Goal: Task Accomplishment & Management: Use online tool/utility

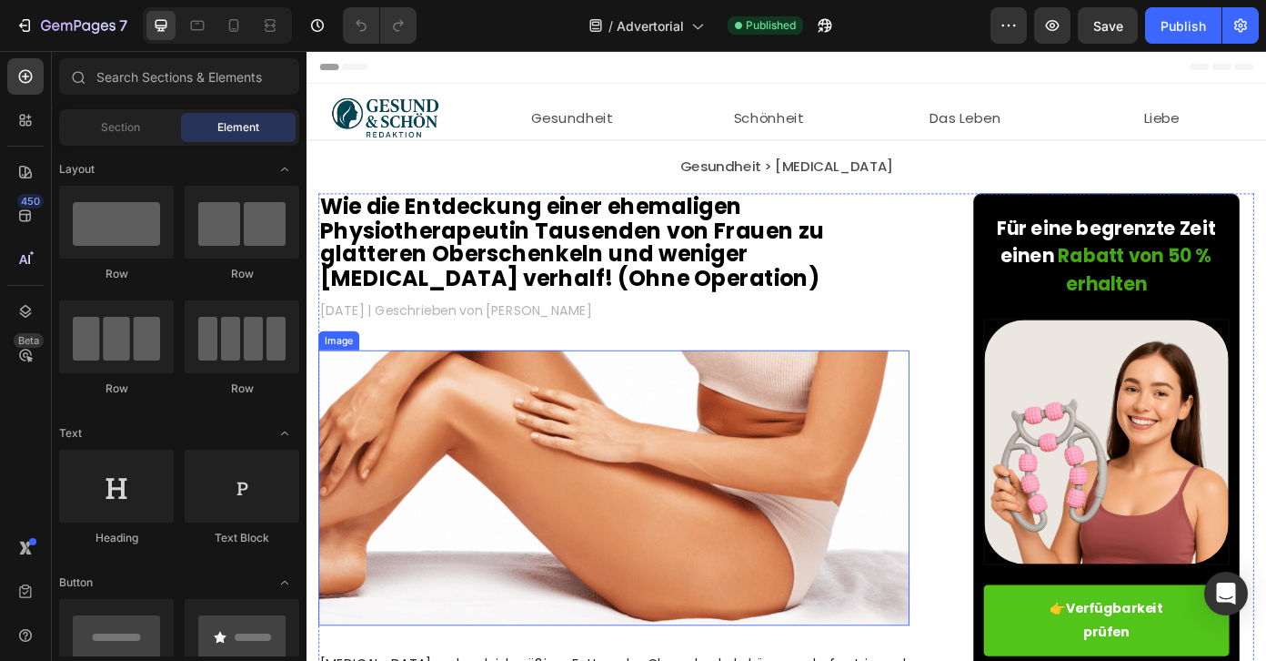
click at [720, 469] on img at bounding box center [656, 547] width 672 height 313
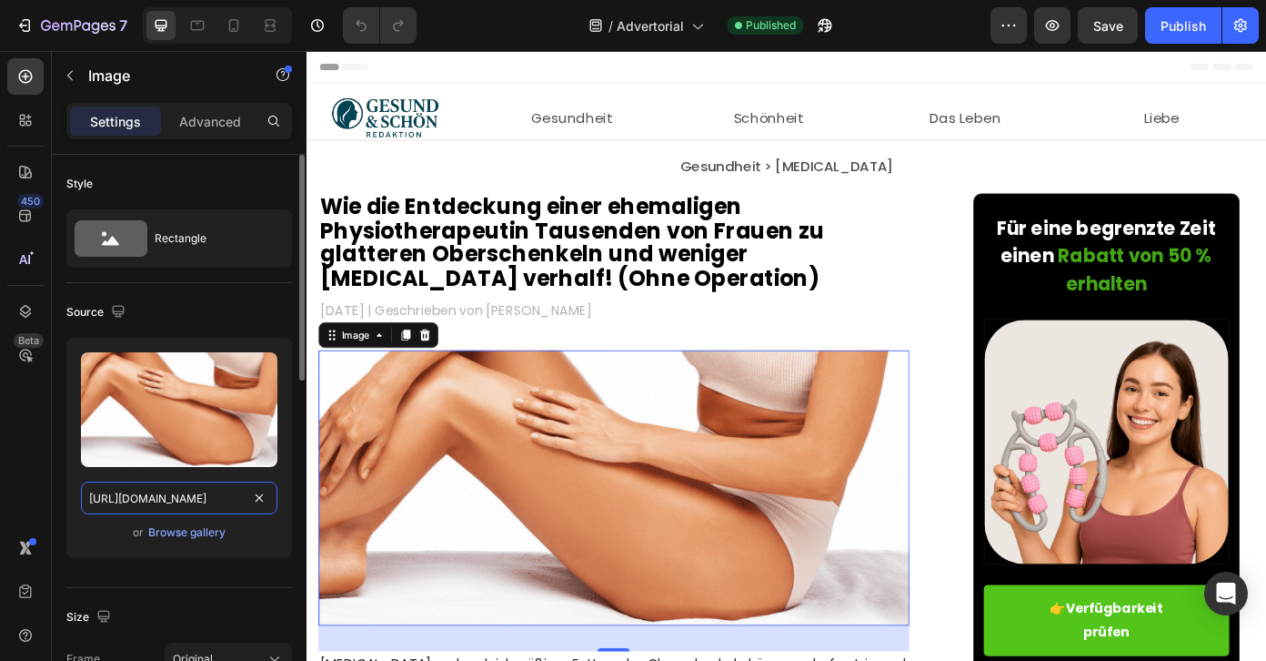
click at [200, 492] on input "[URL][DOMAIN_NAME]" at bounding box center [179, 497] width 197 height 33
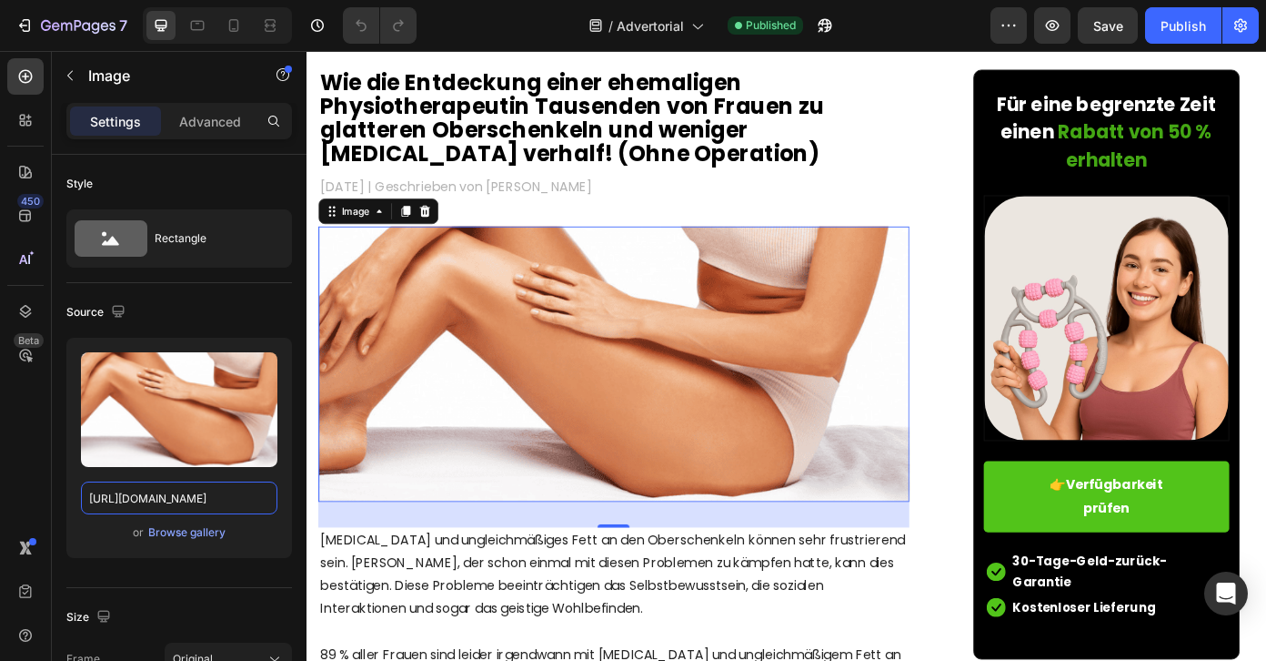
scroll to position [148, 0]
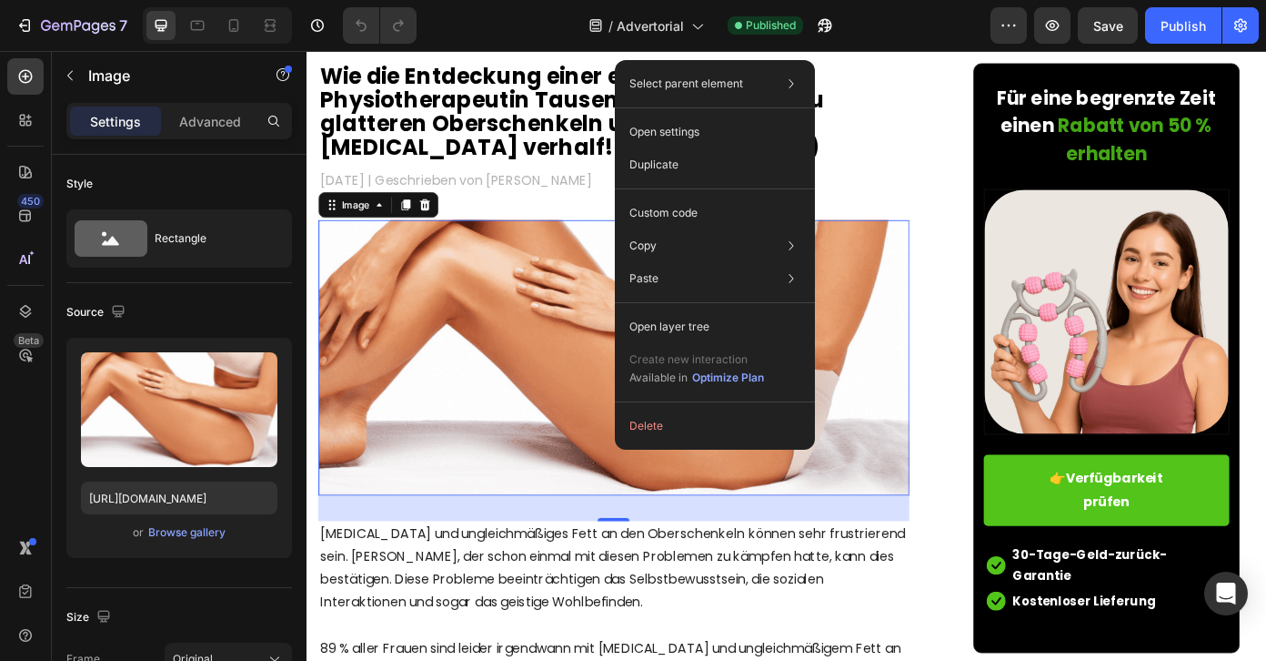
click at [928, 525] on img at bounding box center [656, 399] width 672 height 313
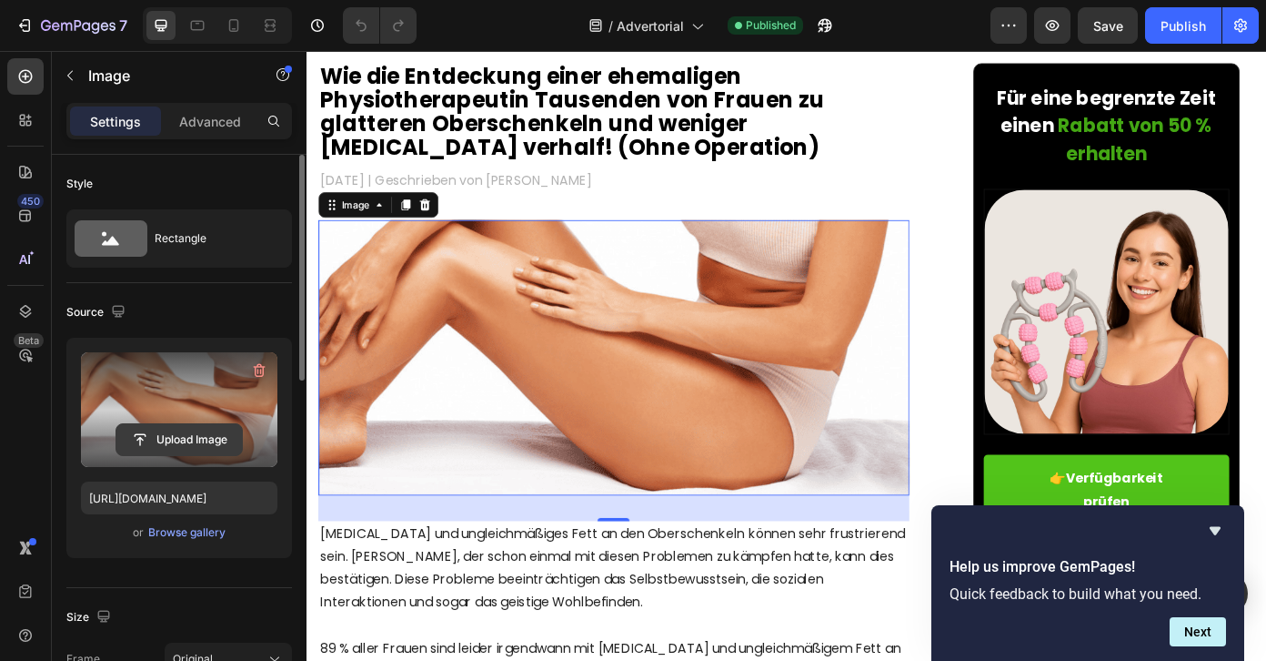
click at [211, 439] on input "file" at bounding box center [179, 439] width 126 height 31
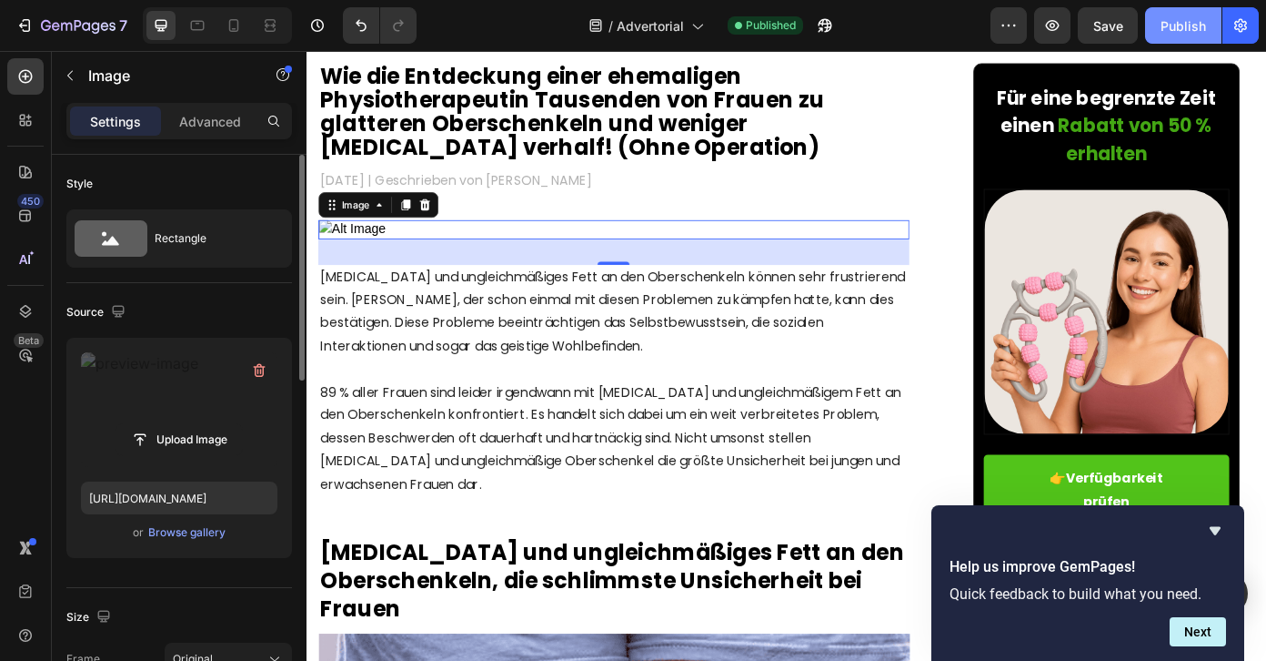
click at [1181, 25] on div "Publish" at bounding box center [1183, 25] width 45 height 19
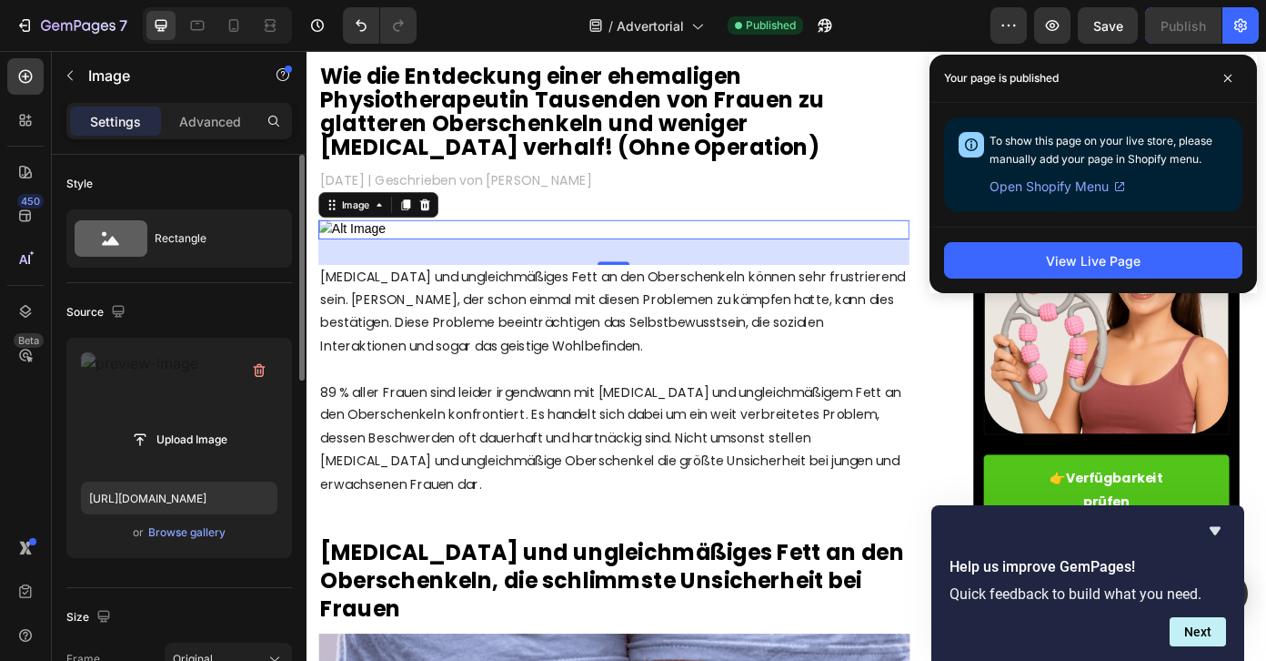
click at [185, 321] on div "Source" at bounding box center [179, 311] width 226 height 29
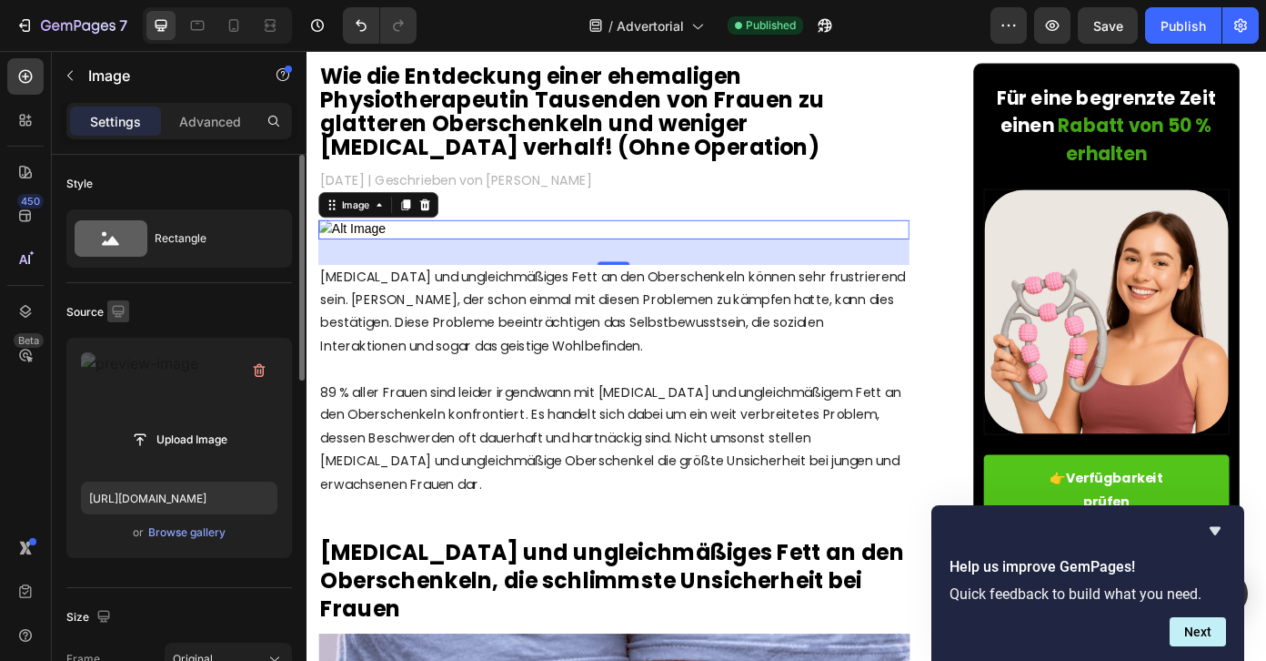
click at [119, 308] on icon "button" at bounding box center [118, 311] width 18 height 18
click at [127, 370] on icon "button" at bounding box center [123, 373] width 14 height 10
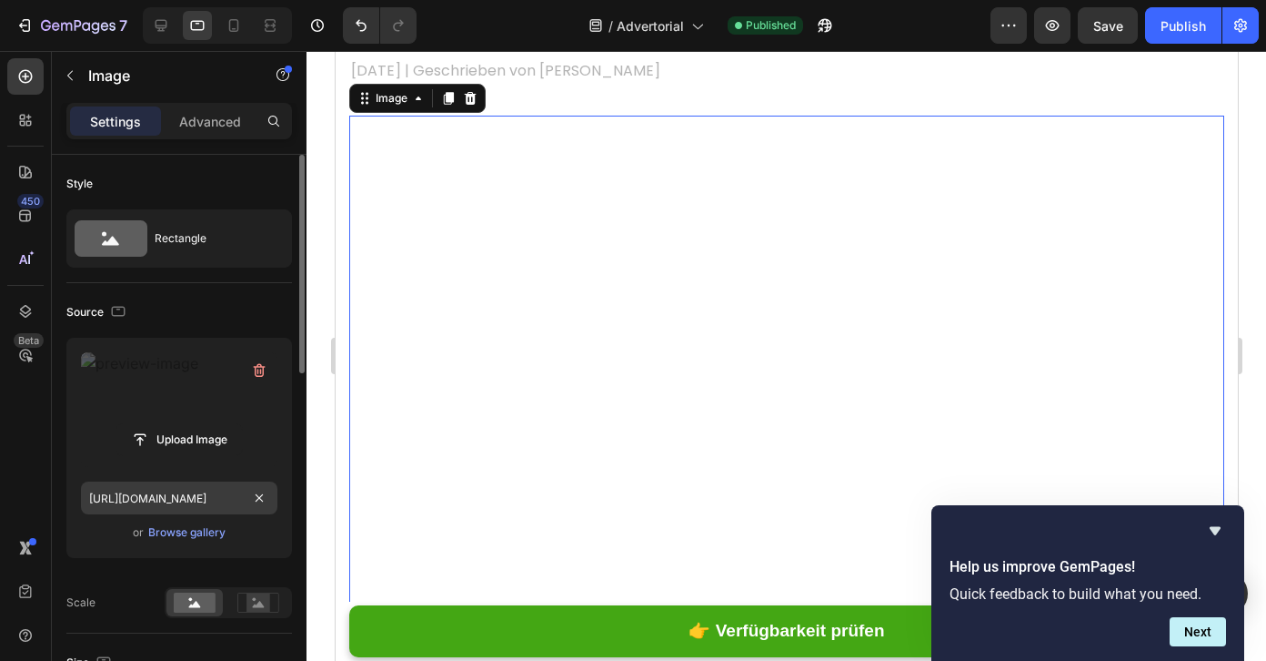
scroll to position [249, 0]
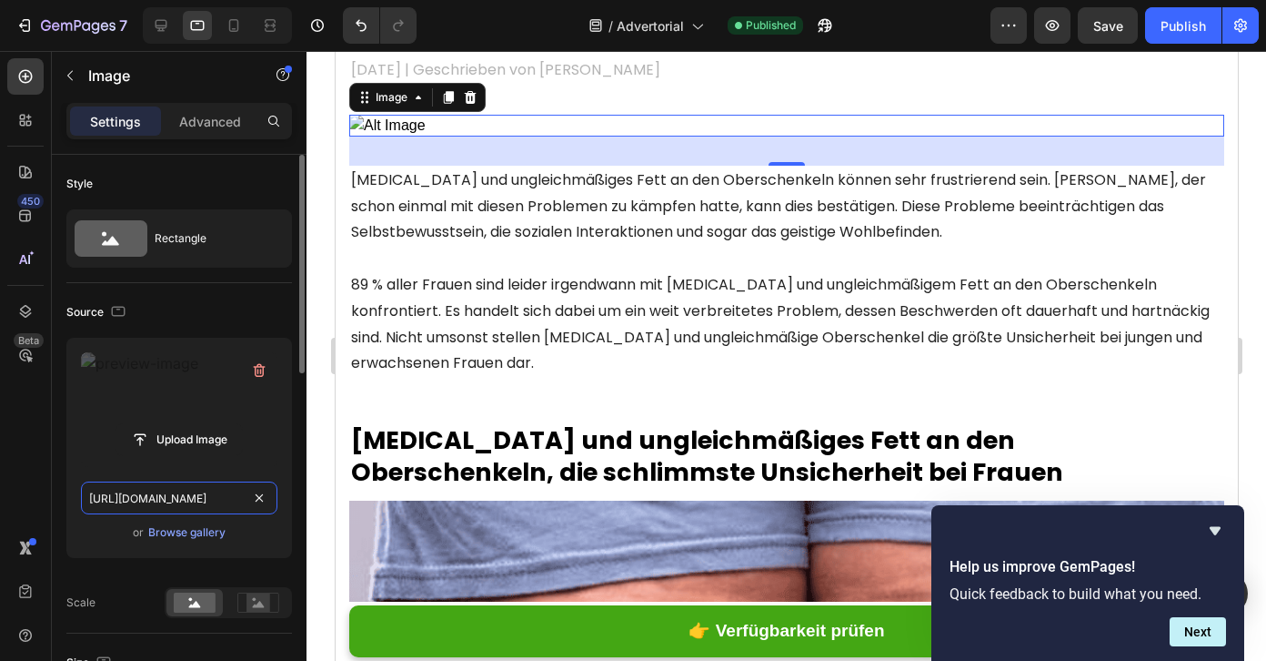
click at [182, 504] on input "[URL][DOMAIN_NAME]" at bounding box center [179, 497] width 197 height 33
click at [224, 500] on input "[URL][DOMAIN_NAME]" at bounding box center [179, 497] width 197 height 33
drag, startPoint x: 189, startPoint y: 493, endPoint x: 116, endPoint y: 505, distance: 74.6
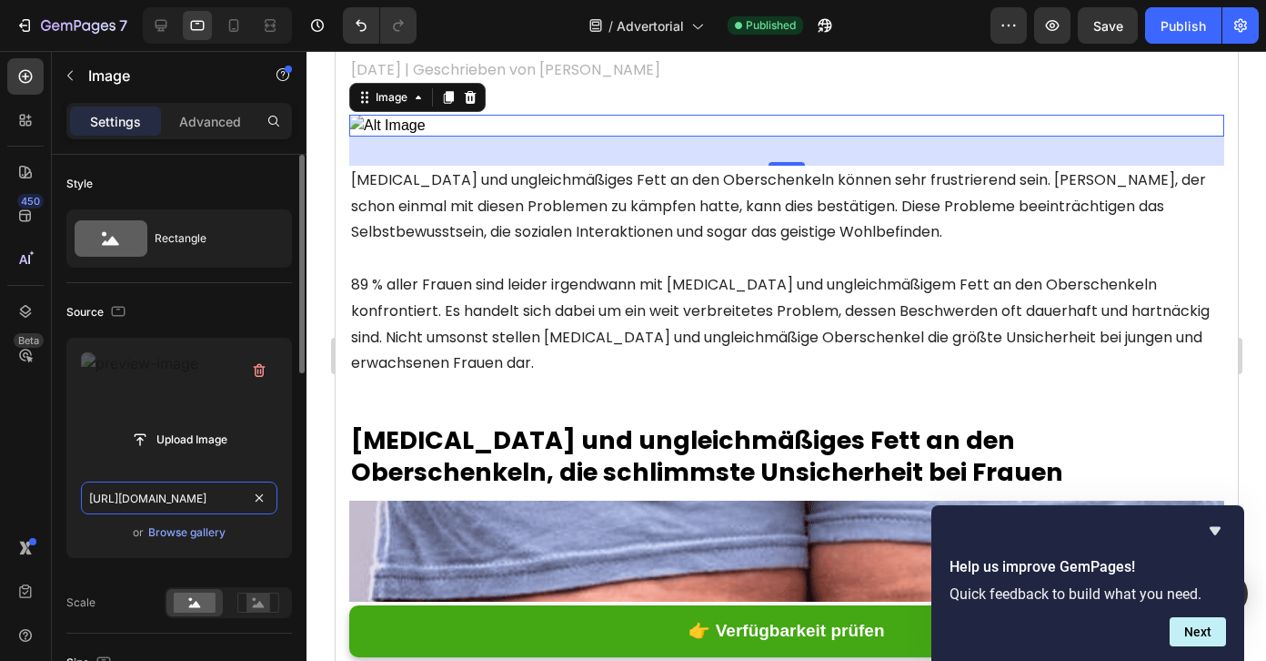
click at [116, 505] on input "[URL][DOMAIN_NAME]" at bounding box center [179, 497] width 197 height 33
click at [219, 307] on div "Source" at bounding box center [179, 311] width 226 height 29
click at [122, 313] on icon "button" at bounding box center [118, 311] width 18 height 18
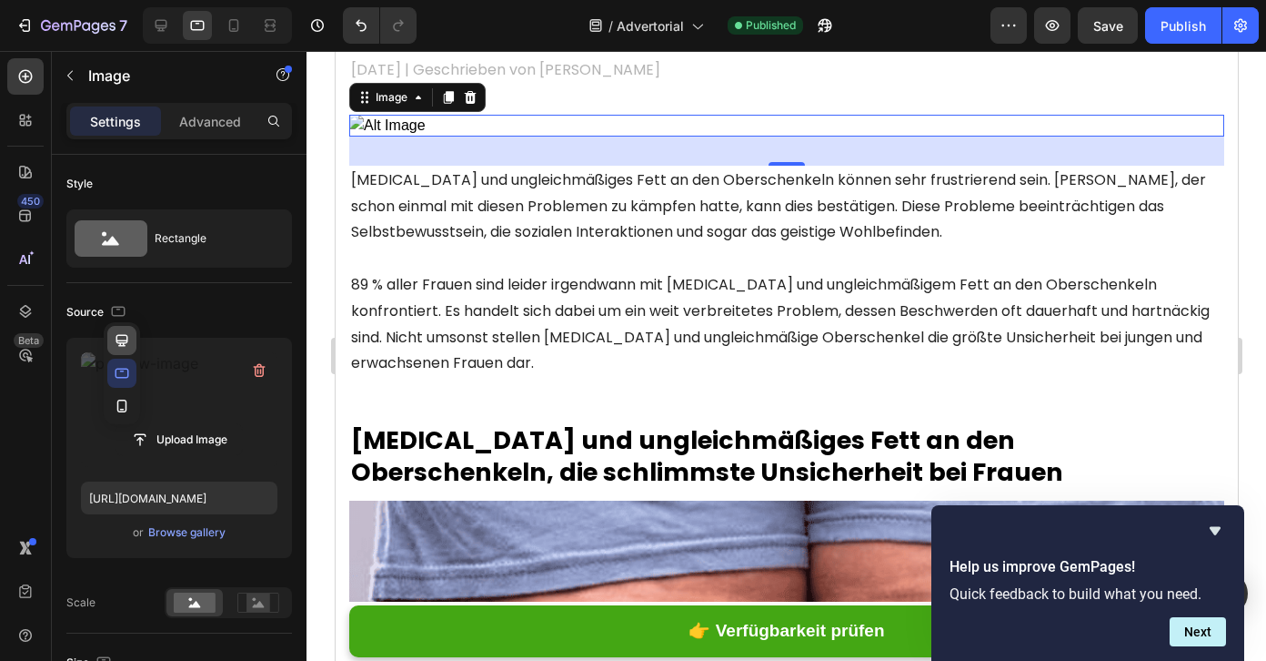
click at [116, 338] on icon "button" at bounding box center [122, 340] width 12 height 12
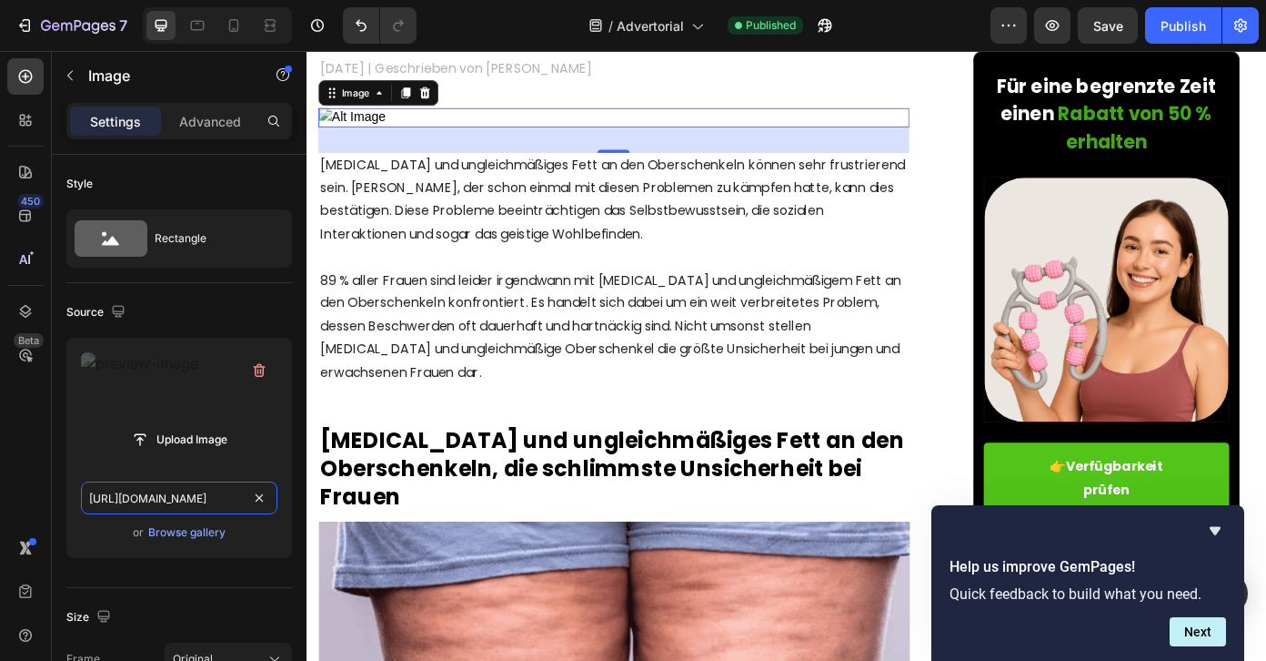
scroll to position [0, 572]
drag, startPoint x: 467, startPoint y: 550, endPoint x: 339, endPoint y: 561, distance: 127.8
click at [222, 314] on div "Source" at bounding box center [179, 311] width 226 height 29
click at [181, 428] on input "file" at bounding box center [179, 439] width 126 height 31
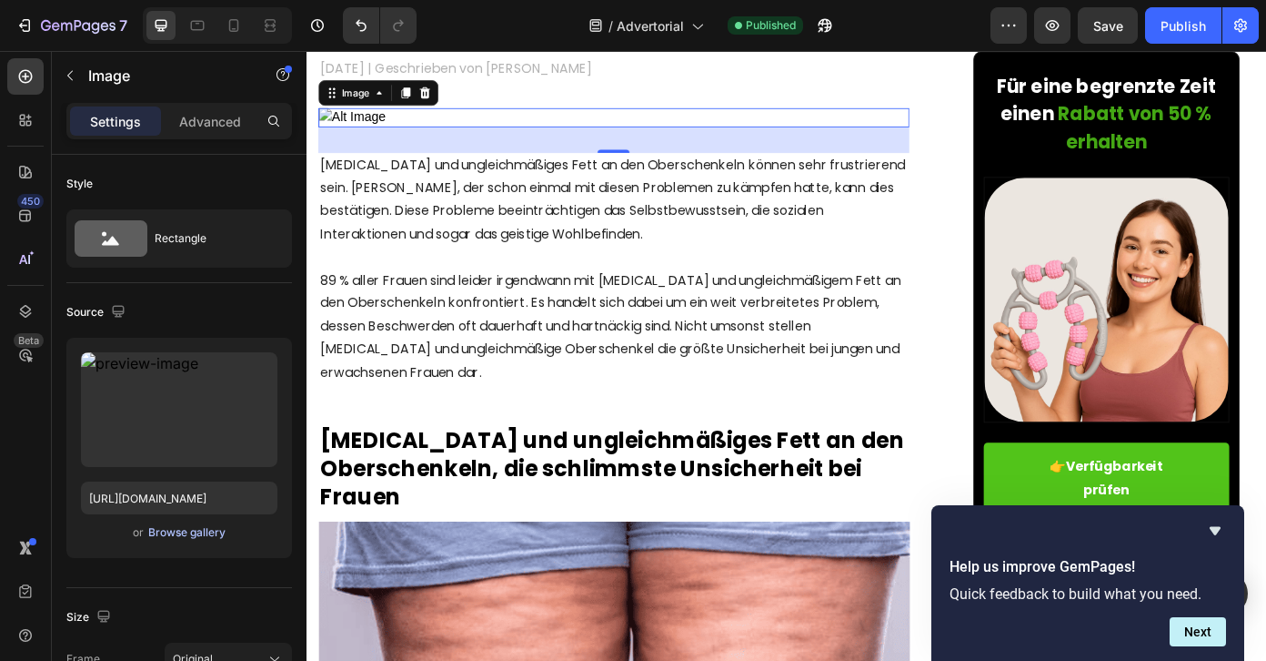
click at [179, 526] on div "Browse gallery" at bounding box center [186, 532] width 77 height 16
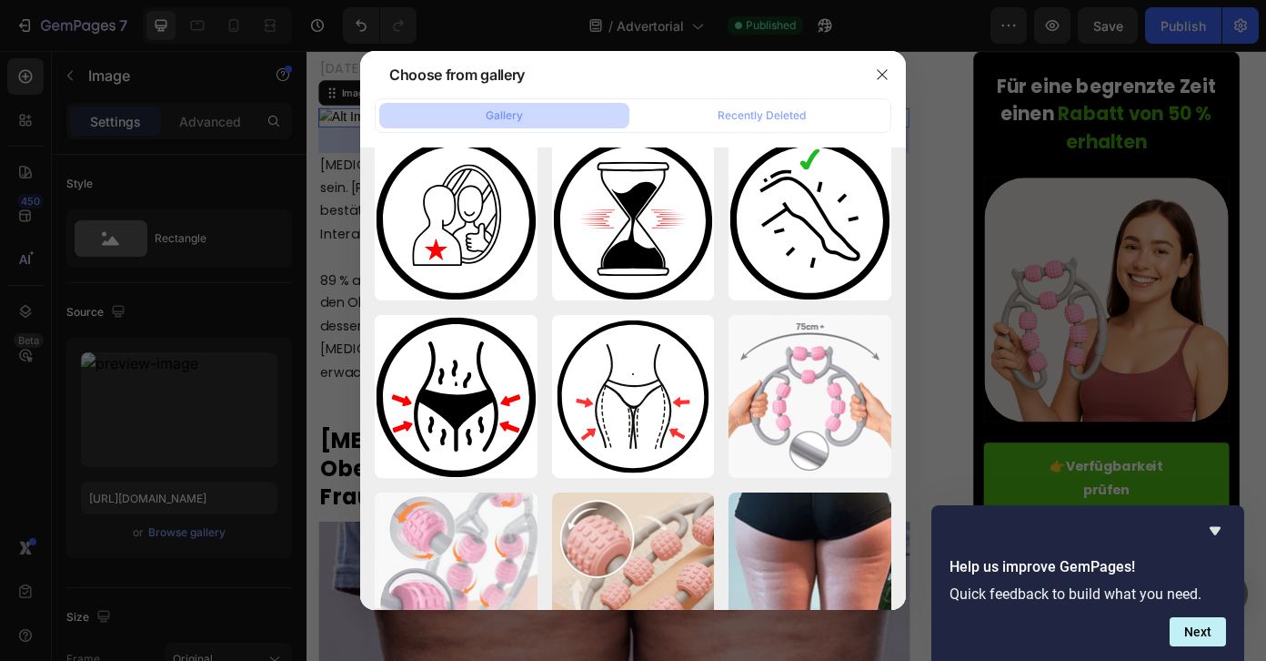
scroll to position [227, 0]
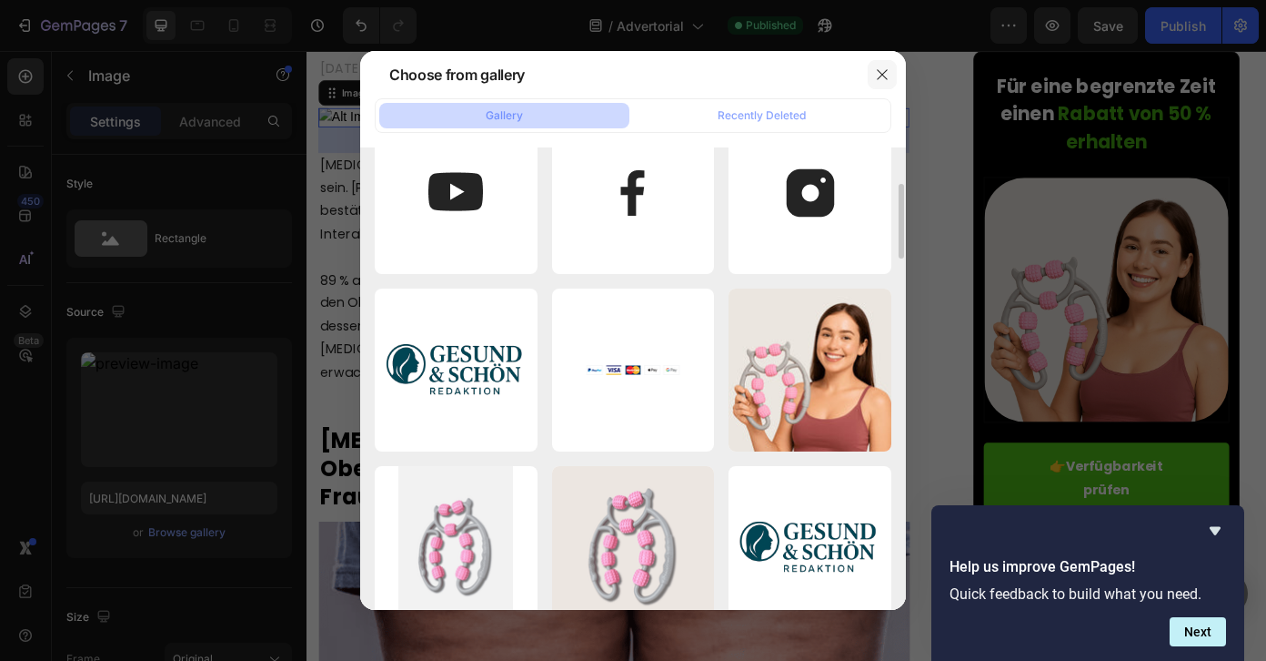
click at [880, 66] on button "button" at bounding box center [882, 74] width 29 height 29
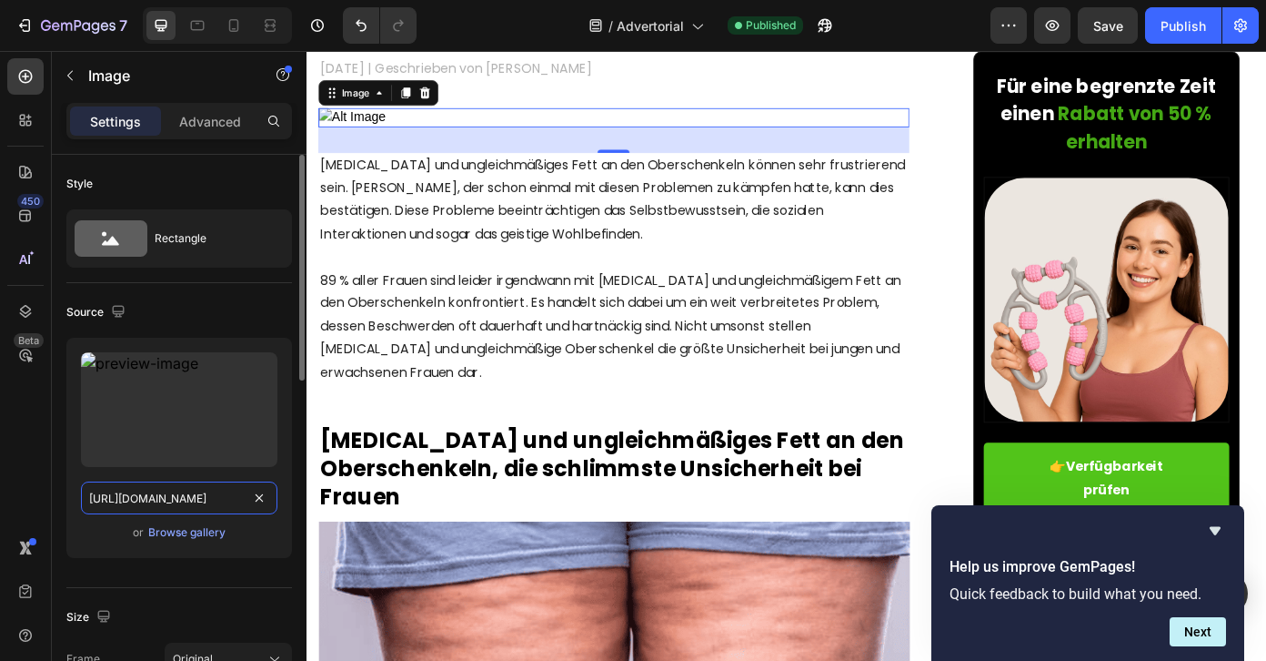
click at [201, 489] on input "[URL][DOMAIN_NAME]" at bounding box center [179, 497] width 197 height 33
paste input "?v=1758976353"
type input "[URL][DOMAIN_NAME]"
click at [272, 574] on div "Source Upload Image [URL][DOMAIN_NAME] or Browse gallery" at bounding box center [179, 435] width 226 height 305
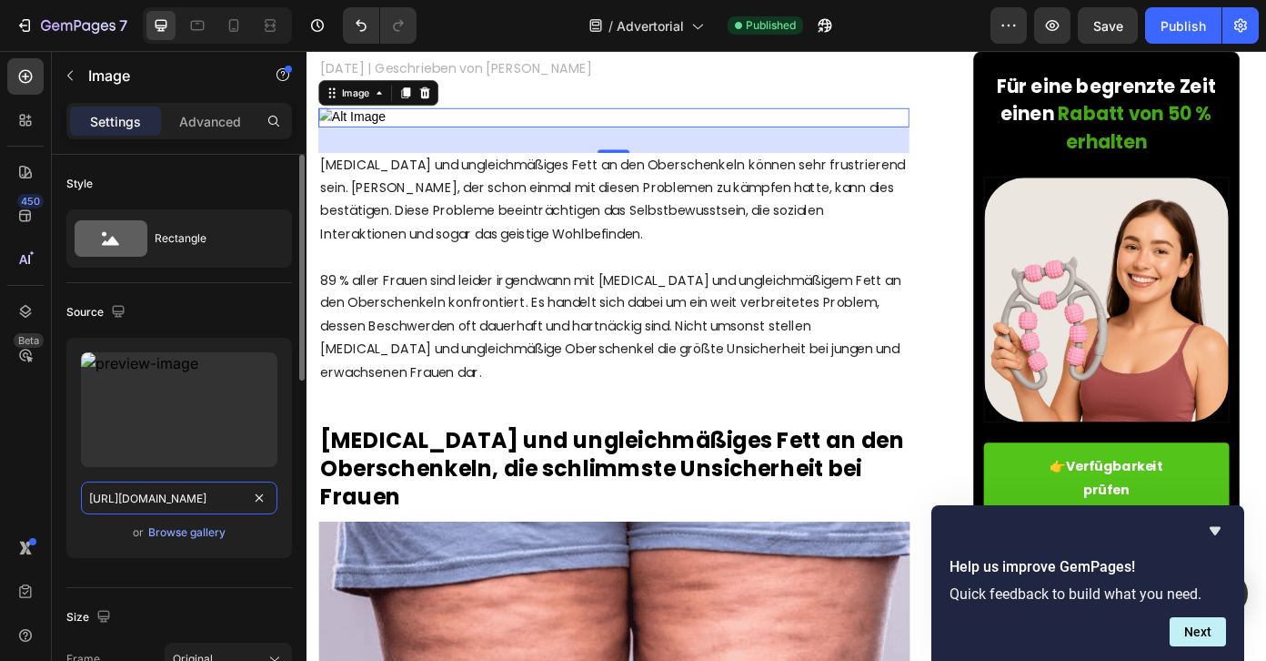
scroll to position [0, 75]
drag, startPoint x: 191, startPoint y: 491, endPoint x: 133, endPoint y: 499, distance: 58.8
click at [133, 499] on input "[URL][DOMAIN_NAME]" at bounding box center [179, 497] width 197 height 33
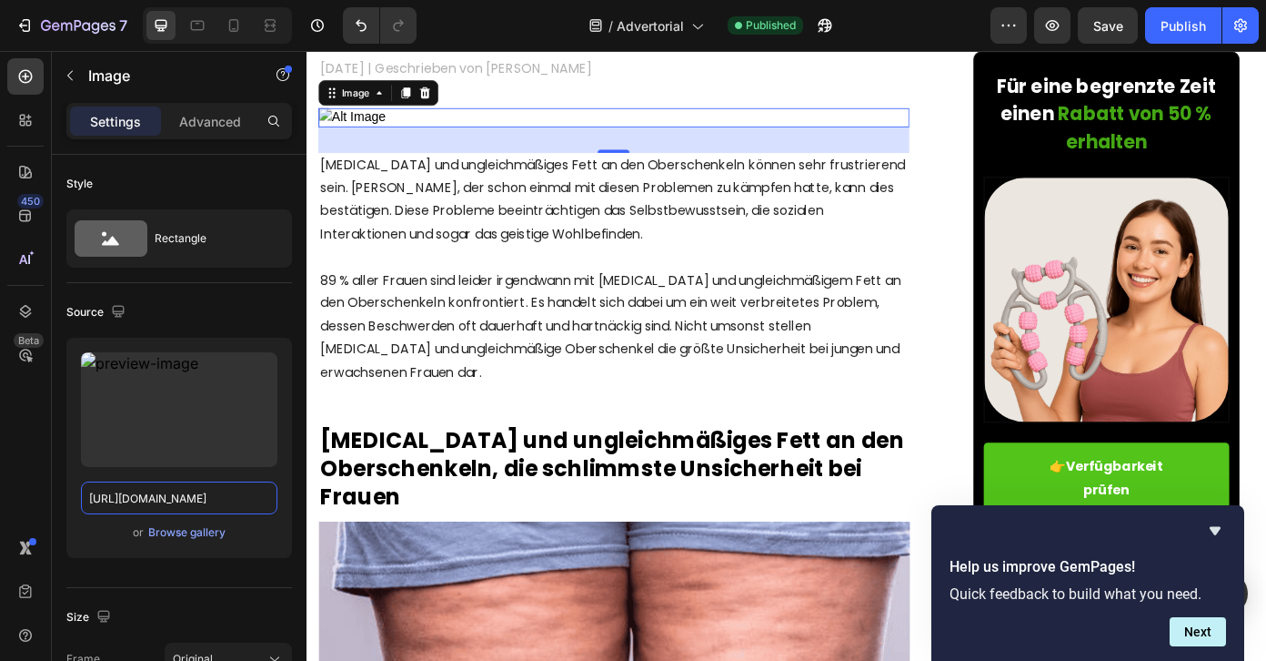
scroll to position [0, 0]
click at [178, 509] on input "[URL][DOMAIN_NAME]" at bounding box center [179, 497] width 197 height 33
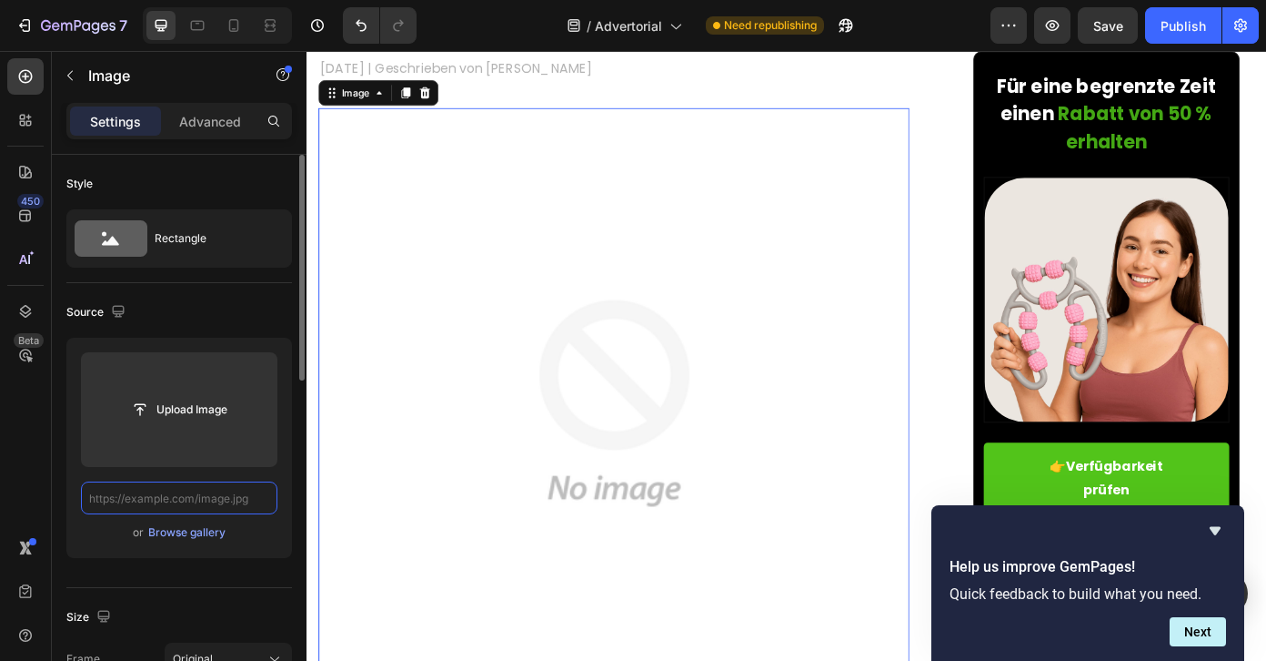
paste input "[URL][DOMAIN_NAME]"
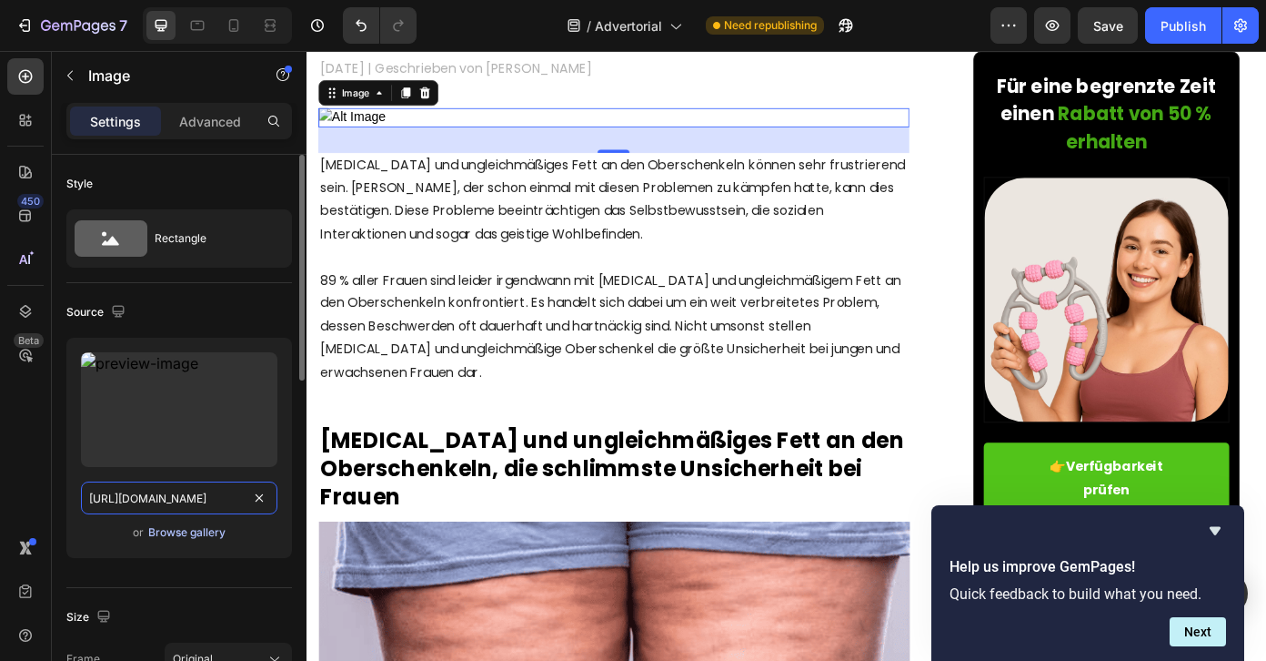
scroll to position [0, 653]
type input "[URL][DOMAIN_NAME]"
click at [180, 570] on div "Upload Image [URL][DOMAIN_NAME] or Browse gallery" at bounding box center [179, 455] width 226 height 235
click at [157, 503] on input "[URL][DOMAIN_NAME]" at bounding box center [179, 497] width 197 height 33
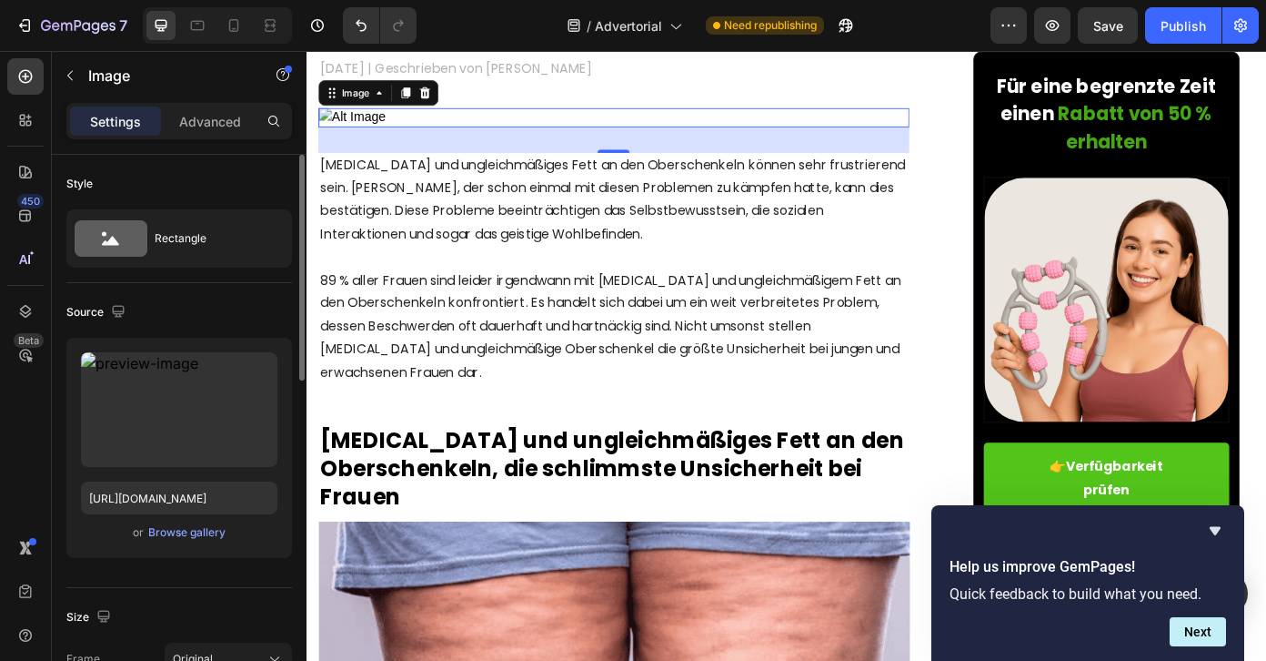
click at [175, 579] on div "Source Upload Image [URL][DOMAIN_NAME] or Browse gallery" at bounding box center [179, 435] width 226 height 305
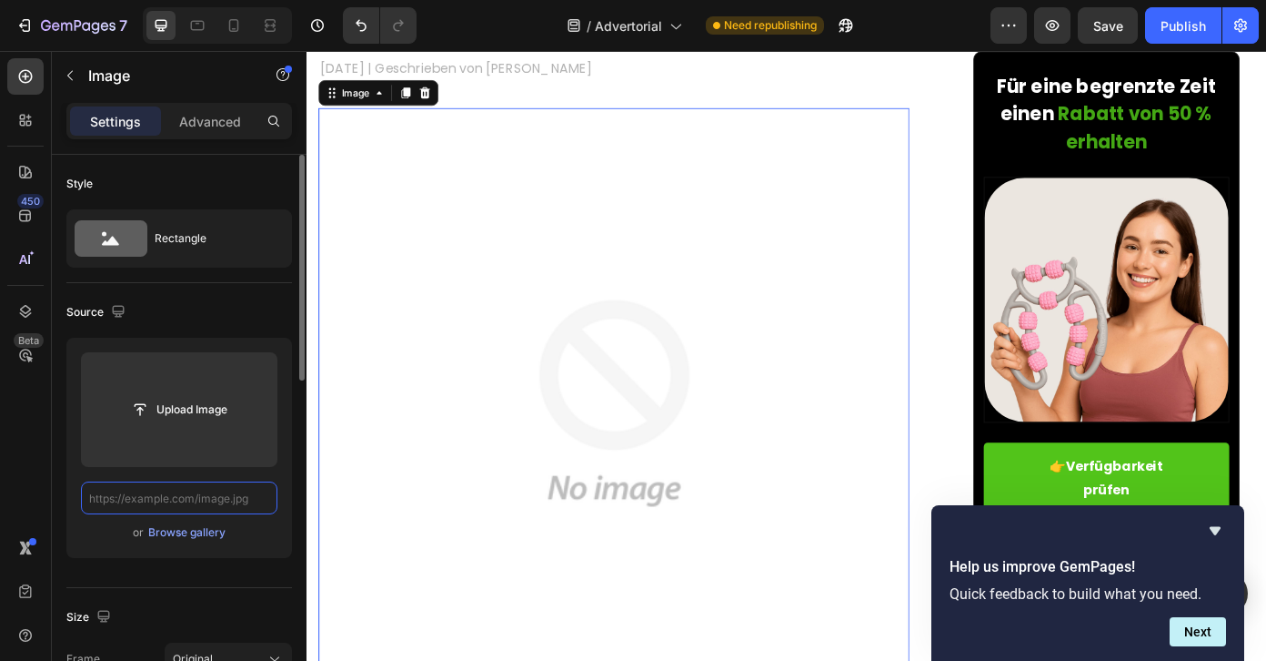
paste input "[URL][DOMAIN_NAME]"
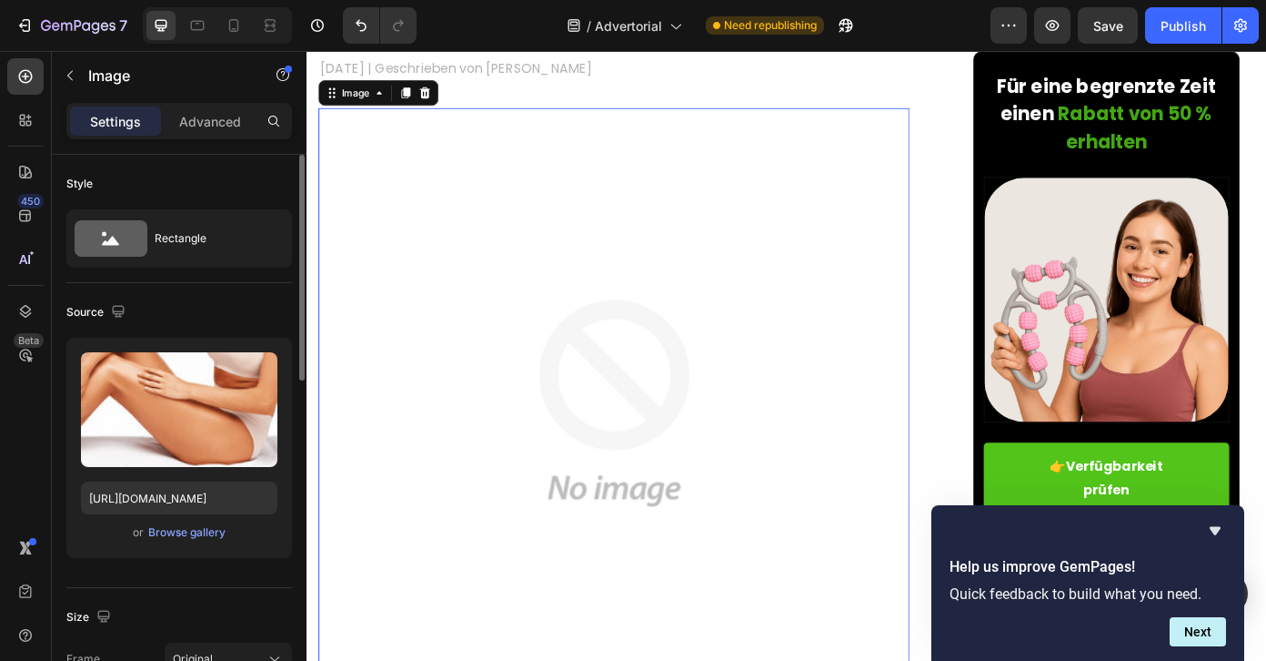
click at [256, 564] on div "Upload Image [URL][DOMAIN_NAME] or Browse gallery" at bounding box center [179, 455] width 226 height 235
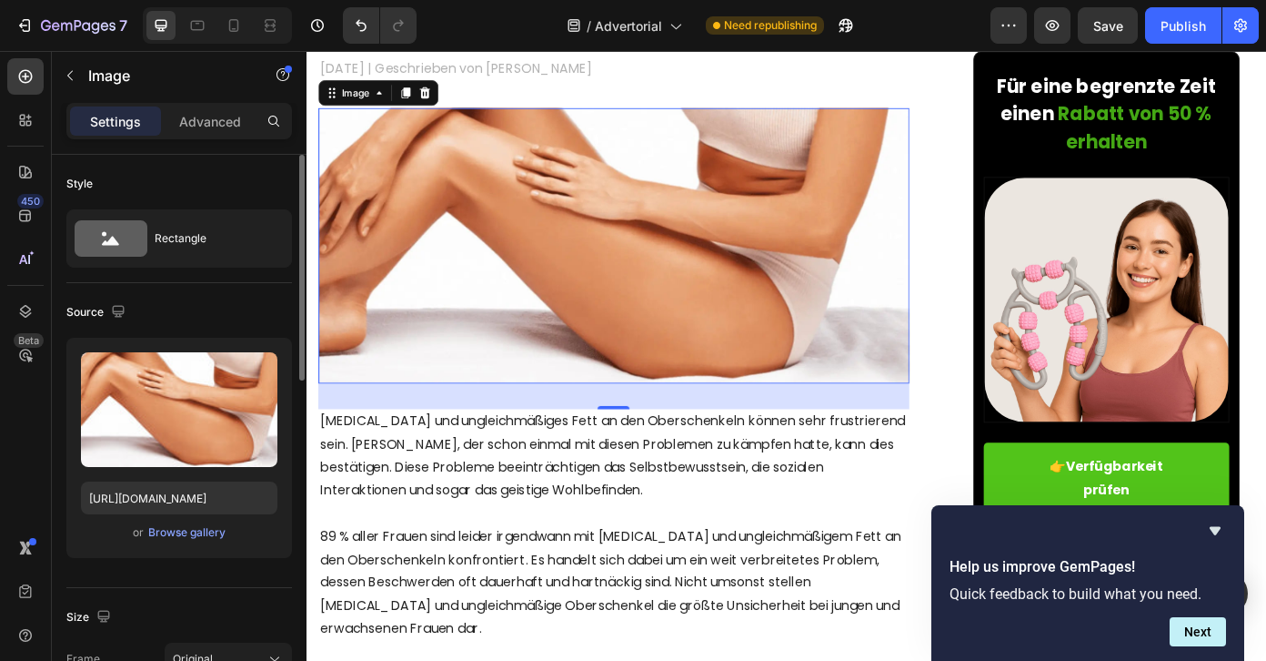
scroll to position [0, 0]
click at [1171, 22] on div "Publish" at bounding box center [1183, 25] width 45 height 19
click at [116, 311] on icon "button" at bounding box center [118, 311] width 12 height 12
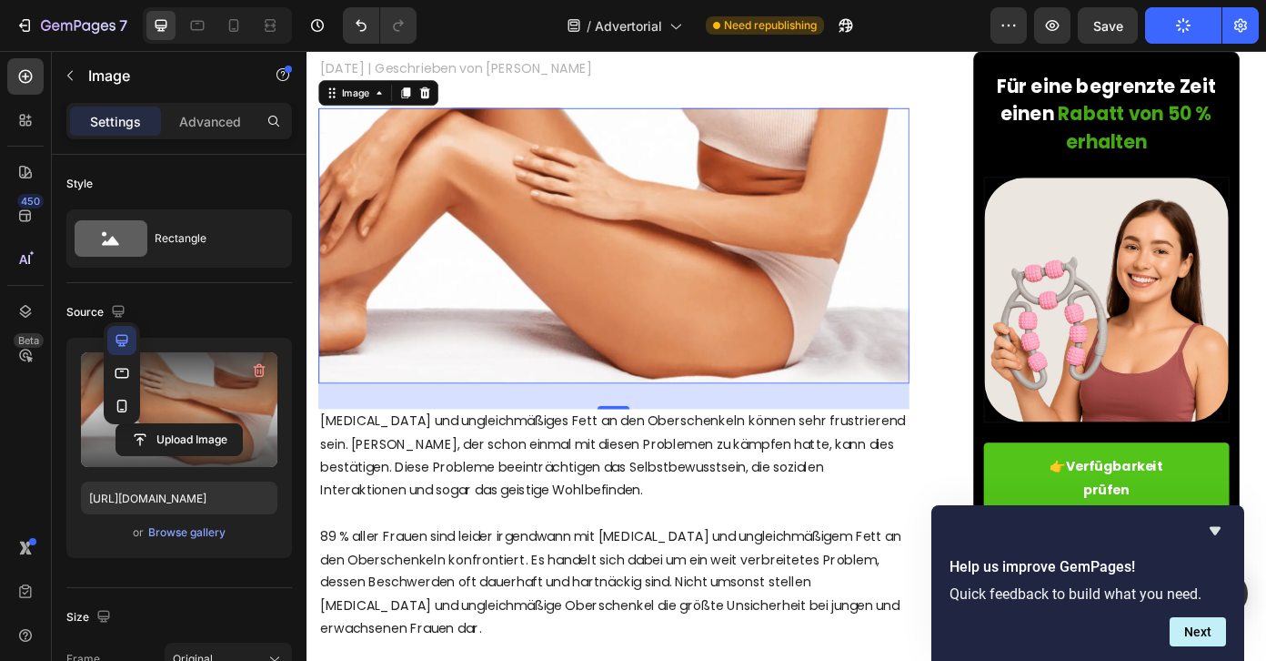
click at [125, 376] on icon "button" at bounding box center [122, 373] width 18 height 18
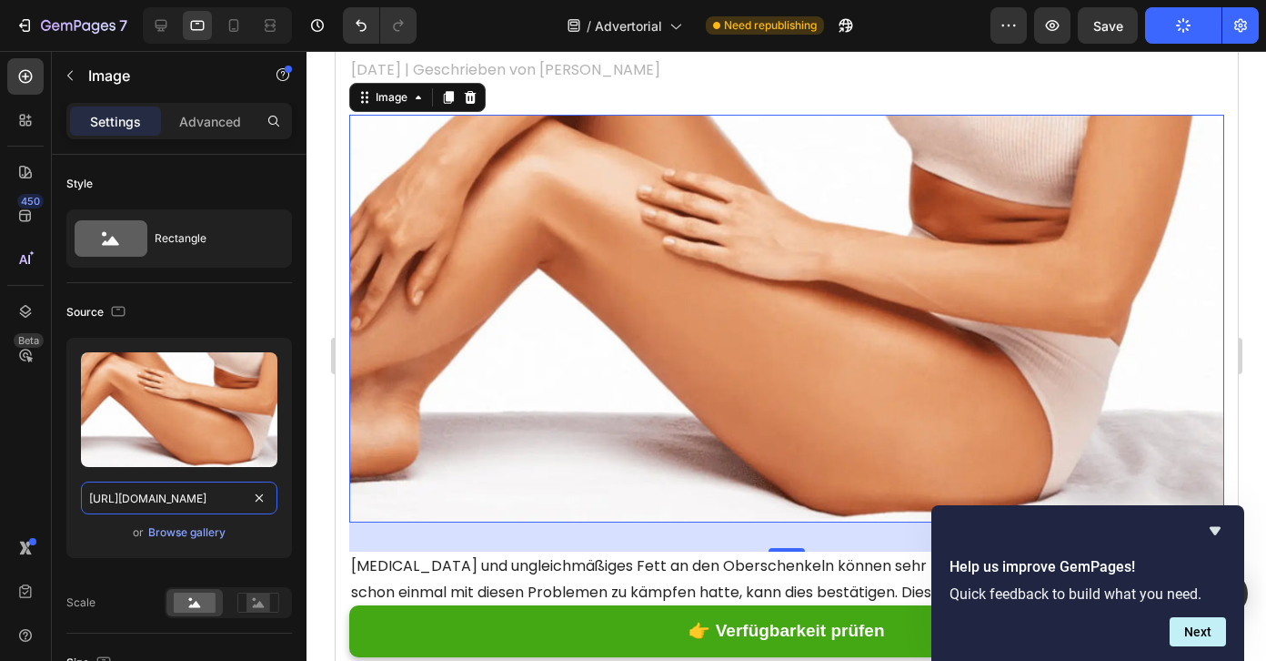
scroll to position [0, 323]
drag, startPoint x: 196, startPoint y: 501, endPoint x: 257, endPoint y: 500, distance: 61.0
click at [257, 499] on div "[URL][DOMAIN_NAME]" at bounding box center [179, 497] width 197 height 33
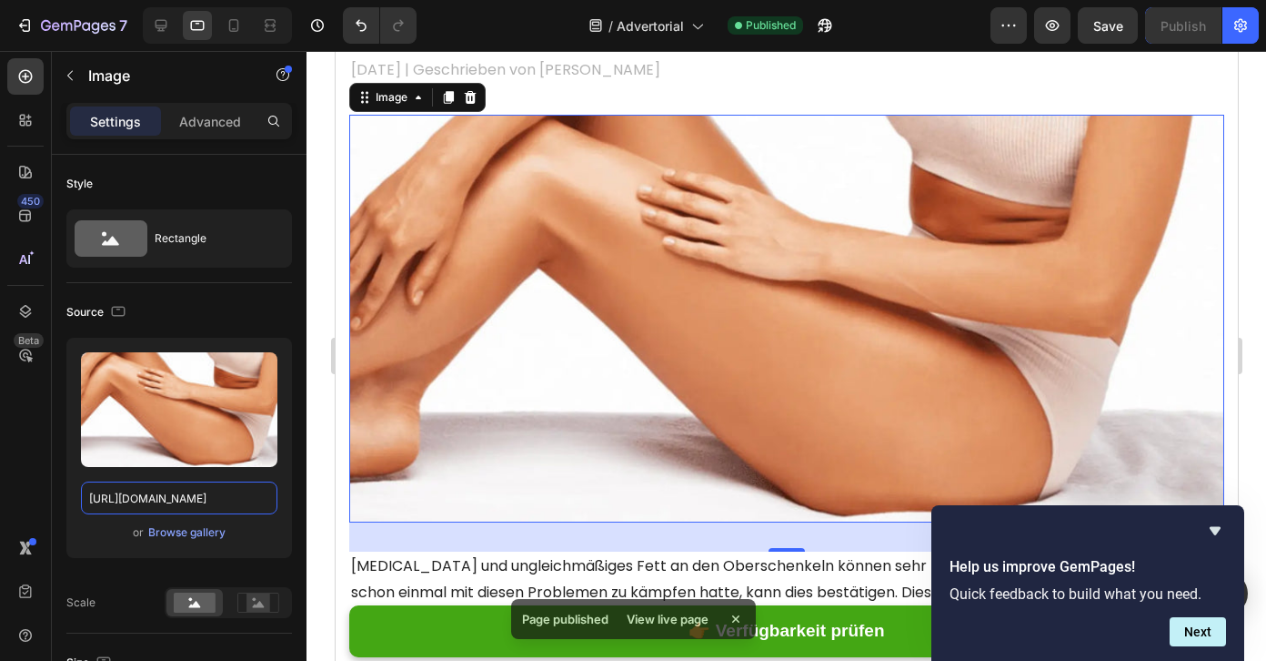
scroll to position [0, 0]
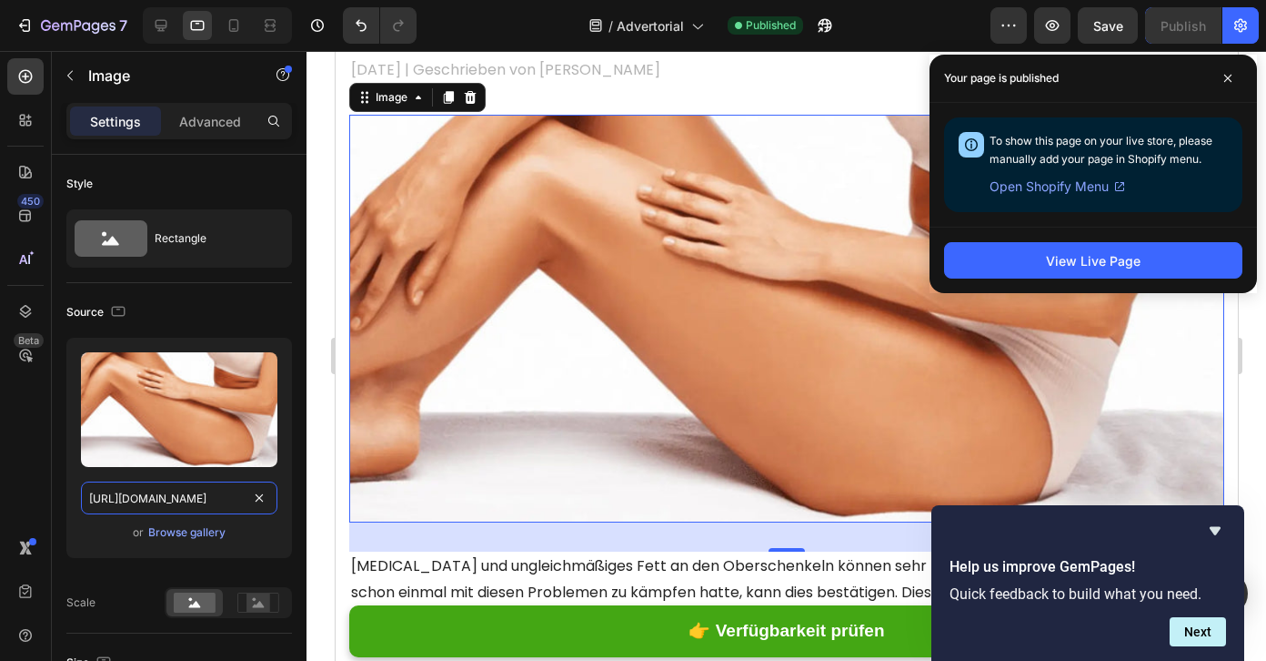
paste input "2_1.webp?v=175897666"
type input "[URL][DOMAIN_NAME]"
click at [261, 316] on div "Source" at bounding box center [179, 311] width 226 height 29
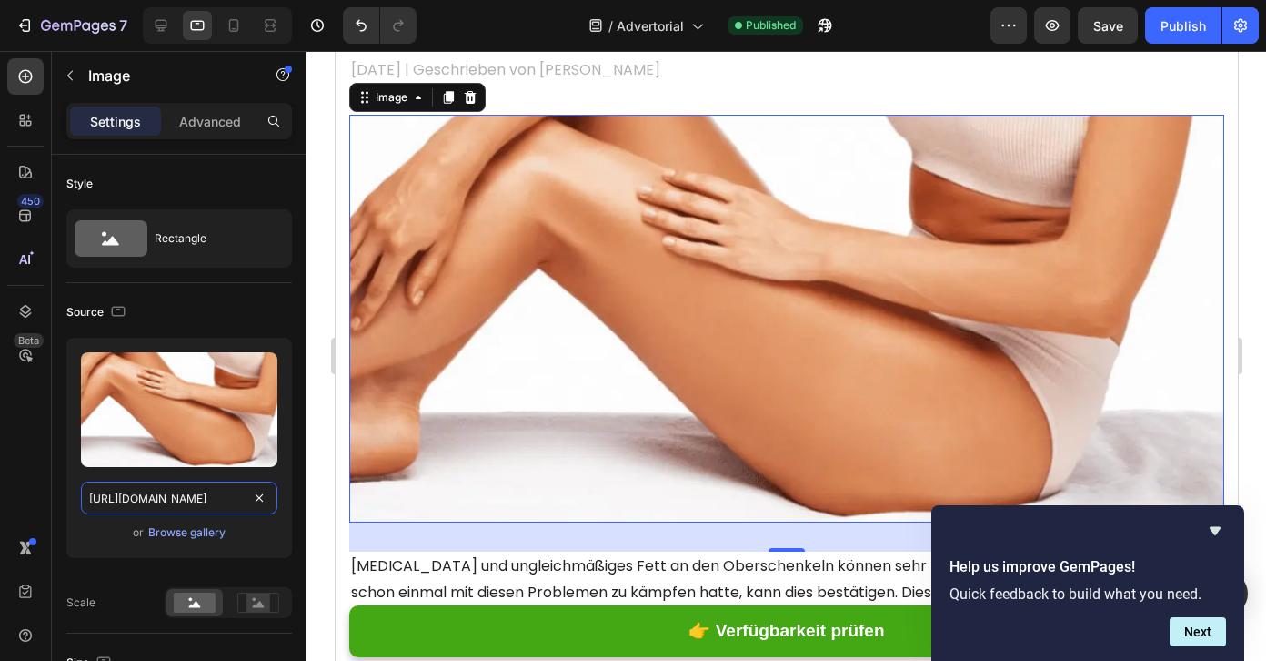
scroll to position [0, 317]
drag, startPoint x: 146, startPoint y: 501, endPoint x: 194, endPoint y: 502, distance: 48.2
click at [194, 502] on input "[URL][DOMAIN_NAME]" at bounding box center [179, 497] width 197 height 33
click at [262, 294] on div "Source Upload Image [URL][DOMAIN_NAME] or Browse gallery Scale" at bounding box center [179, 458] width 226 height 350
drag, startPoint x: 167, startPoint y: 503, endPoint x: 247, endPoint y: 506, distance: 79.2
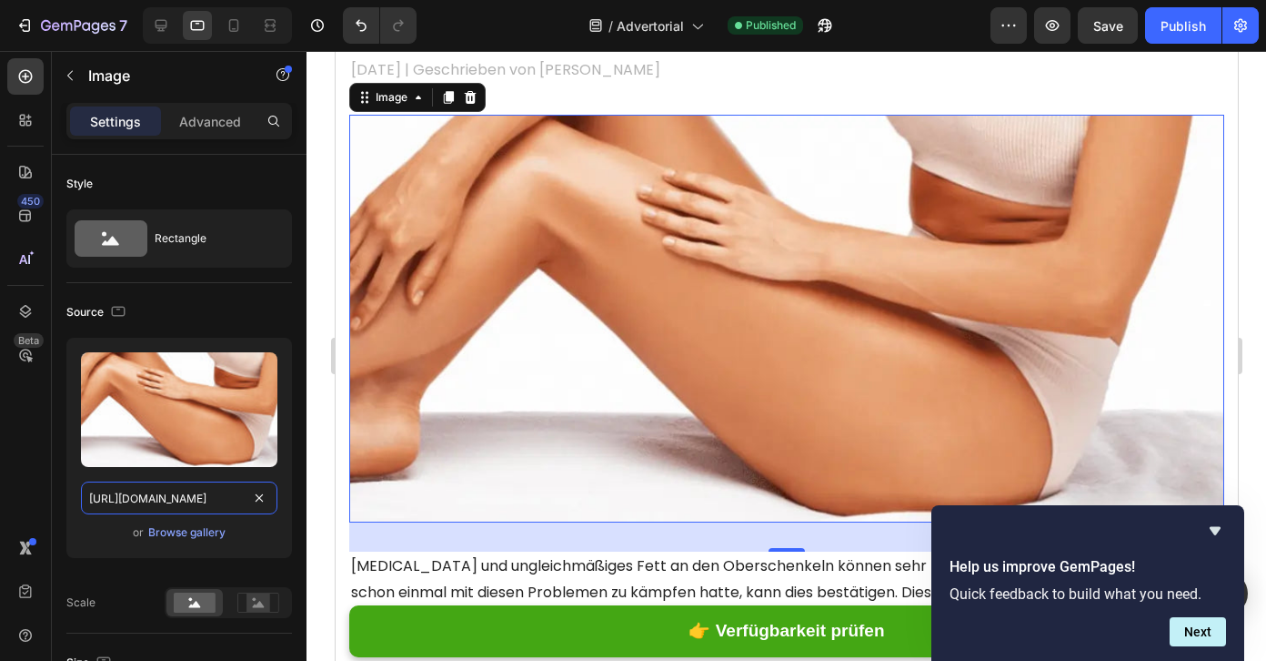
click at [247, 506] on input "[URL][DOMAIN_NAME]" at bounding box center [179, 497] width 197 height 33
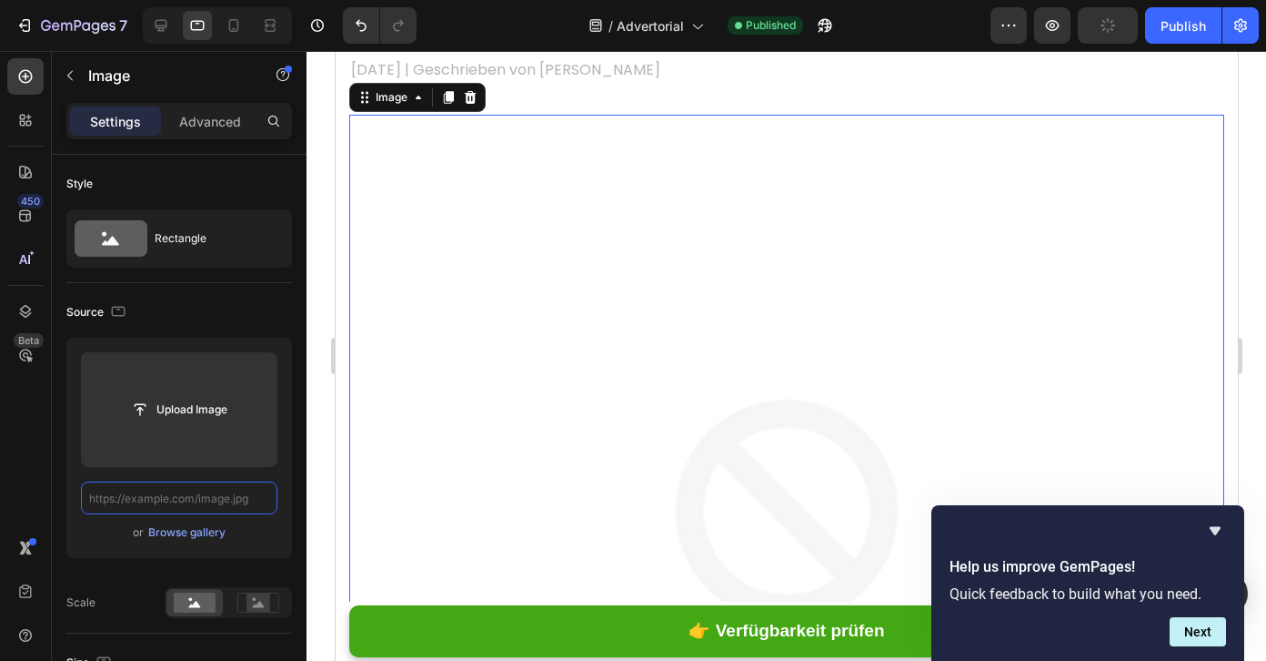
scroll to position [0, 0]
paste input "[URL][DOMAIN_NAME]"
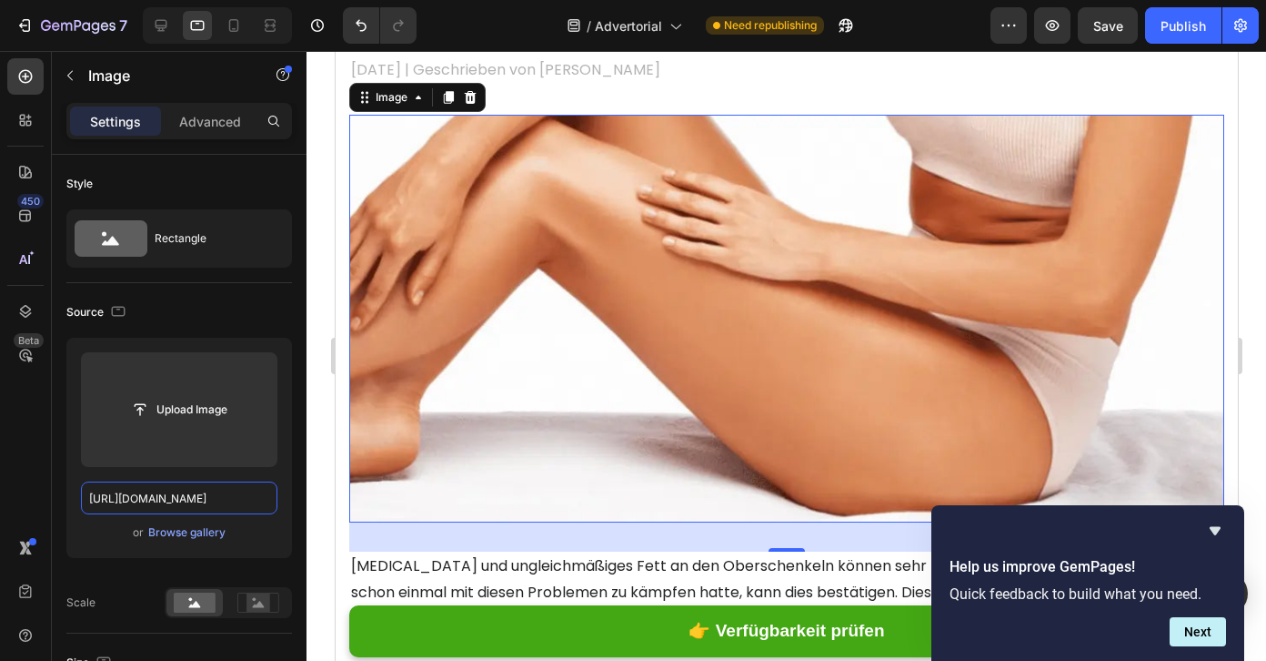
scroll to position [0, 316]
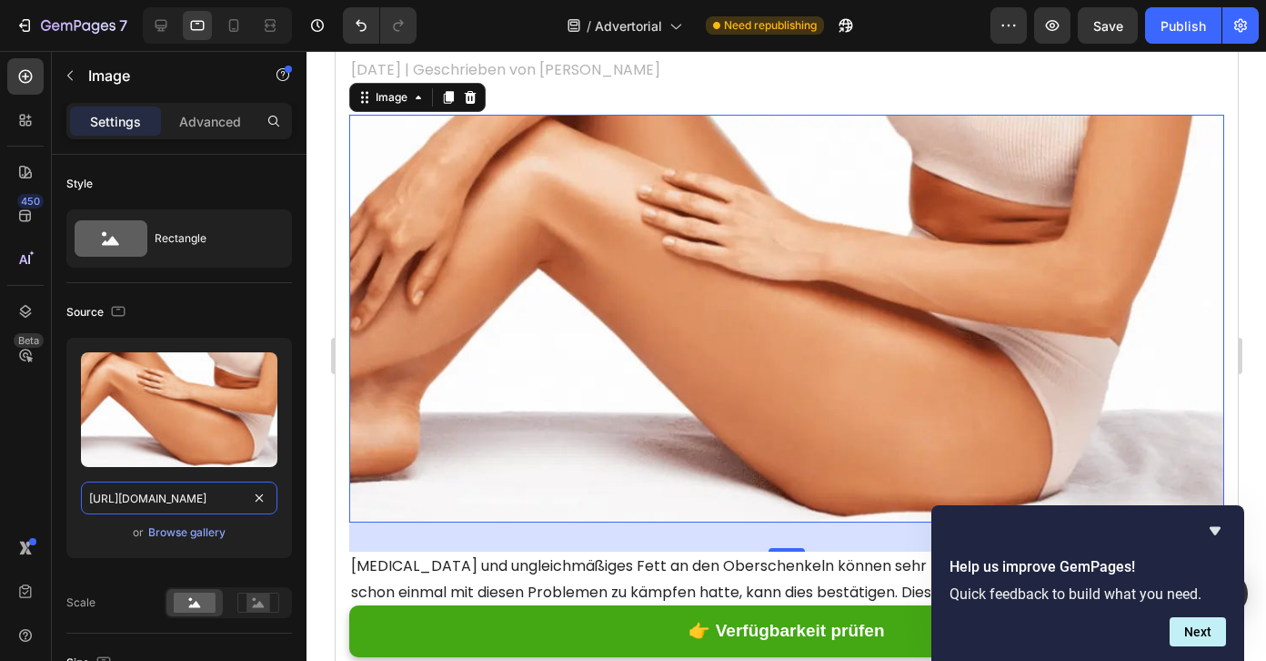
click at [146, 504] on input "[URL][DOMAIN_NAME]" at bounding box center [179, 497] width 197 height 33
click at [236, 318] on div "Source" at bounding box center [179, 311] width 226 height 29
click at [104, 310] on div "Source" at bounding box center [97, 312] width 63 height 25
click at [114, 310] on icon "button" at bounding box center [118, 311] width 18 height 18
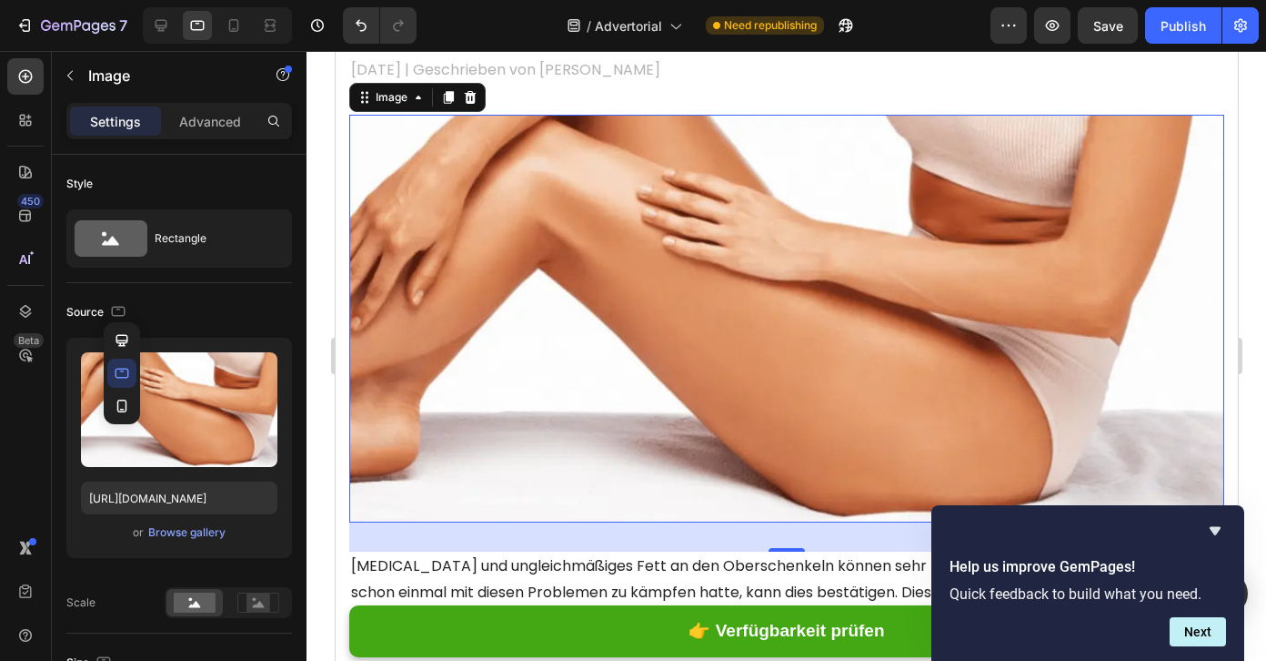
click at [123, 348] on button "button" at bounding box center [121, 340] width 29 height 29
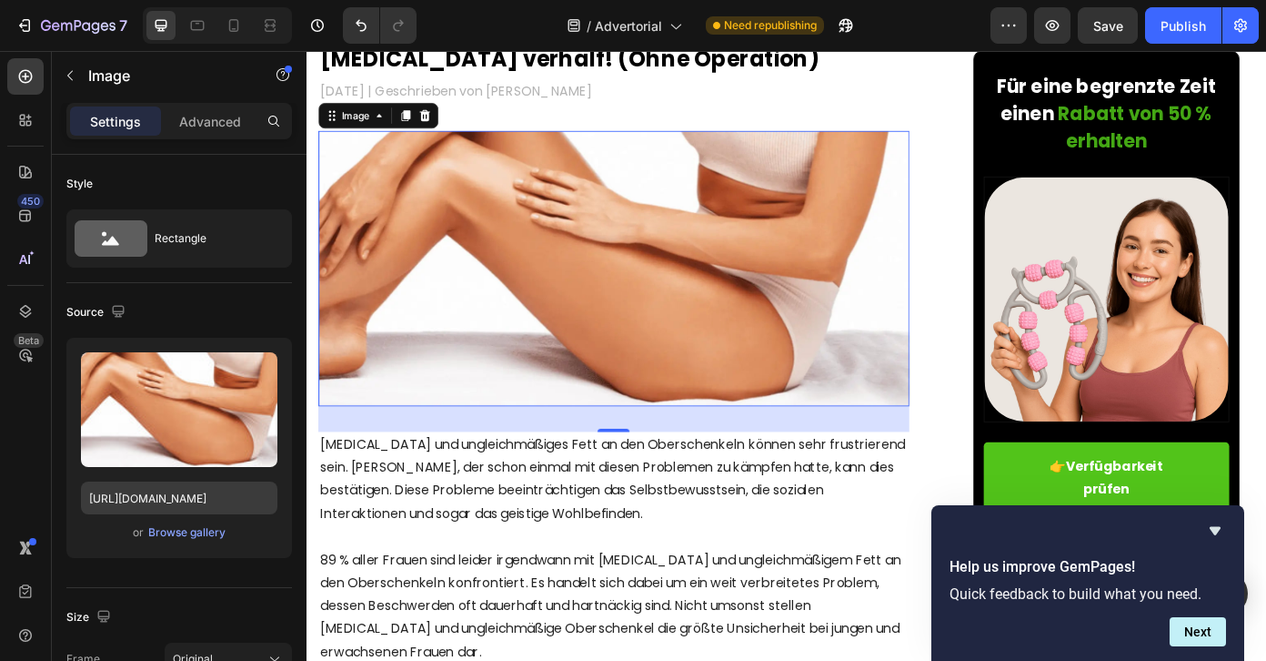
scroll to position [276, 0]
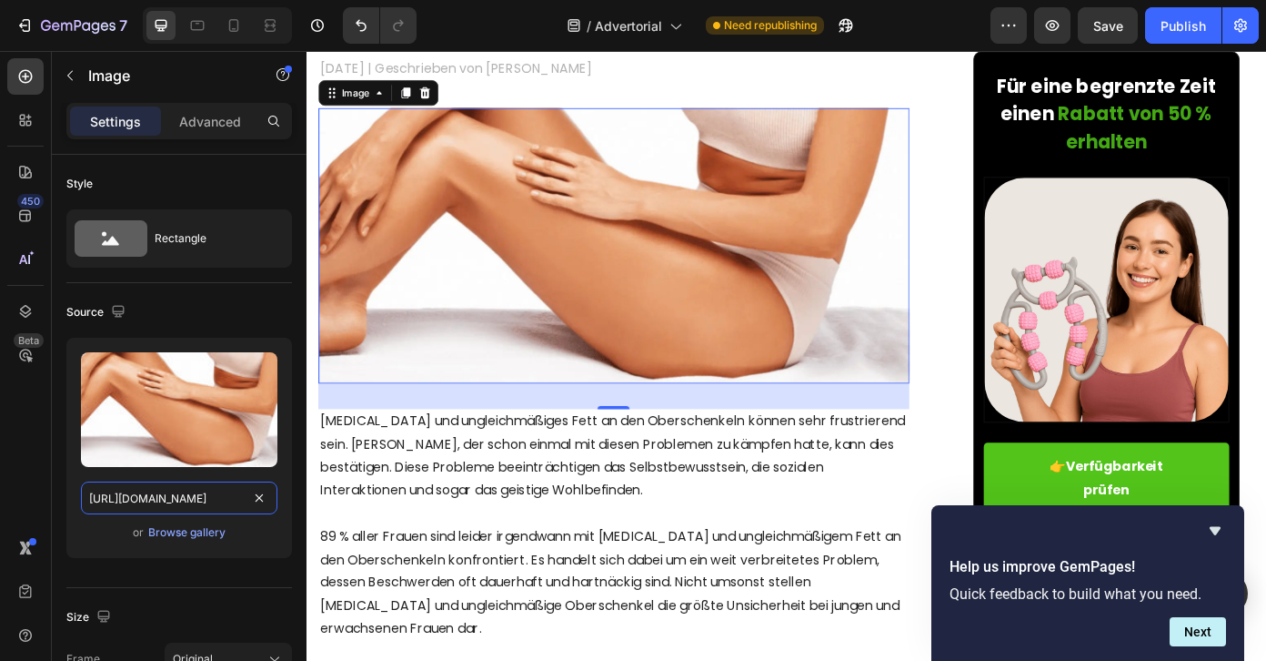
drag, startPoint x: 158, startPoint y: 509, endPoint x: 231, endPoint y: 510, distance: 72.8
click at [231, 510] on input "[URL][DOMAIN_NAME]" at bounding box center [179, 497] width 197 height 33
click at [198, 285] on div "Source Upload Image [URL][DOMAIN_NAME] or Browse gallery" at bounding box center [179, 435] width 226 height 305
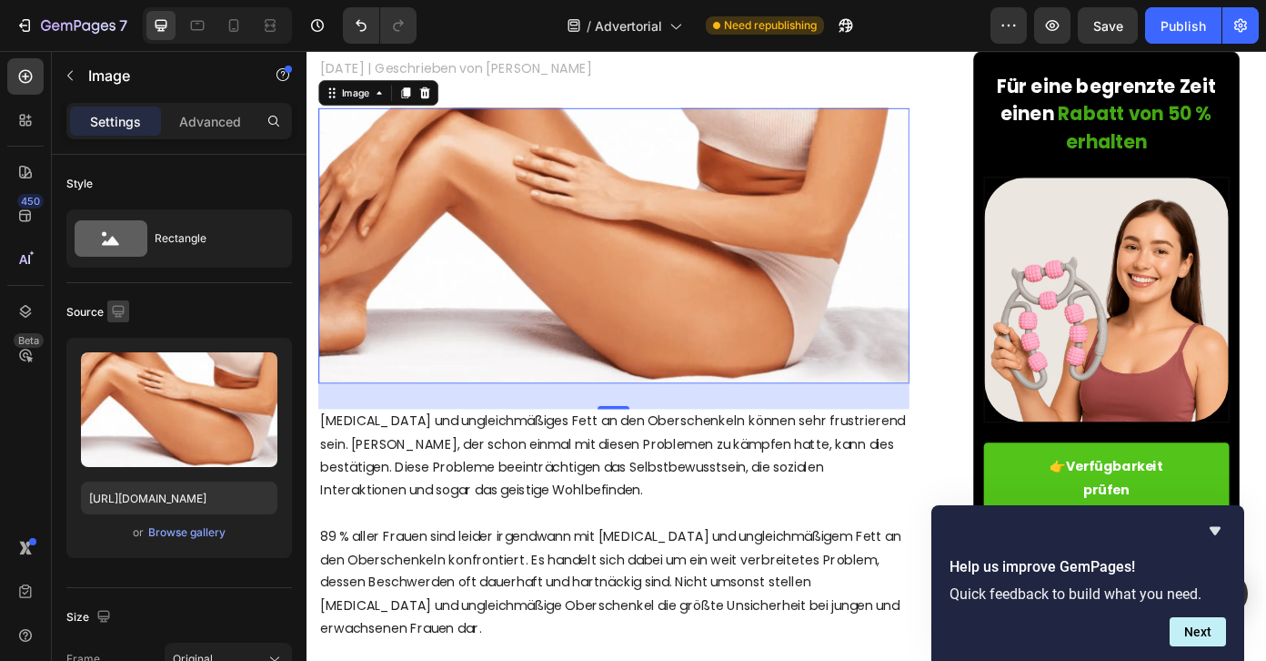
click at [109, 310] on icon "button" at bounding box center [118, 311] width 18 height 18
click at [123, 373] on icon "button" at bounding box center [122, 373] width 18 height 18
type input "[URL][DOMAIN_NAME]"
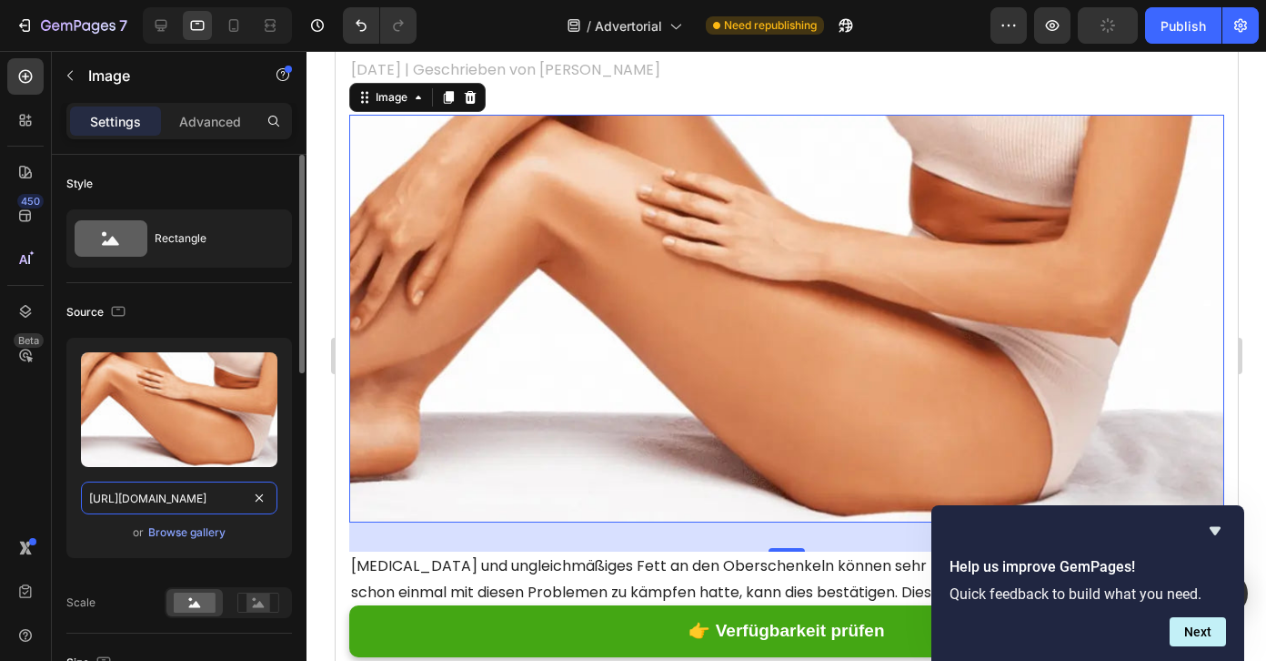
scroll to position [0, 246]
drag, startPoint x: 174, startPoint y: 503, endPoint x: 218, endPoint y: 504, distance: 44.6
click at [218, 504] on input "[URL][DOMAIN_NAME]" at bounding box center [179, 497] width 197 height 33
click at [119, 324] on div "Source" at bounding box center [179, 311] width 226 height 29
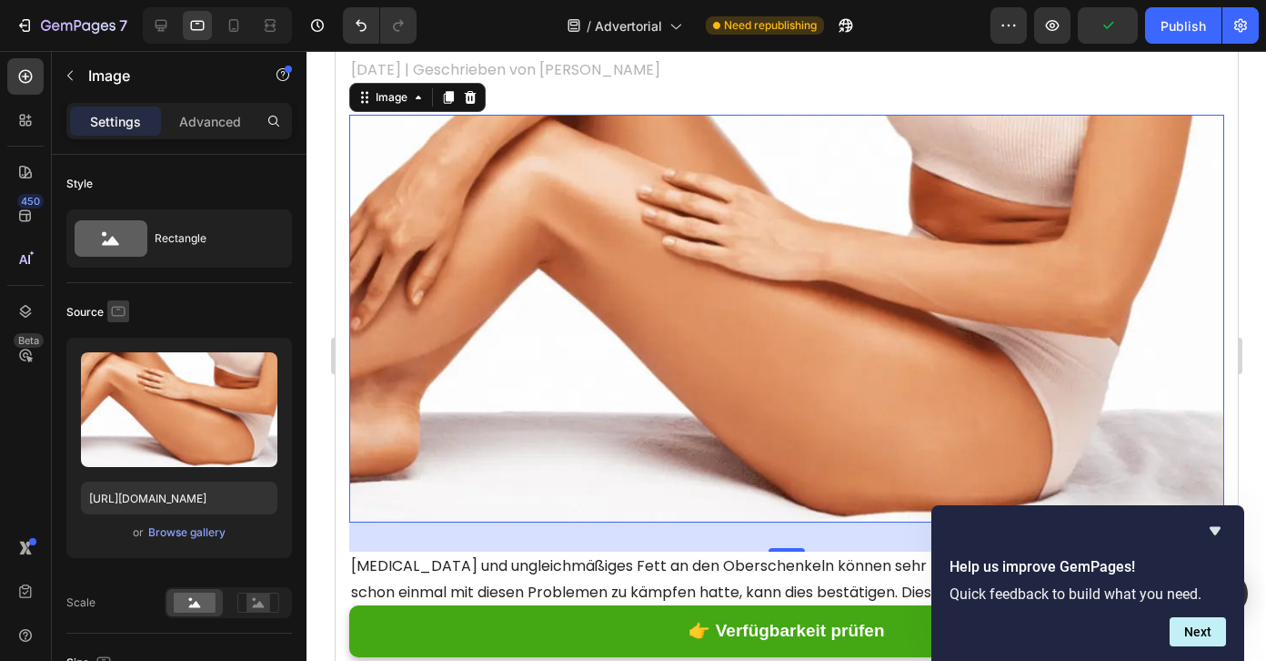
click at [119, 312] on icon "button" at bounding box center [118, 311] width 18 height 18
click at [117, 405] on icon "button" at bounding box center [122, 405] width 10 height 13
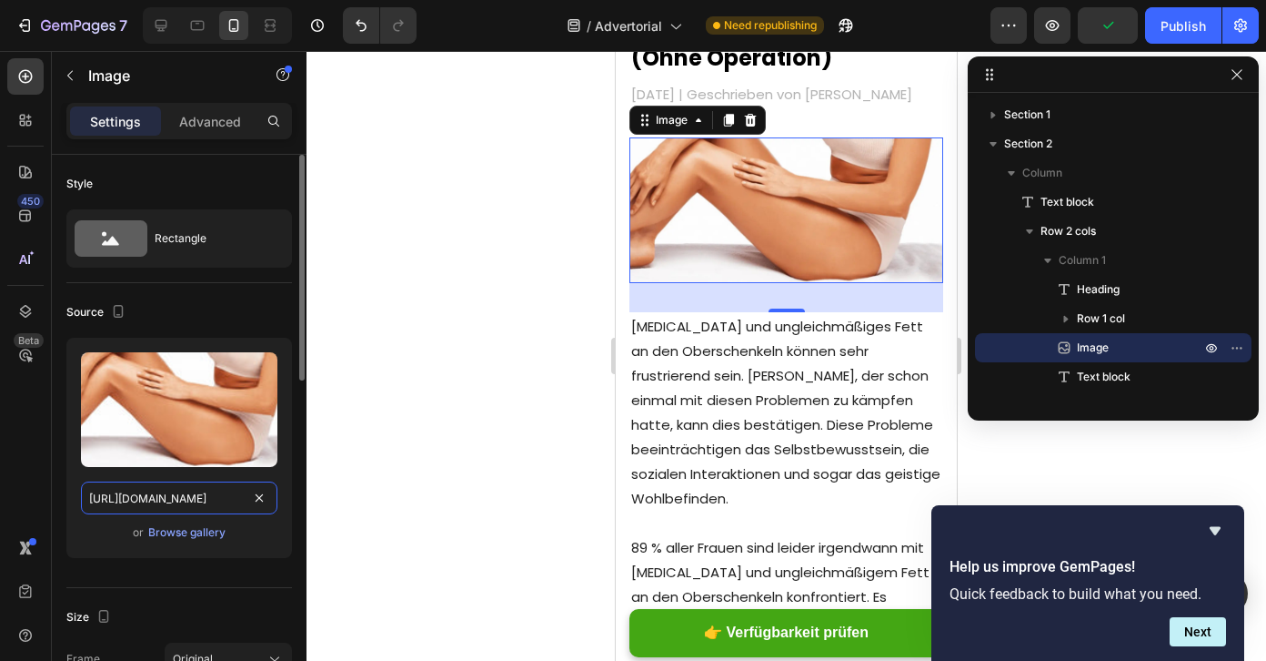
scroll to position [331, 0]
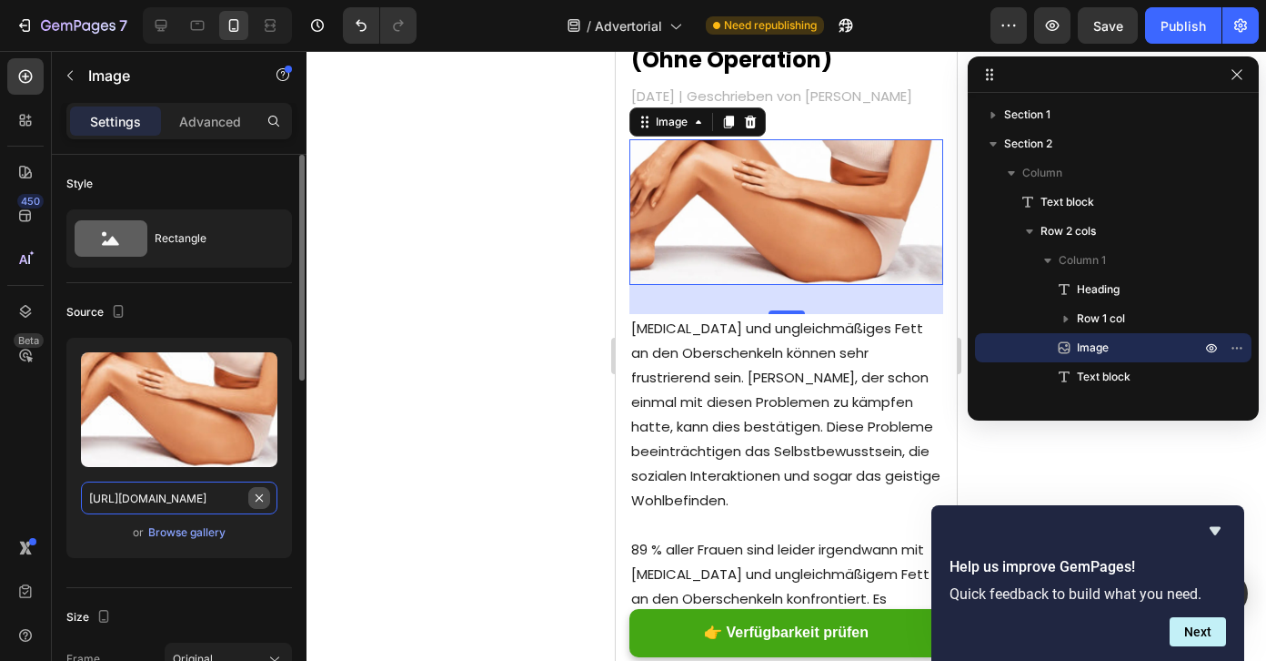
drag, startPoint x: 143, startPoint y: 489, endPoint x: 251, endPoint y: 493, distance: 108.4
click at [258, 493] on div "[URL][DOMAIN_NAME]" at bounding box center [179, 497] width 197 height 33
click at [202, 494] on input "[URL][DOMAIN_NAME]" at bounding box center [179, 497] width 197 height 33
drag, startPoint x: 190, startPoint y: 499, endPoint x: 145, endPoint y: 498, distance: 45.5
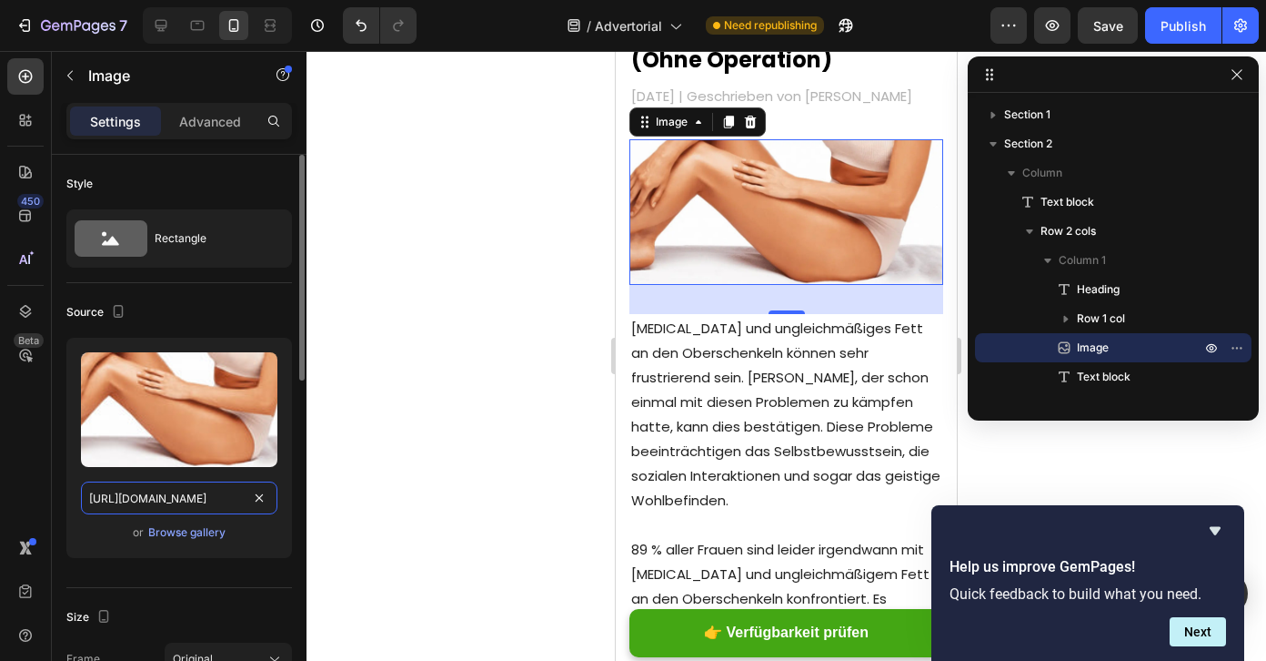
click at [145, 498] on input "[URL][DOMAIN_NAME]" at bounding box center [179, 497] width 197 height 33
click at [225, 318] on div "Source" at bounding box center [179, 311] width 226 height 29
click at [255, 509] on input "[URL][DOMAIN_NAME]" at bounding box center [179, 497] width 197 height 33
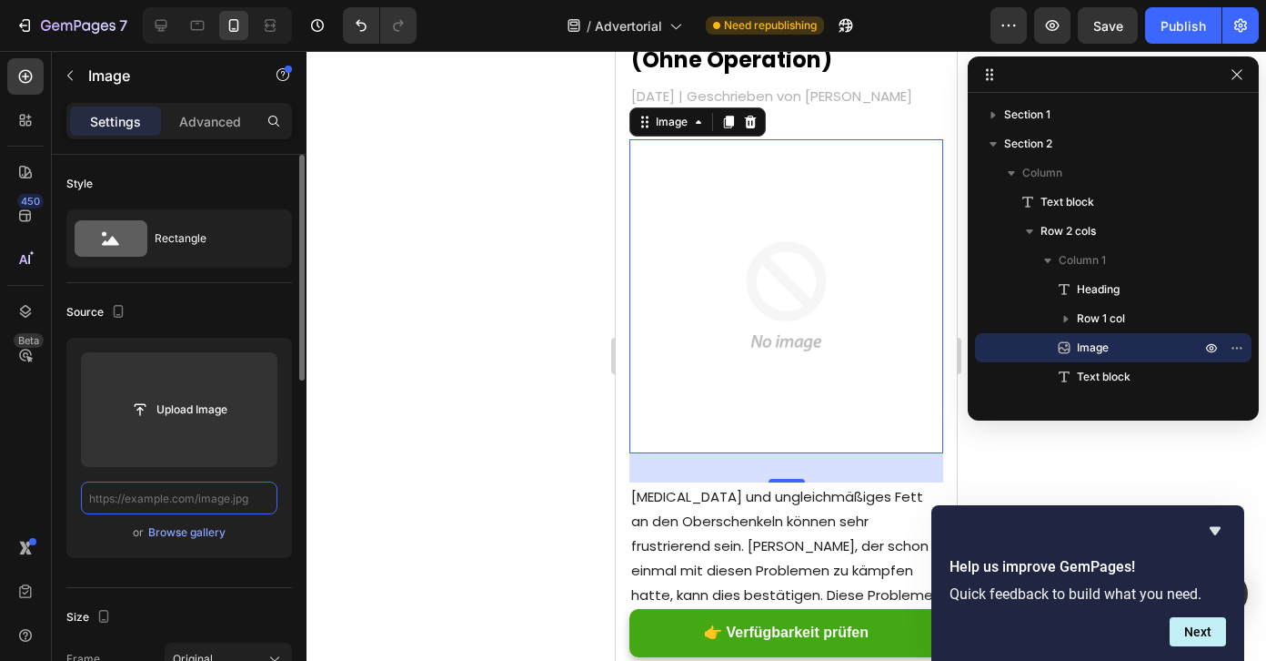
paste input "[URL][DOMAIN_NAME]"
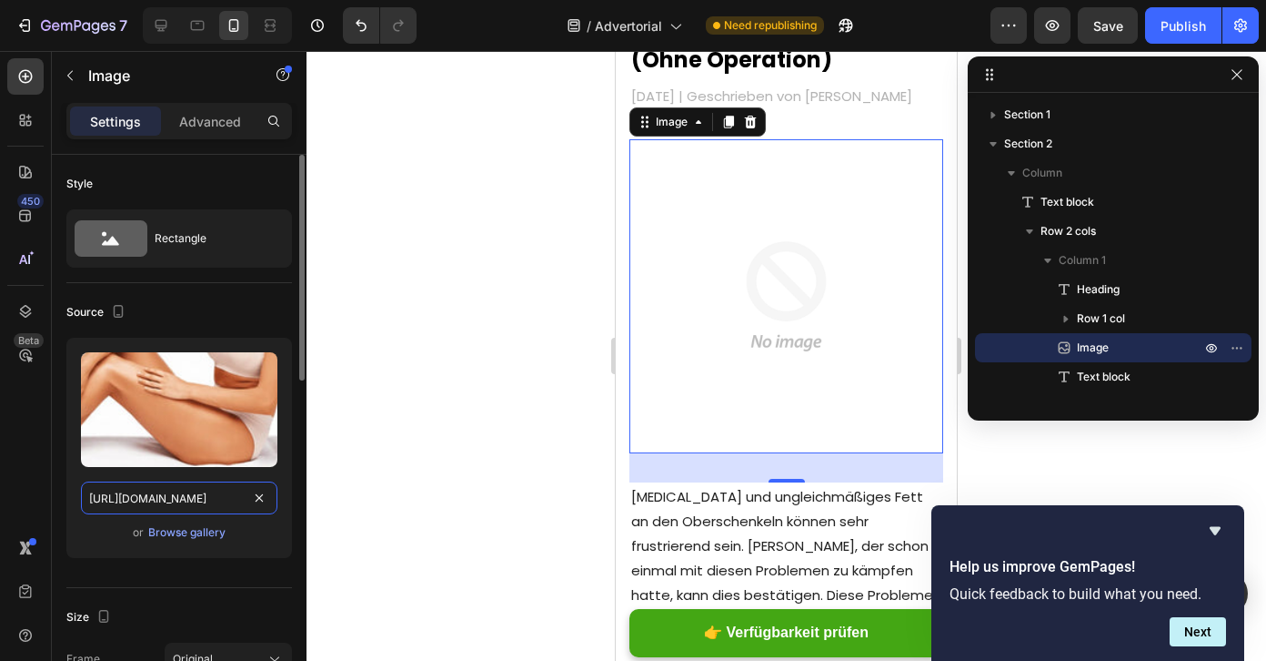
scroll to position [0, 306]
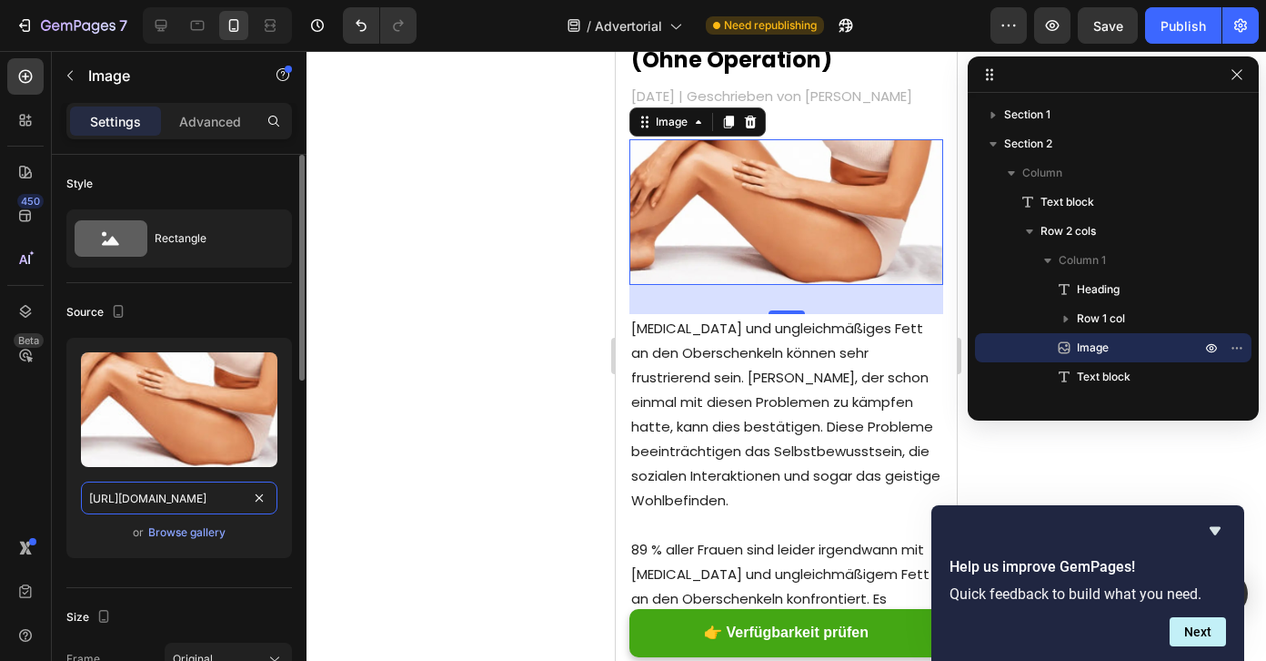
type input "[URL][DOMAIN_NAME]"
click at [322, 556] on div at bounding box center [787, 356] width 960 height 610
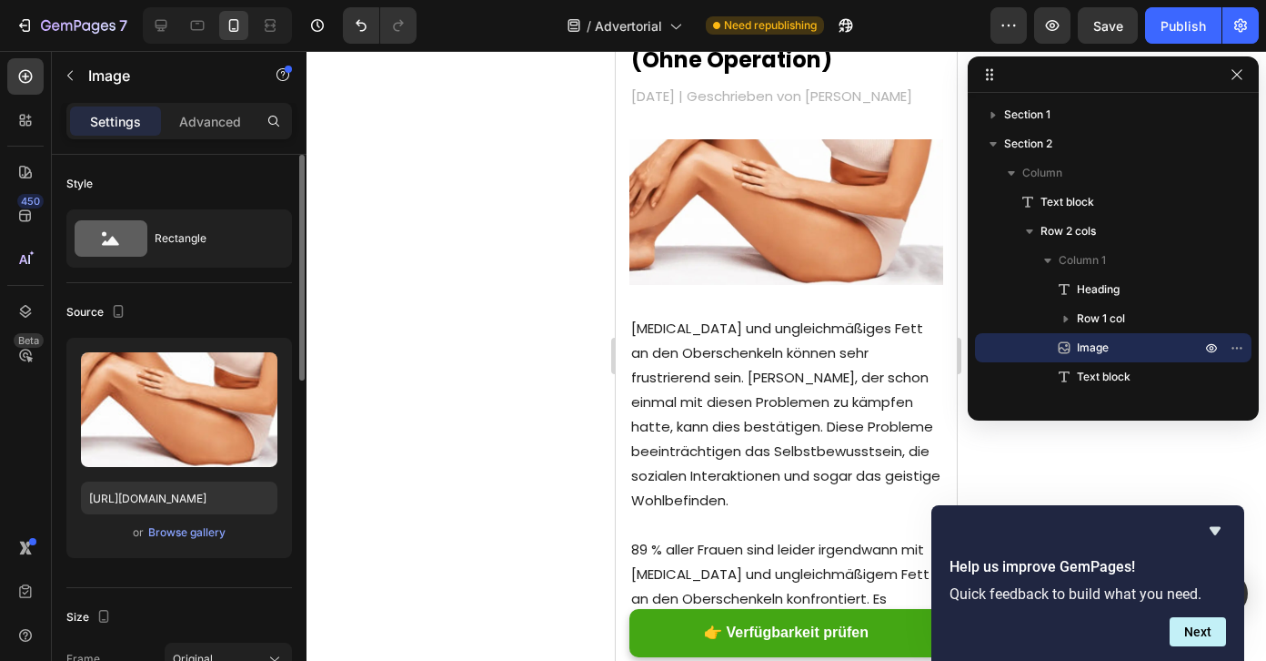
scroll to position [0, 0]
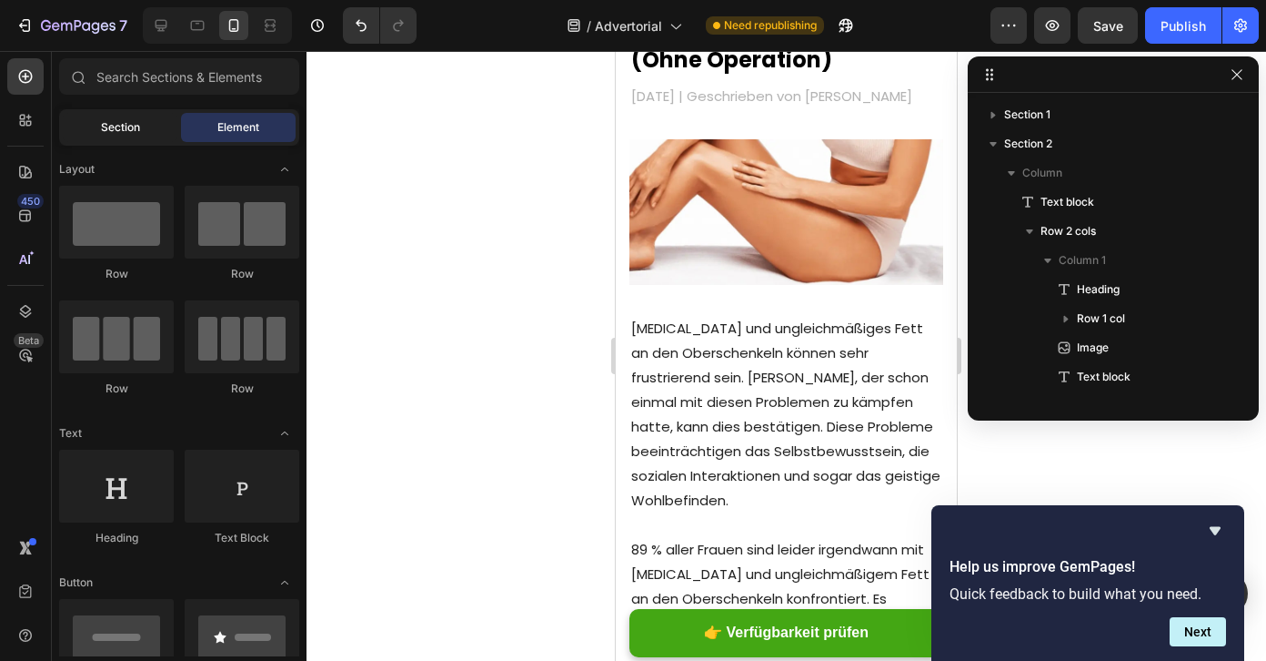
click at [121, 130] on span "Section" at bounding box center [120, 127] width 39 height 16
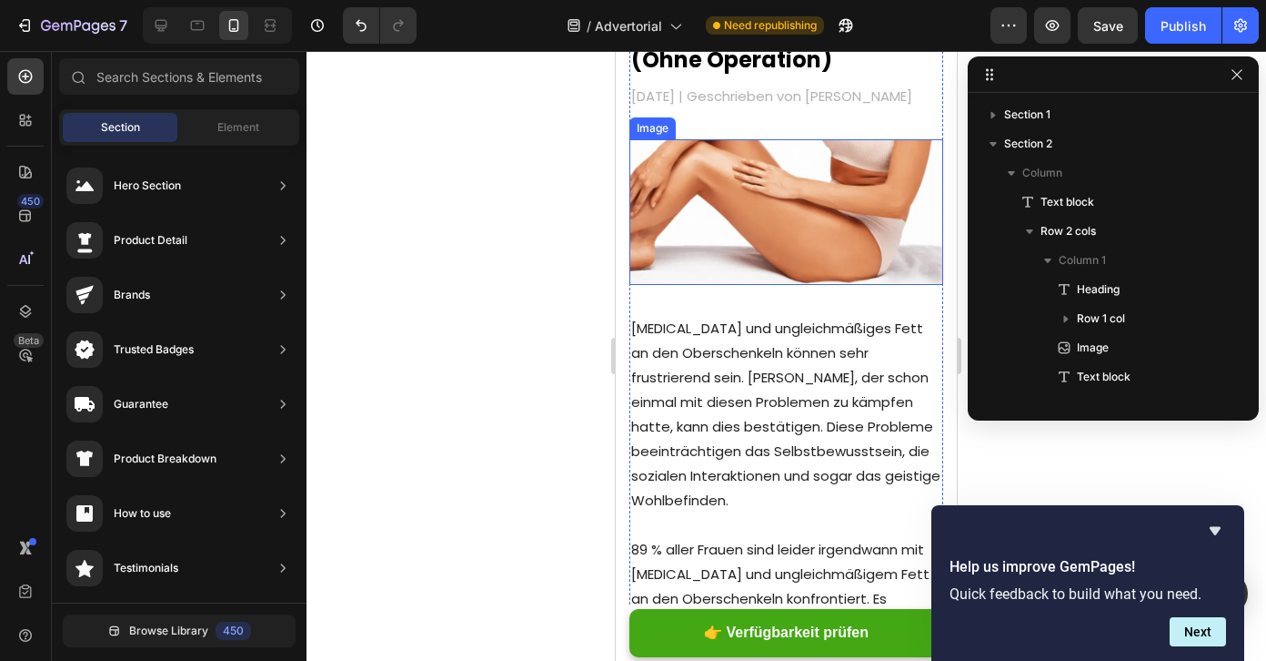
click at [737, 219] on img at bounding box center [787, 212] width 314 height 146
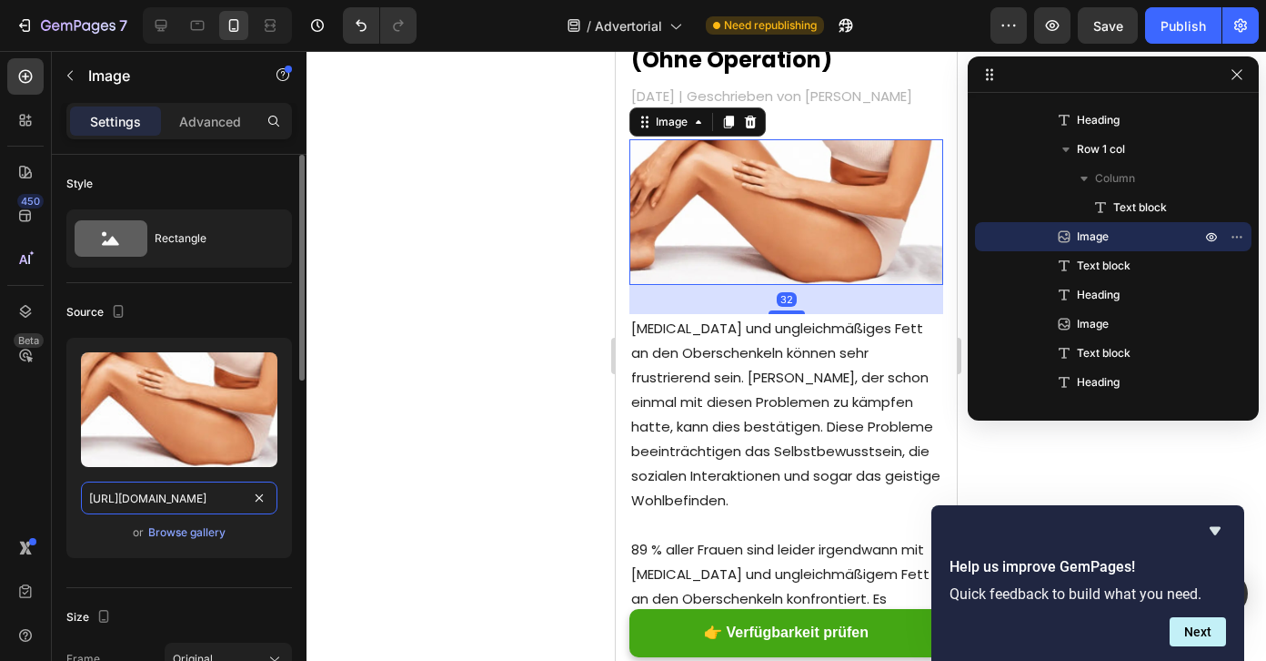
scroll to position [0, 306]
drag, startPoint x: 184, startPoint y: 502, endPoint x: 169, endPoint y: 511, distance: 17.2
click at [169, 511] on input "[URL][DOMAIN_NAME]" at bounding box center [179, 497] width 197 height 33
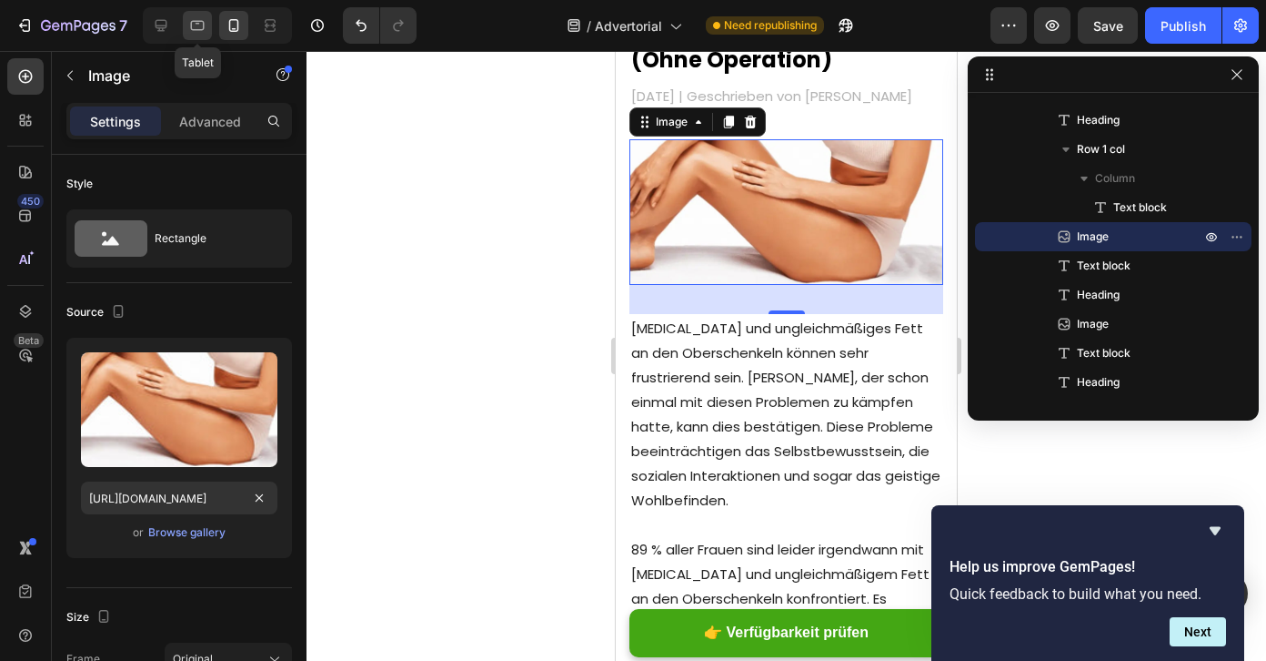
click at [199, 29] on icon at bounding box center [198, 26] width 14 height 10
type input "[URL][DOMAIN_NAME]"
type input "100"
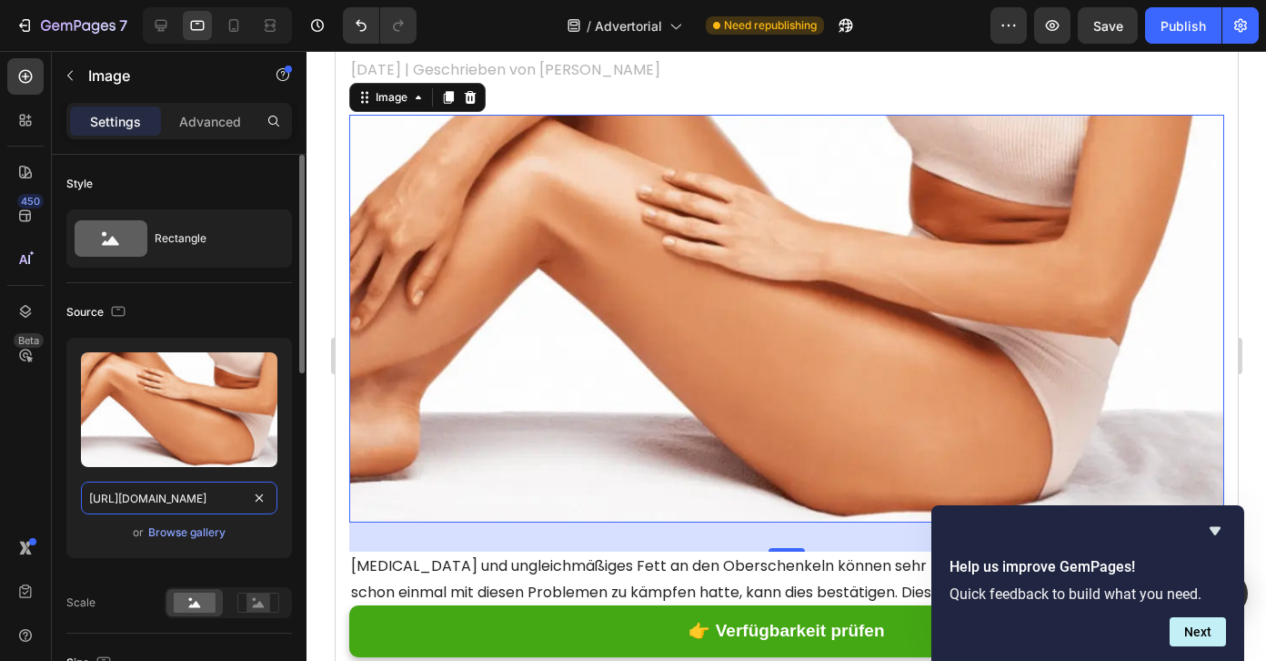
scroll to position [0, 317]
drag, startPoint x: 176, startPoint y: 500, endPoint x: 207, endPoint y: 504, distance: 32.0
click at [207, 504] on input "[URL][DOMAIN_NAME]" at bounding box center [179, 497] width 197 height 33
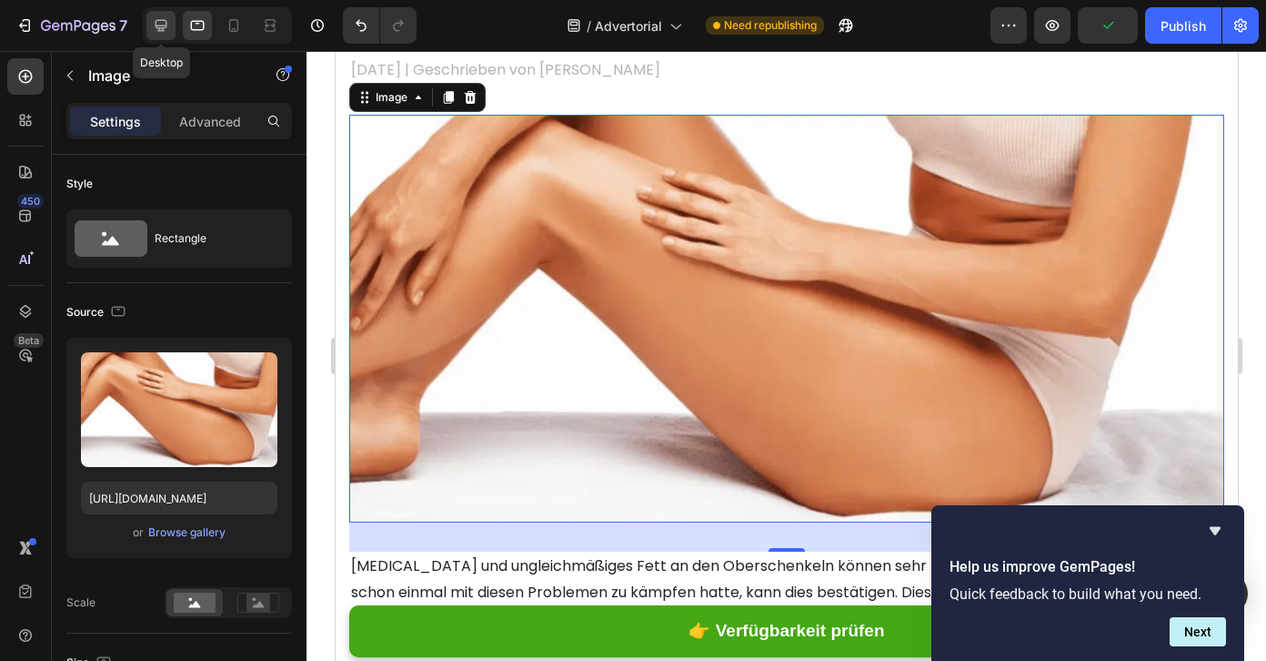
click at [166, 30] on icon at bounding box center [161, 25] width 18 height 18
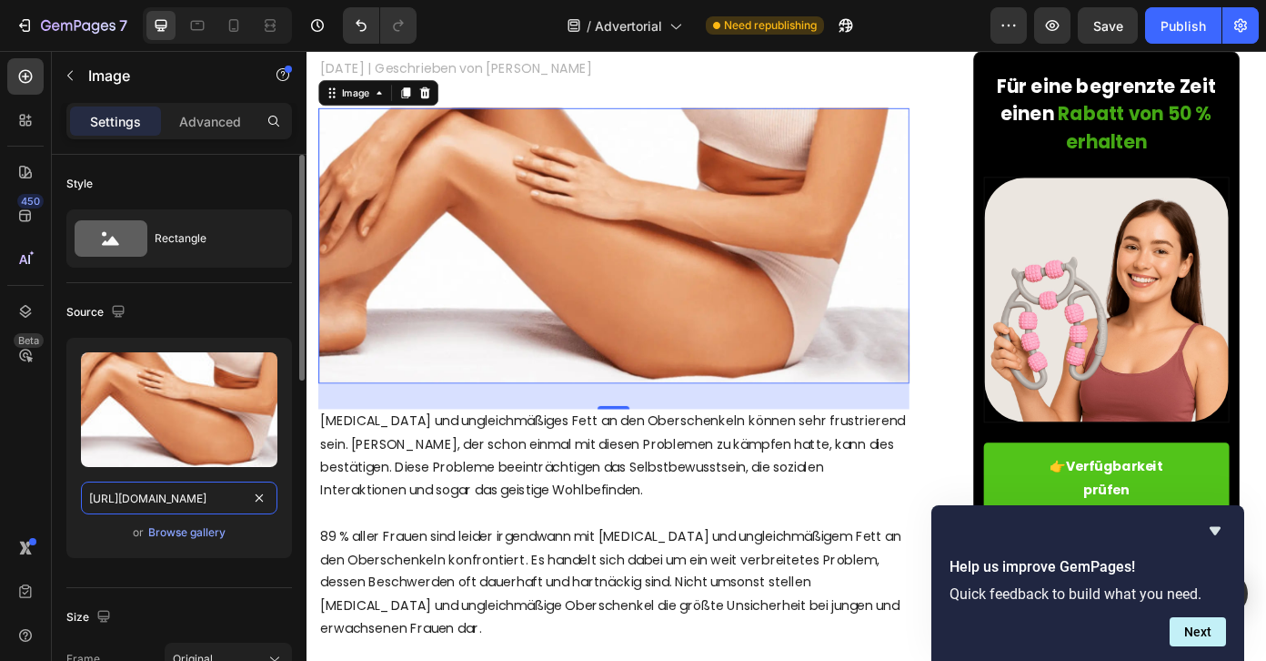
scroll to position [0, 323]
drag, startPoint x: 144, startPoint y: 497, endPoint x: 233, endPoint y: 493, distance: 89.2
click at [233, 493] on input "[URL][DOMAIN_NAME]" at bounding box center [179, 497] width 197 height 33
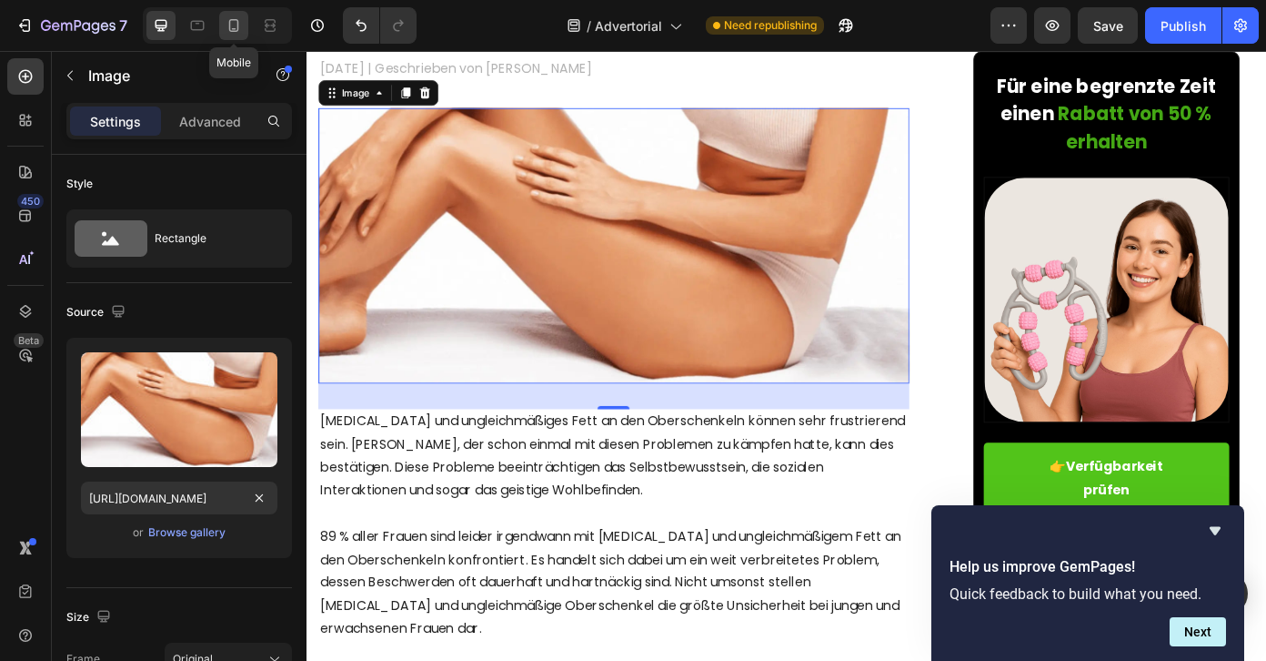
click at [223, 25] on div at bounding box center [233, 25] width 29 height 29
type input "[URL][DOMAIN_NAME]"
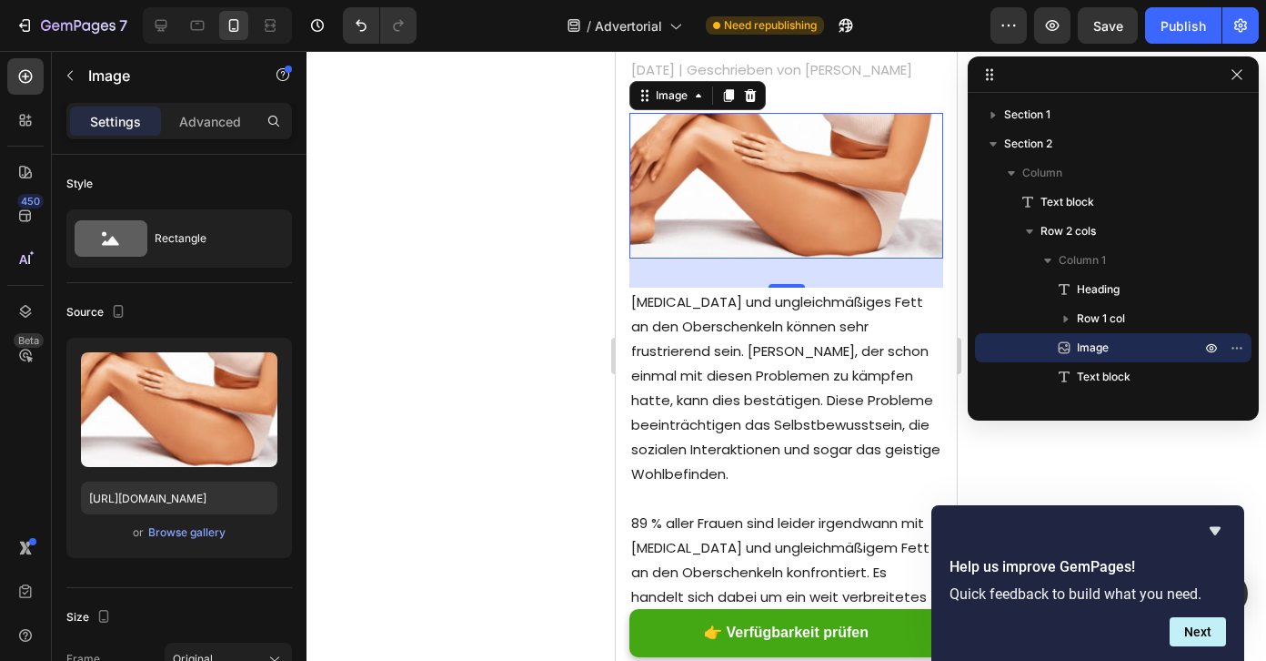
scroll to position [331, 0]
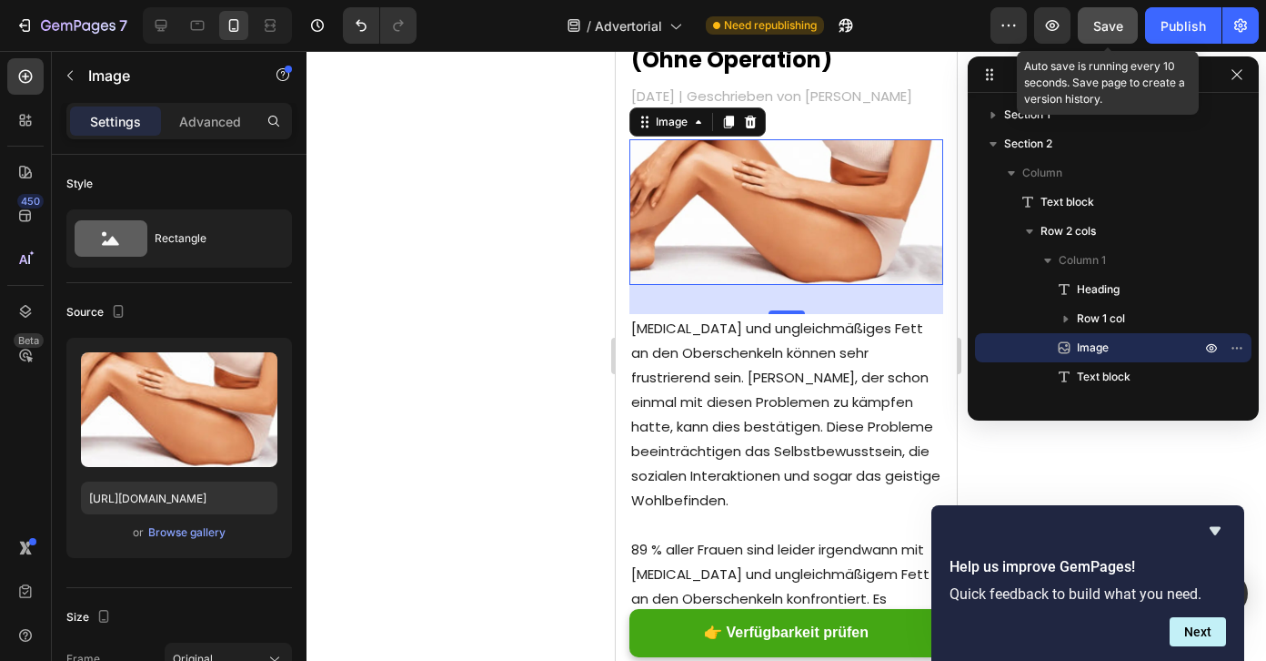
click at [1119, 18] on span "Save" at bounding box center [1109, 25] width 30 height 15
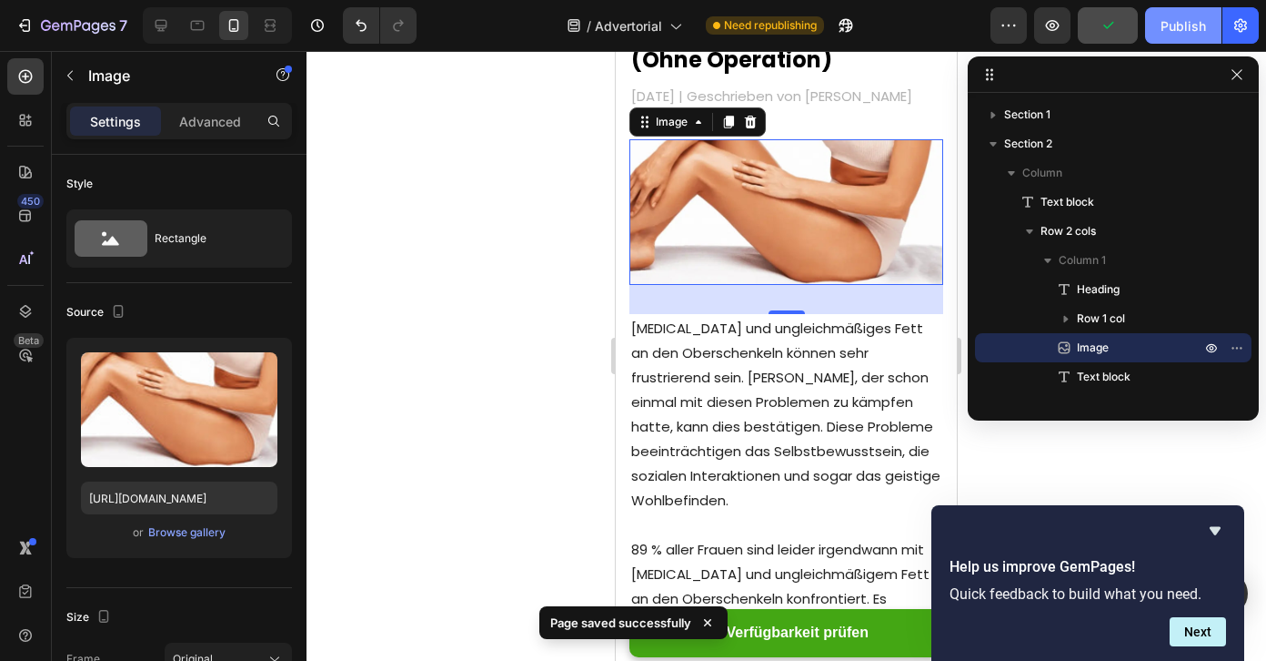
click at [1172, 33] on div "Publish" at bounding box center [1183, 25] width 45 height 19
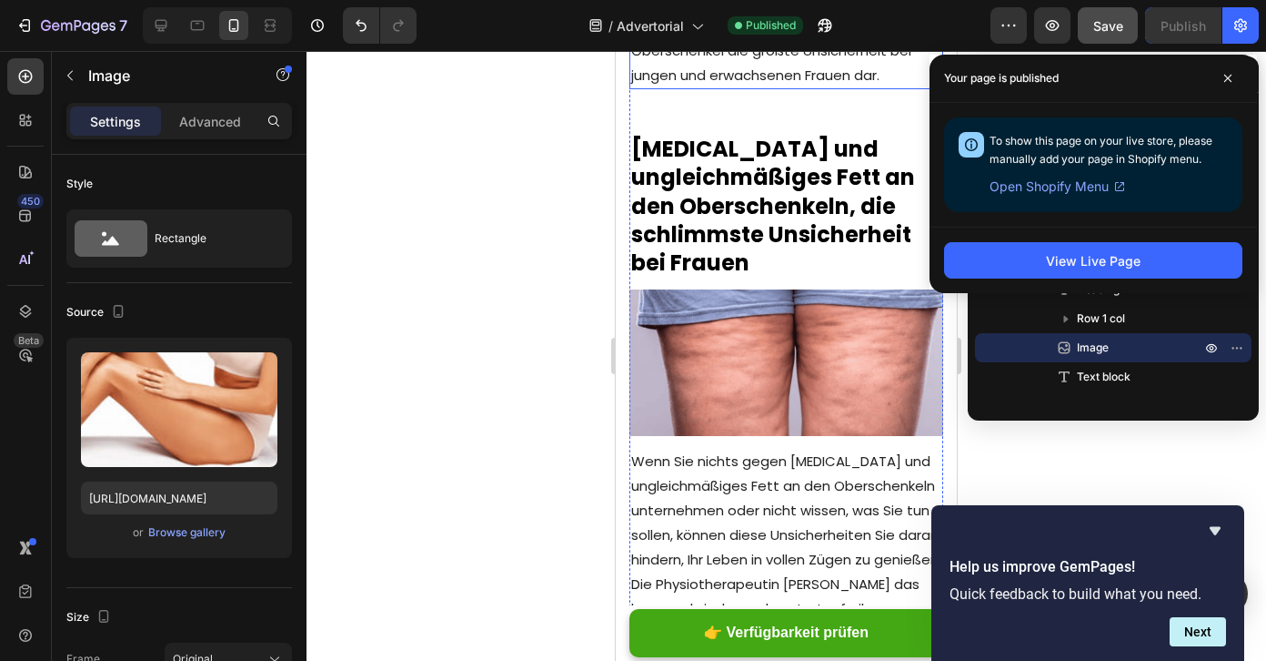
scroll to position [1016, 0]
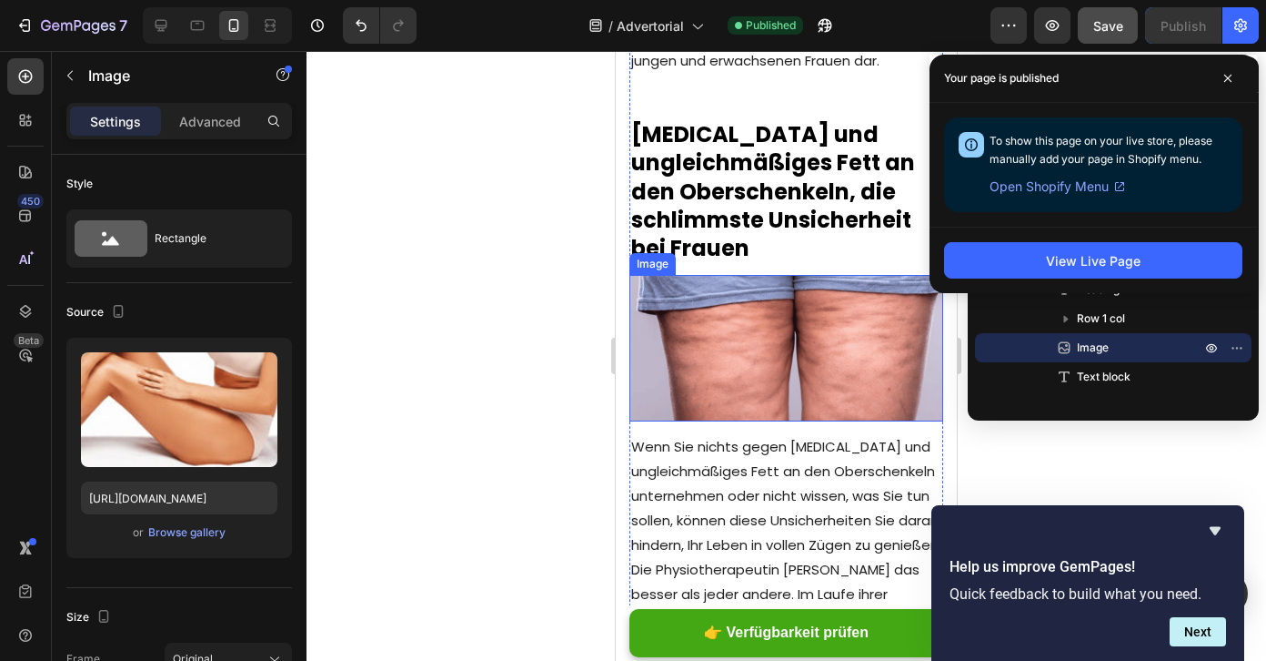
click at [701, 325] on img at bounding box center [787, 348] width 314 height 146
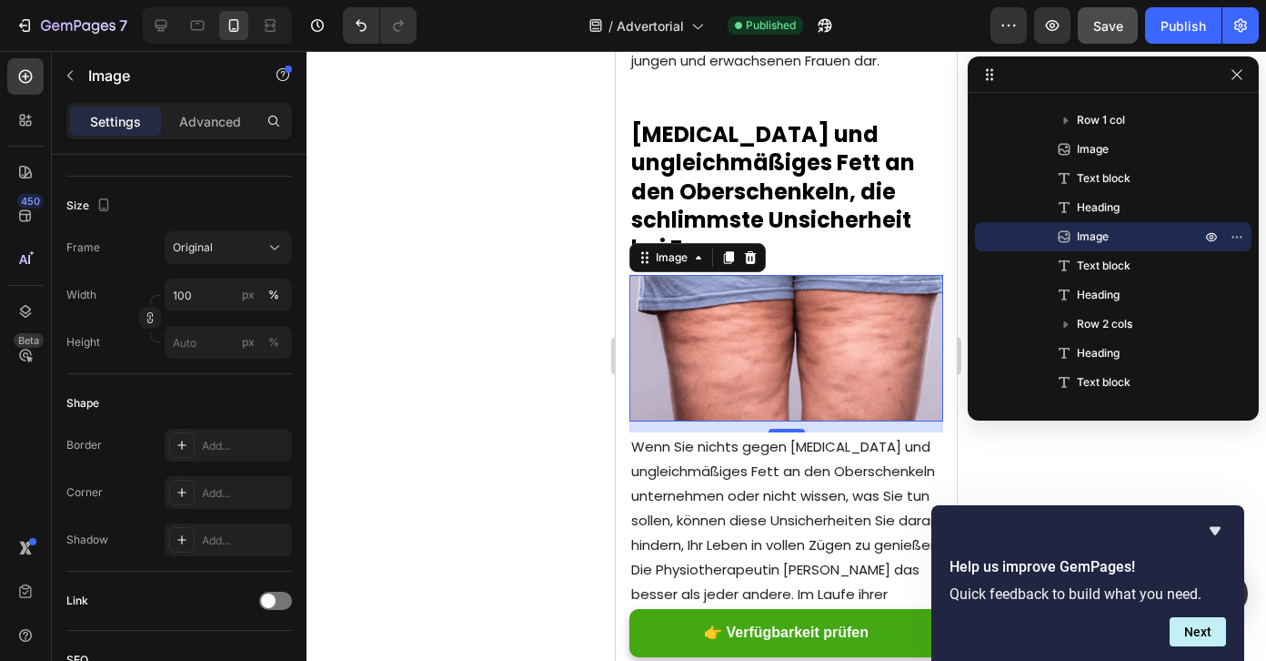
scroll to position [0, 0]
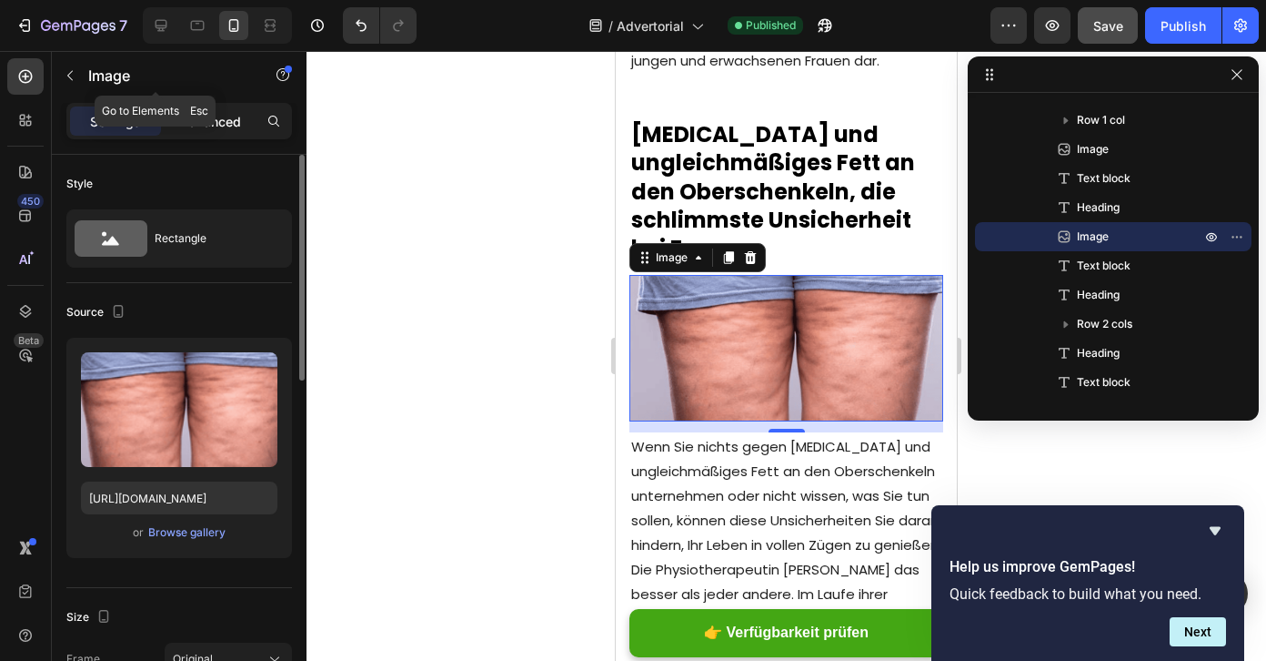
click at [215, 113] on p "Advanced" at bounding box center [210, 121] width 62 height 19
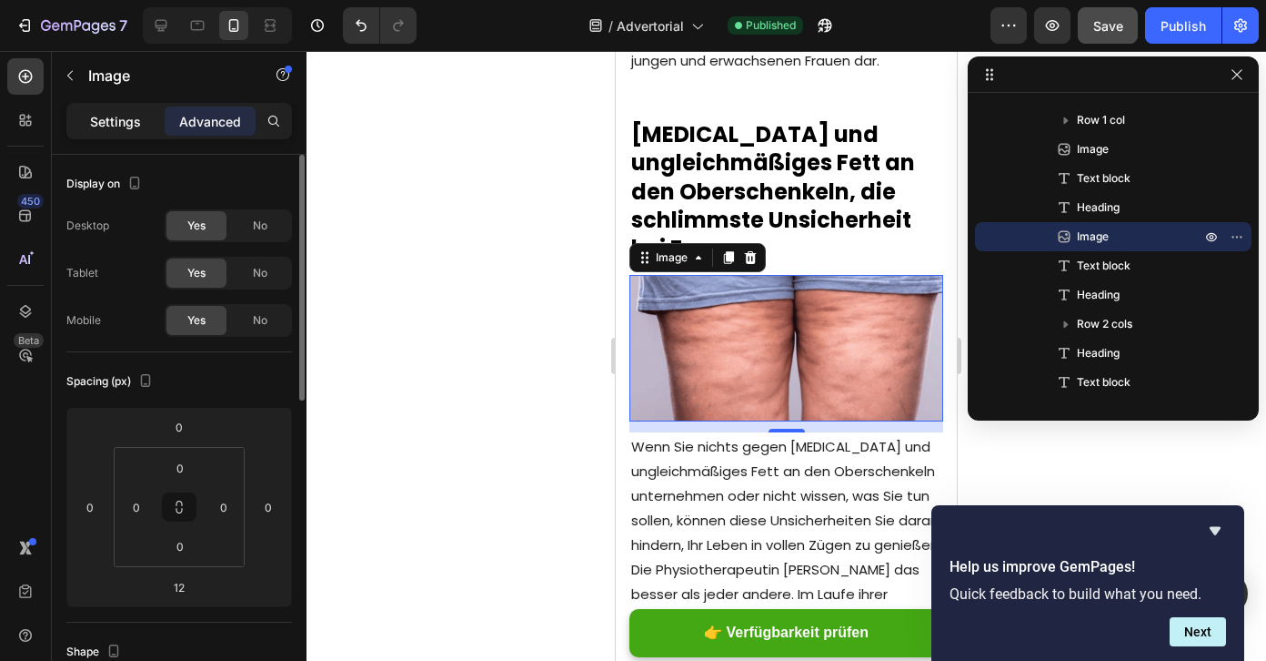
click at [120, 112] on p "Settings" at bounding box center [115, 121] width 51 height 19
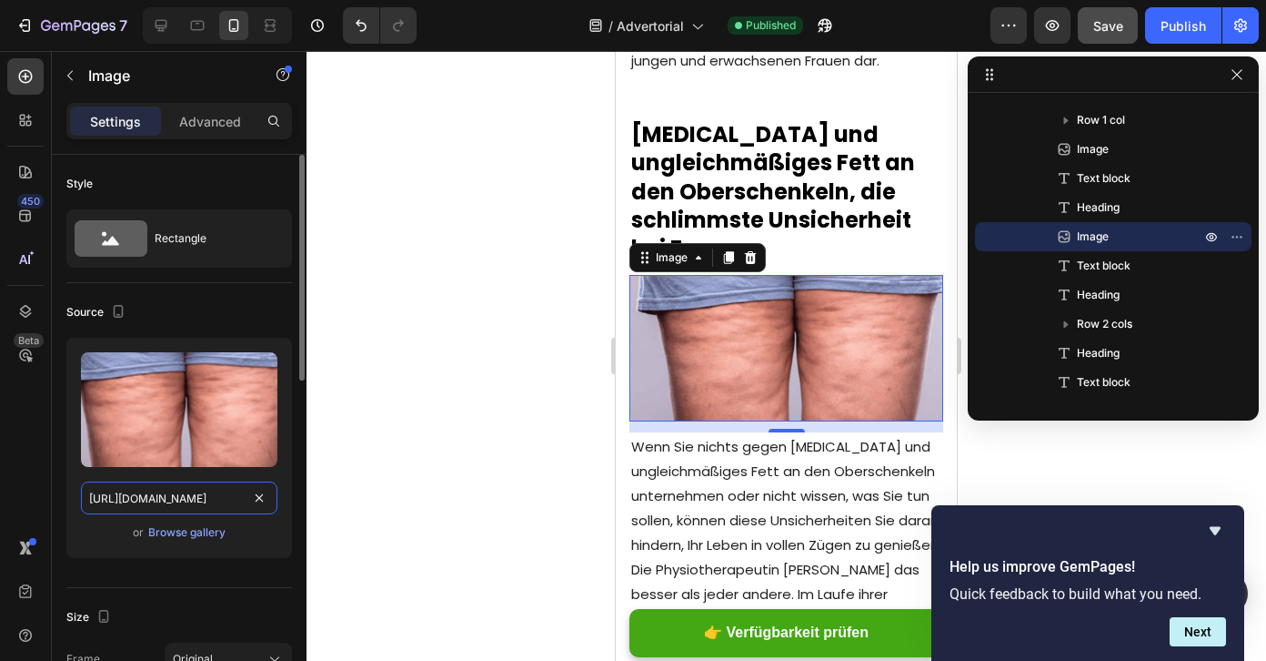
click at [203, 506] on input "[URL][DOMAIN_NAME]" at bounding box center [179, 497] width 197 height 33
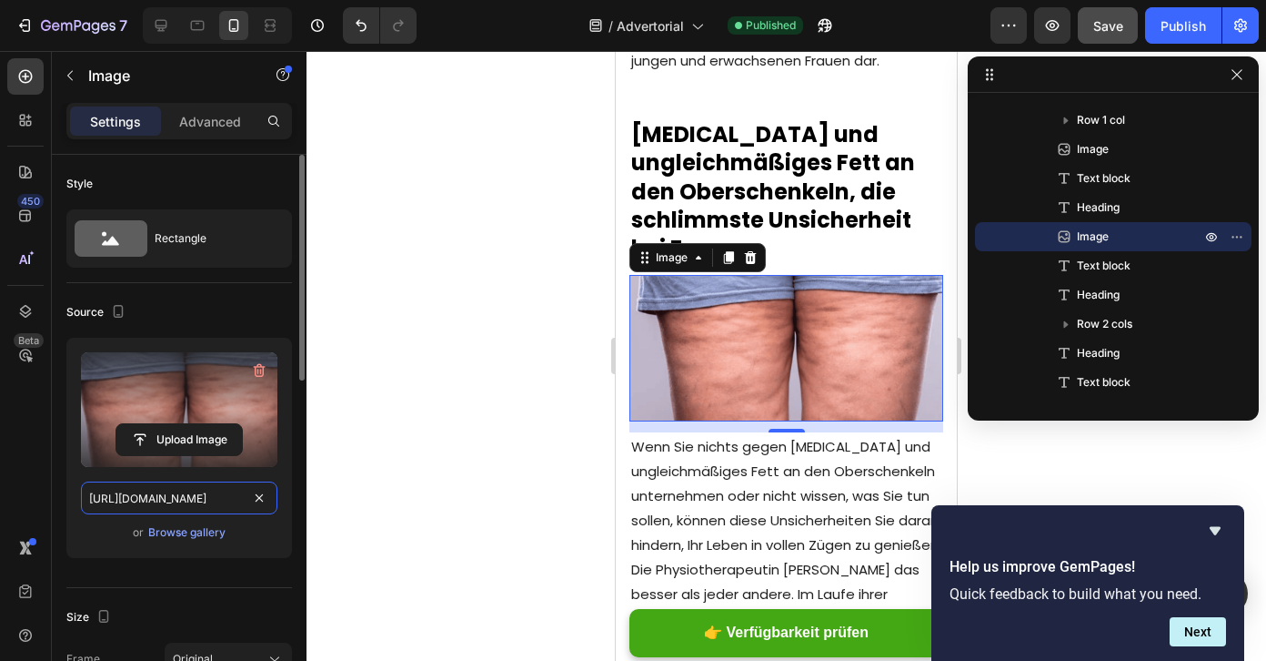
paste input "Gempag-4_1.webp?v=1758977550"
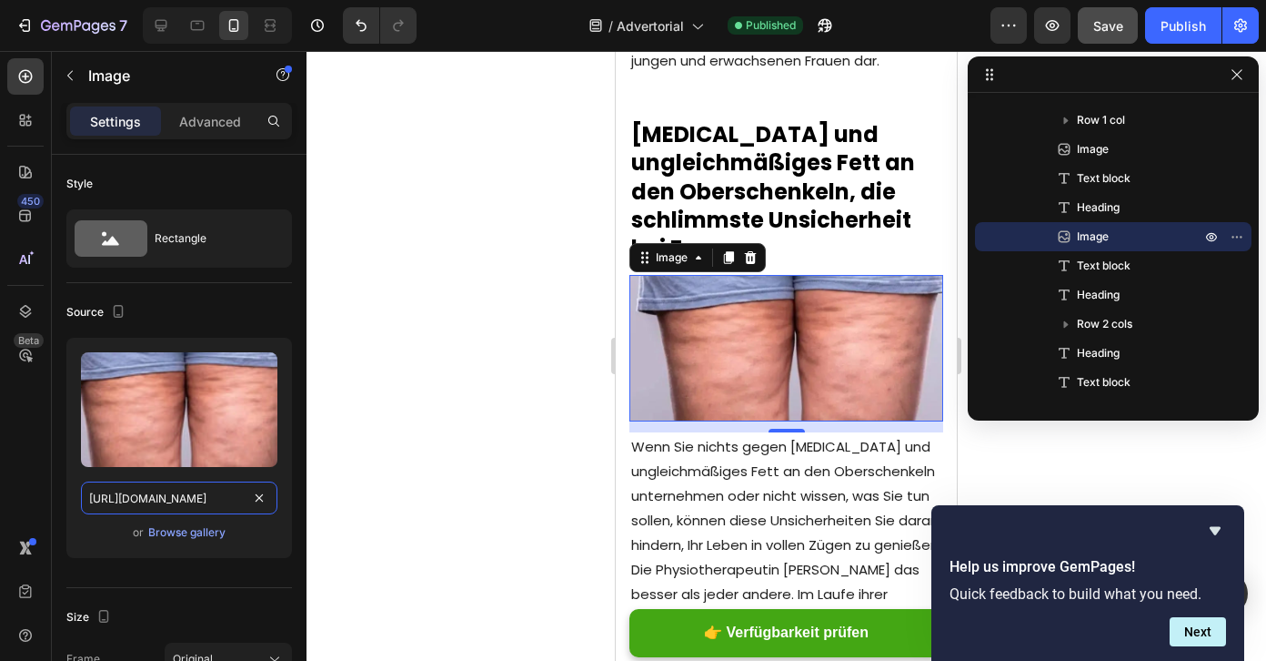
type input "[URL][DOMAIN_NAME]"
click at [322, 495] on div at bounding box center [787, 356] width 960 height 610
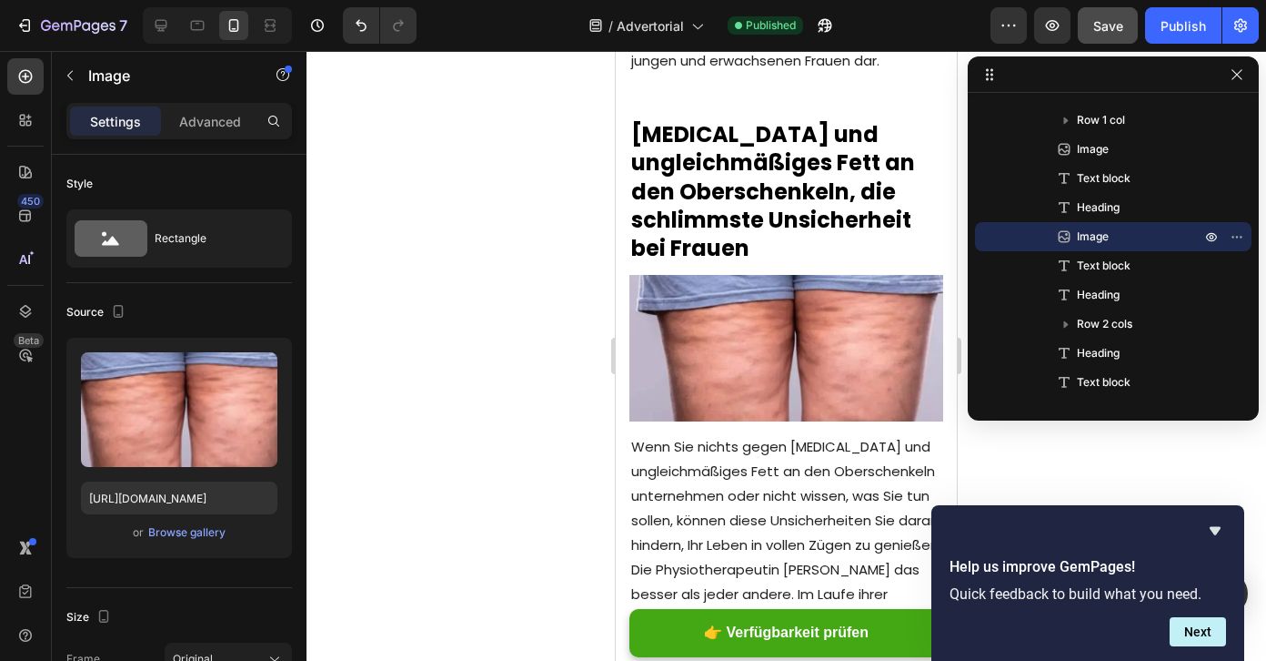
scroll to position [0, 0]
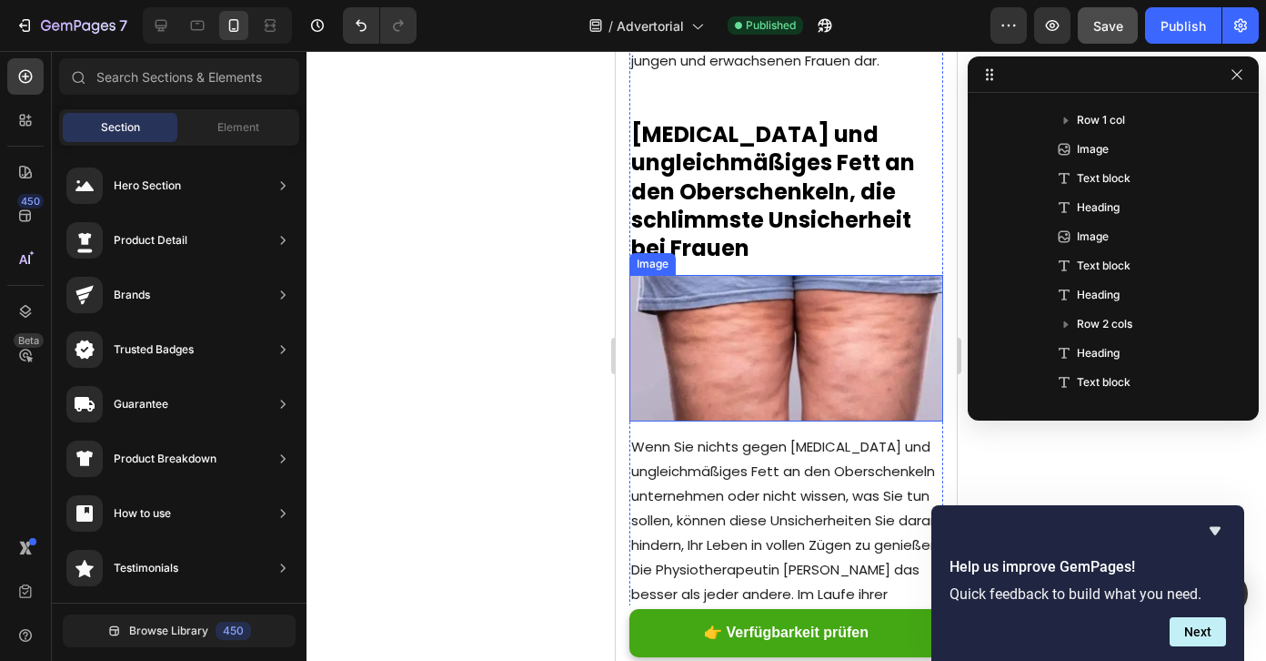
click at [732, 315] on img at bounding box center [787, 348] width 314 height 146
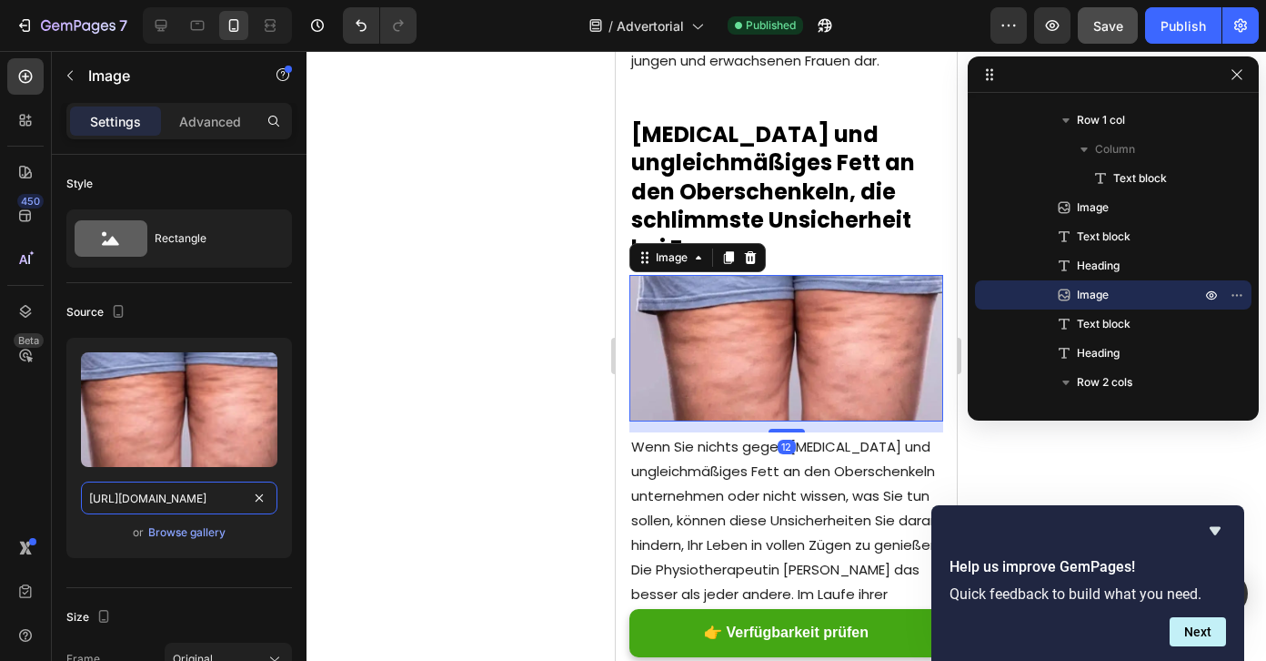
scroll to position [0, 310]
drag, startPoint x: 198, startPoint y: 501, endPoint x: 363, endPoint y: 501, distance: 164.7
click at [363, 0] on div "7 / Advertorial Published Preview Save Publish 450 Beta Sections(18) Elements(8…" at bounding box center [633, 0] width 1266 height 0
click at [161, 491] on input "[URL][DOMAIN_NAME]" at bounding box center [179, 497] width 197 height 33
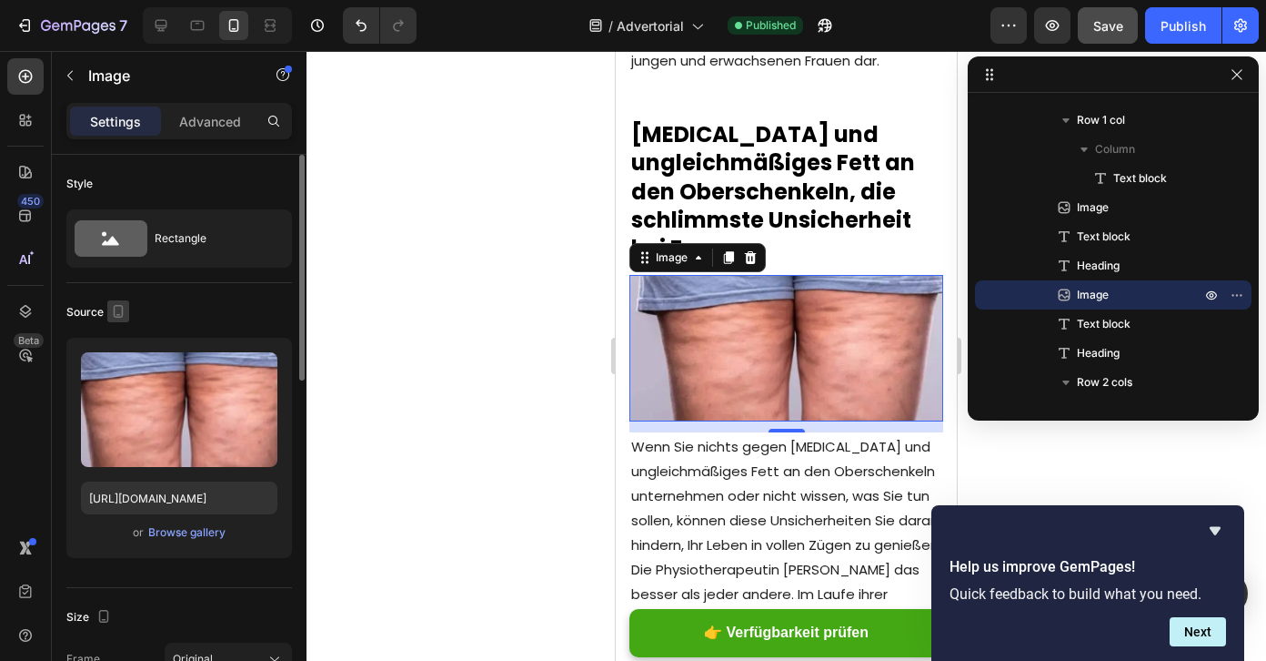
click at [119, 310] on icon "button" at bounding box center [118, 311] width 18 height 18
click at [122, 368] on icon "button" at bounding box center [123, 373] width 14 height 10
type input "[URL][DOMAIN_NAME]"
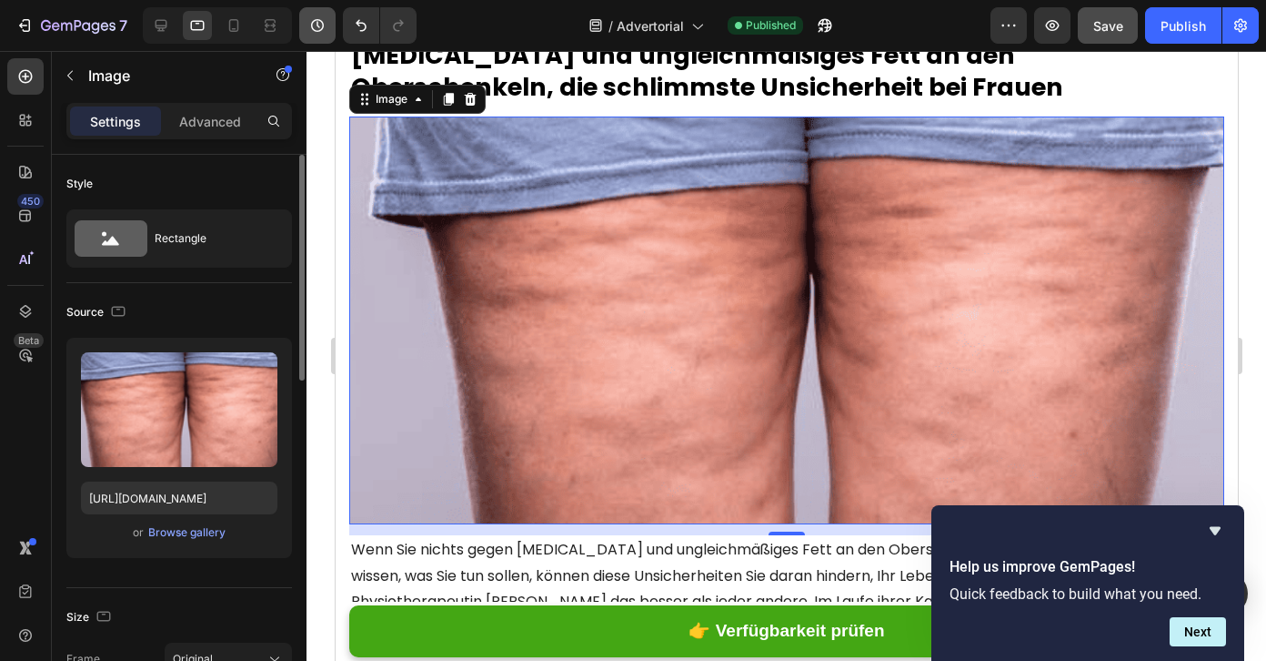
scroll to position [1021, 0]
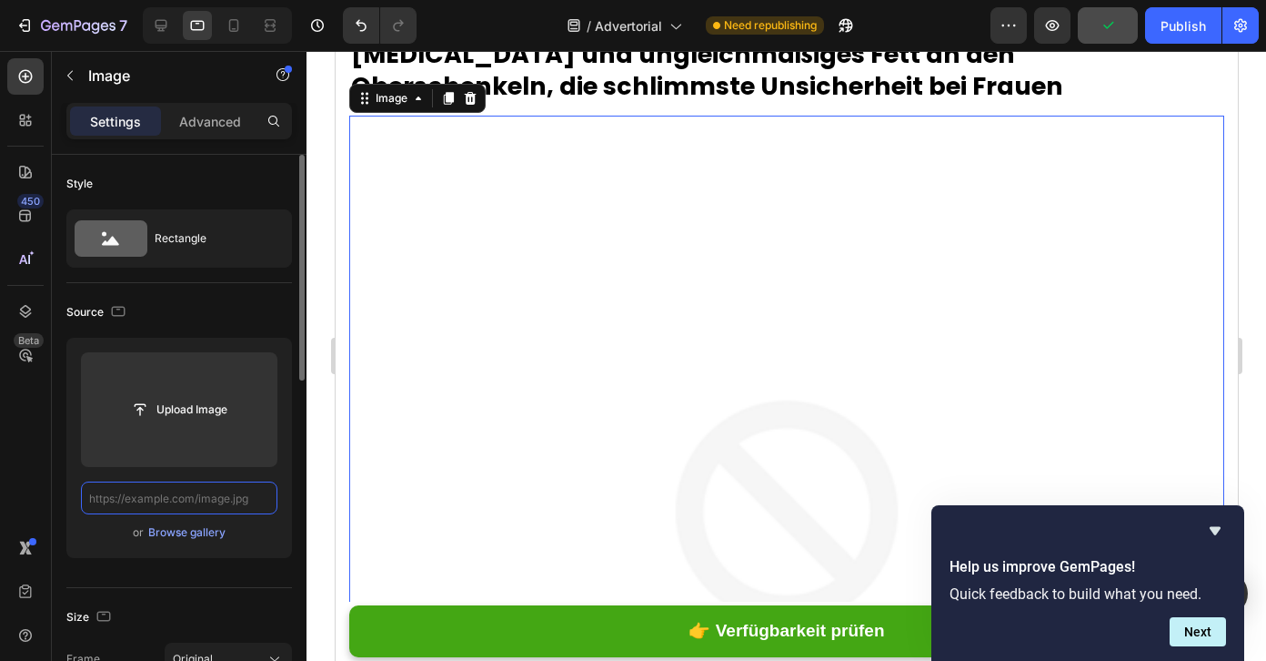
paste input "[URL][DOMAIN_NAME]"
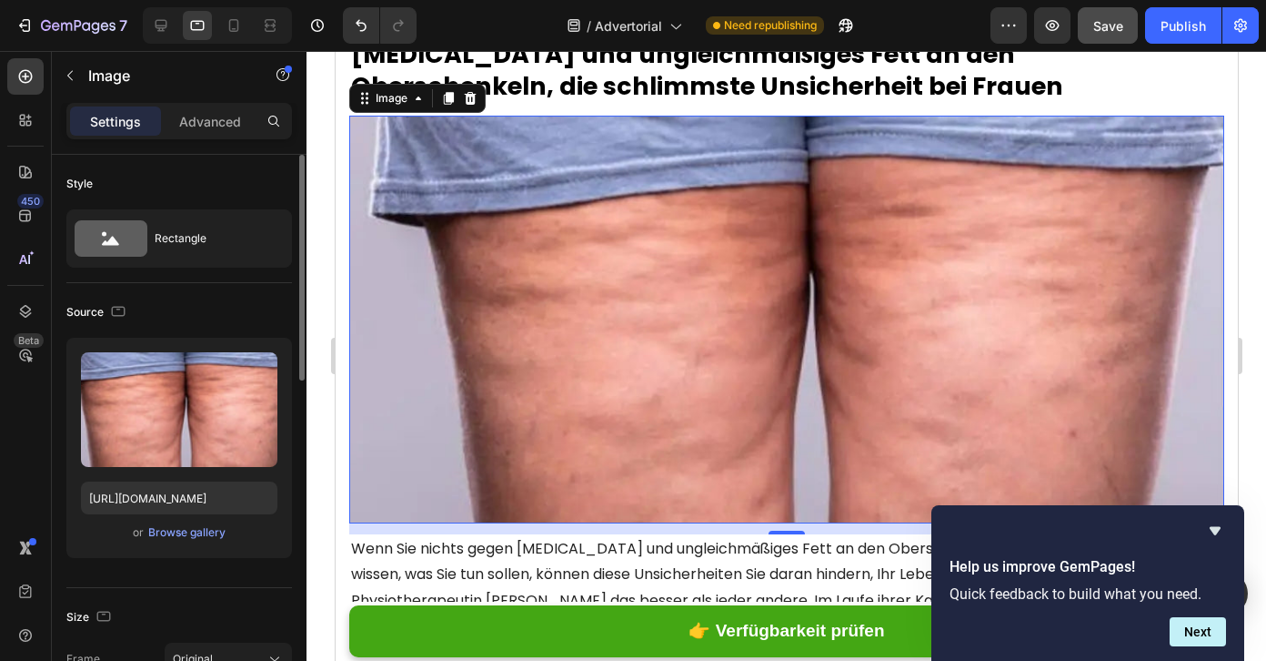
click at [177, 310] on div "Source" at bounding box center [179, 311] width 226 height 29
click at [114, 304] on icon "button" at bounding box center [118, 311] width 18 height 18
click at [125, 408] on icon "button" at bounding box center [122, 406] width 18 height 18
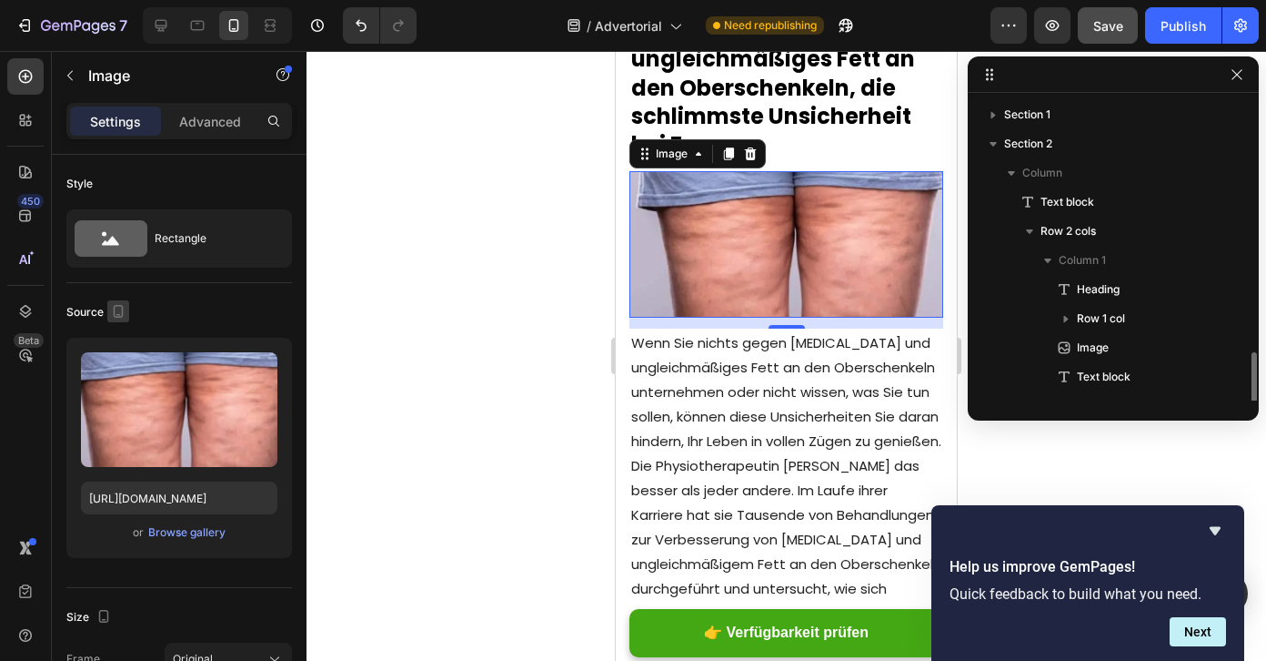
scroll to position [198, 0]
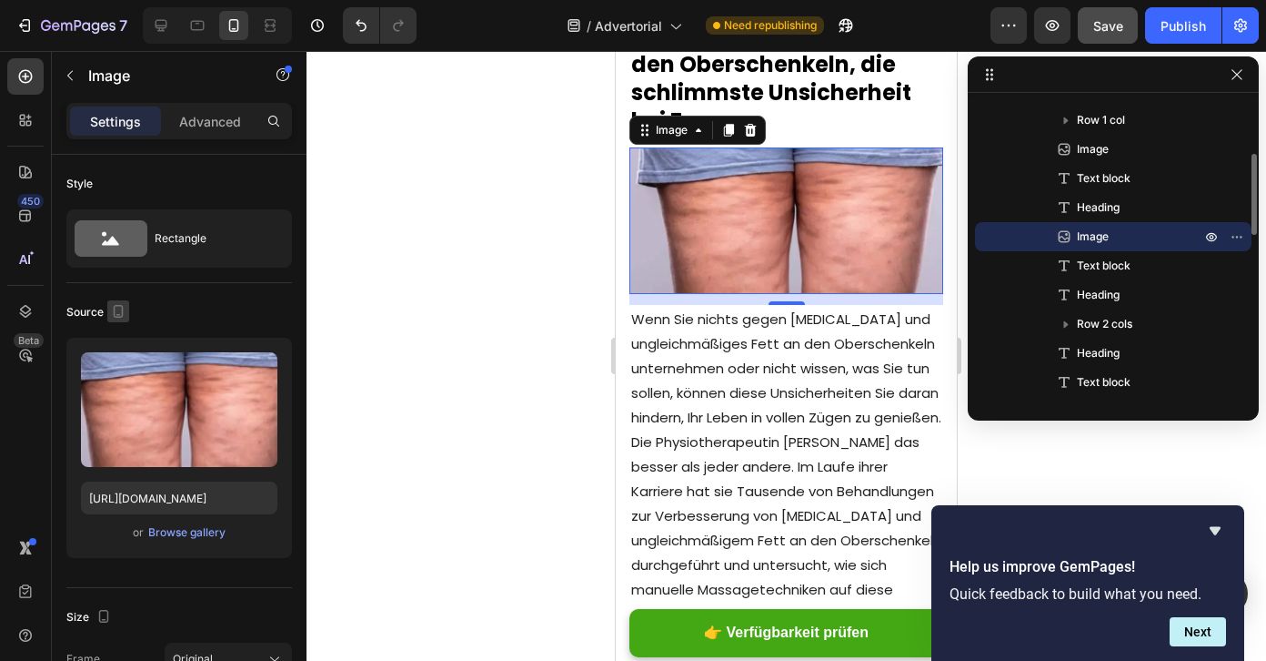
click at [117, 316] on icon "button" at bounding box center [119, 311] width 10 height 13
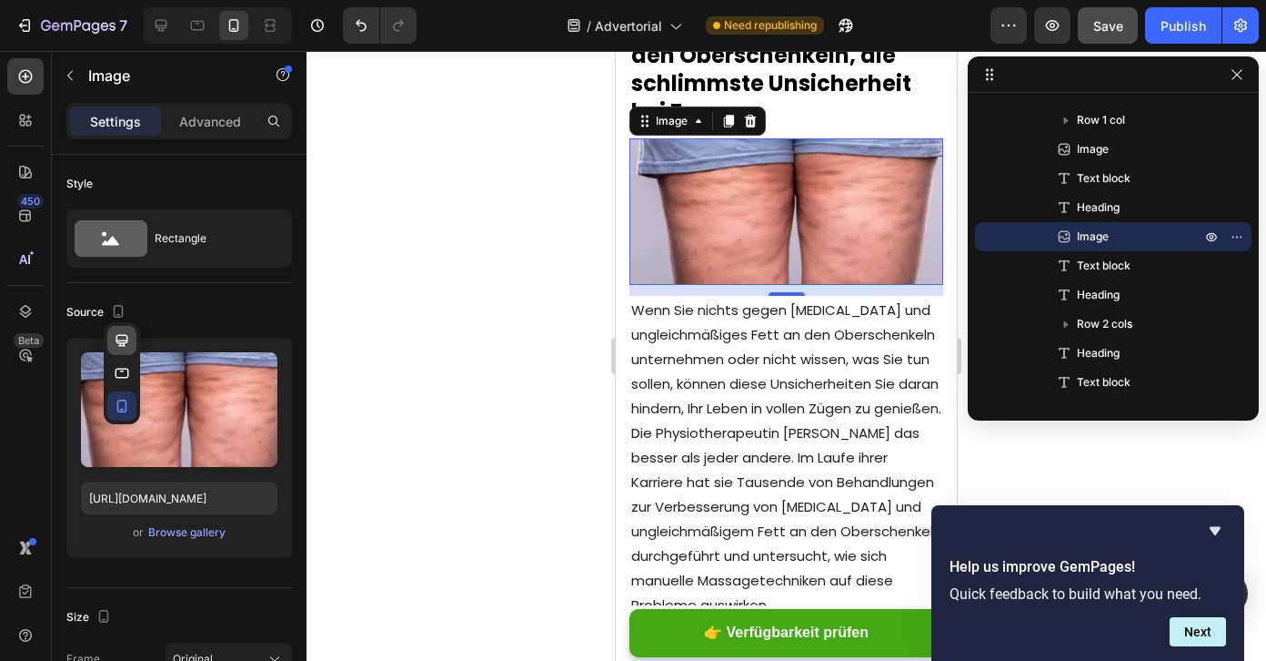
click at [121, 340] on icon "button" at bounding box center [122, 340] width 18 height 18
type input "[URL][DOMAIN_NAME]"
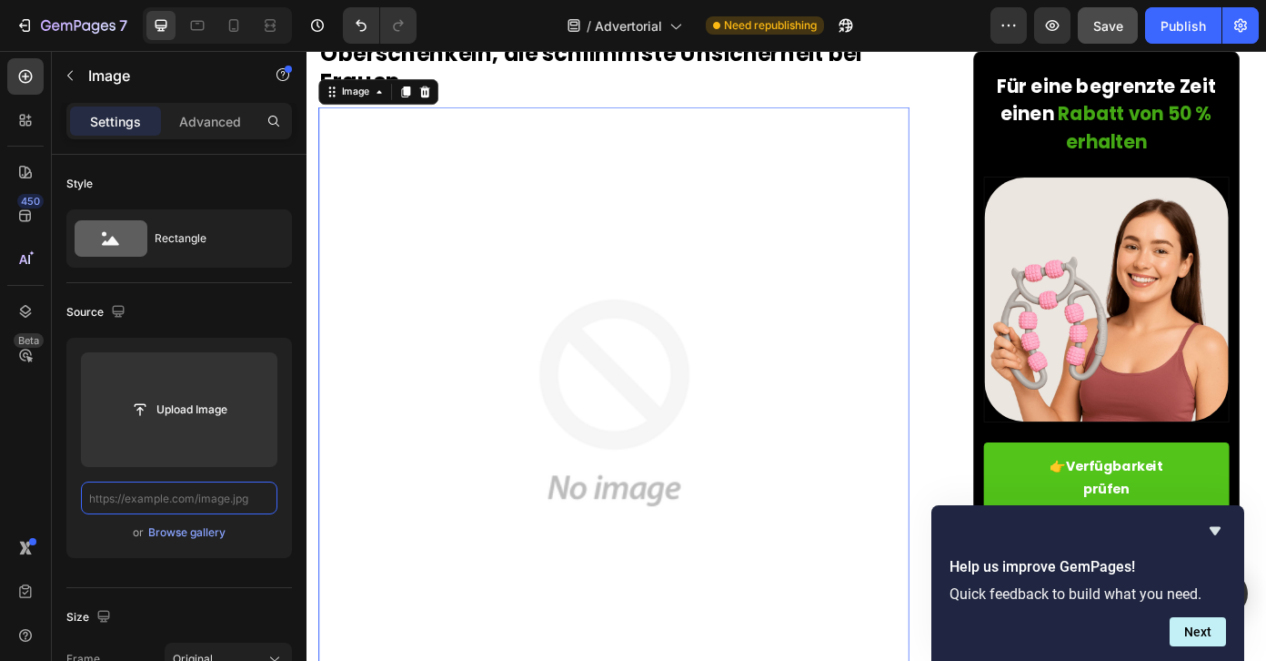
scroll to position [0, 0]
paste input "[URL][DOMAIN_NAME]"
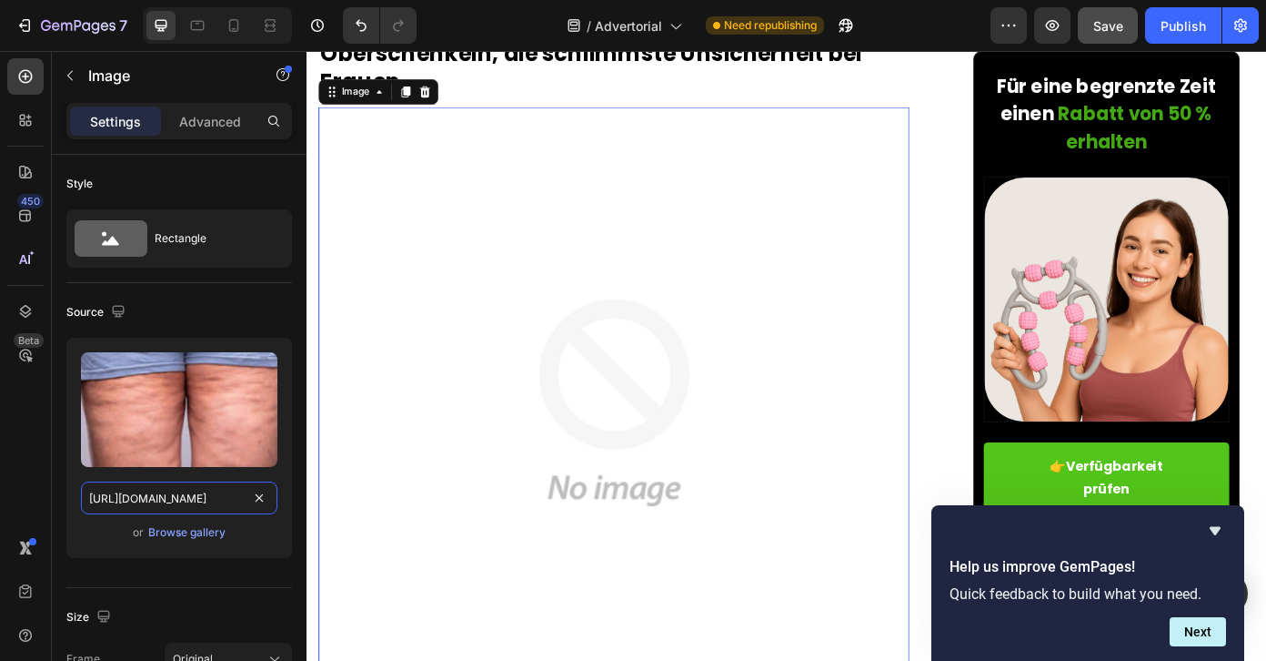
scroll to position [0, 314]
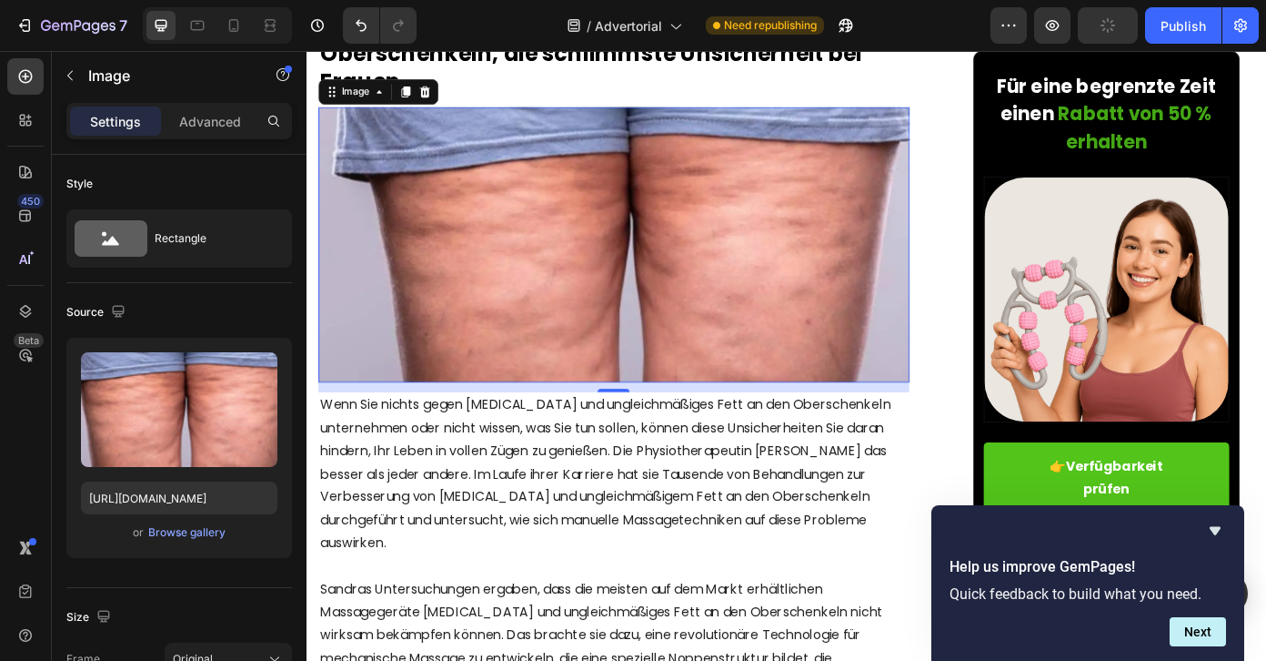
click at [283, 469] on div "Upload Image [URL][DOMAIN_NAME] or Browse gallery" at bounding box center [179, 448] width 226 height 220
drag, startPoint x: 175, startPoint y: 495, endPoint x: 219, endPoint y: 493, distance: 44.6
click at [219, 493] on input "[URL][DOMAIN_NAME]" at bounding box center [179, 497] width 197 height 33
click at [116, 307] on icon "button" at bounding box center [118, 311] width 18 height 18
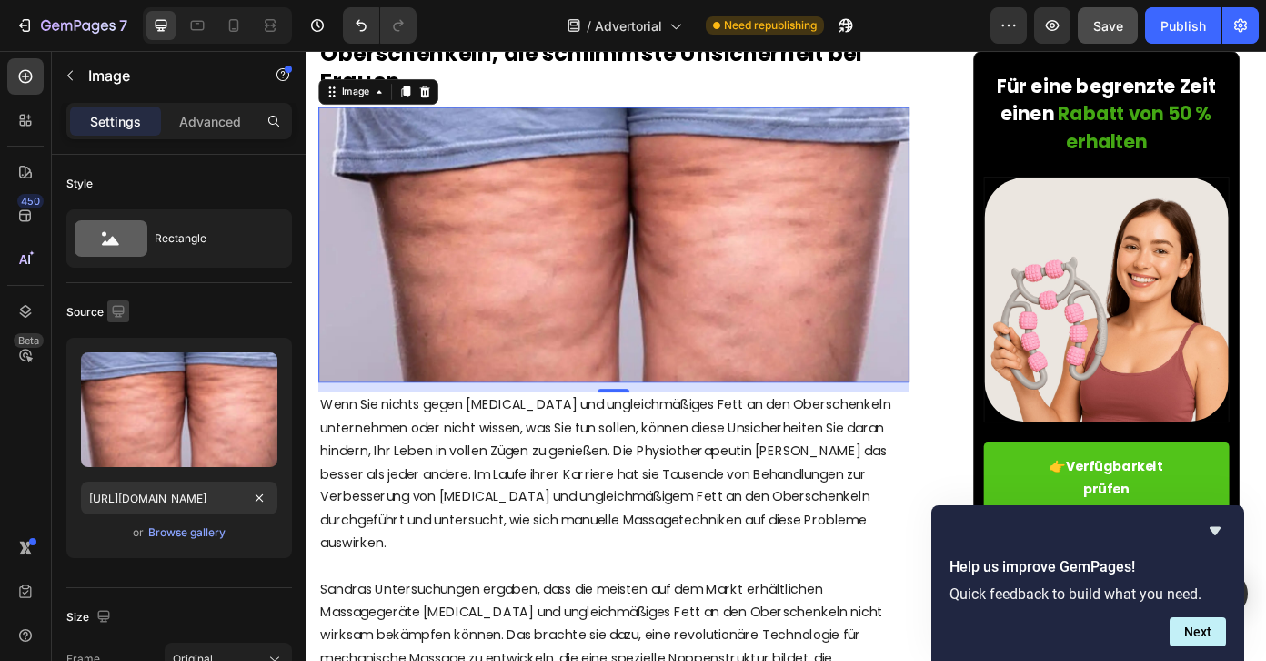
scroll to position [0, 0]
click at [124, 368] on icon "button" at bounding box center [122, 373] width 18 height 18
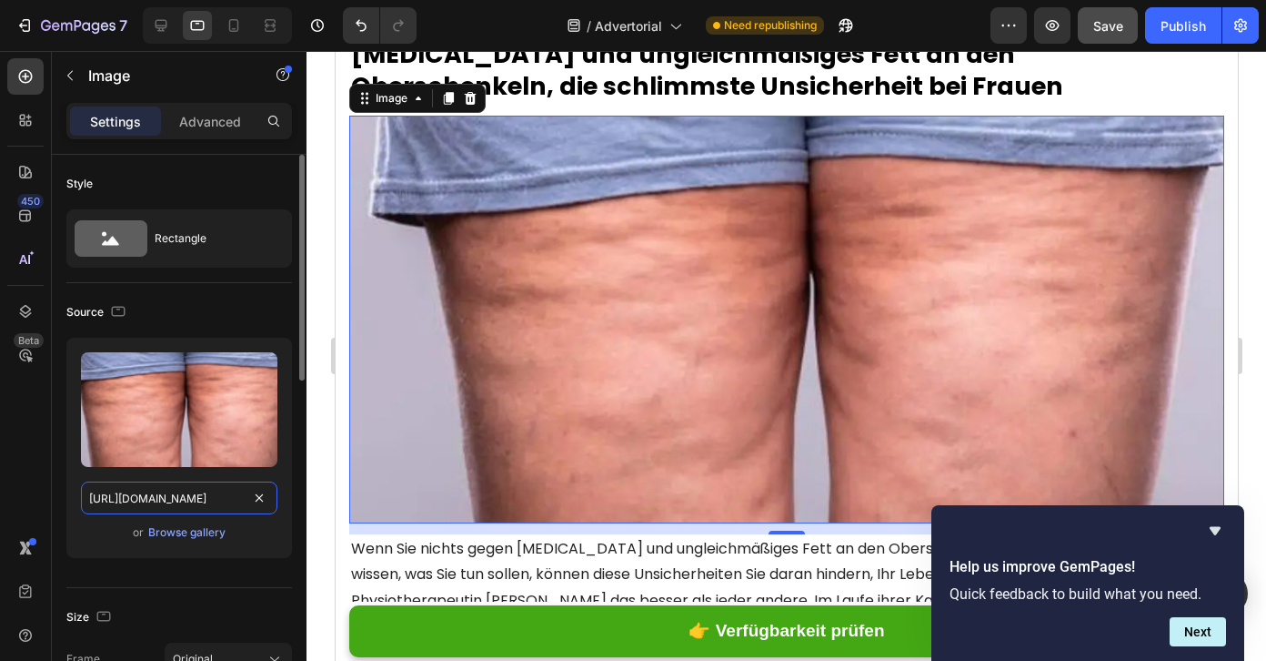
scroll to position [0, 302]
drag, startPoint x: 185, startPoint y: 502, endPoint x: 140, endPoint y: 503, distance: 44.6
click at [140, 503] on input "[URL][DOMAIN_NAME]" at bounding box center [179, 497] width 197 height 33
click at [116, 309] on icon "button" at bounding box center [118, 311] width 18 height 18
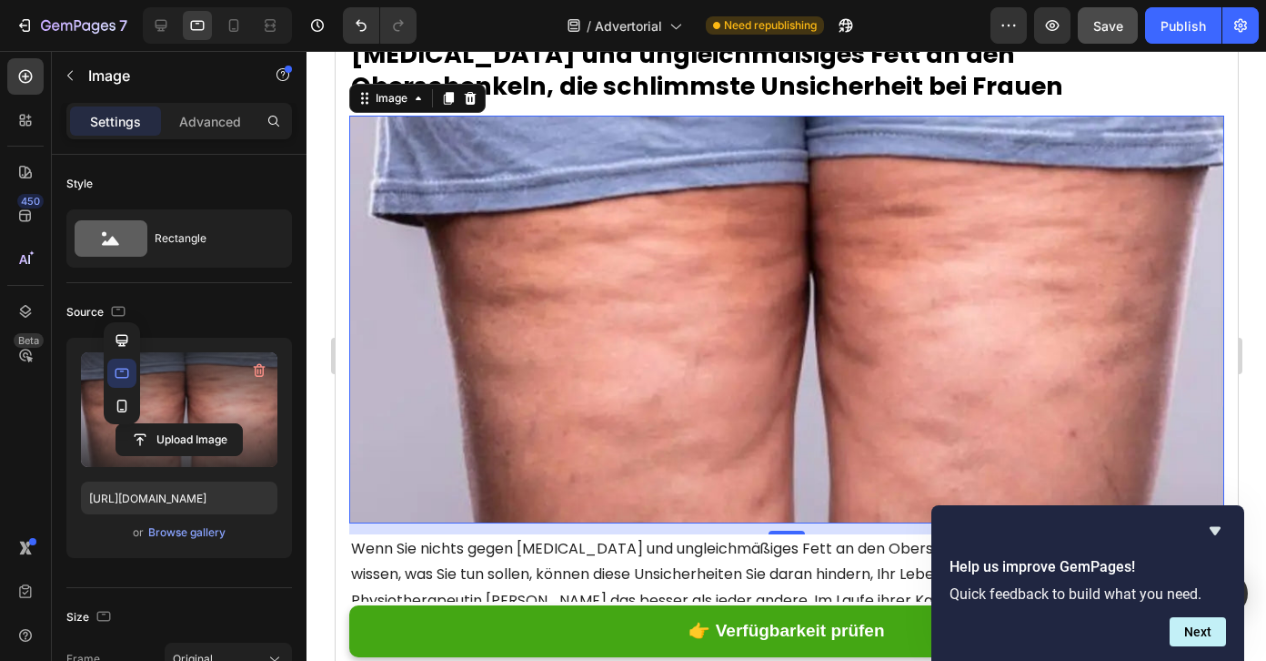
click at [122, 407] on icon "button" at bounding box center [122, 406] width 18 height 18
type input "[URL][DOMAIN_NAME]"
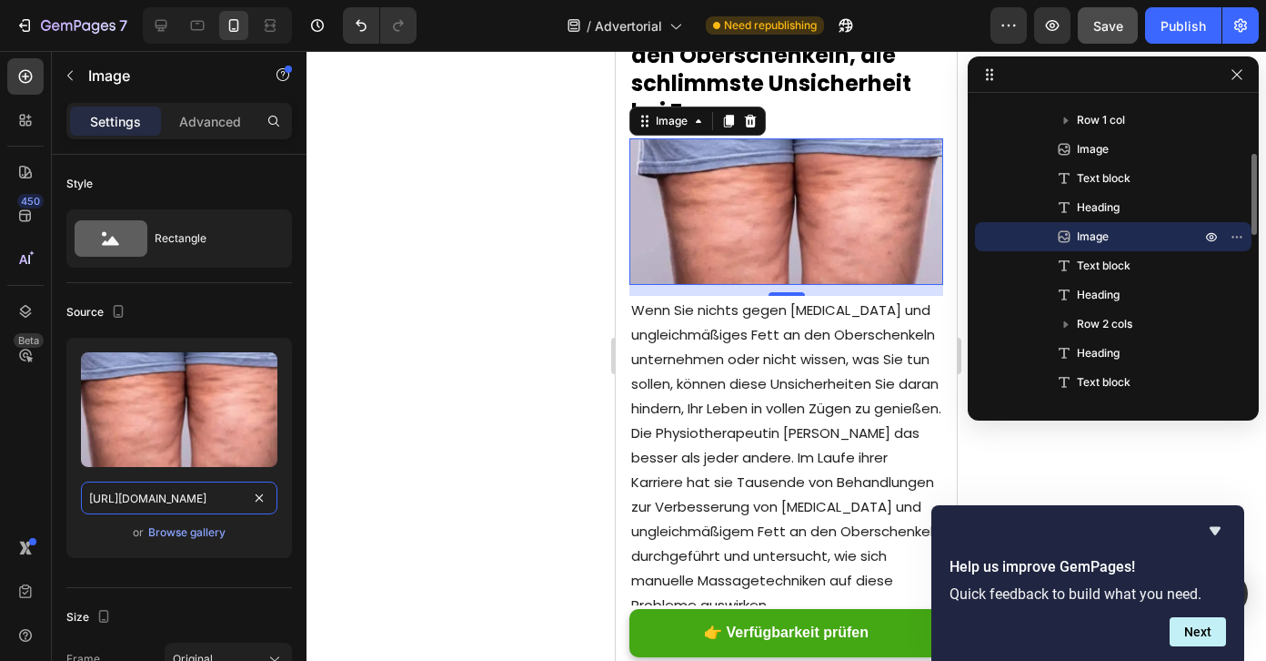
scroll to position [0, 310]
drag, startPoint x: 146, startPoint y: 497, endPoint x: 203, endPoint y: 496, distance: 57.3
click at [207, 496] on input "[URL][DOMAIN_NAME]" at bounding box center [179, 497] width 197 height 33
click at [254, 303] on div "Source" at bounding box center [179, 311] width 226 height 29
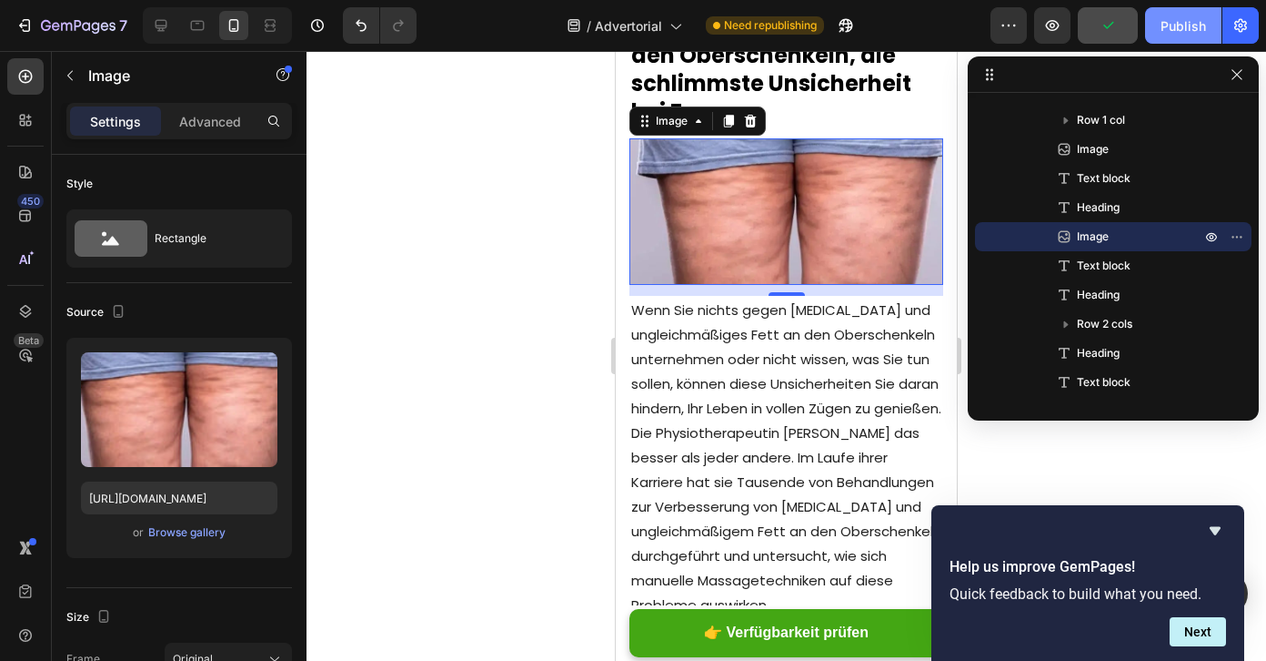
click at [1166, 27] on div "Publish" at bounding box center [1183, 25] width 45 height 19
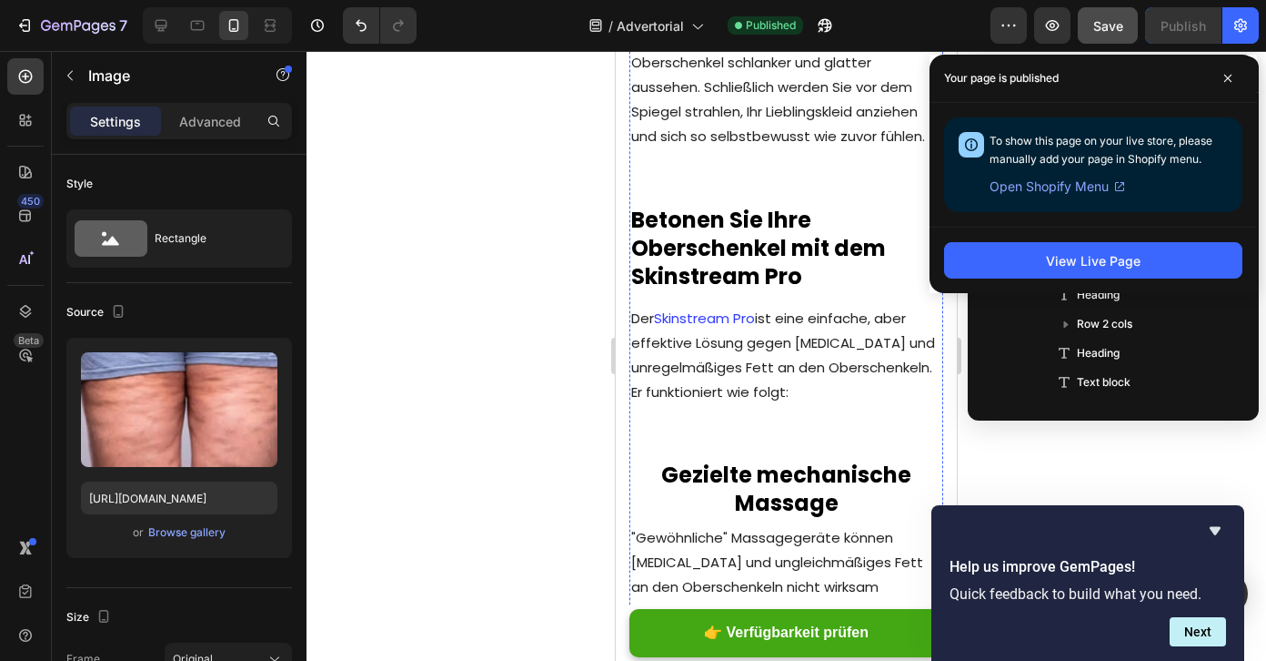
scroll to position [3184, 0]
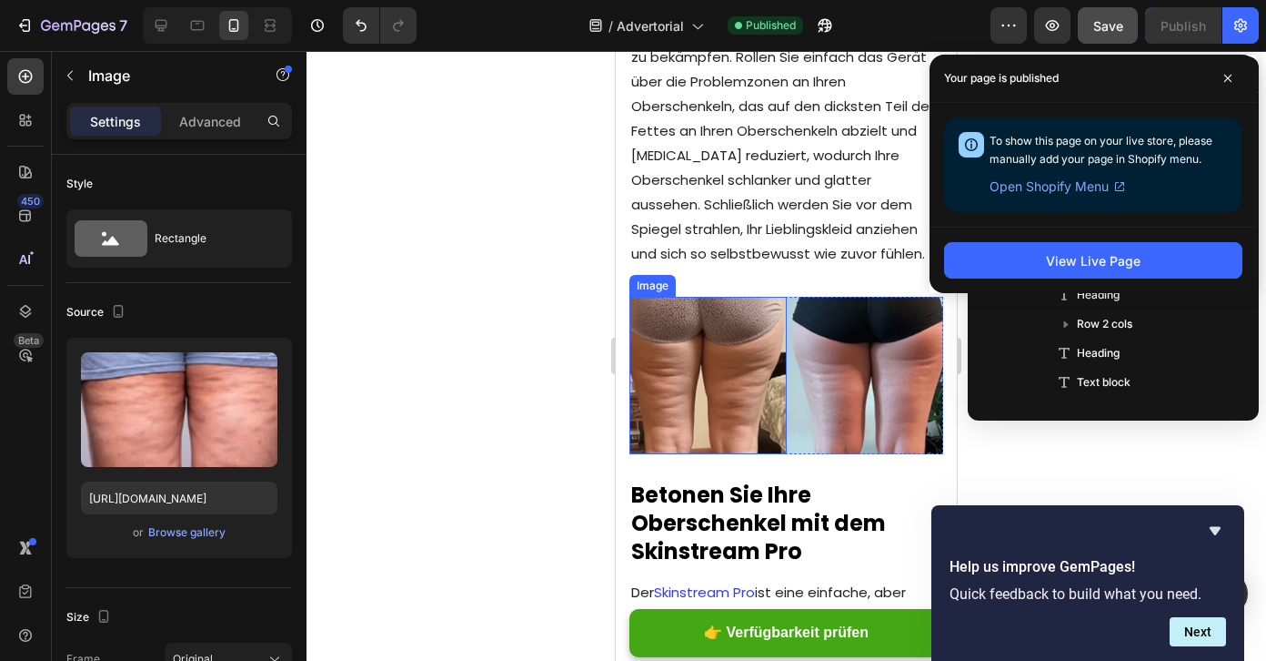
drag, startPoint x: 710, startPoint y: 314, endPoint x: 711, endPoint y: 346, distance: 31.9
click at [710, 314] on img at bounding box center [708, 375] width 157 height 157
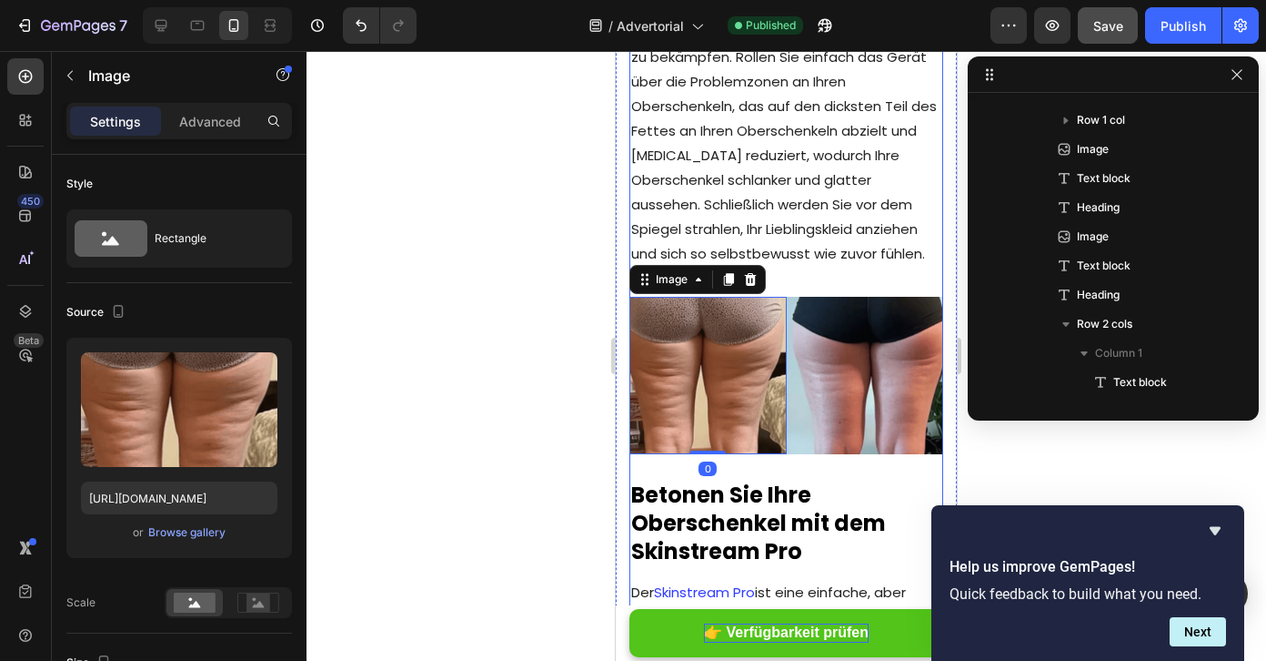
scroll to position [548, 0]
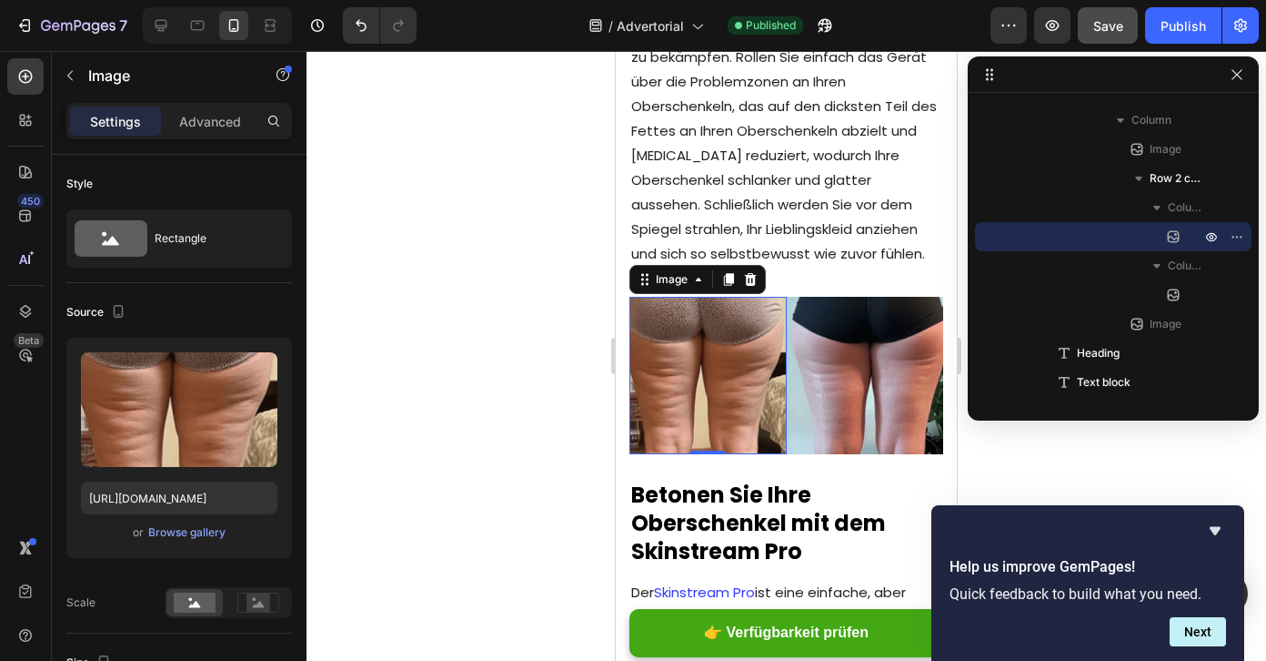
click at [688, 336] on img at bounding box center [708, 375] width 157 height 157
click at [173, 488] on input "[URL][DOMAIN_NAME]" at bounding box center [179, 497] width 197 height 33
paste input "_7_1.webp?v=1758978518"
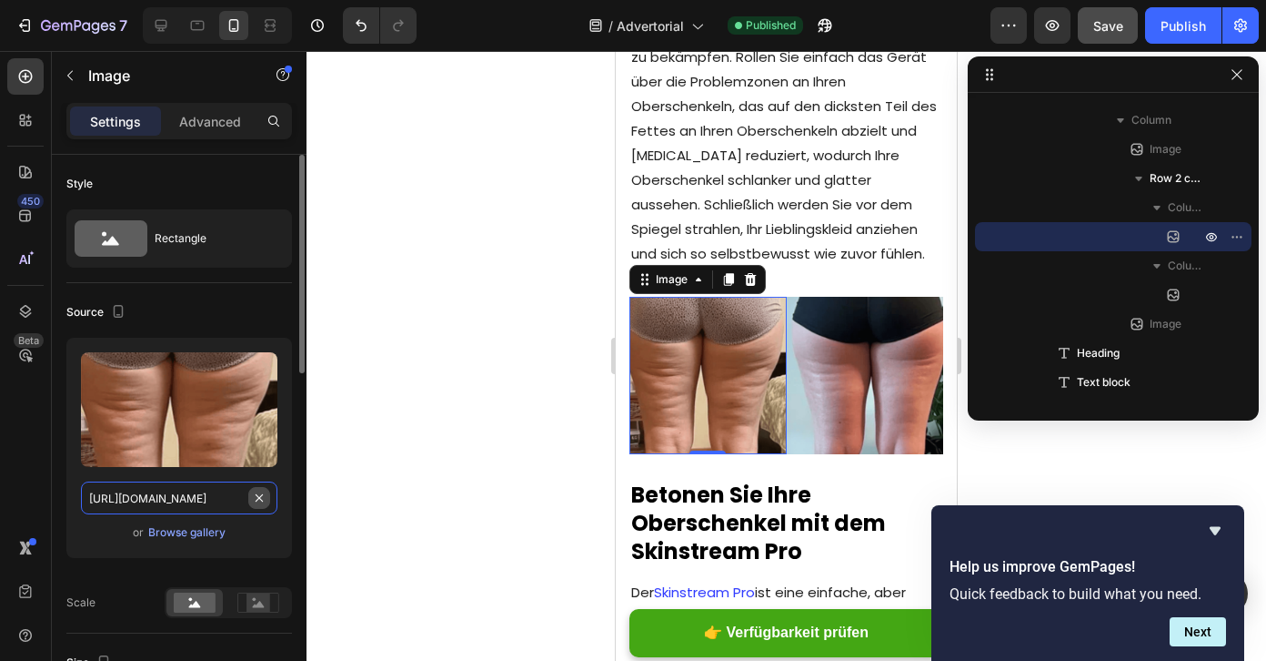
scroll to position [0, 310]
type input "[URL][DOMAIN_NAME]"
click at [366, 485] on div at bounding box center [787, 356] width 960 height 610
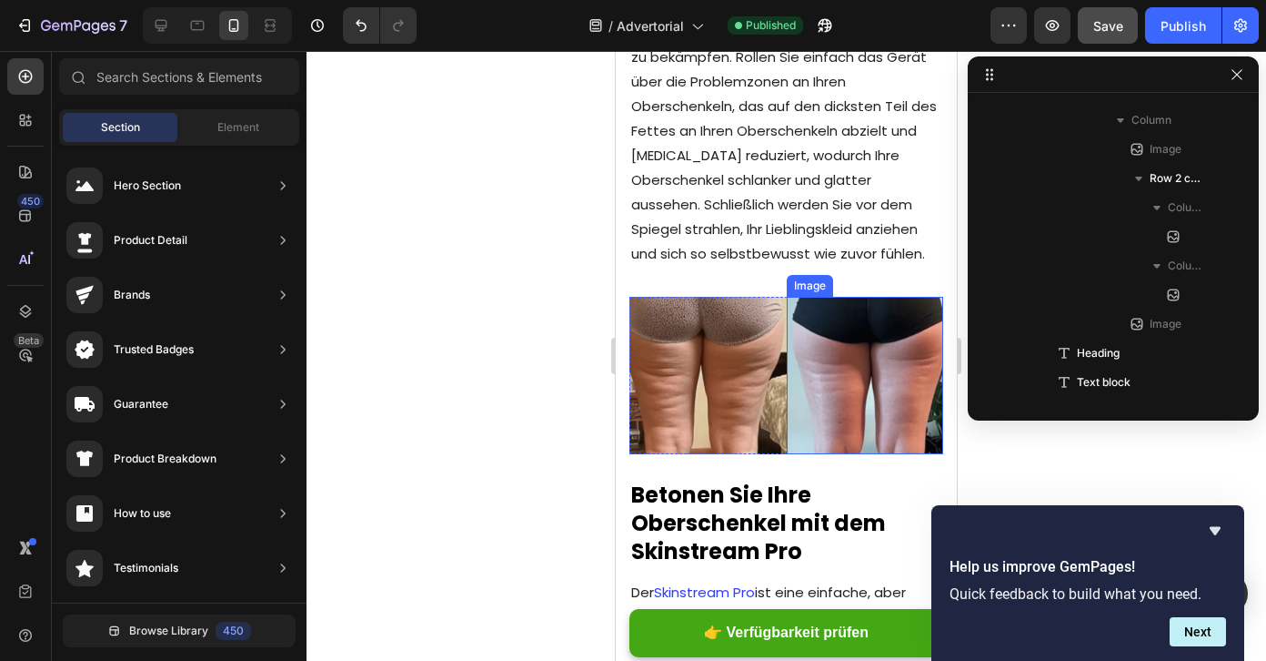
click at [879, 347] on img at bounding box center [865, 375] width 157 height 157
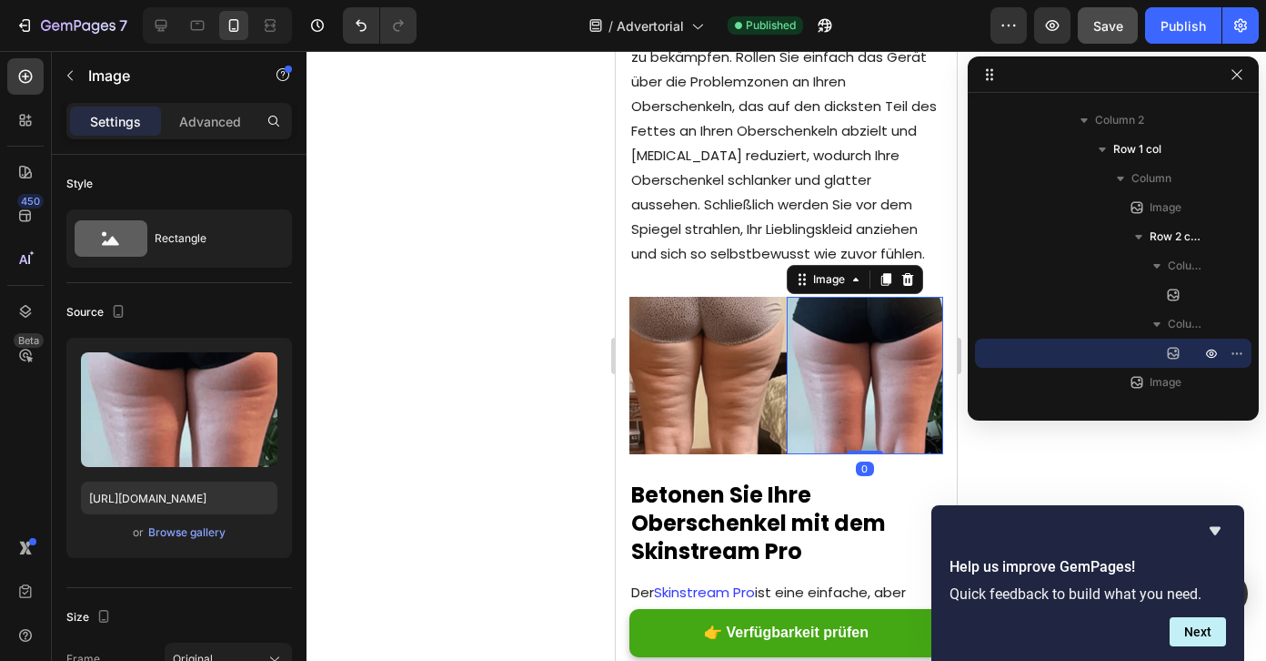
click at [717, 328] on img at bounding box center [708, 375] width 157 height 157
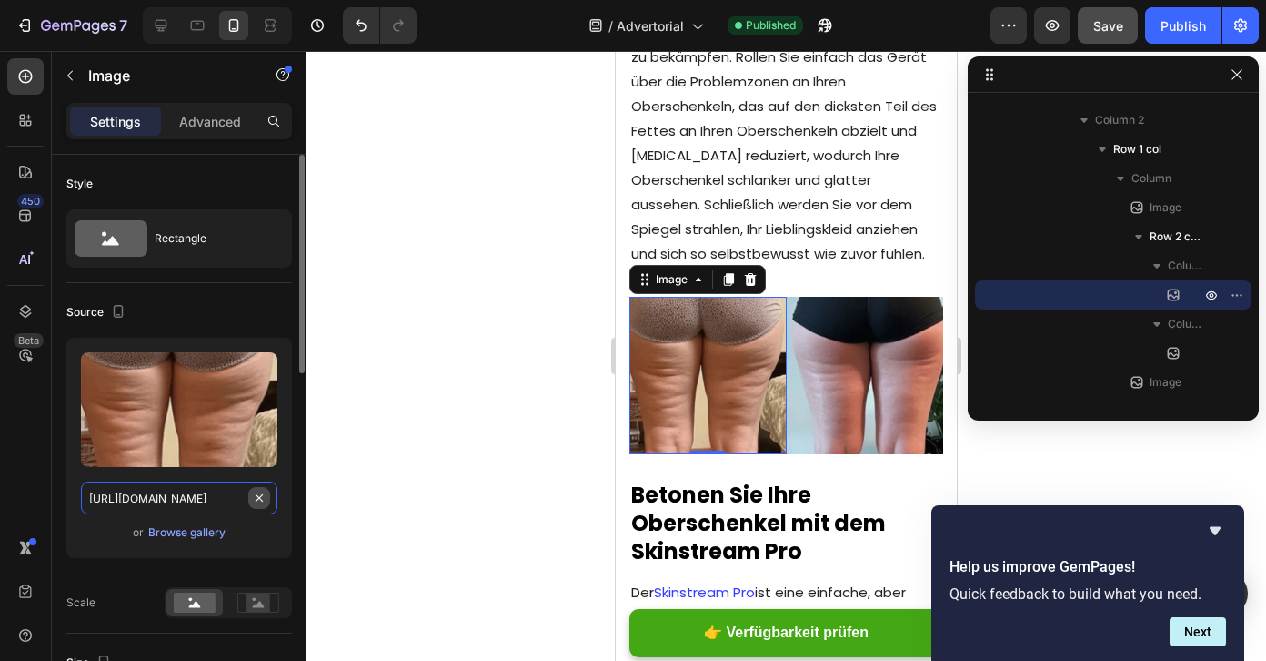
scroll to position [0, 556]
drag, startPoint x: 180, startPoint y: 501, endPoint x: 247, endPoint y: 499, distance: 67.3
click at [247, 499] on div "[URL][DOMAIN_NAME]" at bounding box center [179, 497] width 197 height 33
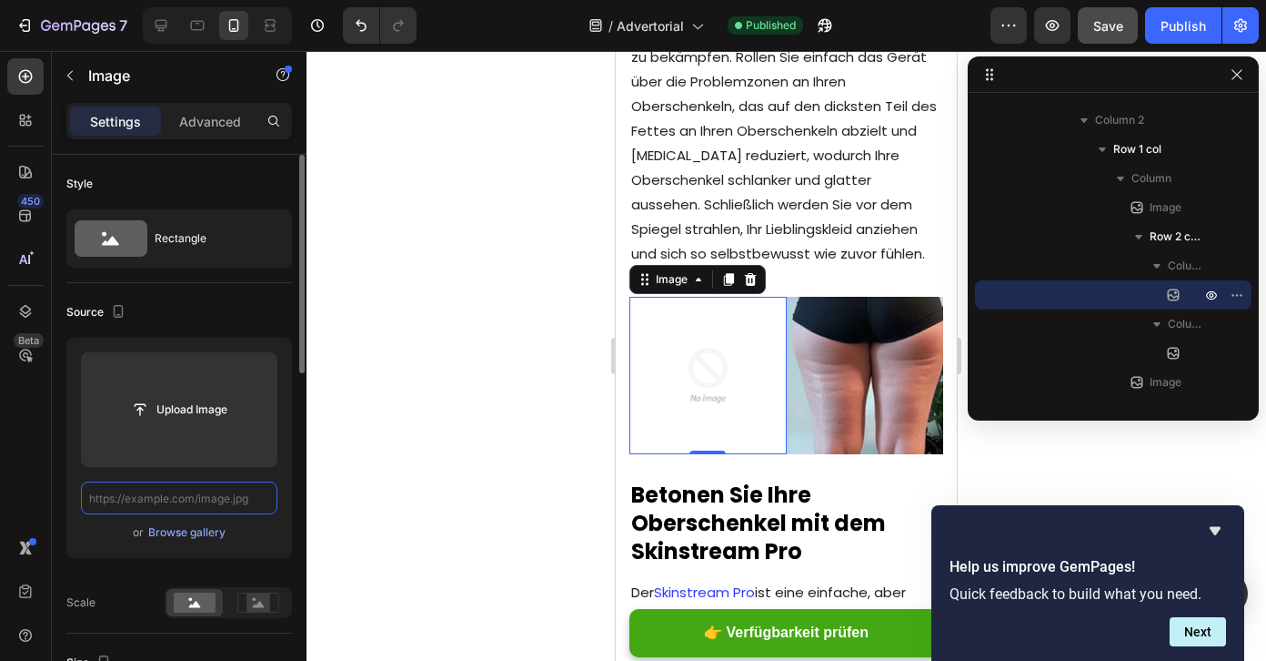
scroll to position [0, 0]
paste input "[URL][DOMAIN_NAME]"
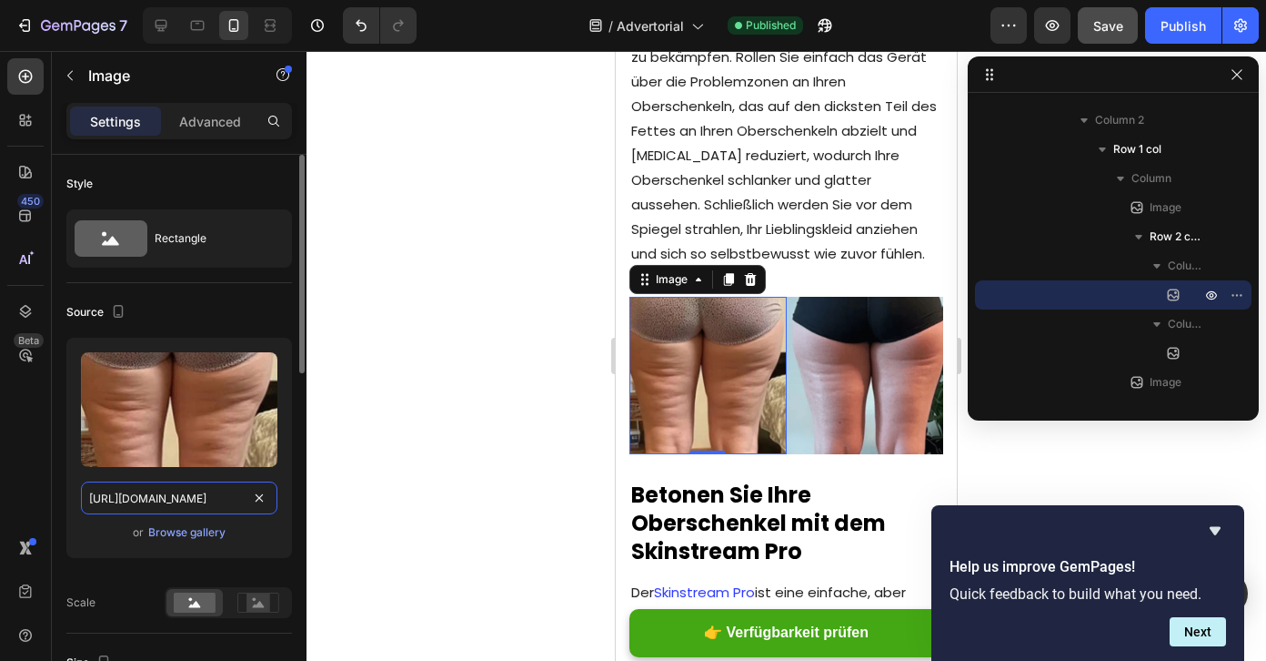
scroll to position [0, 310]
type input "[URL][DOMAIN_NAME]"
click at [285, 479] on div "Upload Image [URL][DOMAIN_NAME] or Browse gallery" at bounding box center [179, 448] width 226 height 220
click at [822, 311] on img at bounding box center [865, 375] width 157 height 157
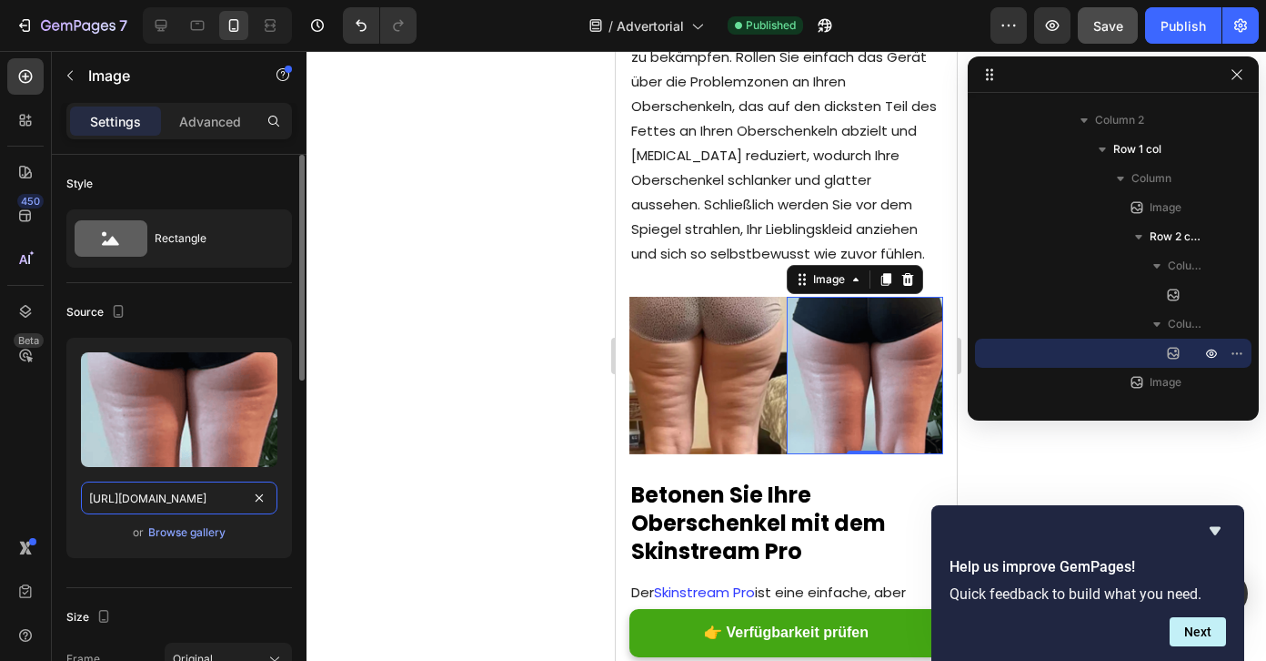
click at [206, 503] on input "[URL][DOMAIN_NAME]" at bounding box center [179, 497] width 197 height 33
paste input "_8_1.webp?v=1758978520"
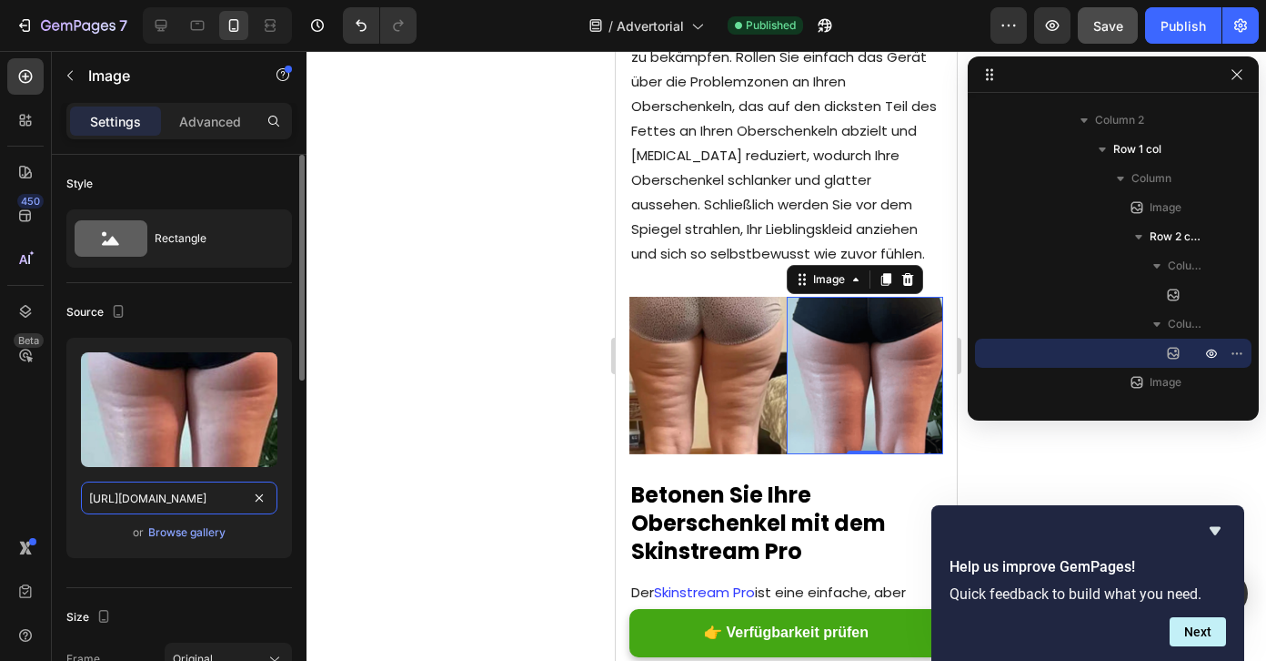
type input "[URL][DOMAIN_NAME]"
click at [282, 489] on div "Upload Image [URL][DOMAIN_NAME] or Browse gallery" at bounding box center [179, 448] width 226 height 220
drag, startPoint x: 203, startPoint y: 494, endPoint x: 248, endPoint y: 494, distance: 45.5
click at [248, 494] on div "[URL][DOMAIN_NAME]" at bounding box center [179, 497] width 197 height 33
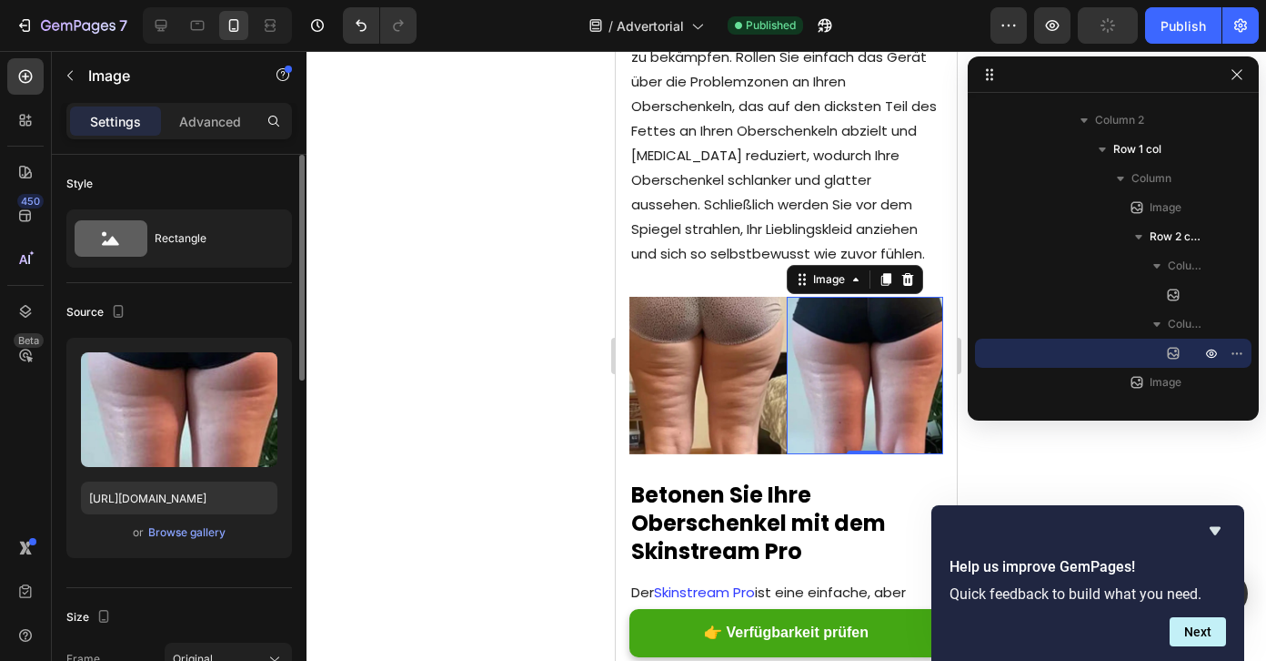
click at [290, 461] on div "Upload Image [URL][DOMAIN_NAME] or Browse gallery" at bounding box center [179, 448] width 226 height 220
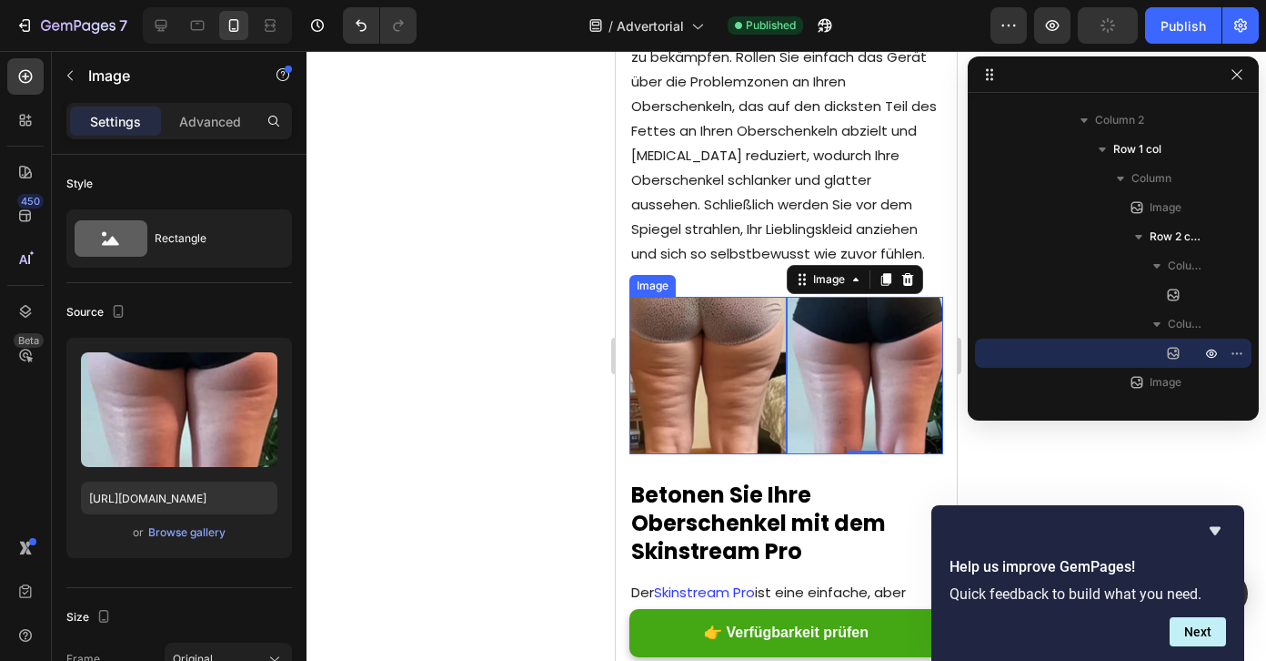
click at [749, 334] on img at bounding box center [708, 375] width 157 height 157
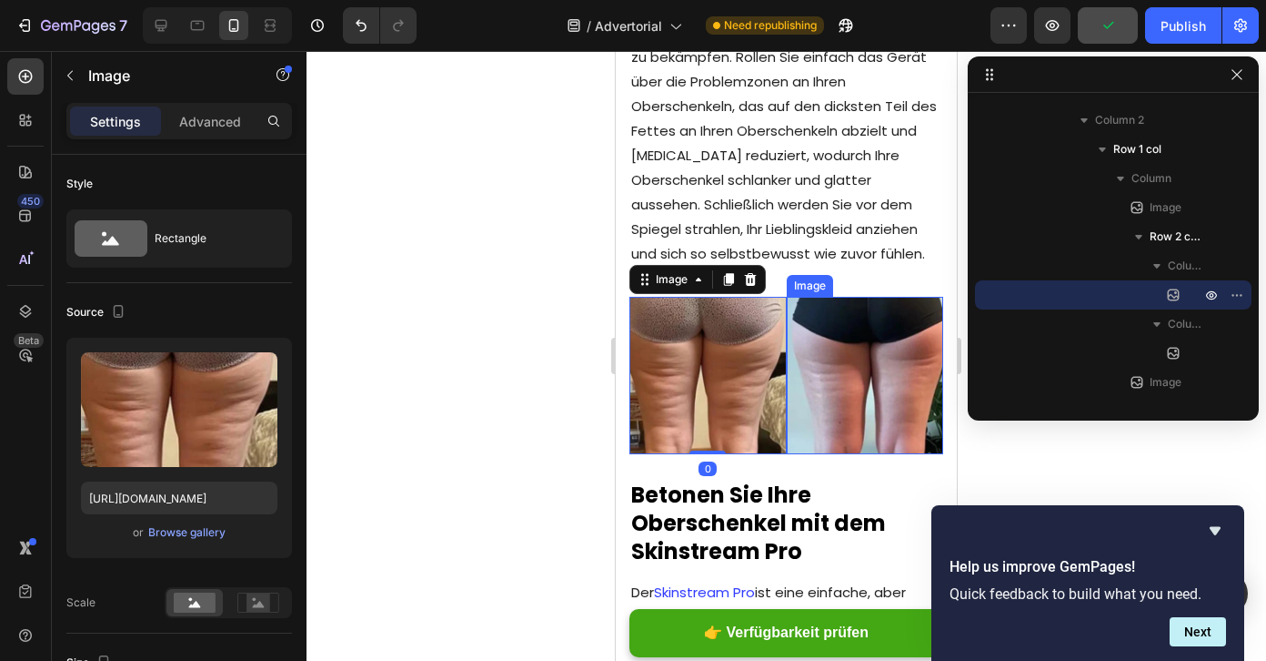
click at [842, 339] on img at bounding box center [865, 375] width 157 height 157
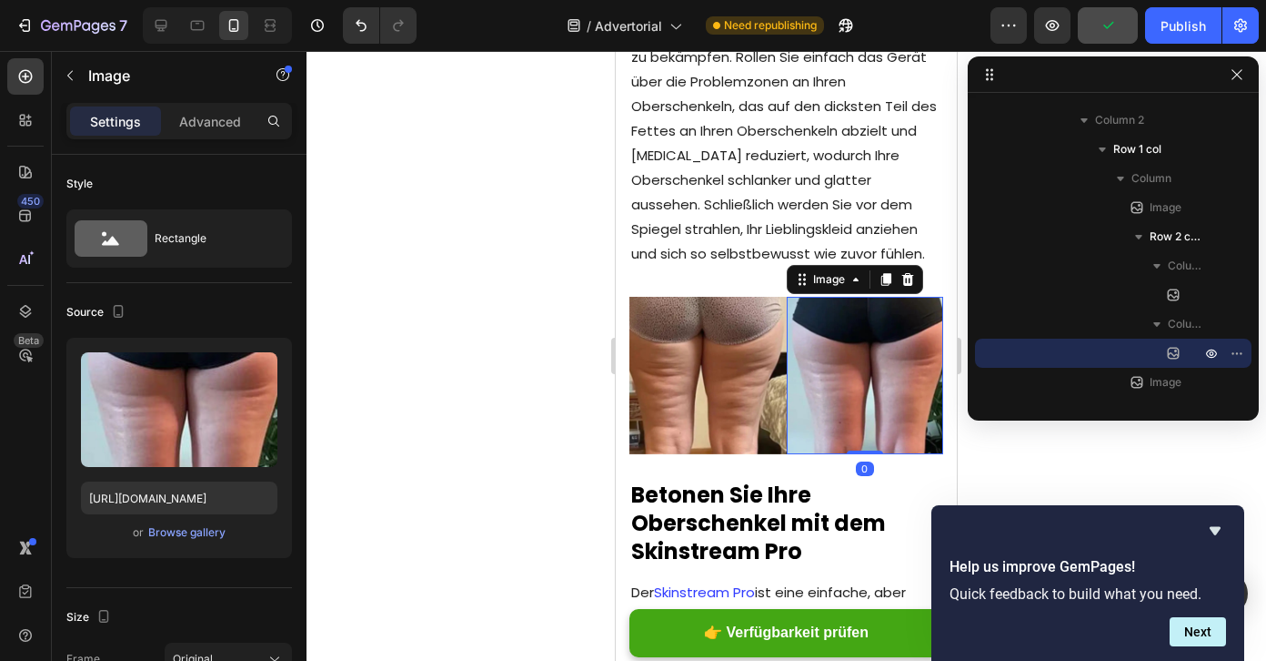
click at [687, 349] on img at bounding box center [708, 375] width 157 height 157
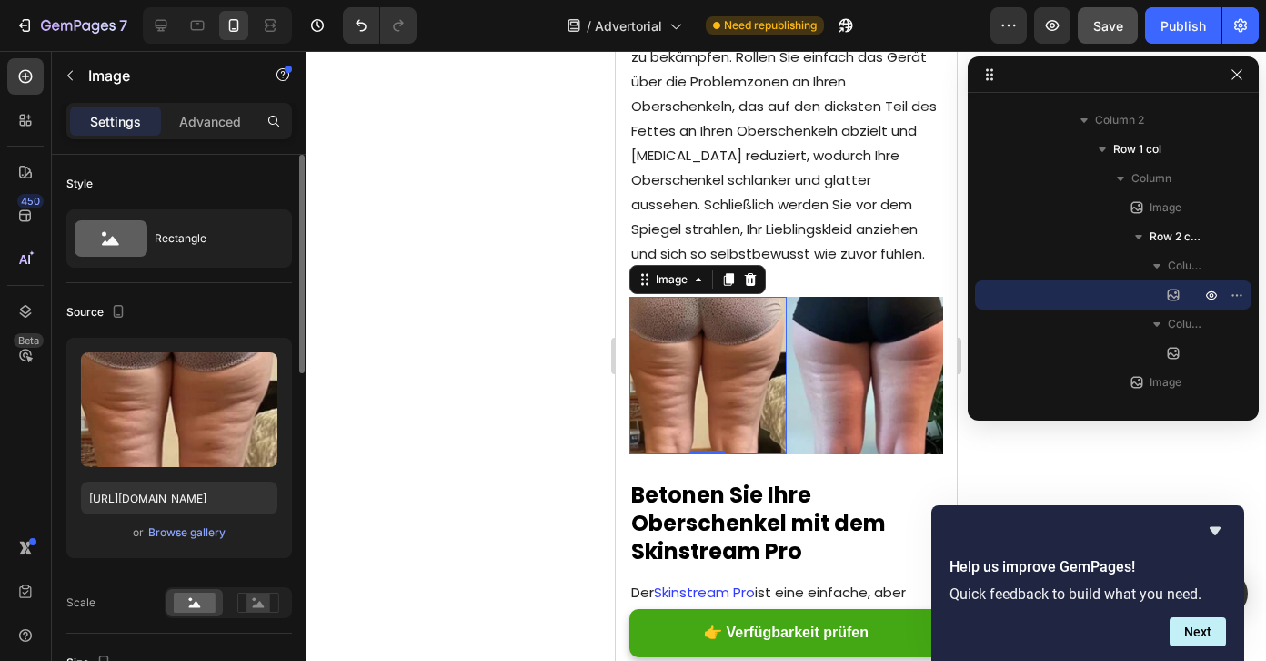
click at [109, 321] on div at bounding box center [118, 312] width 22 height 25
click at [119, 310] on icon "button" at bounding box center [118, 311] width 18 height 18
click at [122, 374] on icon "button" at bounding box center [122, 373] width 18 height 18
type input "[URL][DOMAIN_NAME]"
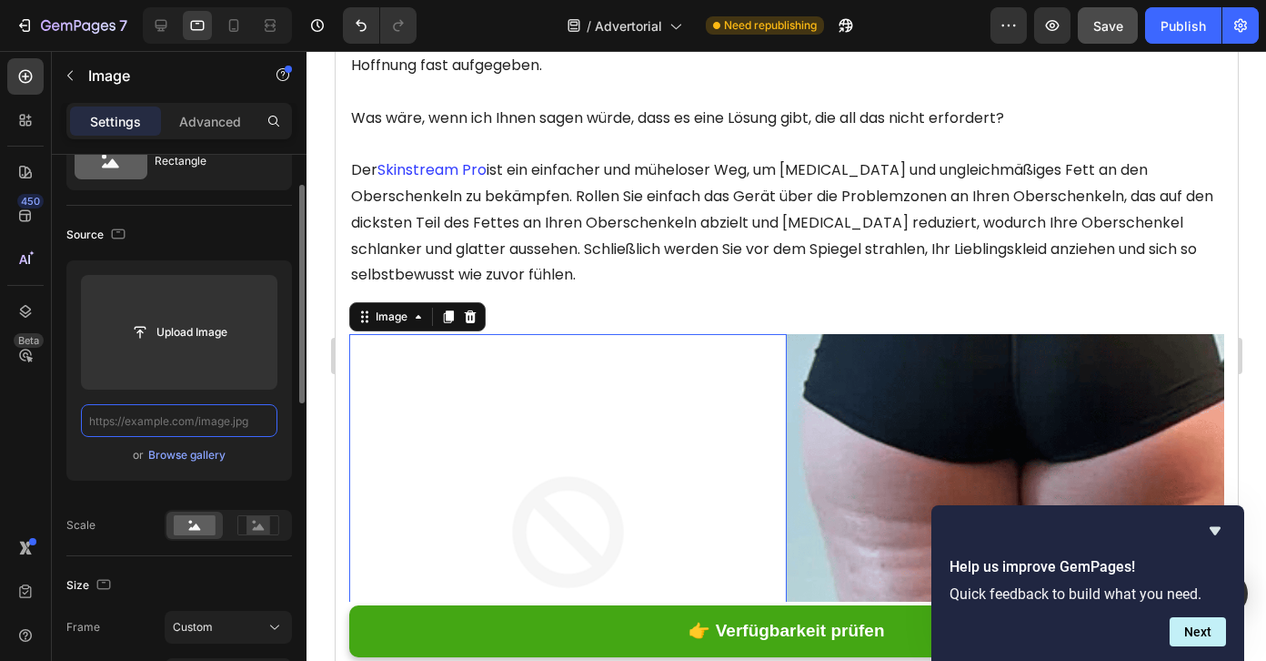
paste input "[URL][DOMAIN_NAME]"
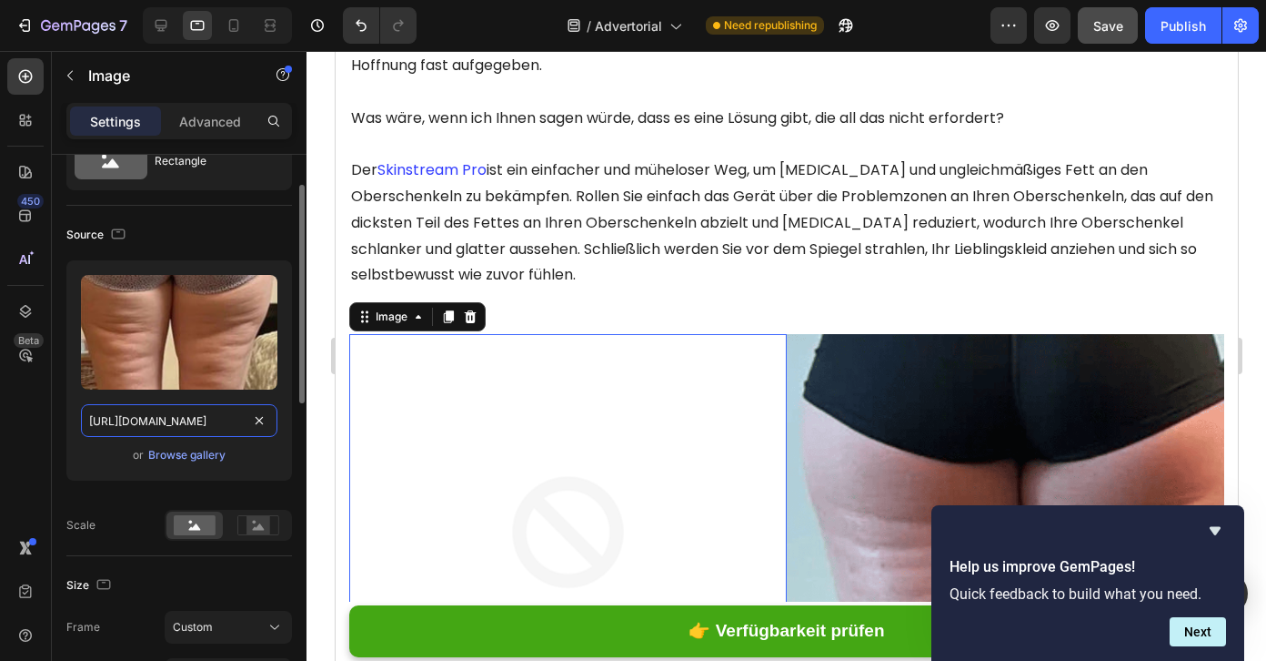
scroll to position [0, 313]
type input "[URL][DOMAIN_NAME]"
click at [280, 397] on div "Upload Image [URL][DOMAIN_NAME] or Browse gallery" at bounding box center [179, 370] width 226 height 220
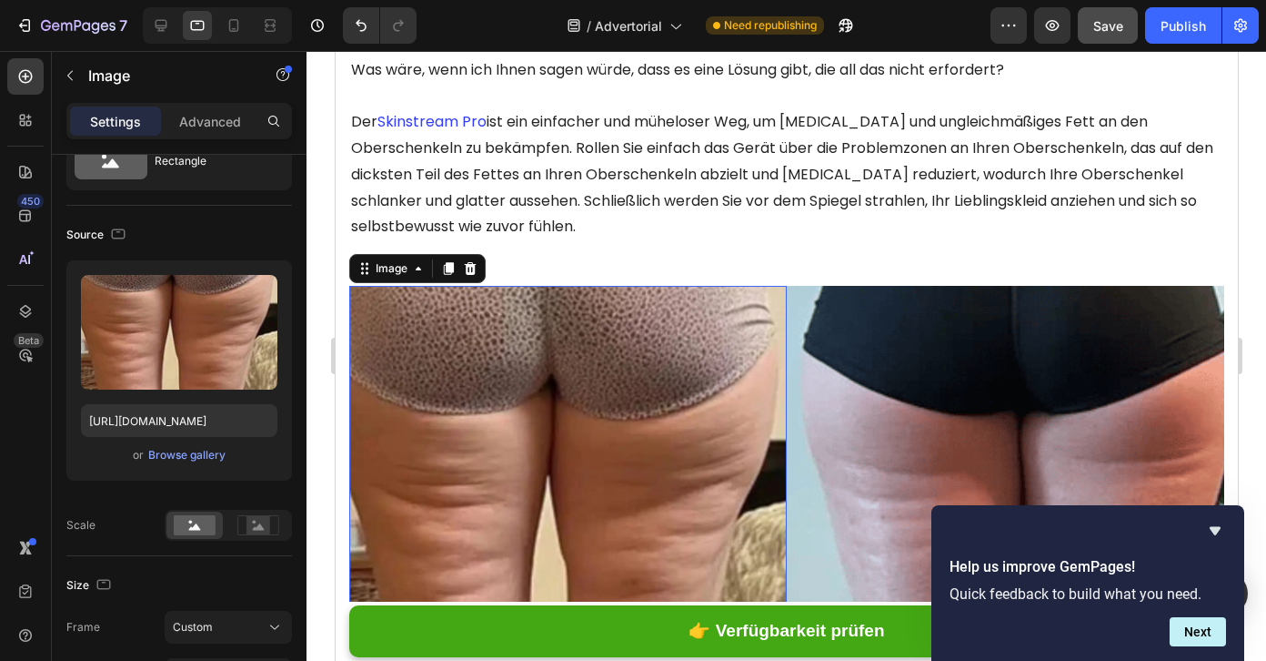
scroll to position [2367, 0]
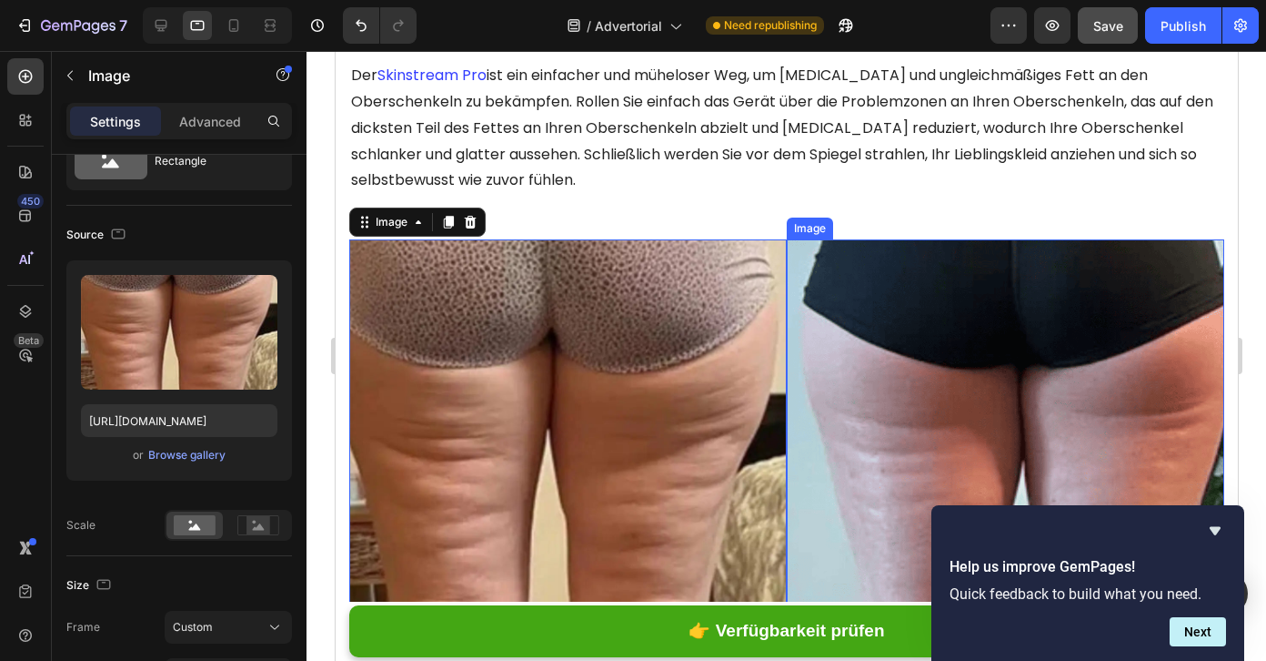
click at [894, 413] on img at bounding box center [1005, 458] width 438 height 438
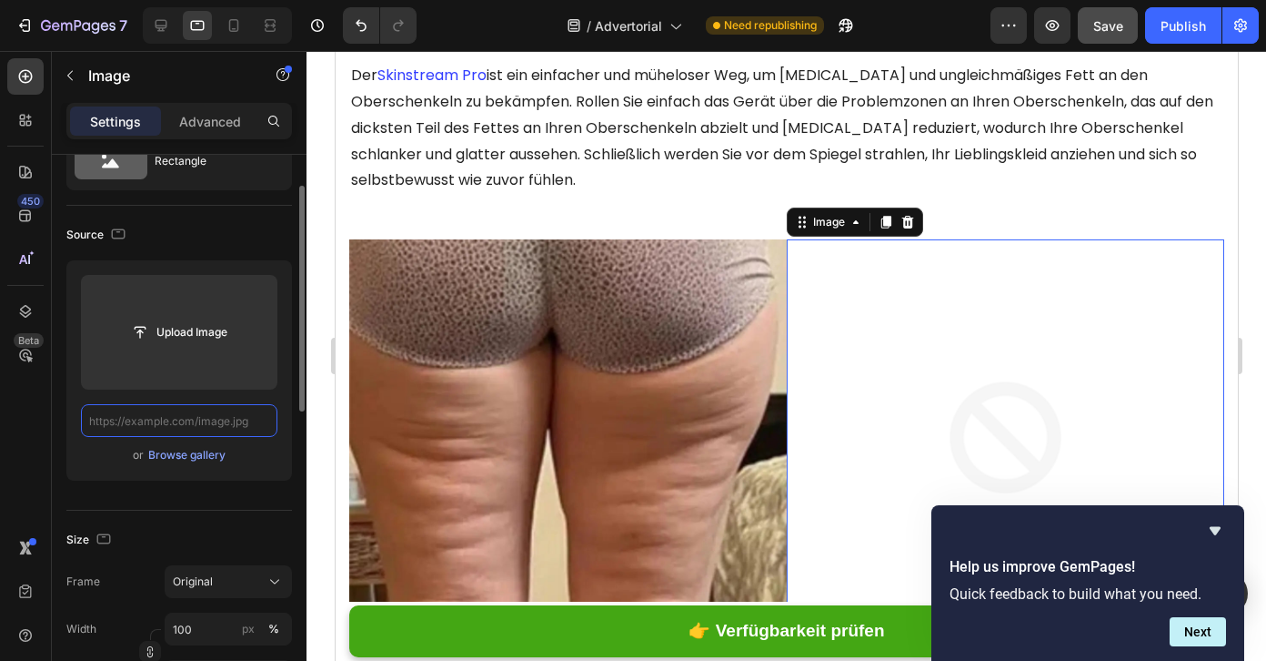
scroll to position [0, 0]
paste input "[URL][DOMAIN_NAME]"
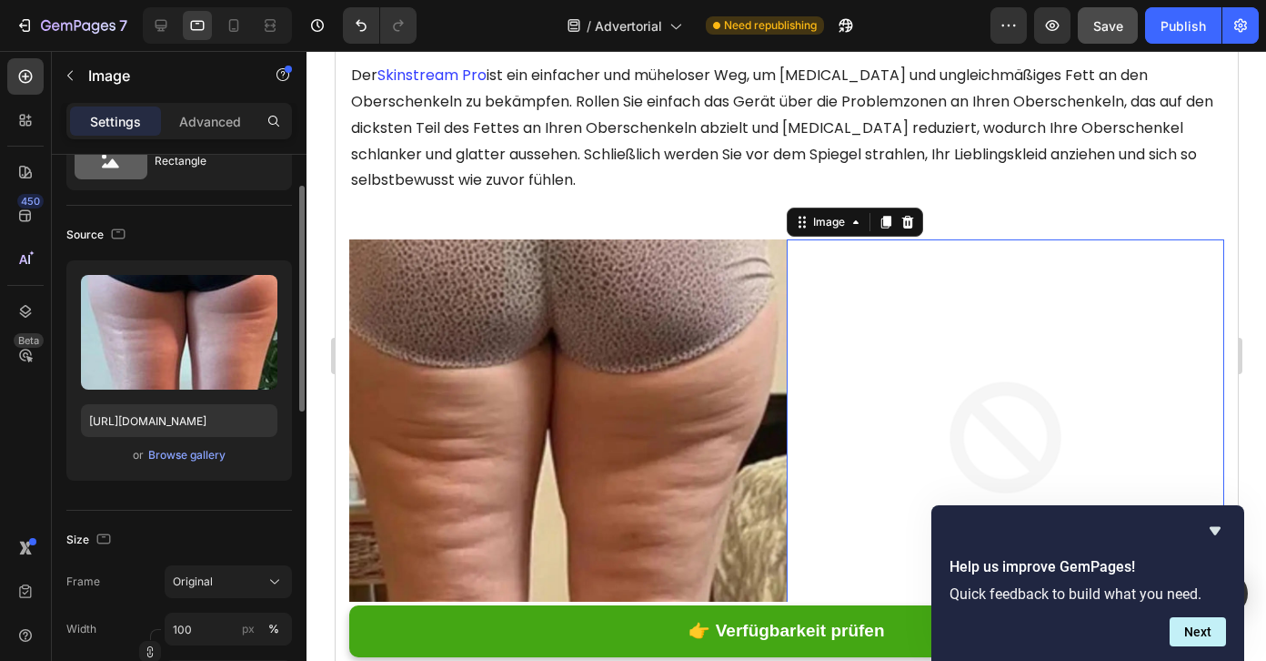
click at [290, 395] on div "Upload Image [URL][DOMAIN_NAME] or Browse gallery" at bounding box center [179, 370] width 226 height 220
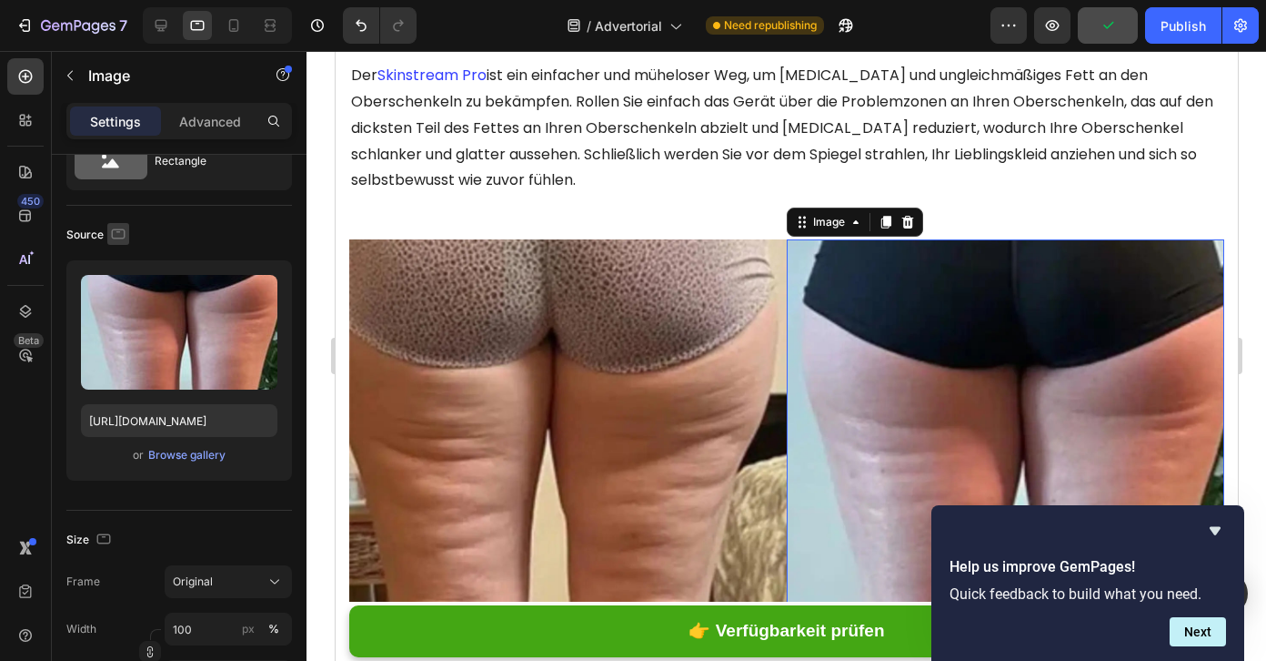
click at [118, 234] on icon "button" at bounding box center [118, 234] width 18 height 18
click at [124, 320] on icon "button" at bounding box center [122, 328] width 18 height 18
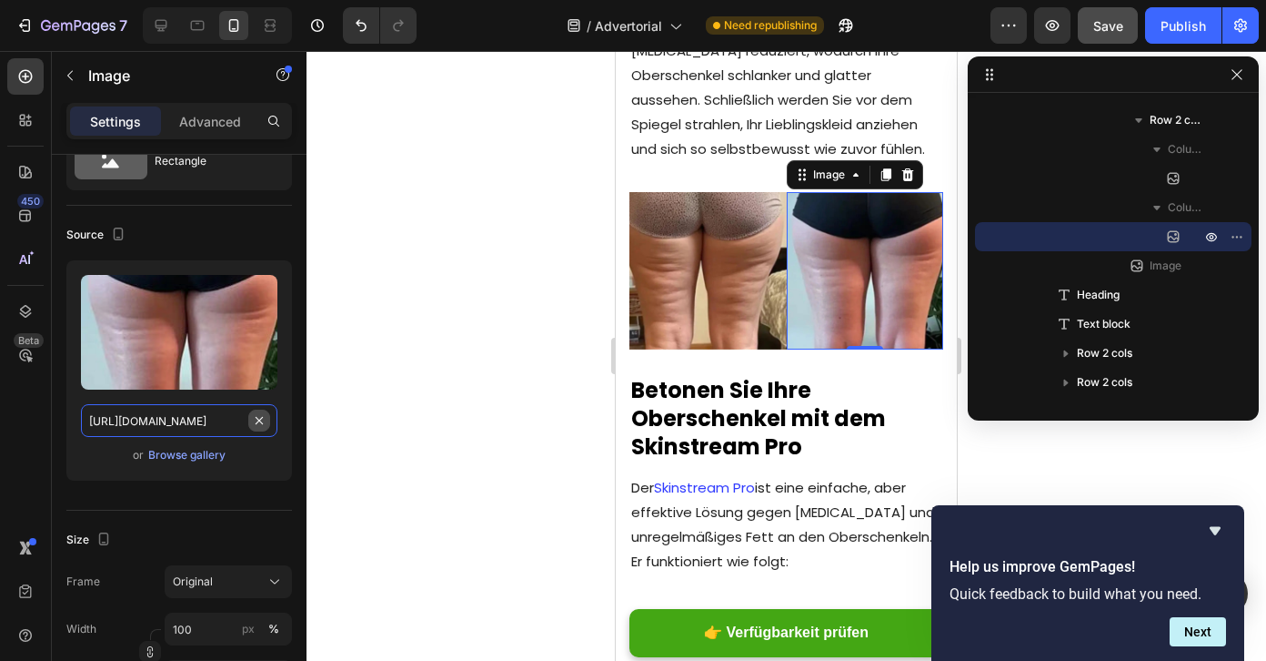
scroll to position [0, 315]
drag, startPoint x: 183, startPoint y: 417, endPoint x: 240, endPoint y: 419, distance: 57.4
click at [239, 419] on input "[URL][DOMAIN_NAME]" at bounding box center [179, 420] width 197 height 33
click at [233, 226] on div "Source" at bounding box center [179, 234] width 226 height 29
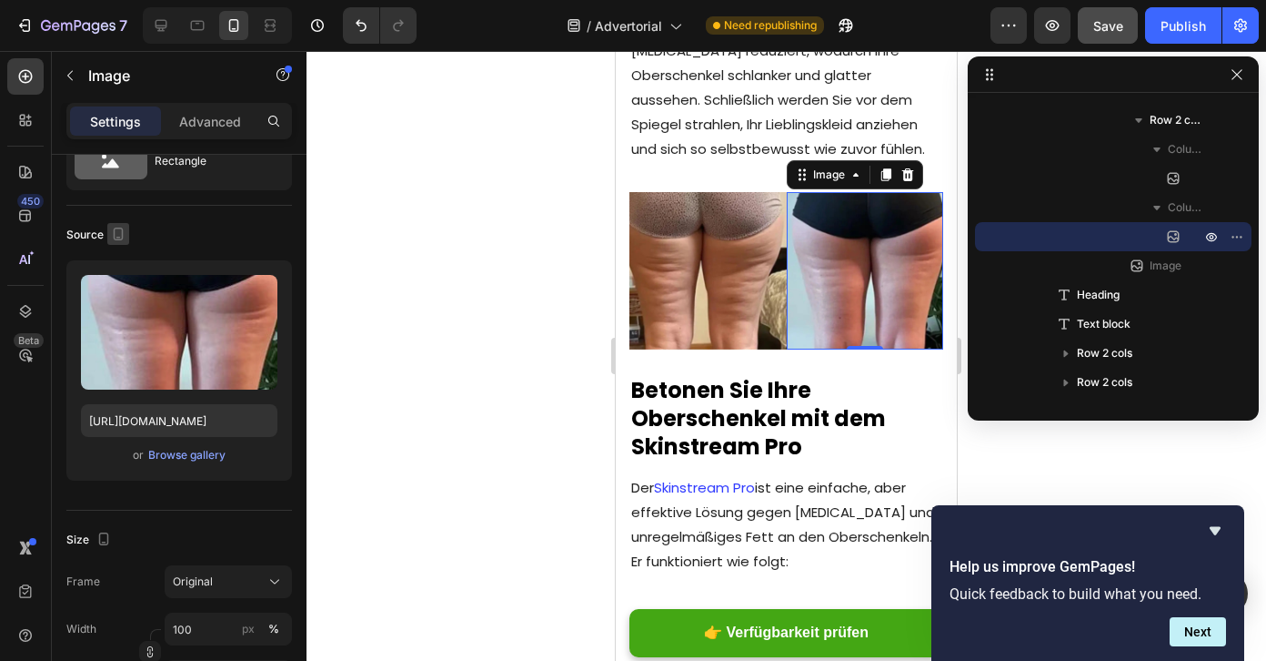
click at [115, 236] on icon "button" at bounding box center [118, 234] width 18 height 18
click at [120, 289] on icon "button" at bounding box center [122, 296] width 18 height 18
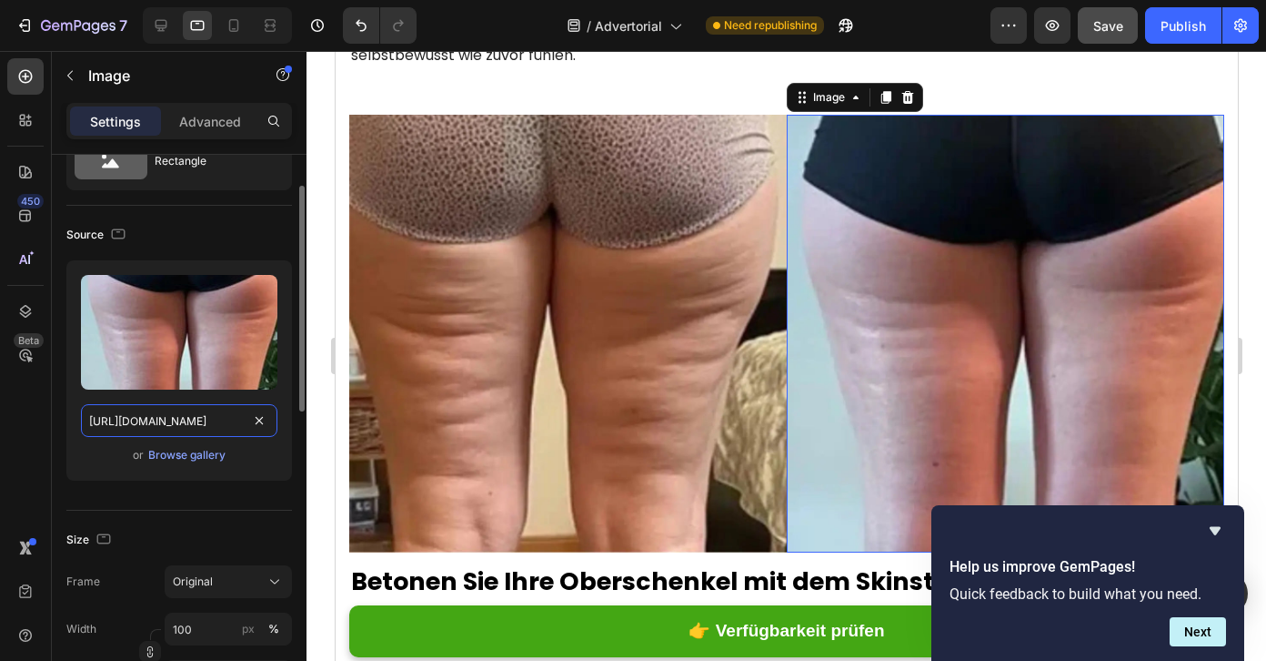
scroll to position [0, 318]
drag, startPoint x: 173, startPoint y: 425, endPoint x: 234, endPoint y: 427, distance: 61.0
click at [234, 427] on input "[URL][DOMAIN_NAME]" at bounding box center [179, 420] width 197 height 33
click at [115, 227] on icon "button" at bounding box center [118, 234] width 18 height 18
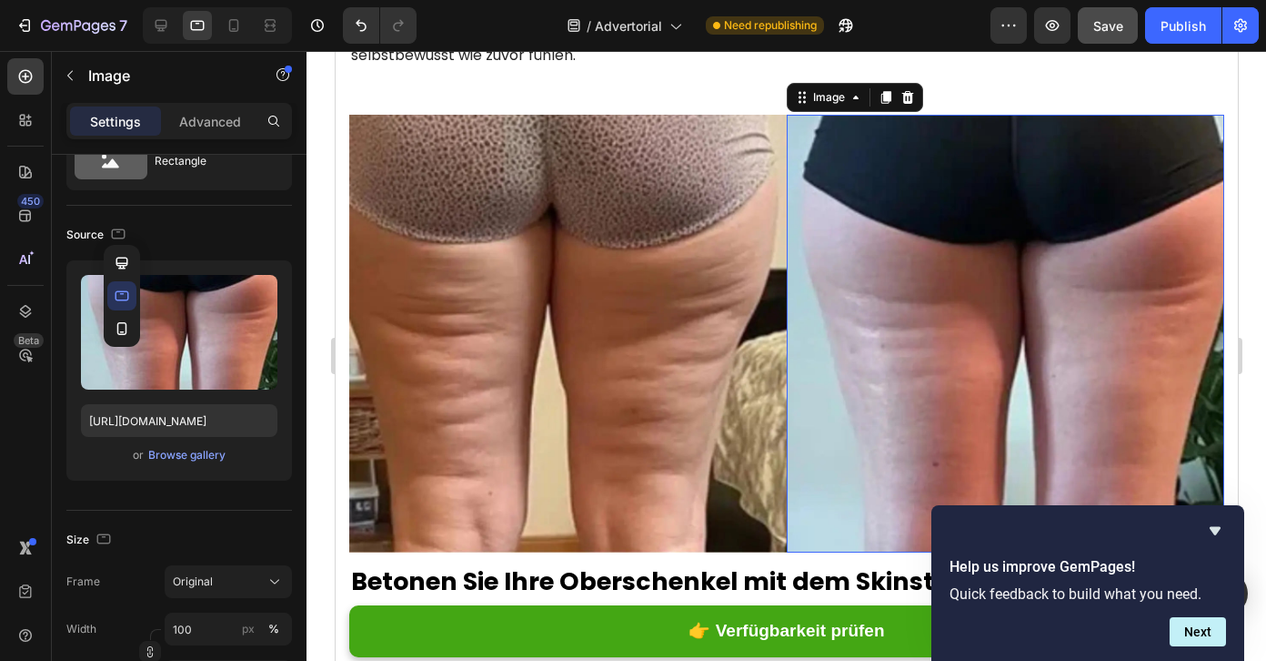
click at [120, 268] on icon "button" at bounding box center [122, 263] width 18 height 18
type input "[URL][DOMAIN_NAME]"
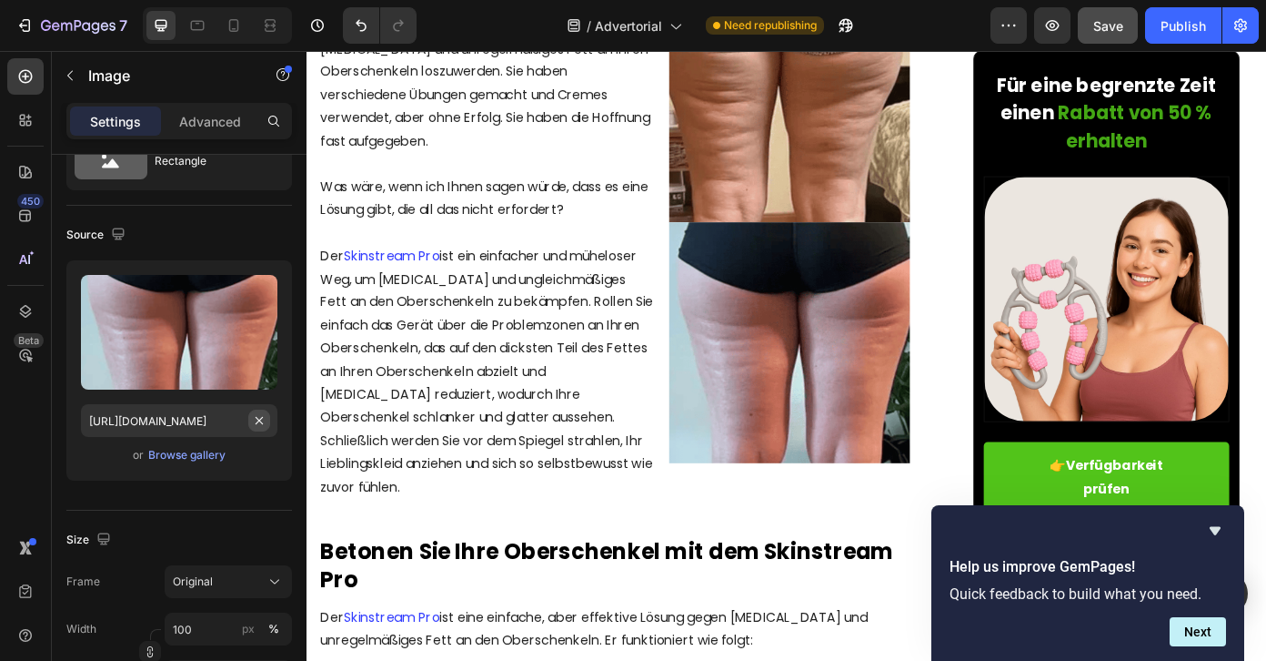
scroll to position [2369, 0]
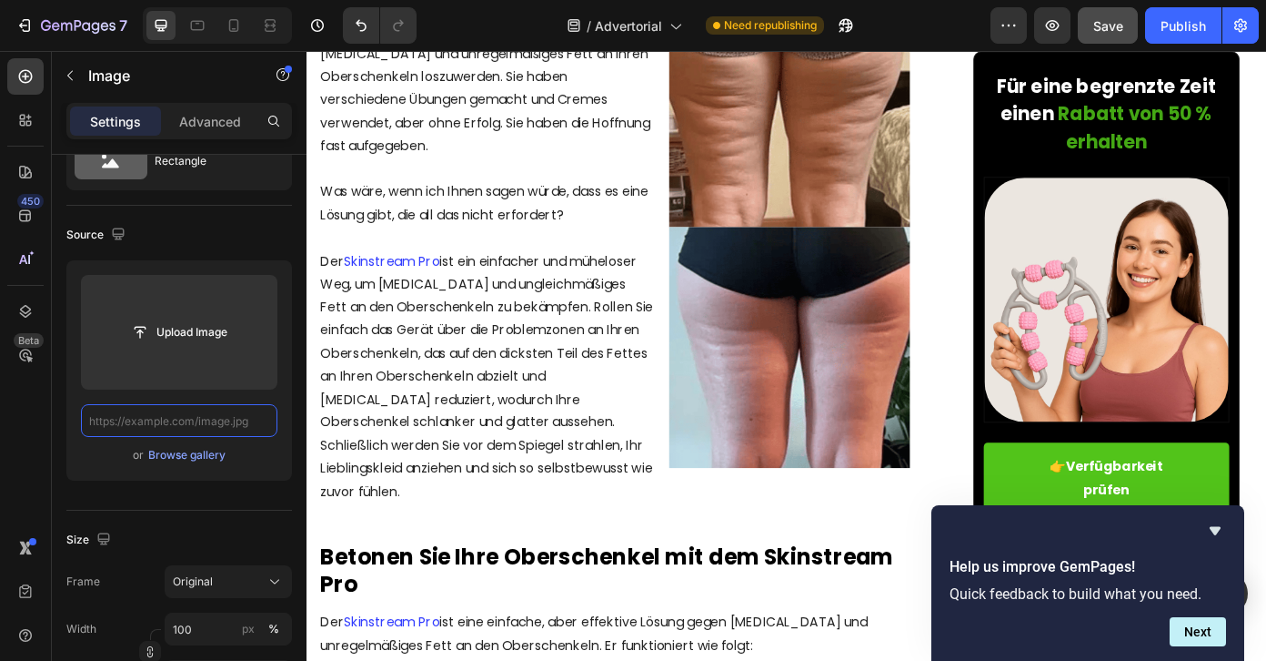
paste input "[URL][DOMAIN_NAME]"
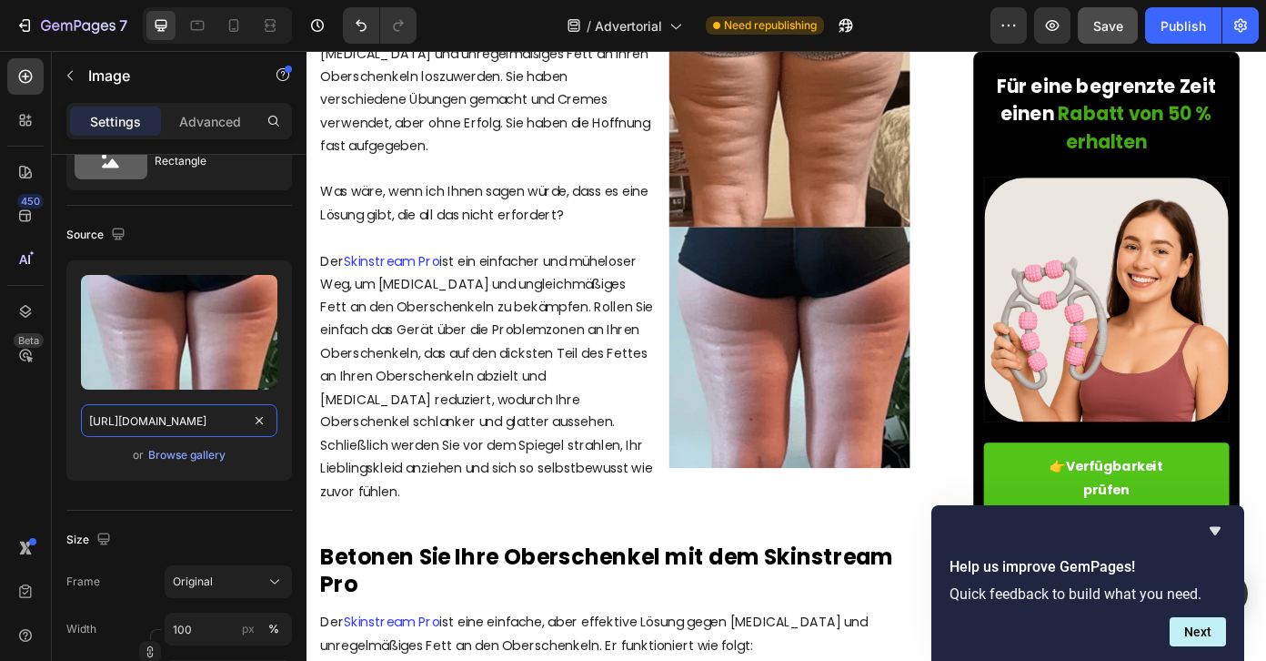
scroll to position [0, 318]
type input "[URL][DOMAIN_NAME]"
click at [281, 396] on div "Upload Image [URL][DOMAIN_NAME] or Browse gallery" at bounding box center [179, 370] width 226 height 220
click at [810, 136] on img at bounding box center [856, 114] width 274 height 274
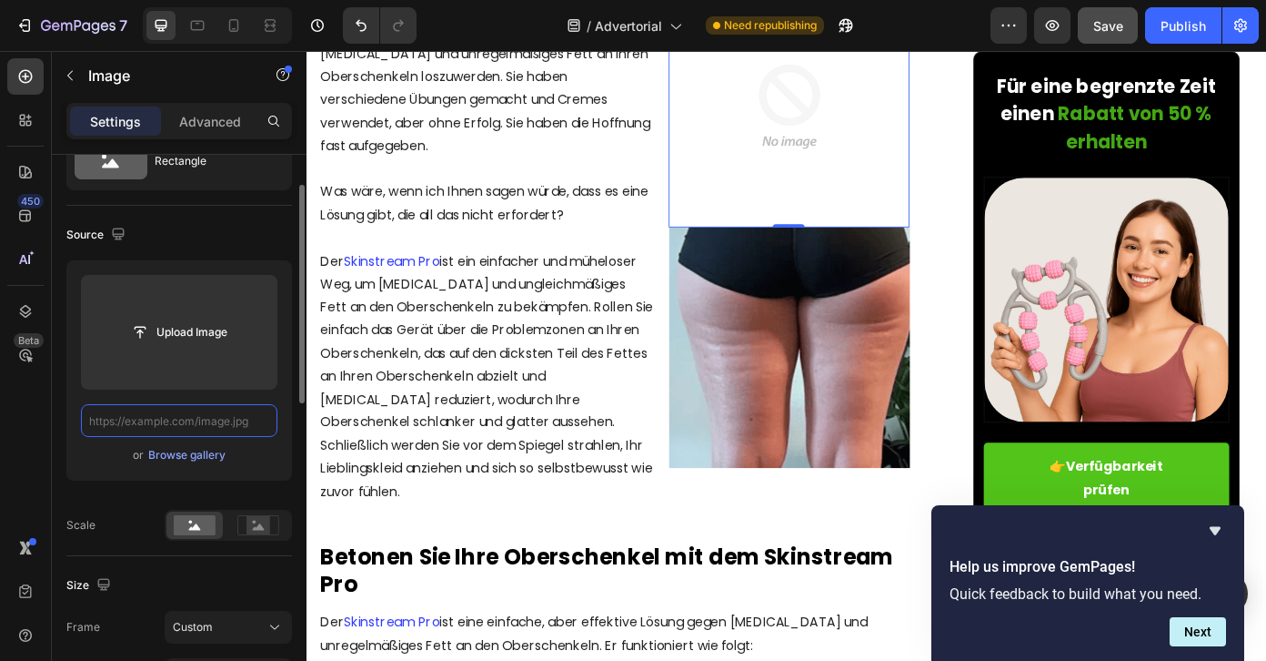
paste input "[URL][DOMAIN_NAME]"
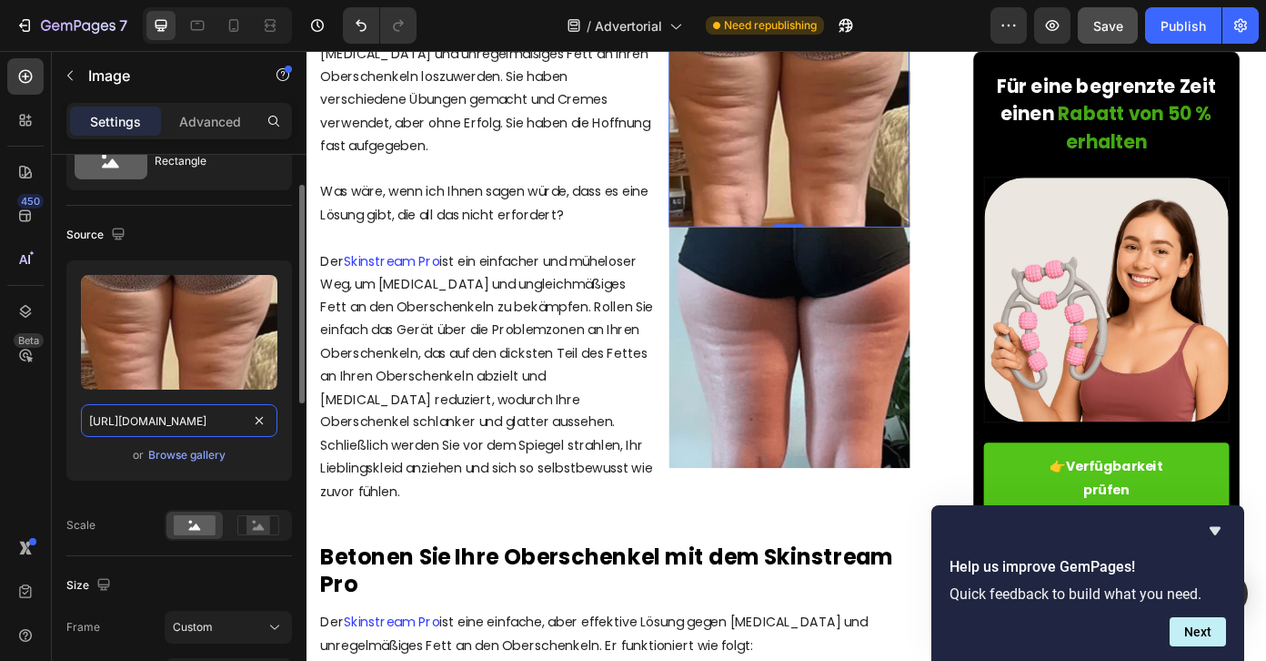
scroll to position [0, 313]
type input "[URL][DOMAIN_NAME]"
click at [281, 398] on div "Upload Image [URL][DOMAIN_NAME] or Browse gallery" at bounding box center [179, 370] width 226 height 220
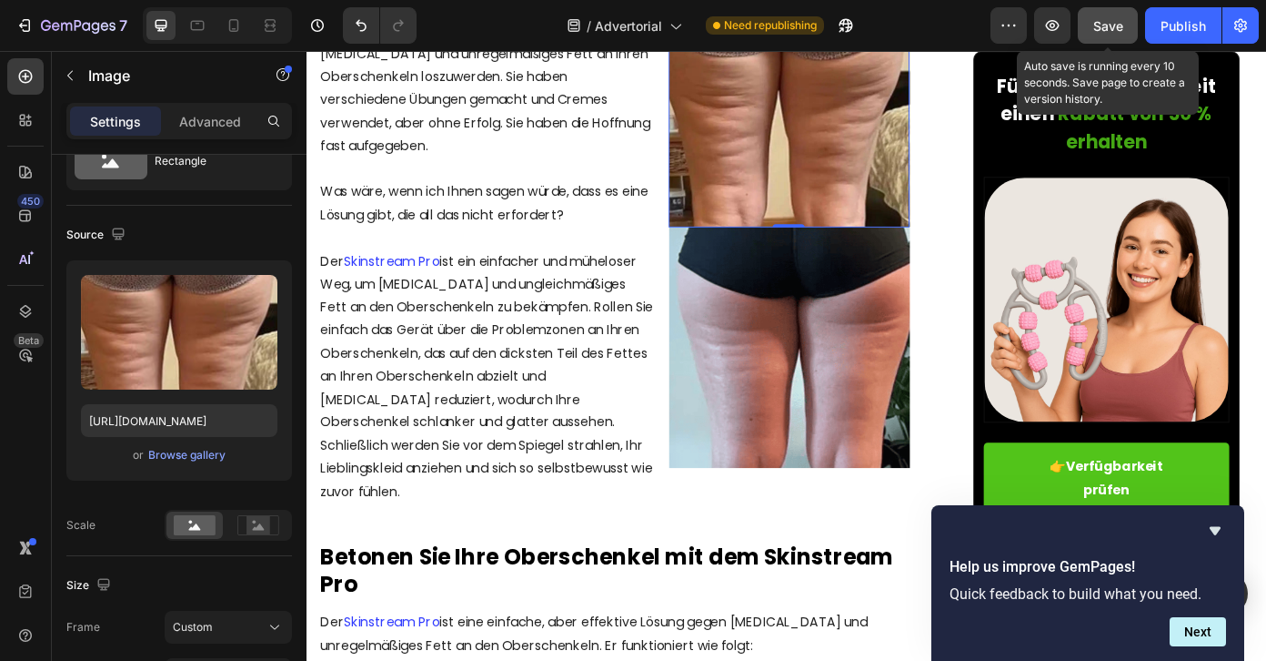
click at [1100, 42] on button "Save" at bounding box center [1108, 25] width 60 height 36
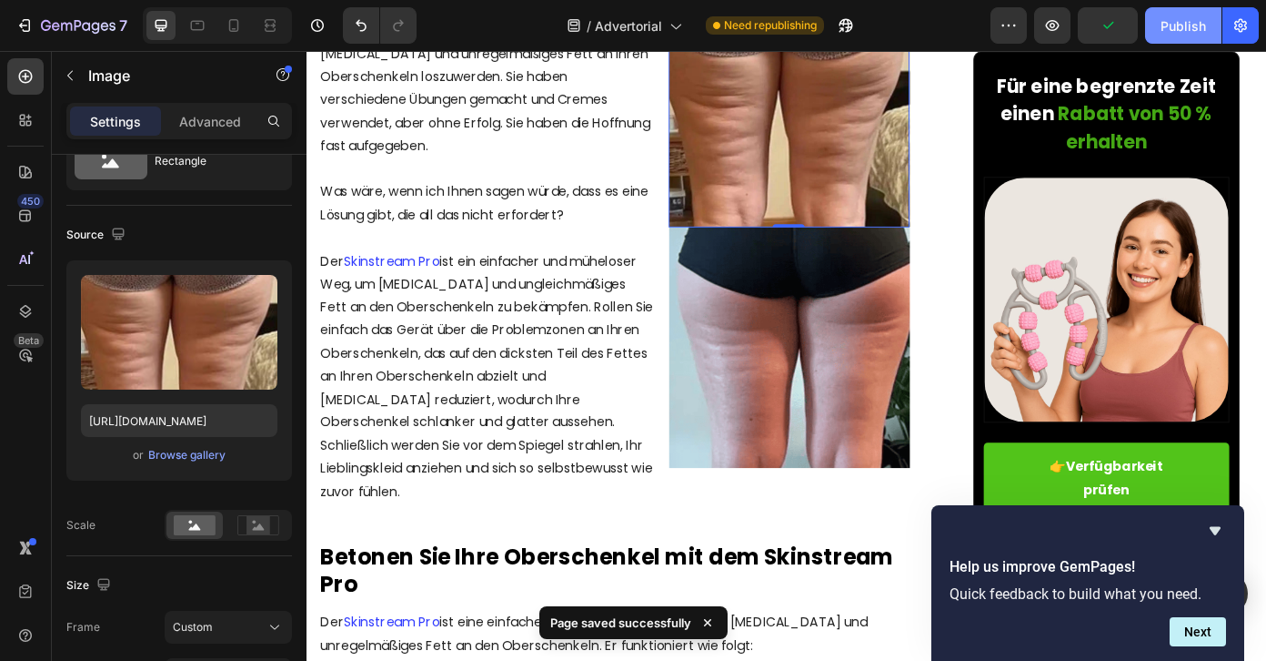
click at [1179, 35] on button "Publish" at bounding box center [1183, 25] width 76 height 36
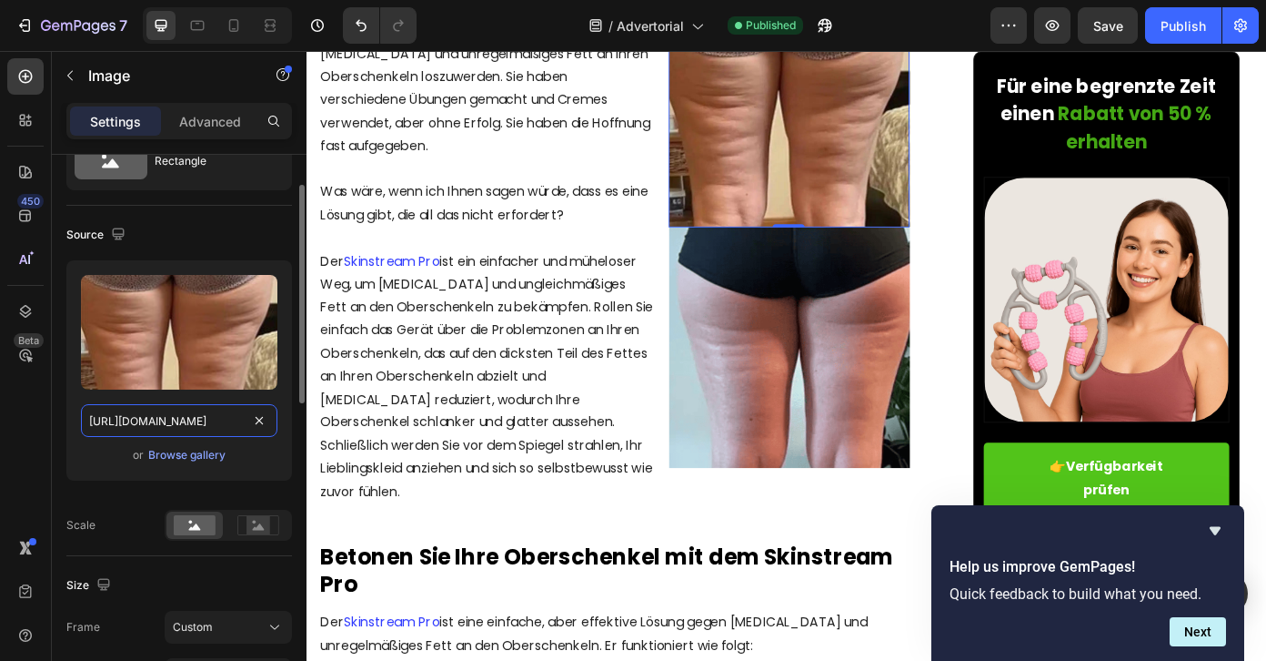
click at [217, 416] on input "[URL][DOMAIN_NAME]" at bounding box center [179, 420] width 197 height 33
drag, startPoint x: 185, startPoint y: 416, endPoint x: 209, endPoint y: 414, distance: 24.6
click at [209, 414] on input "[URL][DOMAIN_NAME]" at bounding box center [179, 420] width 197 height 33
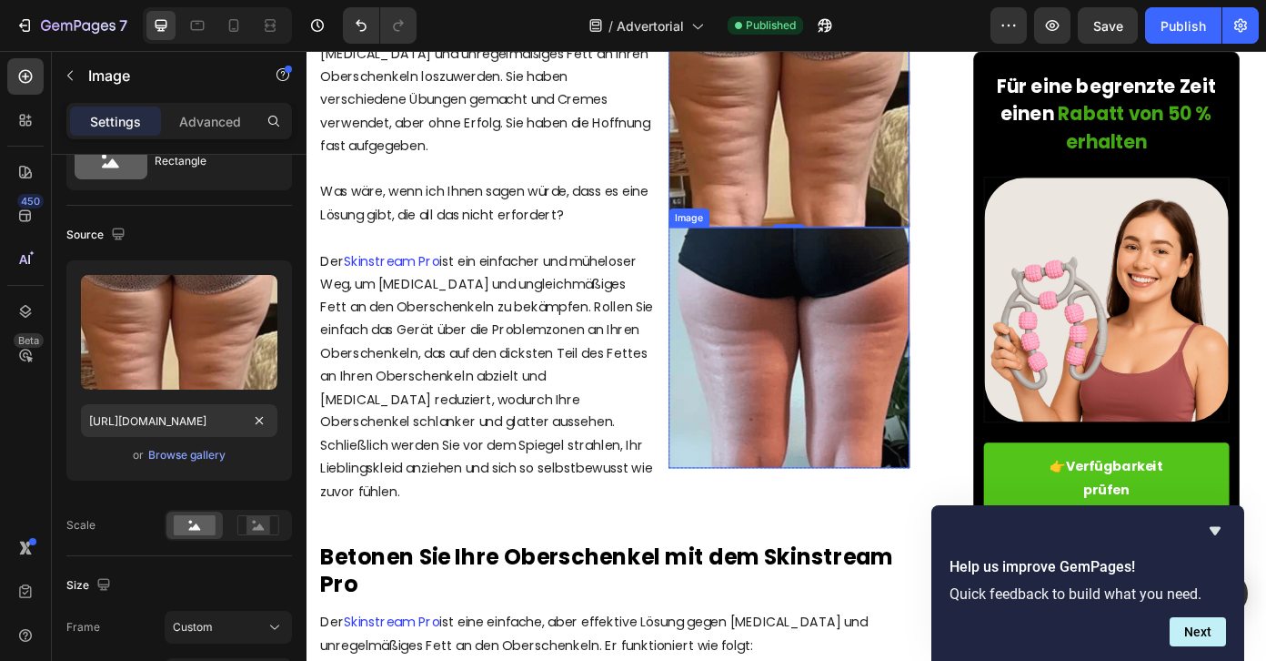
click at [773, 397] on img at bounding box center [856, 388] width 274 height 274
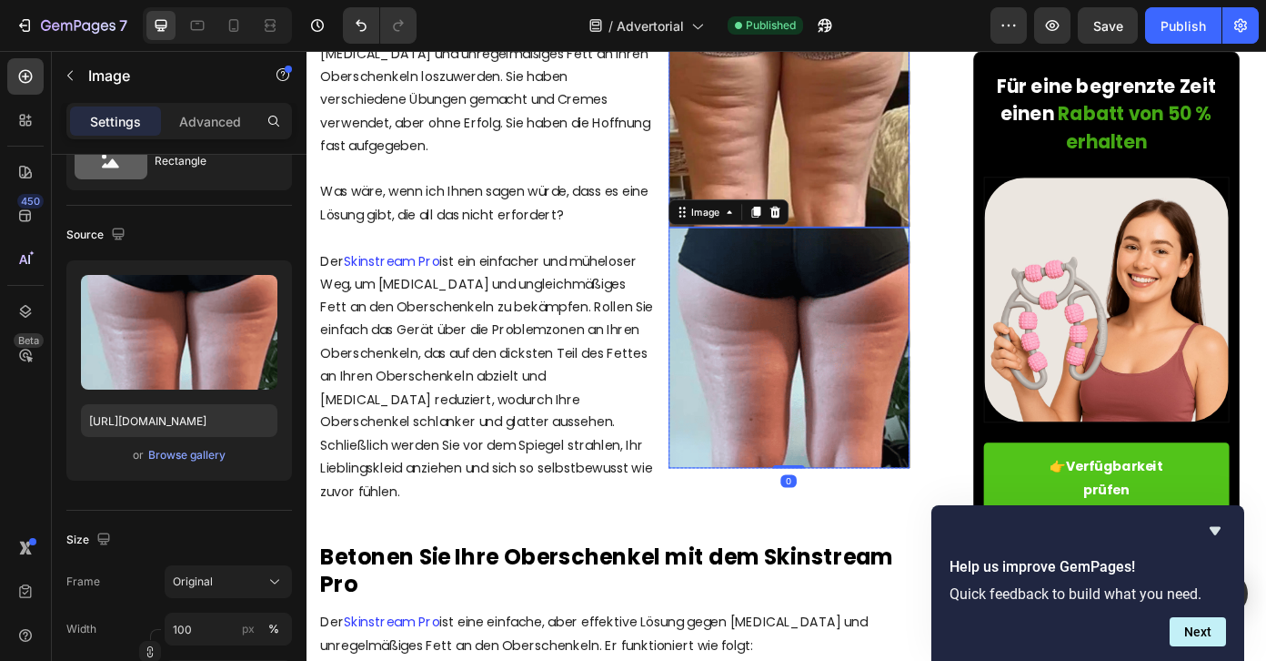
click at [784, 108] on img at bounding box center [856, 114] width 274 height 274
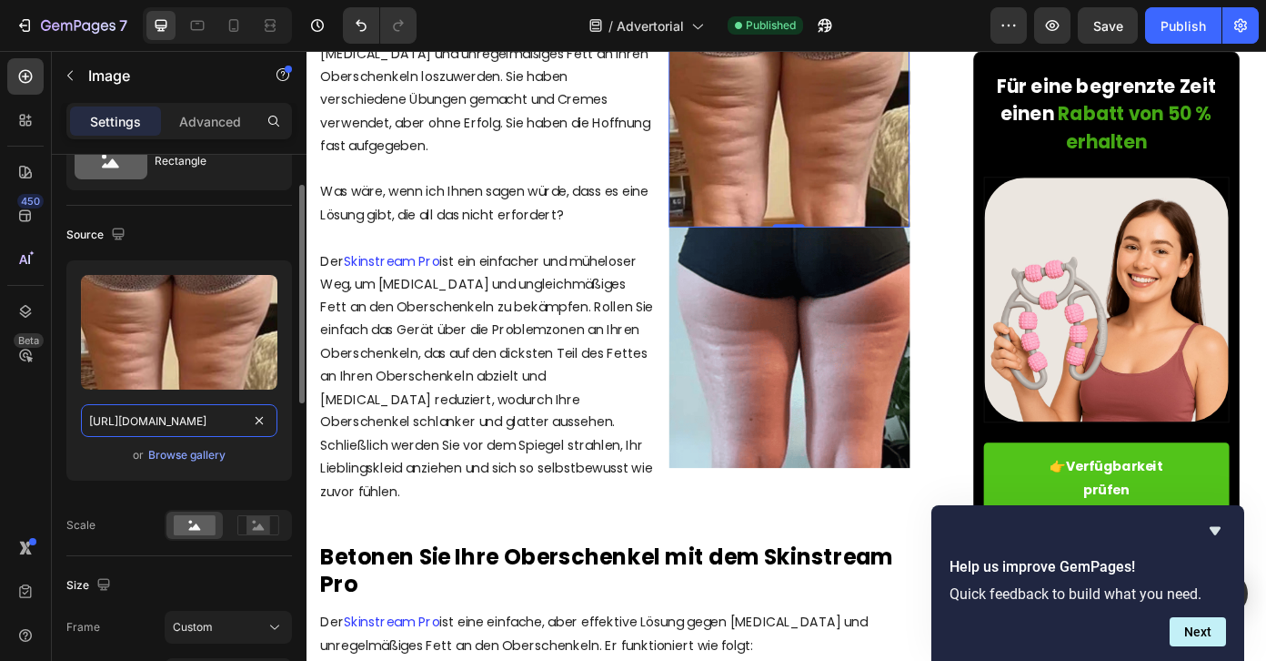
drag, startPoint x: 155, startPoint y: 418, endPoint x: 221, endPoint y: 419, distance: 66.4
click at [221, 419] on input "[URL][DOMAIN_NAME]" at bounding box center [179, 420] width 197 height 33
click at [173, 237] on div "Source" at bounding box center [179, 234] width 226 height 29
click at [116, 234] on icon "button" at bounding box center [118, 234] width 18 height 18
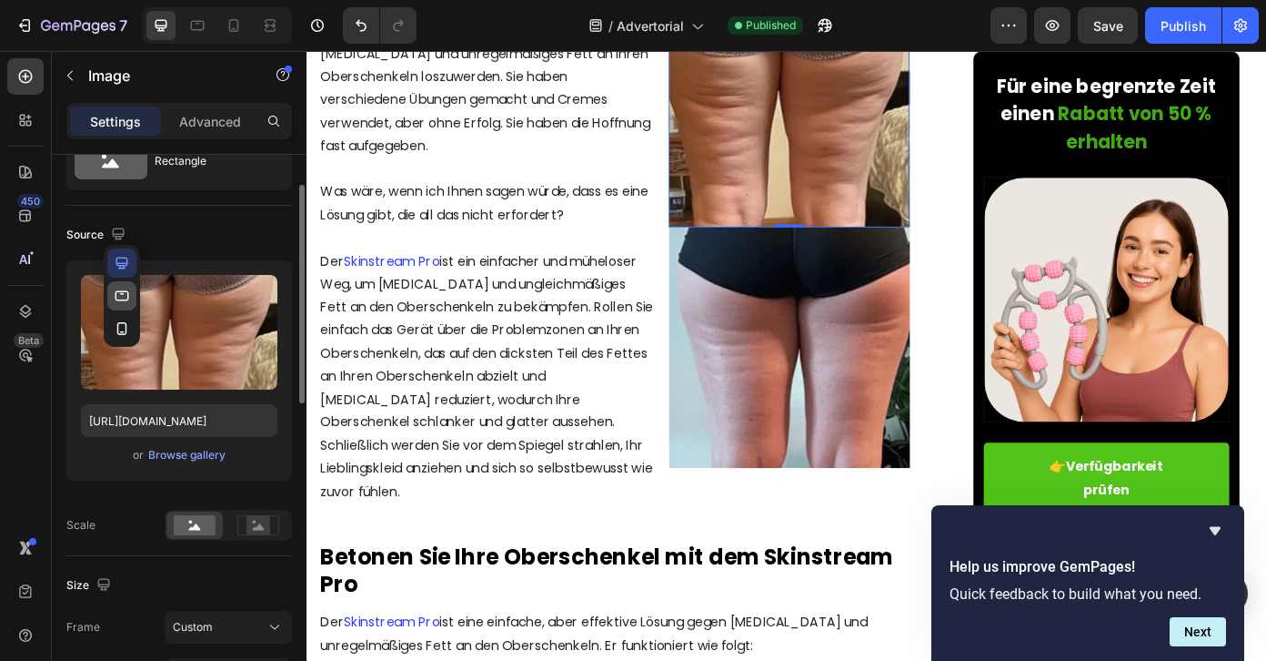
click at [127, 293] on icon "button" at bounding box center [123, 295] width 14 height 10
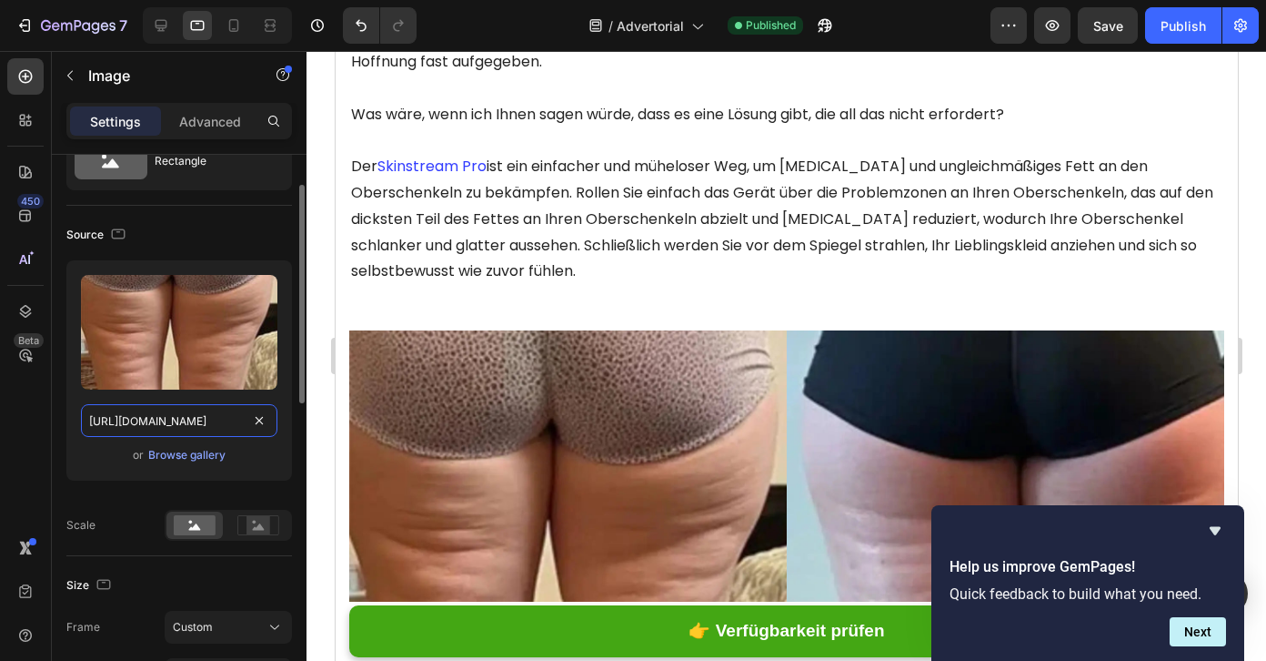
scroll to position [0, 302]
drag, startPoint x: 149, startPoint y: 434, endPoint x: 219, endPoint y: 429, distance: 70.2
click at [219, 429] on input "[URL][DOMAIN_NAME]" at bounding box center [179, 420] width 197 height 33
click at [126, 233] on icon "button" at bounding box center [118, 234] width 18 height 18
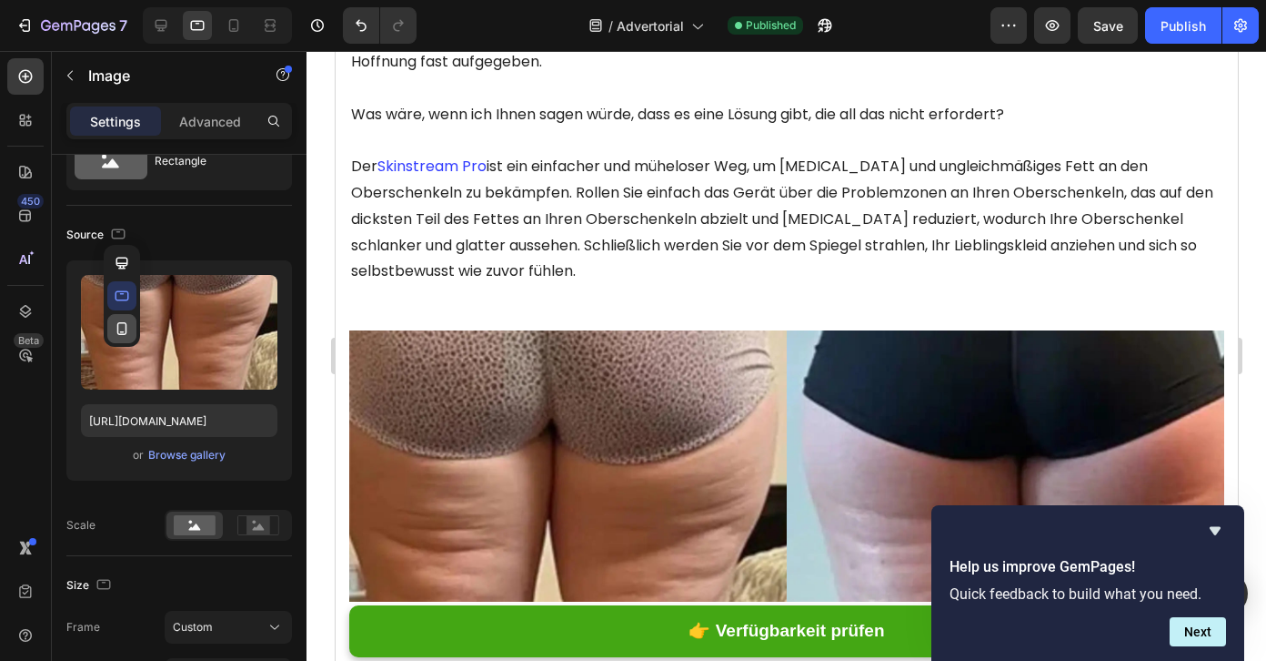
click at [122, 314] on button "button" at bounding box center [121, 328] width 29 height 29
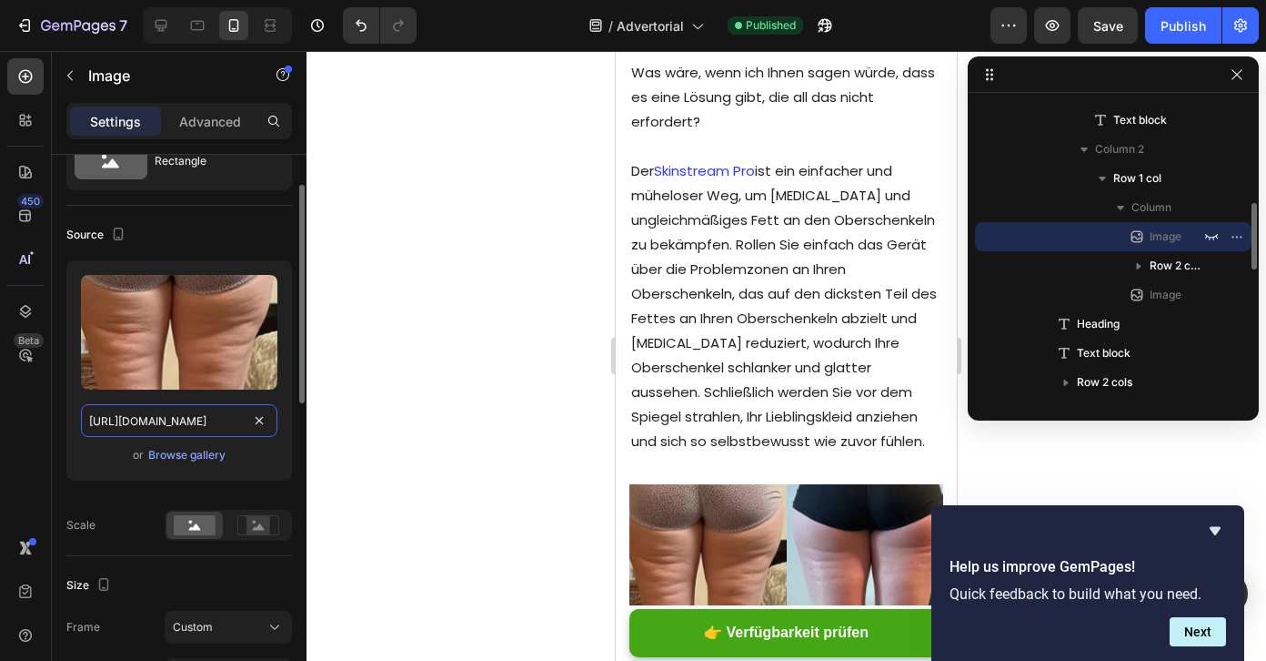
scroll to position [2984, 0]
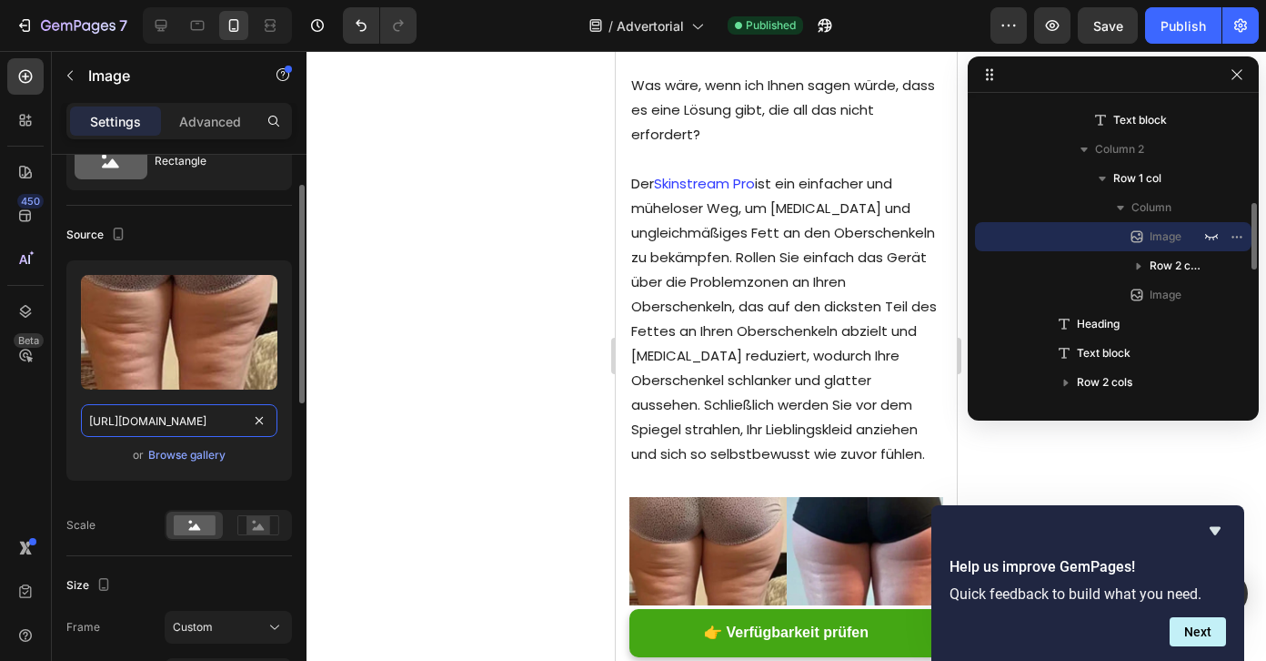
drag, startPoint x: 137, startPoint y: 413, endPoint x: 244, endPoint y: 419, distance: 106.6
click at [249, 419] on div "[URL][DOMAIN_NAME]" at bounding box center [179, 420] width 197 height 33
click at [140, 419] on input "[URL][DOMAIN_NAME]" at bounding box center [179, 420] width 197 height 33
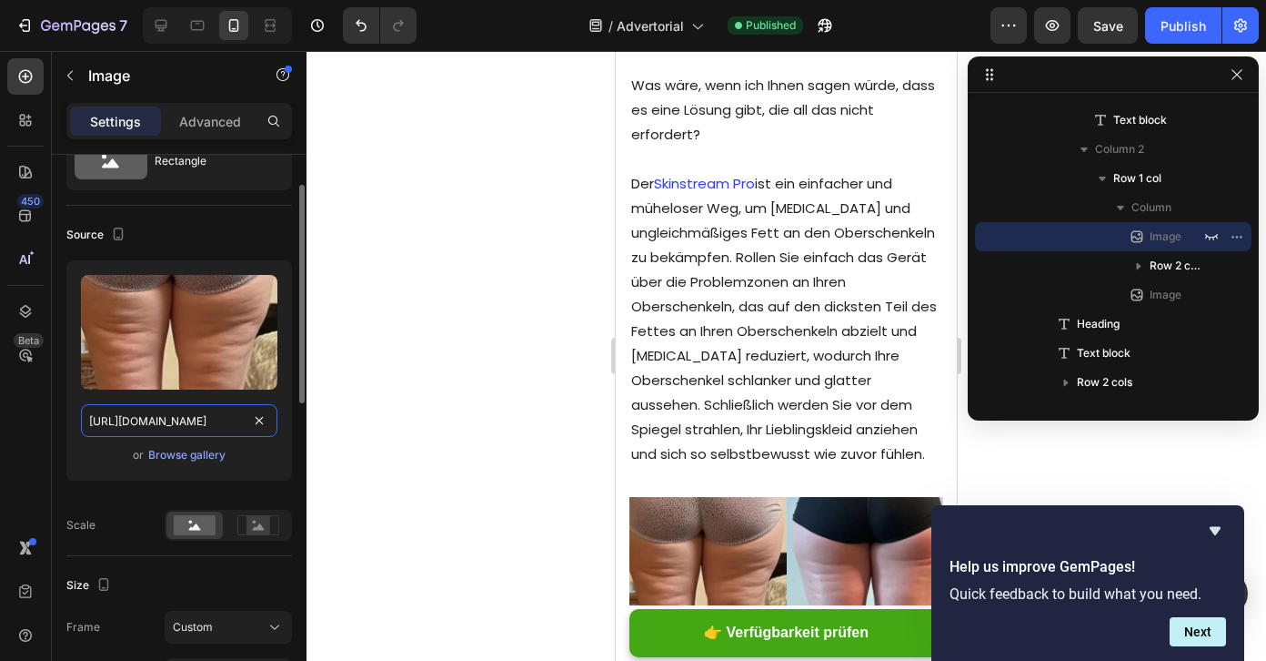
drag, startPoint x: 140, startPoint y: 419, endPoint x: 221, endPoint y: 419, distance: 81.0
click at [221, 419] on input "[URL][DOMAIN_NAME]" at bounding box center [179, 420] width 197 height 33
click at [217, 225] on div "Source" at bounding box center [179, 234] width 226 height 29
click at [111, 236] on icon "button" at bounding box center [118, 234] width 18 height 18
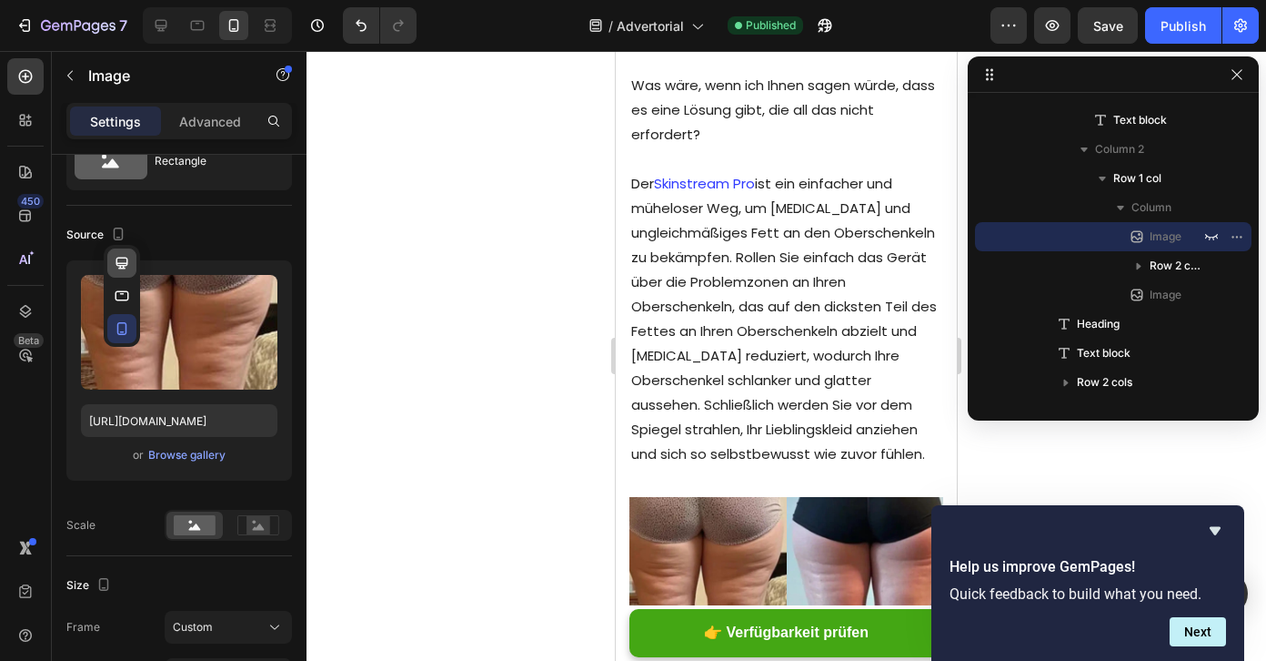
click at [114, 259] on icon "button" at bounding box center [122, 263] width 18 height 18
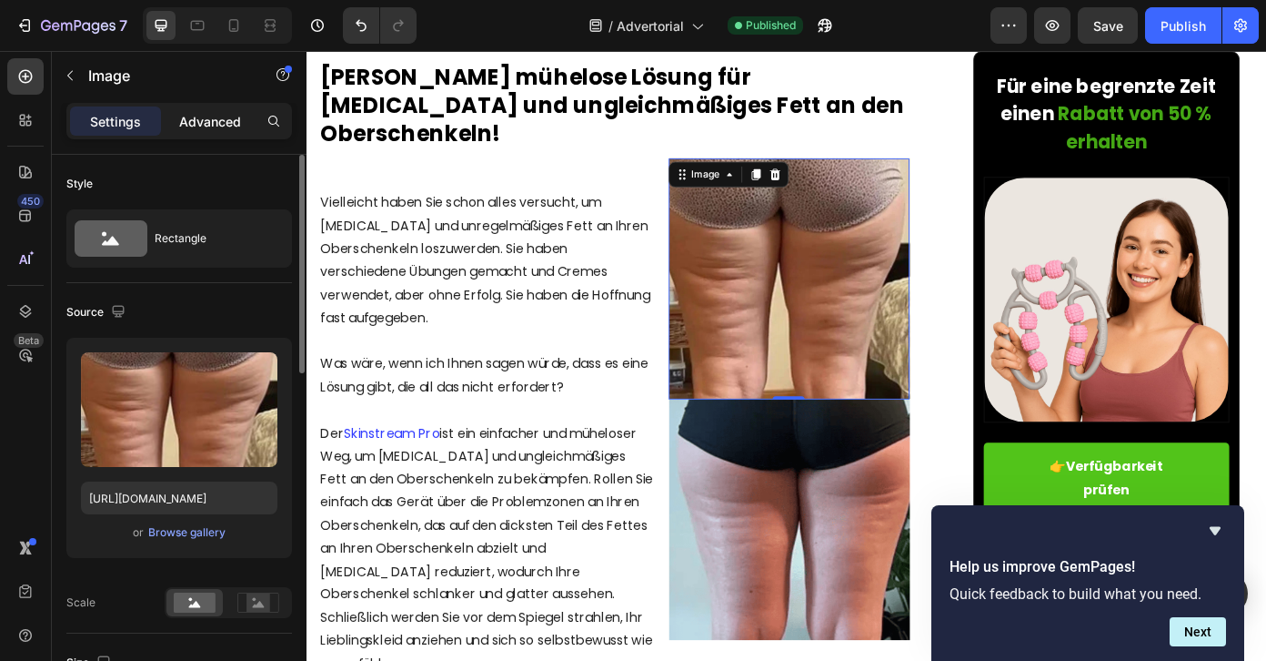
click at [189, 116] on p "Advanced" at bounding box center [210, 121] width 62 height 19
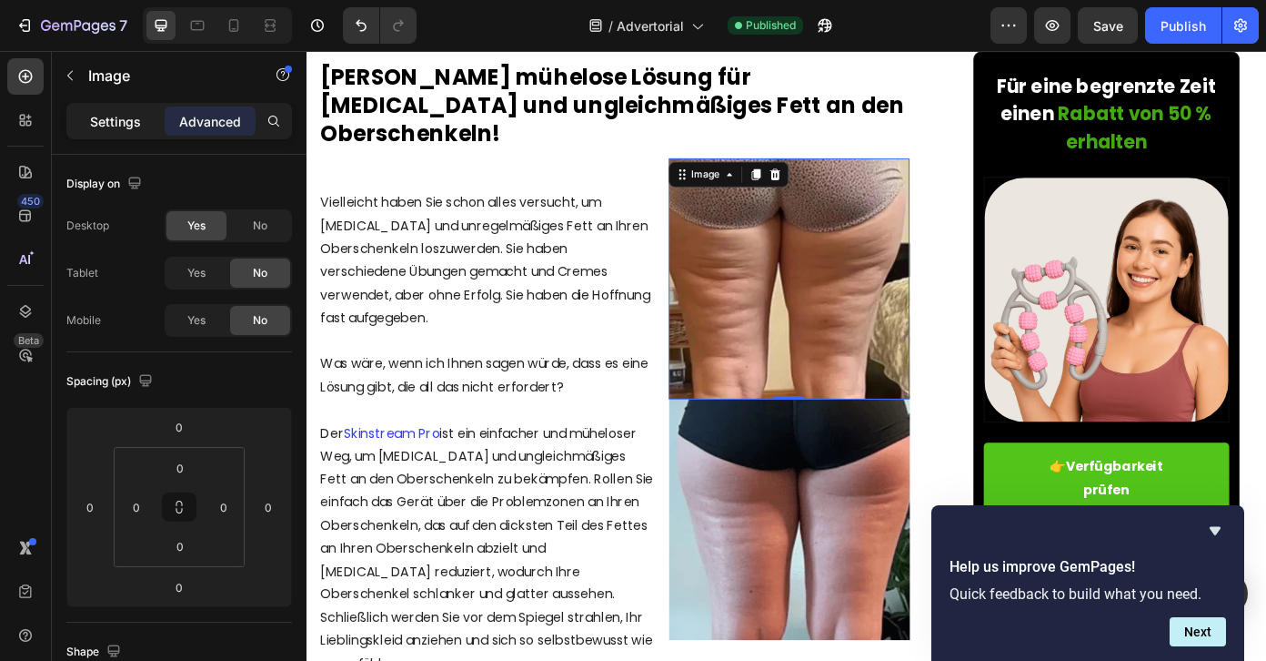
click at [124, 127] on p "Settings" at bounding box center [115, 121] width 51 height 19
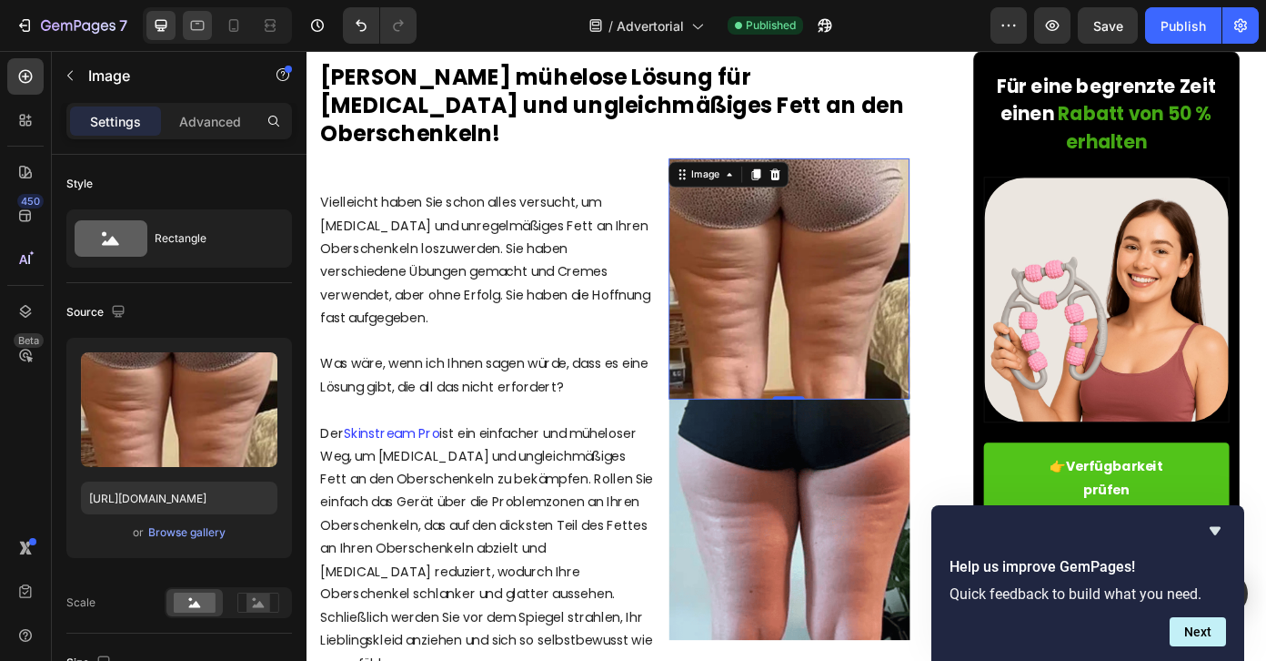
click at [196, 35] on div at bounding box center [197, 25] width 29 height 29
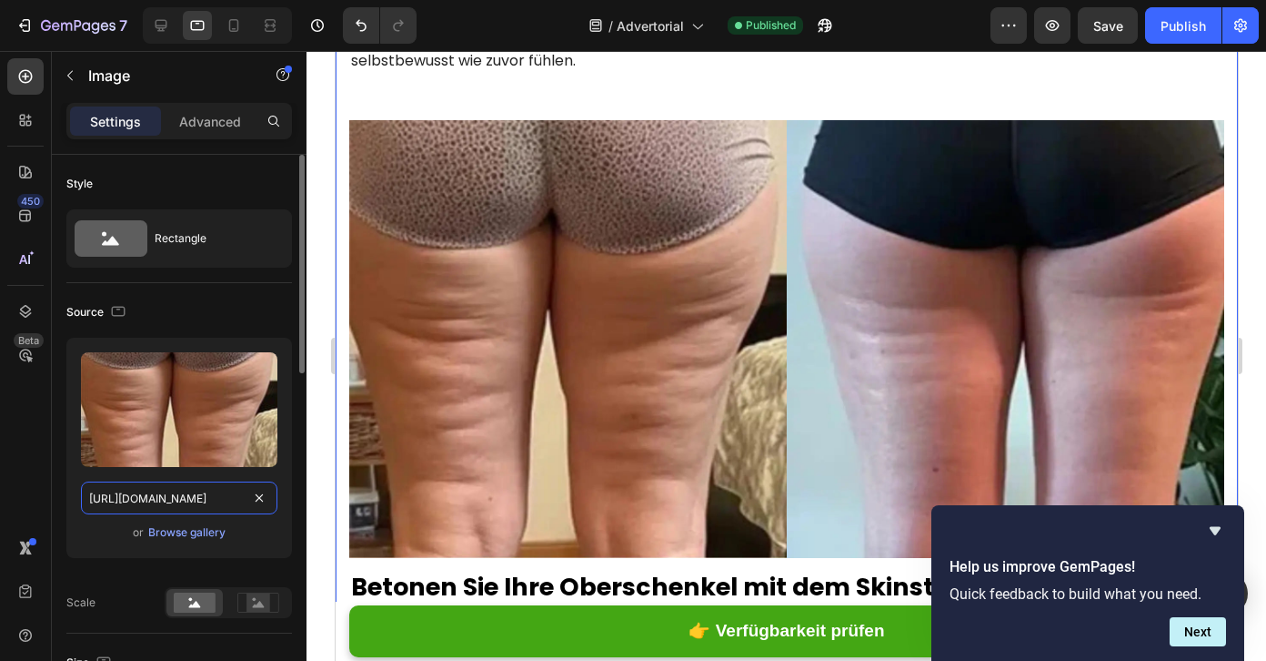
scroll to position [0, 314]
drag, startPoint x: 184, startPoint y: 498, endPoint x: 243, endPoint y: 497, distance: 59.1
click at [243, 497] on input "[URL][DOMAIN_NAME]" at bounding box center [179, 497] width 197 height 33
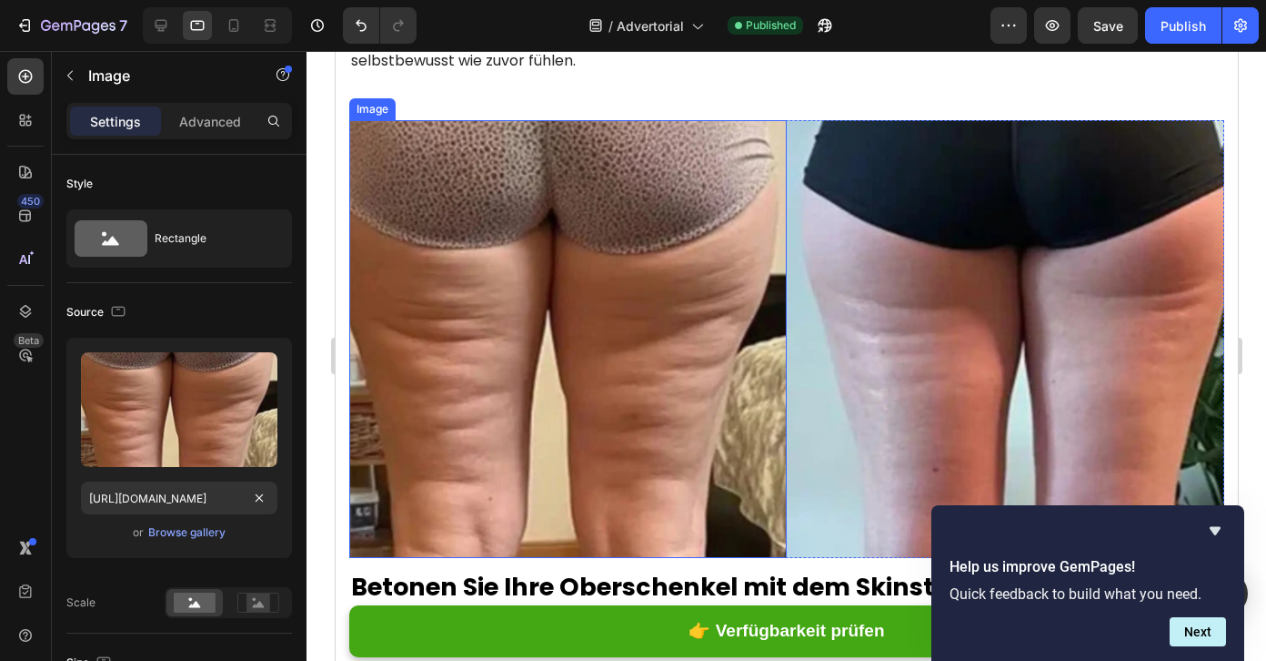
click at [464, 378] on img at bounding box center [567, 339] width 438 height 438
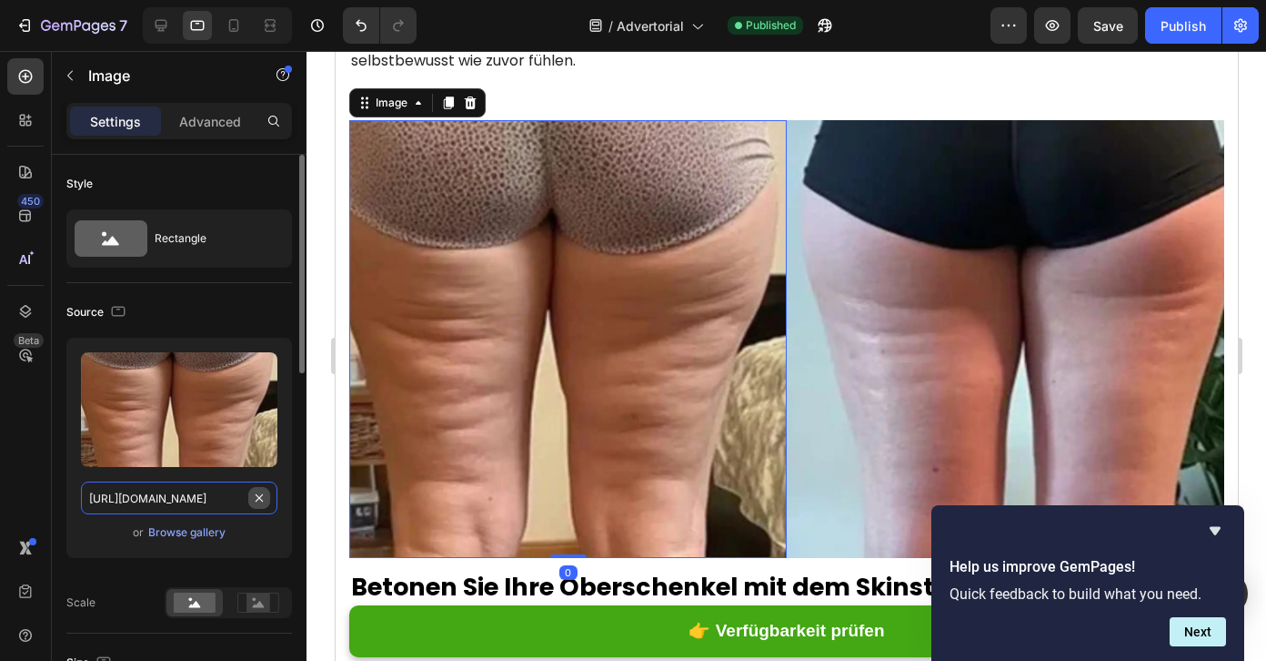
drag, startPoint x: 162, startPoint y: 501, endPoint x: 251, endPoint y: 501, distance: 89.2
click at [251, 501] on div "[URL][DOMAIN_NAME]" at bounding box center [179, 497] width 197 height 33
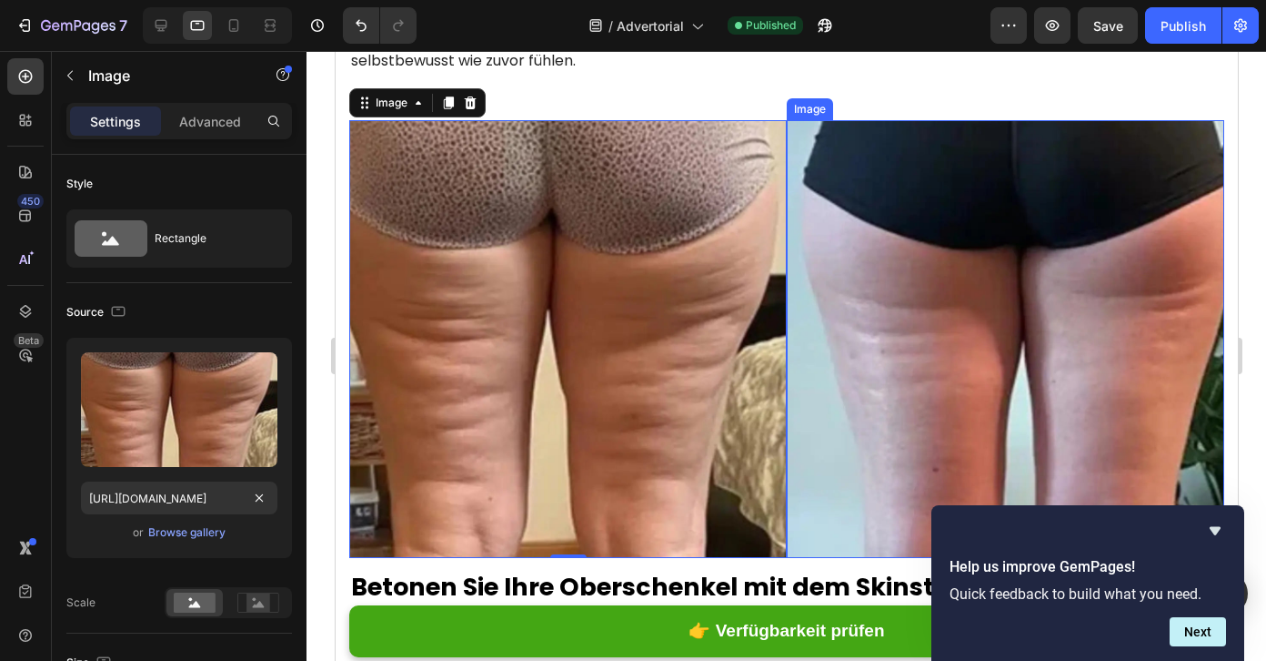
click at [876, 402] on img at bounding box center [1005, 339] width 438 height 438
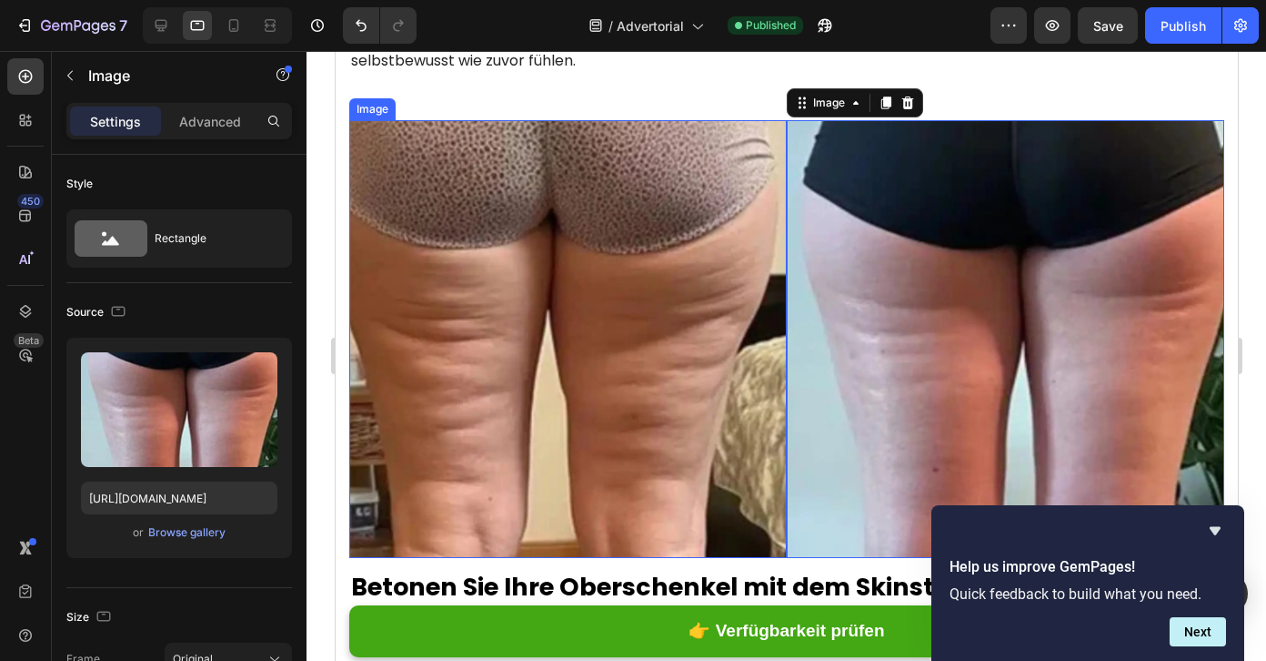
click at [535, 383] on img at bounding box center [567, 339] width 438 height 438
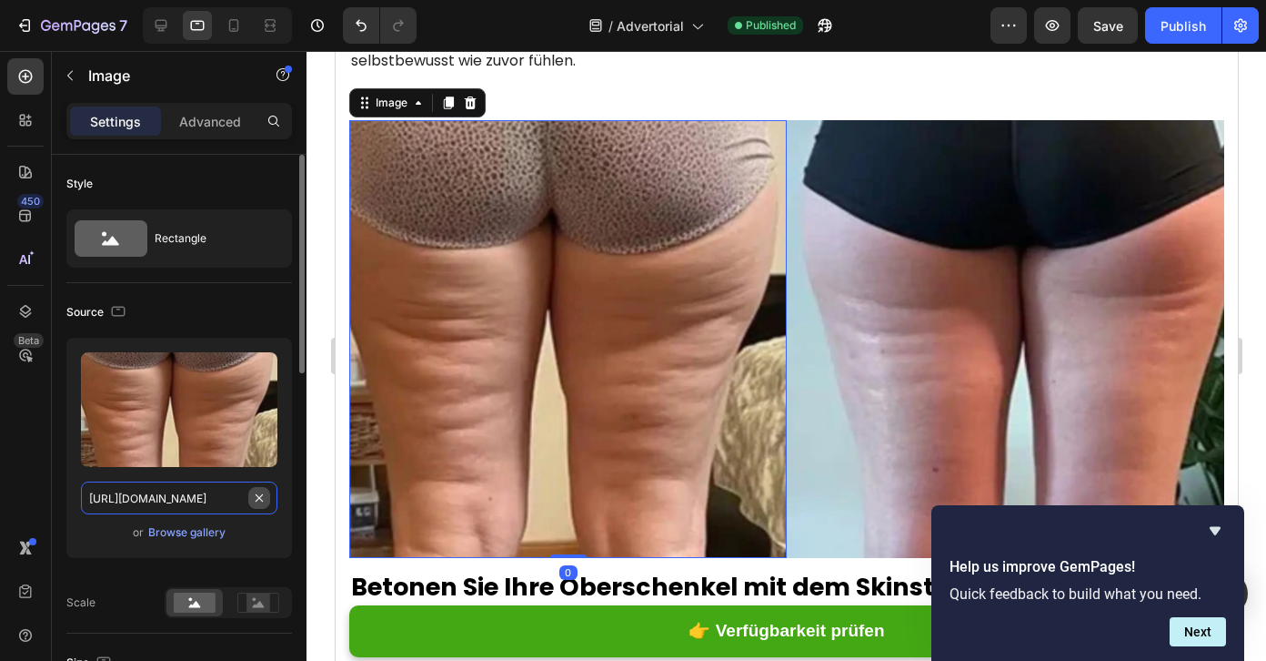
drag, startPoint x: 132, startPoint y: 498, endPoint x: 267, endPoint y: 499, distance: 135.6
click at [267, 499] on div "[URL][DOMAIN_NAME]" at bounding box center [179, 497] width 197 height 33
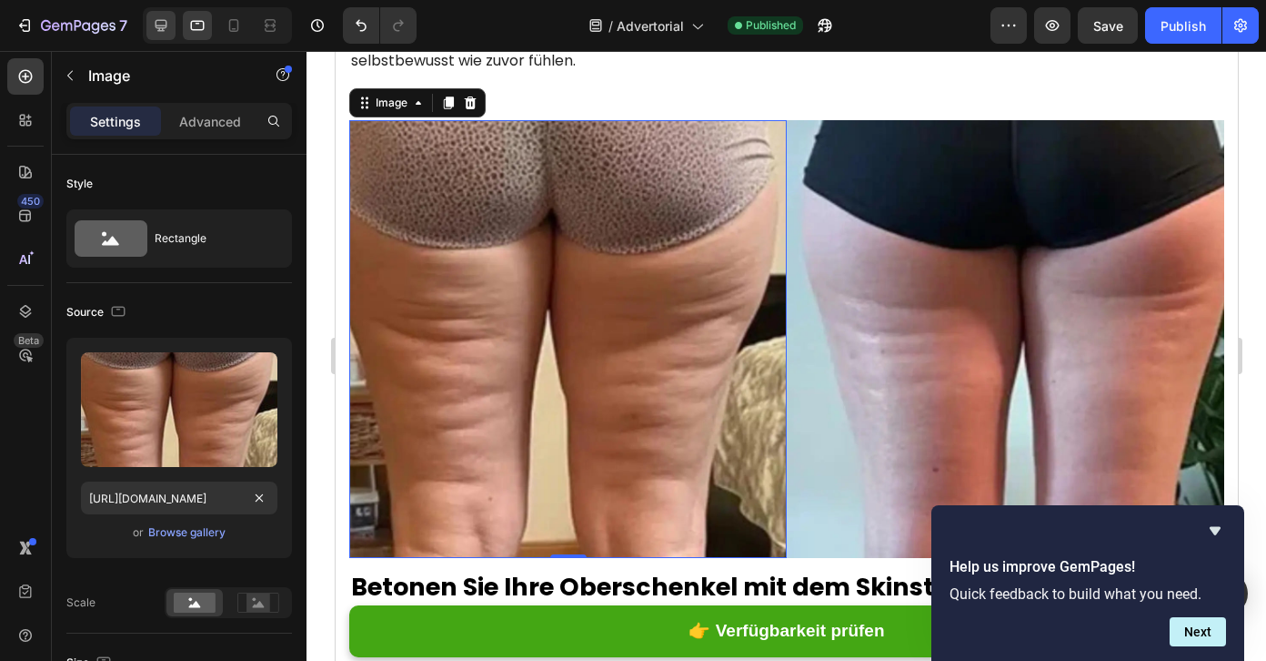
click at [162, 12] on div at bounding box center [160, 25] width 29 height 29
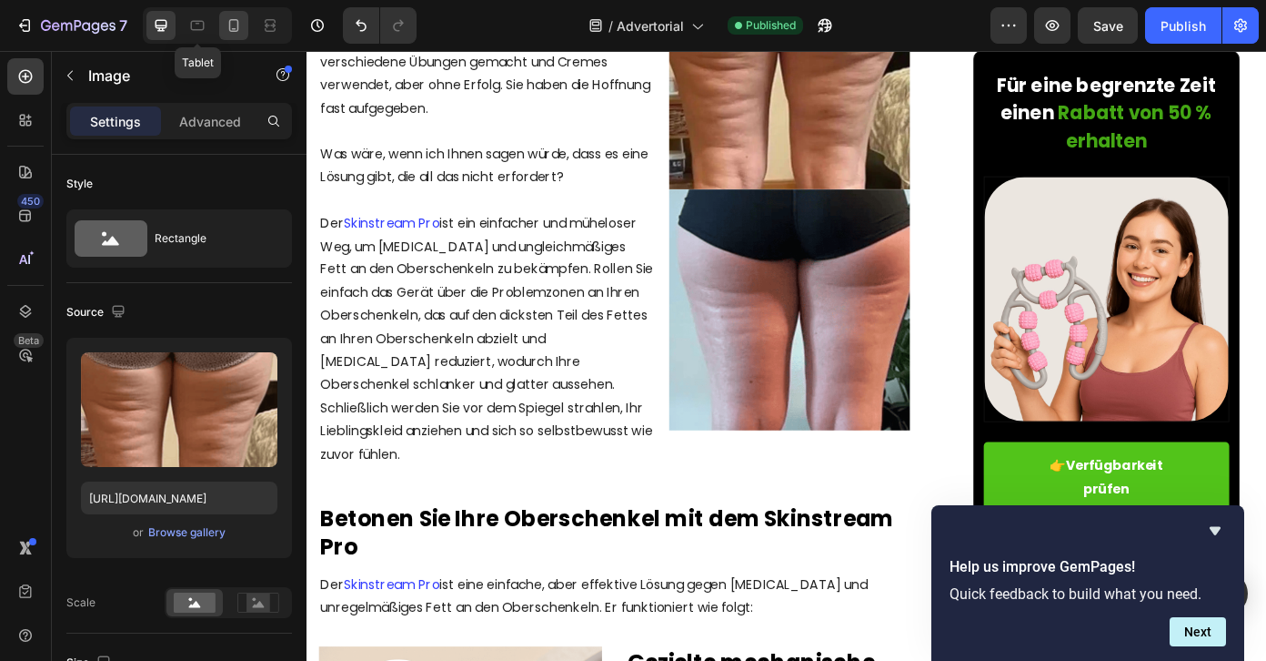
drag, startPoint x: 199, startPoint y: 19, endPoint x: 233, endPoint y: 25, distance: 34.3
click at [199, 19] on icon at bounding box center [197, 25] width 18 height 18
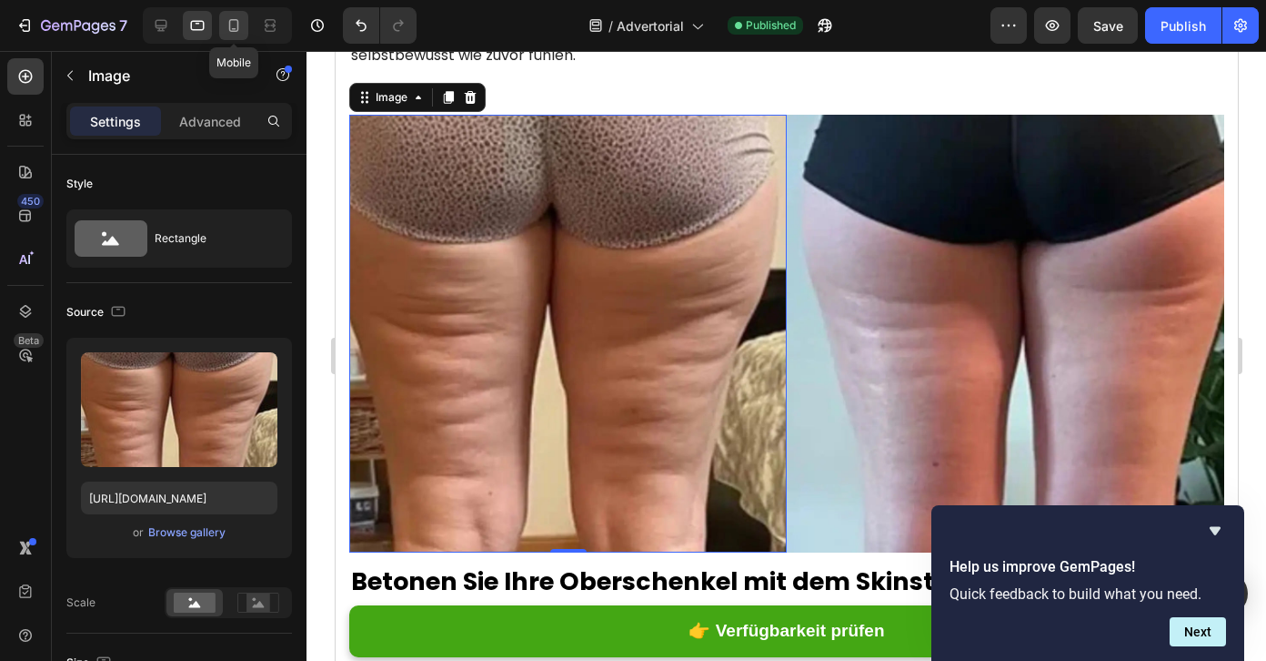
click at [237, 24] on icon at bounding box center [234, 25] width 10 height 13
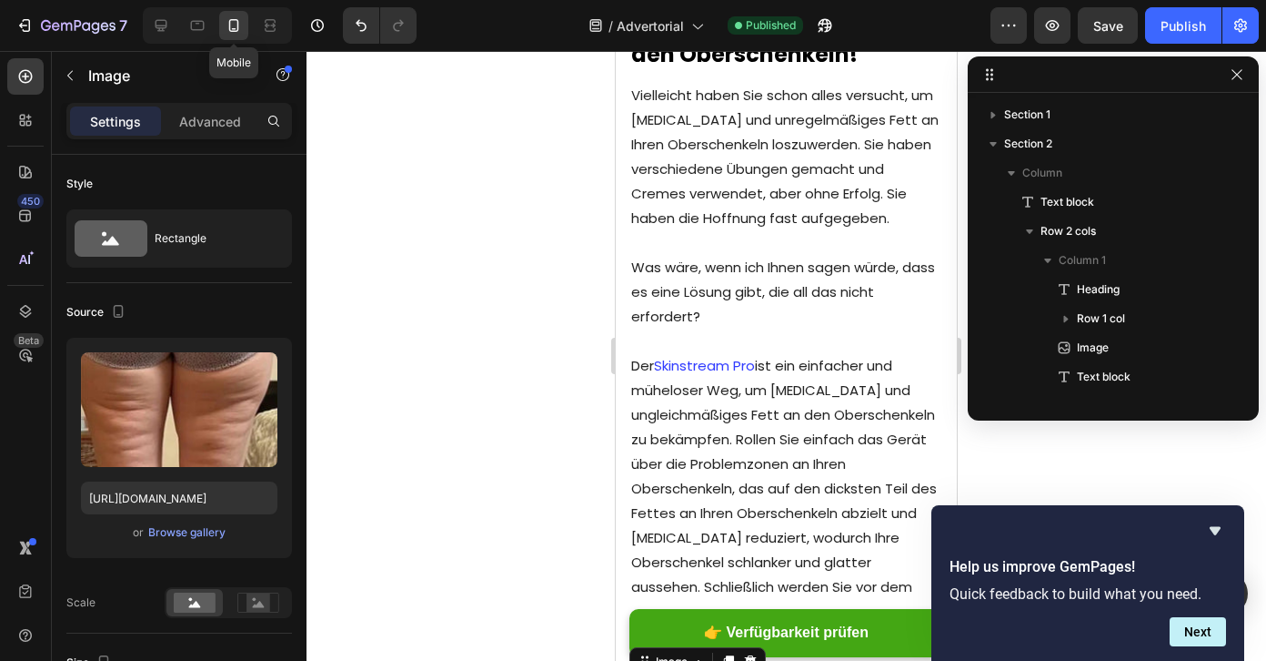
scroll to position [548, 0]
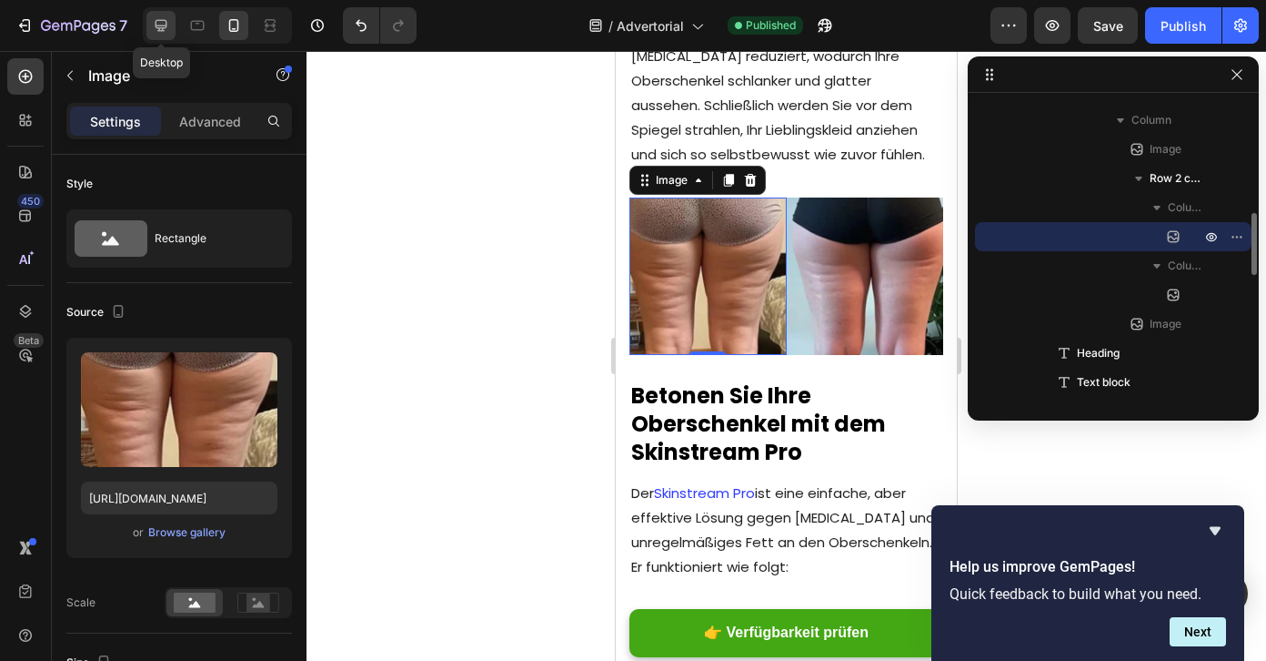
click at [156, 23] on icon at bounding box center [162, 26] width 12 height 12
type input "[URL][DOMAIN_NAME]"
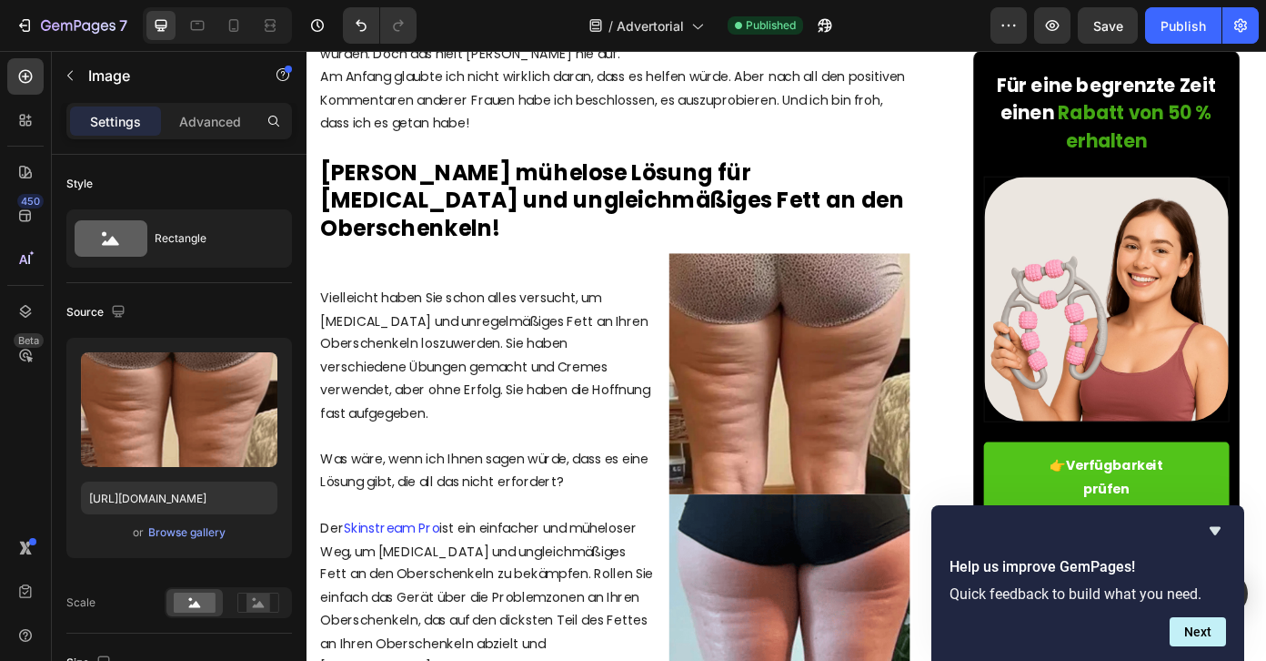
scroll to position [2173, 0]
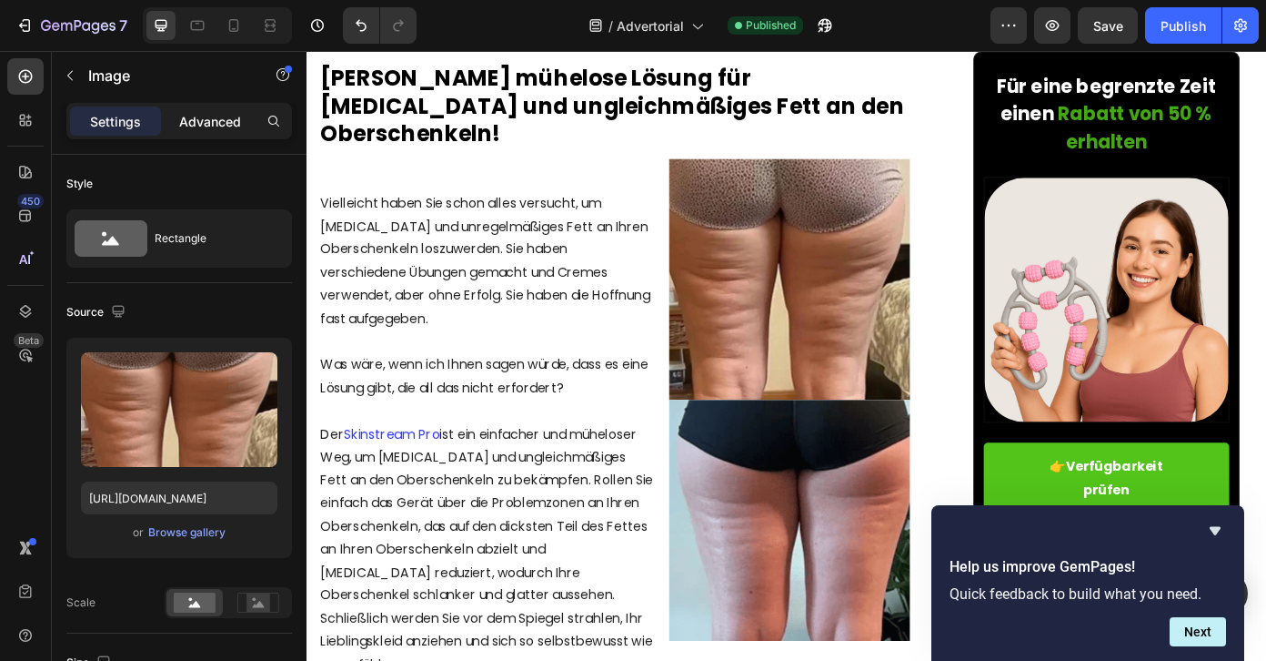
click at [197, 124] on p "Advanced" at bounding box center [210, 121] width 62 height 19
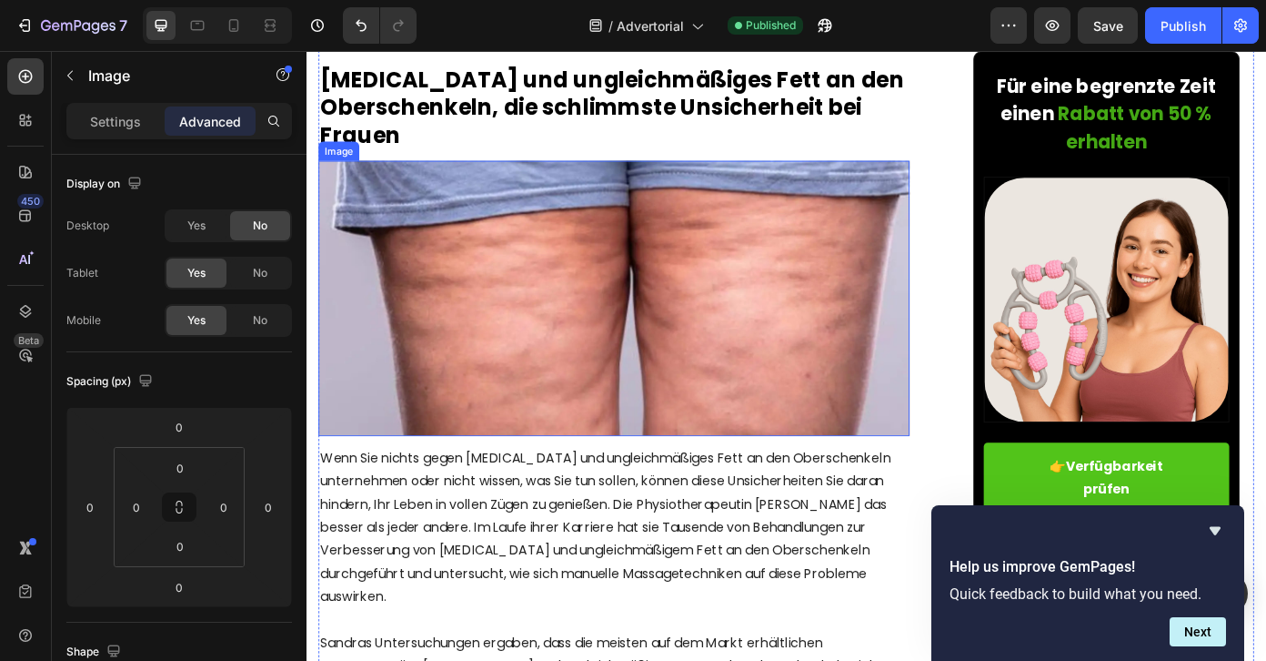
click at [675, 327] on img at bounding box center [656, 332] width 672 height 313
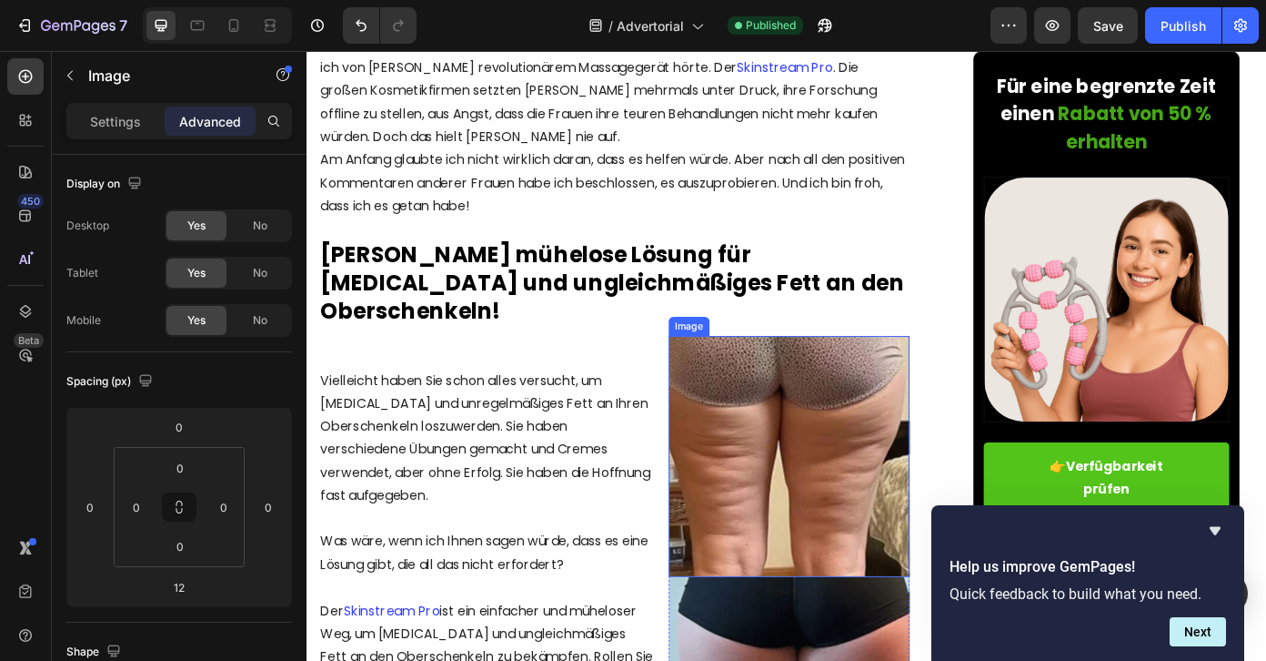
click at [831, 442] on img at bounding box center [856, 512] width 274 height 274
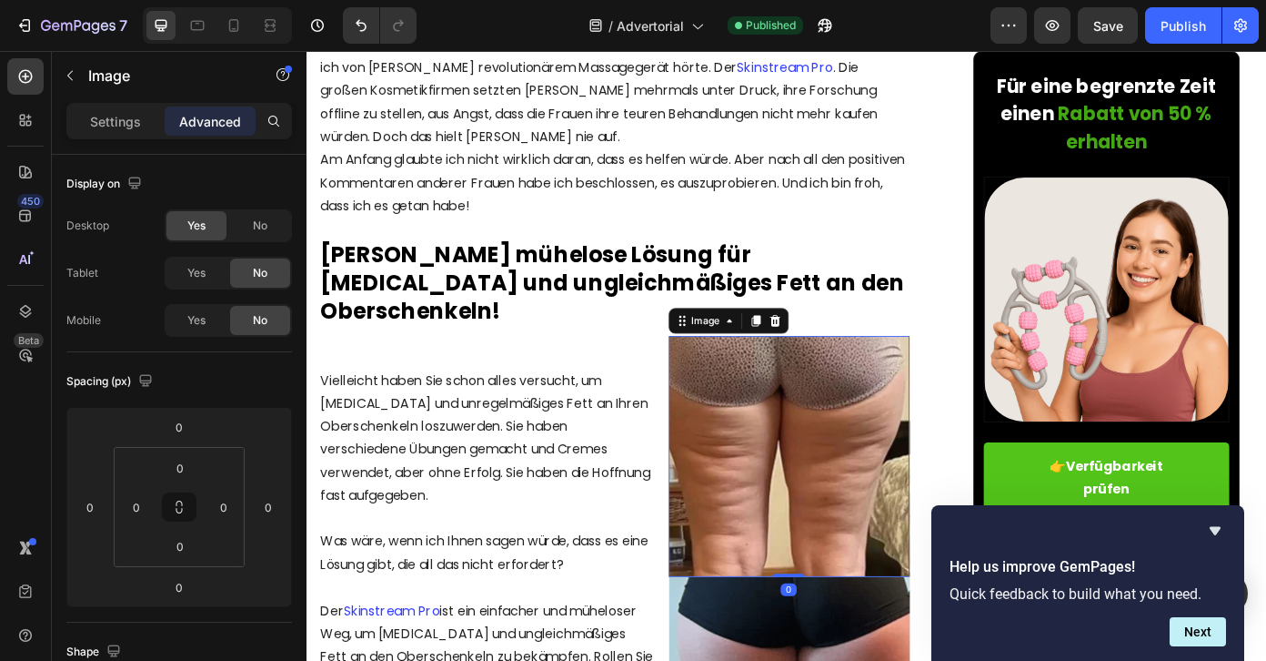
scroll to position [2136, 0]
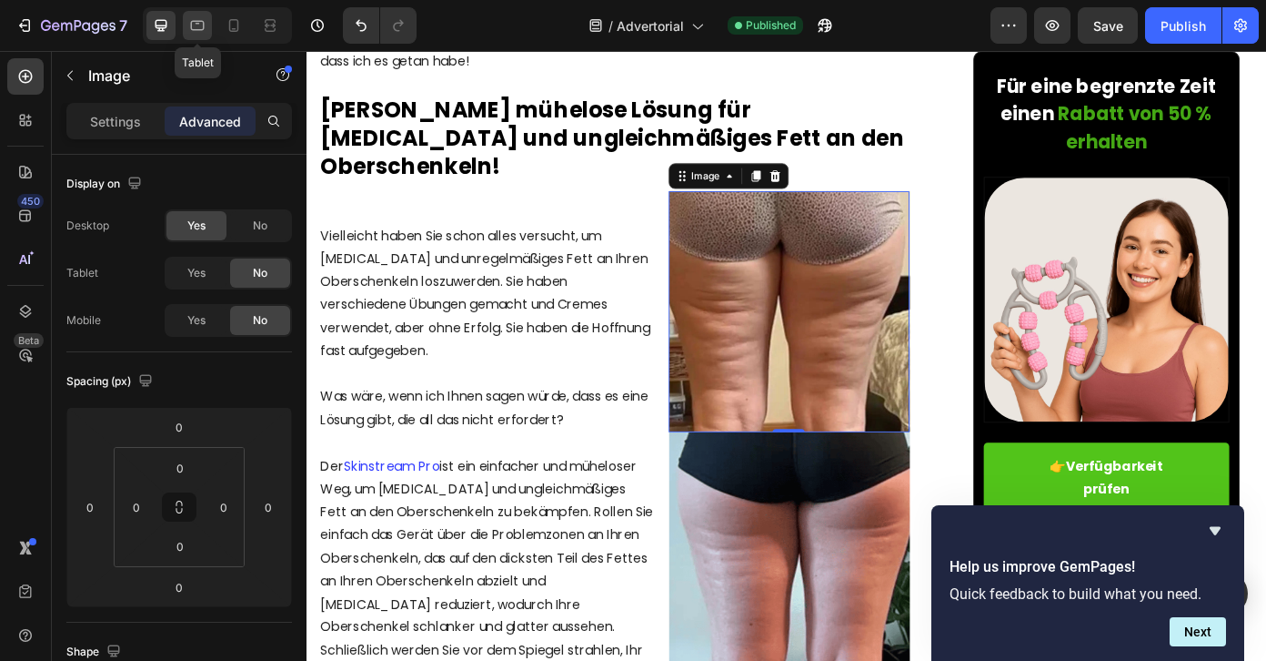
click at [202, 21] on icon at bounding box center [198, 26] width 14 height 10
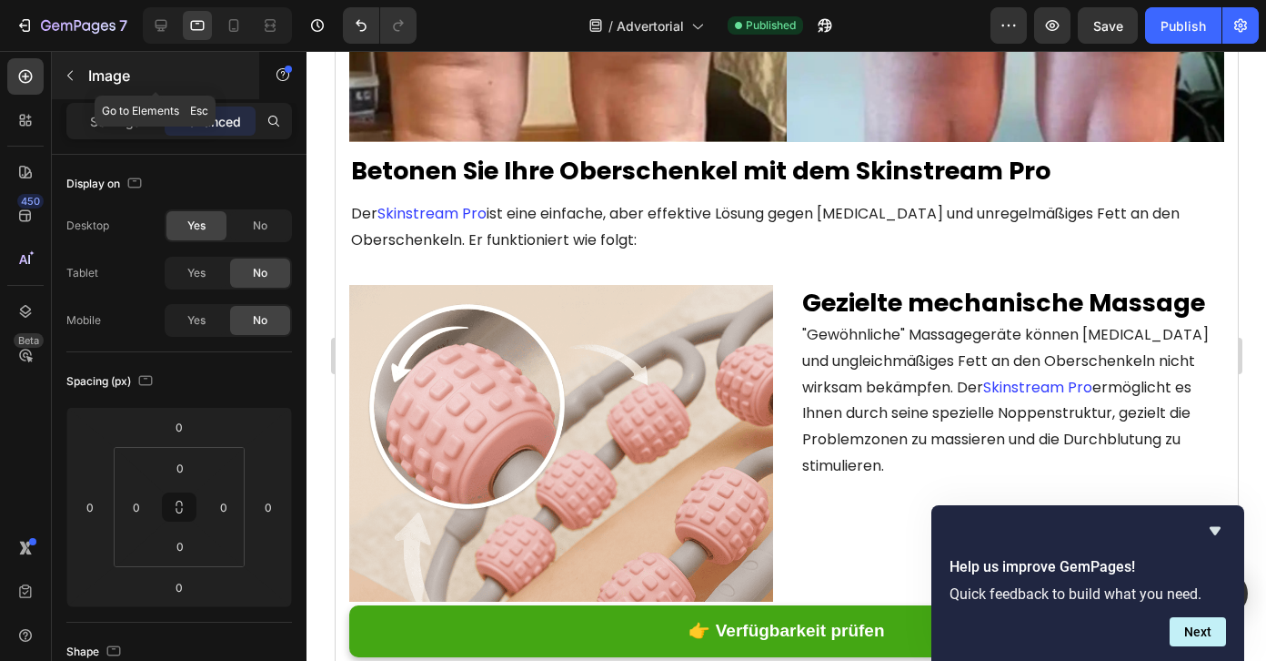
click at [69, 81] on icon "button" at bounding box center [70, 75] width 15 height 15
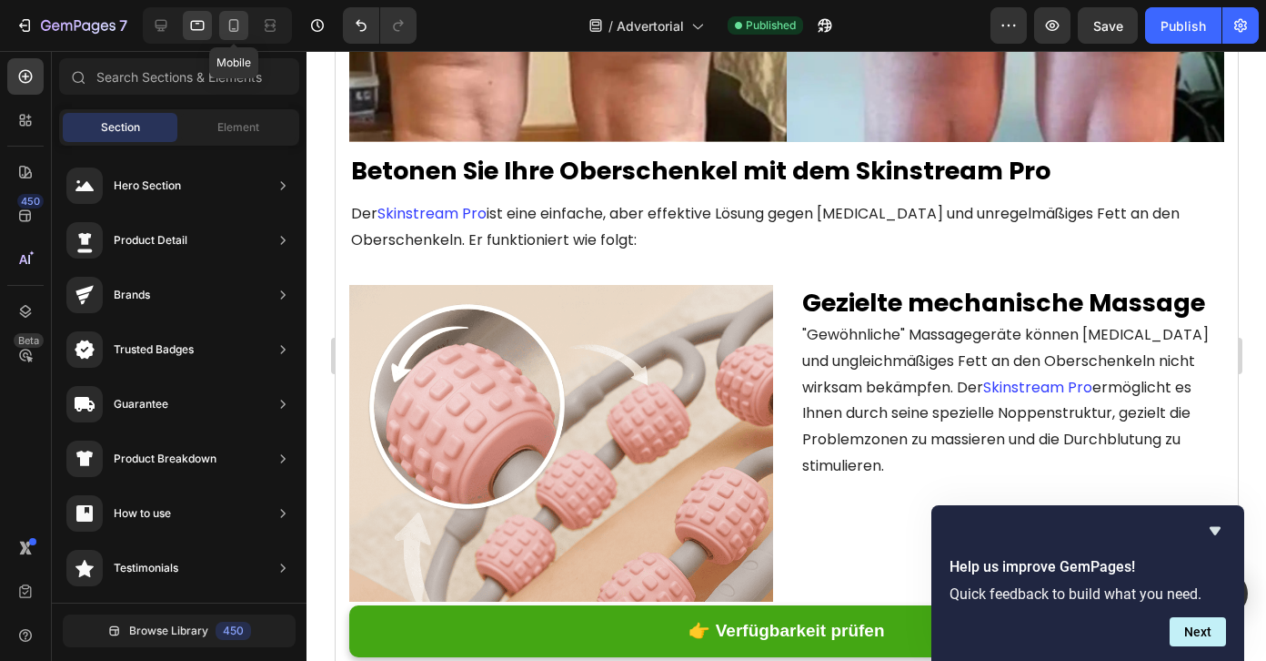
click at [232, 29] on icon at bounding box center [234, 29] width 5 height 2
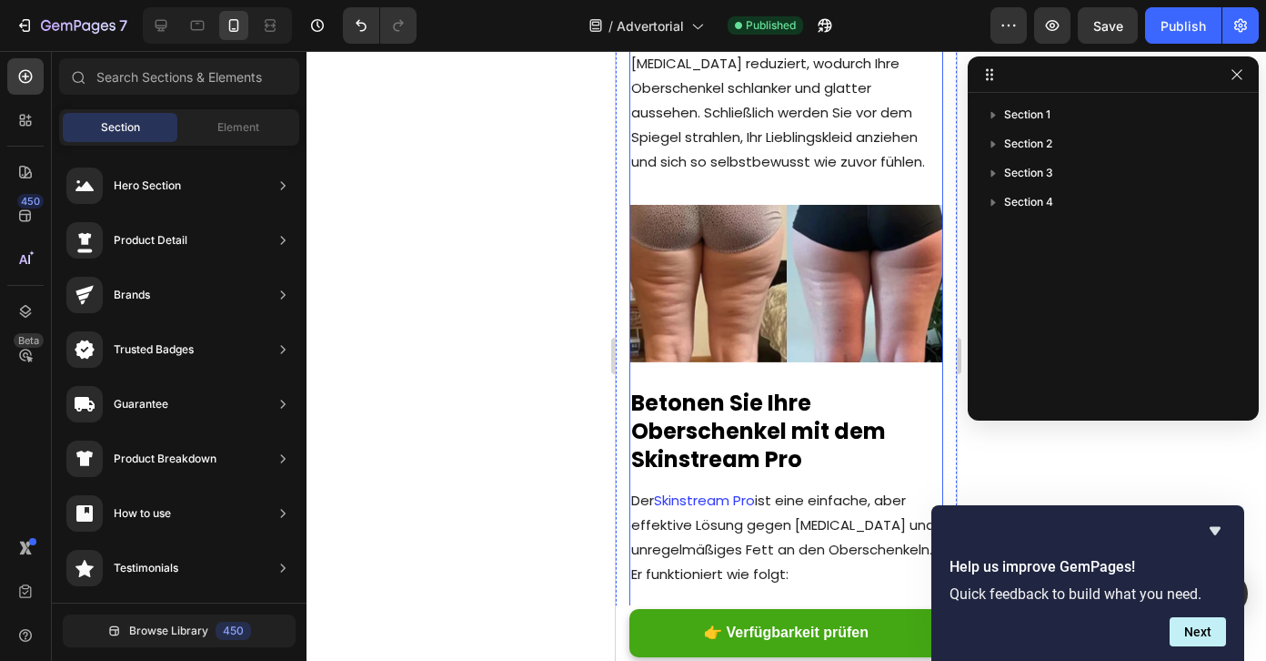
scroll to position [3237, 0]
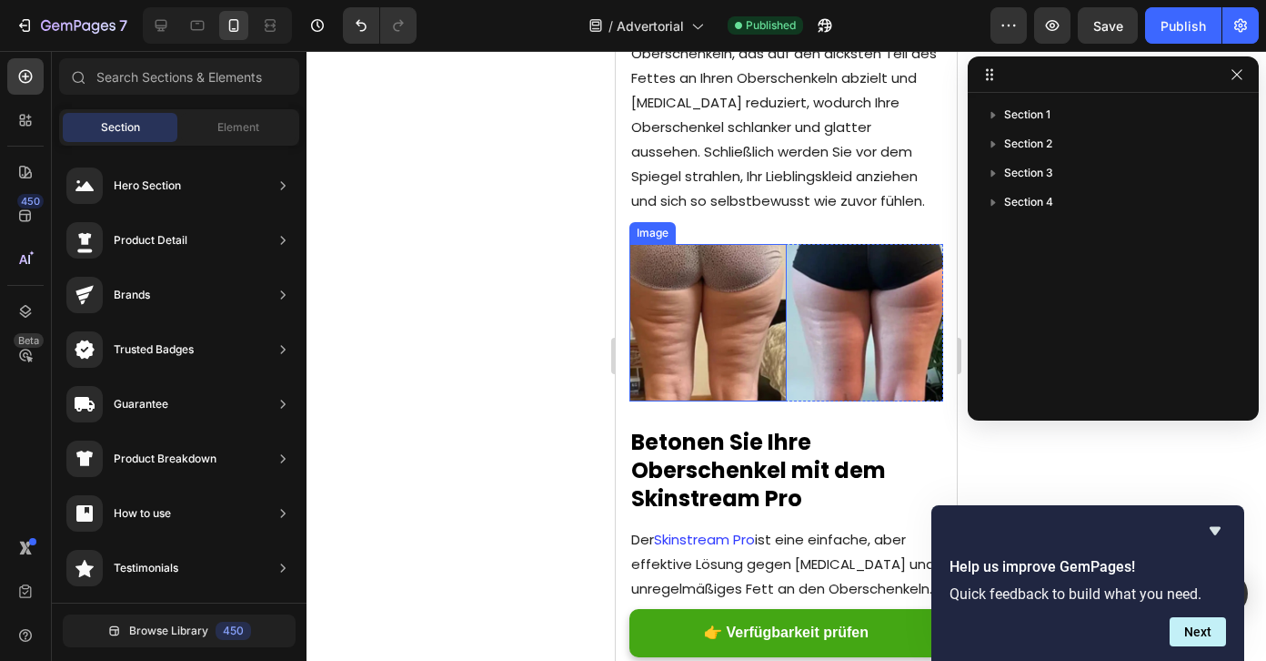
click at [711, 244] on img at bounding box center [708, 322] width 157 height 157
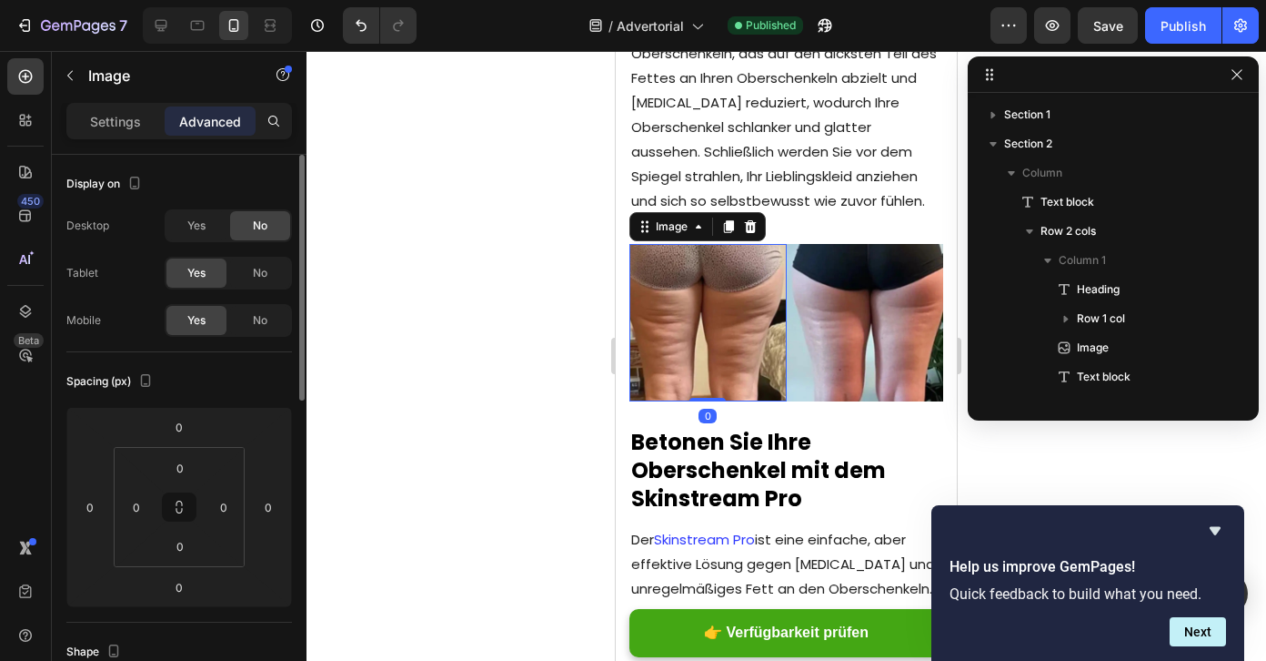
scroll to position [548, 0]
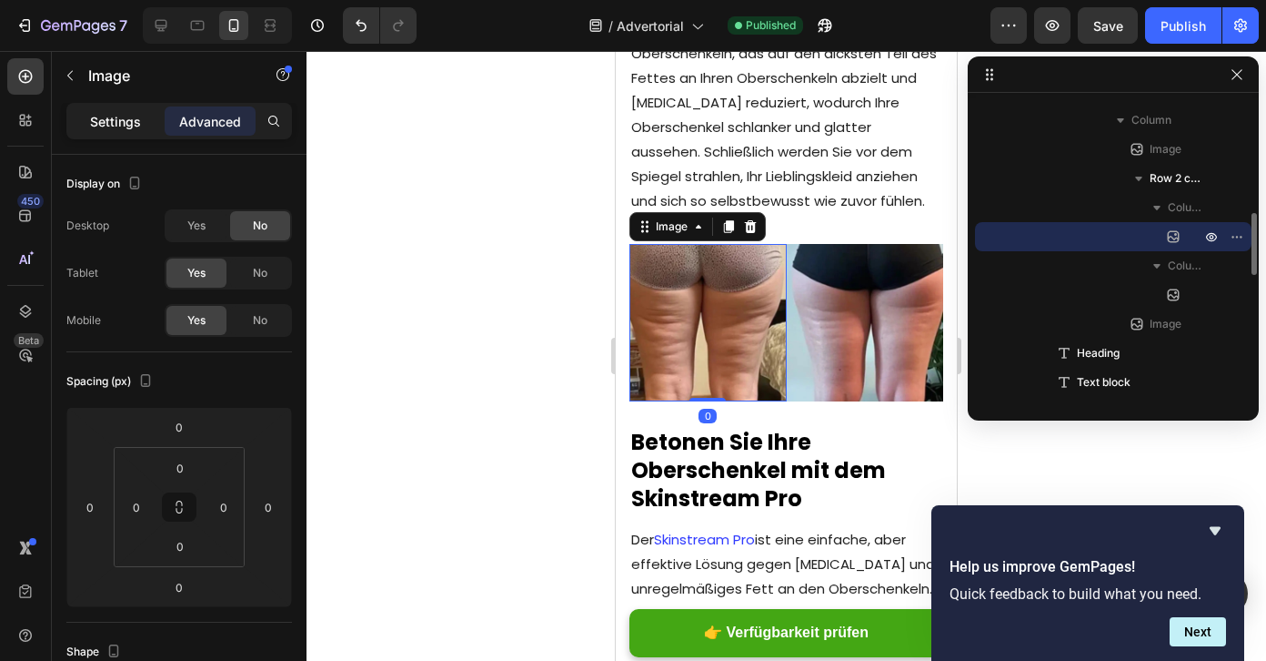
click at [119, 128] on p "Settings" at bounding box center [115, 121] width 51 height 19
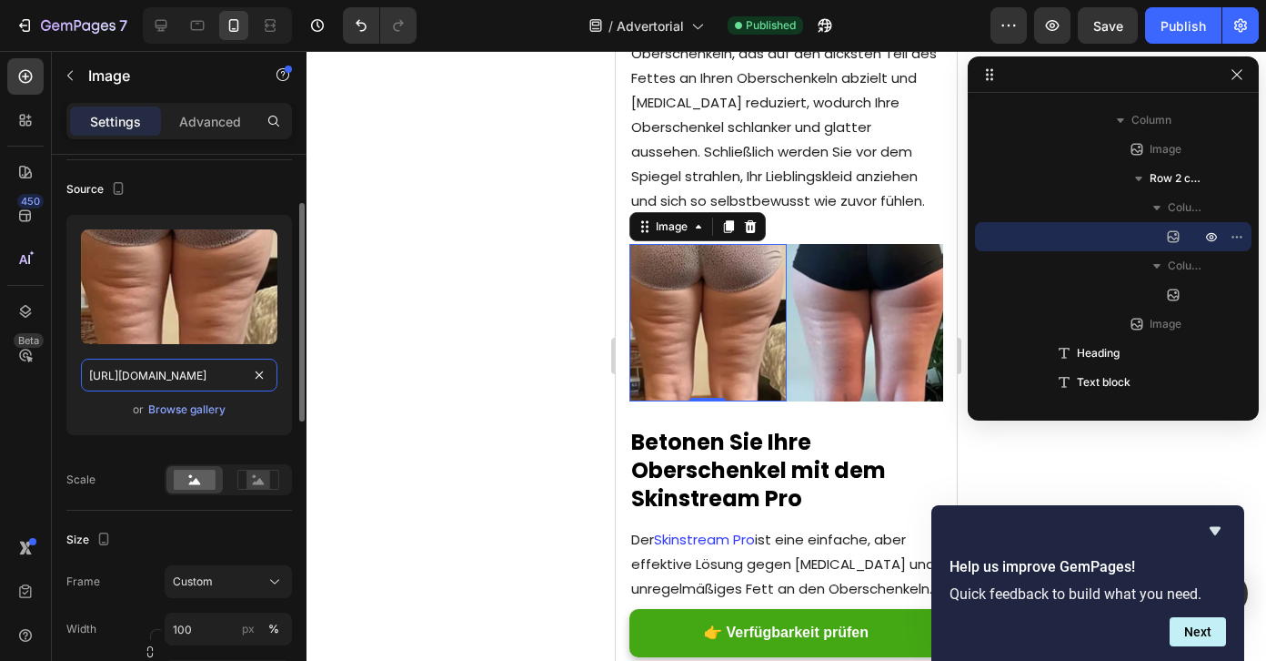
scroll to position [0, 290]
click at [215, 378] on input "[URL][DOMAIN_NAME]" at bounding box center [179, 374] width 197 height 33
click at [787, 277] on img at bounding box center [865, 322] width 157 height 157
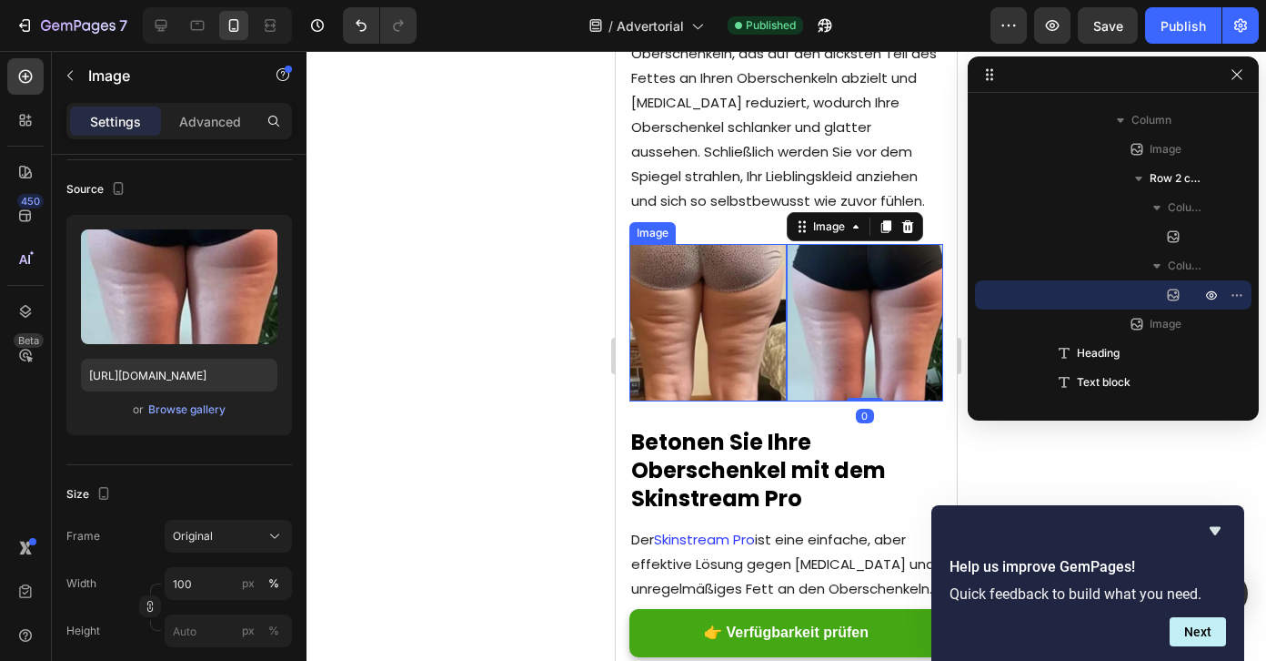
click at [727, 283] on img at bounding box center [708, 322] width 157 height 157
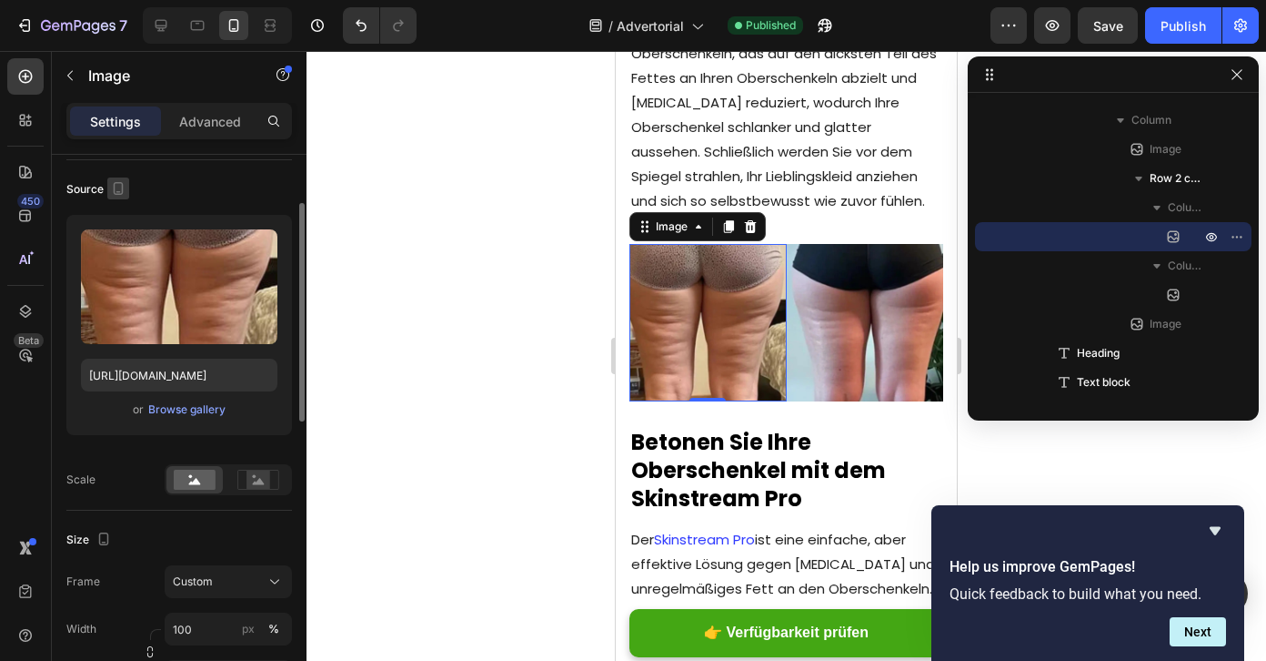
click at [117, 187] on icon "button" at bounding box center [118, 188] width 18 height 18
click at [123, 252] on icon "button" at bounding box center [122, 250] width 18 height 18
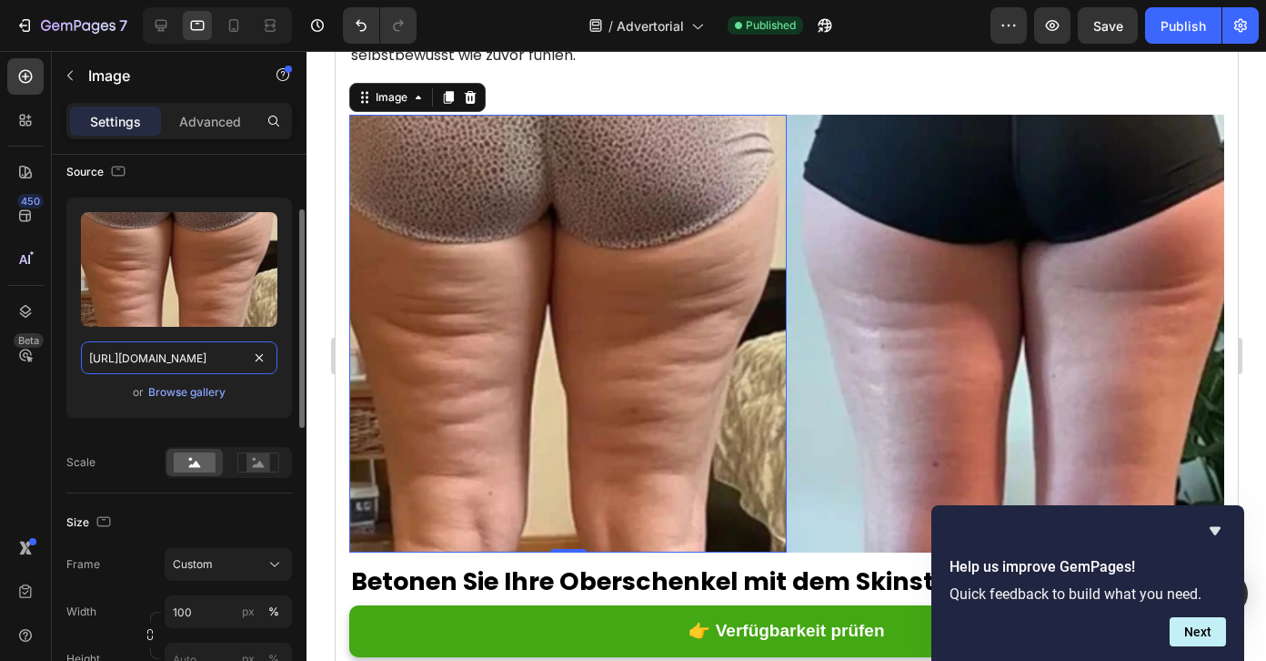
scroll to position [0, 314]
drag, startPoint x: 151, startPoint y: 360, endPoint x: 239, endPoint y: 368, distance: 88.6
click at [241, 368] on input "[URL][DOMAIN_NAME]" at bounding box center [179, 357] width 197 height 33
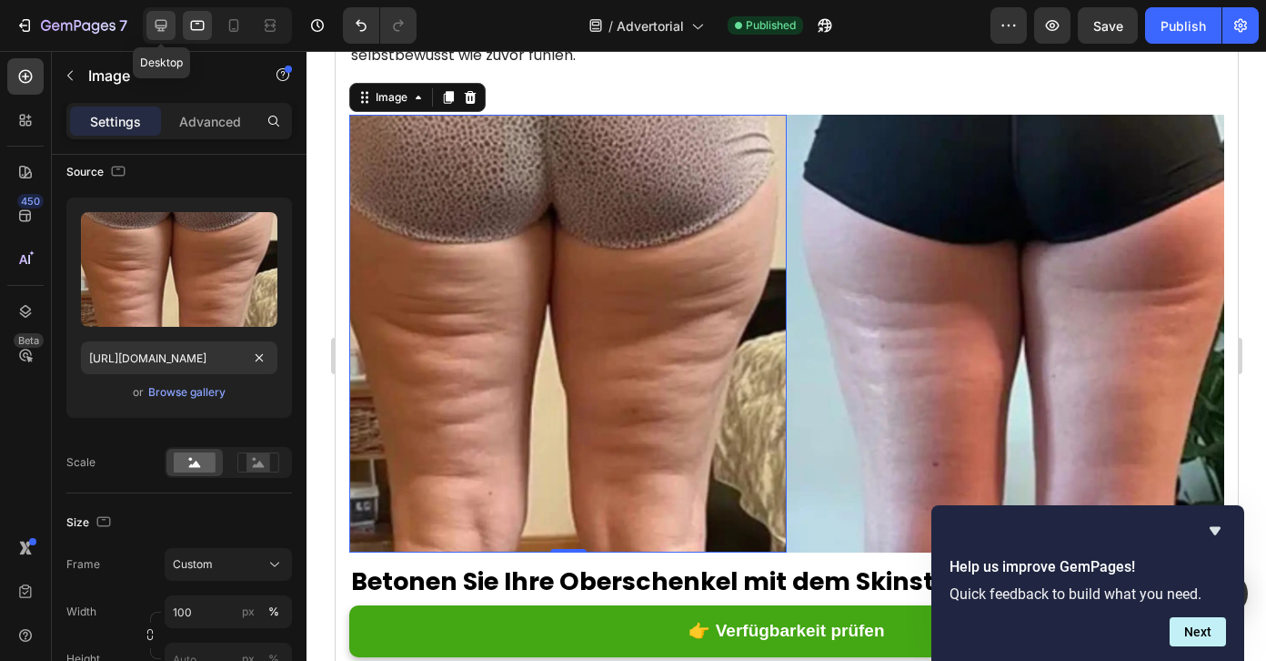
click at [153, 26] on icon at bounding box center [161, 25] width 18 height 18
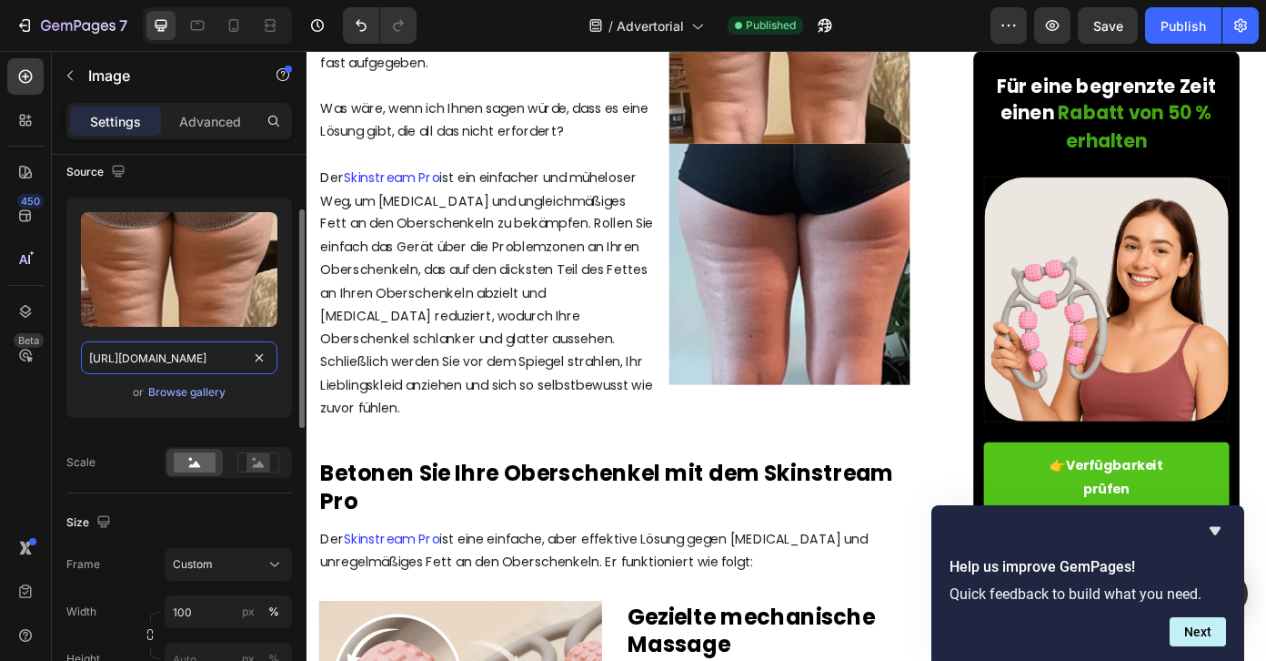
scroll to position [0, 556]
drag, startPoint x: 119, startPoint y: 358, endPoint x: 246, endPoint y: 367, distance: 126.7
click at [246, 367] on input "[URL][DOMAIN_NAME]" at bounding box center [179, 357] width 197 height 33
click at [219, 188] on div "Source Upload Image [URL][DOMAIN_NAME] or Browse gallery Scale" at bounding box center [179, 318] width 226 height 350
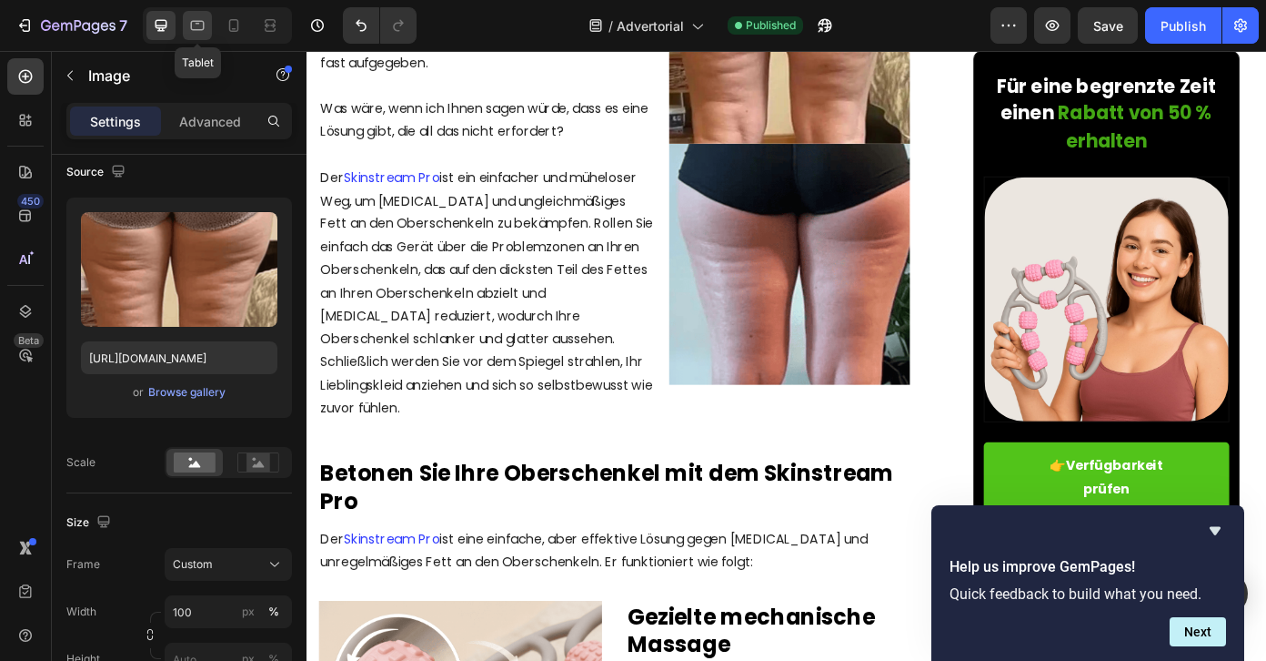
click at [187, 29] on div at bounding box center [197, 25] width 29 height 29
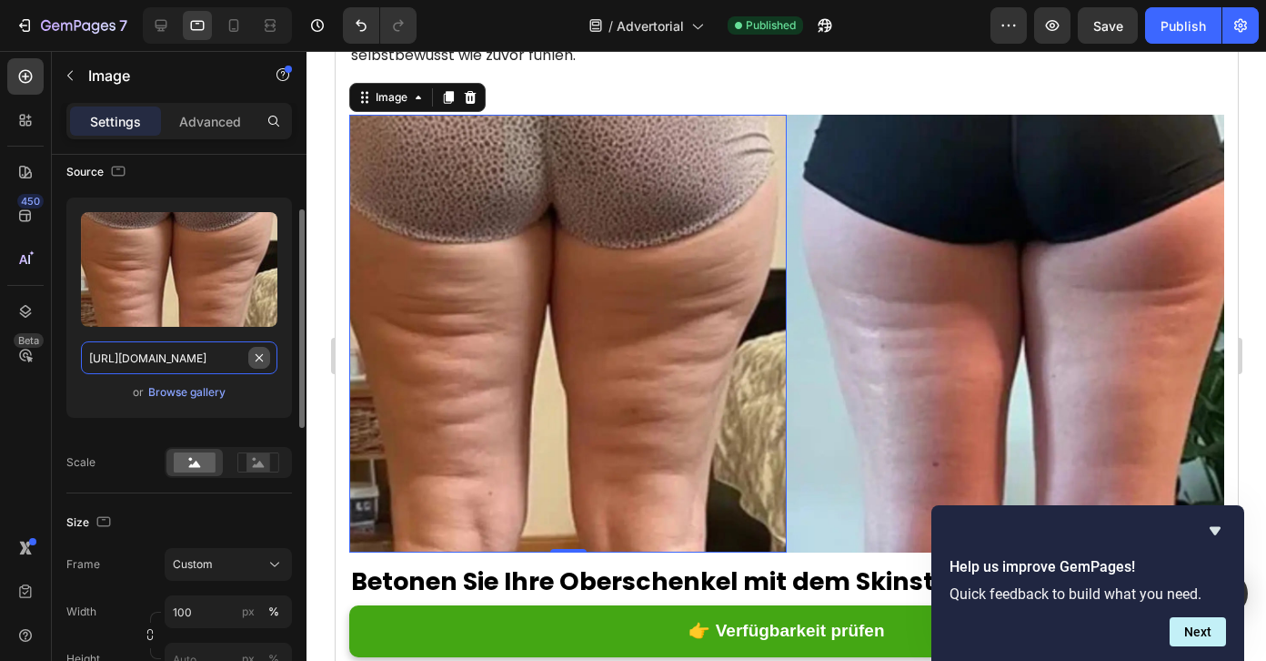
scroll to position [0, 314]
drag, startPoint x: 142, startPoint y: 354, endPoint x: 251, endPoint y: 353, distance: 109.2
click at [252, 353] on div "[URL][DOMAIN_NAME]" at bounding box center [179, 357] width 197 height 33
click at [171, 351] on input "[URL][DOMAIN_NAME]" at bounding box center [179, 357] width 197 height 33
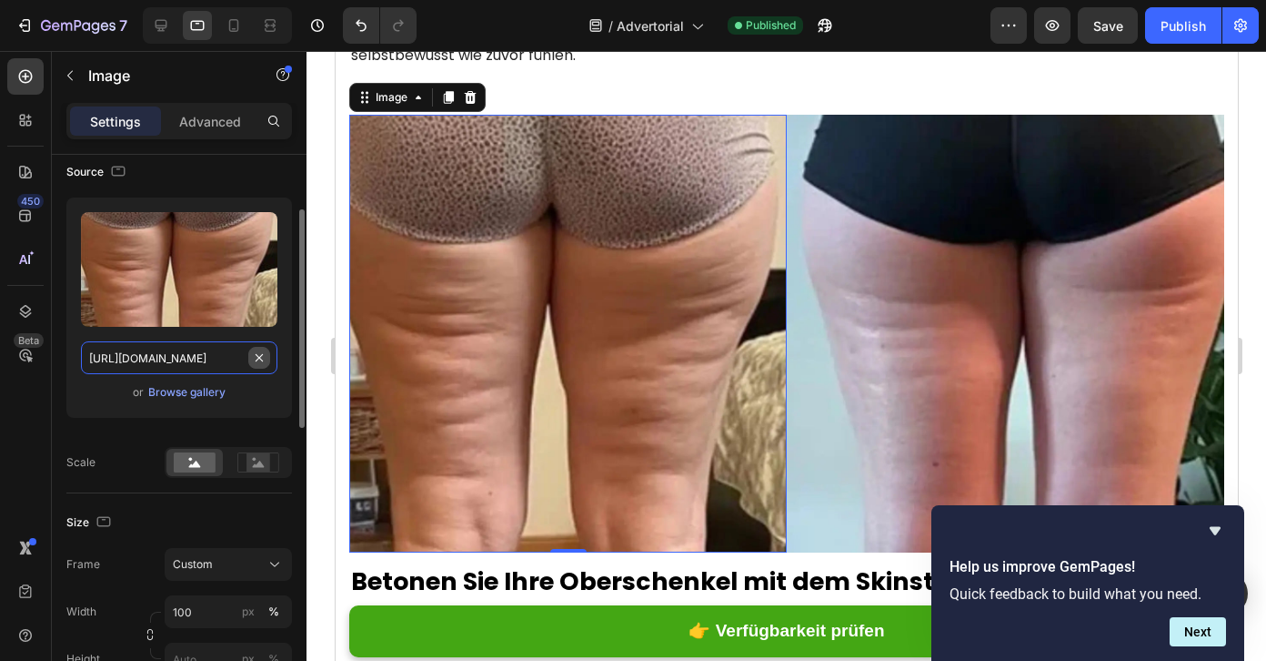
scroll to position [0, 314]
drag, startPoint x: 163, startPoint y: 352, endPoint x: 248, endPoint y: 352, distance: 85.5
click at [248, 352] on div "[URL][DOMAIN_NAME]" at bounding box center [179, 357] width 197 height 33
drag, startPoint x: 187, startPoint y: 361, endPoint x: 269, endPoint y: 360, distance: 81.9
click at [271, 361] on input "[URL][DOMAIN_NAME]" at bounding box center [179, 357] width 197 height 33
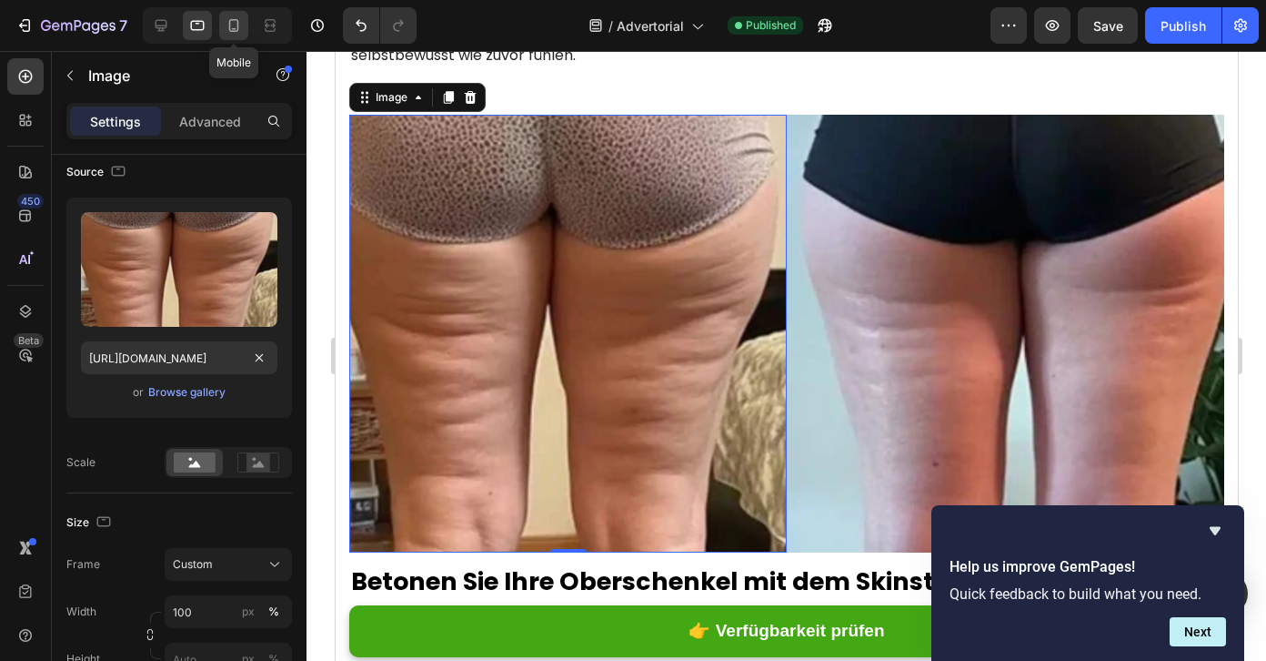
click at [223, 29] on div at bounding box center [233, 25] width 29 height 29
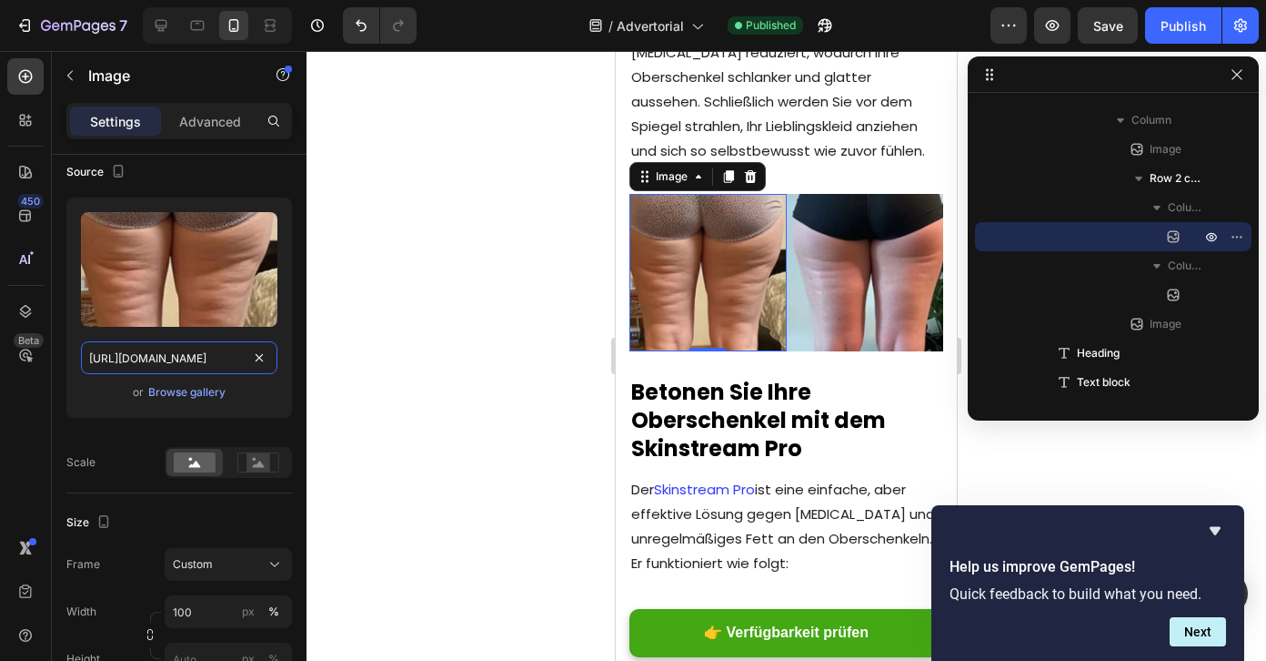
scroll to position [3289, 0]
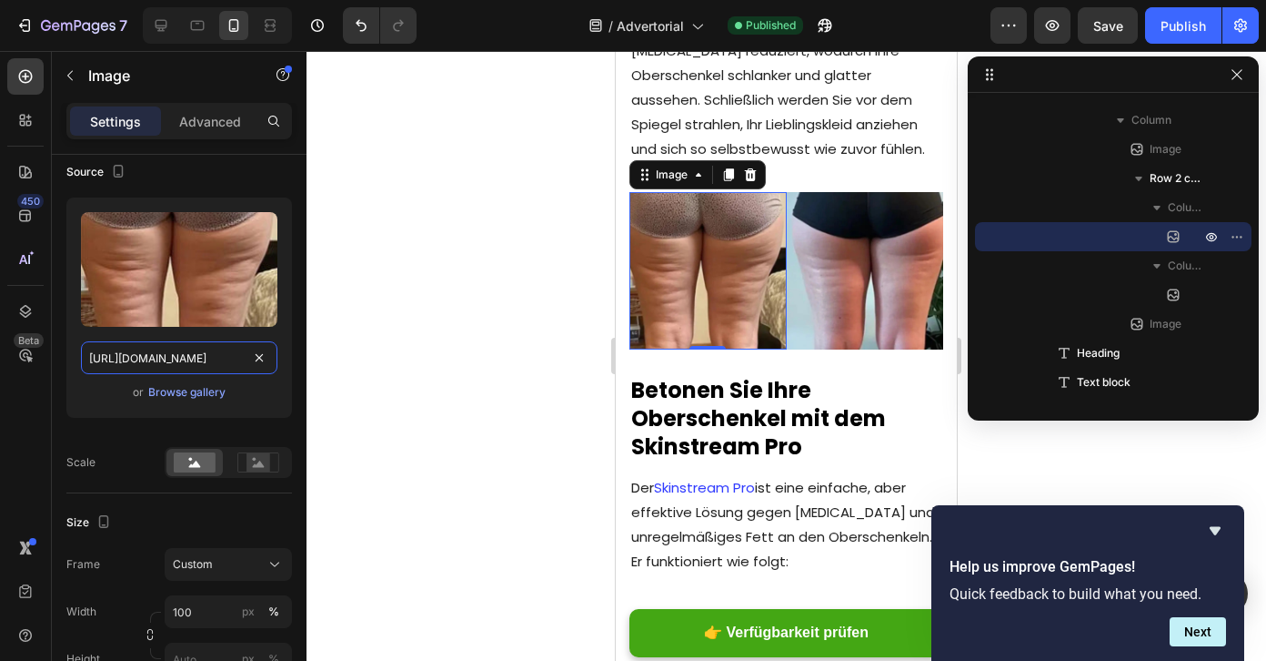
drag, startPoint x: 244, startPoint y: 365, endPoint x: 313, endPoint y: 365, distance: 69.1
click at [313, 0] on div "7 / Advertorial Published Preview Save Publish 450 Beta Sections(18) Elements(8…" at bounding box center [633, 0] width 1266 height 0
click at [205, 33] on icon at bounding box center [197, 25] width 18 height 18
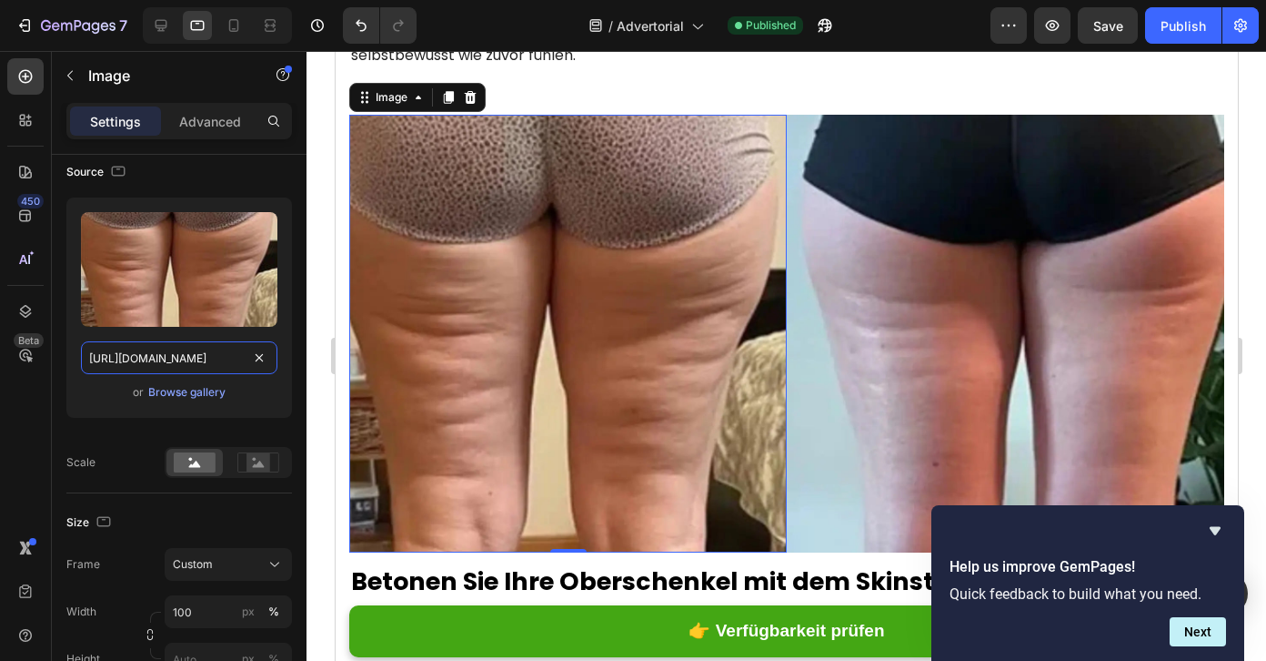
drag, startPoint x: 177, startPoint y: 358, endPoint x: 308, endPoint y: 358, distance: 131.0
click at [308, 0] on div "7 / Advertorial Published Preview Save Publish 450 Beta Sections(18) Elements(8…" at bounding box center [633, 0] width 1266 height 0
click at [232, 32] on icon at bounding box center [234, 25] width 18 height 18
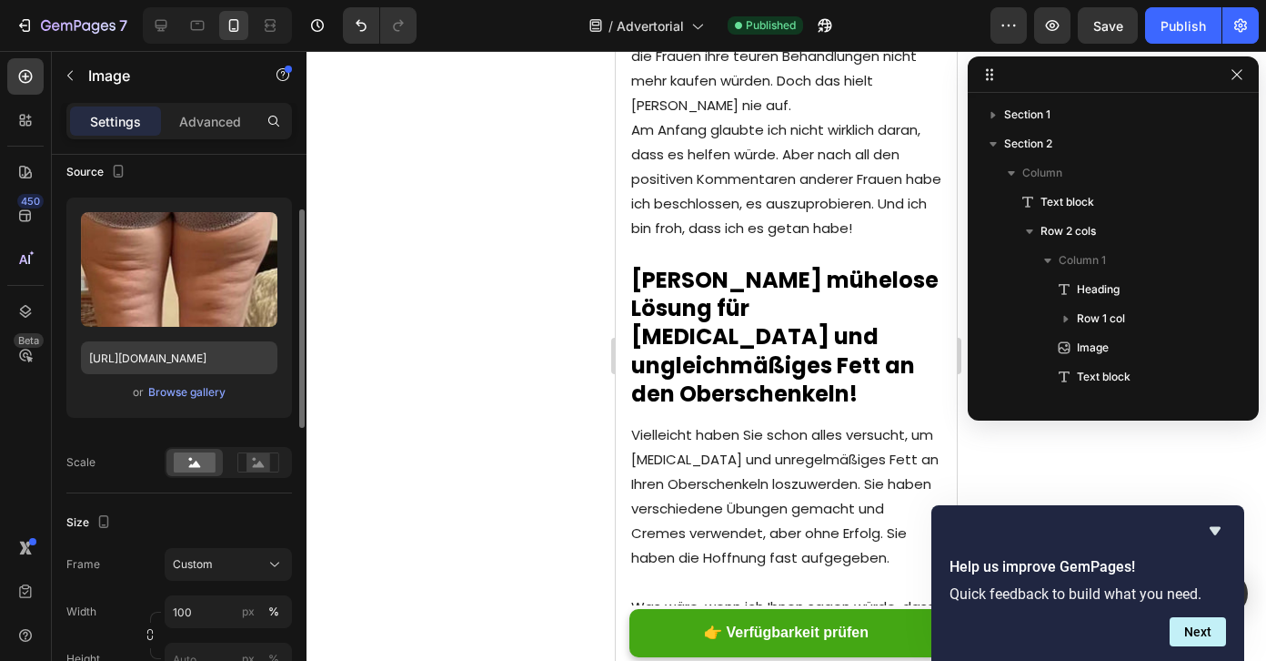
scroll to position [548, 0]
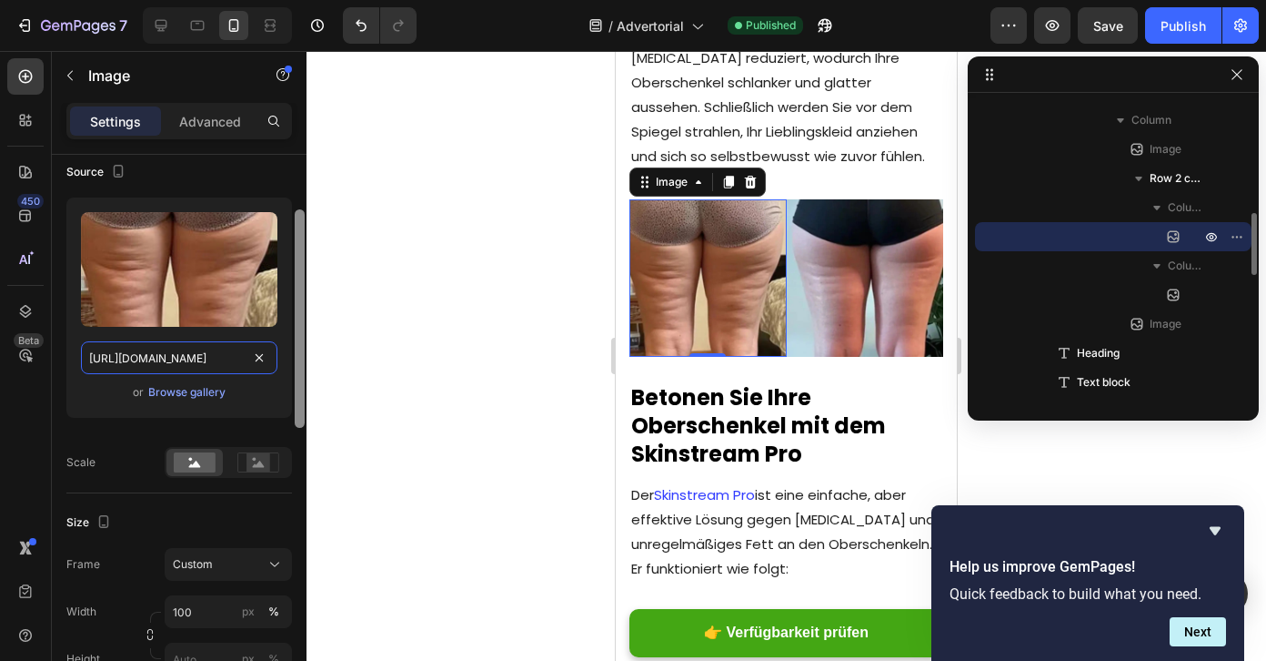
drag, startPoint x: 133, startPoint y: 354, endPoint x: 294, endPoint y: 354, distance: 161.0
click at [294, 354] on div "Style Rectangle Source Upload Image [URL][DOMAIN_NAME] or Browse gallery Scale …" at bounding box center [179, 434] width 255 height 558
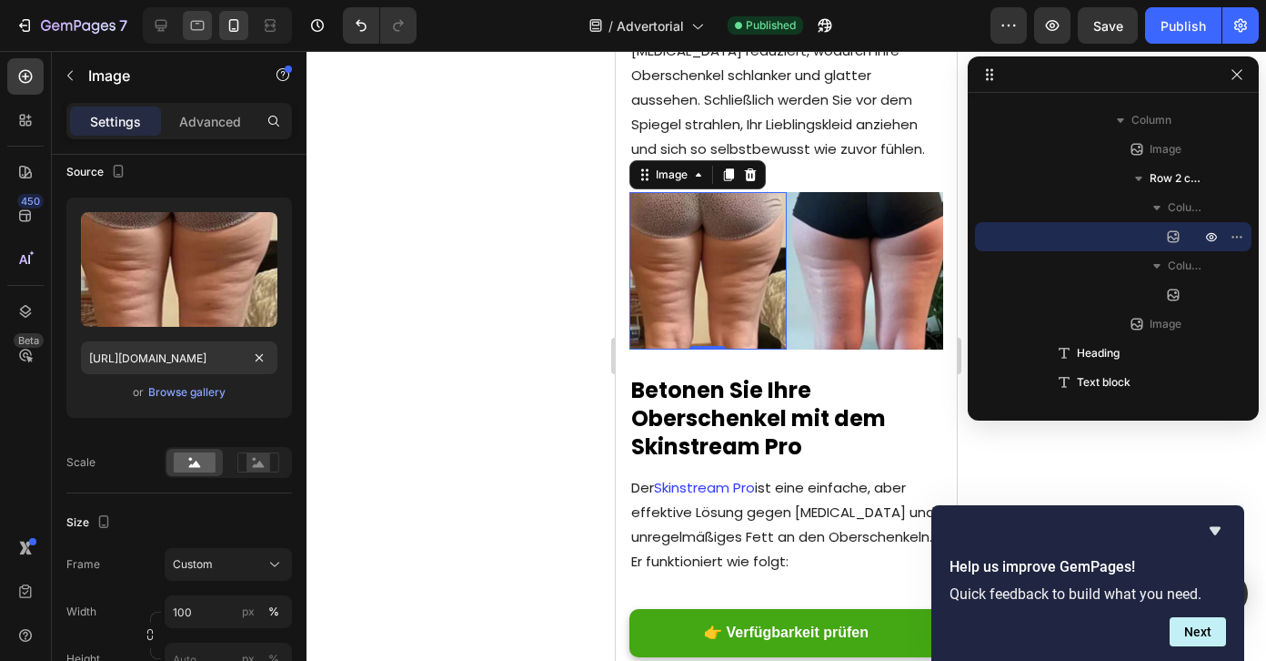
click at [199, 23] on icon at bounding box center [197, 25] width 18 height 18
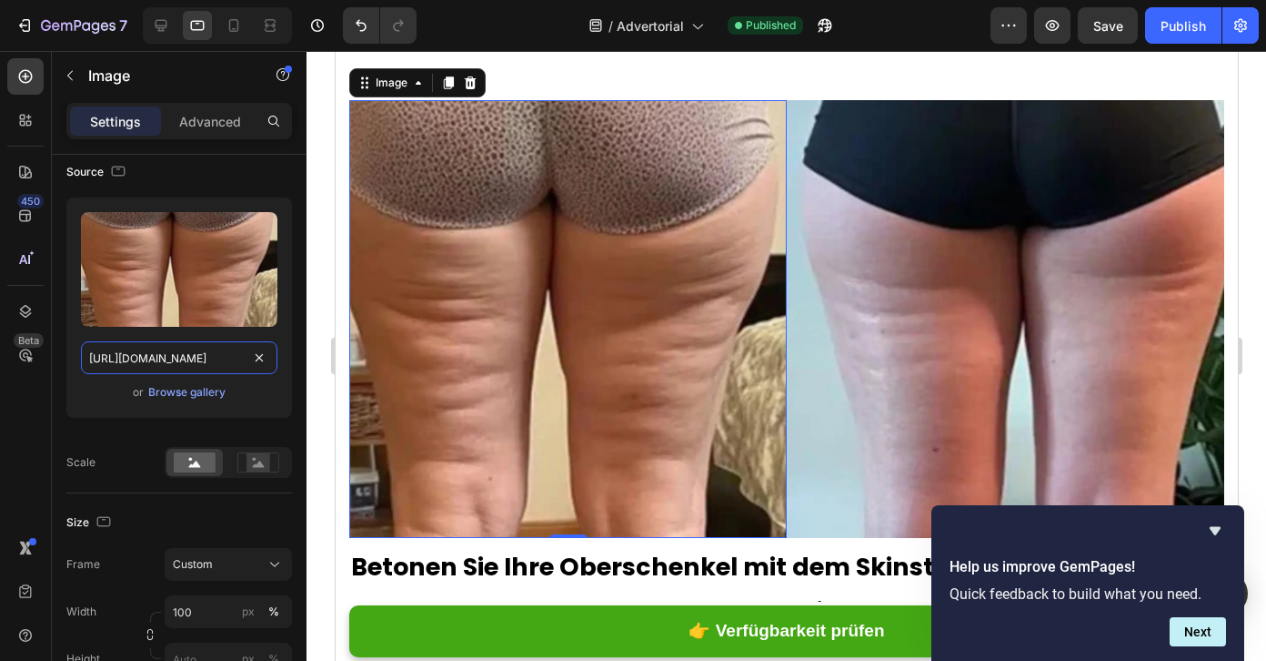
drag, startPoint x: 489, startPoint y: 416, endPoint x: 419, endPoint y: 387, distance: 75.9
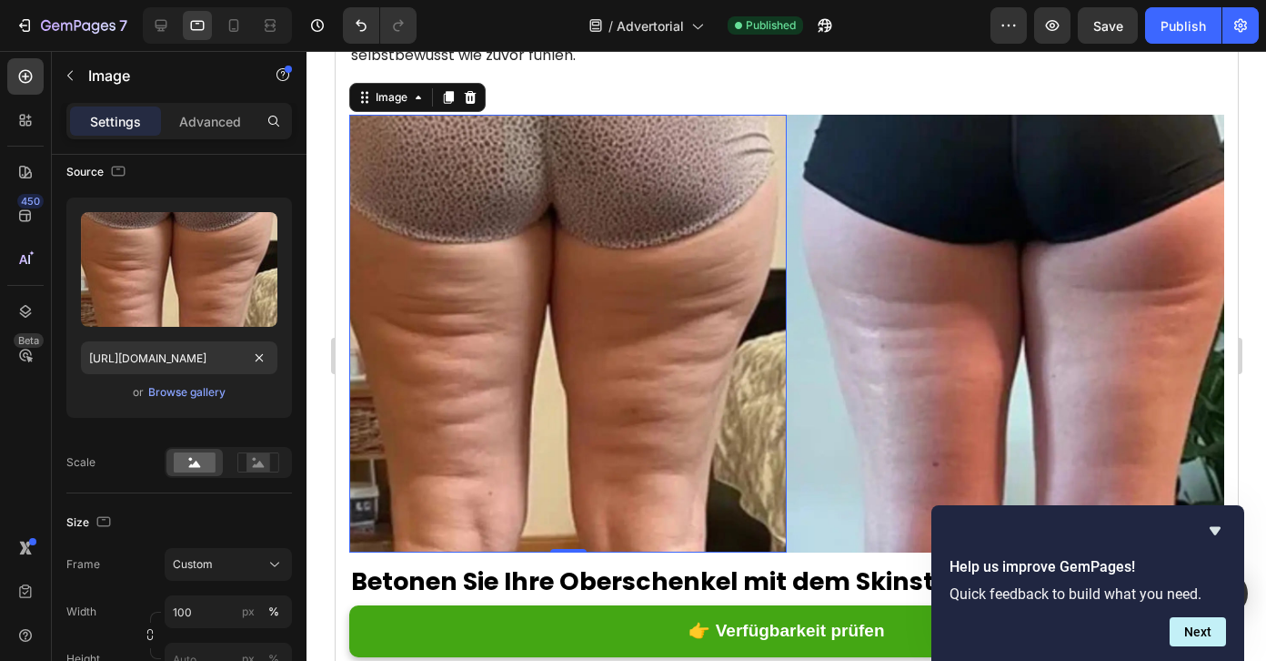
click at [464, 227] on img at bounding box center [567, 334] width 438 height 438
click at [155, 21] on icon at bounding box center [161, 25] width 18 height 18
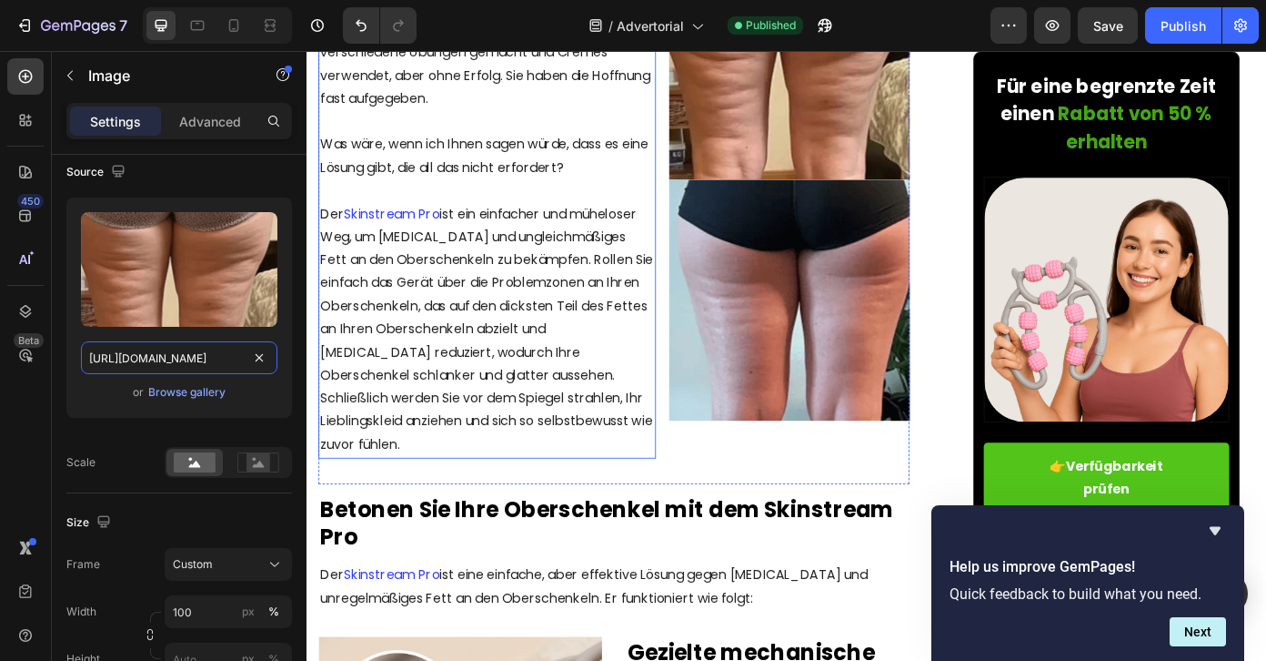
drag, startPoint x: 477, startPoint y: 409, endPoint x: 437, endPoint y: 420, distance: 41.5
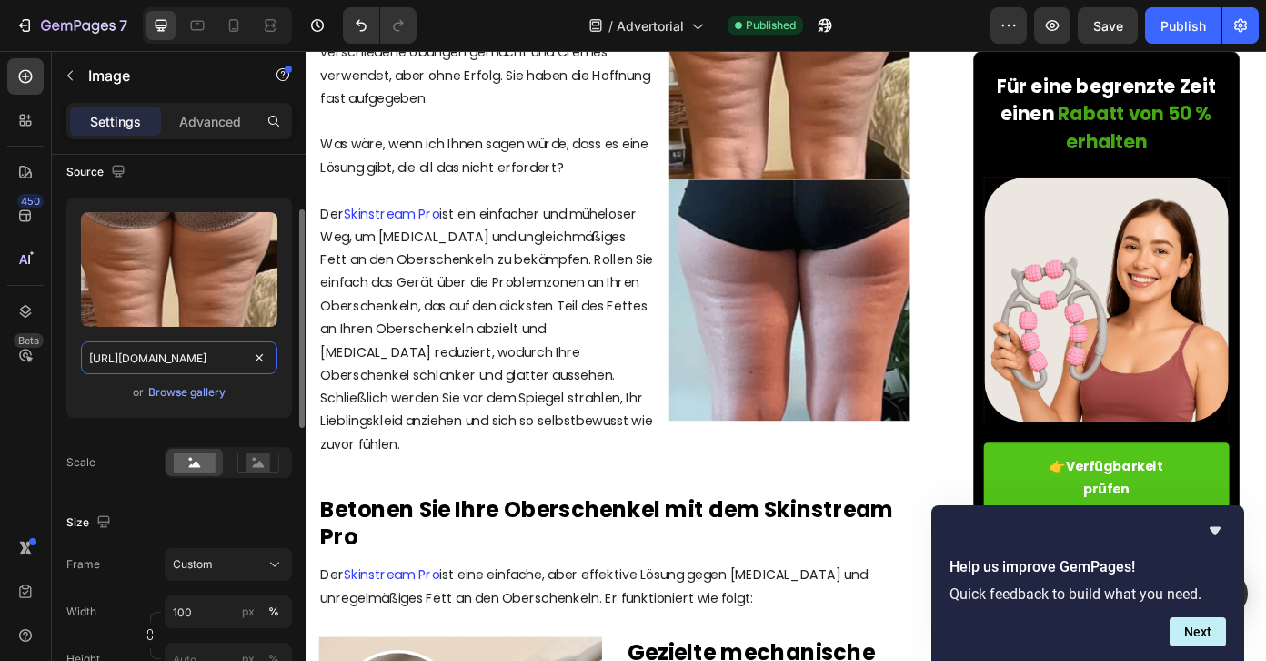
paste input "_9_1.webp?v=1758978679"
click at [290, 373] on div "Upload Image [URL][DOMAIN_NAME] or Browse gallery" at bounding box center [179, 307] width 226 height 220
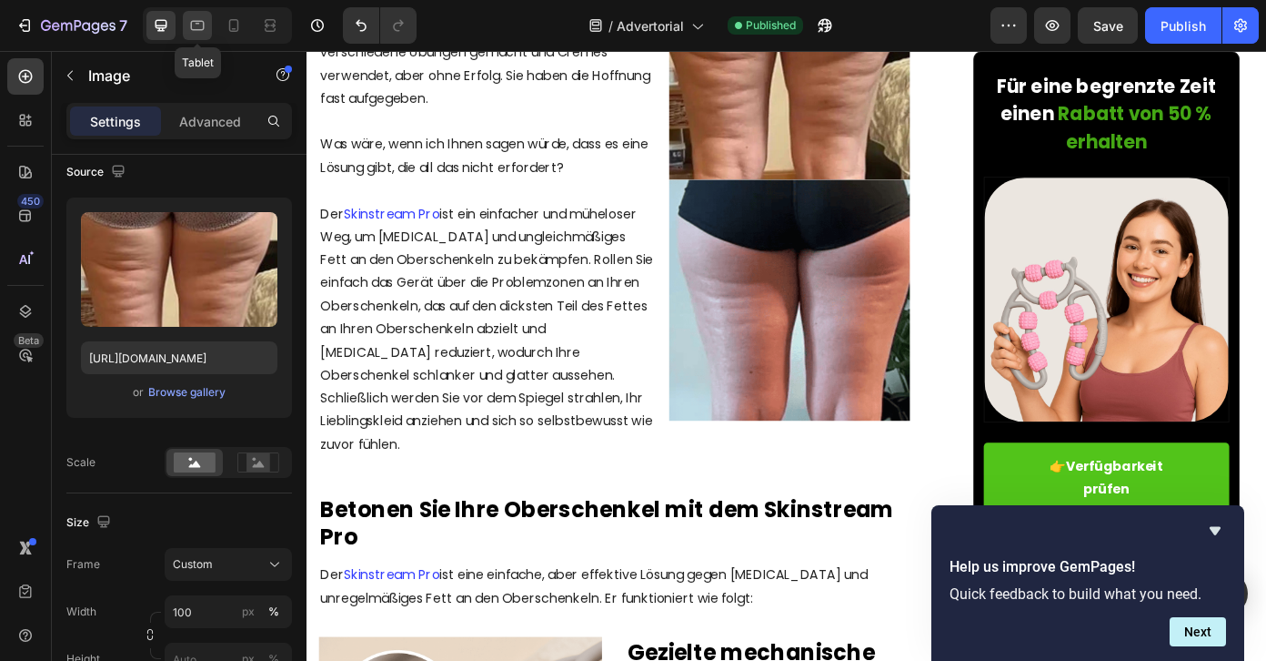
click at [197, 34] on icon at bounding box center [197, 25] width 18 height 18
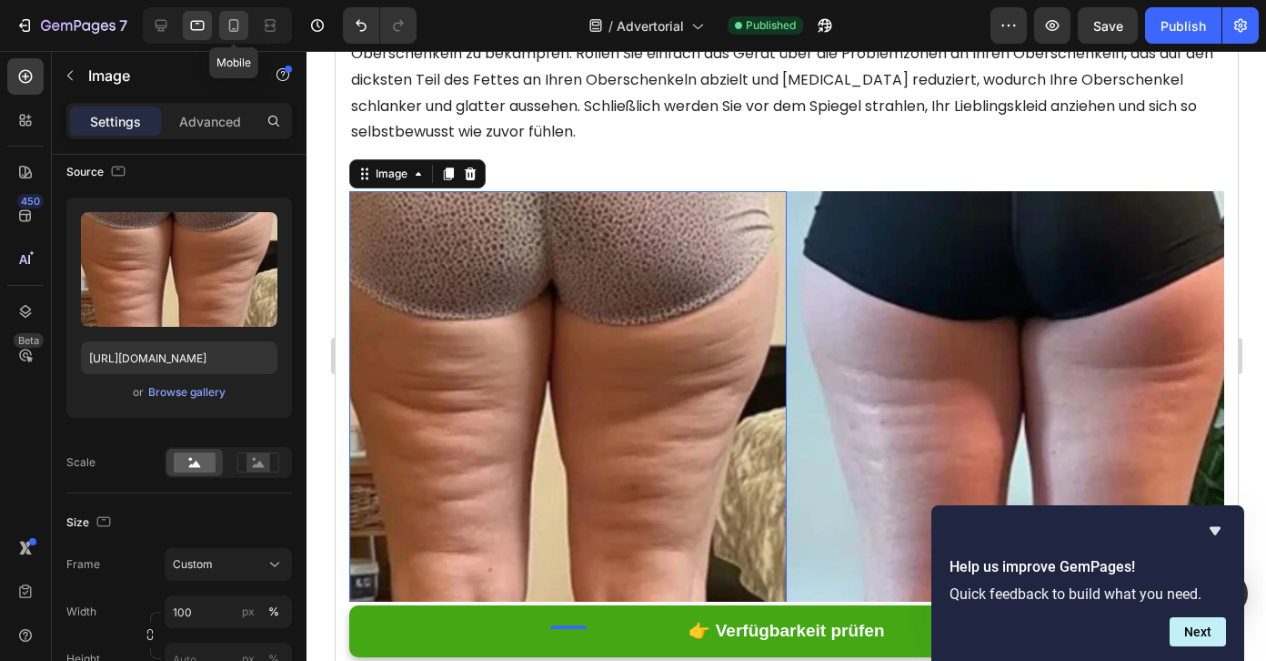
click at [245, 28] on div at bounding box center [233, 25] width 29 height 29
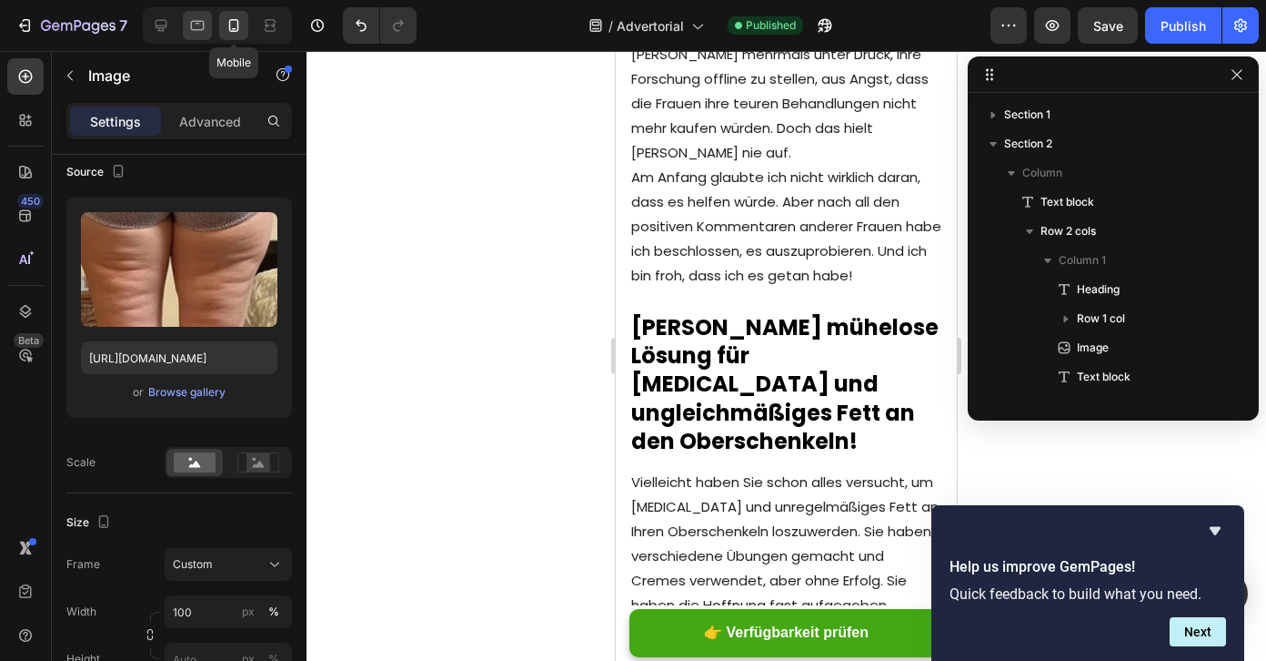
click at [196, 32] on icon at bounding box center [197, 25] width 18 height 18
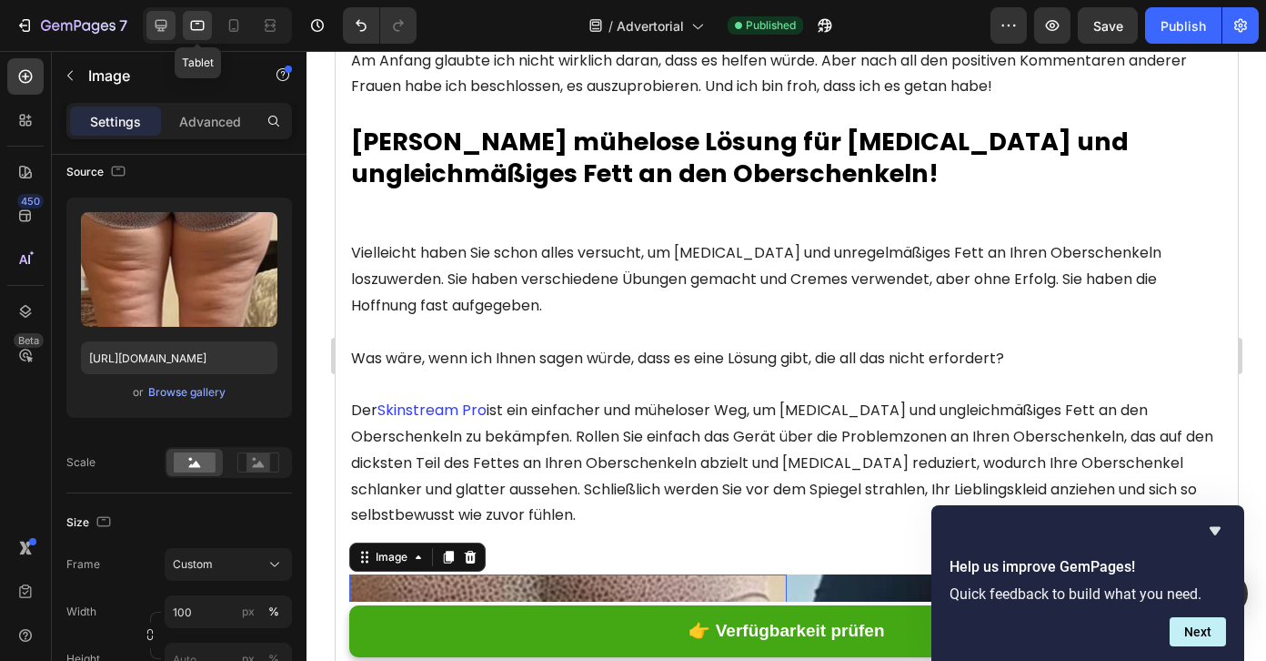
type input "[URL][DOMAIN_NAME]"
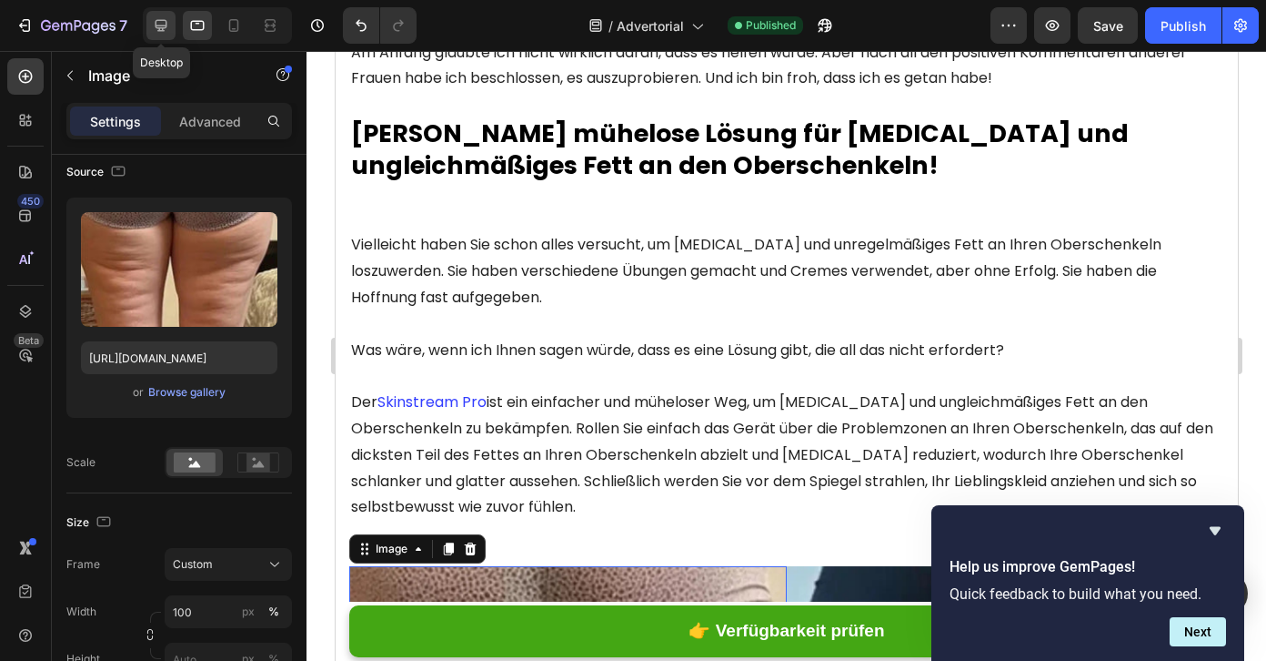
click at [165, 28] on icon at bounding box center [161, 25] width 18 height 18
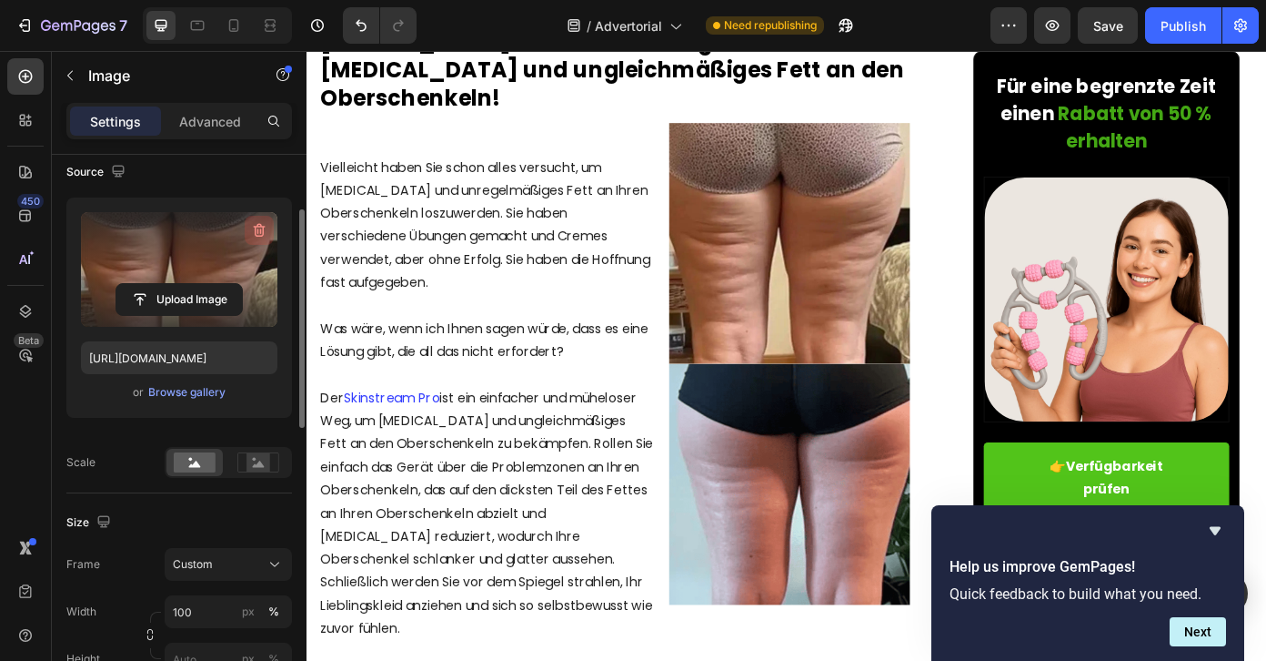
click at [261, 228] on icon "button" at bounding box center [259, 230] width 18 height 18
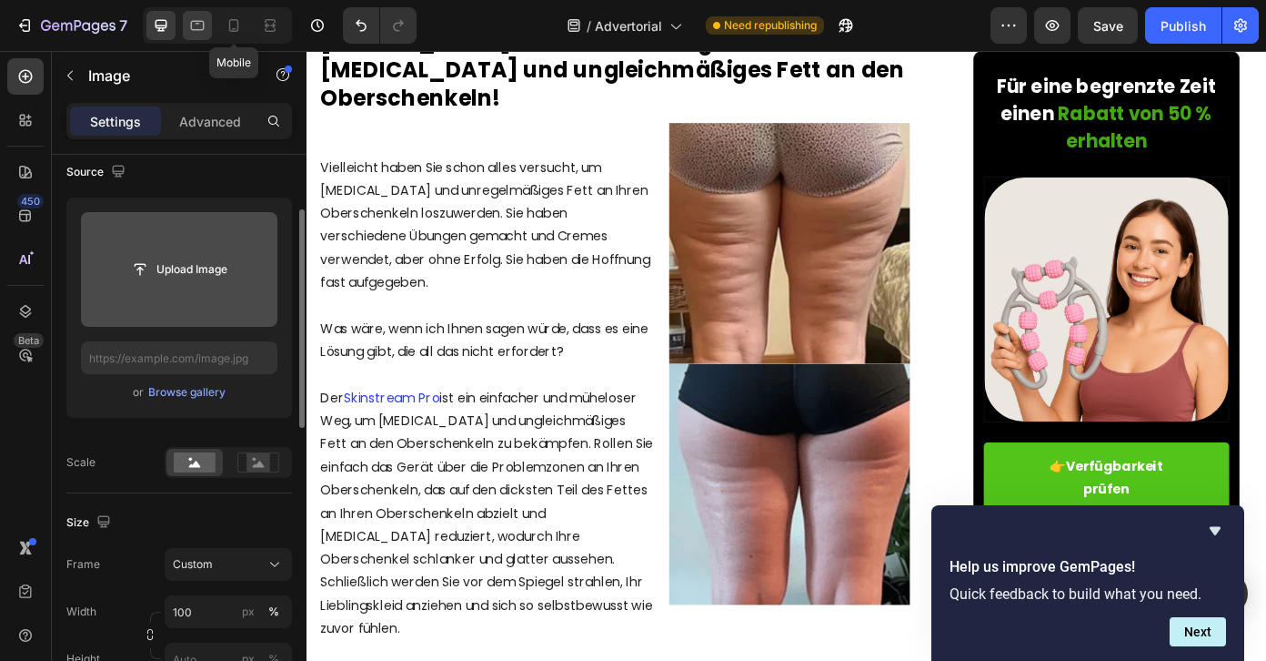
click at [199, 19] on icon at bounding box center [197, 25] width 18 height 18
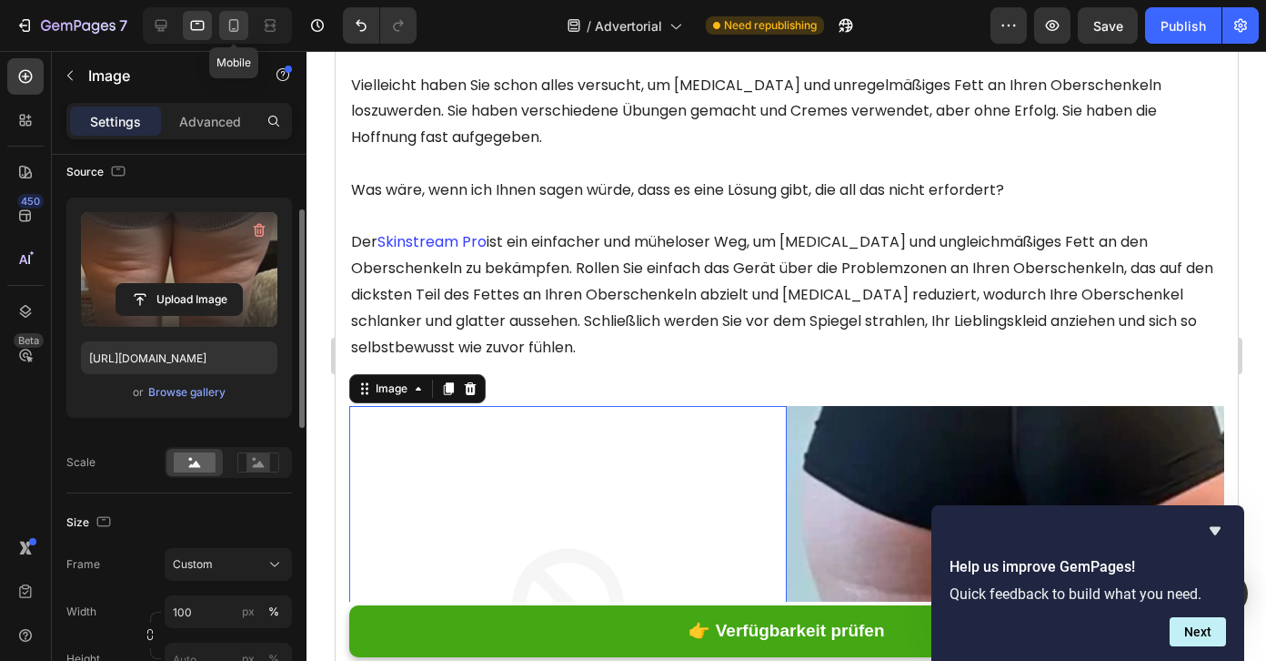
click at [240, 27] on icon at bounding box center [234, 25] width 18 height 18
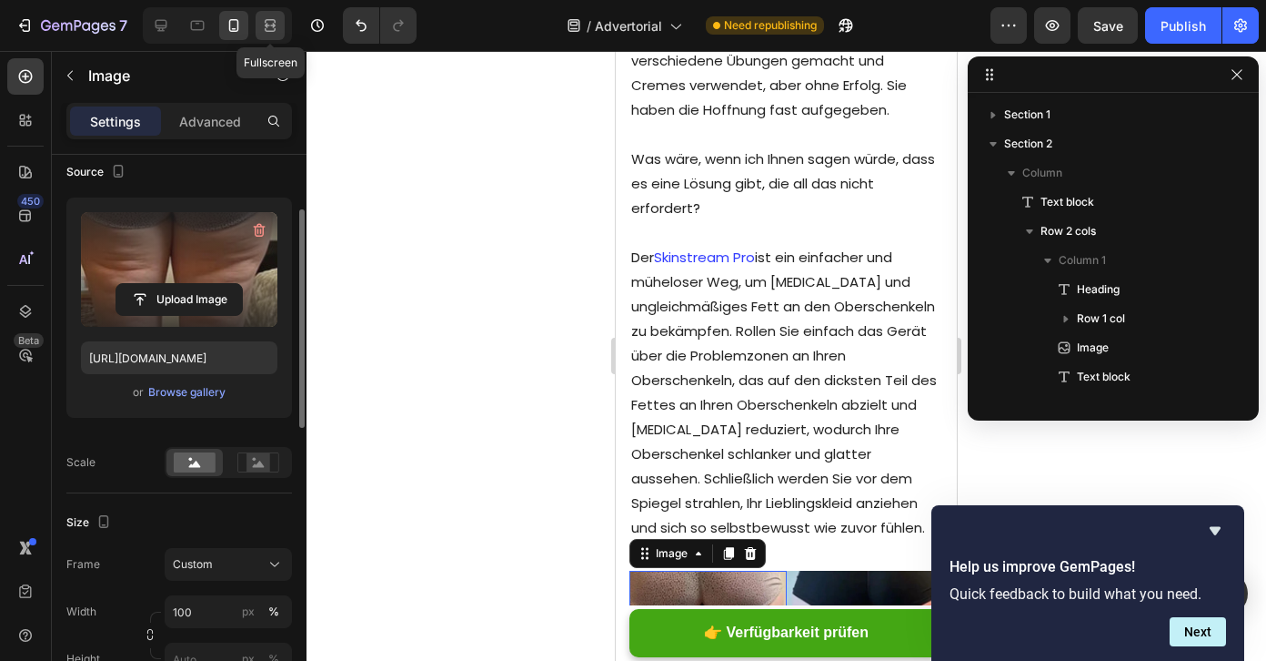
scroll to position [548, 0]
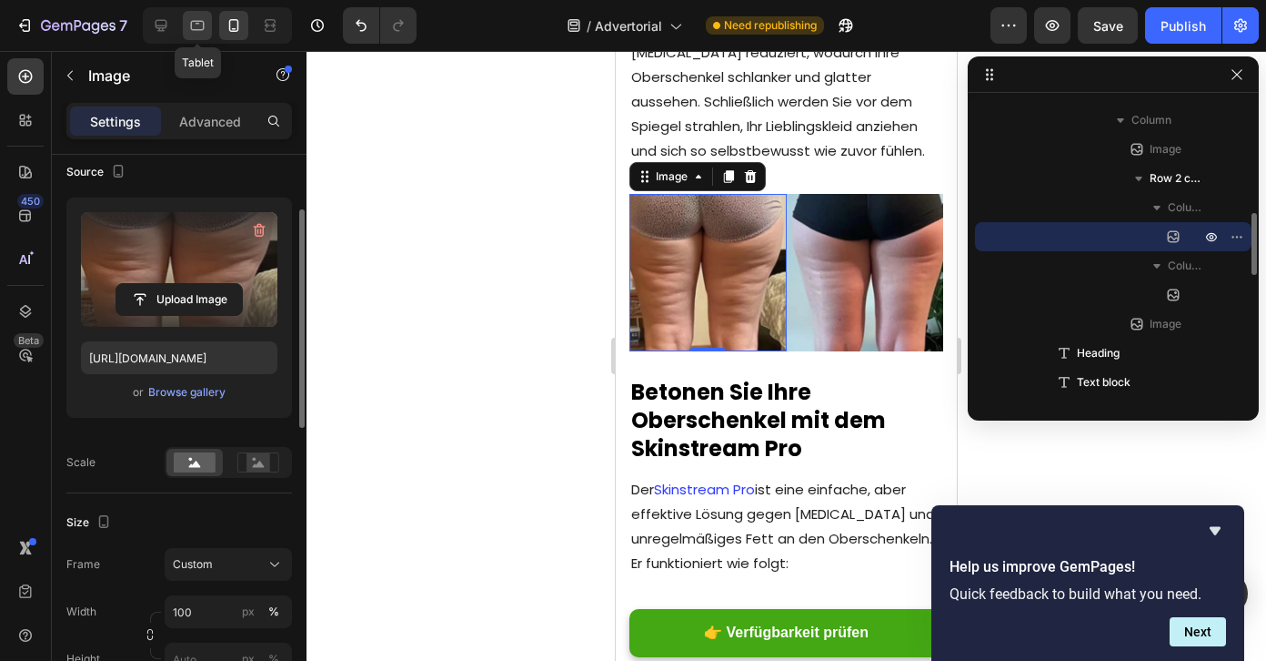
click at [197, 21] on icon at bounding box center [198, 26] width 14 height 10
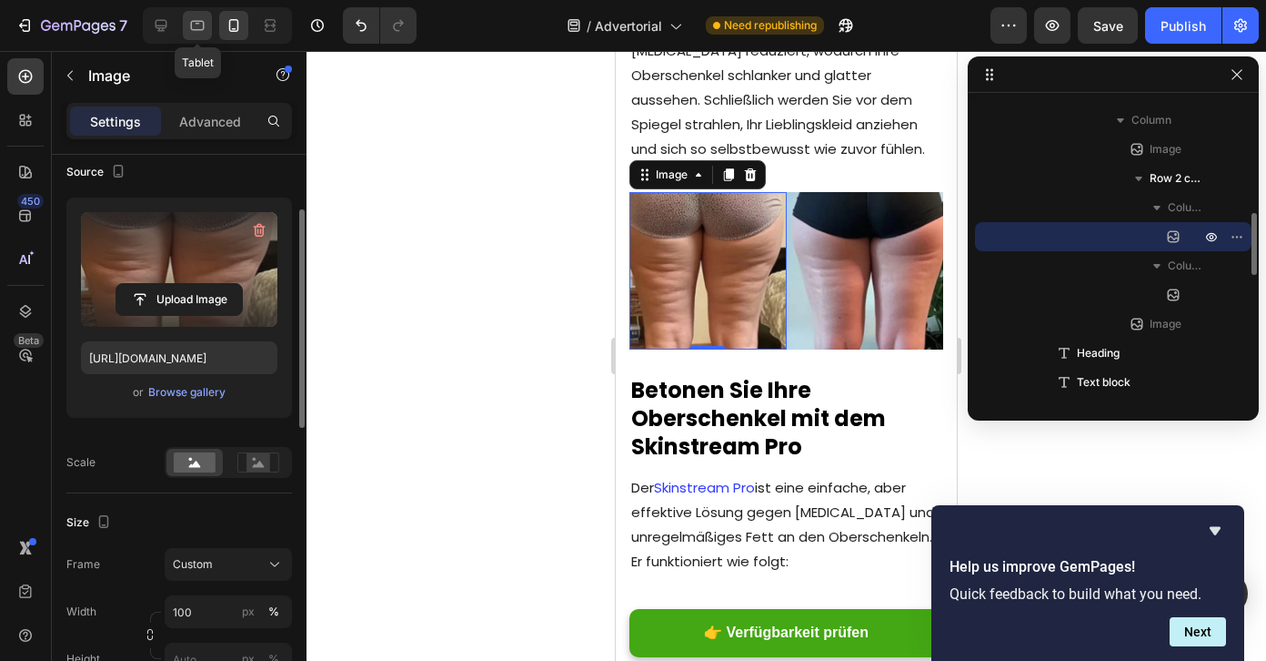
type input "[URL][DOMAIN_NAME]"
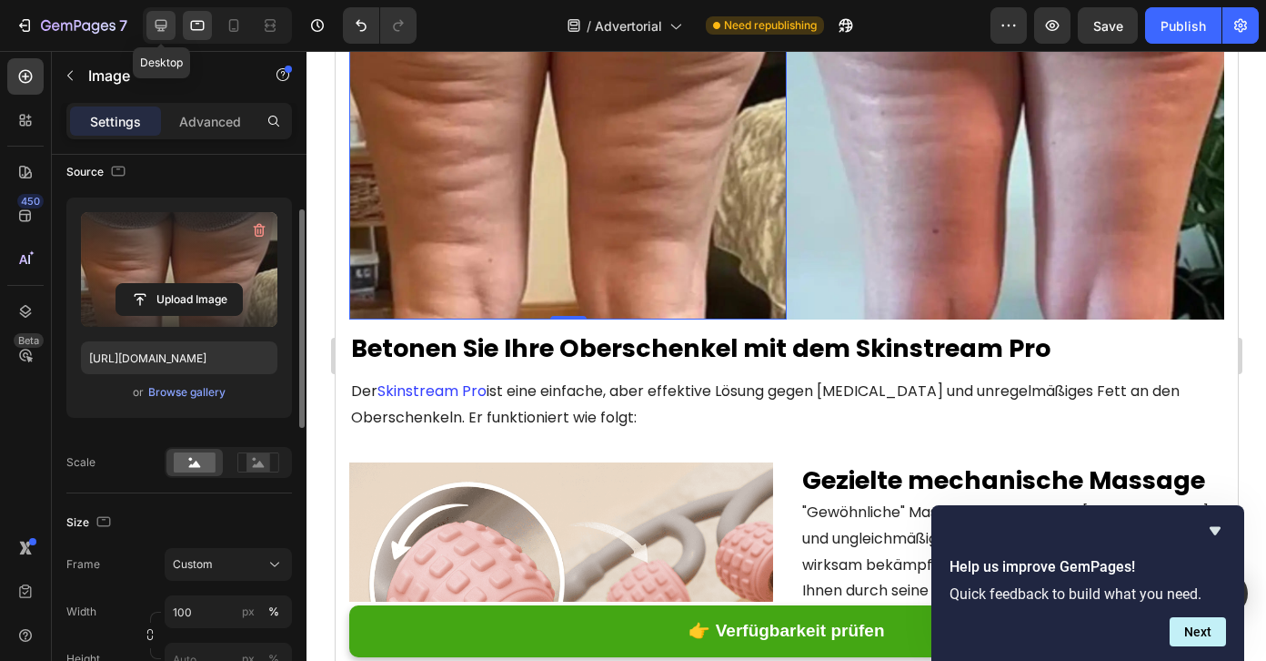
click at [168, 22] on icon at bounding box center [161, 25] width 18 height 18
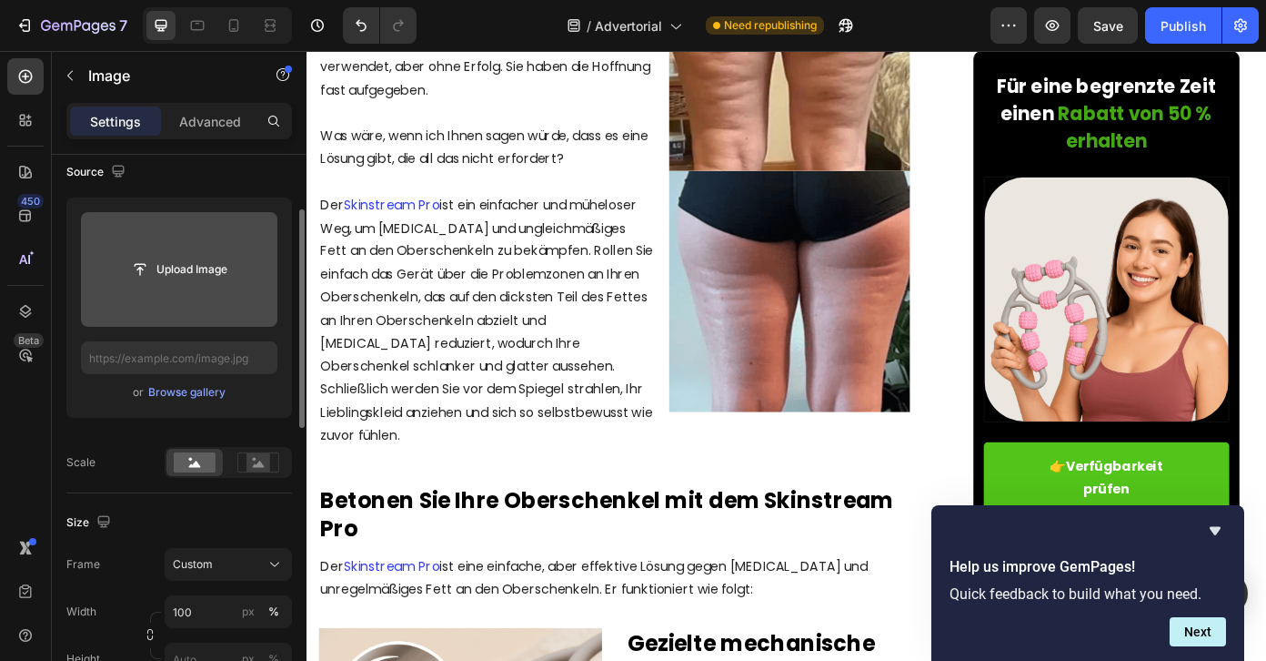
scroll to position [2428, 0]
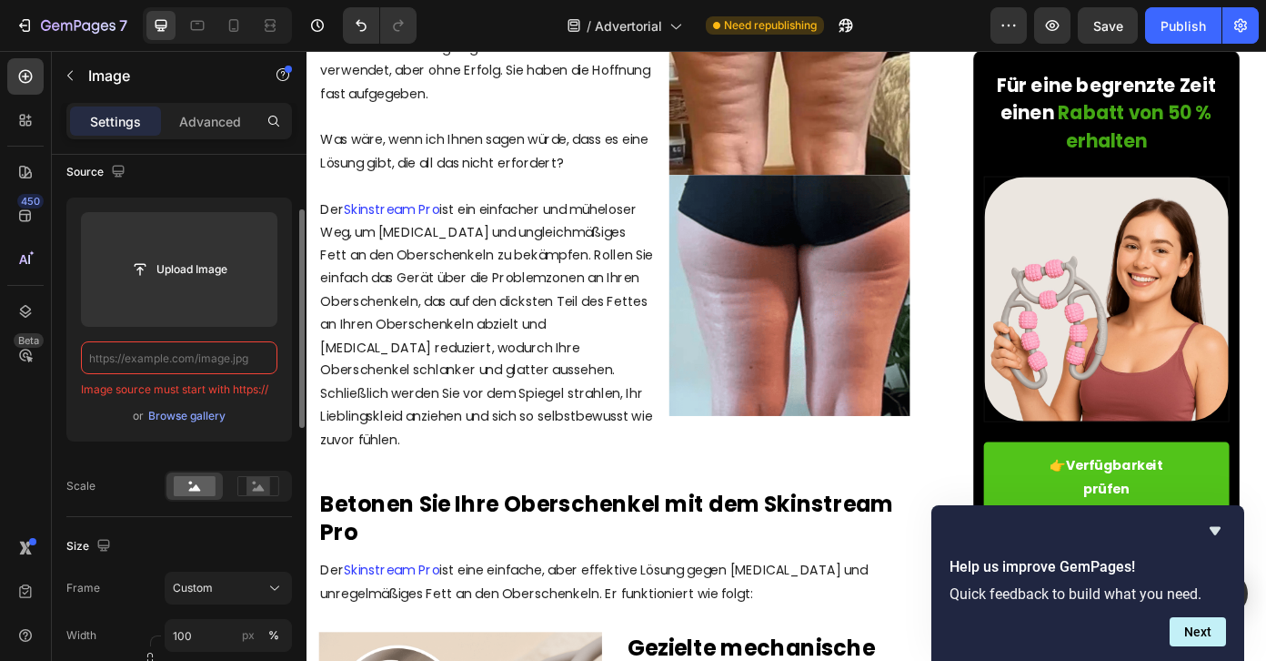
click at [209, 358] on input "text" at bounding box center [179, 357] width 197 height 33
paste input "[URL][DOMAIN_NAME]"
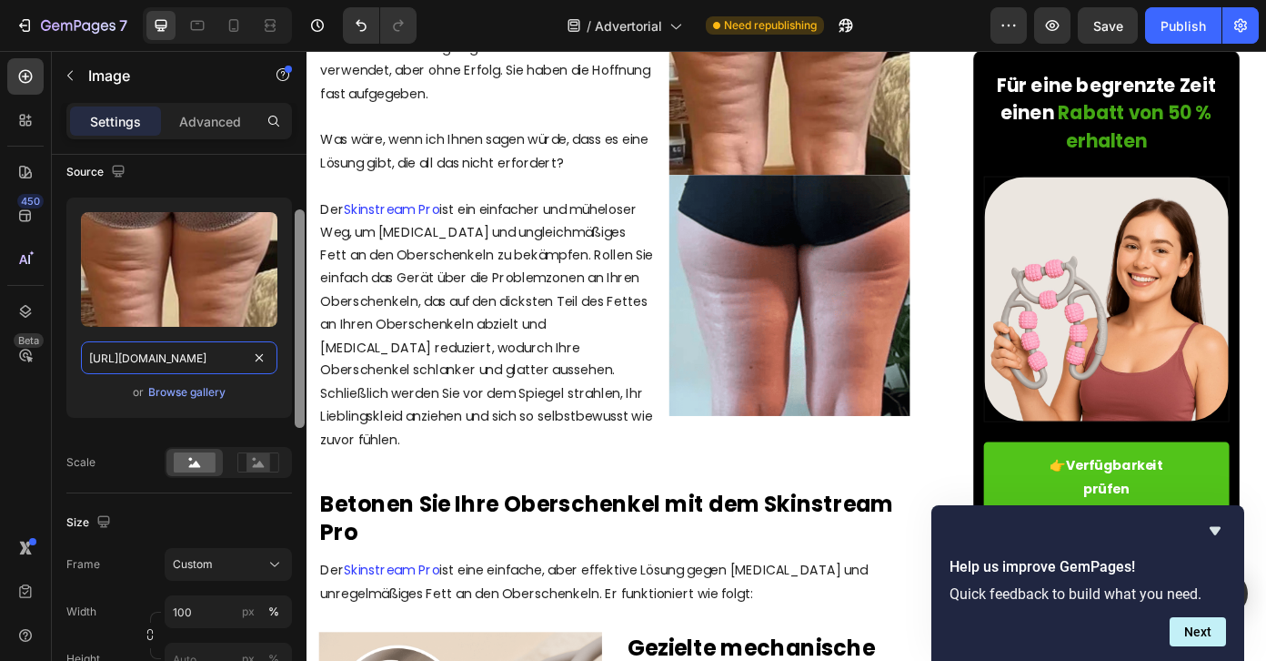
scroll to position [0, 313]
click at [285, 334] on div "Upload Image [URL][DOMAIN_NAME] or Browse gallery" at bounding box center [179, 307] width 226 height 220
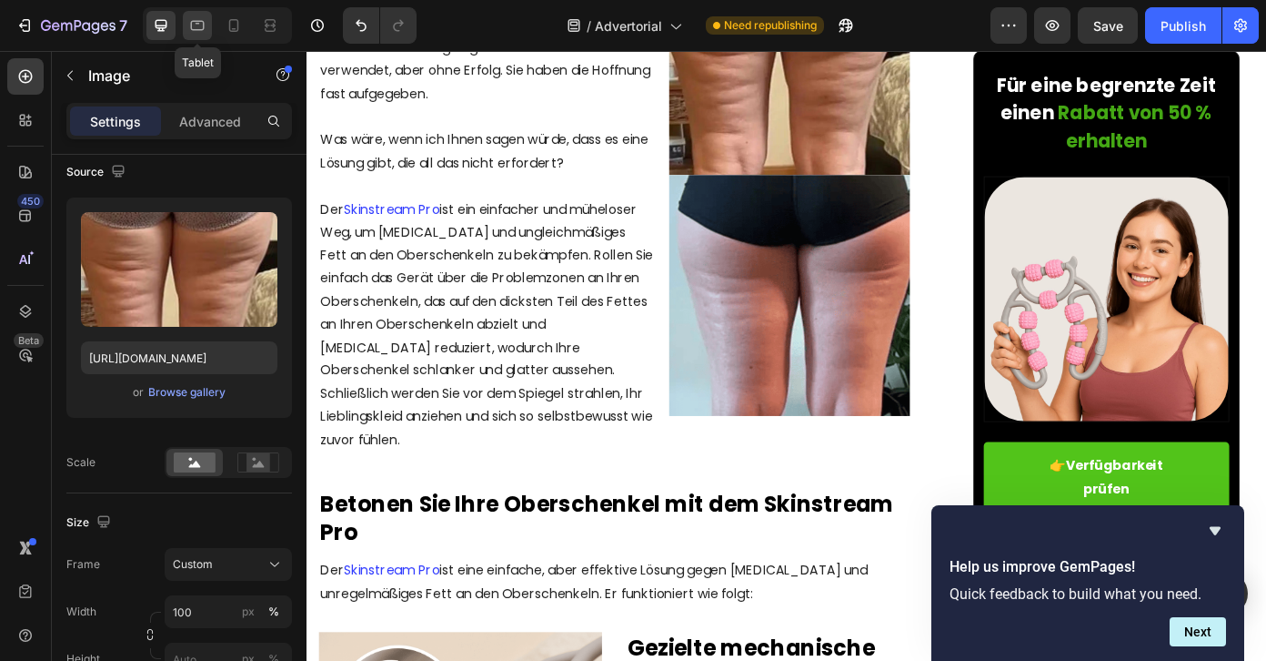
click at [197, 23] on icon at bounding box center [198, 24] width 5 height 2
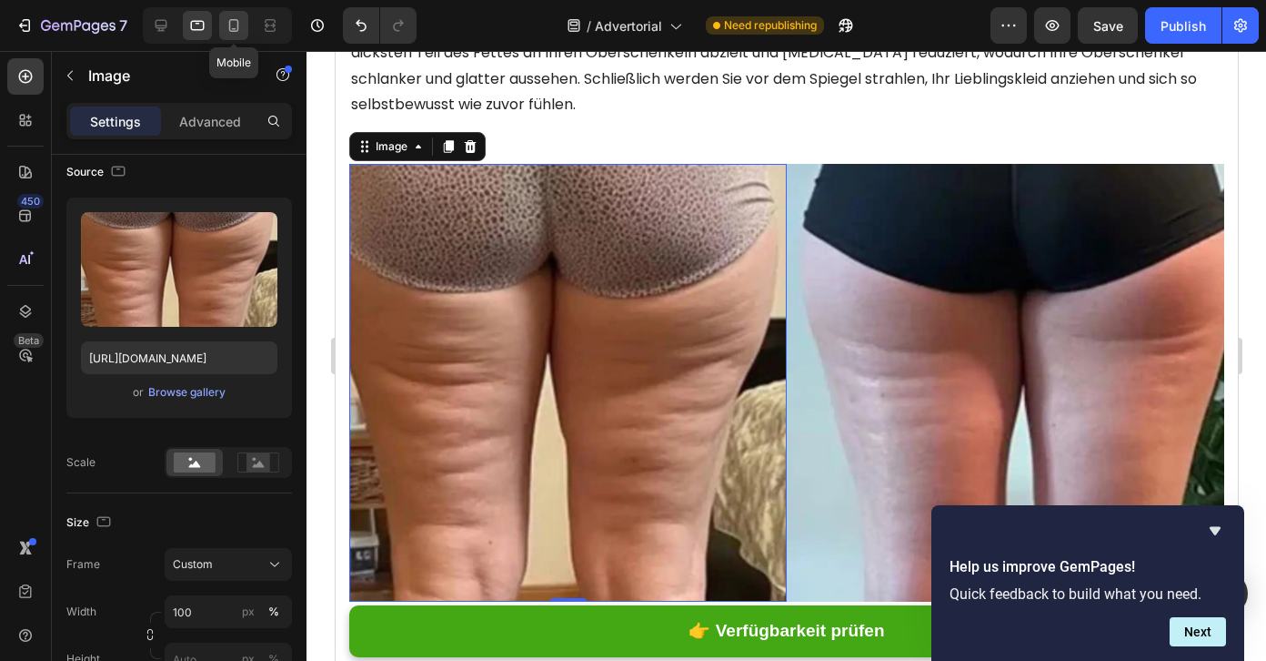
click at [240, 19] on icon at bounding box center [234, 25] width 18 height 18
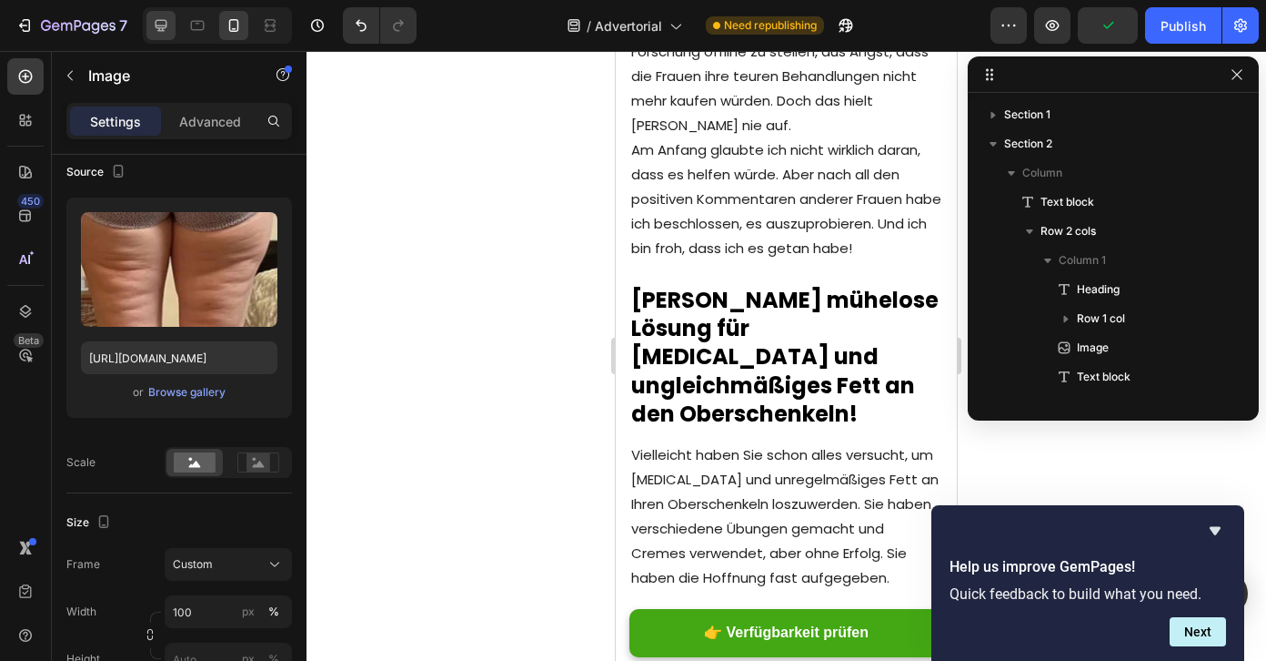
click at [203, 22] on icon at bounding box center [198, 26] width 14 height 10
type input "[URL][DOMAIN_NAME]"
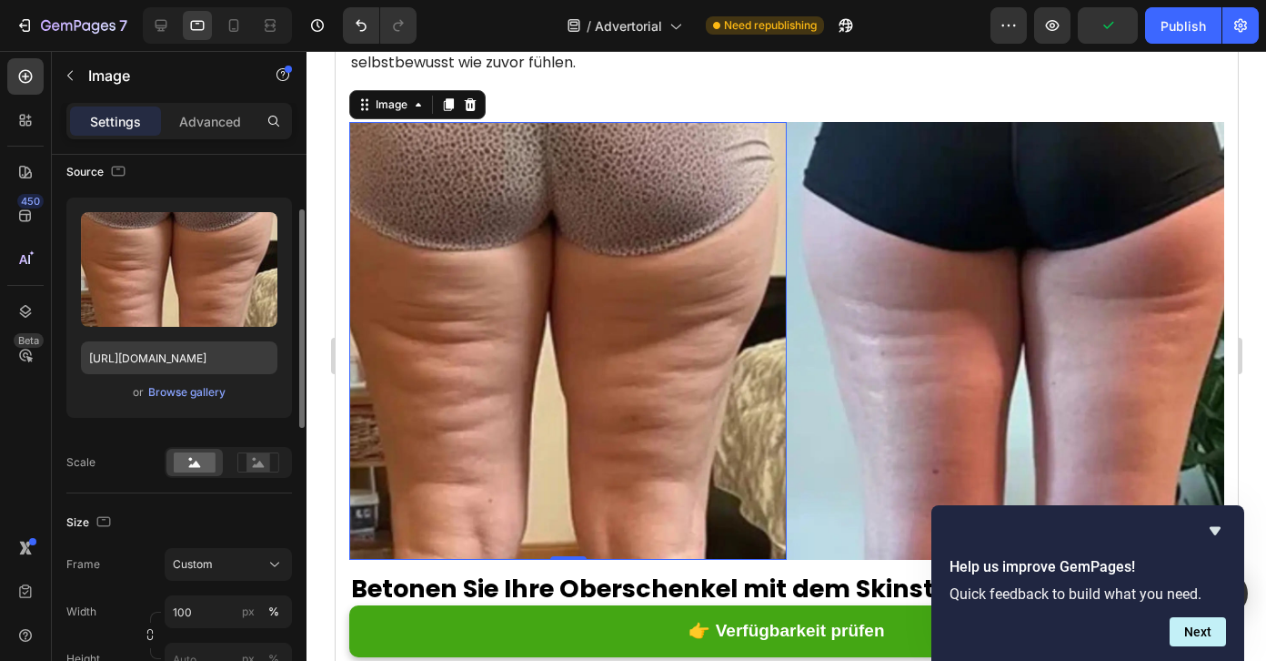
scroll to position [2492, 0]
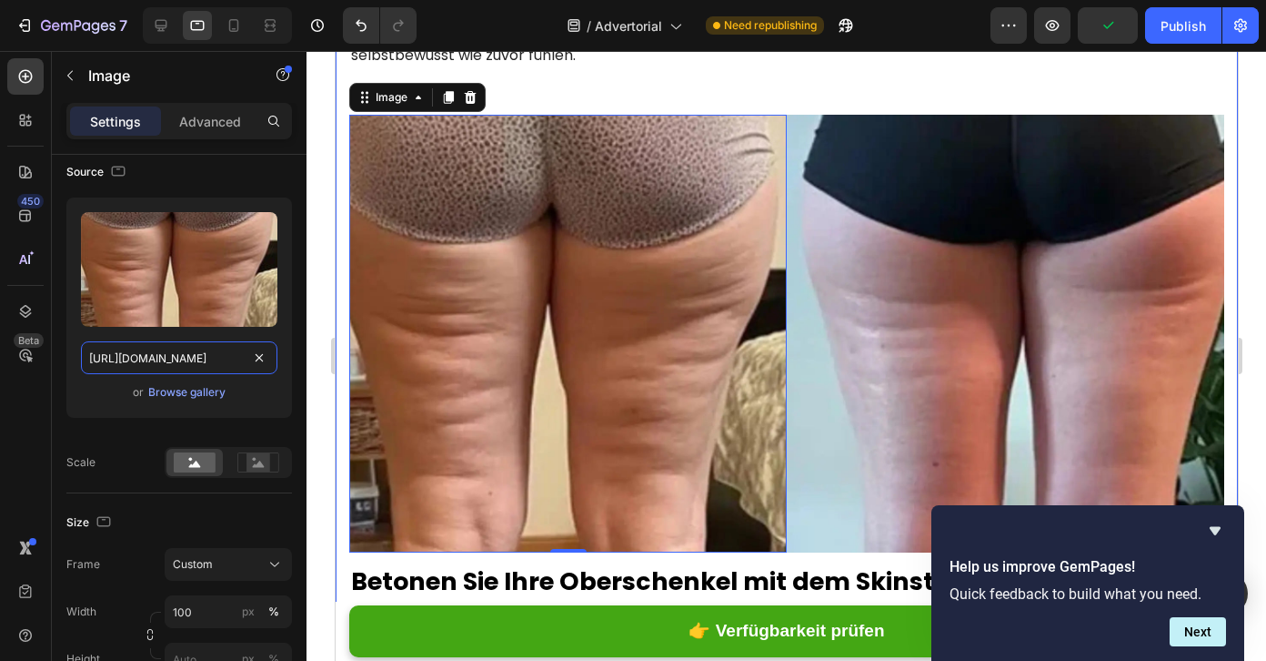
drag, startPoint x: 538, startPoint y: 407, endPoint x: 349, endPoint y: 355, distance: 195.3
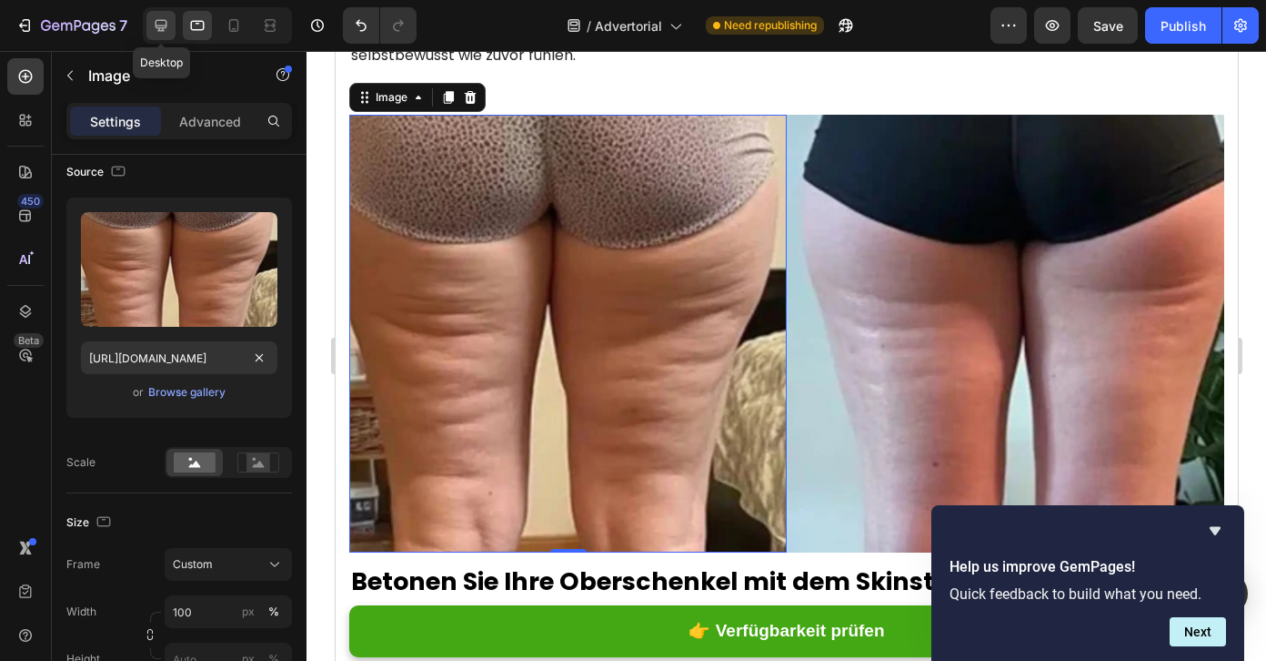
click at [163, 29] on icon at bounding box center [162, 26] width 12 height 12
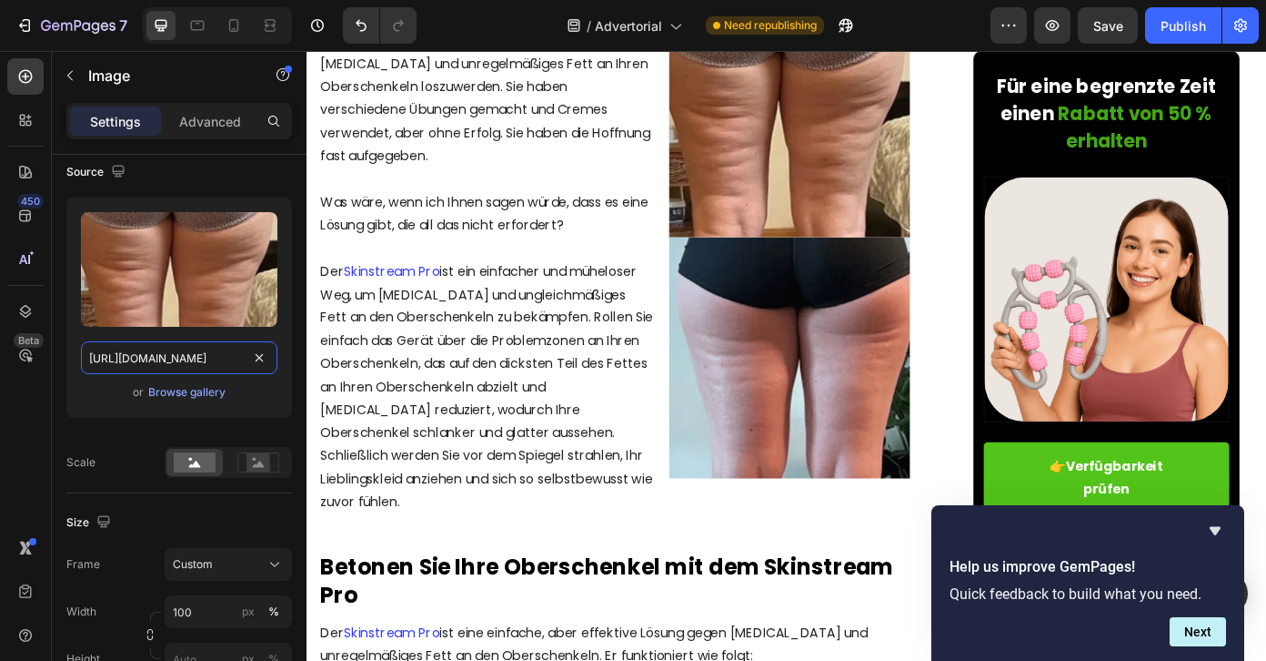
drag, startPoint x: 441, startPoint y: 413, endPoint x: 459, endPoint y: 428, distance: 22.6
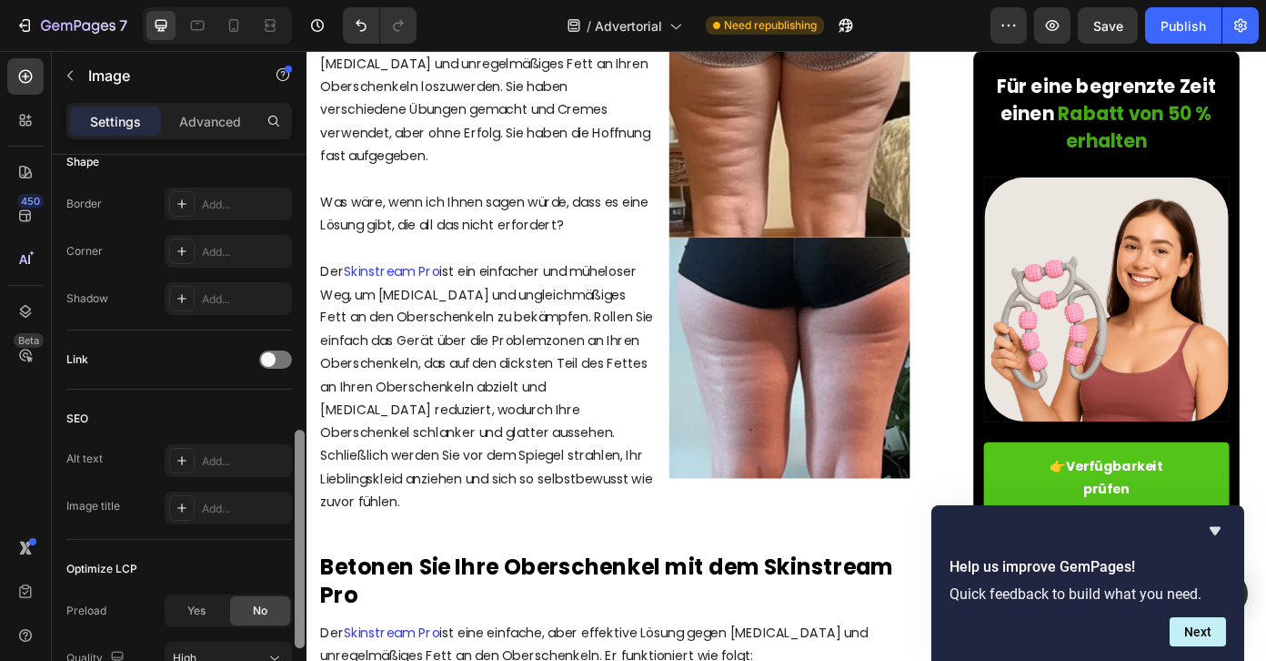
click at [293, 296] on div at bounding box center [300, 434] width 14 height 558
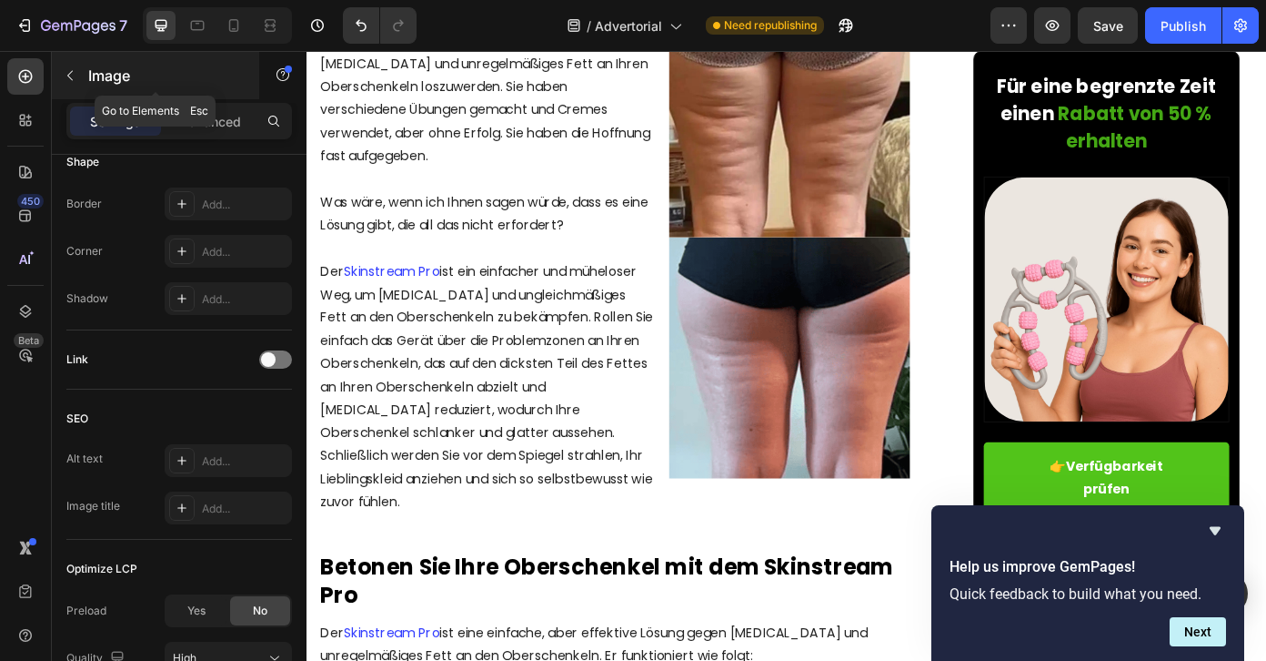
click at [70, 83] on button "button" at bounding box center [69, 75] width 29 height 29
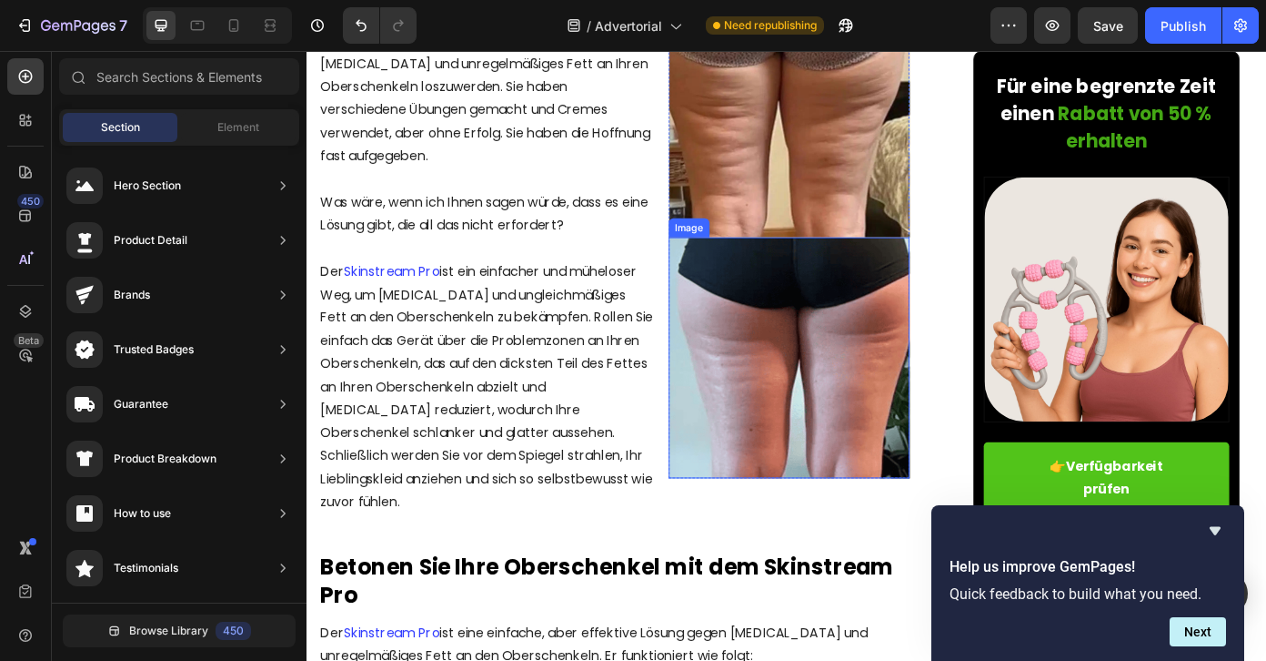
scroll to position [2223, 0]
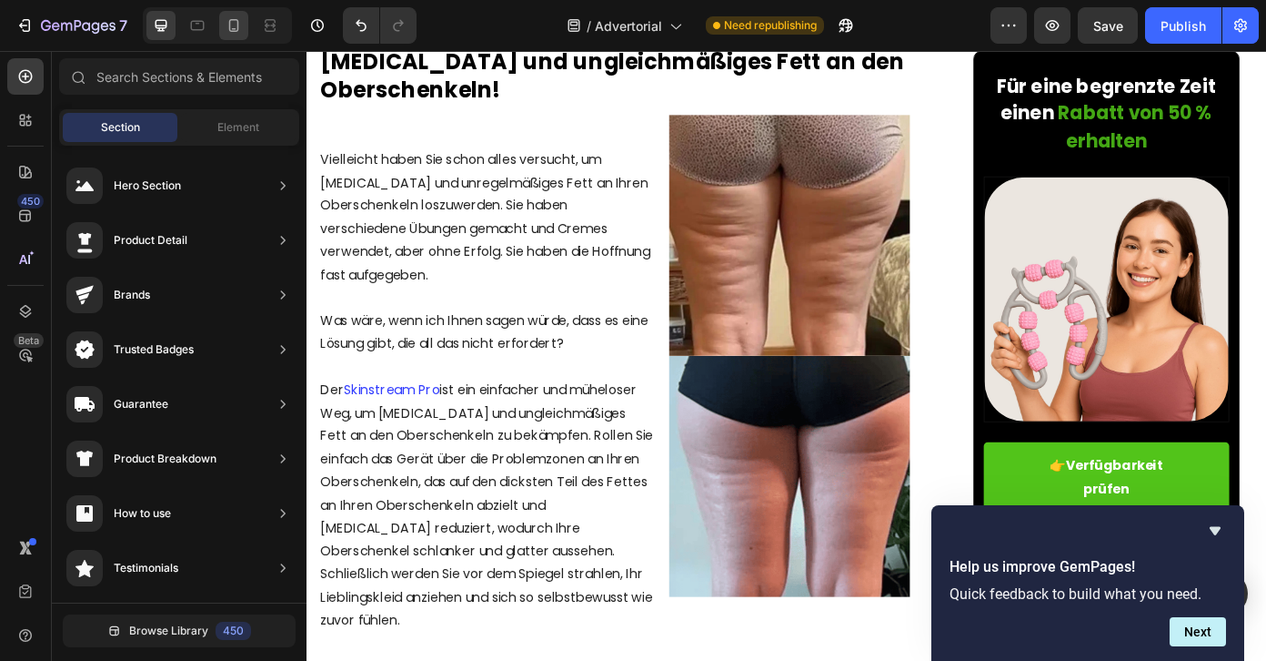
click at [237, 31] on icon at bounding box center [234, 25] width 18 height 18
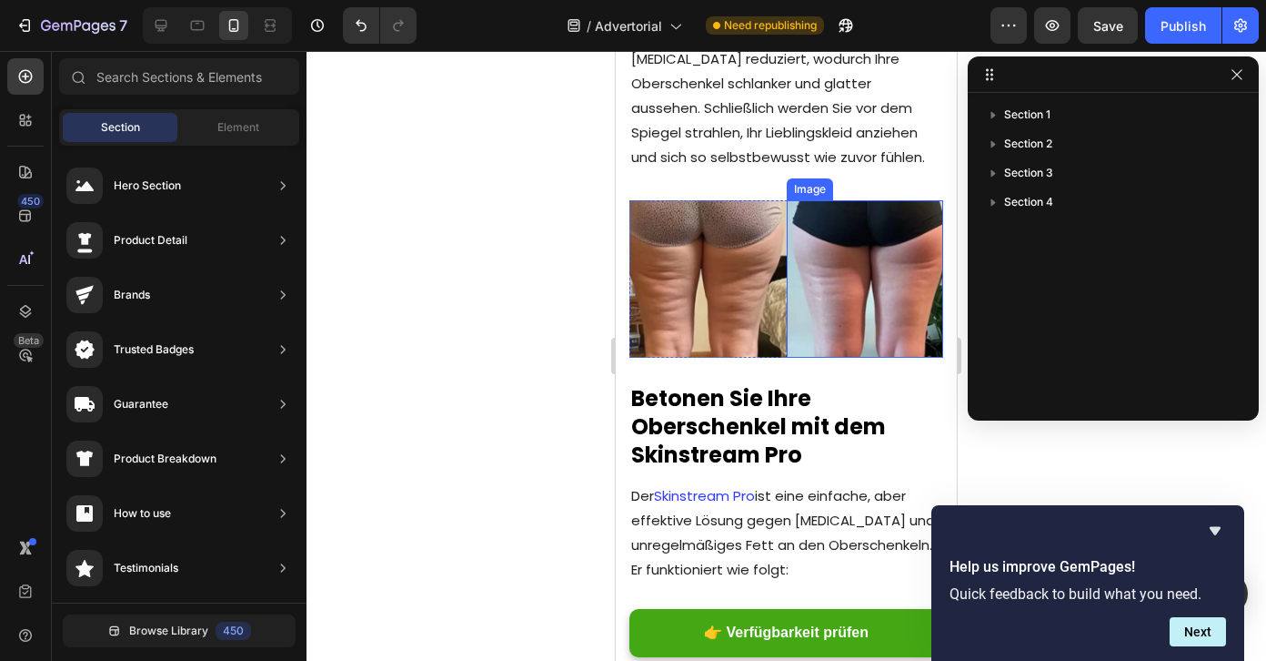
scroll to position [3259, 0]
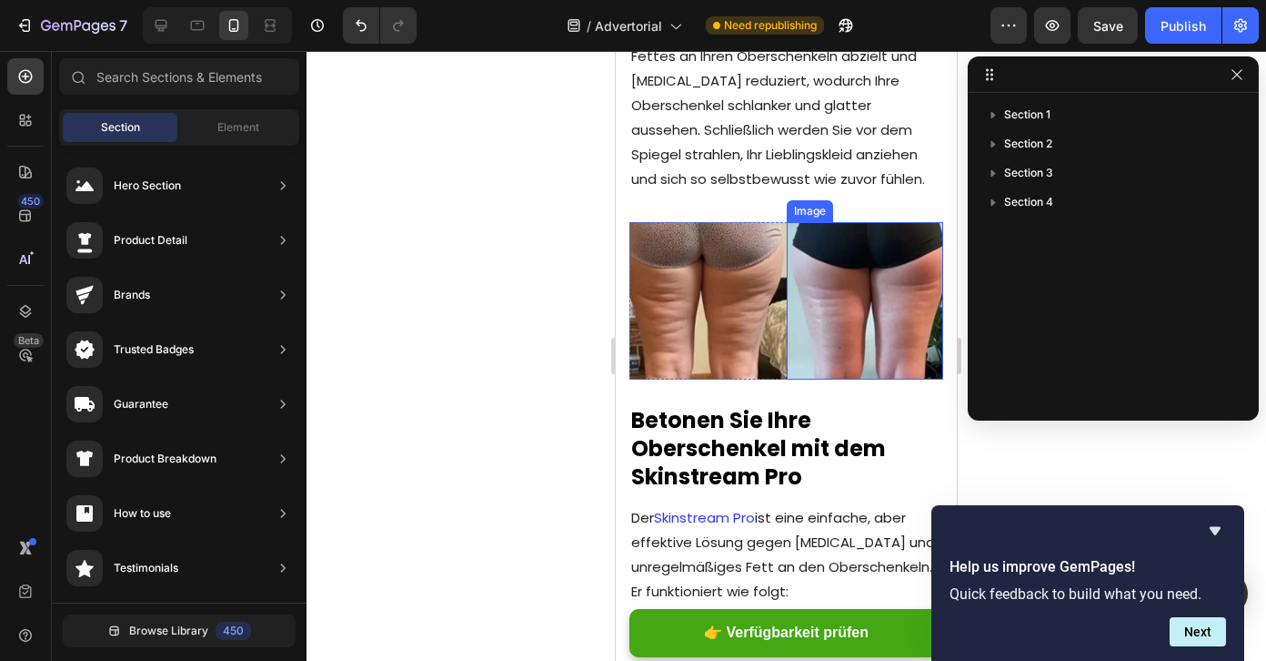
click at [832, 222] on img at bounding box center [865, 300] width 157 height 157
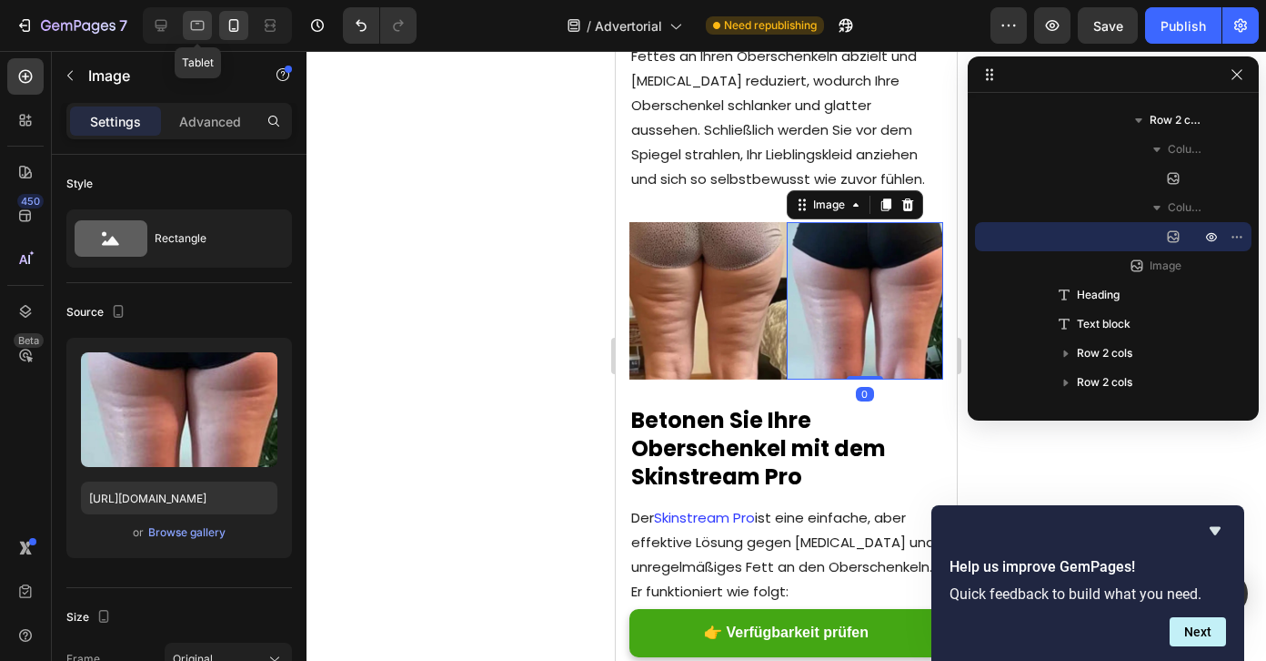
click at [198, 22] on icon at bounding box center [197, 25] width 18 height 18
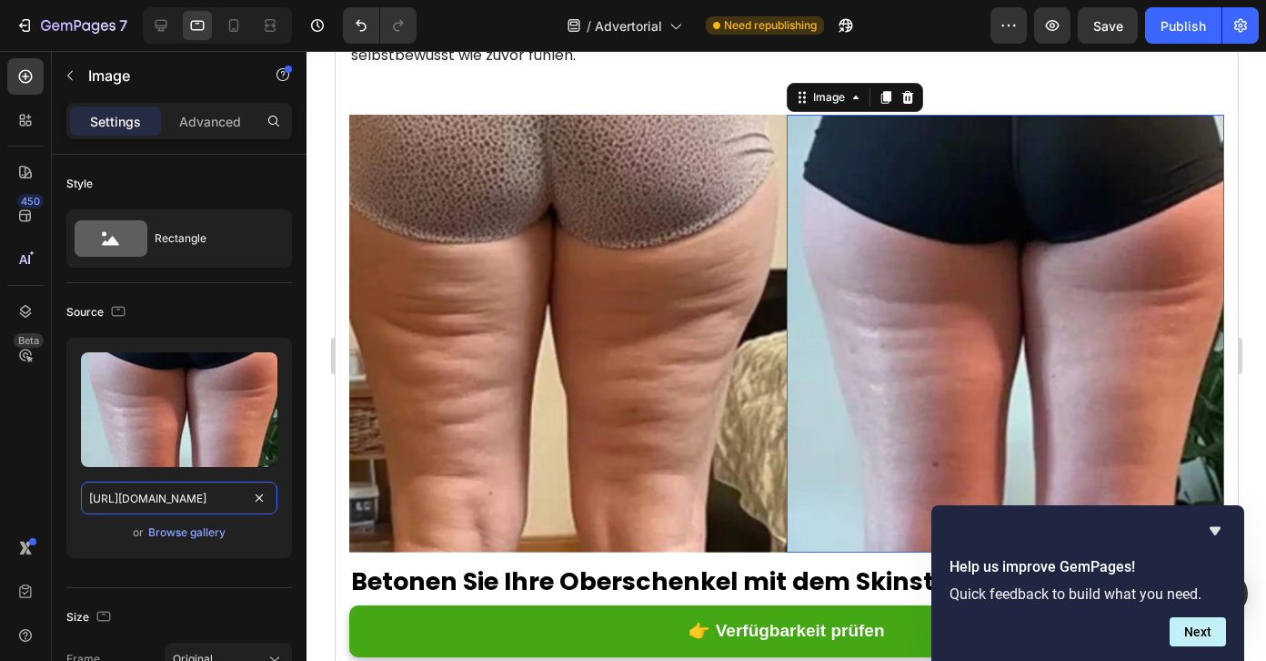
drag, startPoint x: 153, startPoint y: 494, endPoint x: 309, endPoint y: 494, distance: 156.5
click at [309, 0] on div "7 / Advertorial Need republishing Preview Save Publish 450 Beta Sections(18) El…" at bounding box center [633, 0] width 1266 height 0
click at [234, 29] on icon at bounding box center [234, 29] width 5 height 2
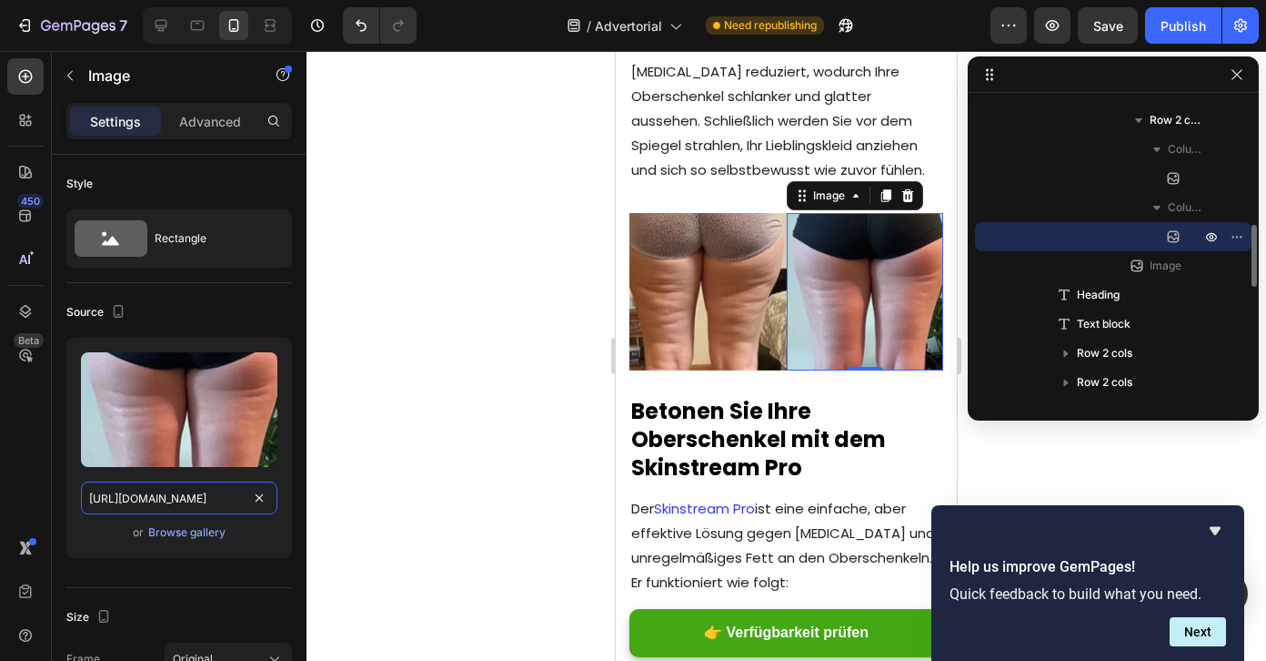
drag, startPoint x: 164, startPoint y: 494, endPoint x: 361, endPoint y: 494, distance: 197.4
click at [368, 0] on div "7 / Advertorial Need republishing Preview Save Publish 450 Beta Sections(18) El…" at bounding box center [633, 0] width 1266 height 0
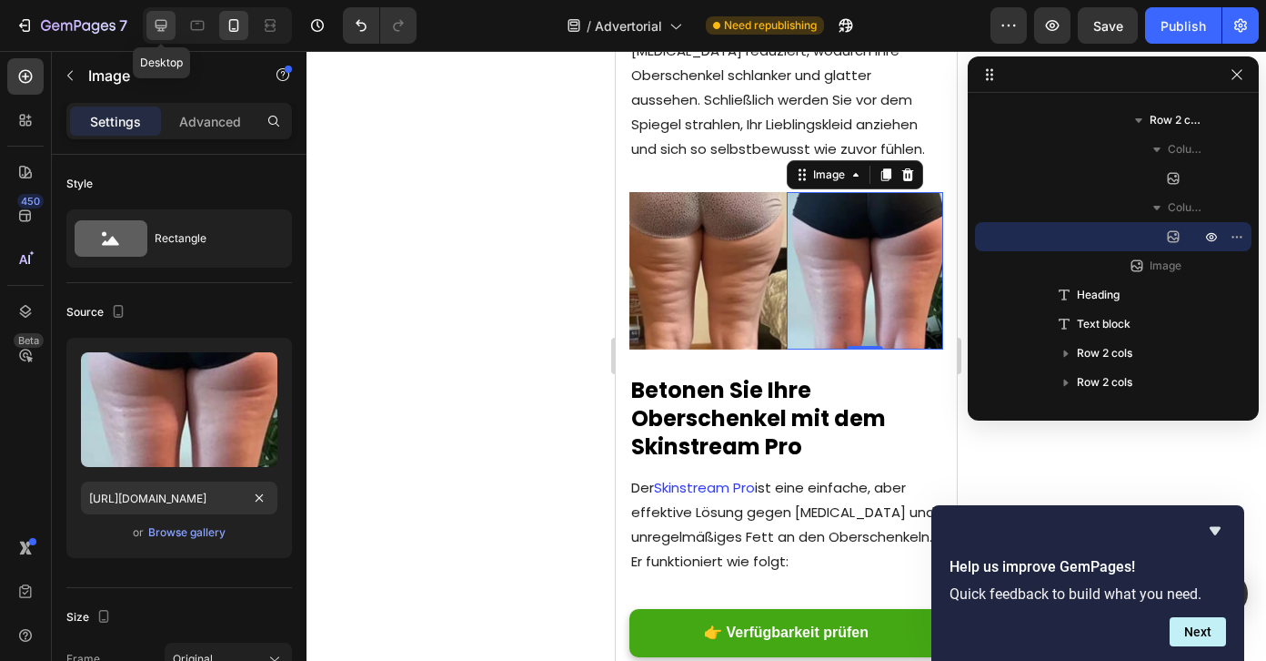
click at [160, 16] on icon at bounding box center [161, 25] width 18 height 18
type input "[URL][DOMAIN_NAME]"
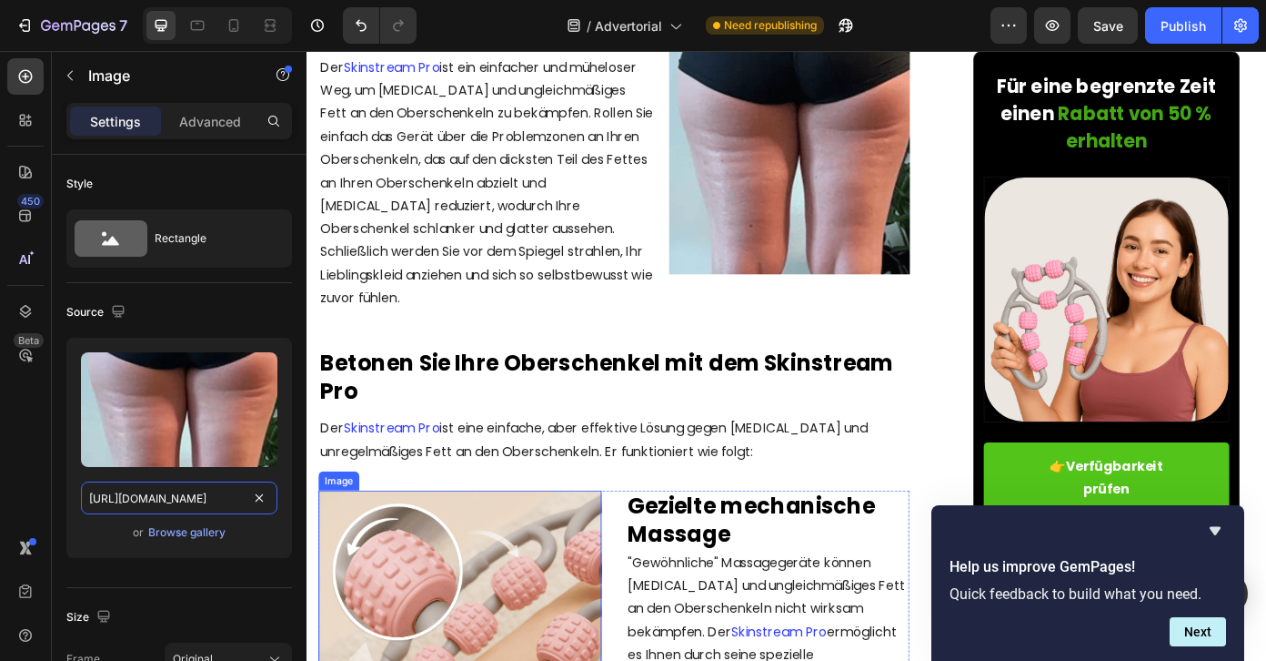
drag, startPoint x: 483, startPoint y: 546, endPoint x: 490, endPoint y: 556, distance: 12.4
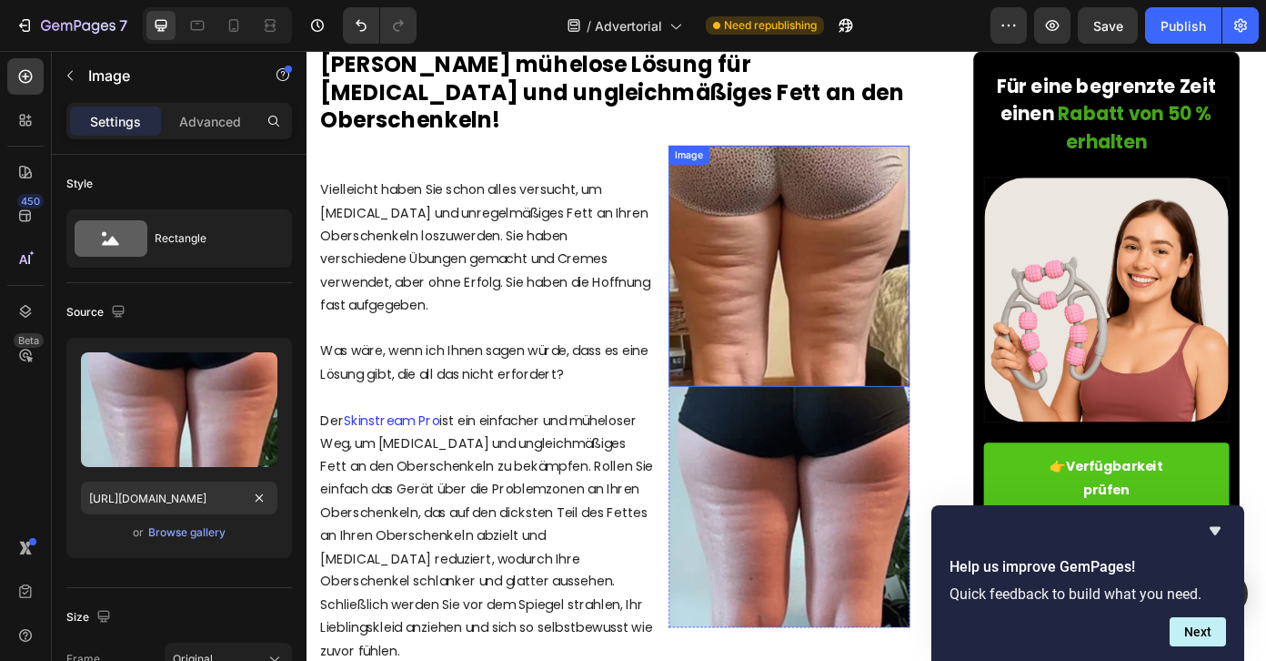
click at [874, 288] on img at bounding box center [856, 295] width 274 height 274
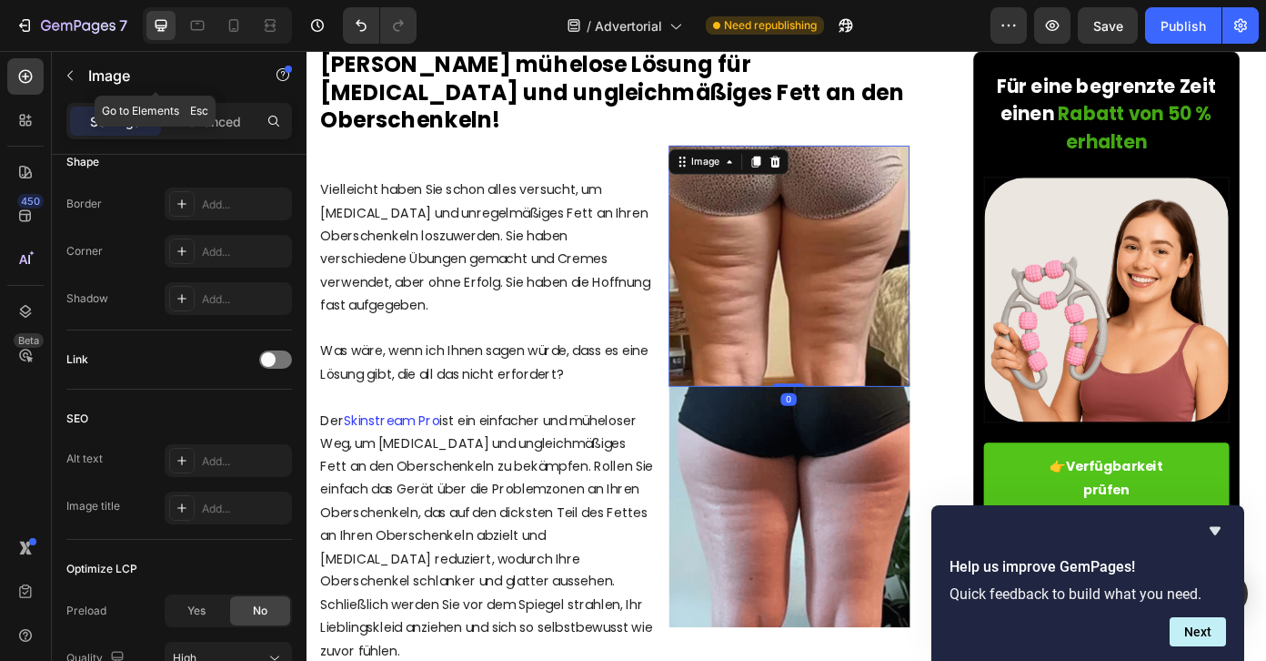
click at [66, 82] on icon "button" at bounding box center [70, 75] width 15 height 15
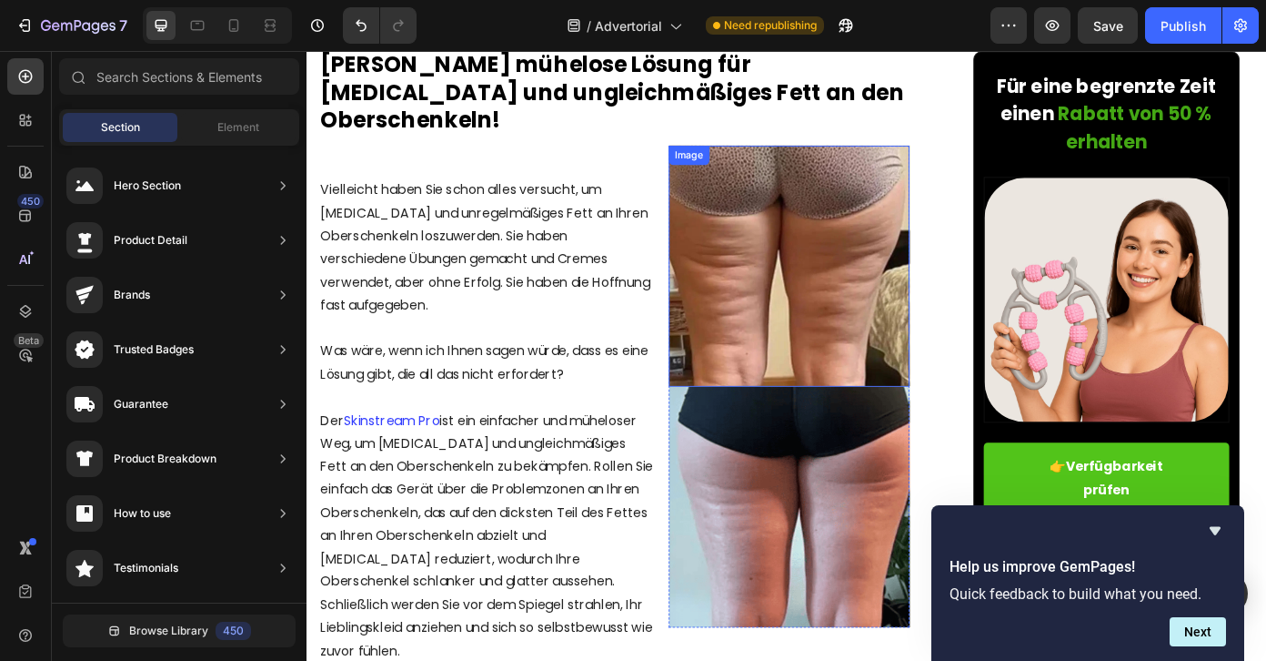
click at [827, 241] on img at bounding box center [856, 295] width 274 height 274
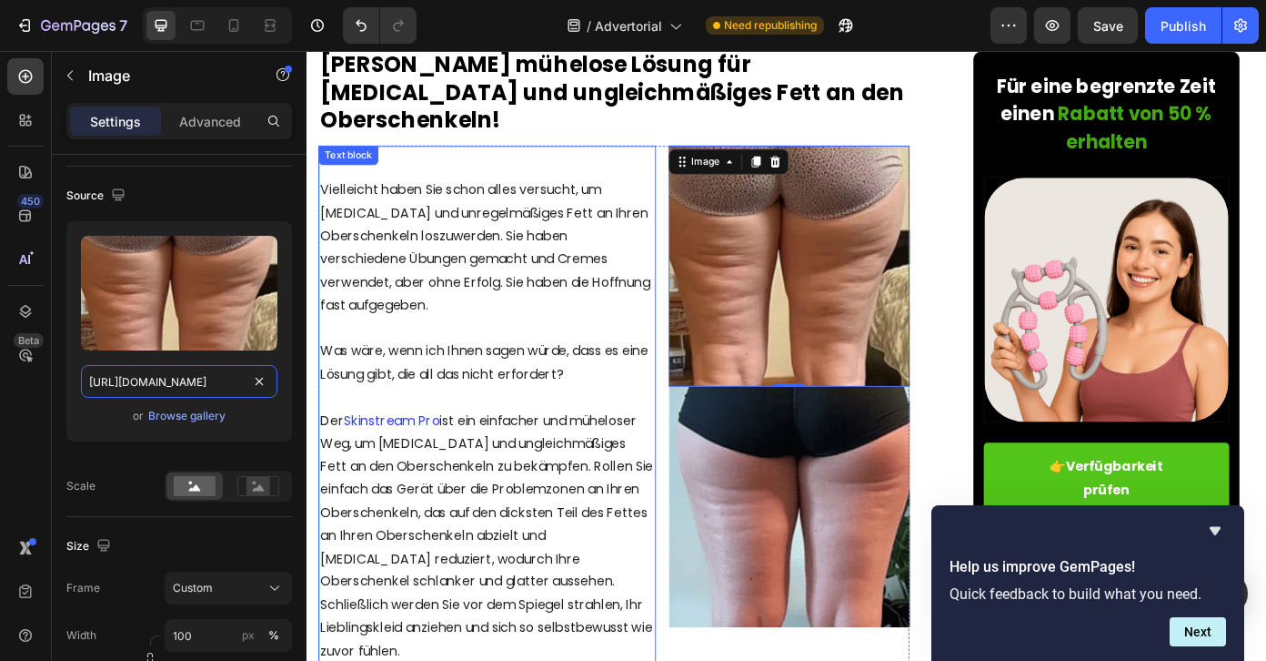
drag, startPoint x: 456, startPoint y: 419, endPoint x: 321, endPoint y: 418, distance: 134.7
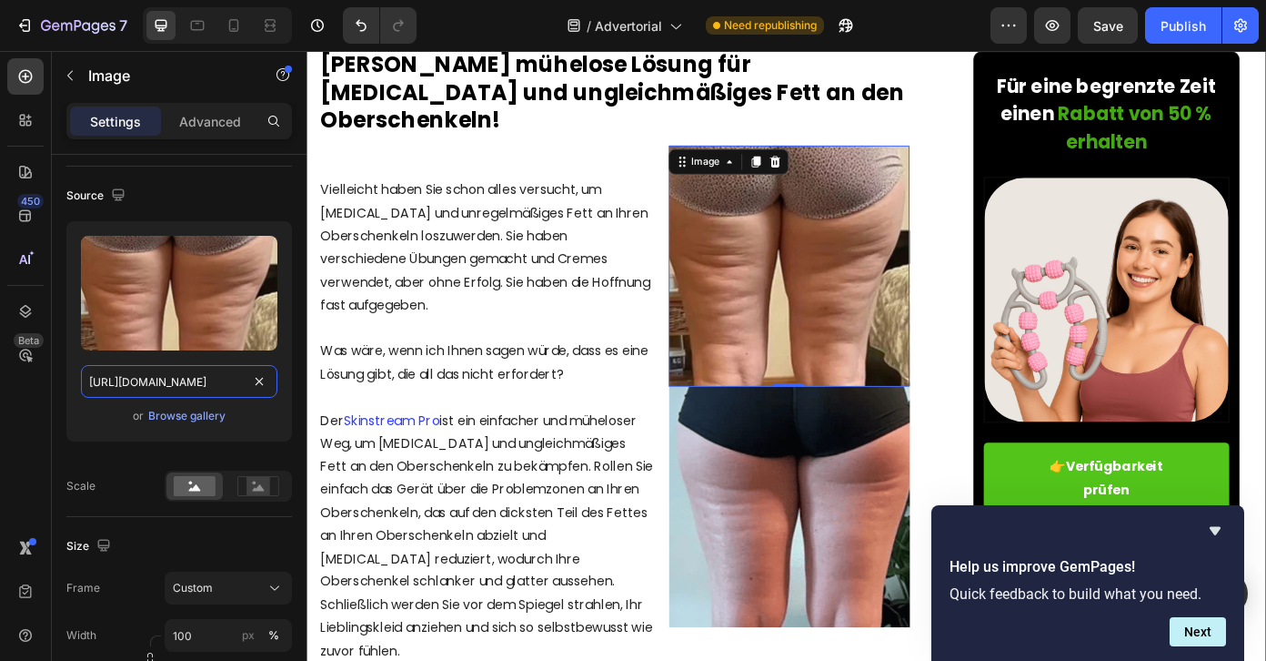
drag, startPoint x: 428, startPoint y: 429, endPoint x: 313, endPoint y: 424, distance: 114.8
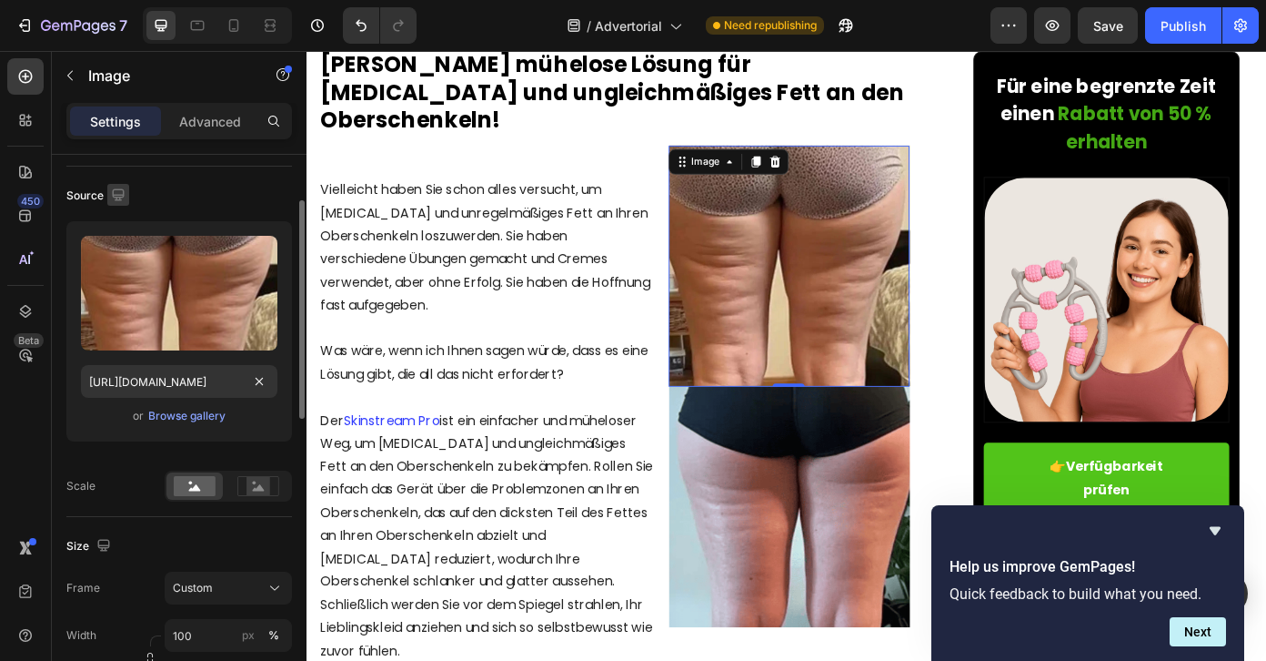
click at [116, 191] on icon "button" at bounding box center [118, 195] width 18 height 18
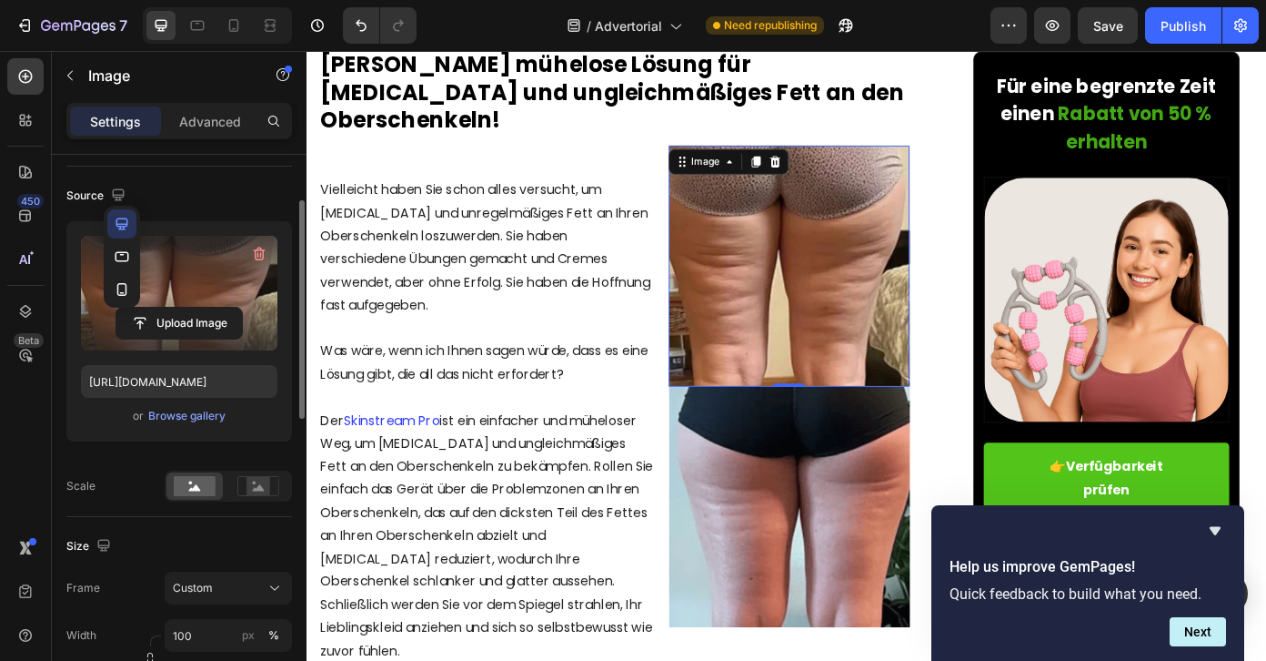
click at [122, 267] on button "button" at bounding box center [121, 256] width 29 height 29
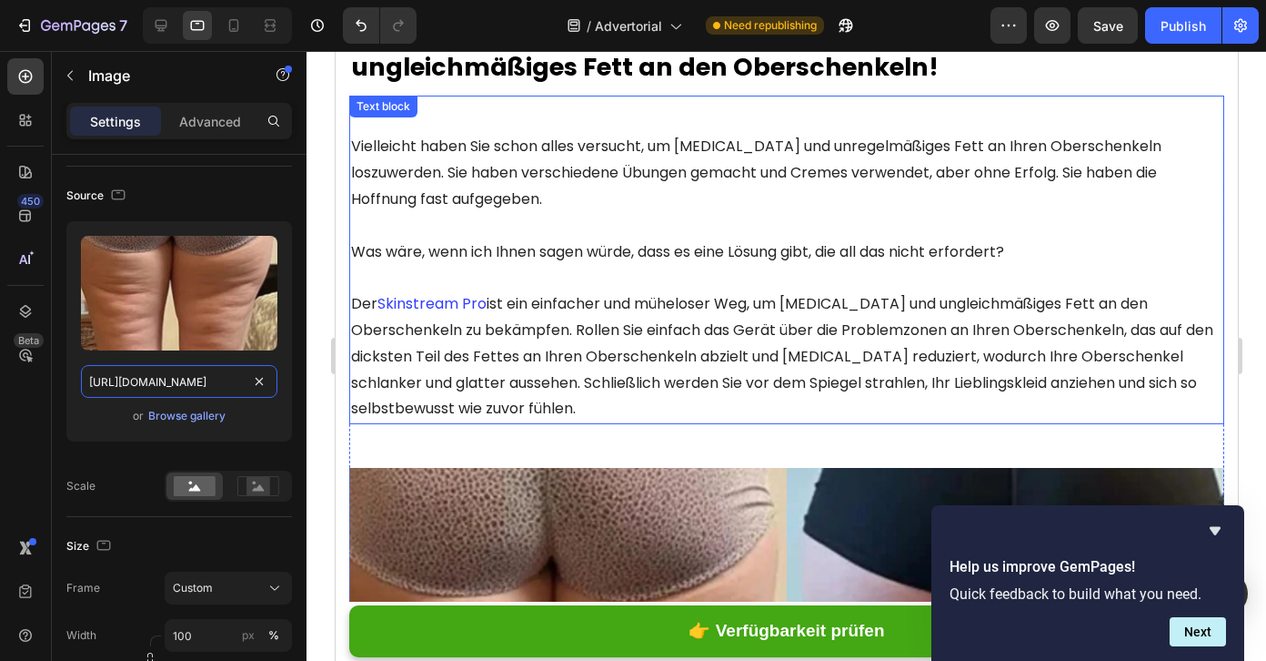
drag, startPoint x: 454, startPoint y: 437, endPoint x: 362, endPoint y: 401, distance: 98.5
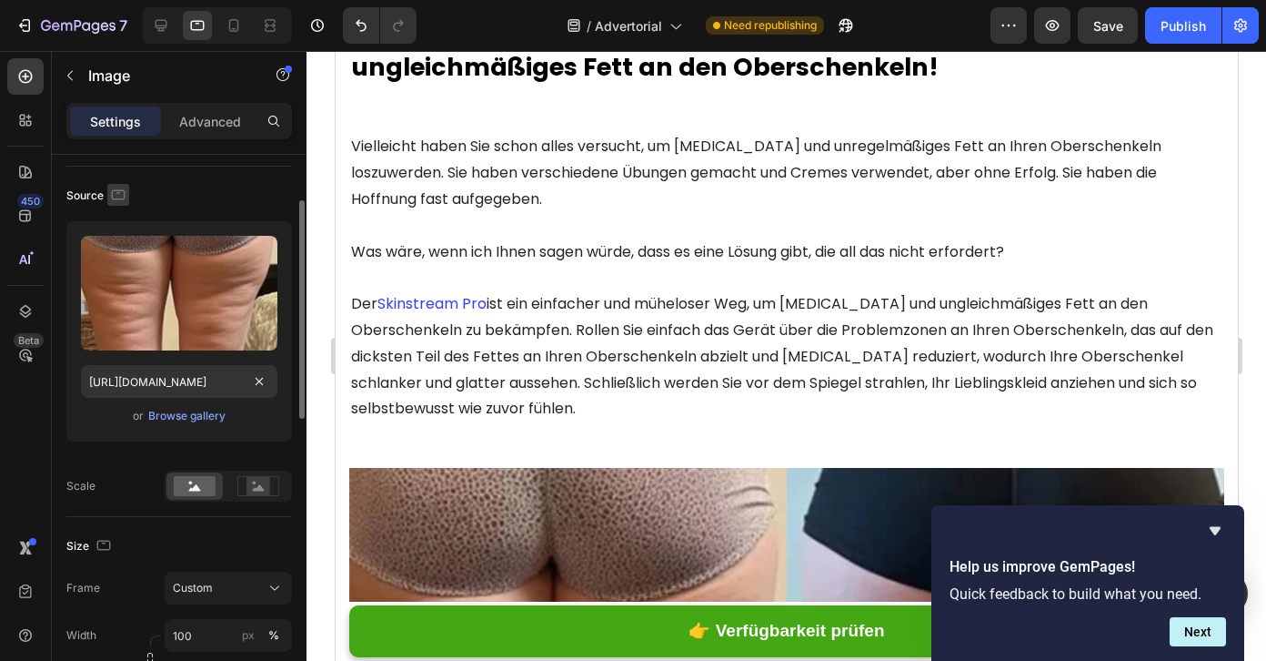
click at [122, 192] on icon "button" at bounding box center [118, 195] width 18 height 18
click at [120, 294] on icon "button" at bounding box center [122, 289] width 10 height 13
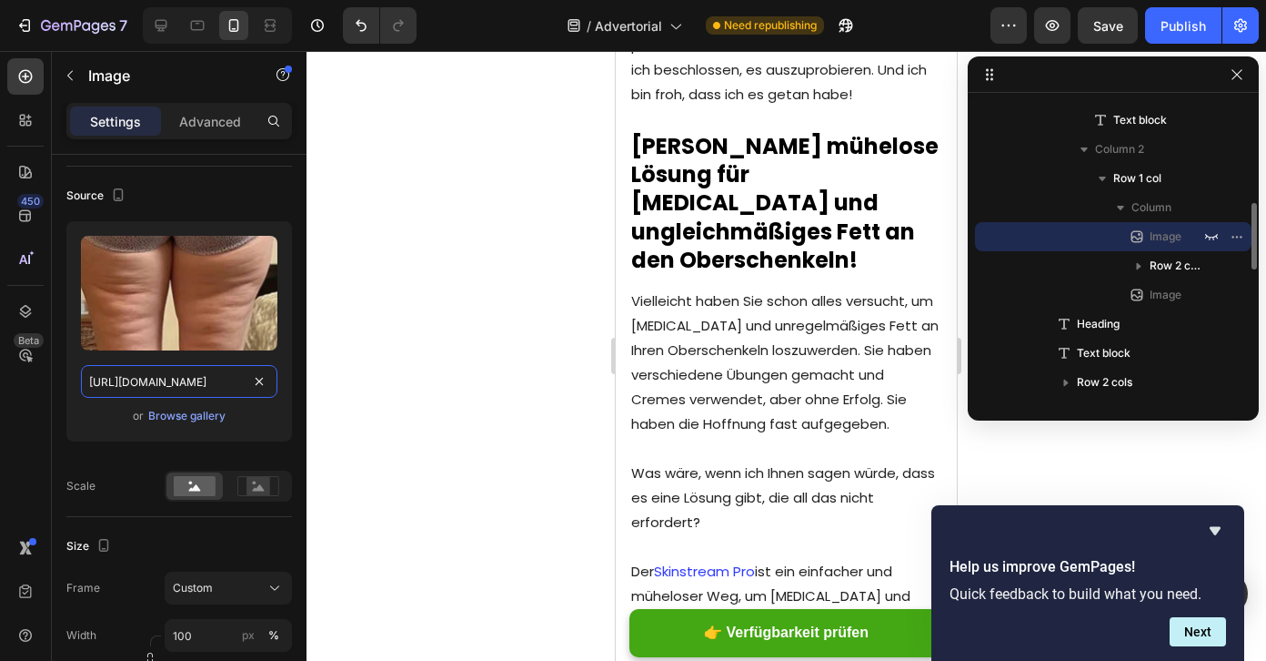
drag, startPoint x: 117, startPoint y: 378, endPoint x: 362, endPoint y: 380, distance: 244.7
click at [362, 0] on div "7 / Advertorial Need republishing Preview Save Publish 450 Beta Sections(18) El…" at bounding box center [633, 0] width 1266 height 0
drag, startPoint x: 116, startPoint y: 383, endPoint x: 377, endPoint y: 388, distance: 260.3
click at [377, 0] on div "7 / Advertorial Need republishing Preview Save Publish 450 Beta Sections(18) El…" at bounding box center [633, 0] width 1266 height 0
click at [229, 197] on div "Source" at bounding box center [179, 195] width 226 height 29
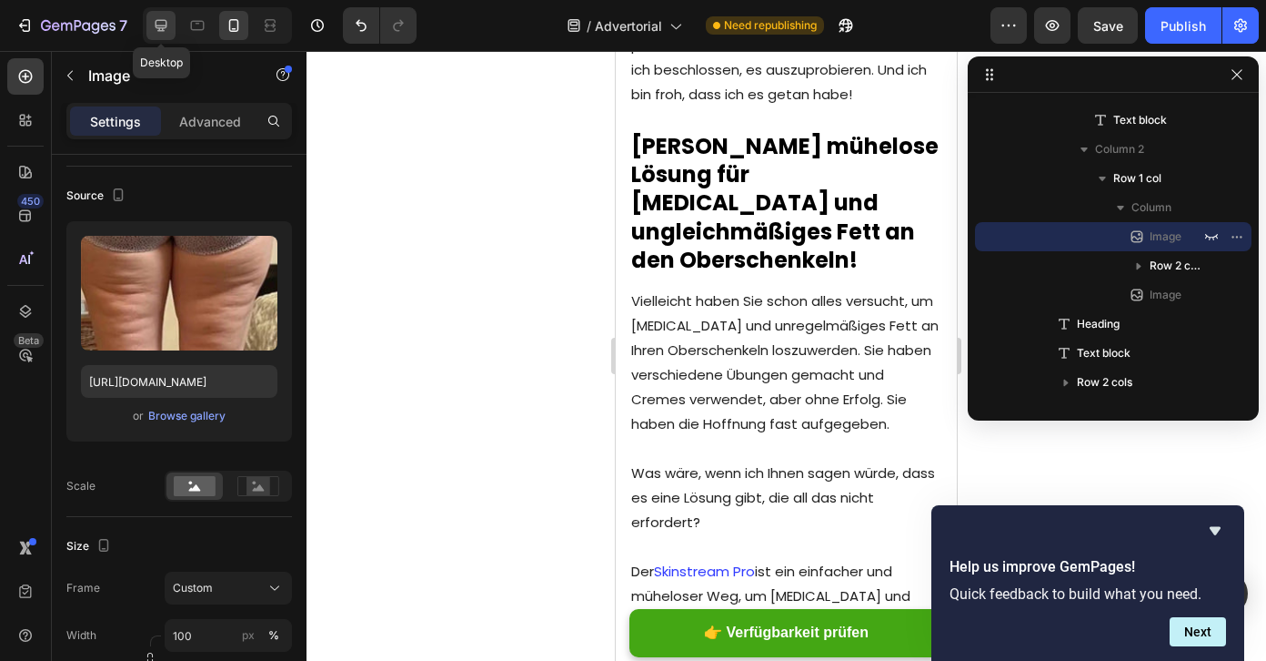
click at [164, 26] on icon at bounding box center [161, 25] width 18 height 18
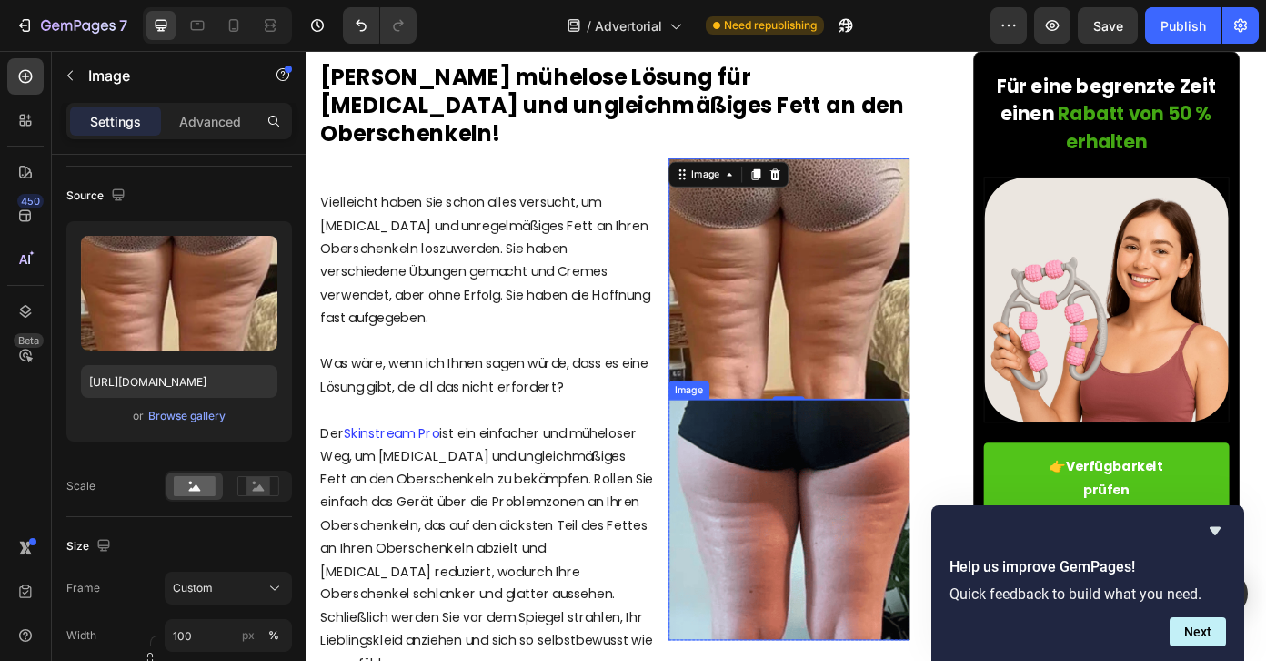
click at [877, 478] on img at bounding box center [856, 584] width 274 height 274
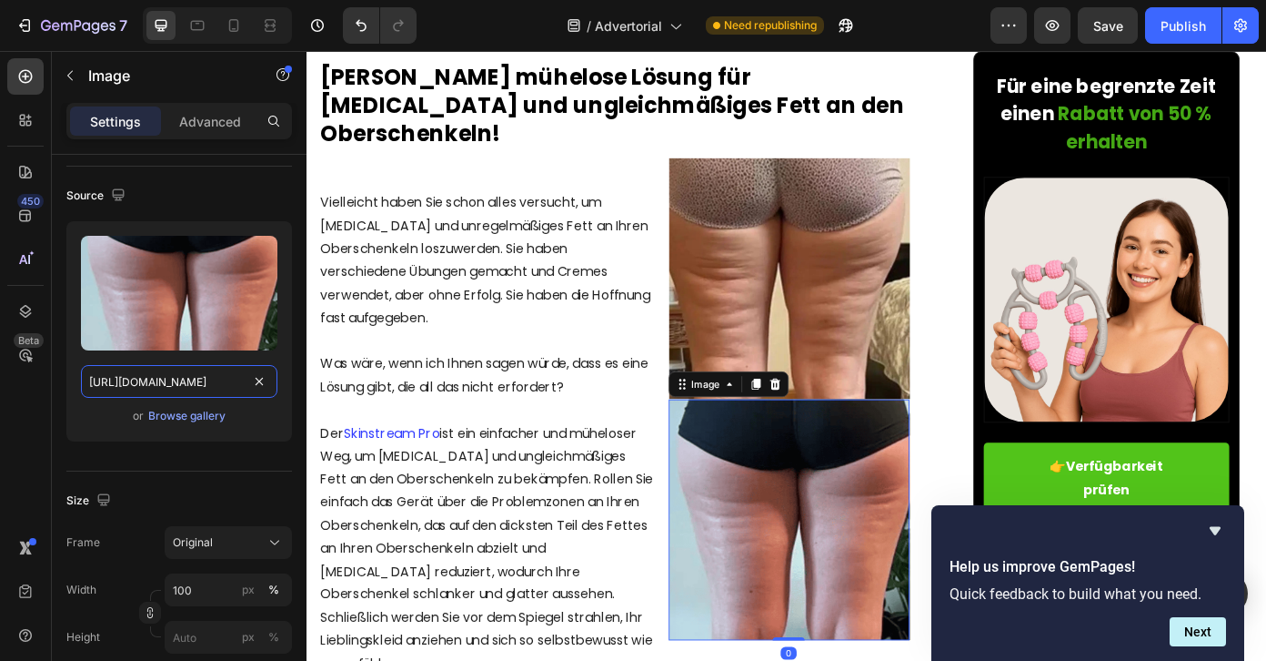
drag, startPoint x: 448, startPoint y: 432, endPoint x: 326, endPoint y: 427, distance: 122.0
click at [130, 382] on input "[URL][DOMAIN_NAME]" at bounding box center [179, 381] width 197 height 33
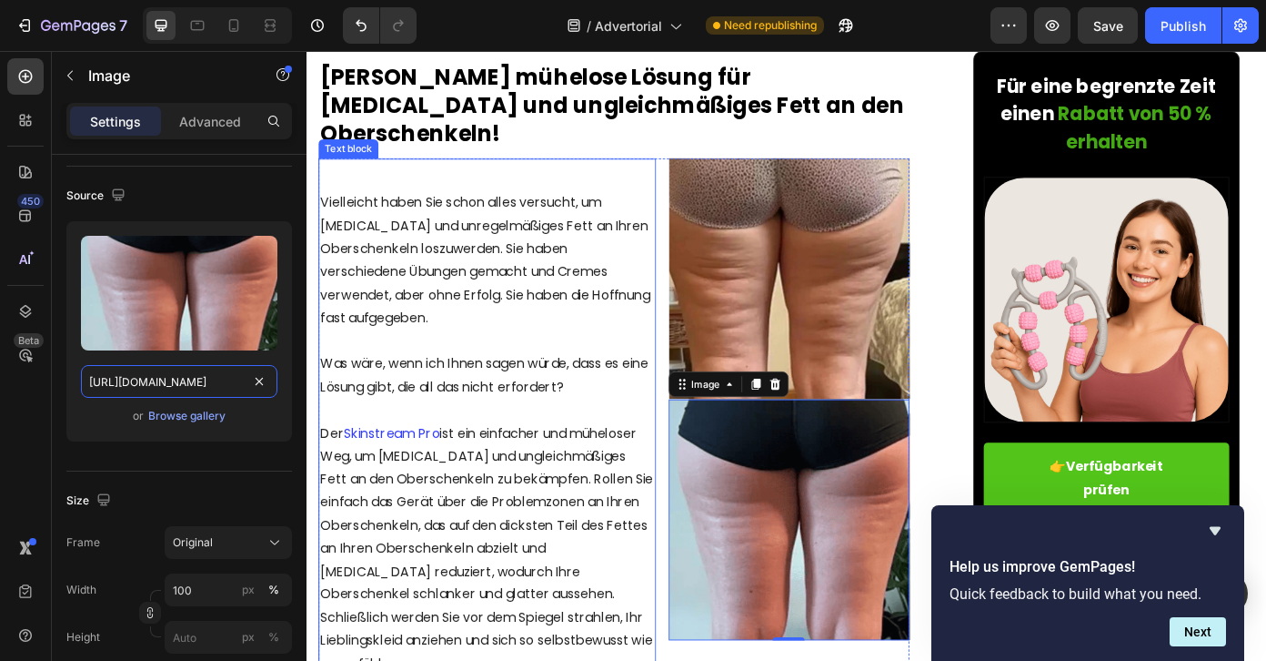
drag, startPoint x: 410, startPoint y: 432, endPoint x: 348, endPoint y: 426, distance: 62.2
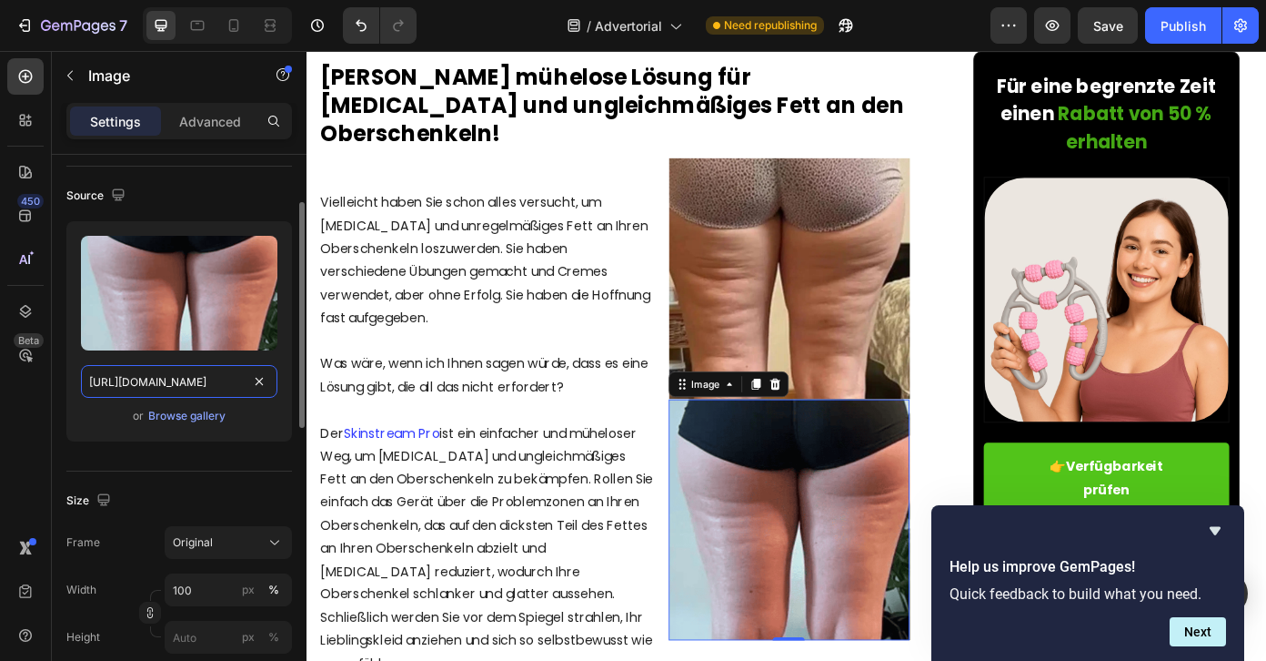
drag, startPoint x: 182, startPoint y: 378, endPoint x: 79, endPoint y: 380, distance: 102.8
click at [79, 380] on div "Upload Image [URL][DOMAIN_NAME] or Browse gallery" at bounding box center [179, 331] width 226 height 220
click at [91, 380] on input "[URL][DOMAIN_NAME]" at bounding box center [179, 381] width 197 height 33
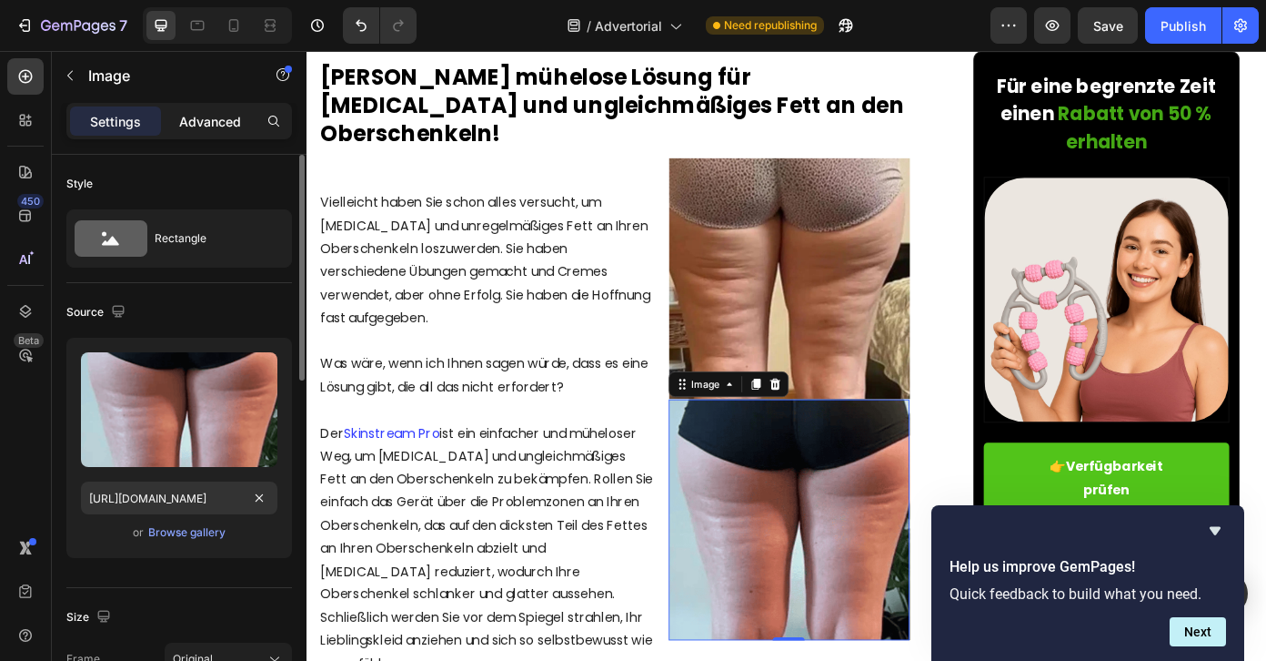
click at [188, 115] on p "Advanced" at bounding box center [210, 121] width 62 height 19
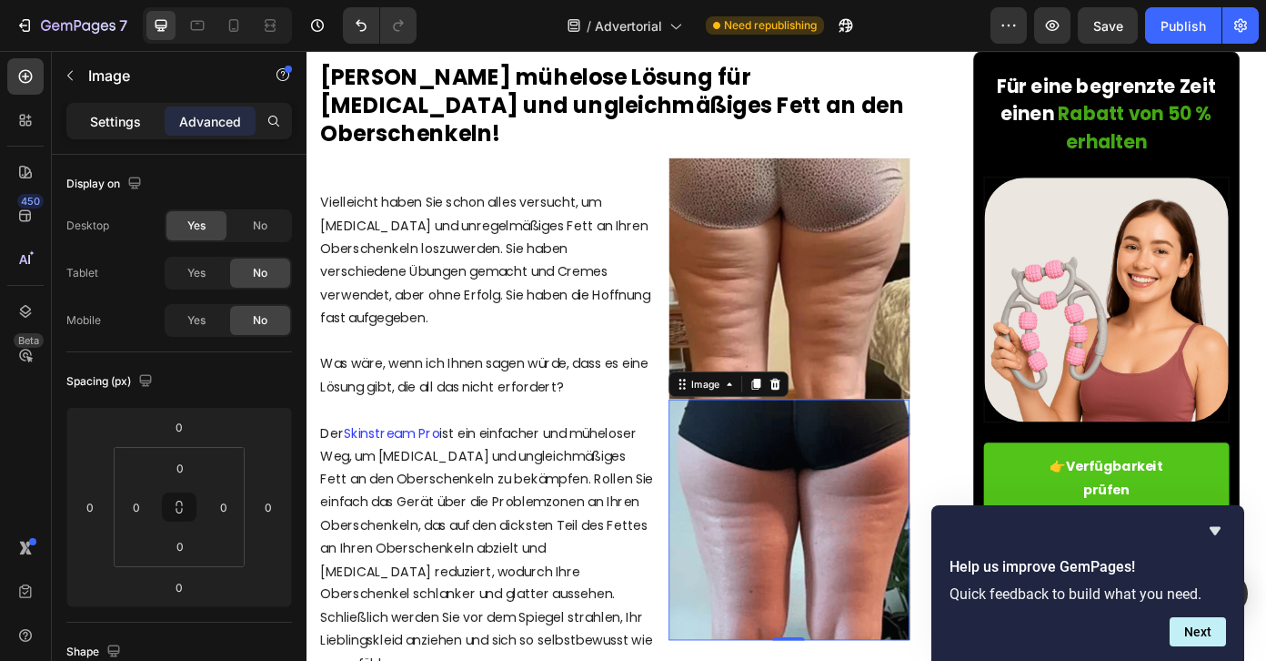
click at [118, 124] on p "Settings" at bounding box center [115, 121] width 51 height 19
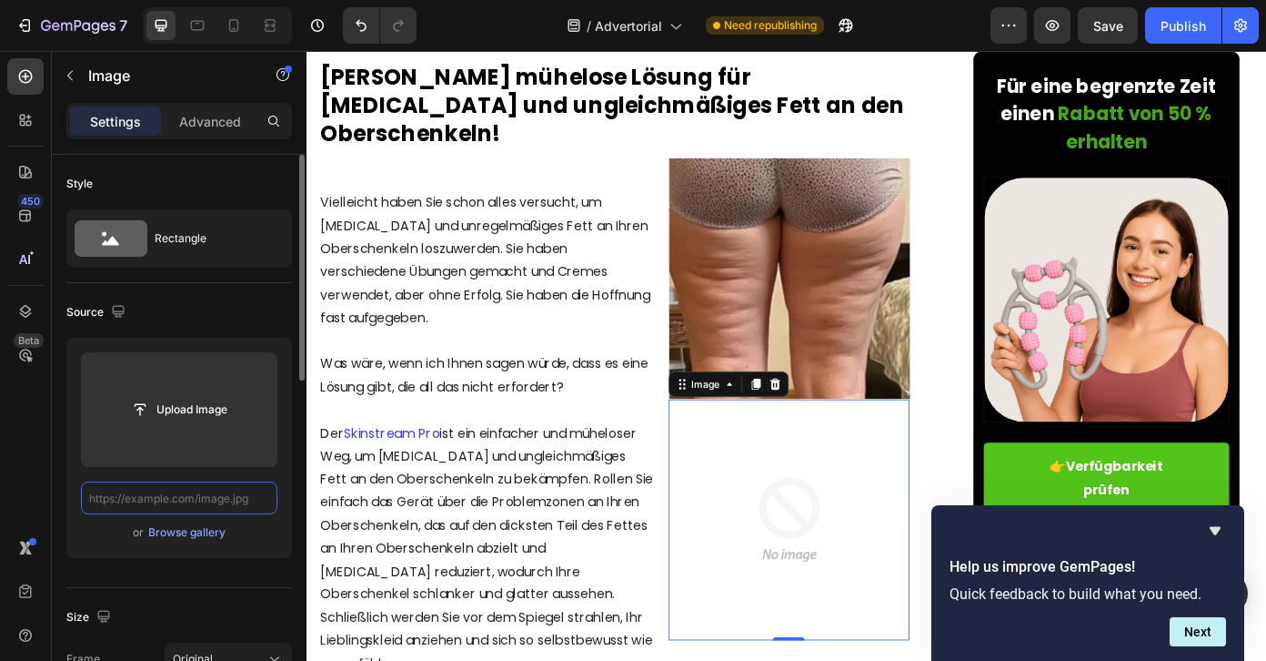
paste input "[URL][DOMAIN_NAME]"
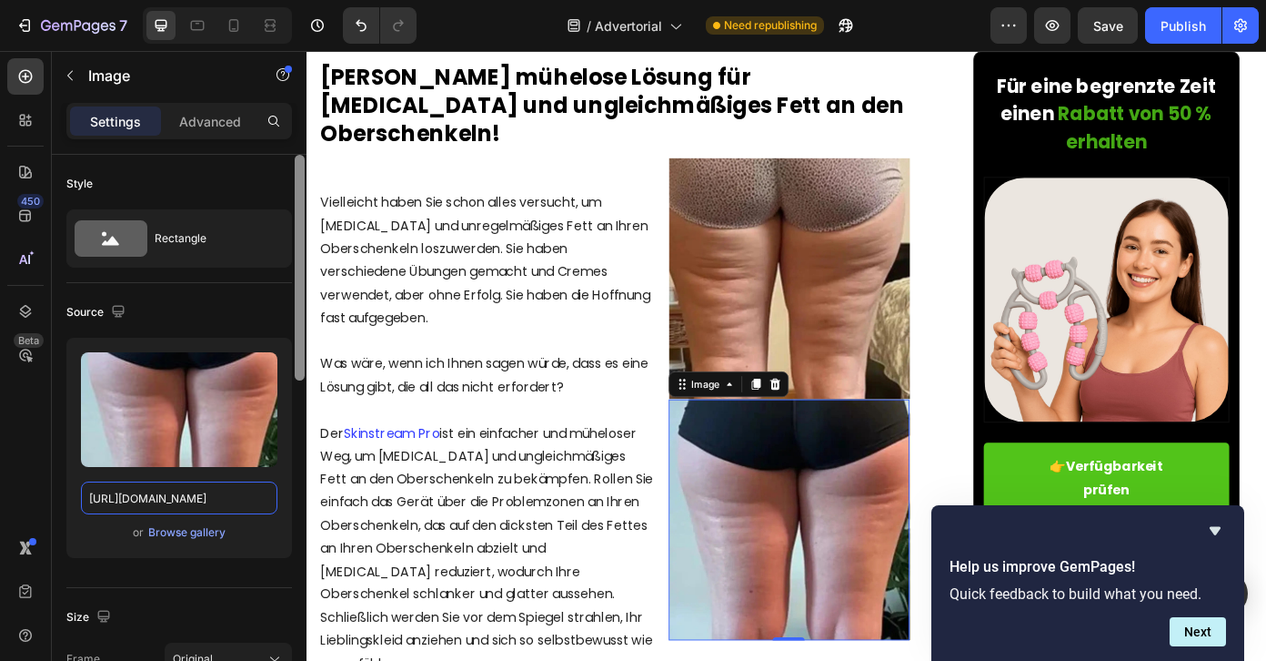
type input "[URL][DOMAIN_NAME]"
click at [297, 524] on div at bounding box center [300, 434] width 14 height 558
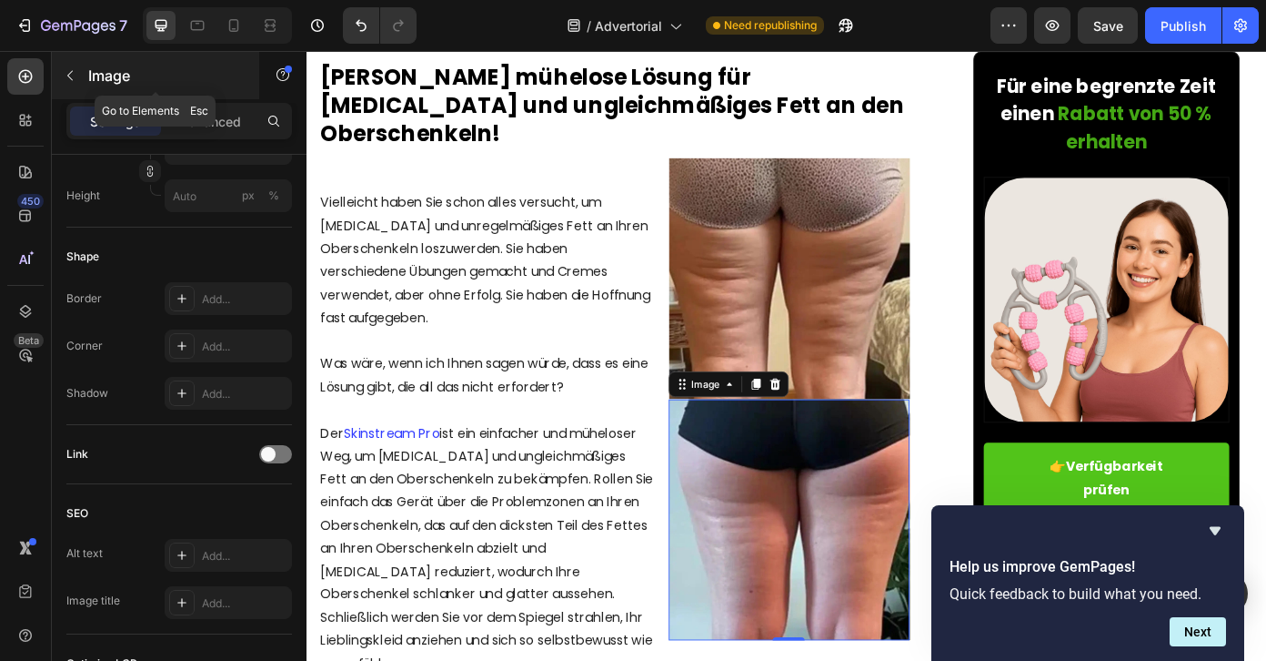
click at [66, 70] on icon "button" at bounding box center [70, 75] width 15 height 15
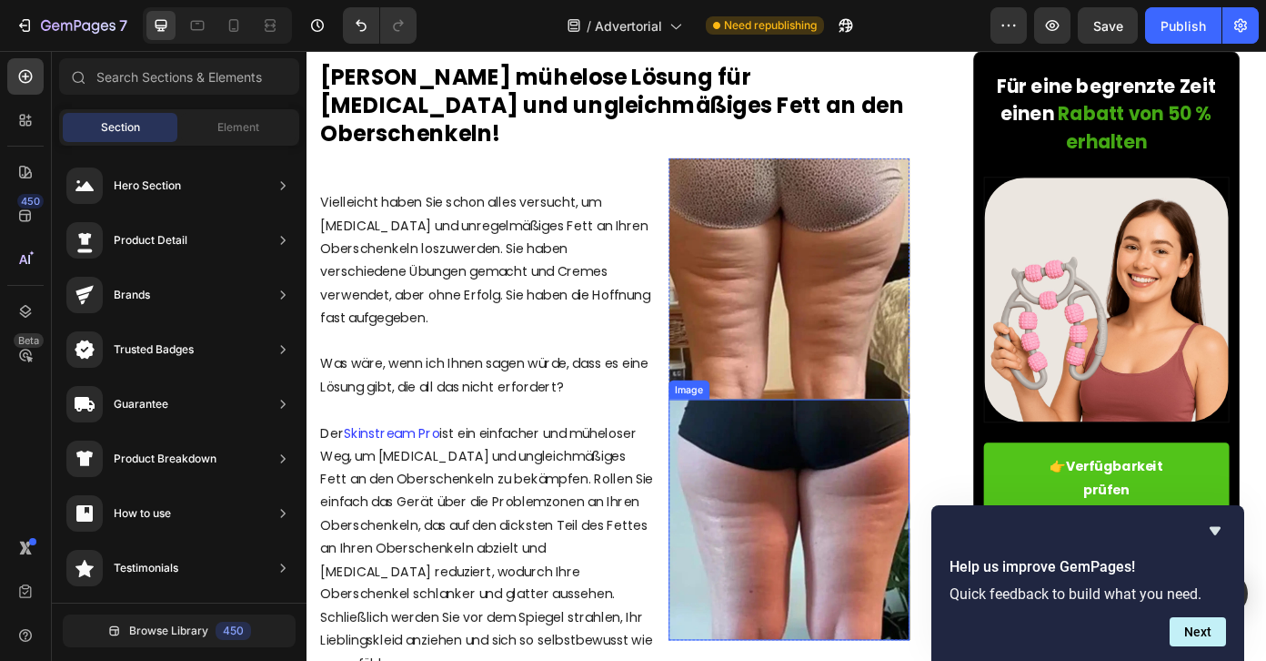
click at [833, 476] on img at bounding box center [856, 584] width 274 height 274
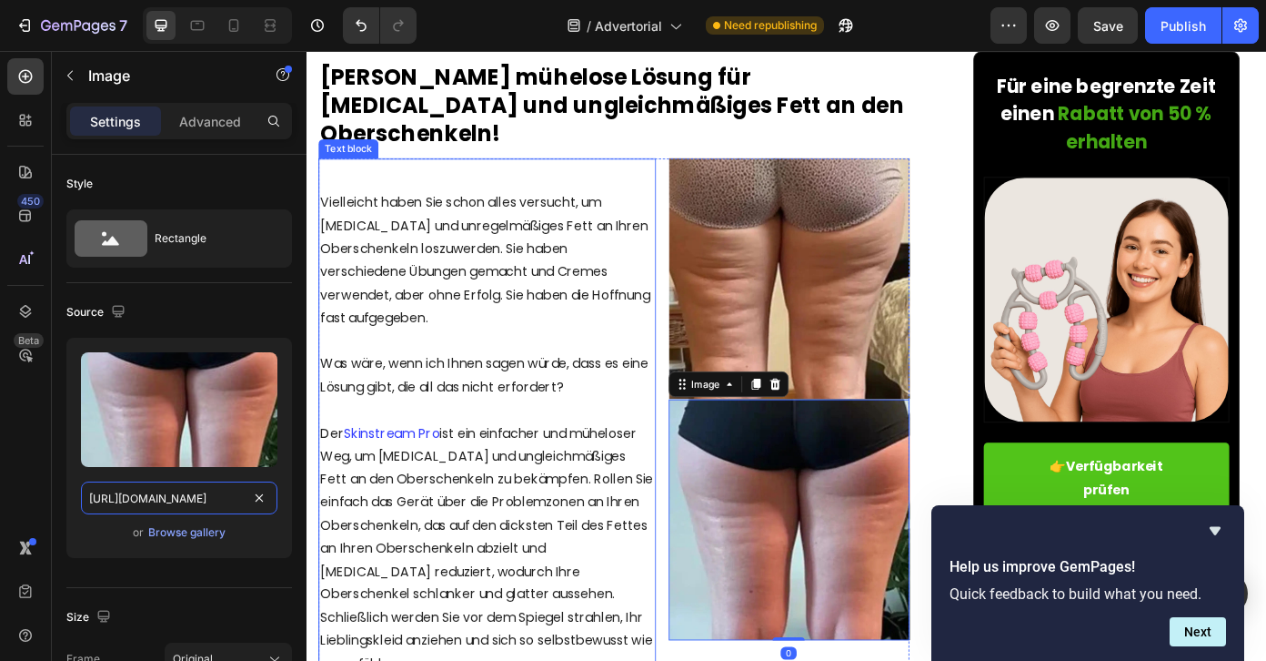
drag, startPoint x: 470, startPoint y: 538, endPoint x: 397, endPoint y: 546, distance: 74.1
drag, startPoint x: 443, startPoint y: 550, endPoint x: 388, endPoint y: 549, distance: 55.5
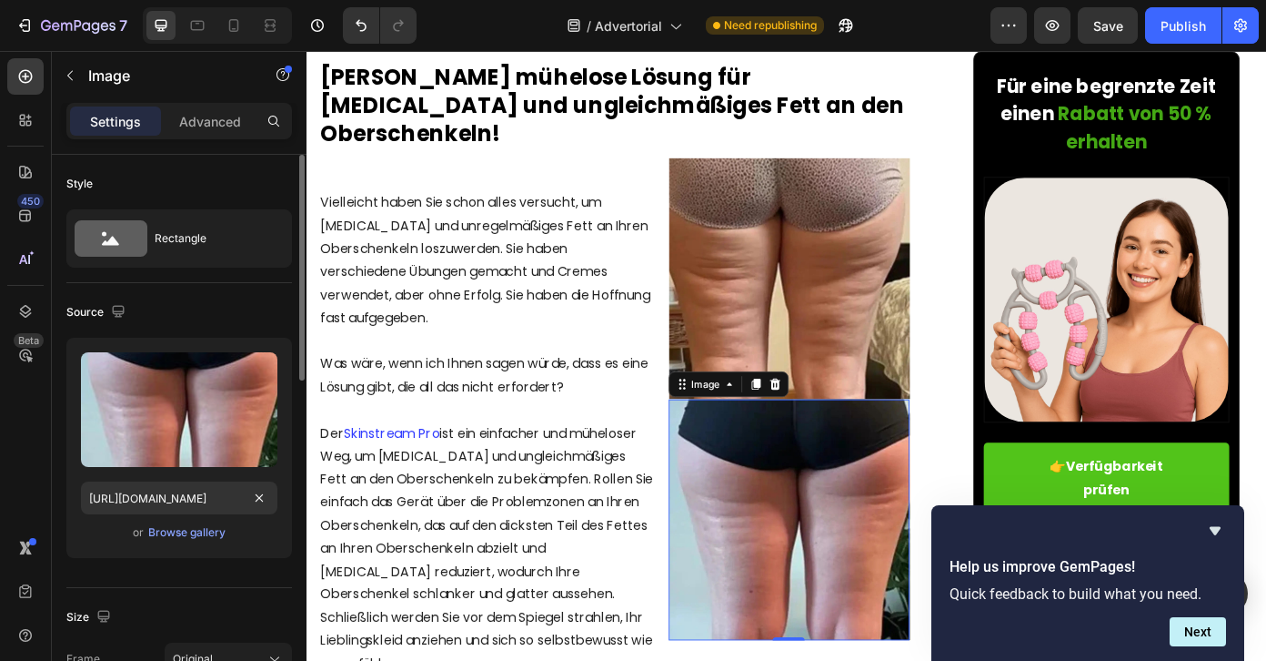
click at [274, 531] on div "or Browse gallery" at bounding box center [179, 532] width 197 height 22
click at [126, 311] on icon "button" at bounding box center [118, 309] width 18 height 18
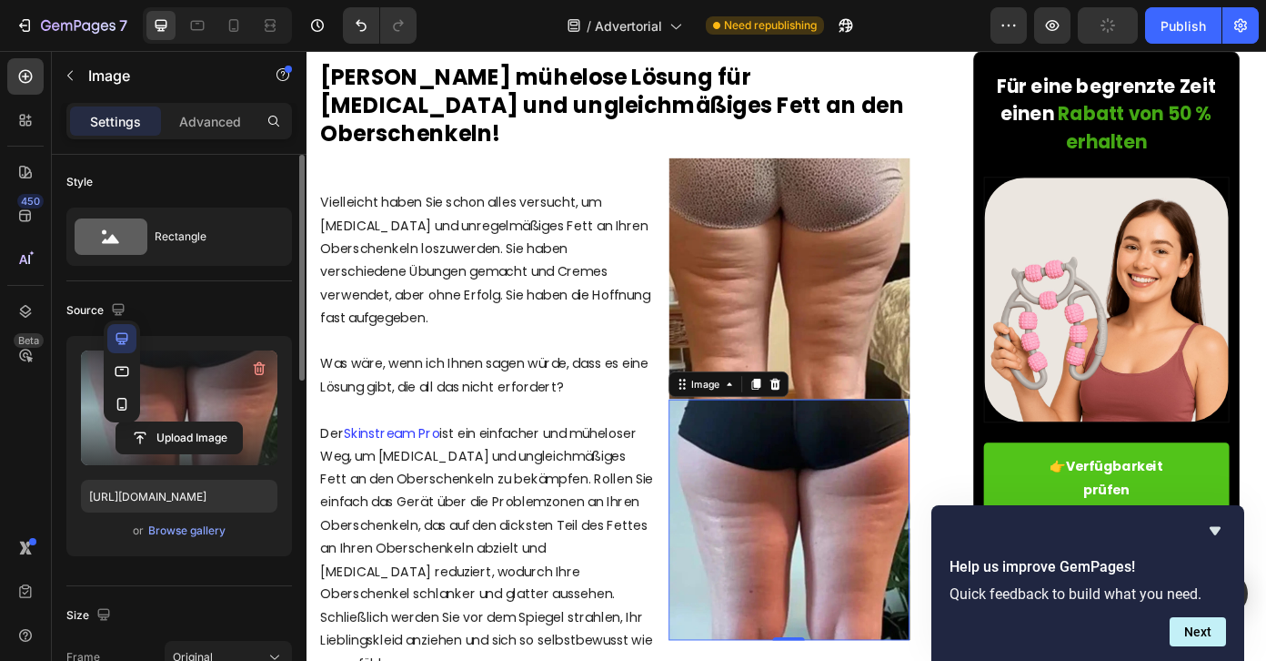
click at [125, 368] on icon "button" at bounding box center [122, 371] width 18 height 18
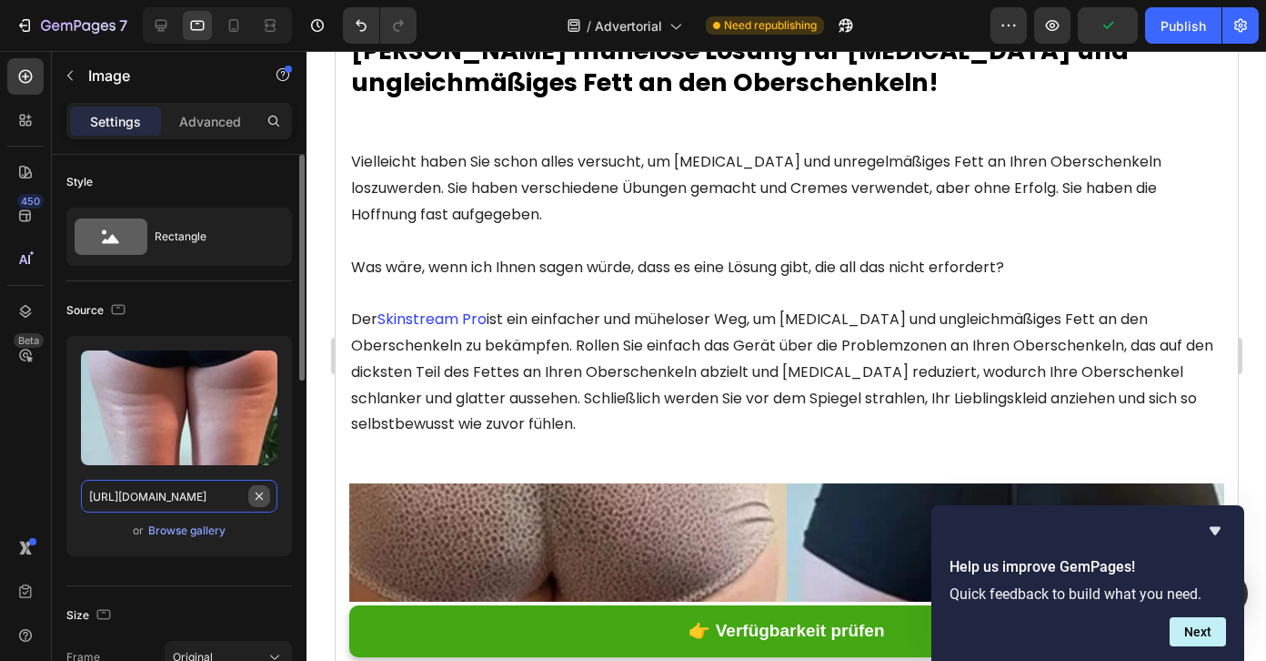
drag, startPoint x: 117, startPoint y: 492, endPoint x: 268, endPoint y: 500, distance: 151.2
click at [271, 500] on input "[URL][DOMAIN_NAME]" at bounding box center [179, 495] width 197 height 33
click at [123, 310] on icon "button" at bounding box center [118, 309] width 18 height 18
click at [119, 396] on icon "button" at bounding box center [122, 404] width 18 height 18
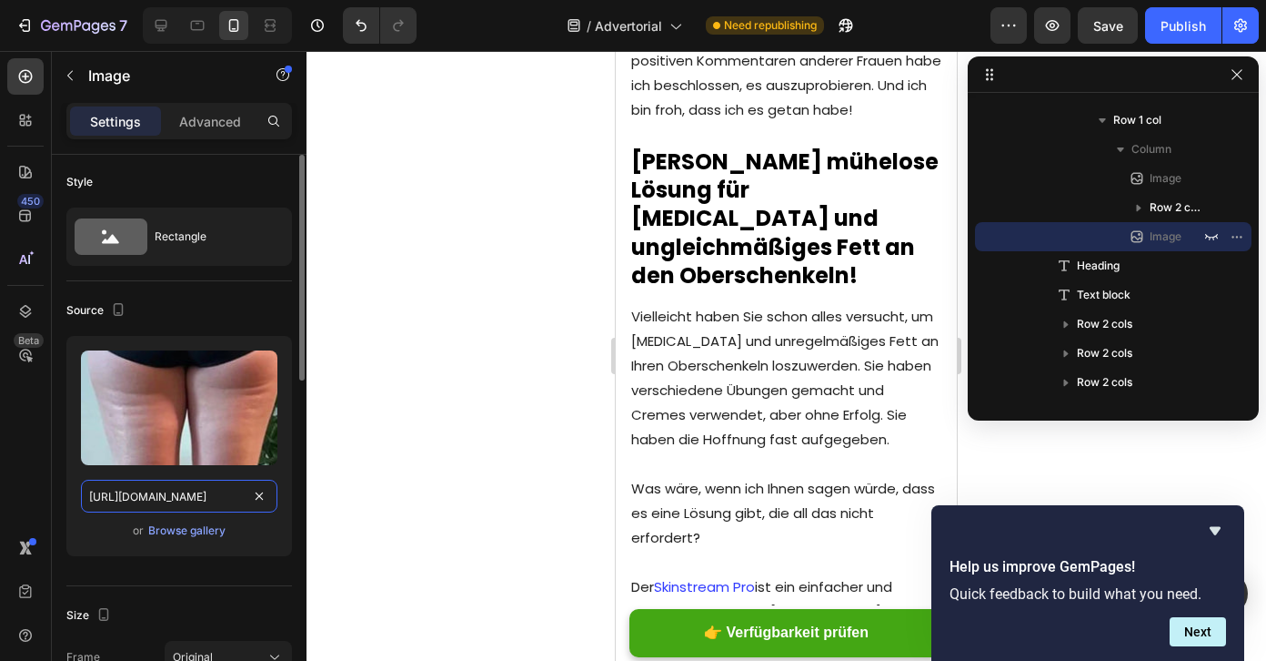
drag, startPoint x: 115, startPoint y: 496, endPoint x: 289, endPoint y: 499, distance: 174.7
click at [288, 499] on div "Upload Image [URL][DOMAIN_NAME] or Browse gallery" at bounding box center [179, 446] width 226 height 220
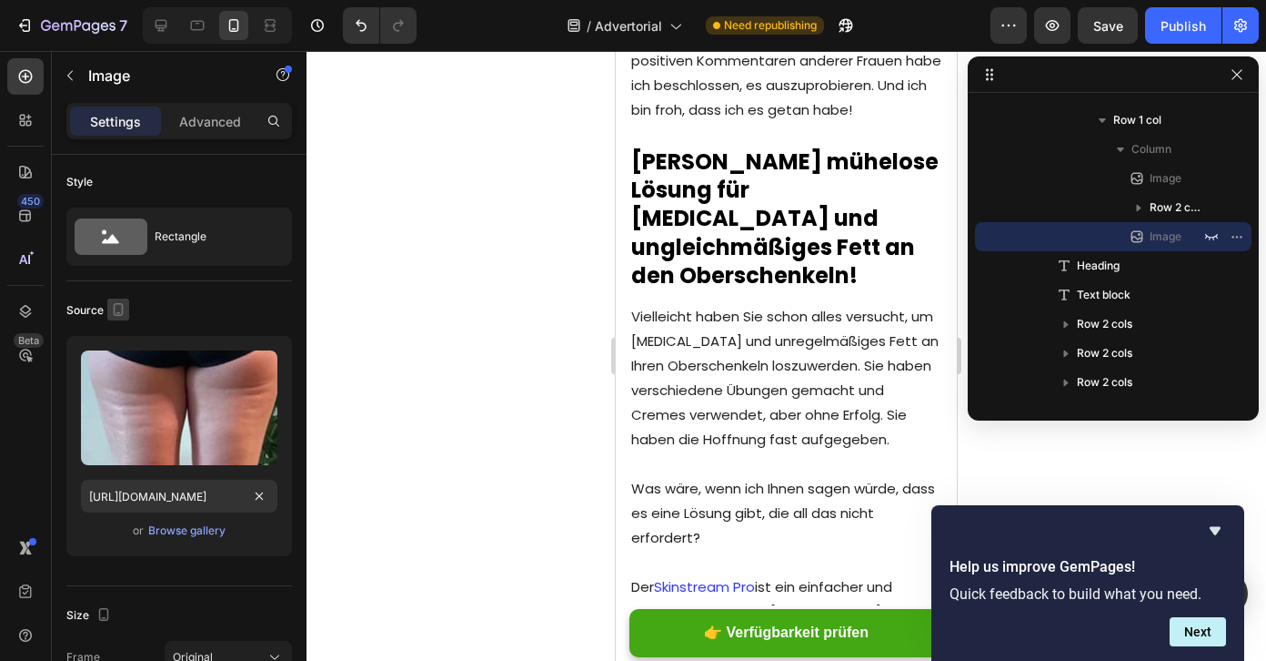
click at [116, 306] on icon "button" at bounding box center [118, 309] width 18 height 18
click at [129, 348] on button "button" at bounding box center [121, 338] width 29 height 29
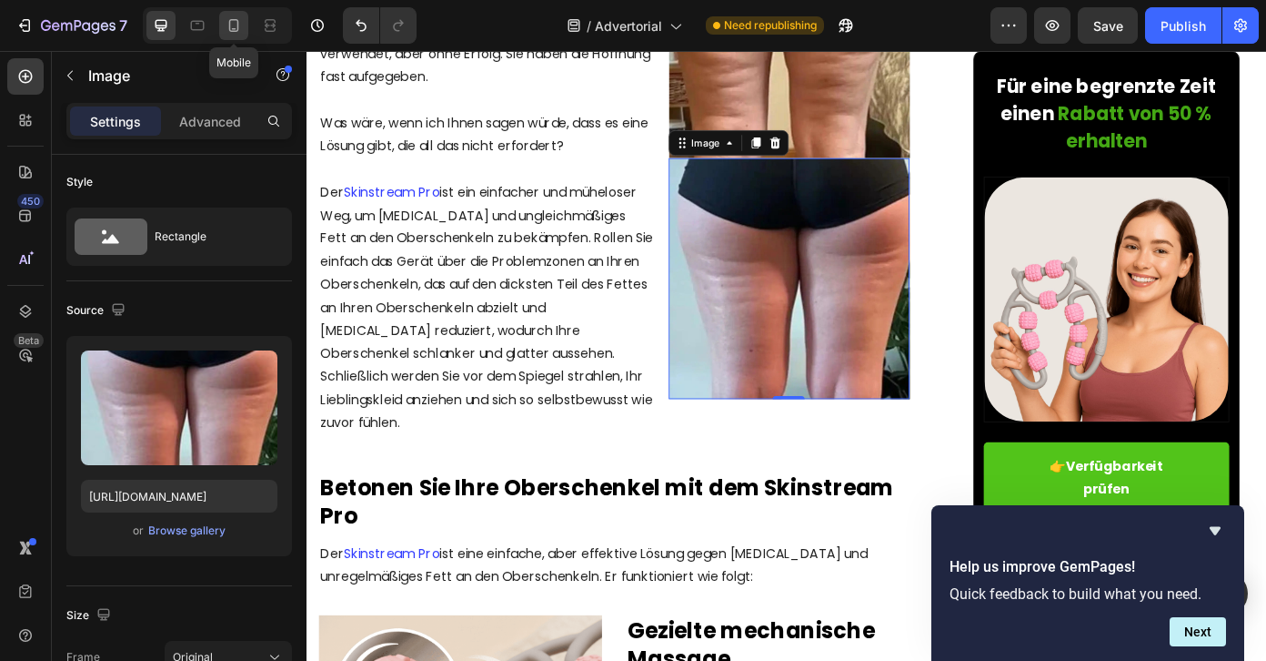
click at [232, 27] on icon at bounding box center [234, 25] width 18 height 18
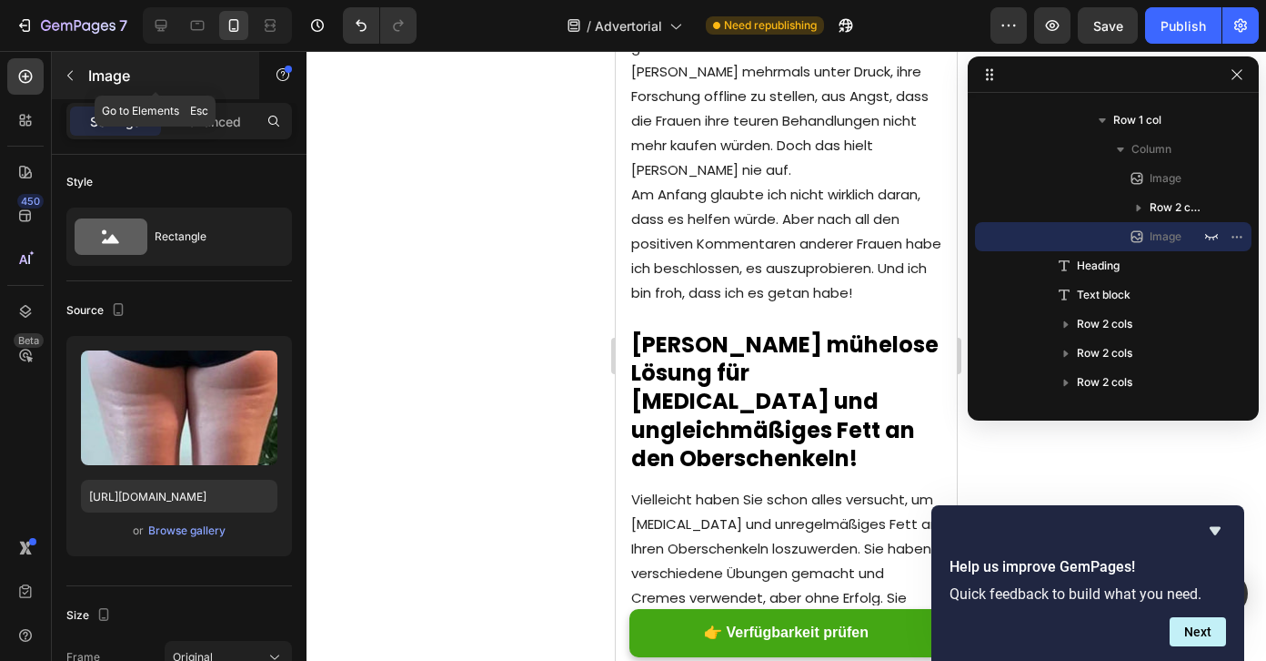
click at [71, 75] on icon "button" at bounding box center [70, 75] width 15 height 15
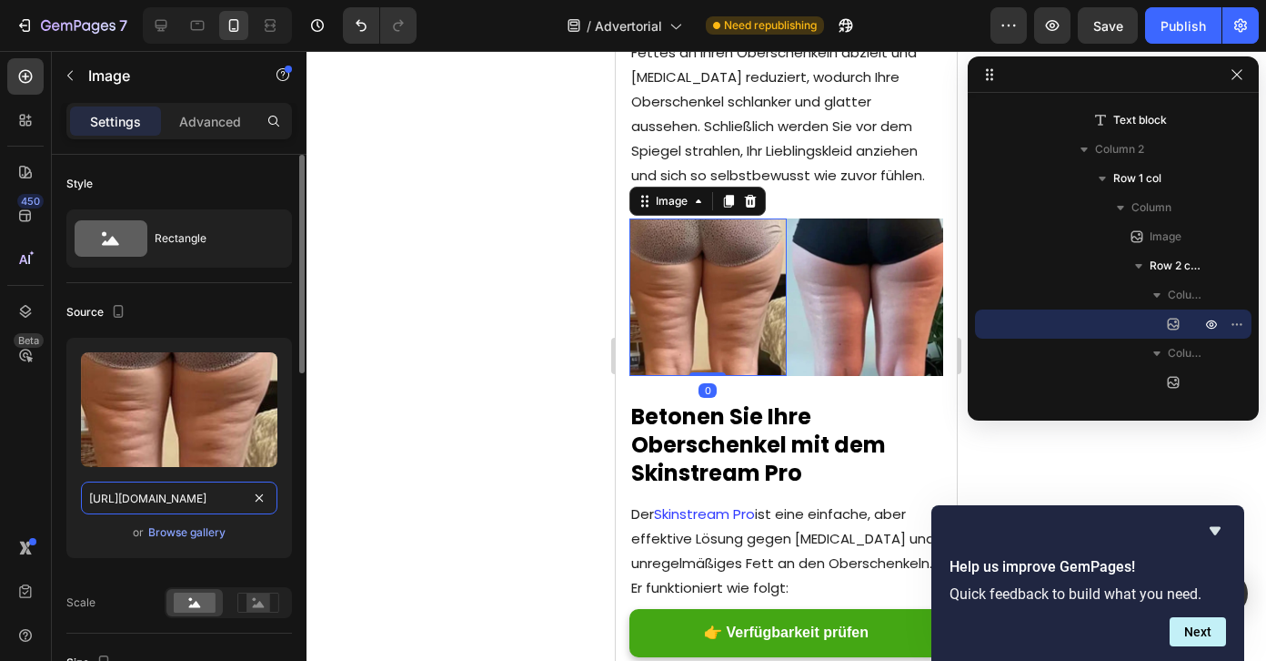
scroll to position [0, 310]
drag, startPoint x: 107, startPoint y: 493, endPoint x: 291, endPoint y: 498, distance: 183.8
click at [291, 498] on div "Upload Image [URL][DOMAIN_NAME] or Browse gallery" at bounding box center [179, 448] width 226 height 220
click at [120, 298] on div "Source" at bounding box center [179, 311] width 226 height 29
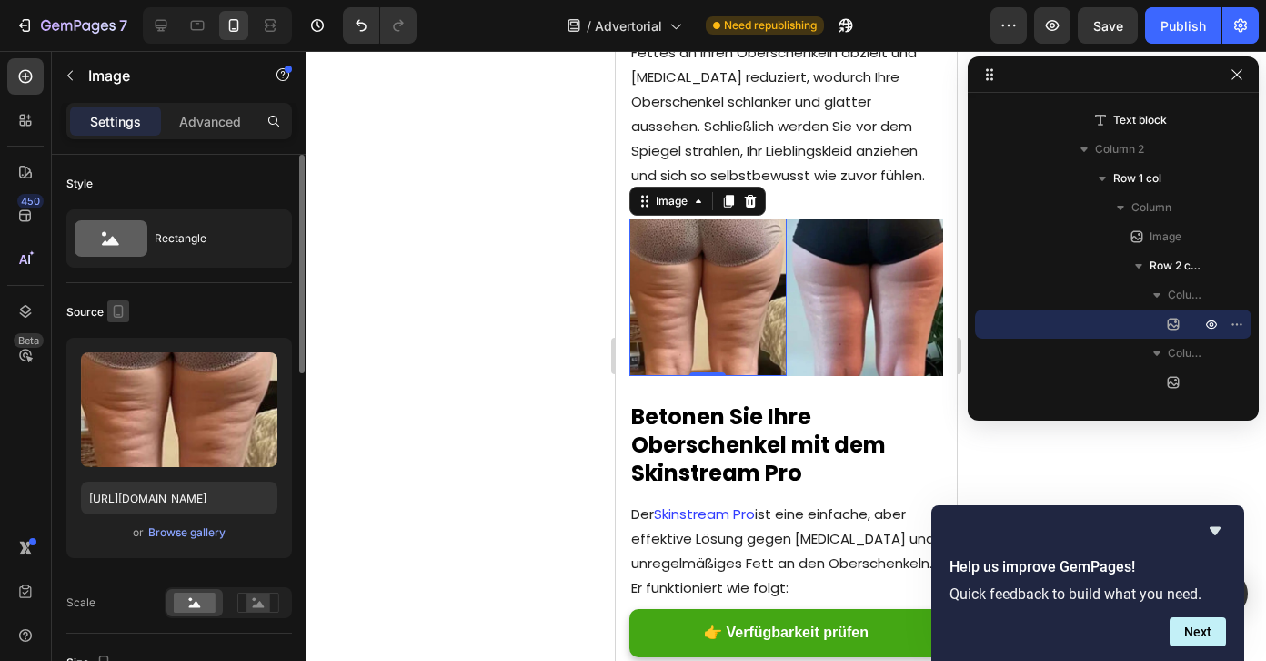
click at [120, 308] on icon "button" at bounding box center [118, 311] width 18 height 18
click at [120, 366] on icon "button" at bounding box center [122, 373] width 18 height 18
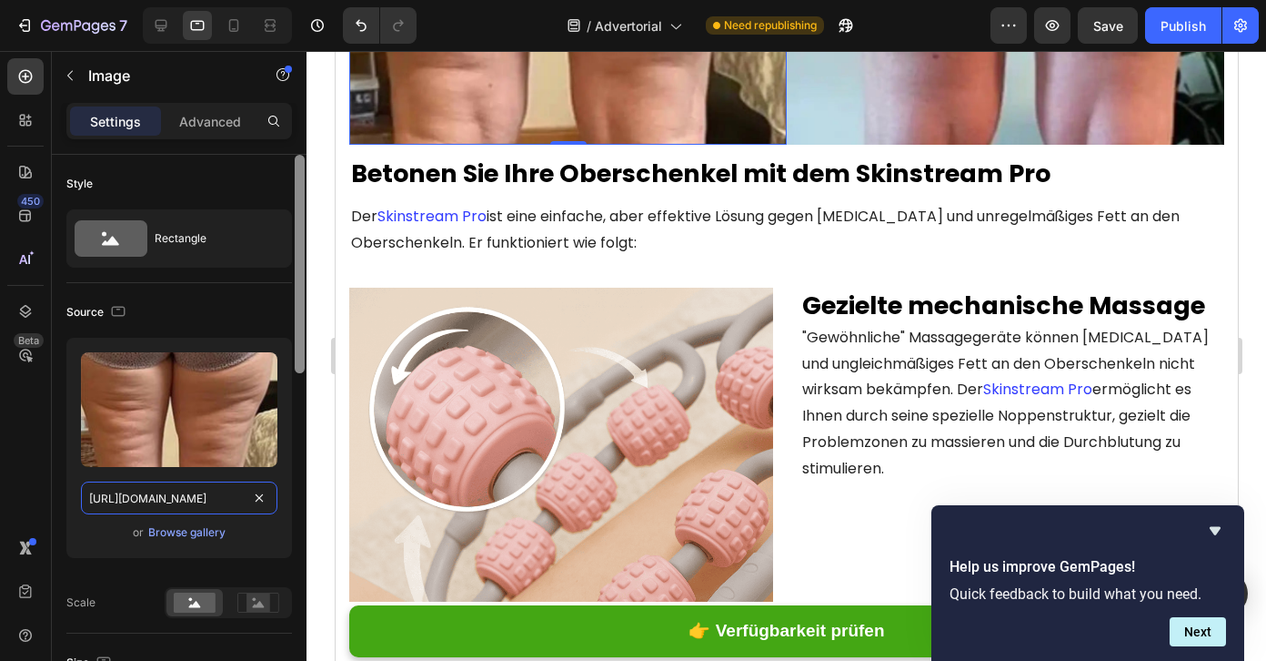
scroll to position [2492, 0]
drag, startPoint x: 118, startPoint y: 501, endPoint x: 294, endPoint y: 507, distance: 175.7
click at [294, 507] on div "Style Rectangle Source Upload Image https://cdn.shopify.com/s/files/1/0935/4913…" at bounding box center [179, 434] width 255 height 558
click at [122, 317] on icon "button" at bounding box center [118, 311] width 18 height 18
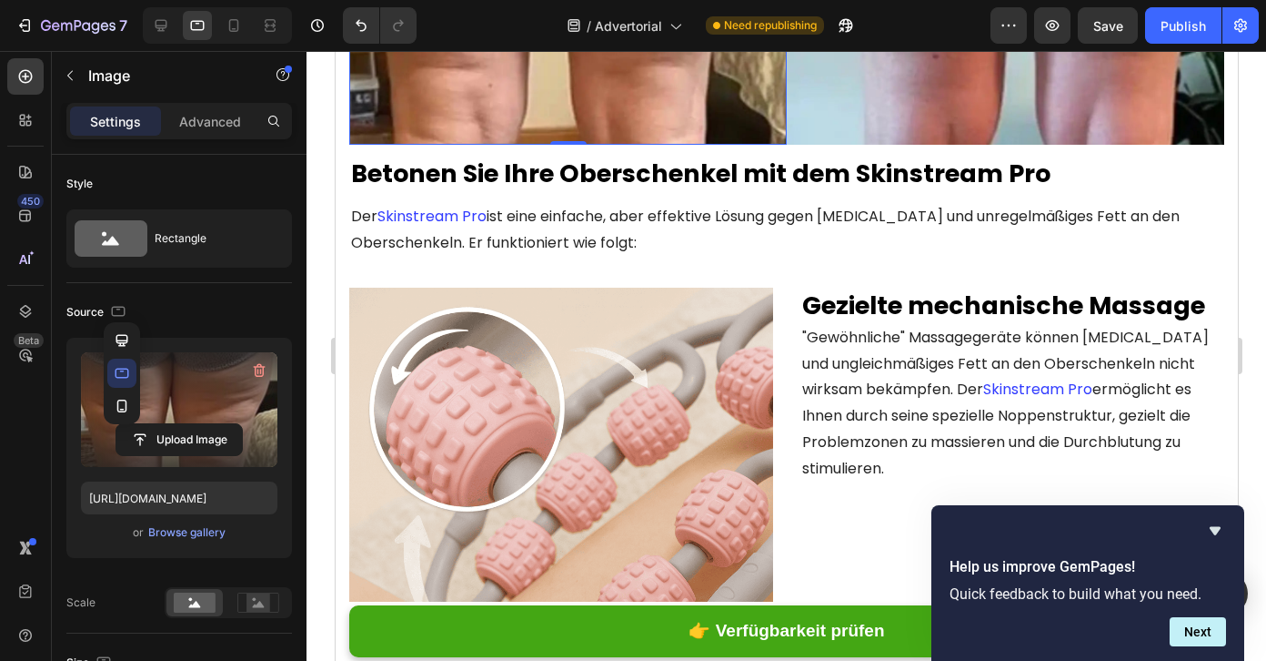
click at [123, 405] on icon "button" at bounding box center [122, 406] width 18 height 18
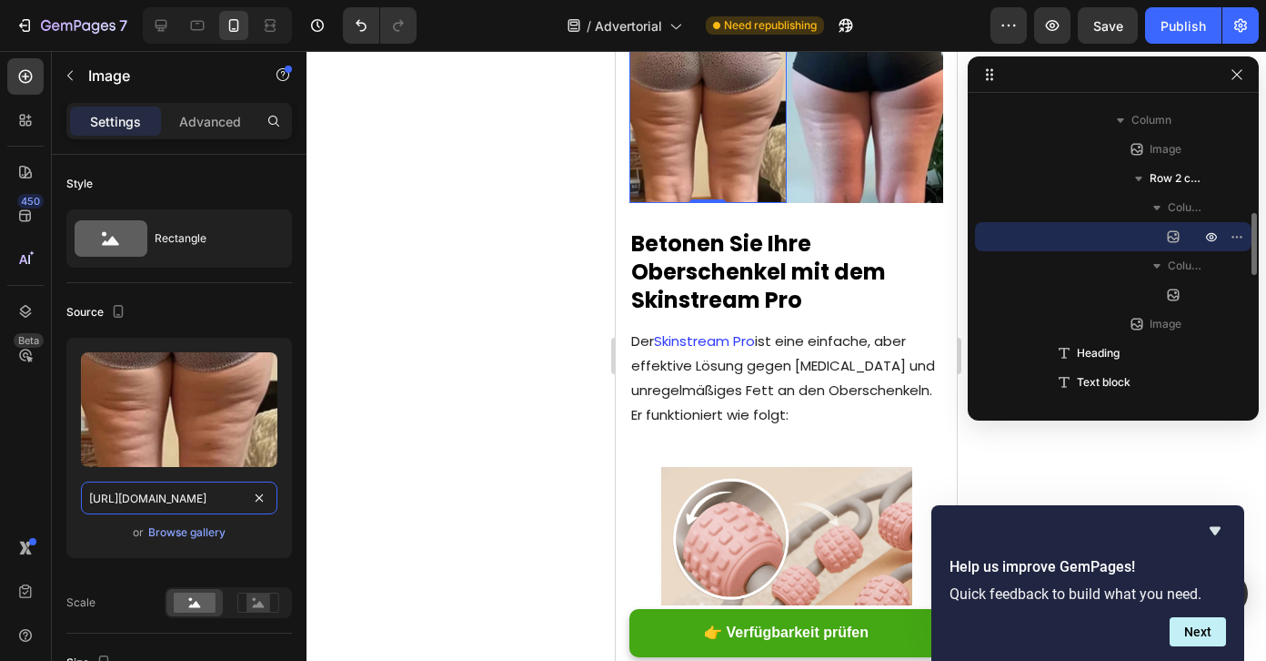
scroll to position [0, 310]
drag, startPoint x: 120, startPoint y: 503, endPoint x: 322, endPoint y: 511, distance: 202.1
click at [326, 0] on div "7 / Advertorial Need republishing Preview Save Publish 450 Beta Sections(18) El…" at bounding box center [633, 0] width 1266 height 0
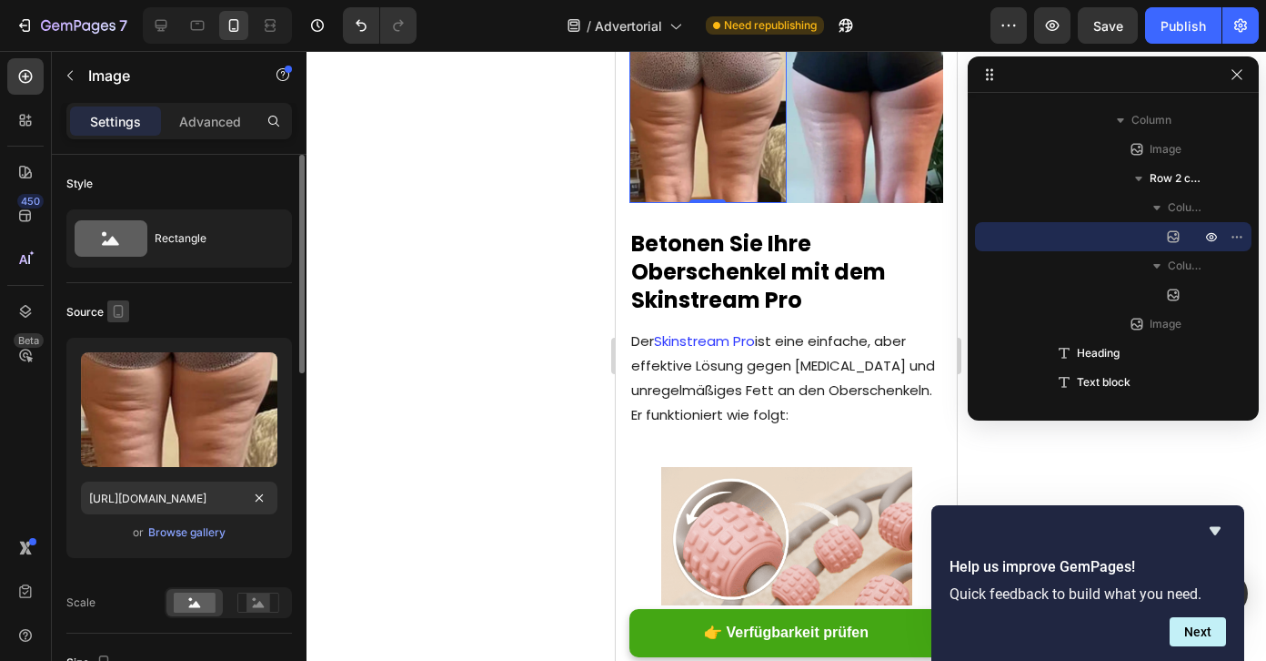
click at [116, 314] on icon "button" at bounding box center [118, 315] width 5 height 2
click at [126, 343] on icon "button" at bounding box center [122, 340] width 18 height 18
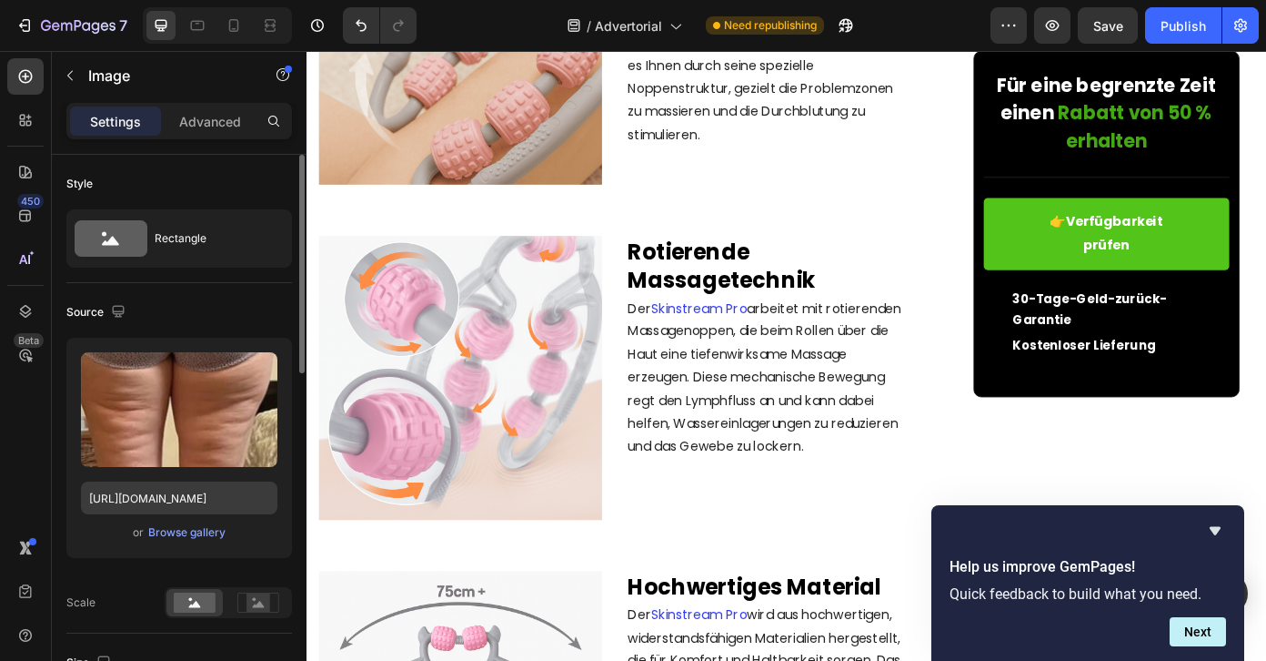
scroll to position [2882, 0]
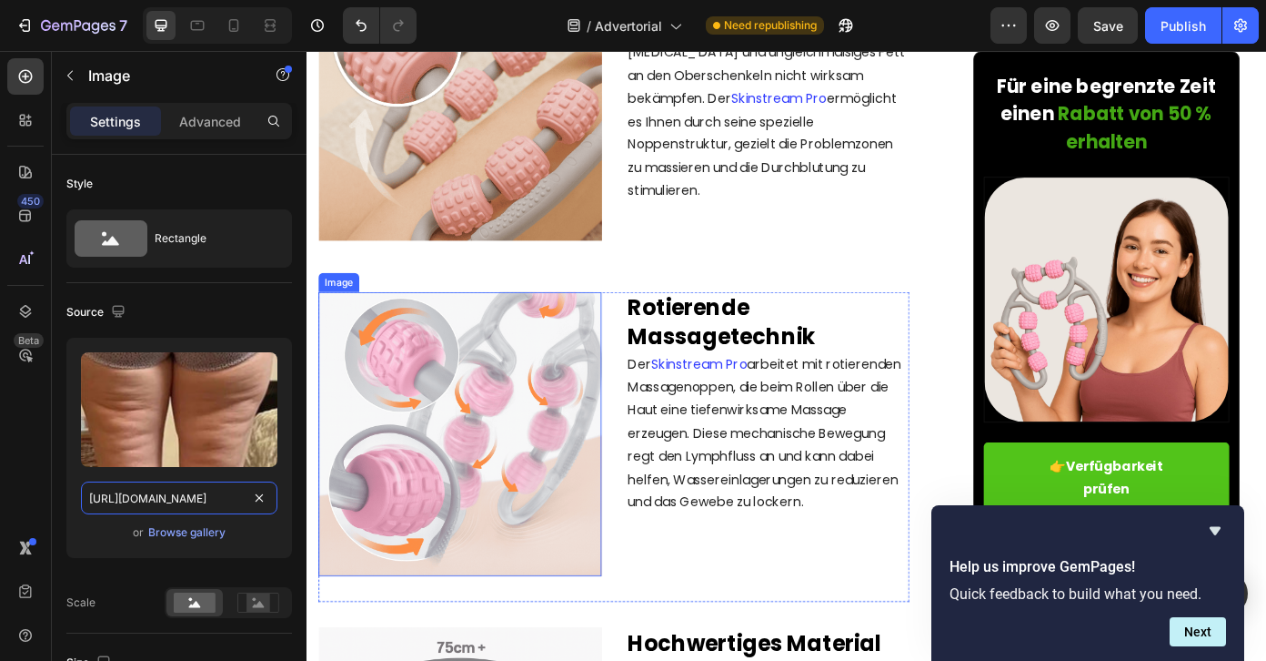
drag, startPoint x: 418, startPoint y: 541, endPoint x: 332, endPoint y: 556, distance: 86.7
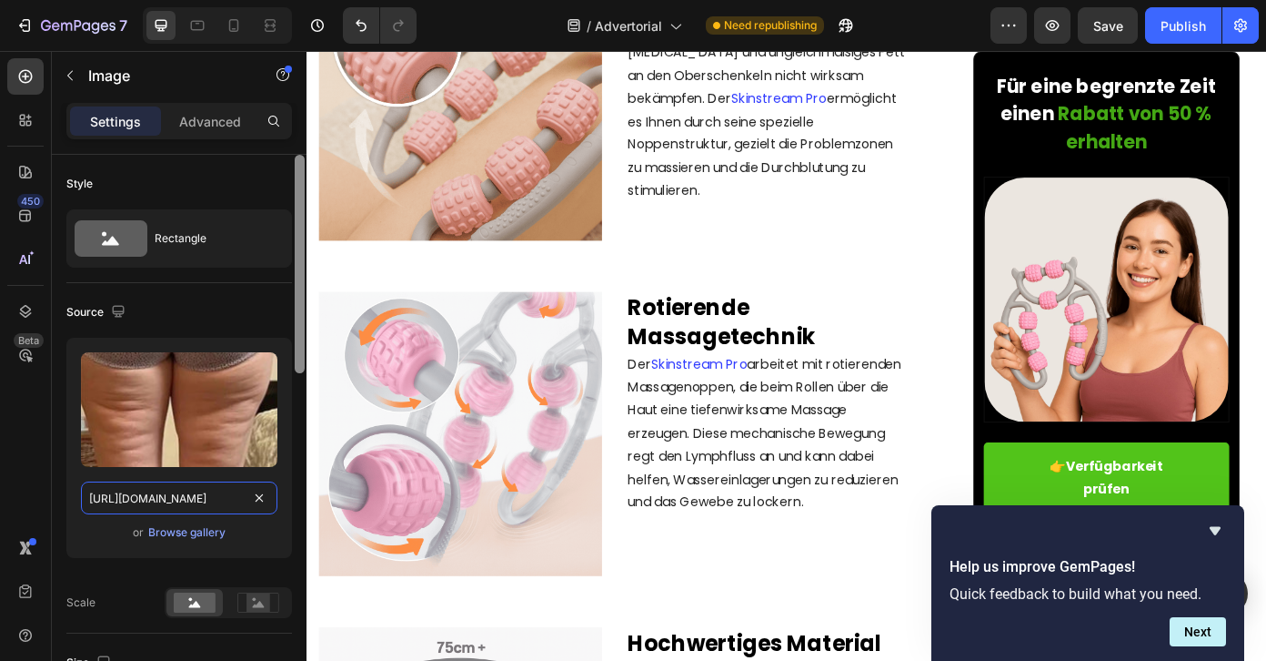
scroll to position [0, 314]
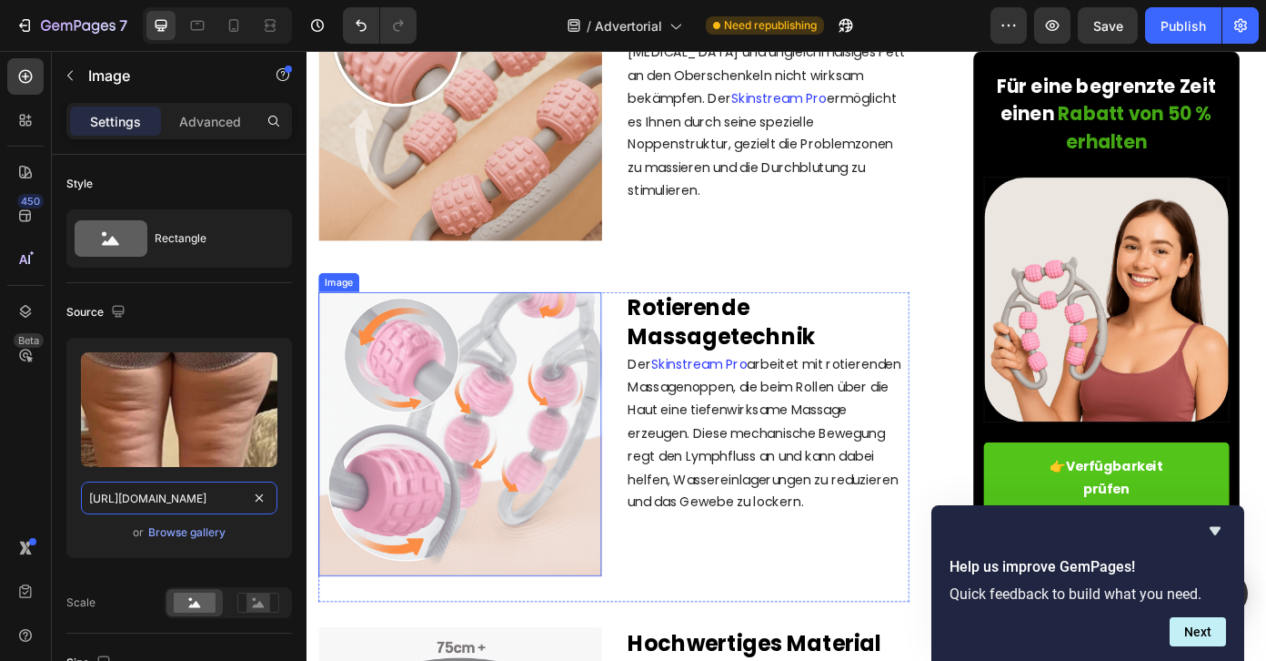
drag, startPoint x: 453, startPoint y: 548, endPoint x: 329, endPoint y: 566, distance: 125.1
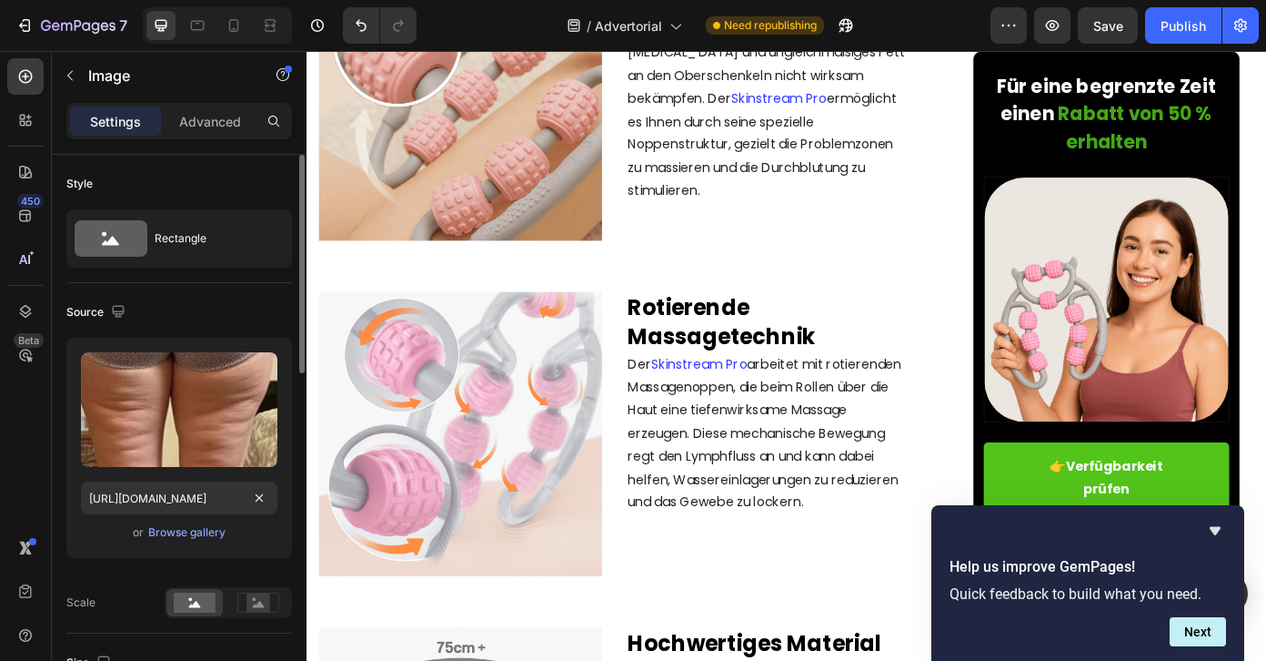
click at [109, 295] on div "Source Upload Image https://cdn.shopify.com/s/files/1/0935/4913/4148/files/gemp…" at bounding box center [179, 458] width 226 height 350
click at [113, 309] on icon "button" at bounding box center [118, 311] width 18 height 18
click at [126, 402] on icon "button" at bounding box center [122, 406] width 18 height 18
type input "[URL][DOMAIN_NAME]"
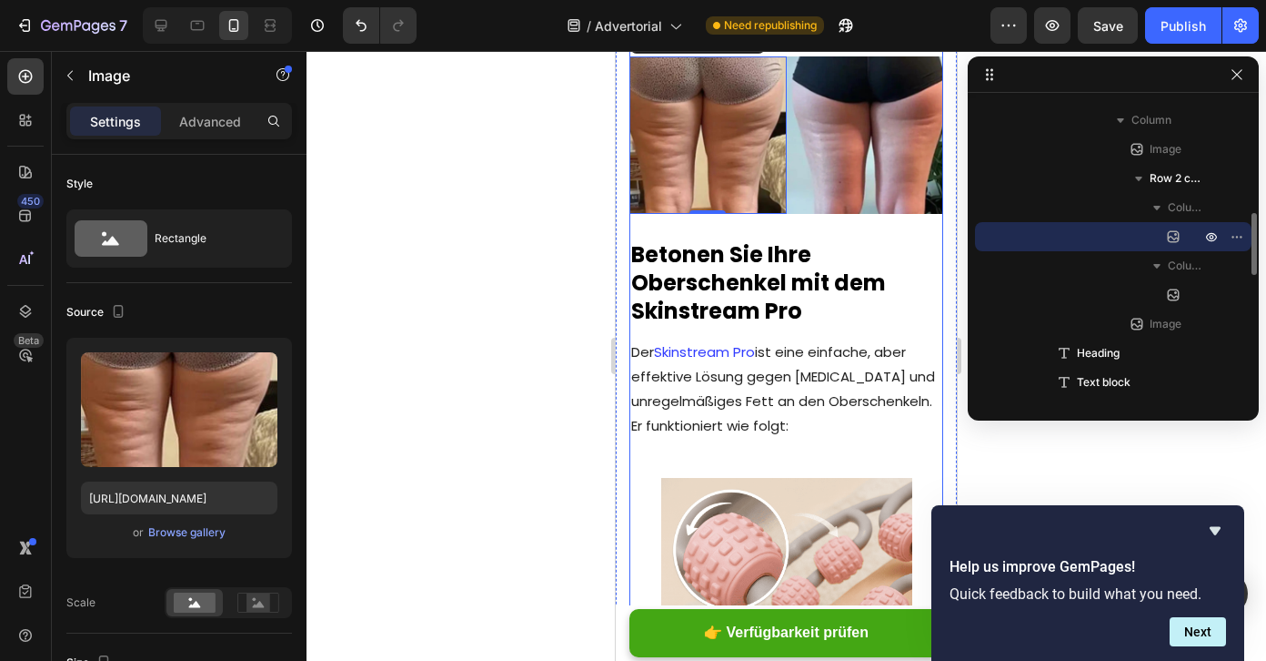
scroll to position [3289, 0]
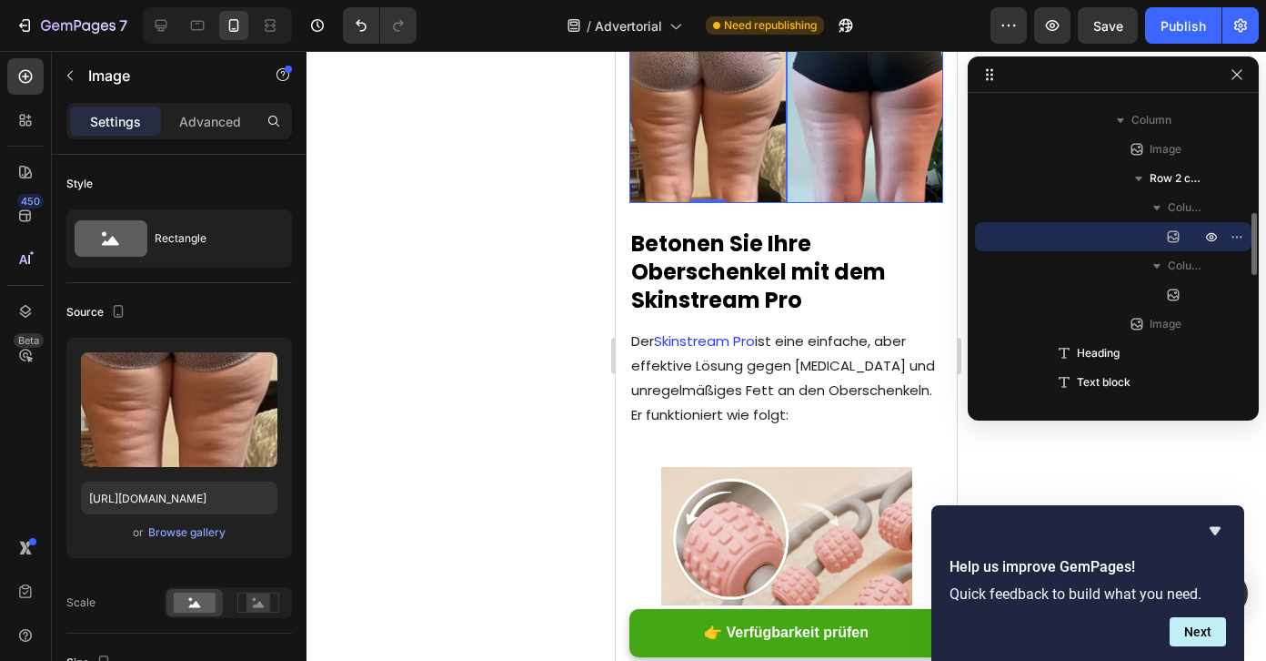
click at [809, 203] on img at bounding box center [865, 123] width 157 height 157
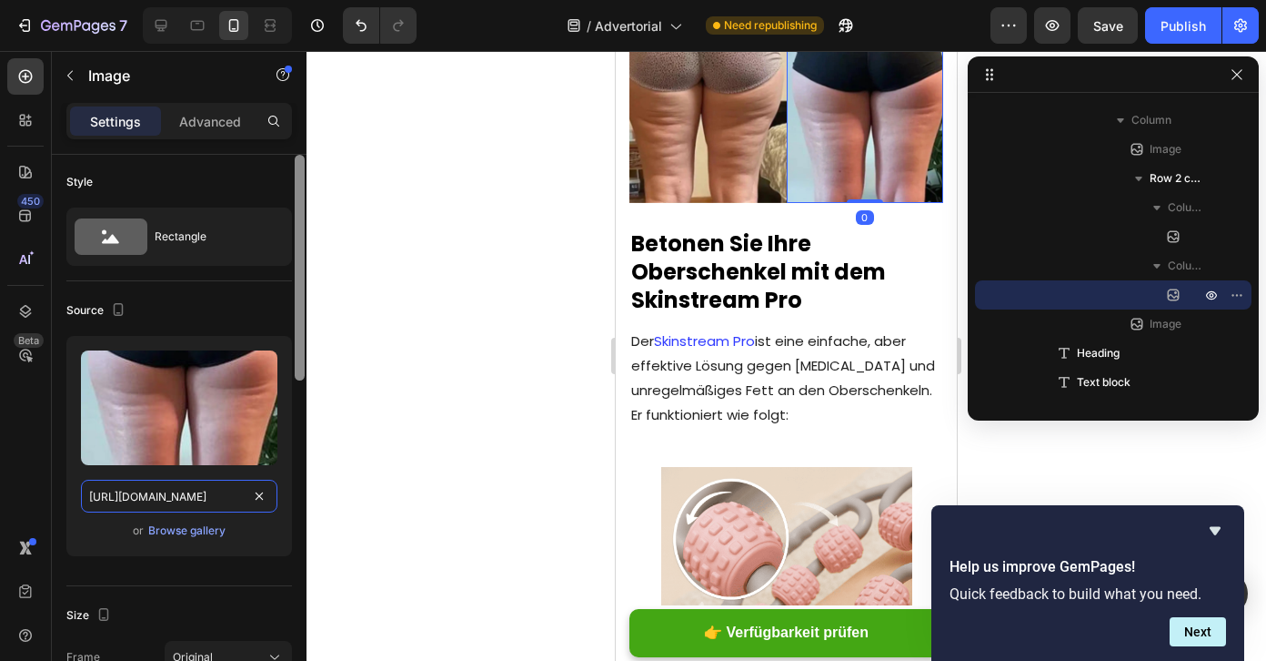
scroll to position [0, 315]
drag, startPoint x: 132, startPoint y: 495, endPoint x: 301, endPoint y: 495, distance: 169.2
click at [301, 495] on div "Style Rectangle Source Upload Image https://cdn.shopify.com/s/files/1/0935/4913…" at bounding box center [179, 434] width 255 height 558
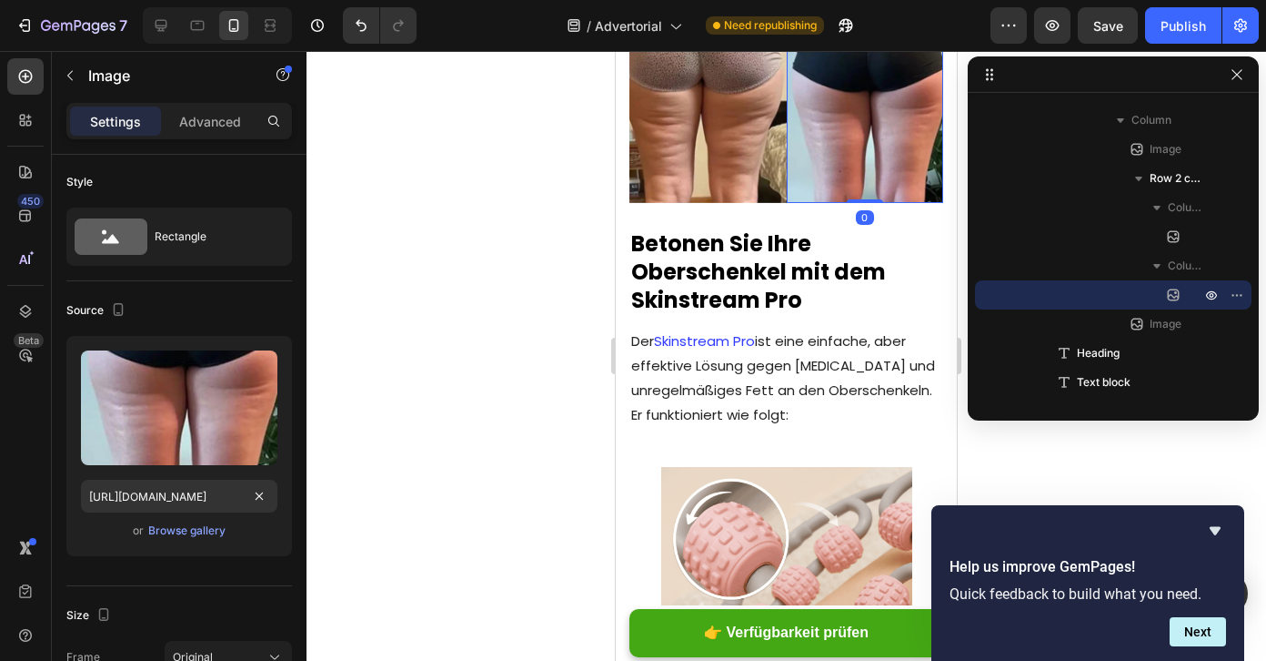
click at [105, 308] on div "Source" at bounding box center [97, 310] width 63 height 25
click at [112, 308] on icon "button" at bounding box center [118, 309] width 18 height 18
click at [127, 368] on icon "button" at bounding box center [123, 371] width 14 height 10
type input "[URL][DOMAIN_NAME]"
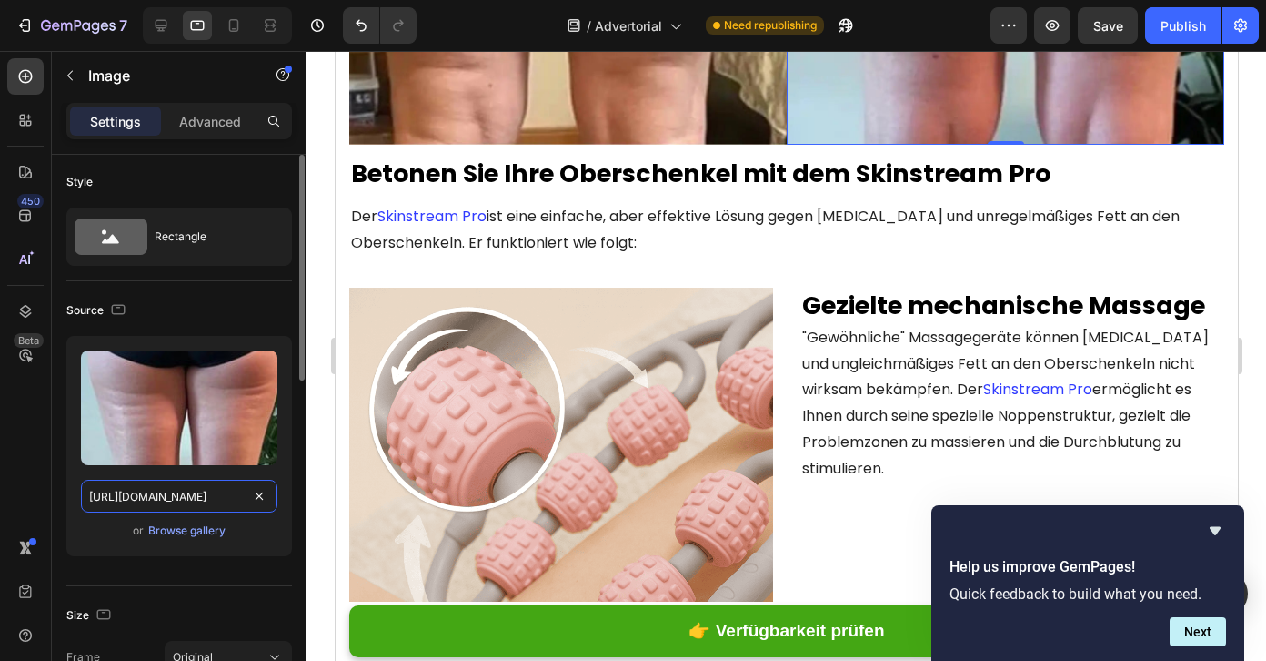
scroll to position [0, 318]
drag, startPoint x: 119, startPoint y: 499, endPoint x: 282, endPoint y: 501, distance: 162.9
click at [284, 501] on div "Upload Image [URL][DOMAIN_NAME] or Browse gallery" at bounding box center [179, 446] width 226 height 220
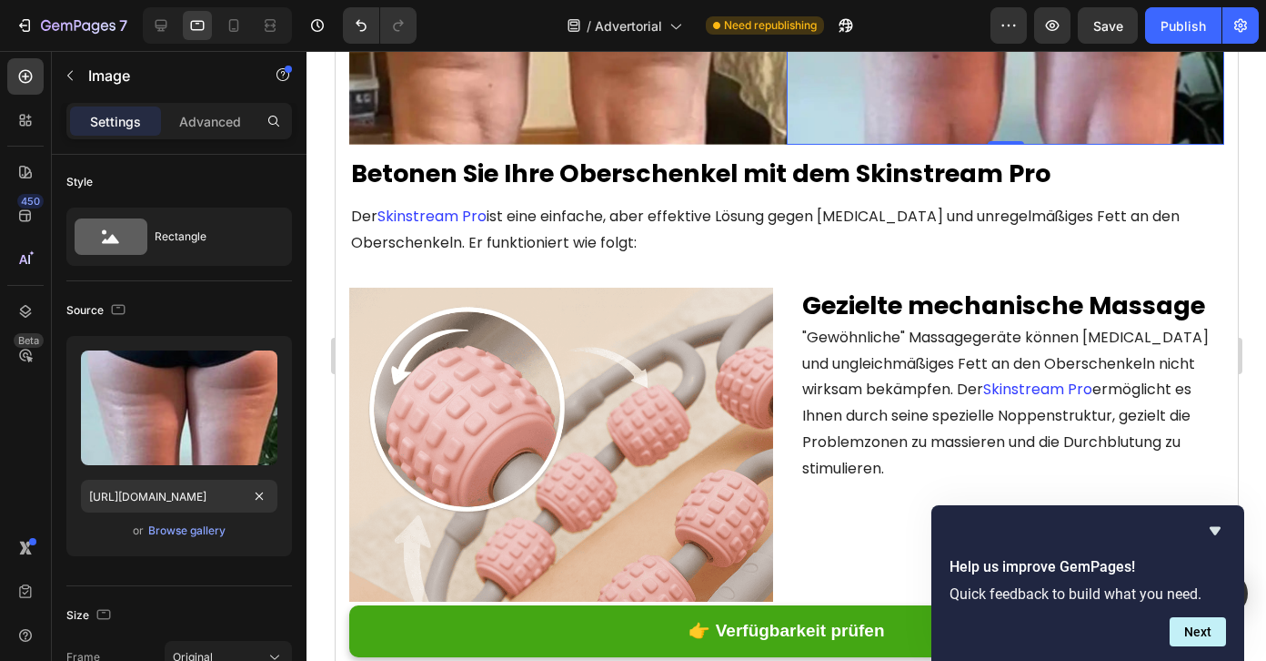
click at [107, 298] on div at bounding box center [118, 310] width 22 height 25
click at [124, 318] on button "button" at bounding box center [118, 309] width 22 height 22
click at [127, 348] on button "button" at bounding box center [121, 338] width 29 height 29
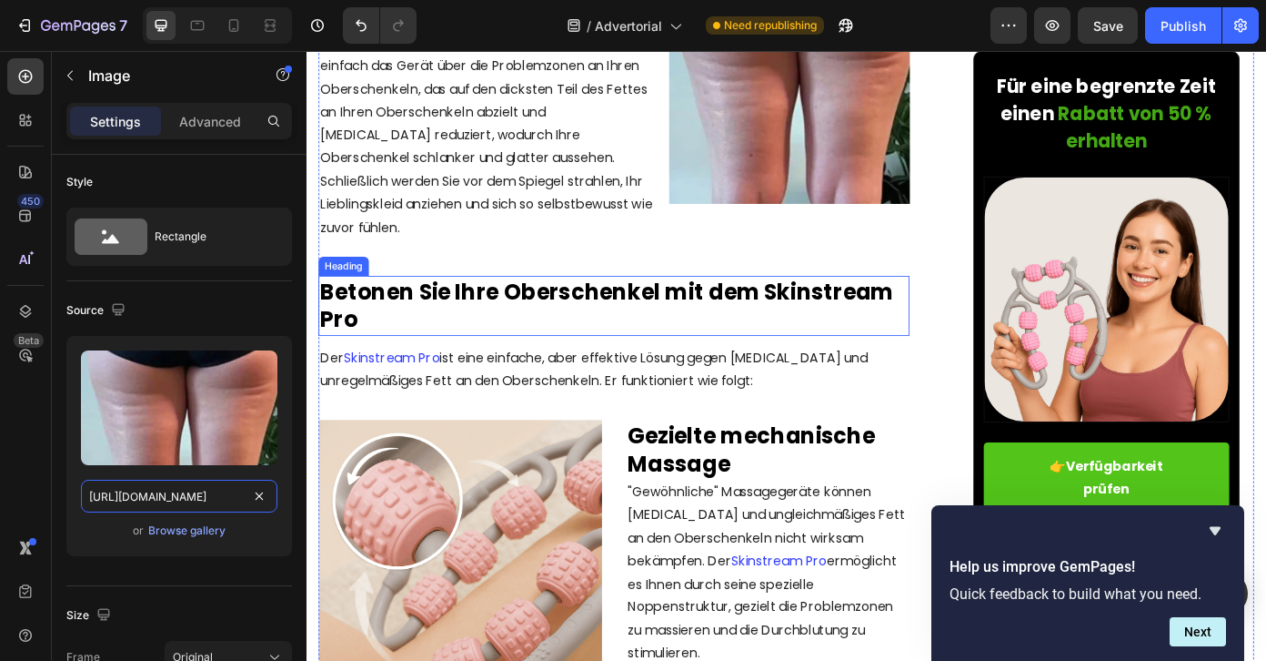
drag, startPoint x: 417, startPoint y: 543, endPoint x: 343, endPoint y: 558, distance: 75.1
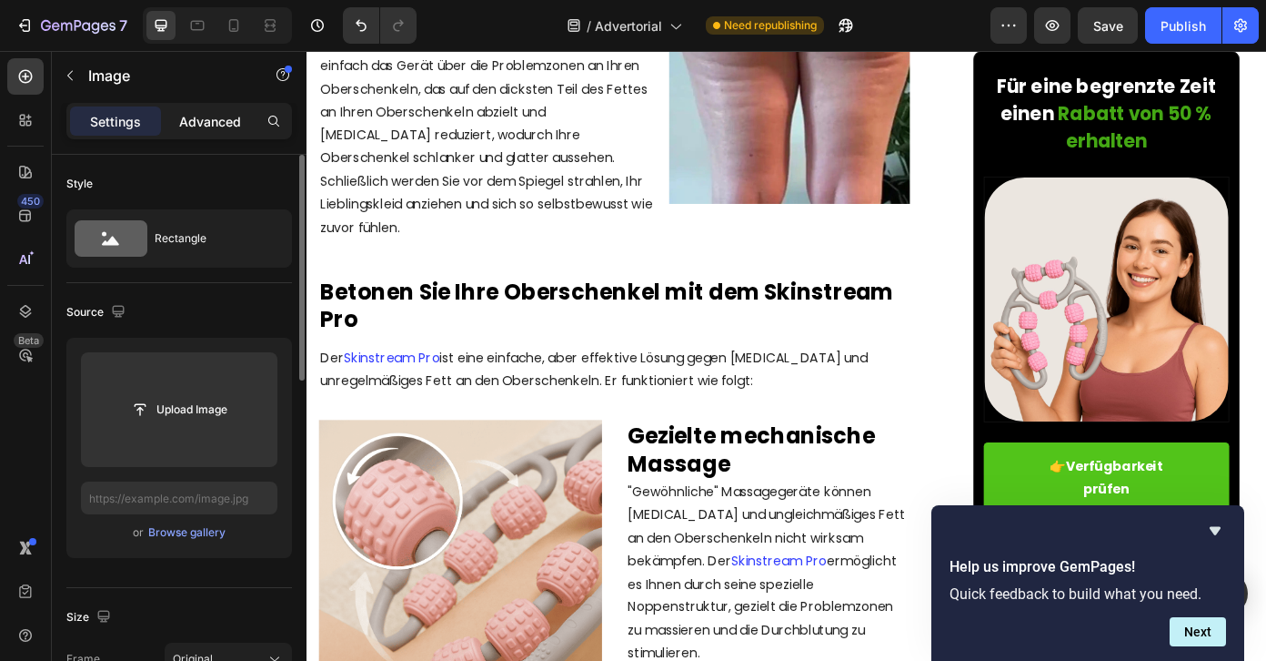
click at [205, 109] on div "Advanced" at bounding box center [210, 120] width 91 height 29
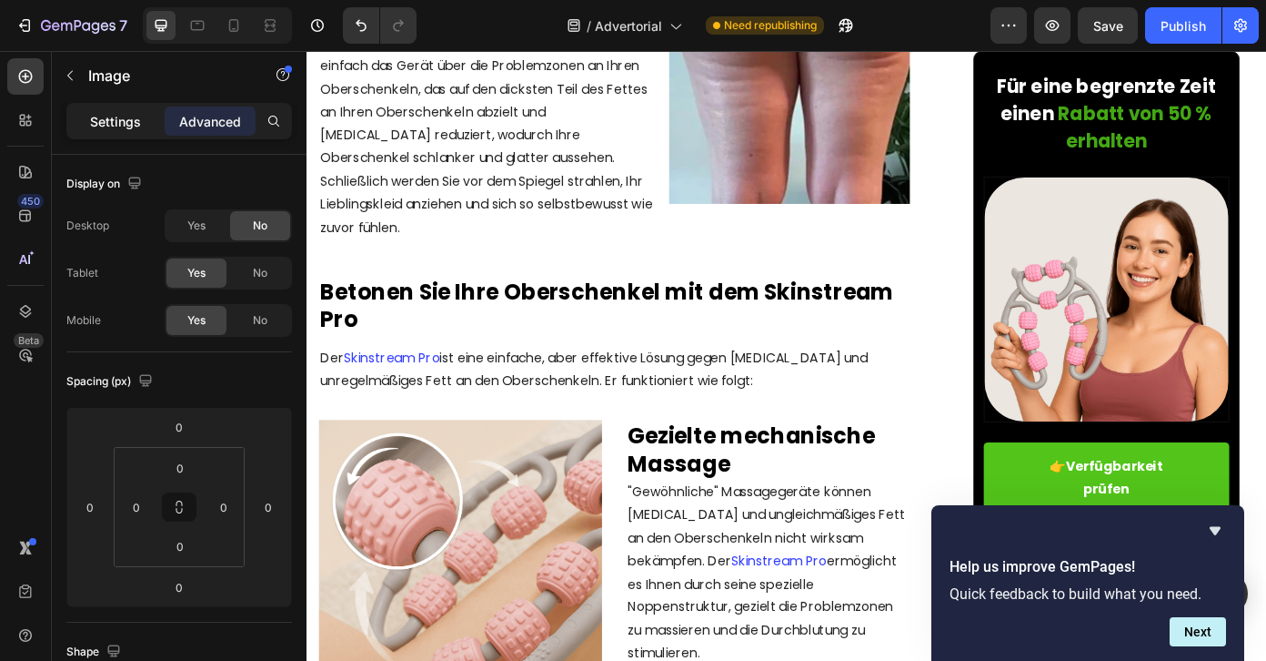
click at [129, 128] on p "Settings" at bounding box center [115, 121] width 51 height 19
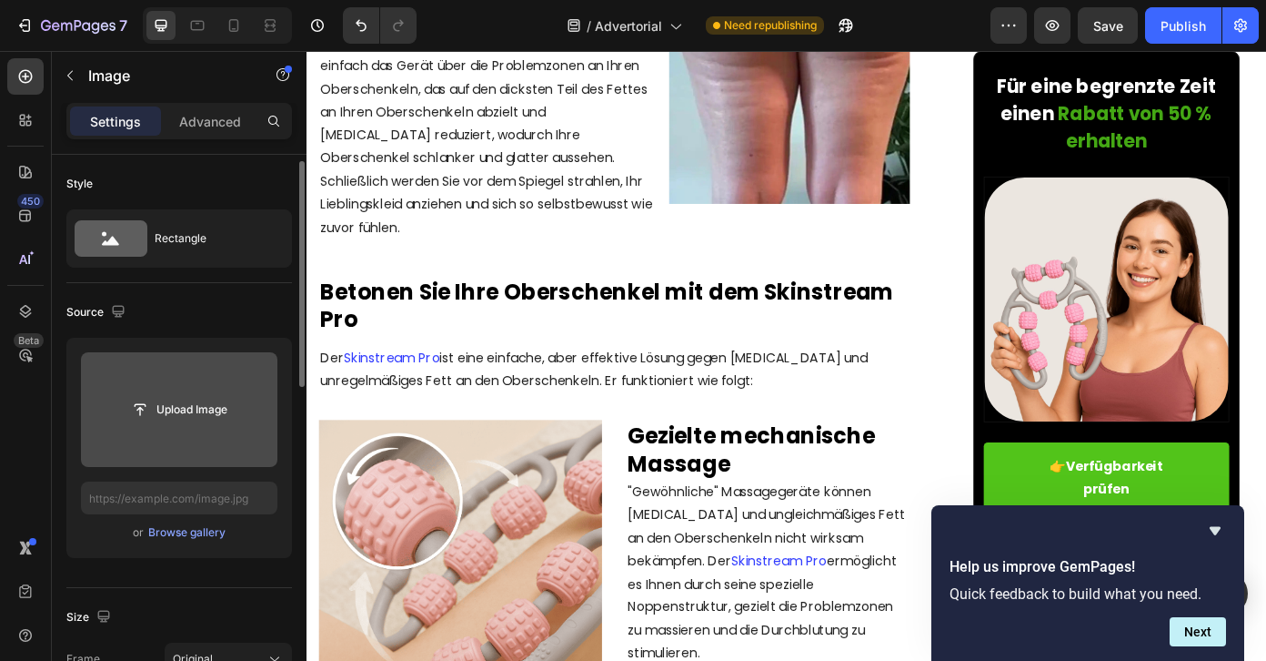
scroll to position [98, 0]
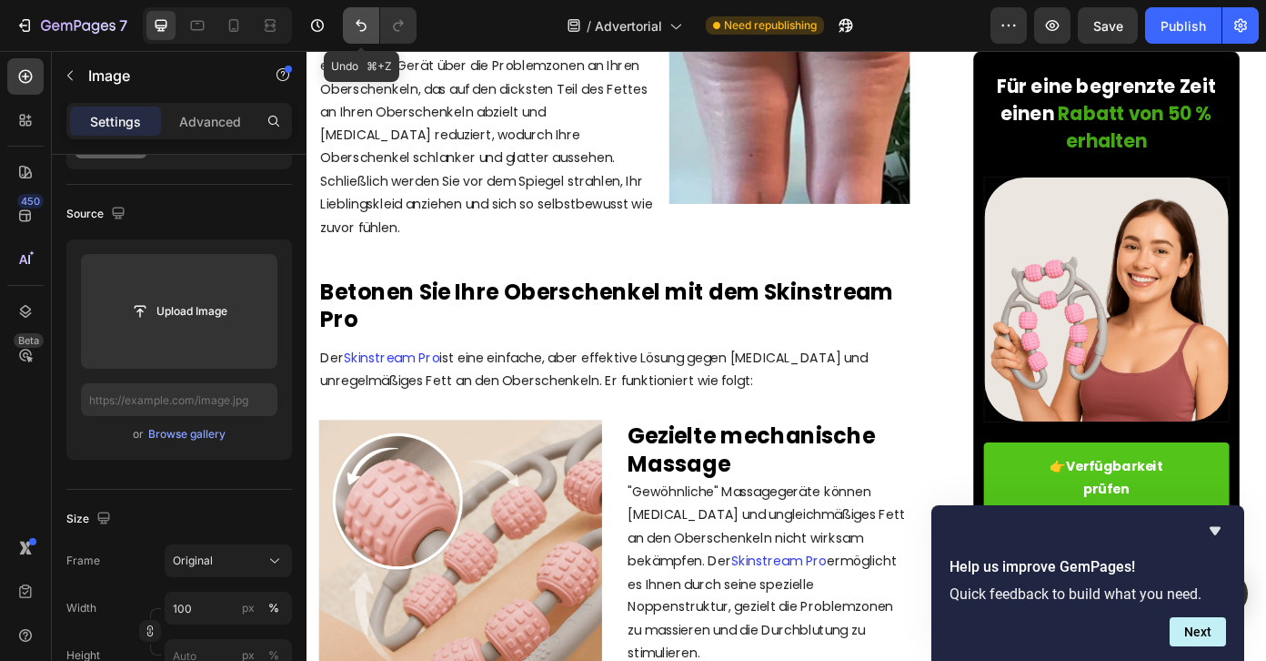
click at [365, 20] on icon "Undo/Redo" at bounding box center [361, 25] width 18 height 18
type input "[URL][DOMAIN_NAME]"
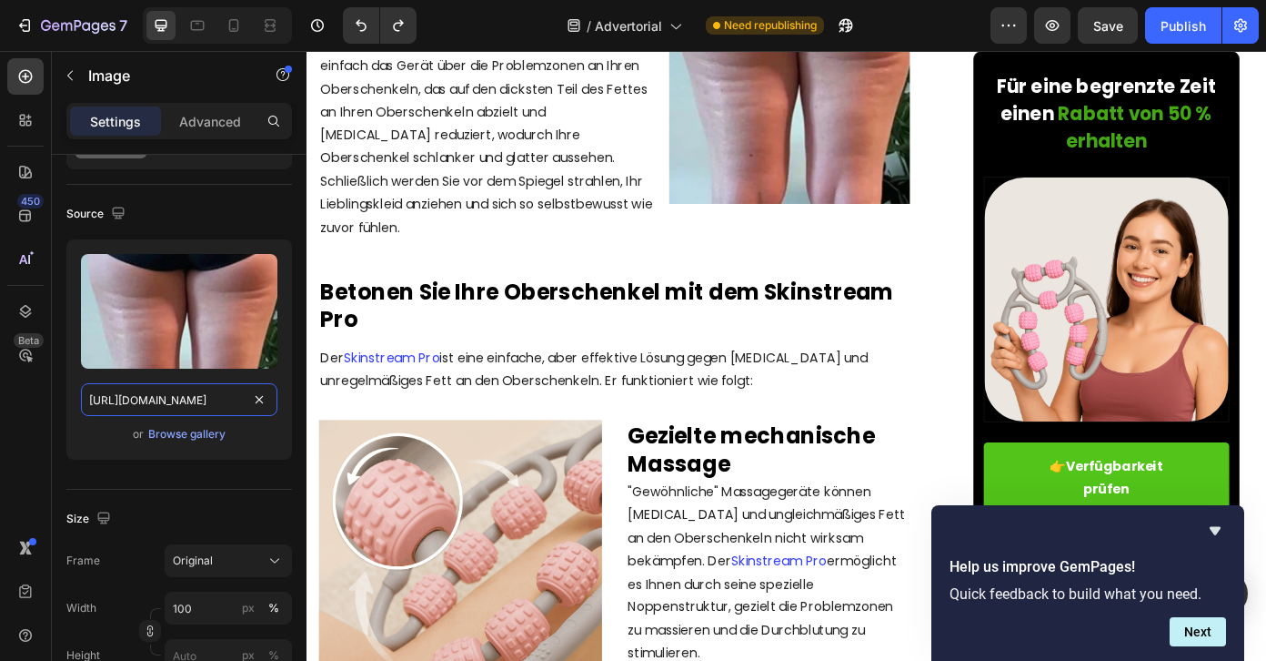
scroll to position [0, 318]
drag, startPoint x: 468, startPoint y: 447, endPoint x: 364, endPoint y: 448, distance: 103.7
click at [250, 209] on div "Source" at bounding box center [179, 213] width 226 height 29
click at [189, 126] on p "Advanced" at bounding box center [210, 121] width 62 height 19
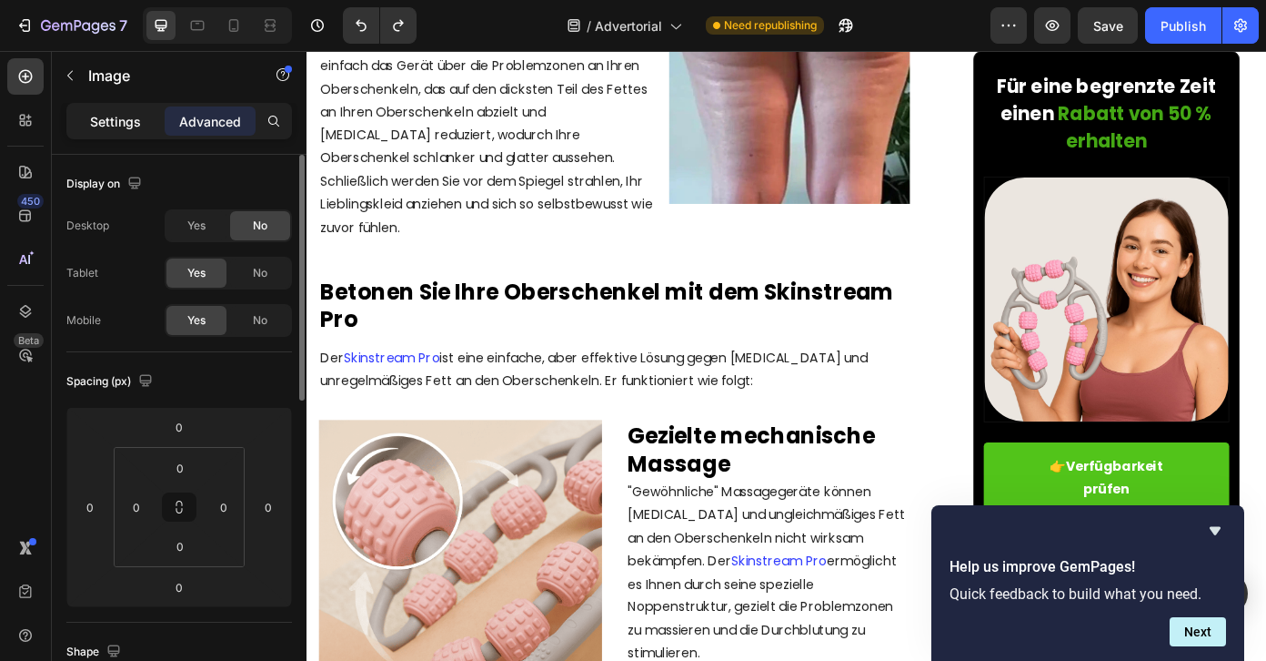
click at [119, 109] on div "Settings" at bounding box center [115, 120] width 91 height 29
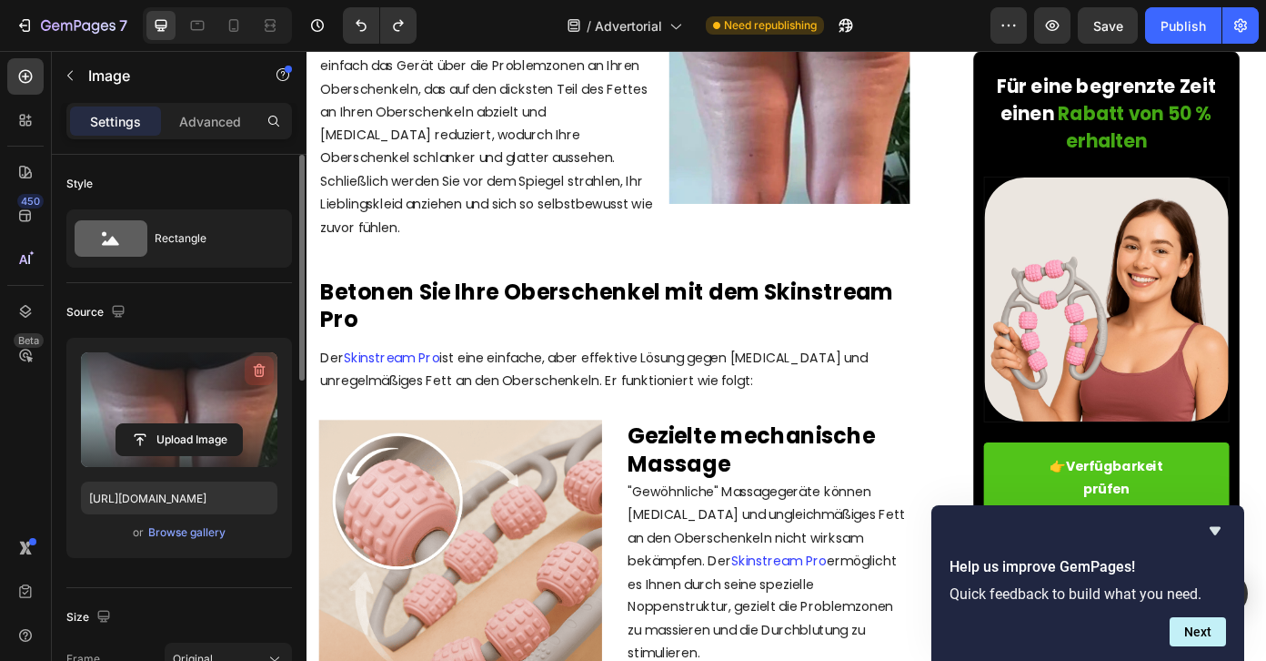
click at [260, 370] on icon "button" at bounding box center [261, 370] width 2 height 5
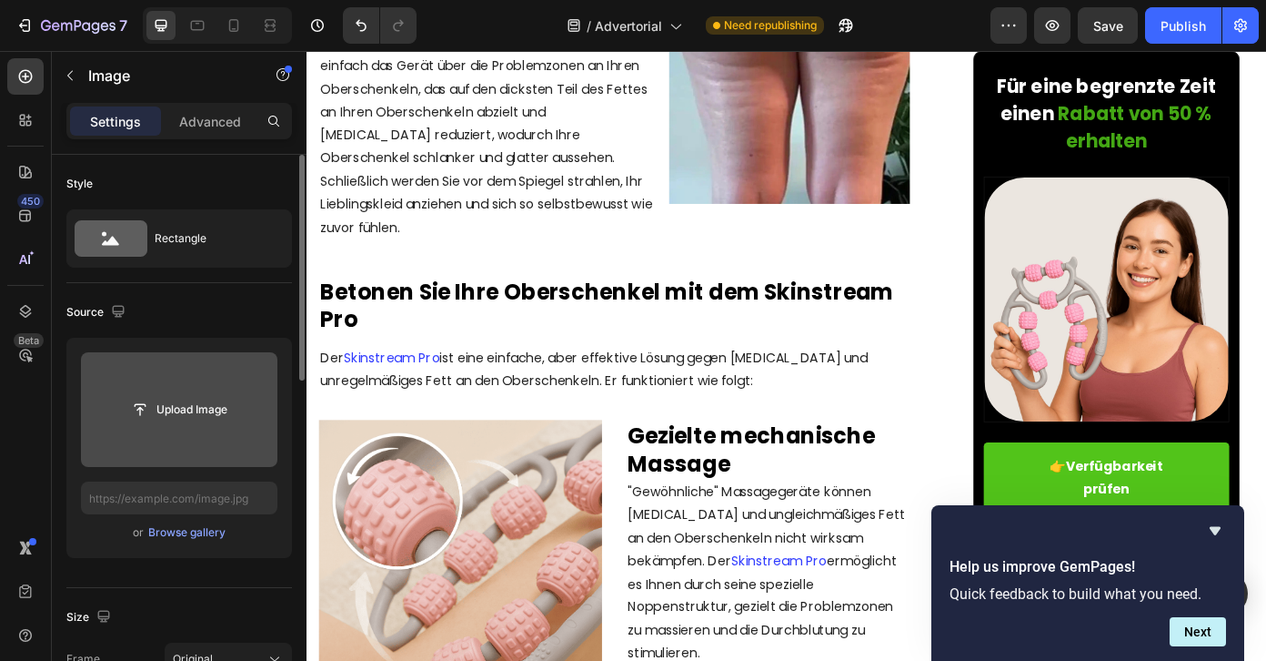
click at [221, 311] on div "Source" at bounding box center [179, 311] width 226 height 29
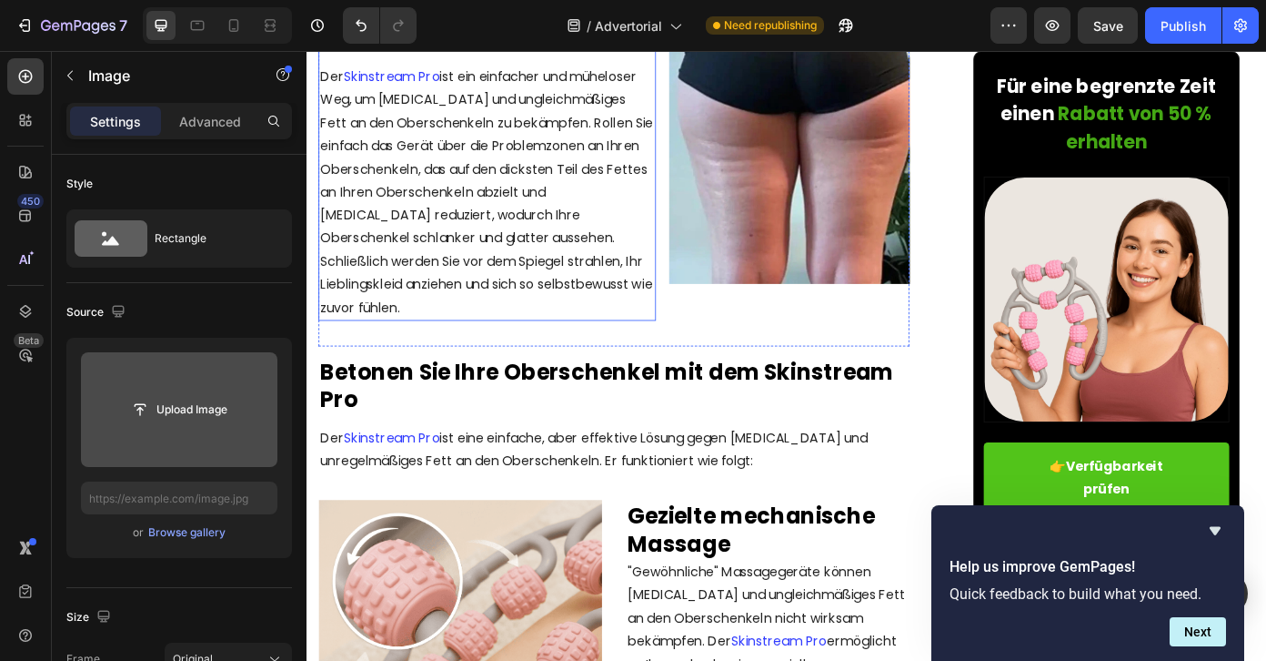
scroll to position [2225, 0]
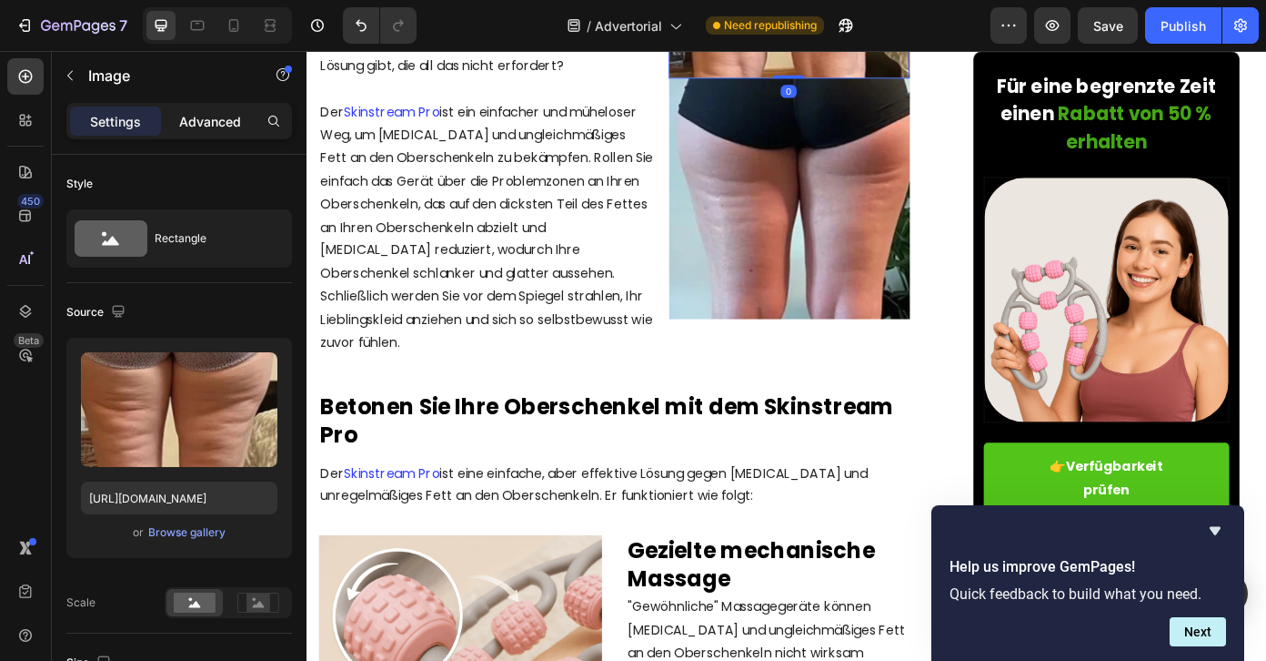
click at [207, 122] on p "Advanced" at bounding box center [210, 121] width 62 height 19
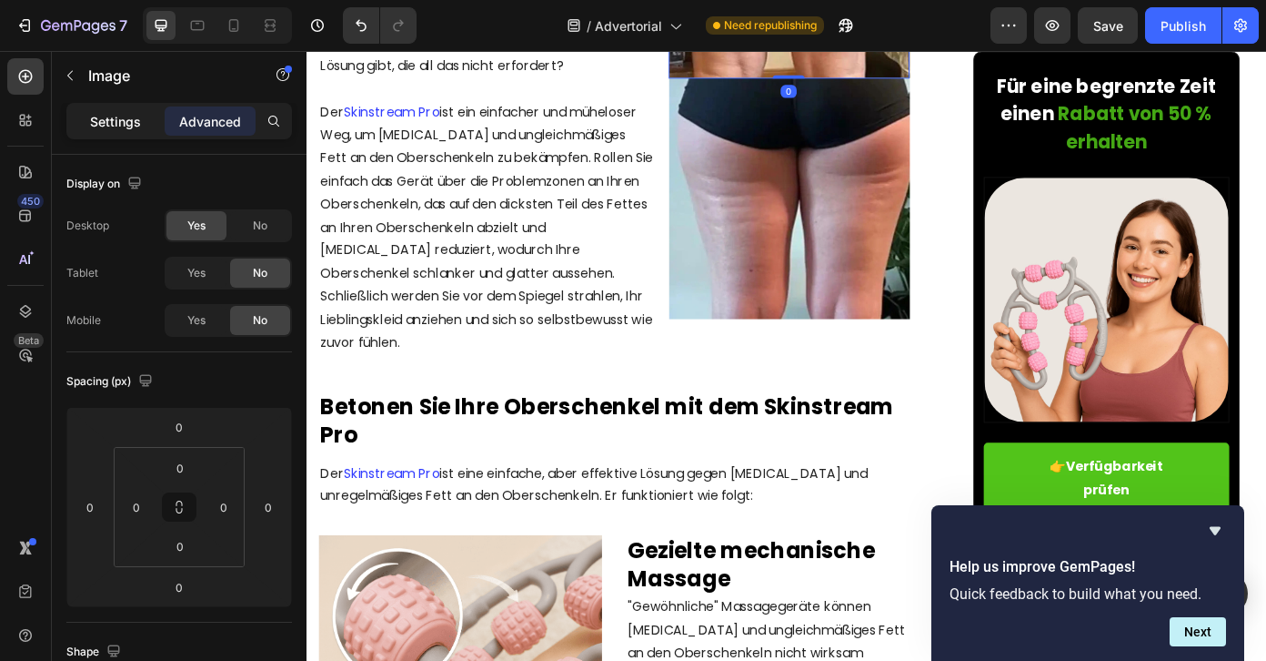
click at [92, 126] on p "Settings" at bounding box center [115, 121] width 51 height 19
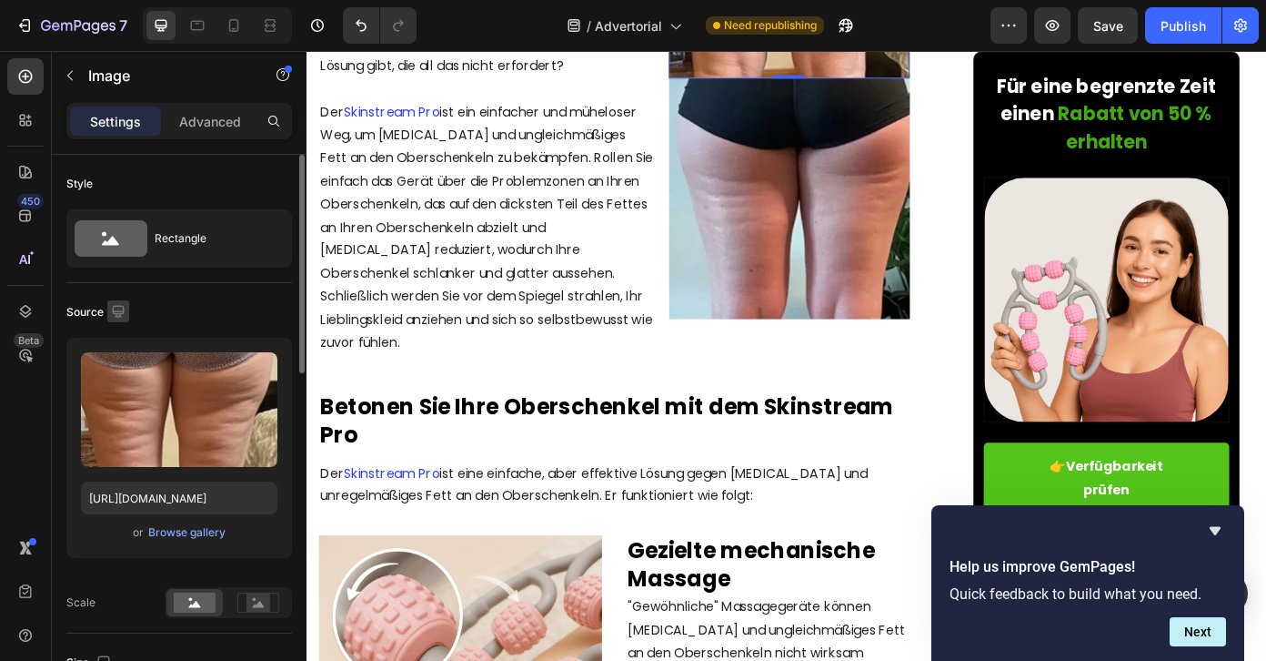
click at [116, 310] on icon "button" at bounding box center [118, 311] width 12 height 12
click at [123, 368] on icon "button" at bounding box center [123, 373] width 14 height 10
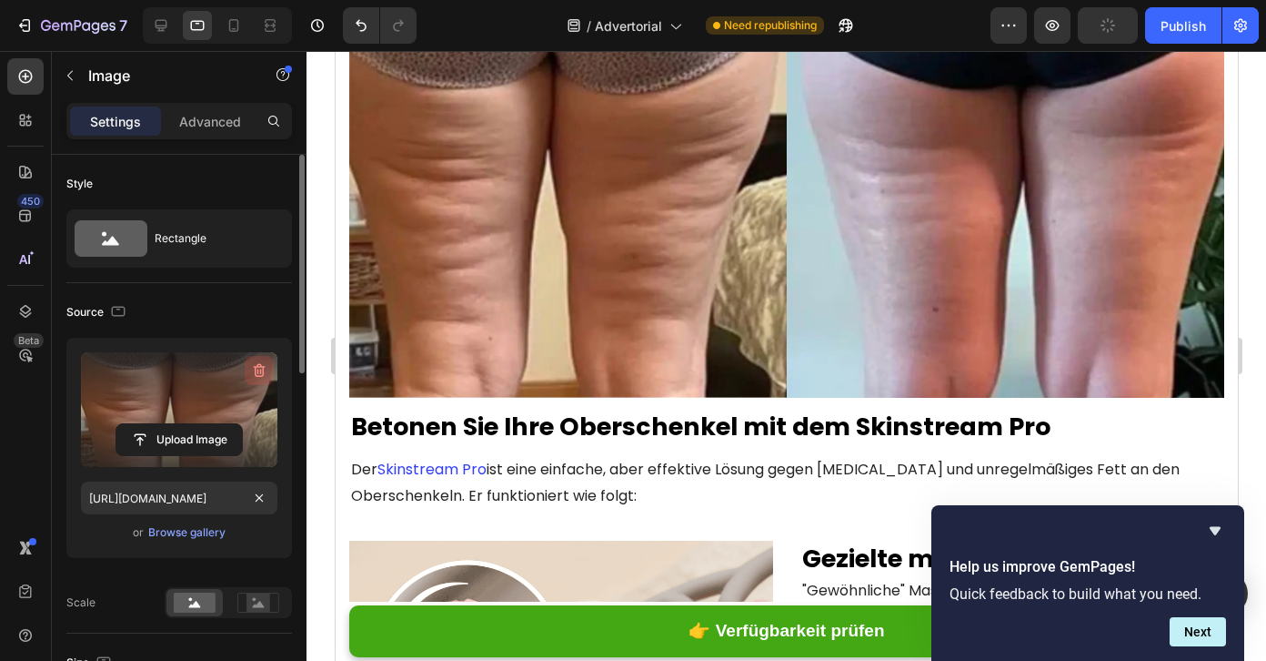
scroll to position [2175, 0]
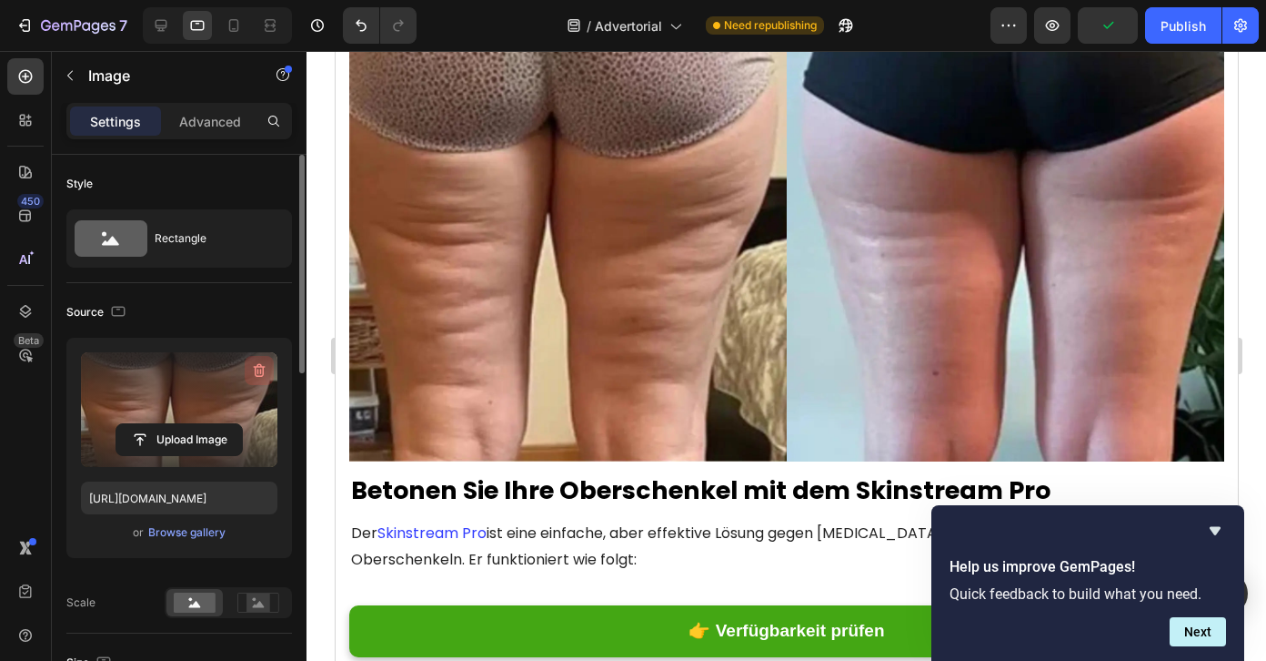
click at [258, 372] on icon "button" at bounding box center [259, 370] width 18 height 18
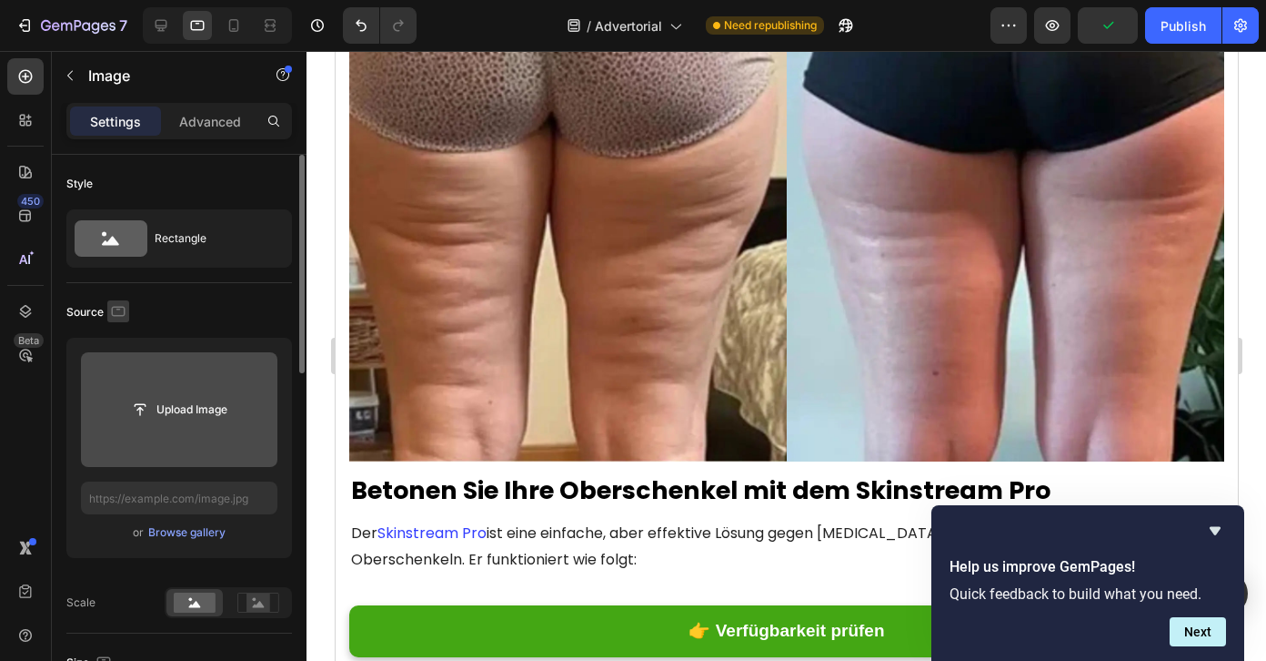
click at [112, 310] on icon "button" at bounding box center [118, 311] width 18 height 18
click at [126, 413] on icon "button" at bounding box center [122, 406] width 18 height 18
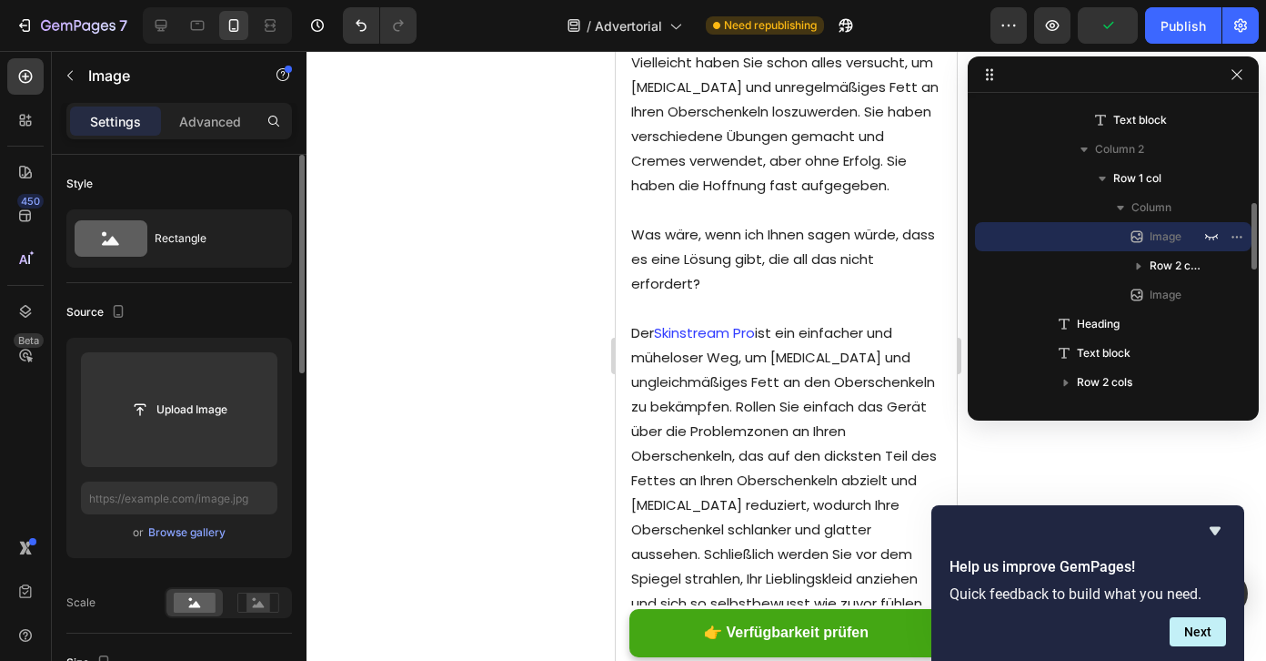
scroll to position [2683, 0]
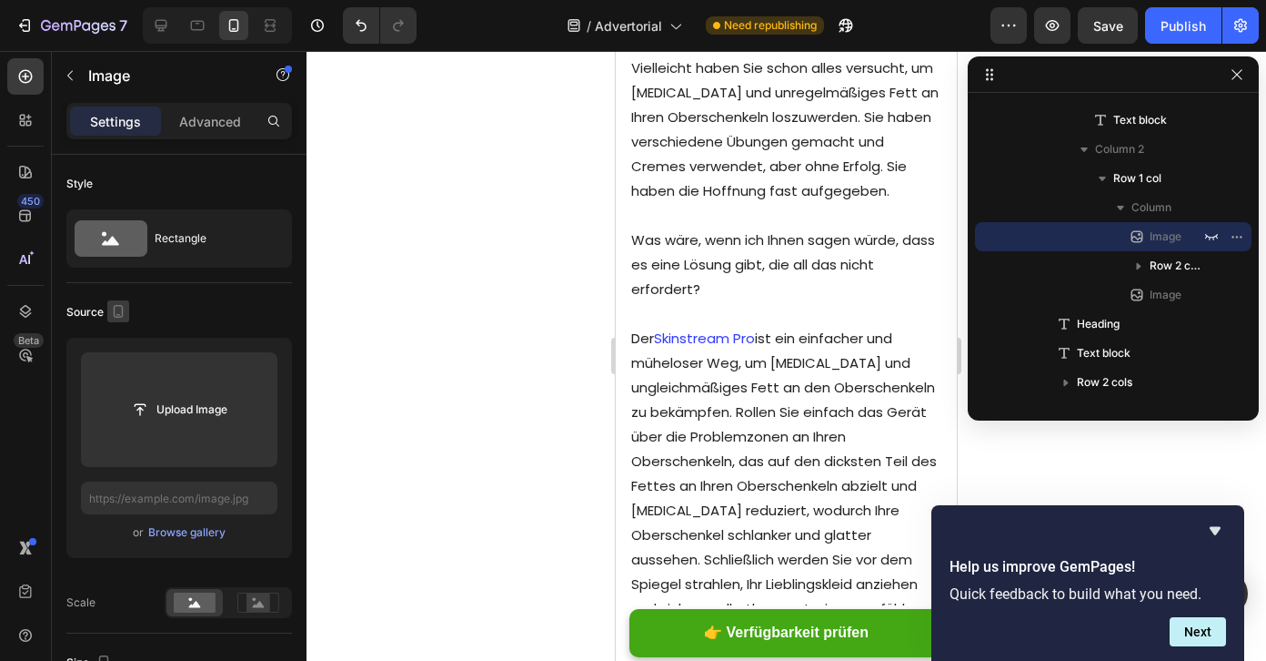
click at [114, 314] on icon "button" at bounding box center [119, 311] width 10 height 13
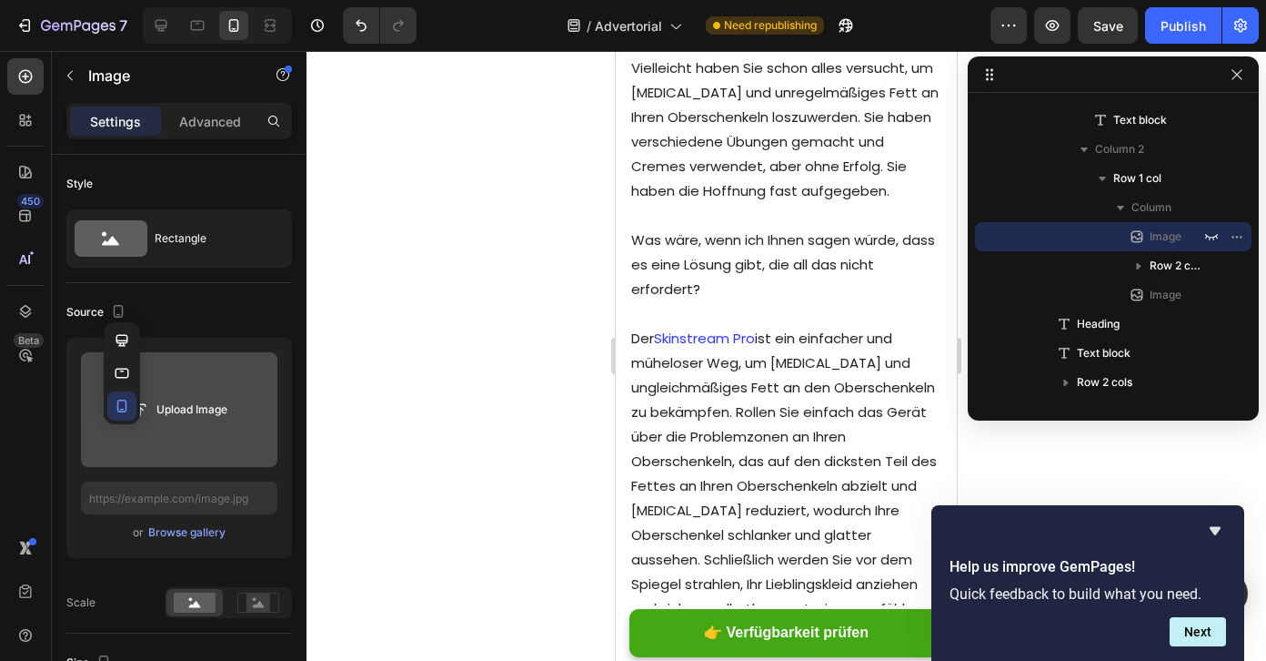
click at [116, 368] on icon "button" at bounding box center [123, 373] width 14 height 10
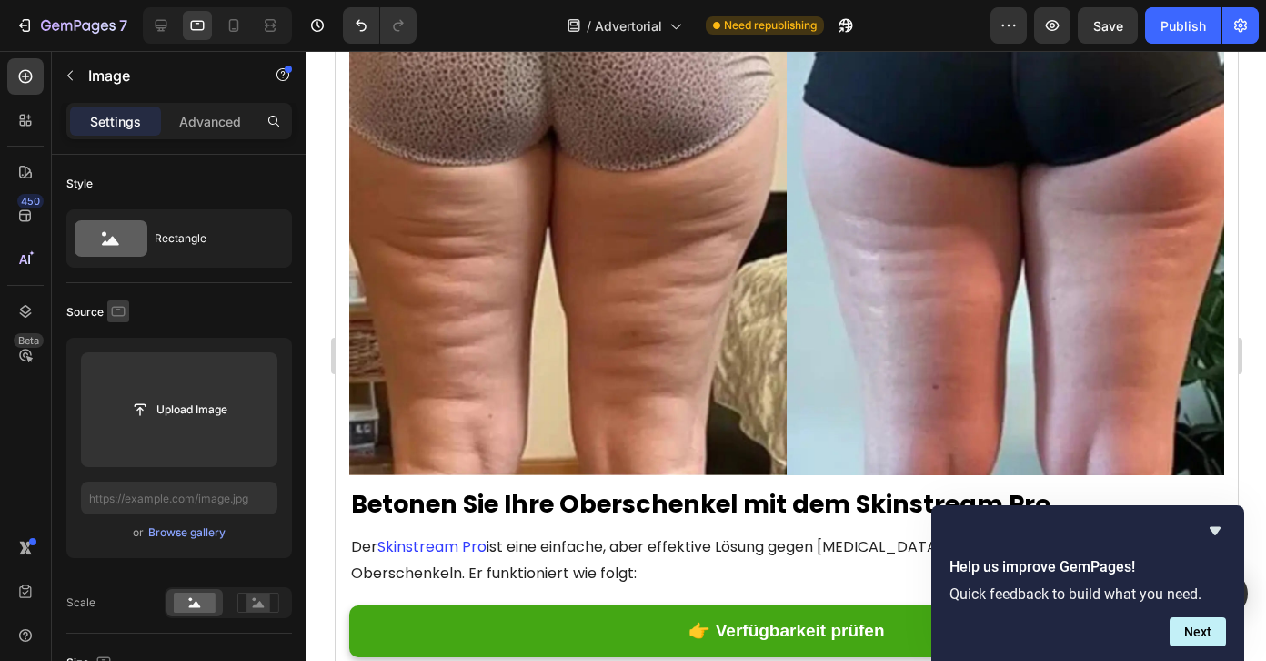
click at [116, 310] on icon "button" at bounding box center [118, 311] width 18 height 18
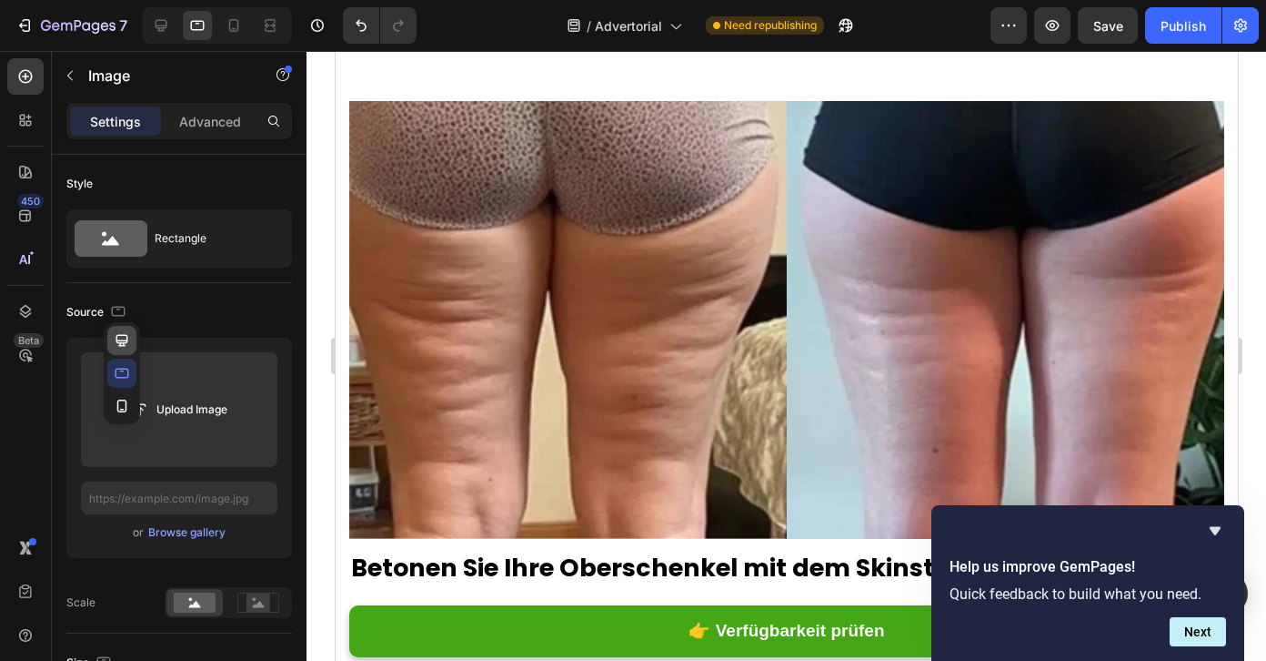
click at [121, 340] on icon "button" at bounding box center [122, 340] width 12 height 12
type input "[URL][DOMAIN_NAME]"
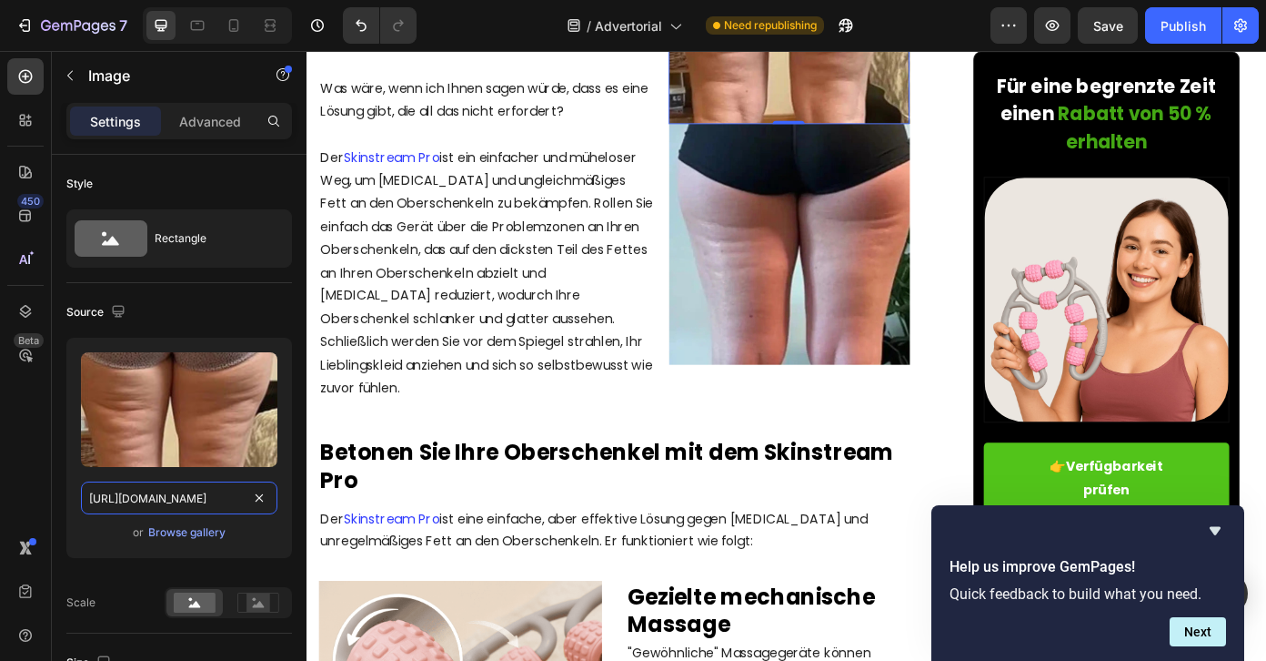
scroll to position [0, 314]
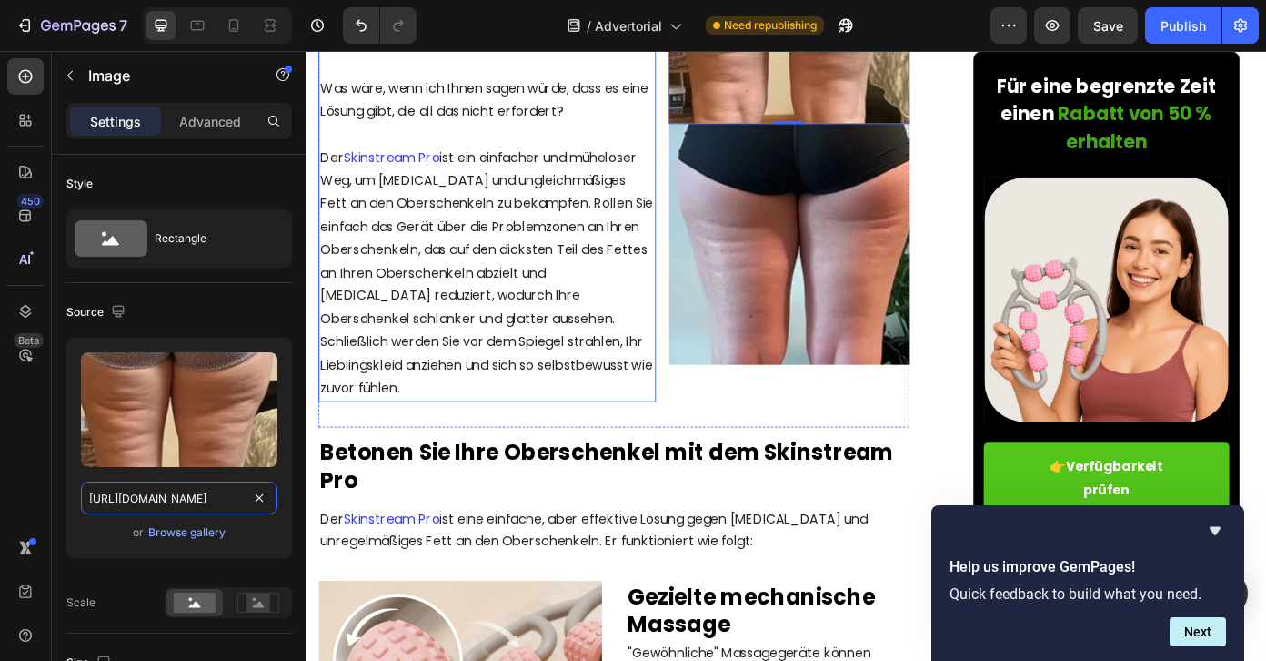
drag, startPoint x: 435, startPoint y: 552, endPoint x: 328, endPoint y: 567, distance: 108.3
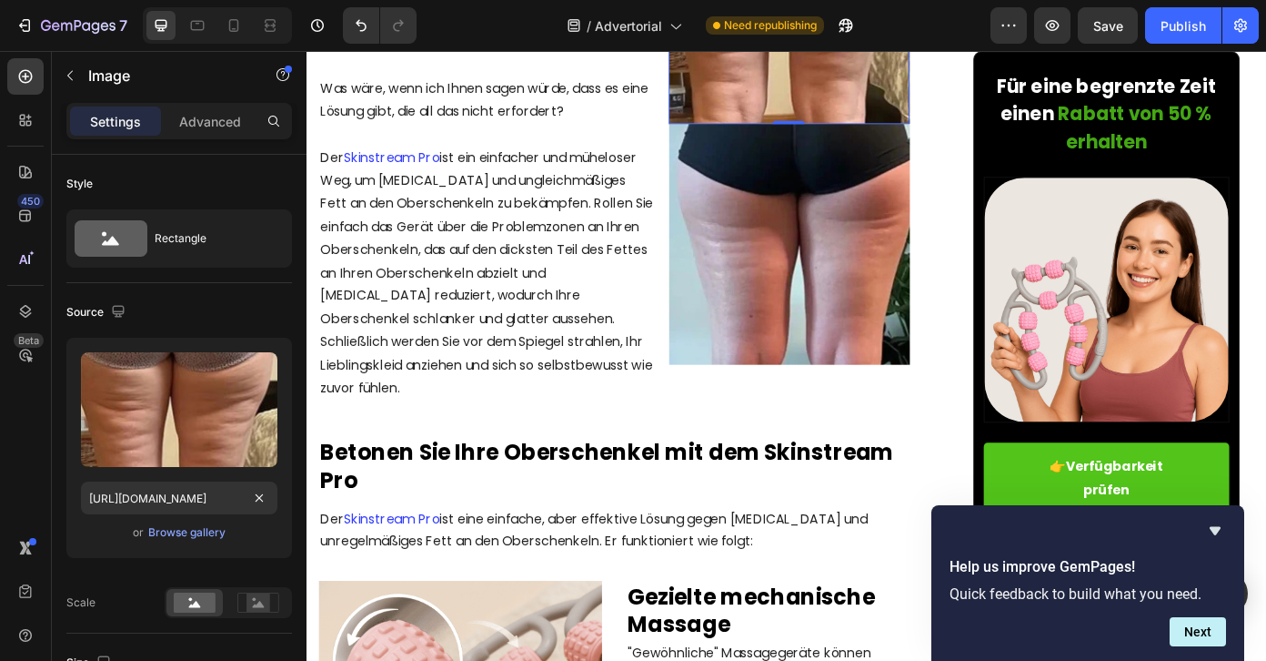
click at [217, 302] on div "Source" at bounding box center [179, 311] width 226 height 29
click at [875, 408] on img at bounding box center [856, 271] width 274 height 274
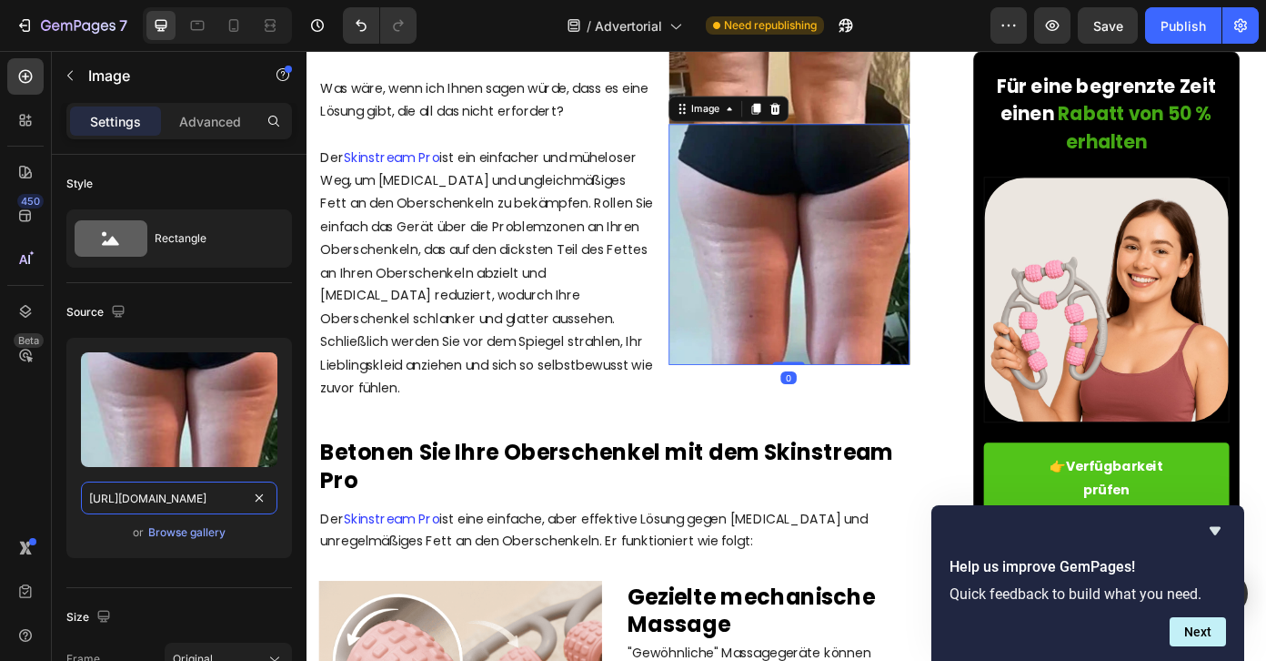
scroll to position [0, 318]
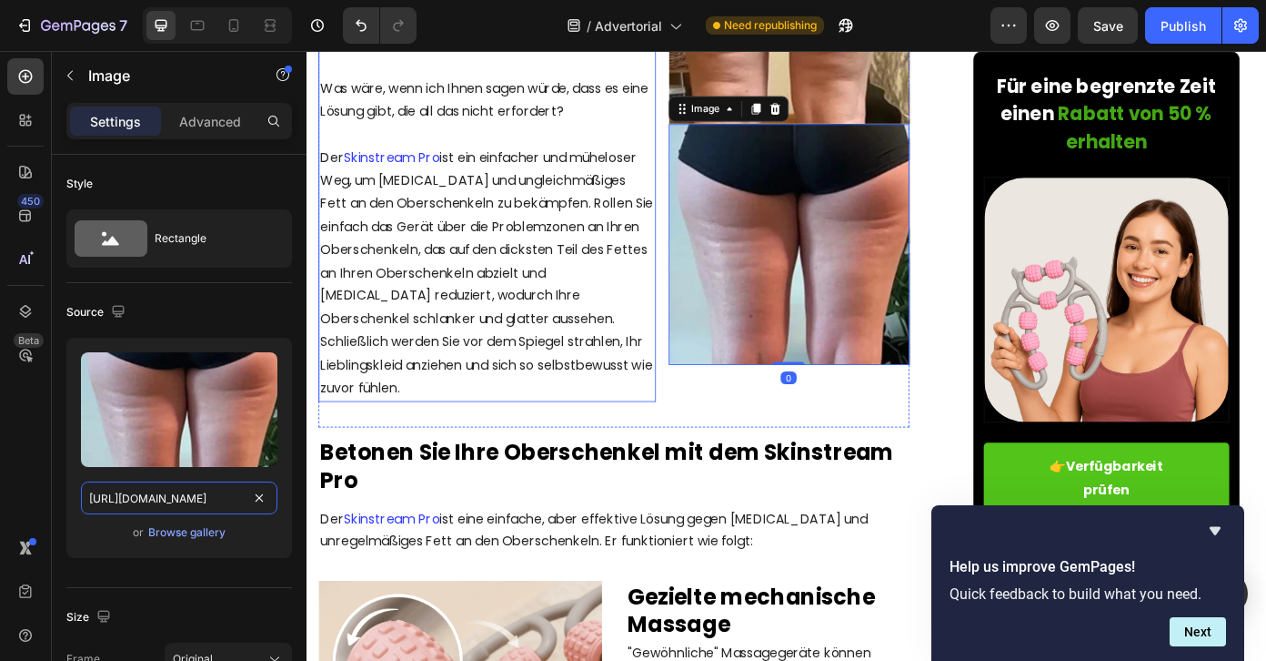
drag, startPoint x: 413, startPoint y: 545, endPoint x: 361, endPoint y: 551, distance: 52.2
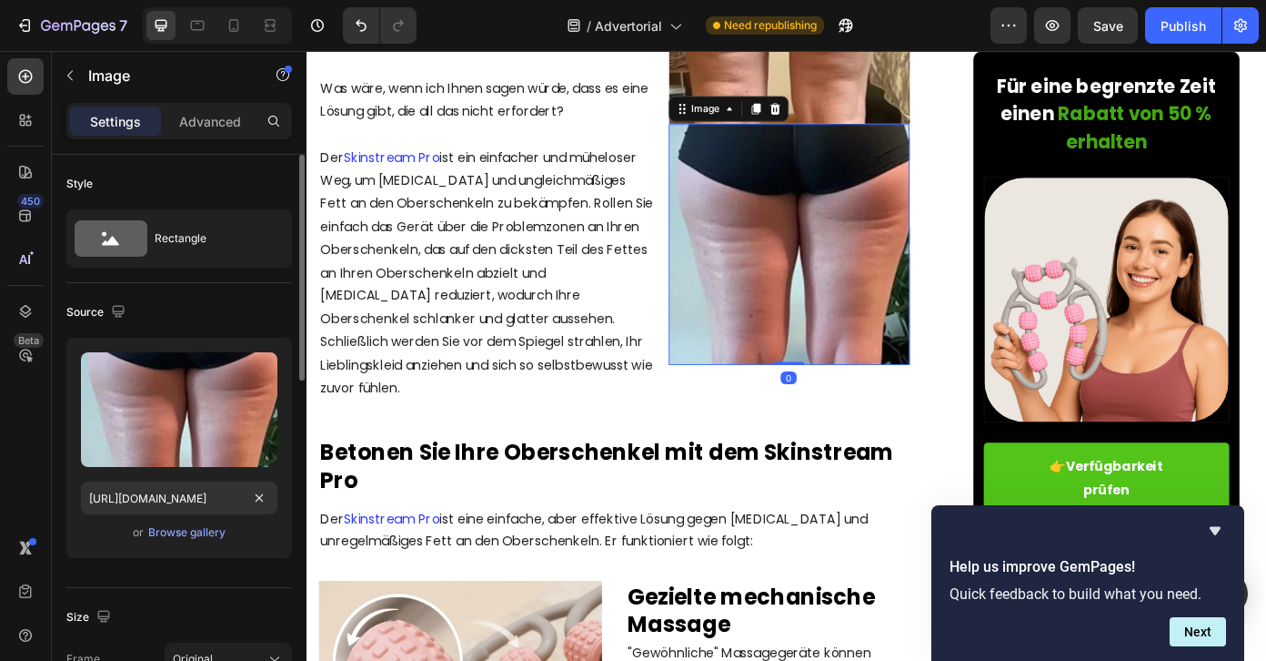
click at [203, 299] on div "Source" at bounding box center [179, 311] width 226 height 29
click at [122, 313] on icon "button" at bounding box center [118, 311] width 12 height 12
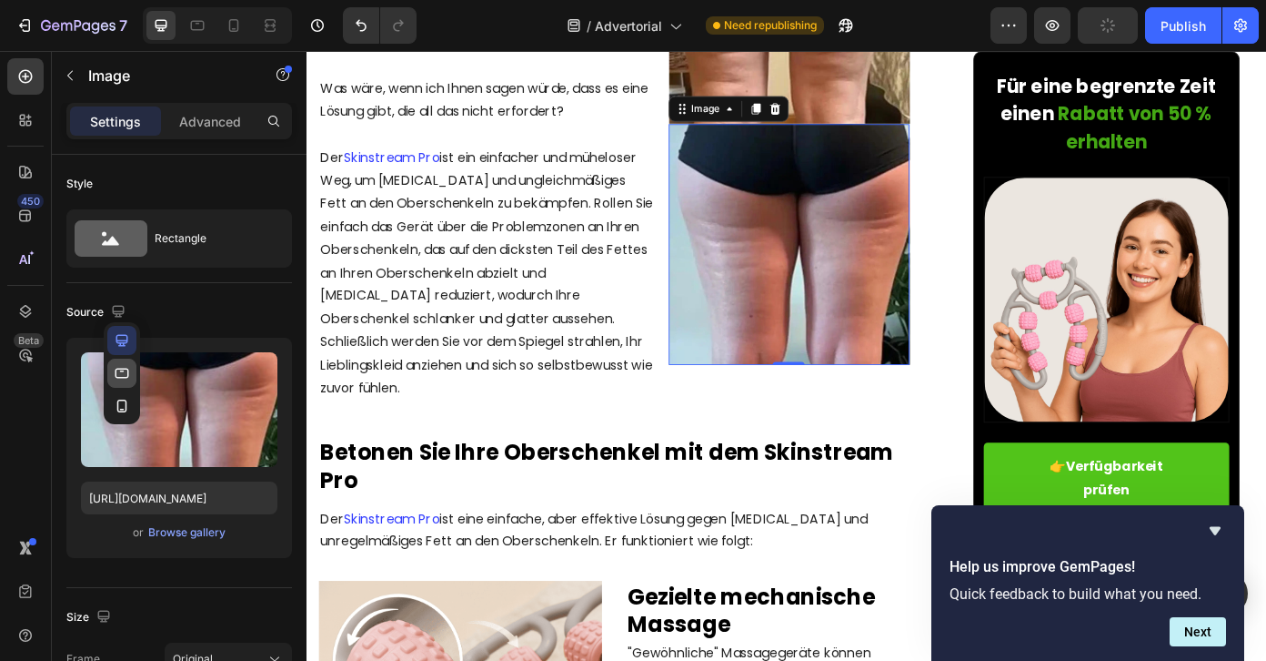
click at [127, 386] on button "button" at bounding box center [121, 372] width 29 height 29
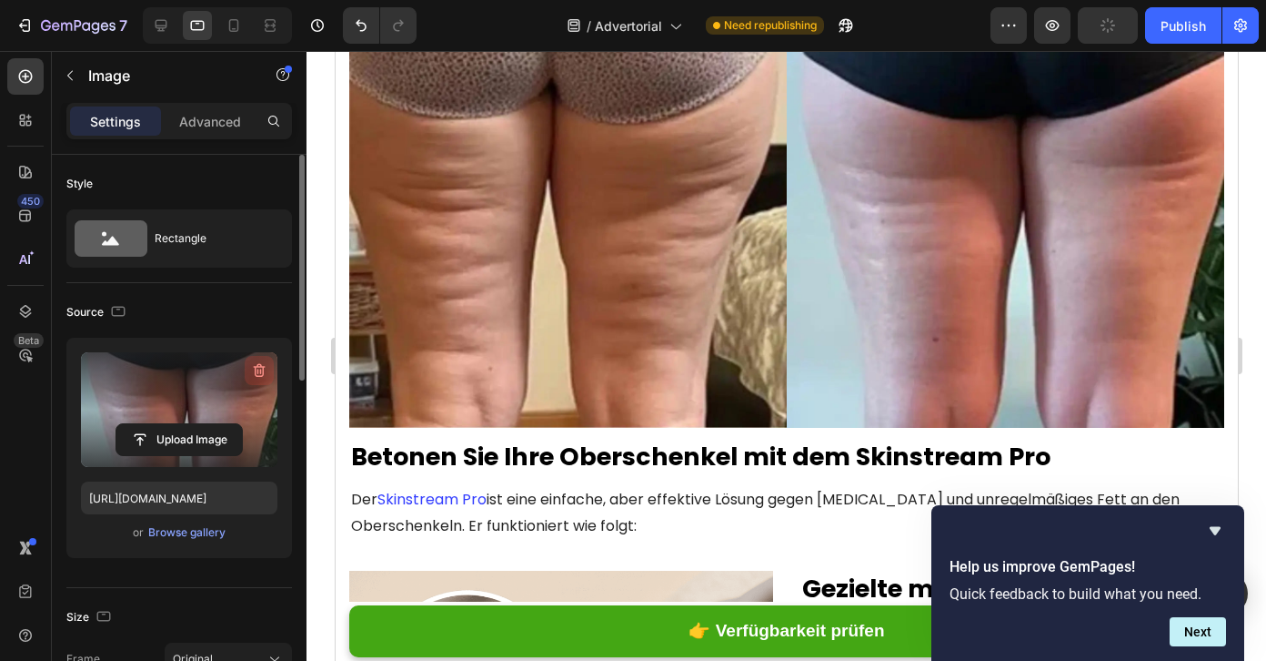
scroll to position [2145, 0]
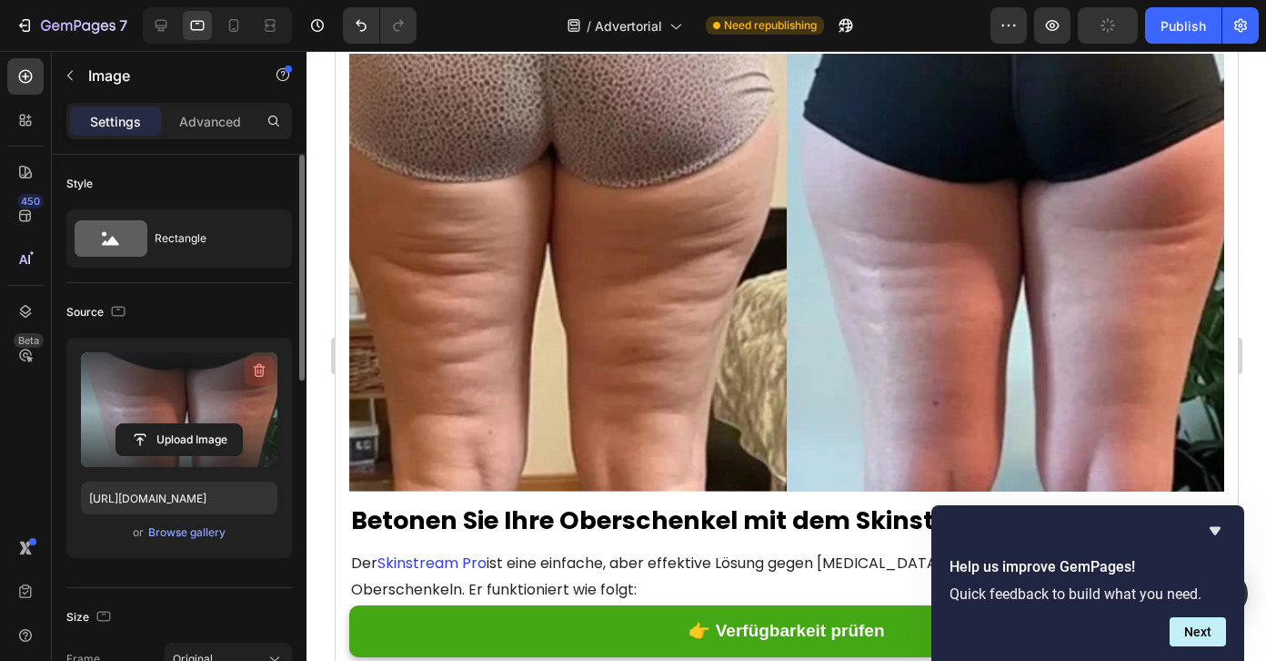
click at [258, 375] on icon "button" at bounding box center [260, 371] width 12 height 14
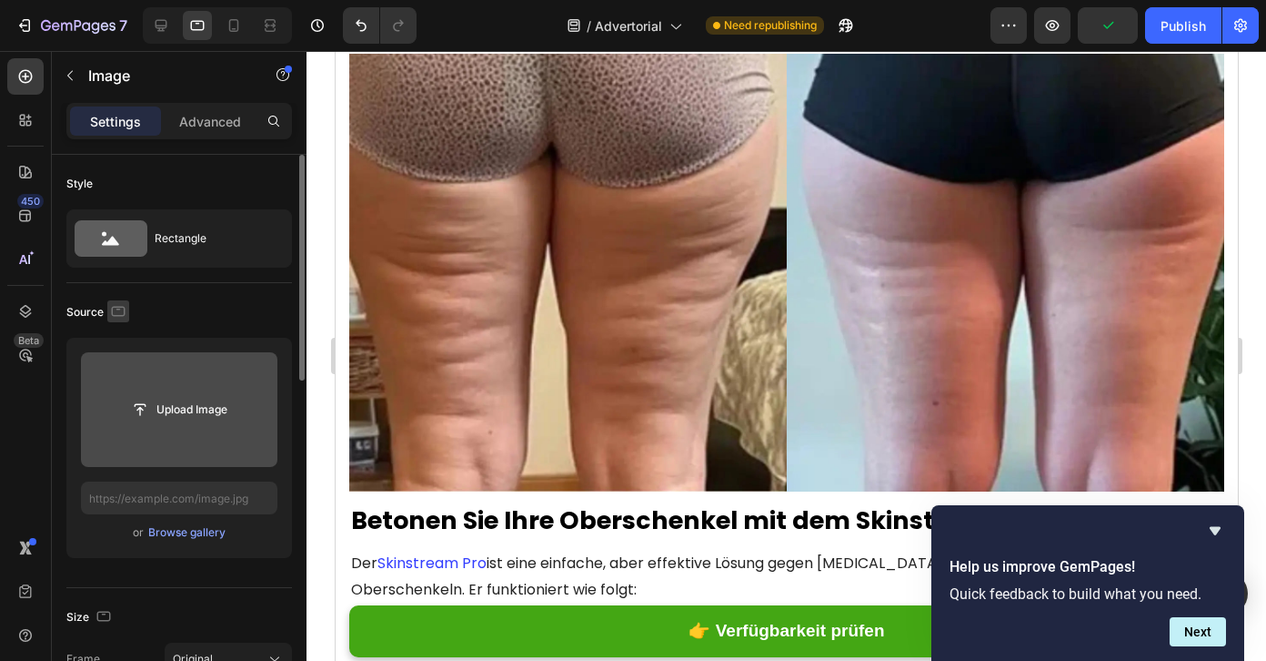
click at [111, 304] on icon "button" at bounding box center [118, 311] width 18 height 18
click at [116, 412] on icon "button" at bounding box center [122, 406] width 18 height 18
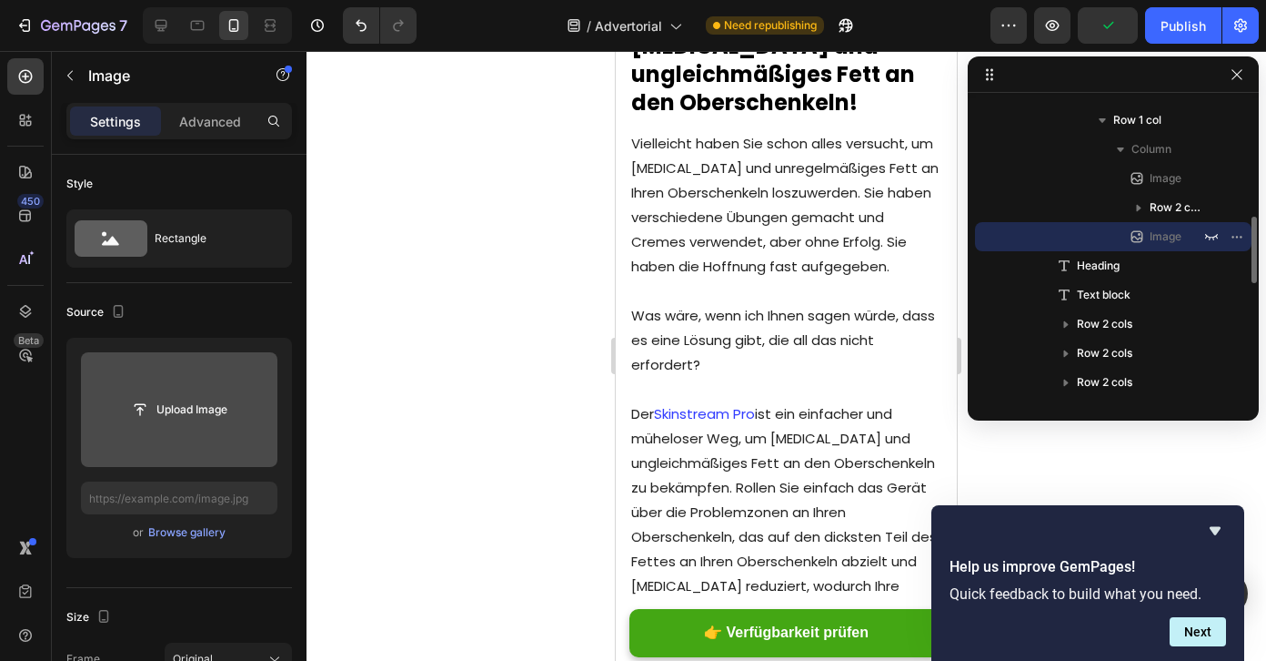
scroll to position [2603, 0]
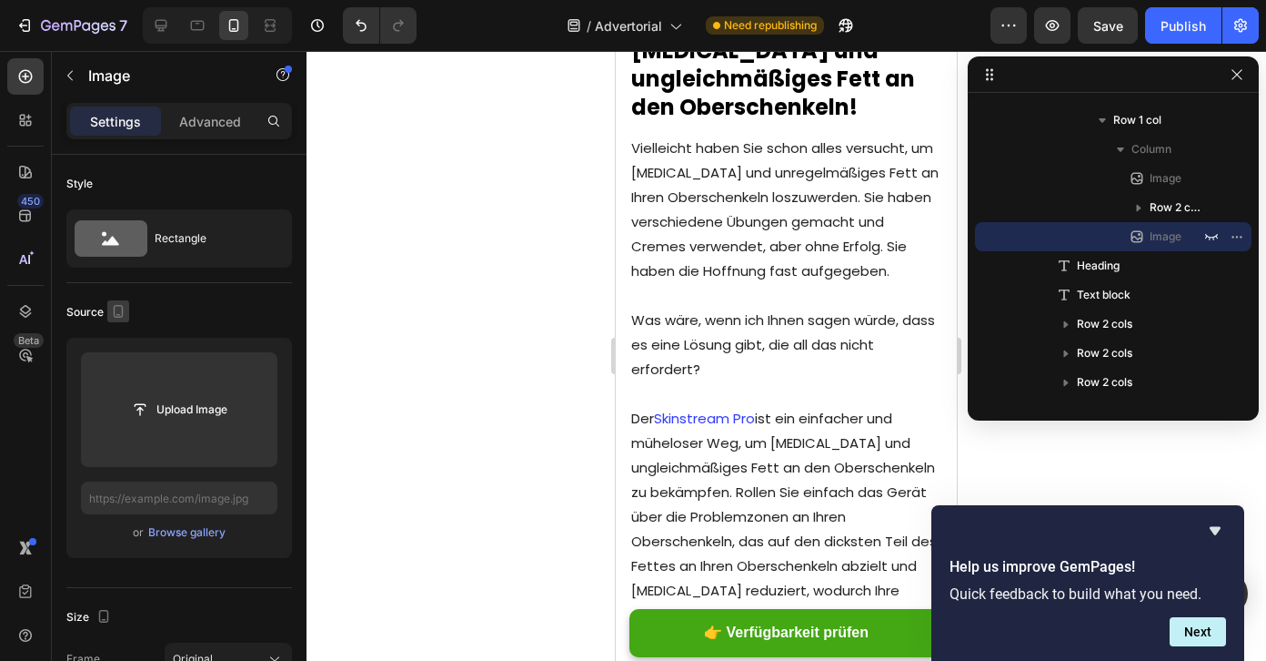
click at [117, 308] on icon "button" at bounding box center [118, 311] width 18 height 18
click at [125, 343] on icon "button" at bounding box center [122, 340] width 18 height 18
type input "[URL][DOMAIN_NAME]"
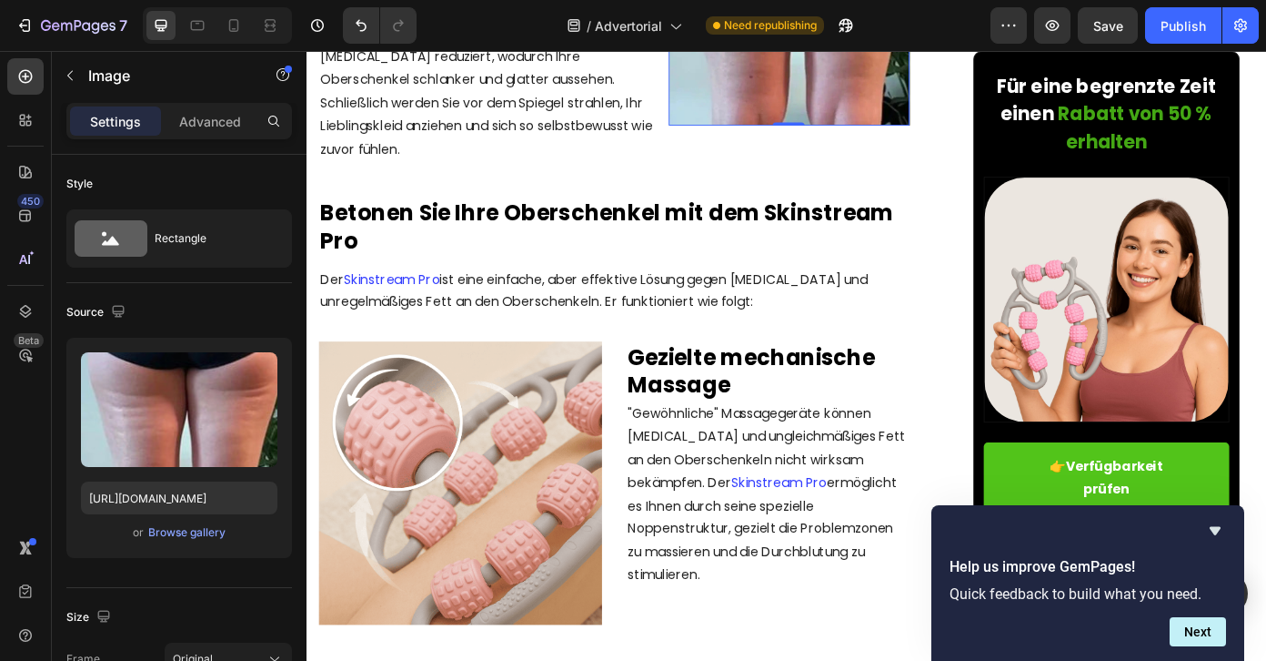
scroll to position [2447, 0]
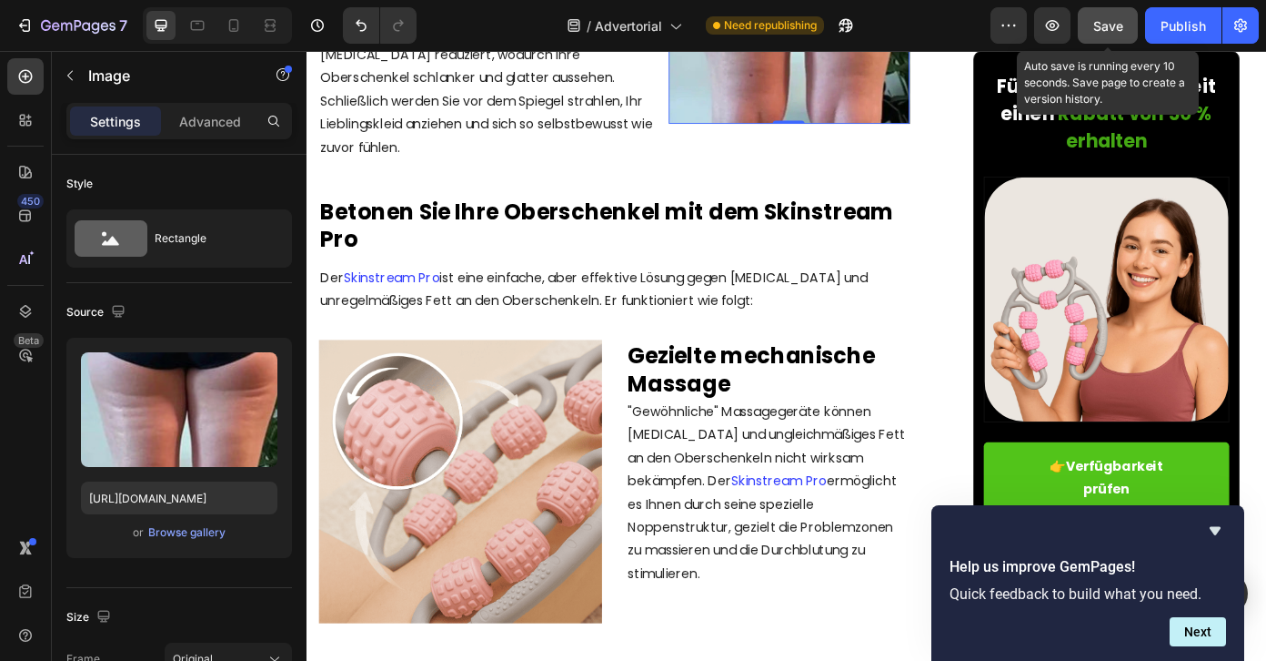
click at [1096, 32] on span "Save" at bounding box center [1109, 25] width 30 height 15
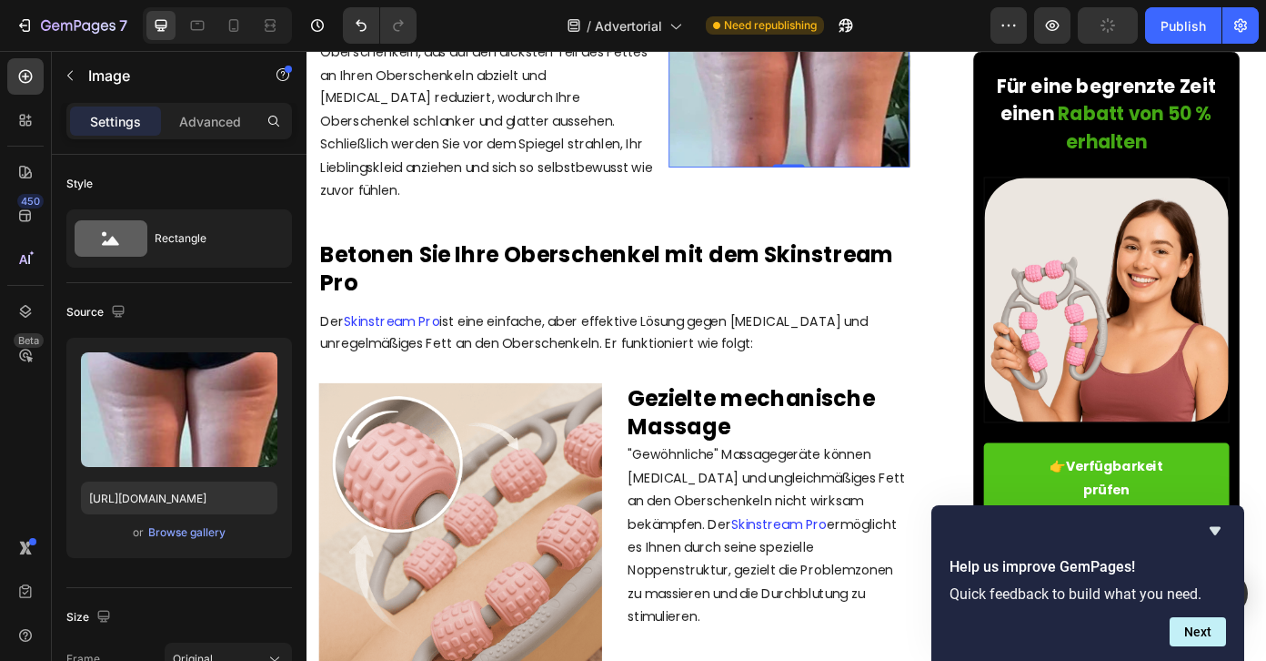
scroll to position [2334, 0]
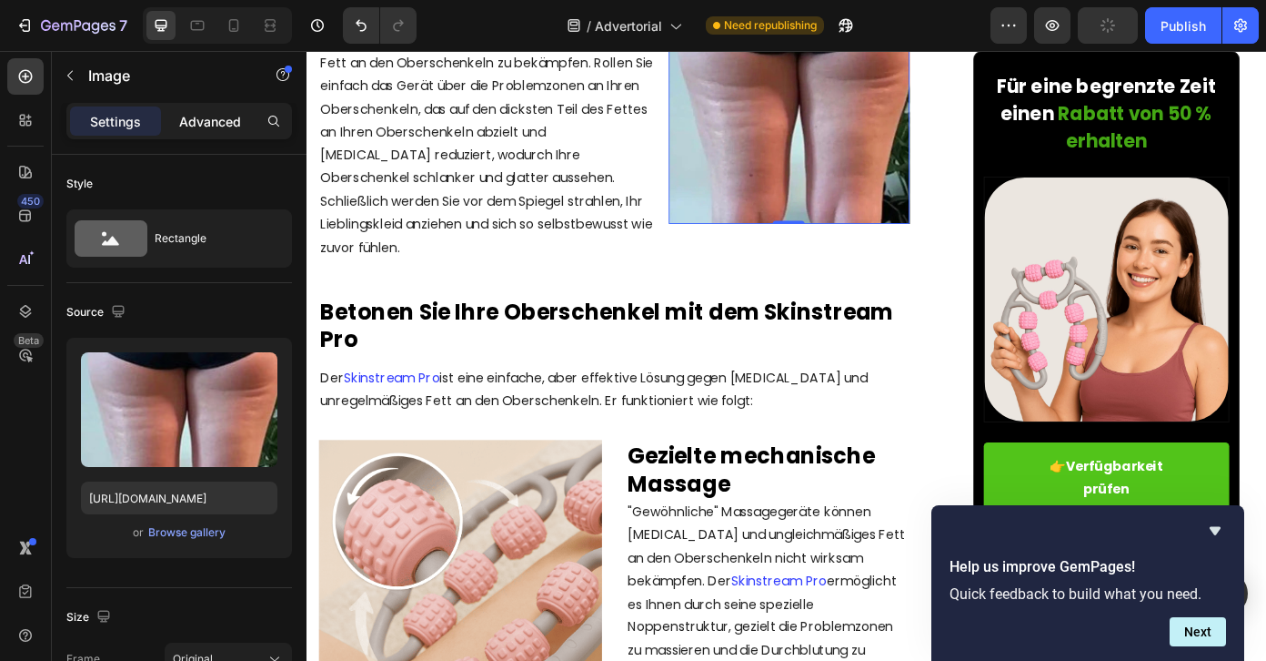
click at [201, 129] on p "Advanced" at bounding box center [210, 121] width 62 height 19
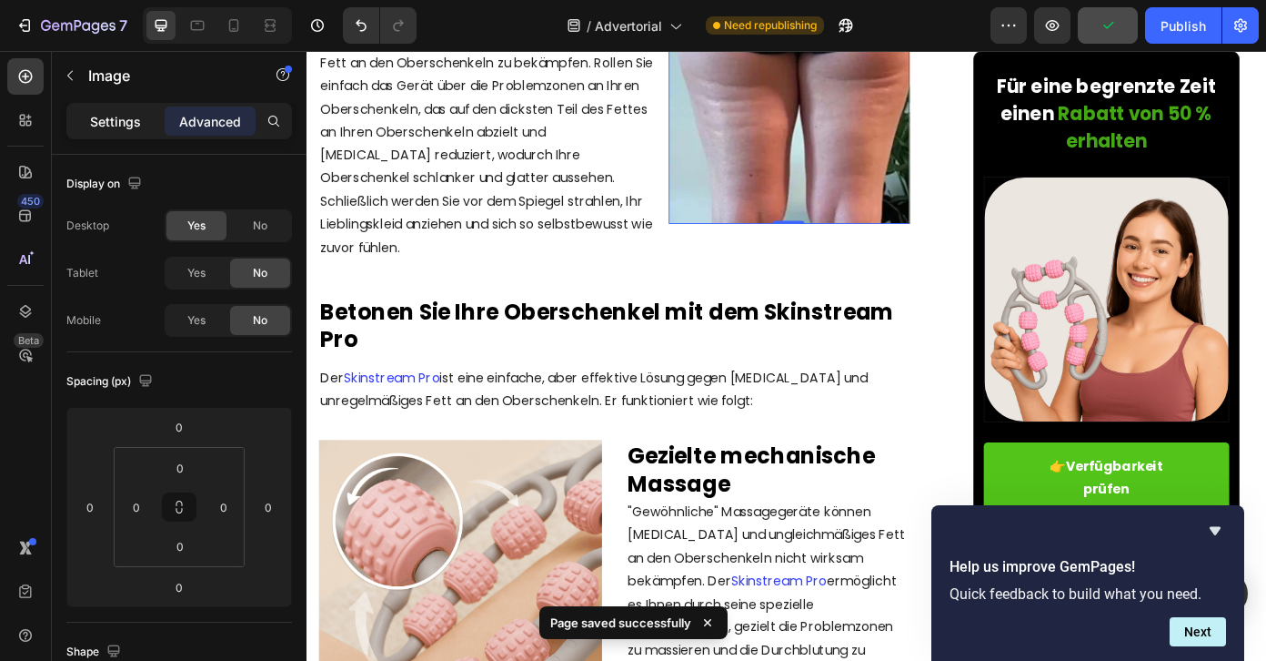
drag, startPoint x: 108, startPoint y: 122, endPoint x: 118, endPoint y: 123, distance: 10.0
click at [108, 122] on p "Settings" at bounding box center [115, 121] width 51 height 19
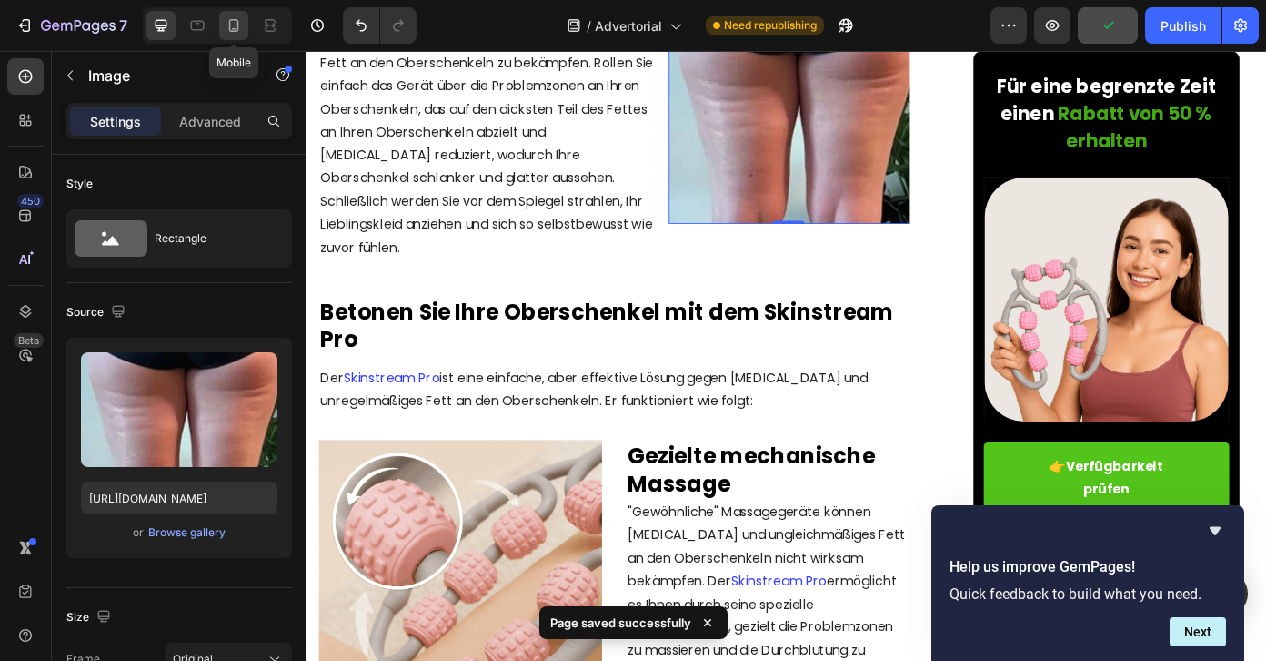
click at [228, 25] on icon at bounding box center [234, 25] width 18 height 18
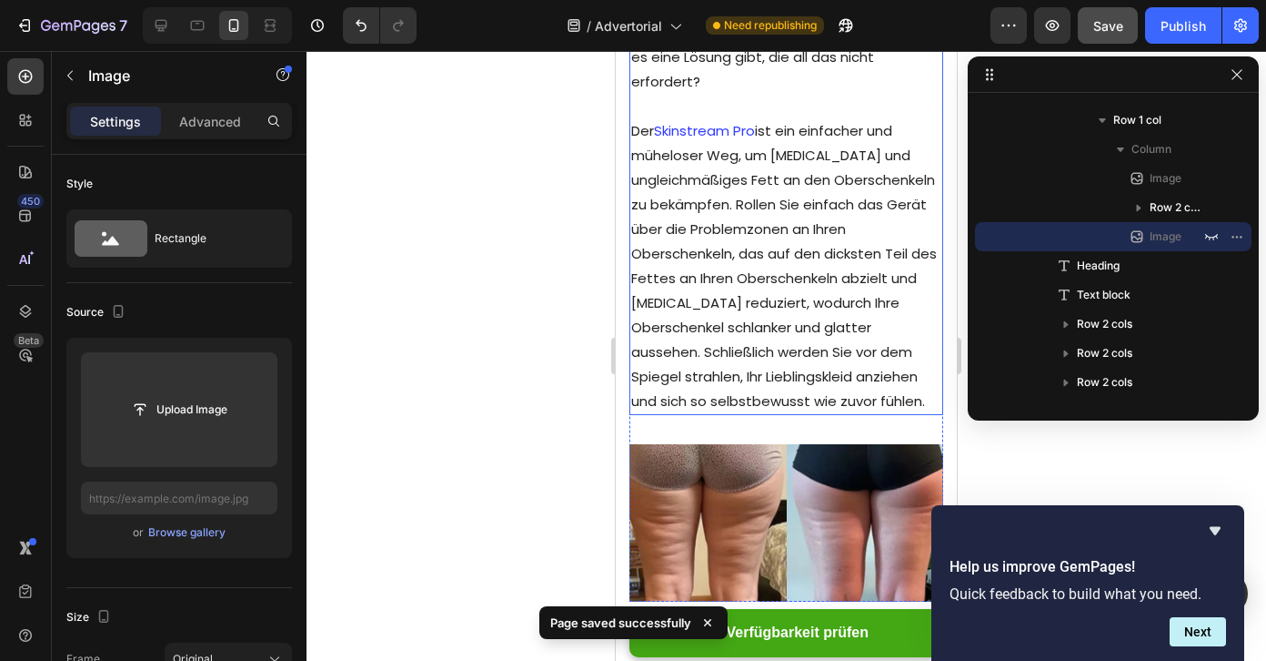
scroll to position [3068, 0]
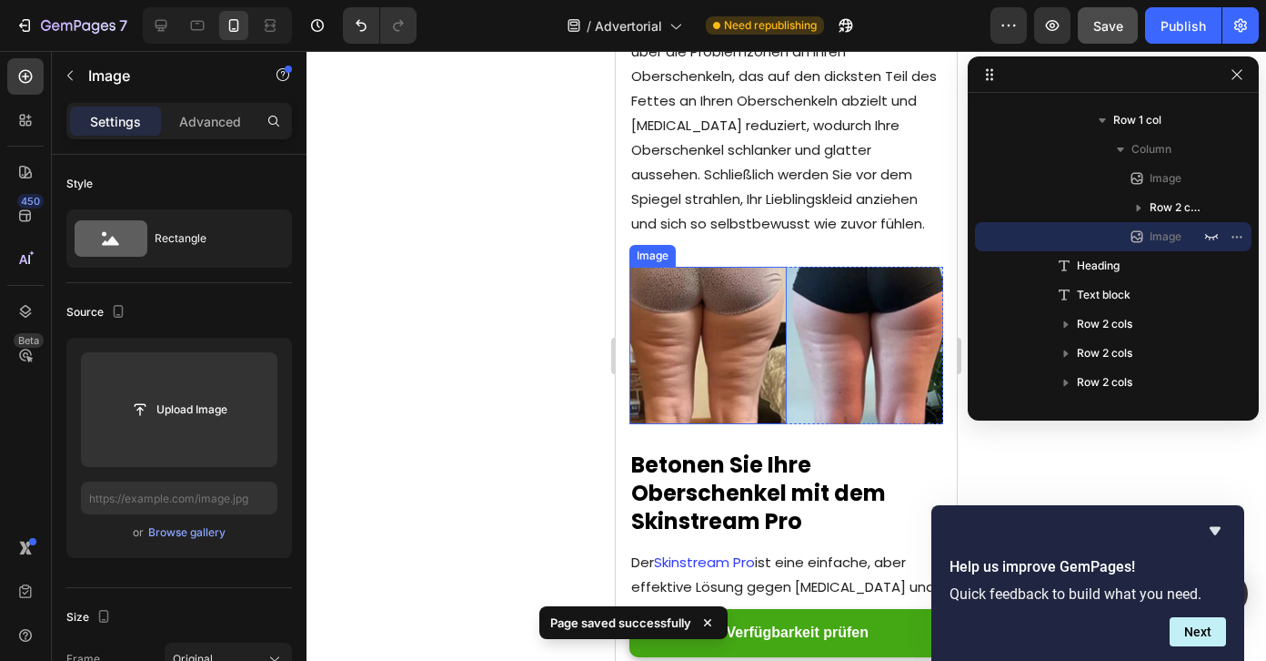
click at [732, 424] on img at bounding box center [708, 345] width 157 height 157
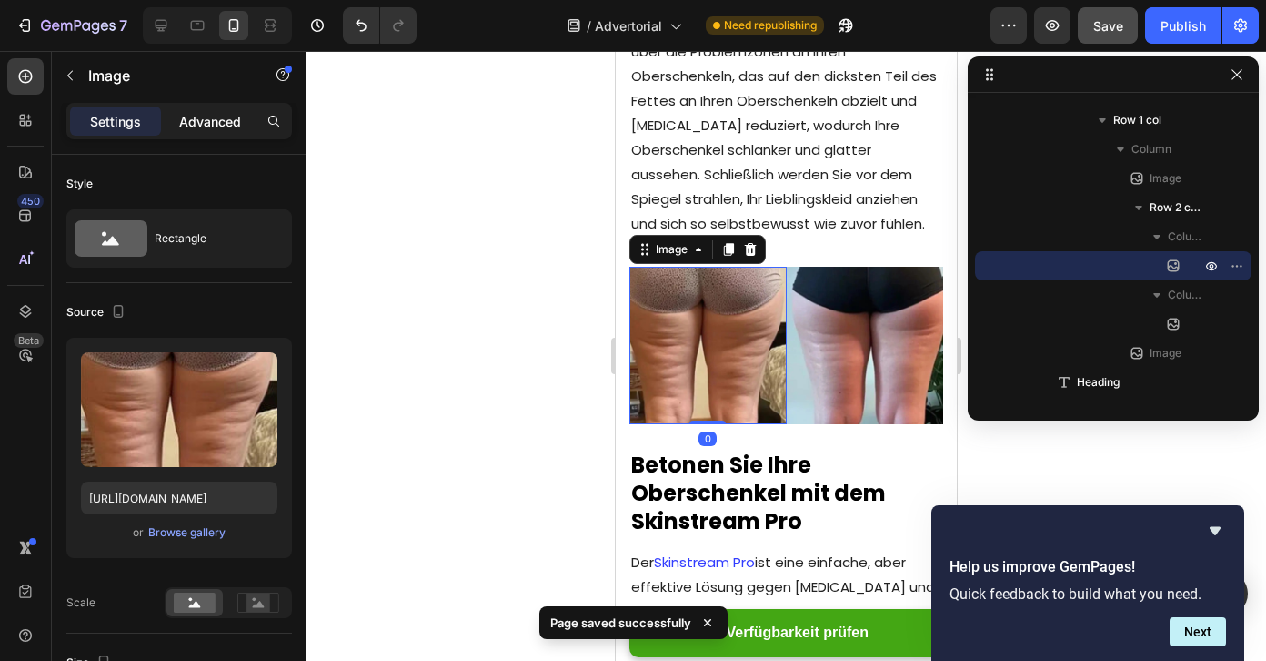
click at [186, 115] on p "Advanced" at bounding box center [210, 121] width 62 height 19
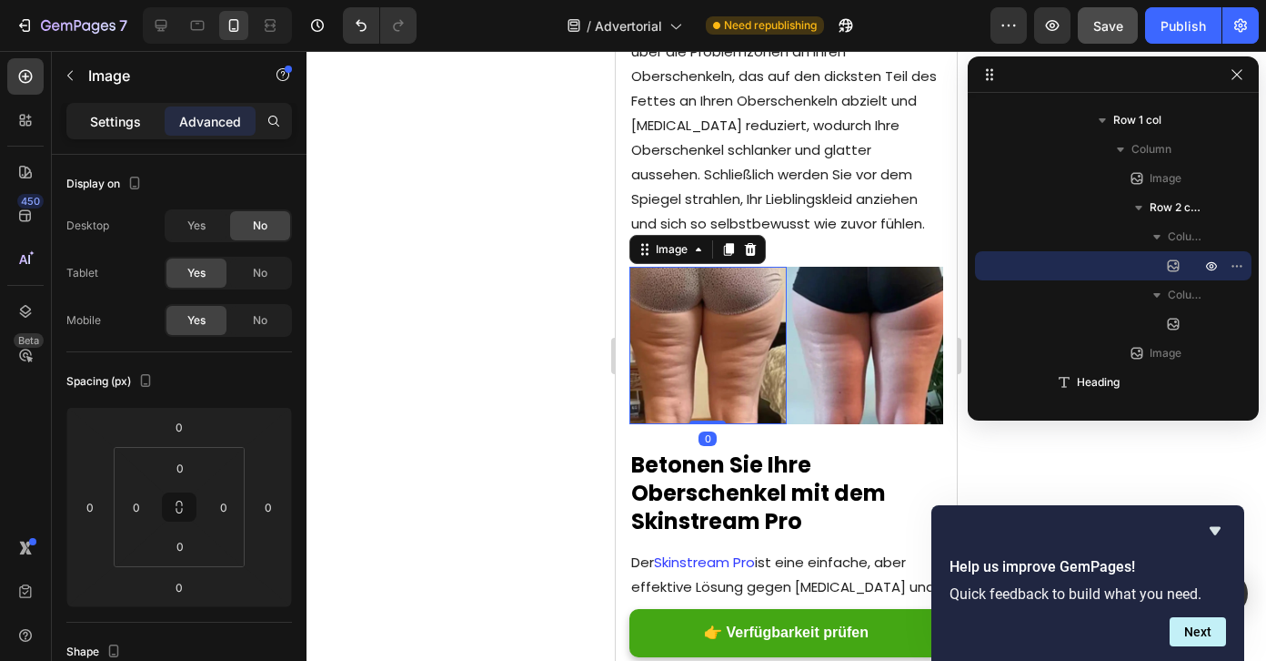
click at [130, 122] on p "Settings" at bounding box center [115, 121] width 51 height 19
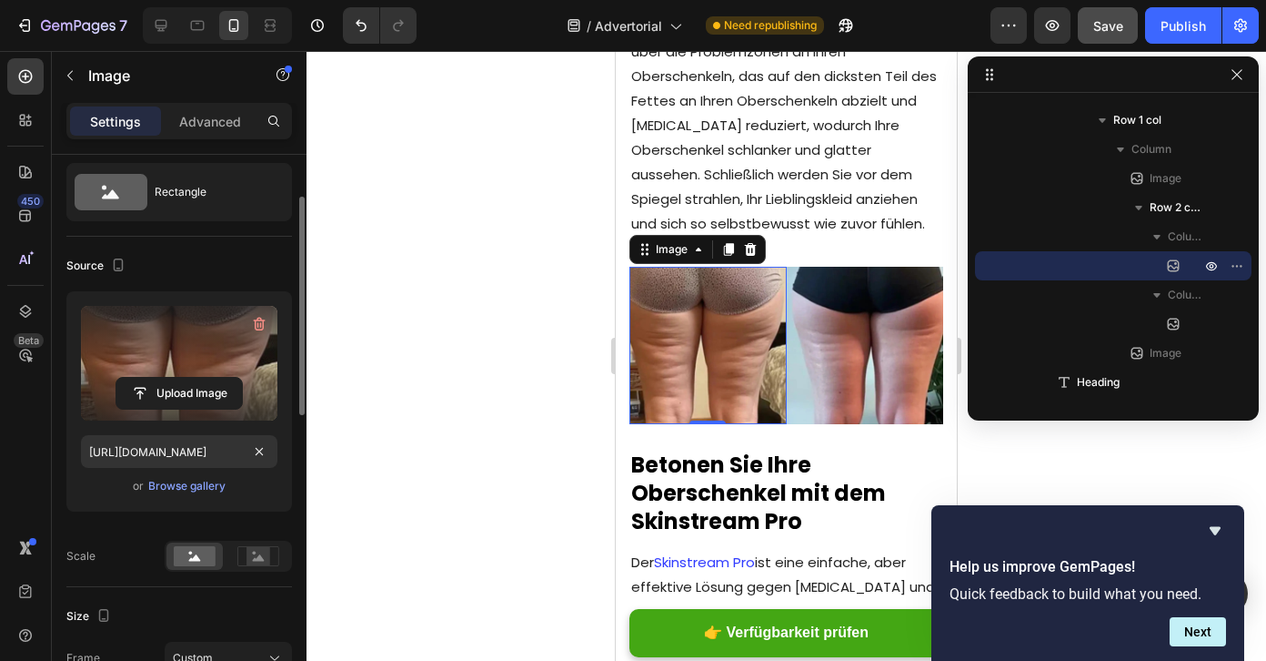
scroll to position [64, 0]
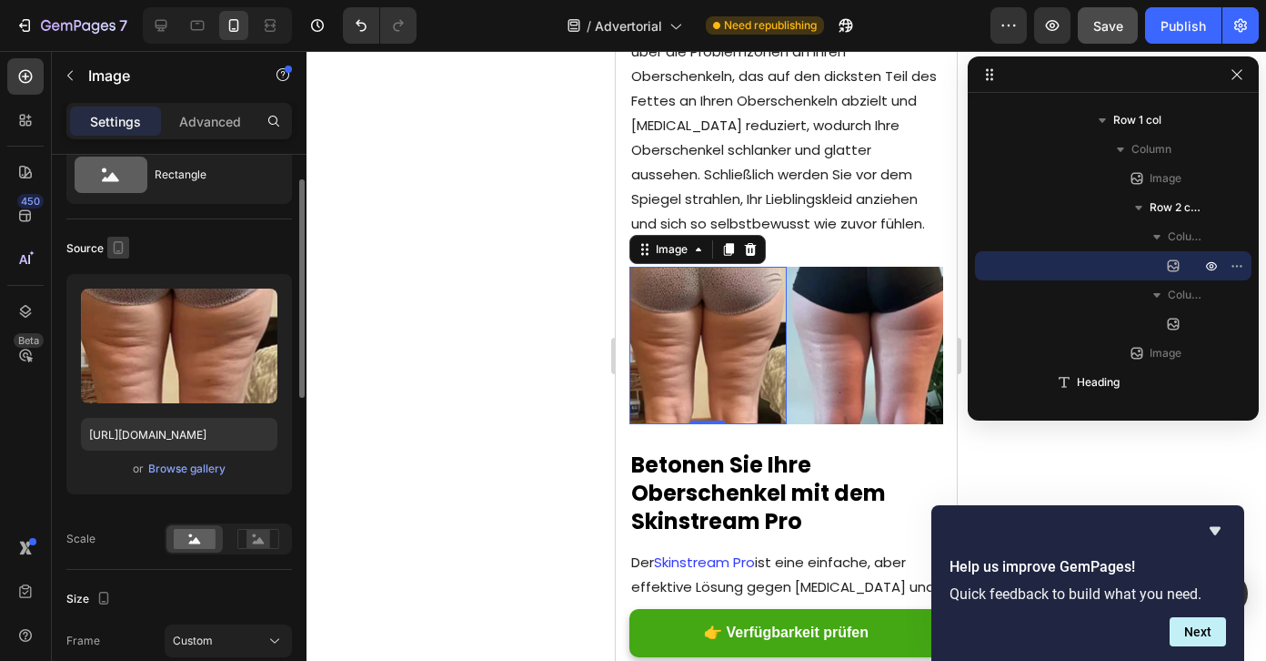
click at [118, 254] on icon "button" at bounding box center [118, 247] width 18 height 18
click at [123, 283] on icon "button" at bounding box center [122, 276] width 18 height 18
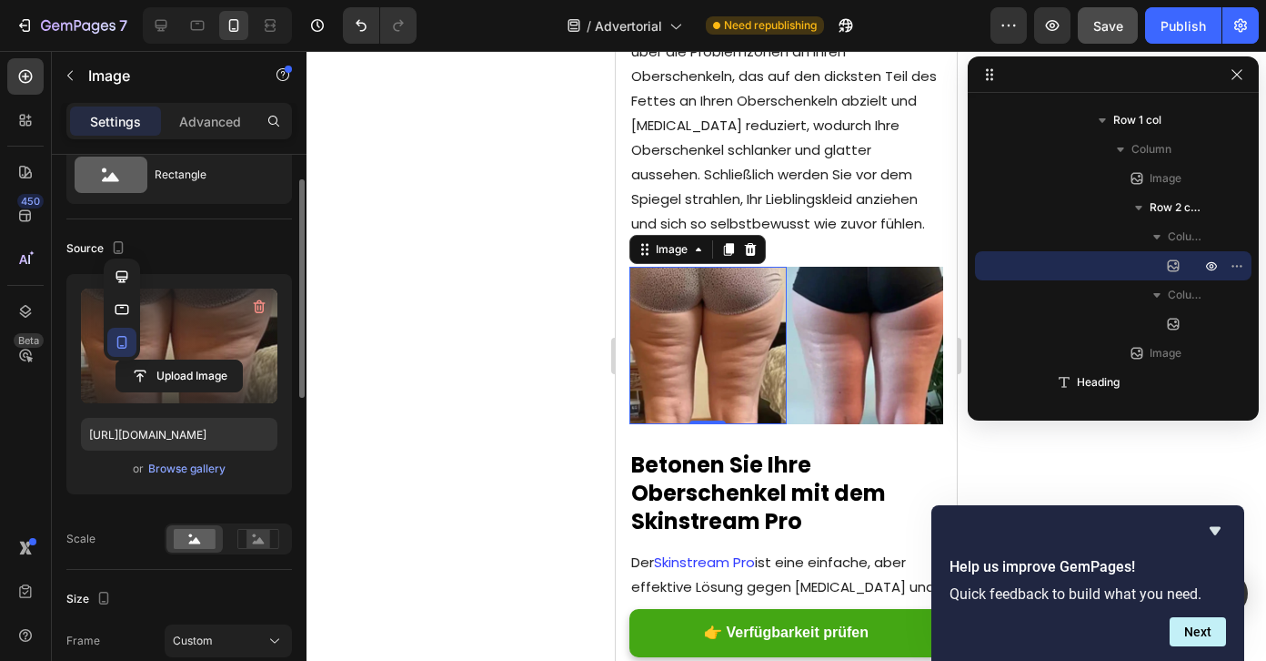
type input "[URL][DOMAIN_NAME]"
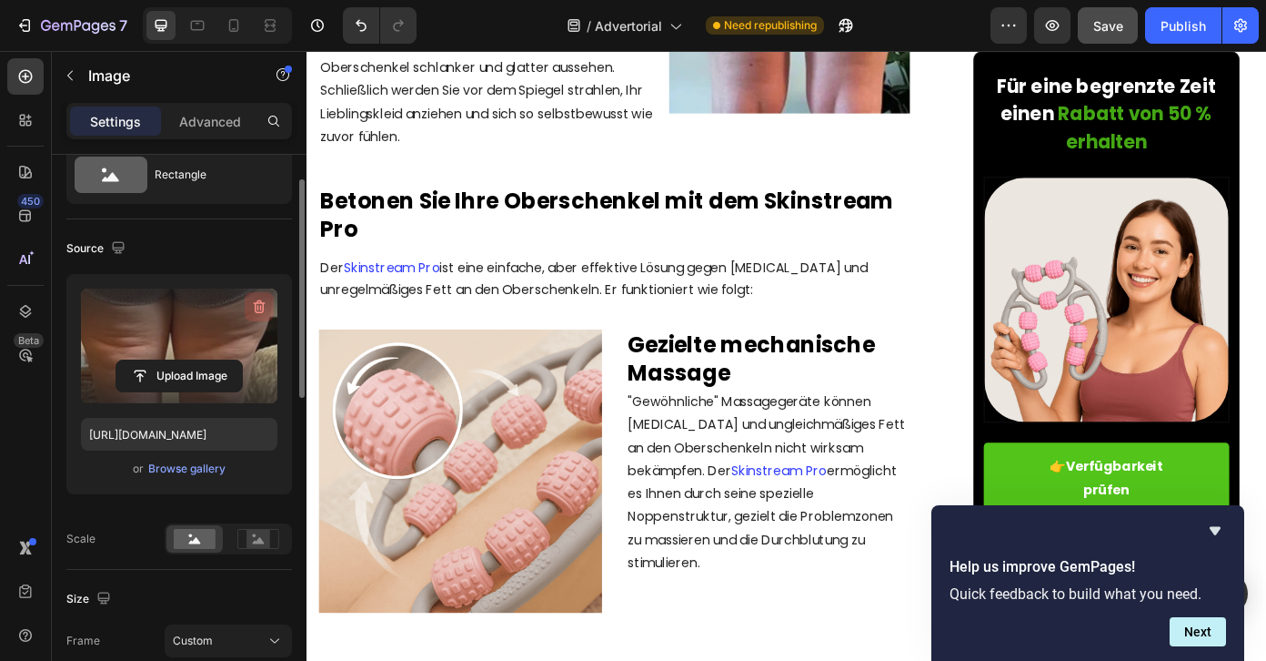
scroll to position [2395, 0]
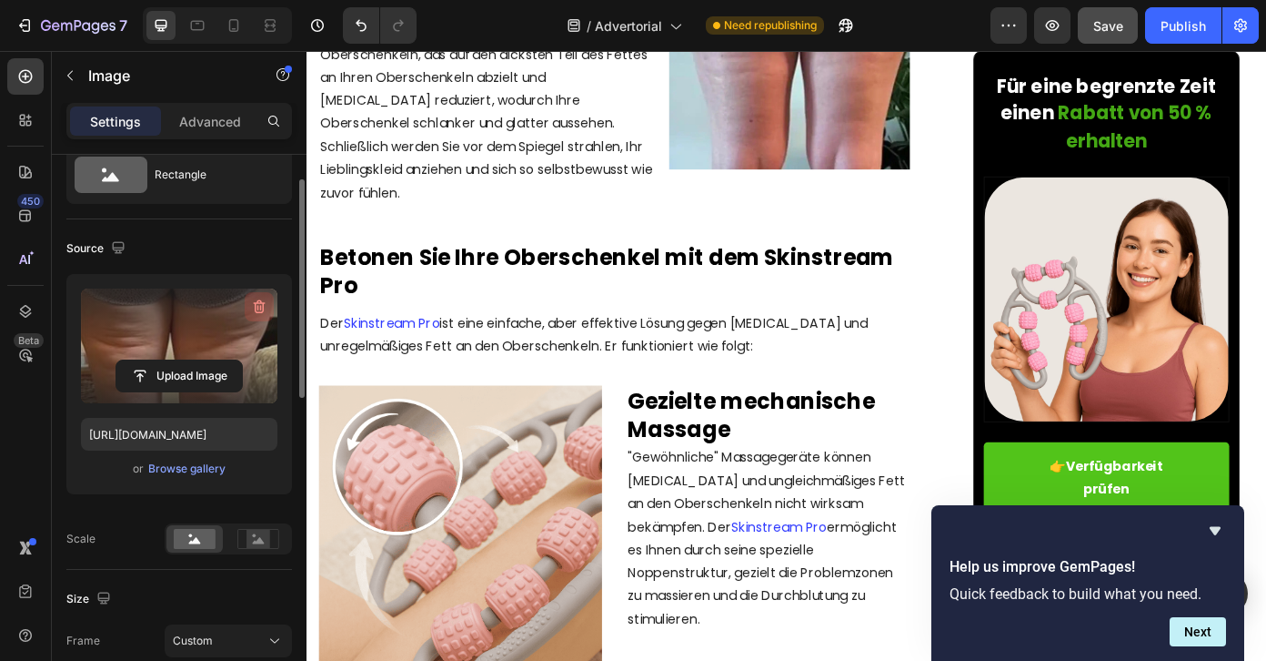
click at [251, 308] on icon "button" at bounding box center [259, 306] width 18 height 18
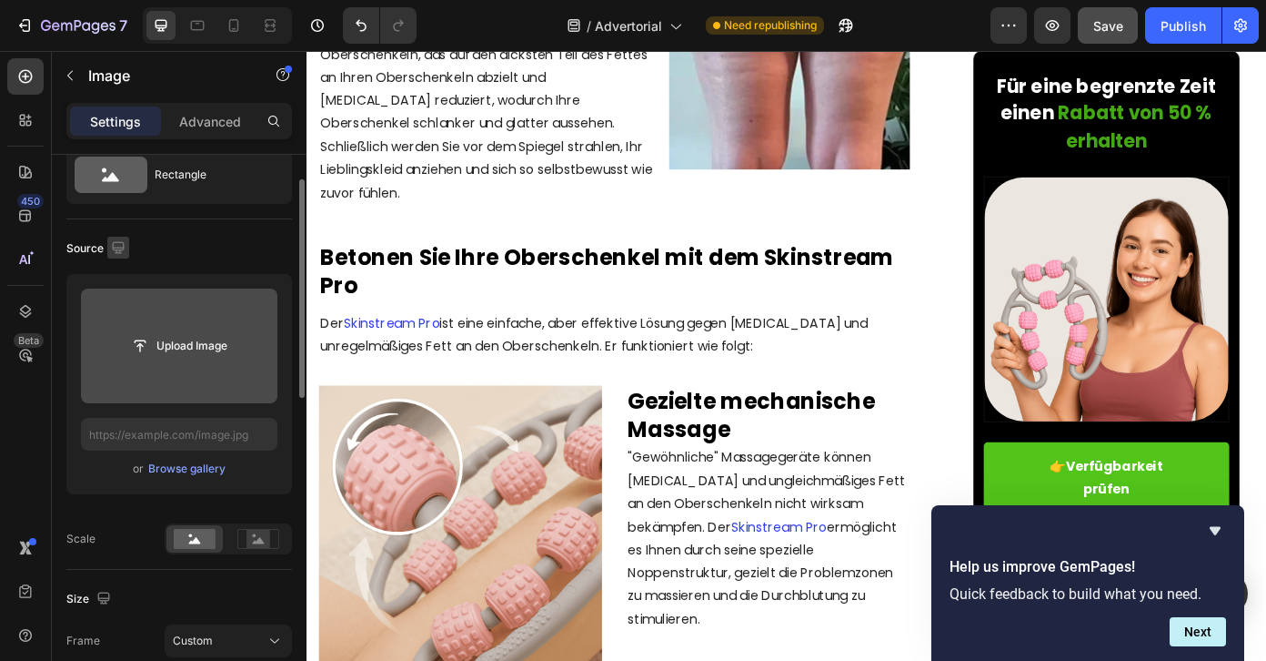
click at [111, 251] on icon "button" at bounding box center [118, 247] width 18 height 18
click at [126, 307] on icon "button" at bounding box center [122, 309] width 18 height 18
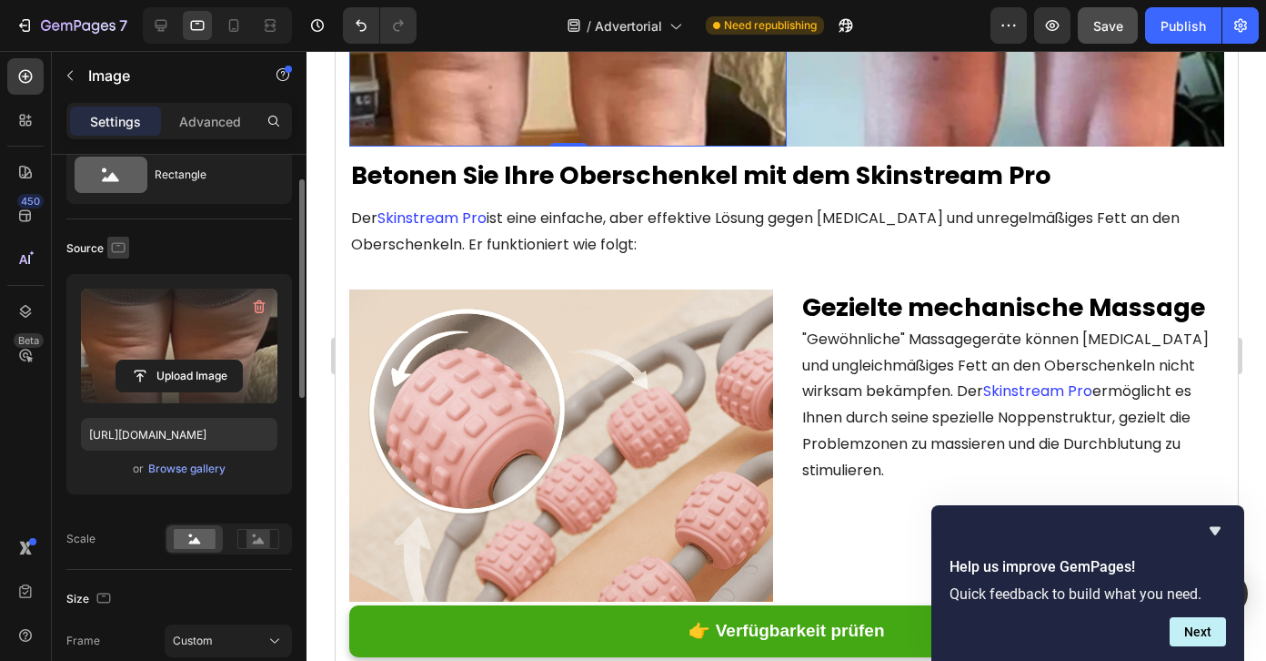
scroll to position [2492, 0]
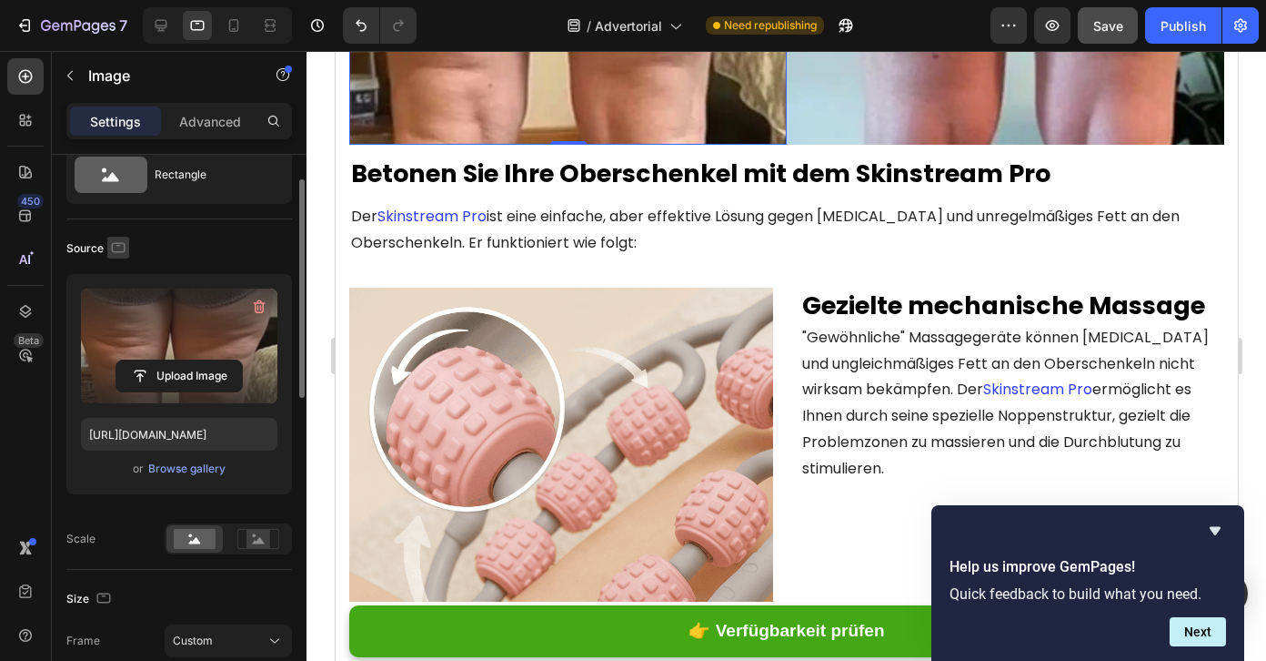
click at [114, 249] on icon "button" at bounding box center [118, 247] width 18 height 18
click at [118, 331] on button "button" at bounding box center [121, 342] width 29 height 29
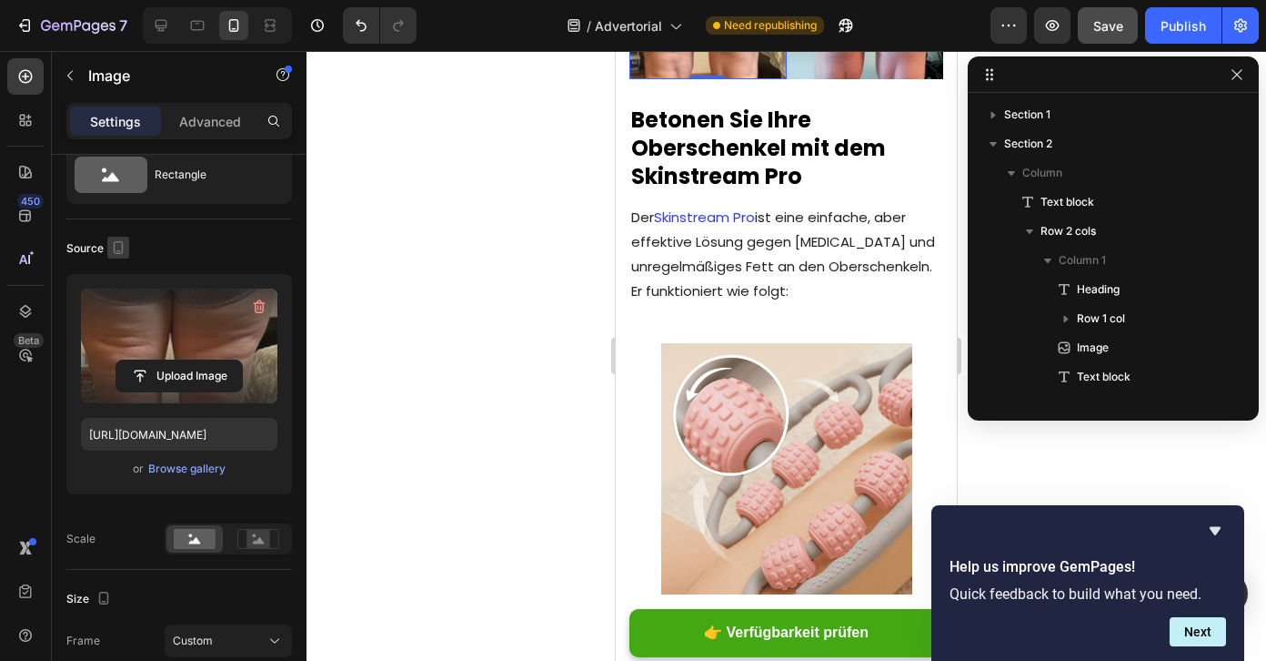
scroll to position [548, 0]
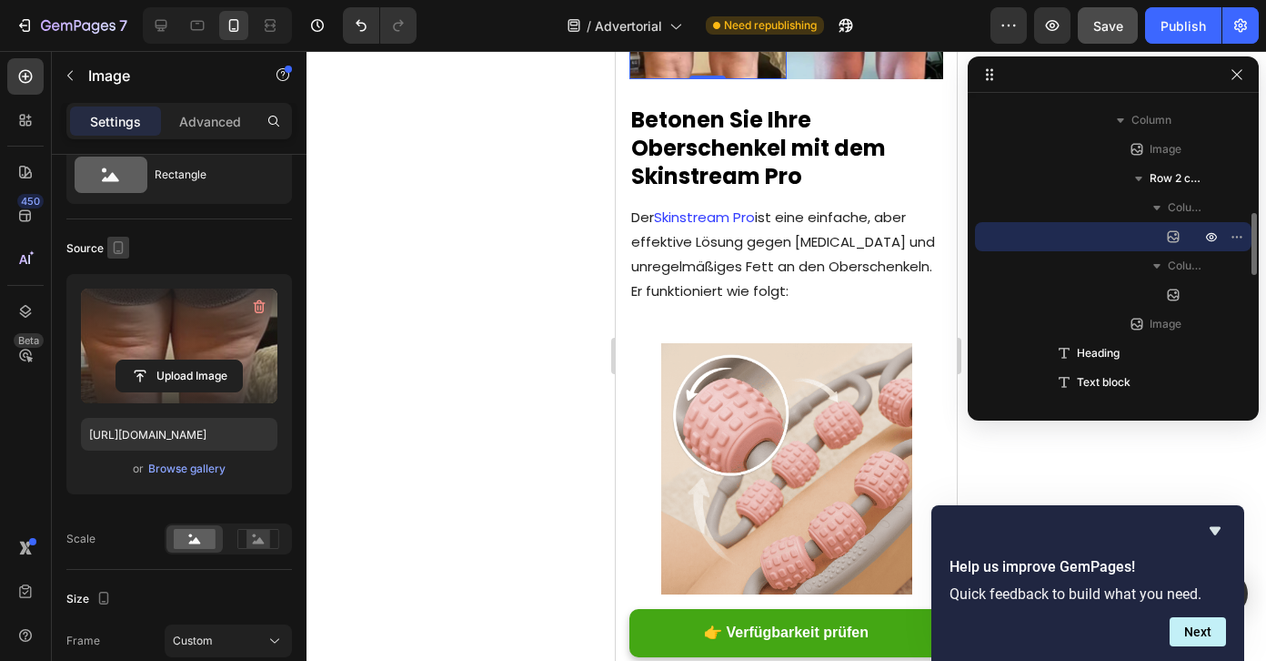
click at [115, 247] on icon "button" at bounding box center [118, 247] width 18 height 18
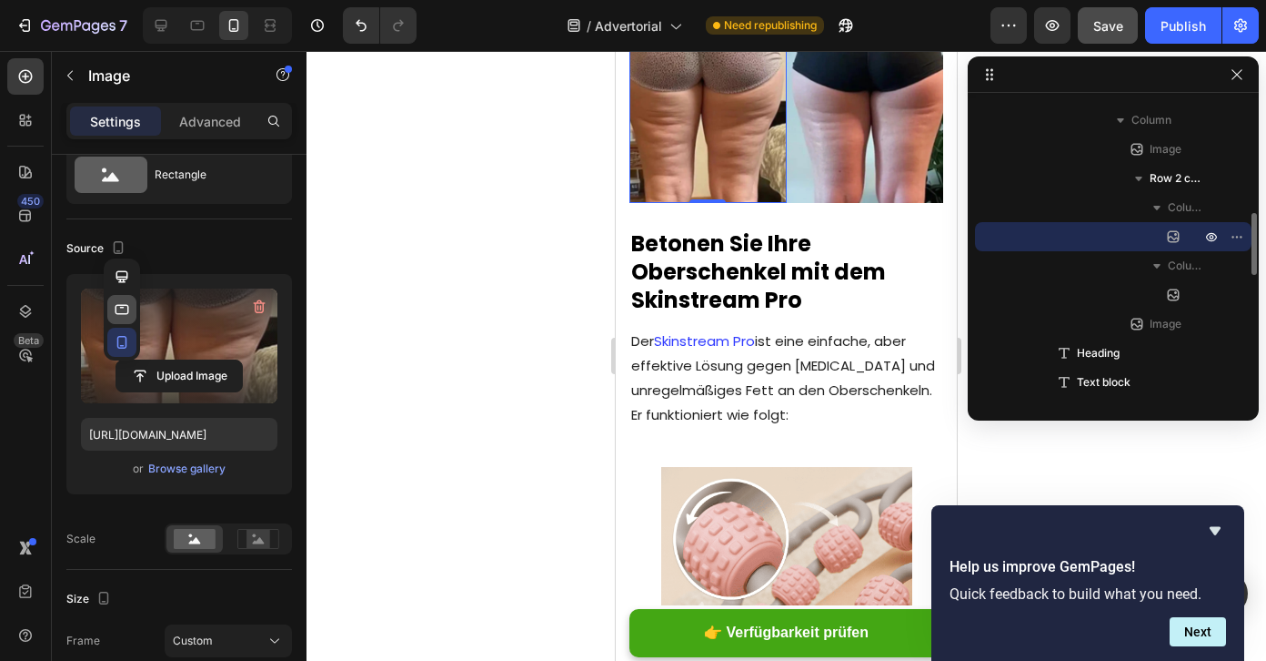
click at [117, 296] on button "button" at bounding box center [121, 309] width 29 height 29
type input "[URL][DOMAIN_NAME]"
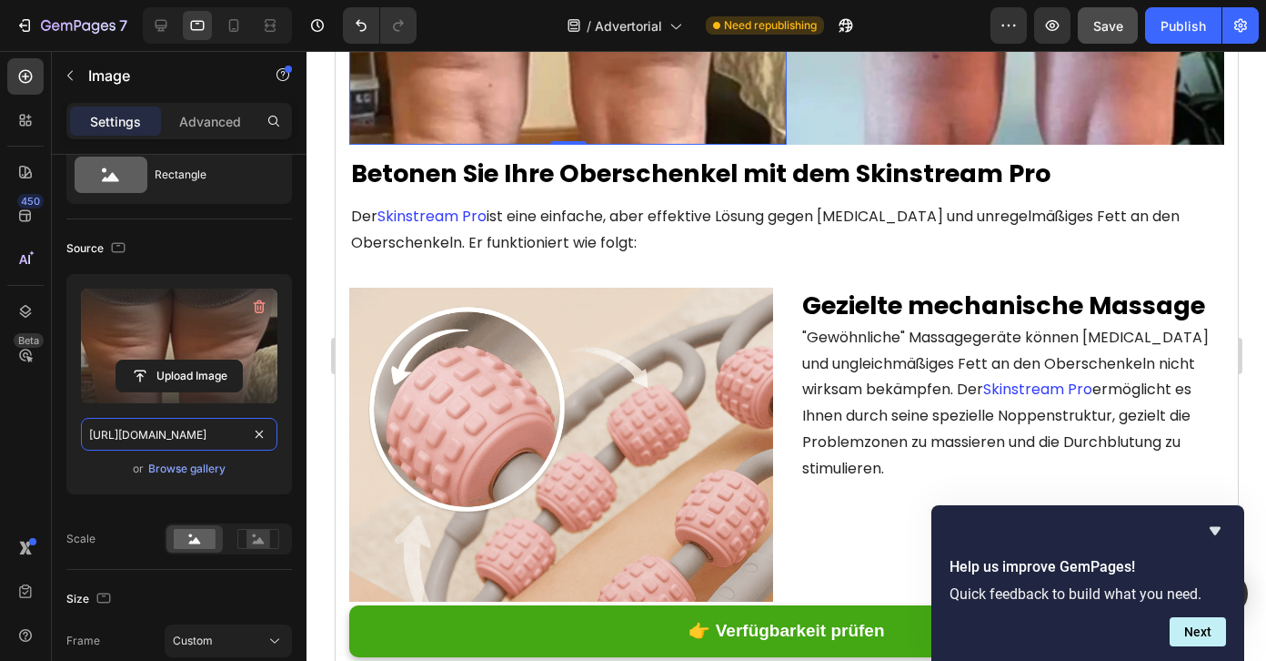
scroll to position [0, 314]
drag, startPoint x: 159, startPoint y: 435, endPoint x: 322, endPoint y: 435, distance: 162.9
click at [322, 0] on div "7 / Advertorial Need republishing Preview Save Publish 450 Beta Sections(18) El…" at bounding box center [633, 0] width 1266 height 0
click at [201, 240] on div "Source" at bounding box center [179, 248] width 226 height 29
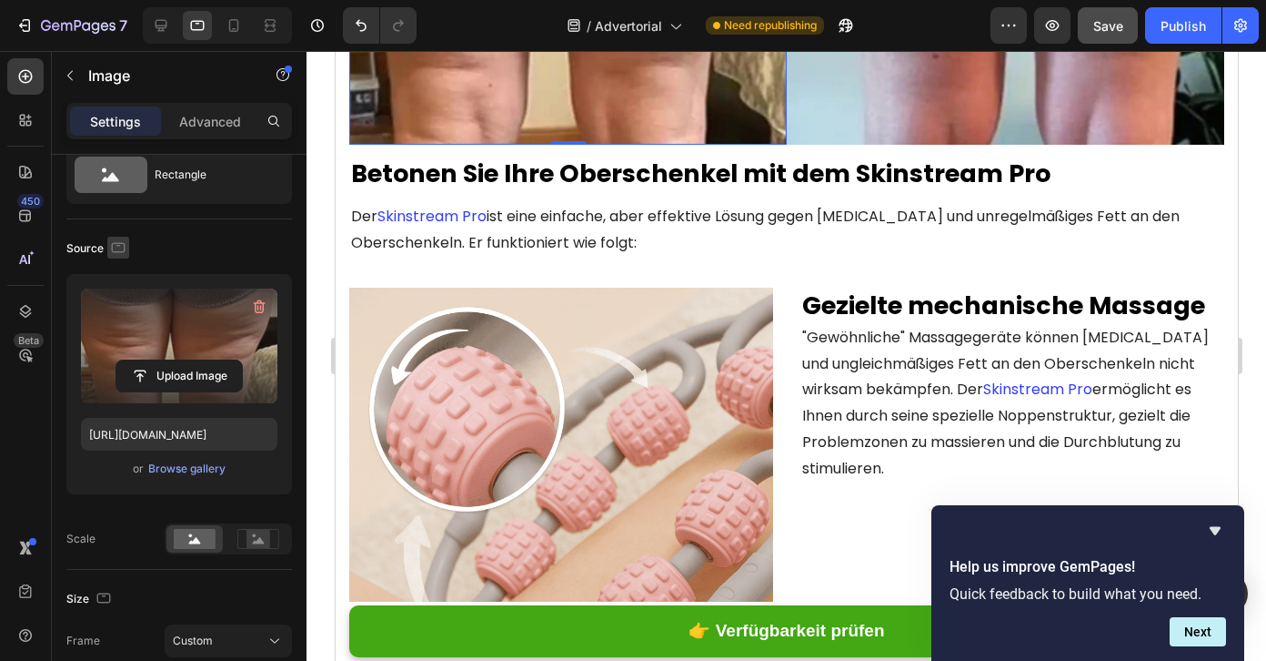
click at [107, 242] on button "button" at bounding box center [118, 248] width 22 height 22
click at [123, 278] on icon "button" at bounding box center [122, 276] width 12 height 12
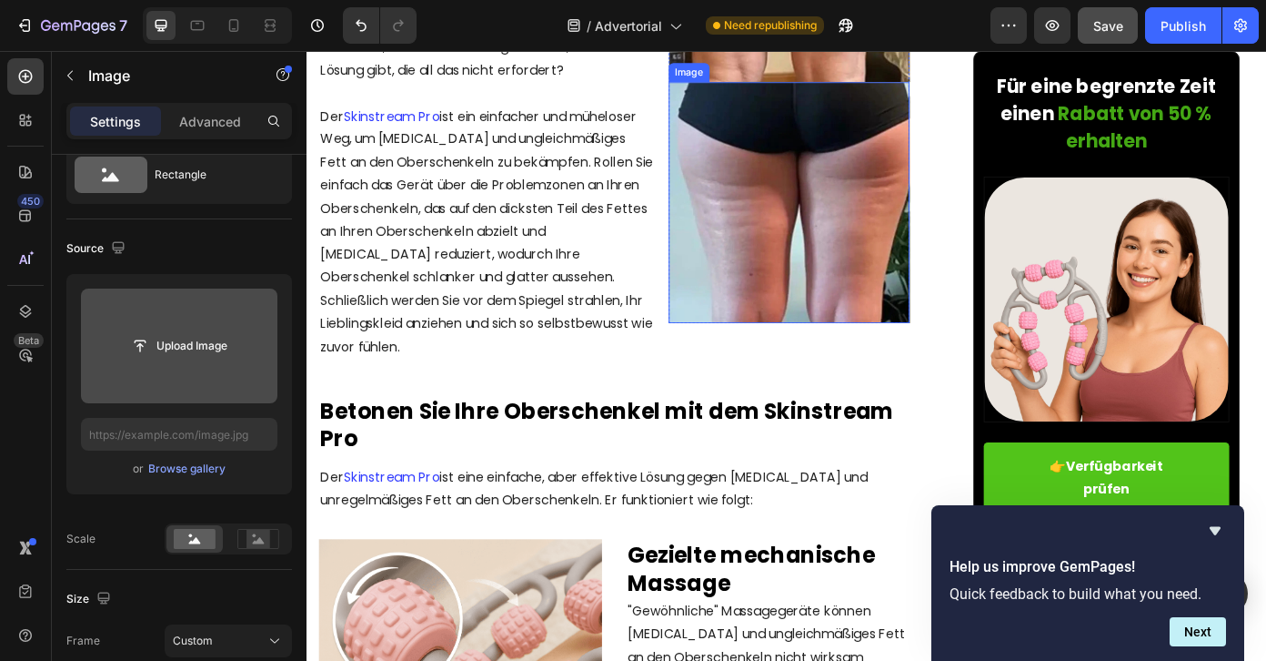
scroll to position [2132, 0]
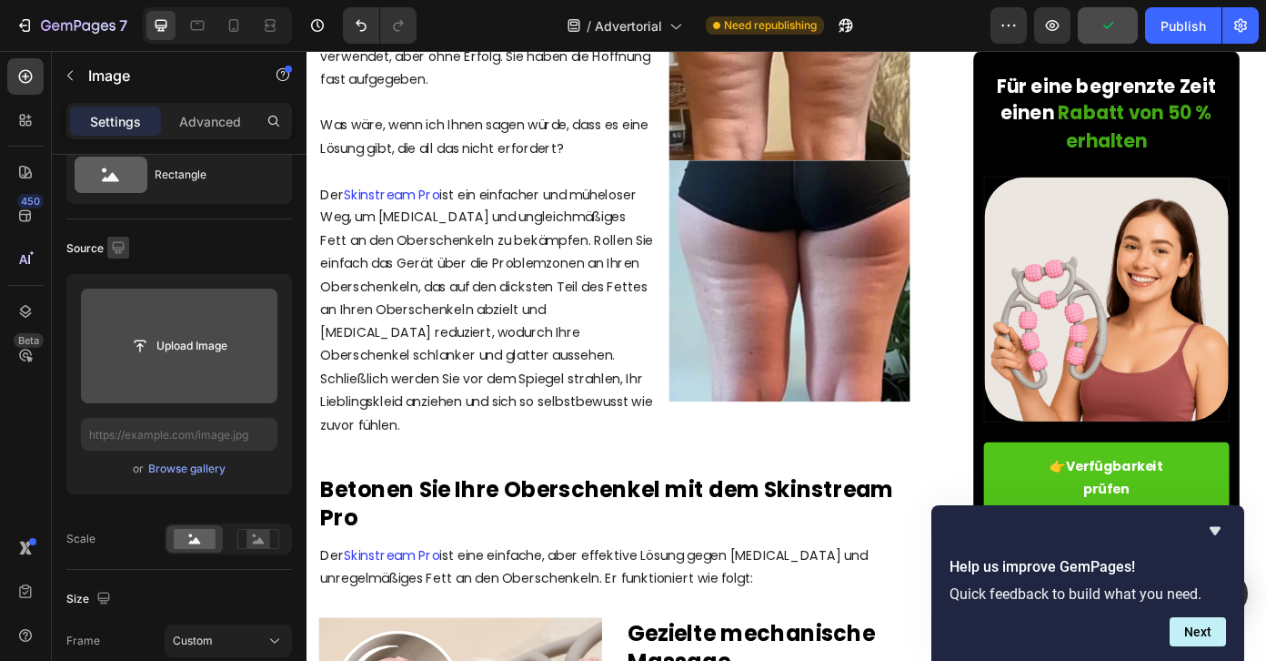
click at [117, 255] on icon "button" at bounding box center [118, 247] width 18 height 18
click at [121, 338] on icon "button" at bounding box center [122, 342] width 18 height 18
type input "[URL][DOMAIN_NAME]"
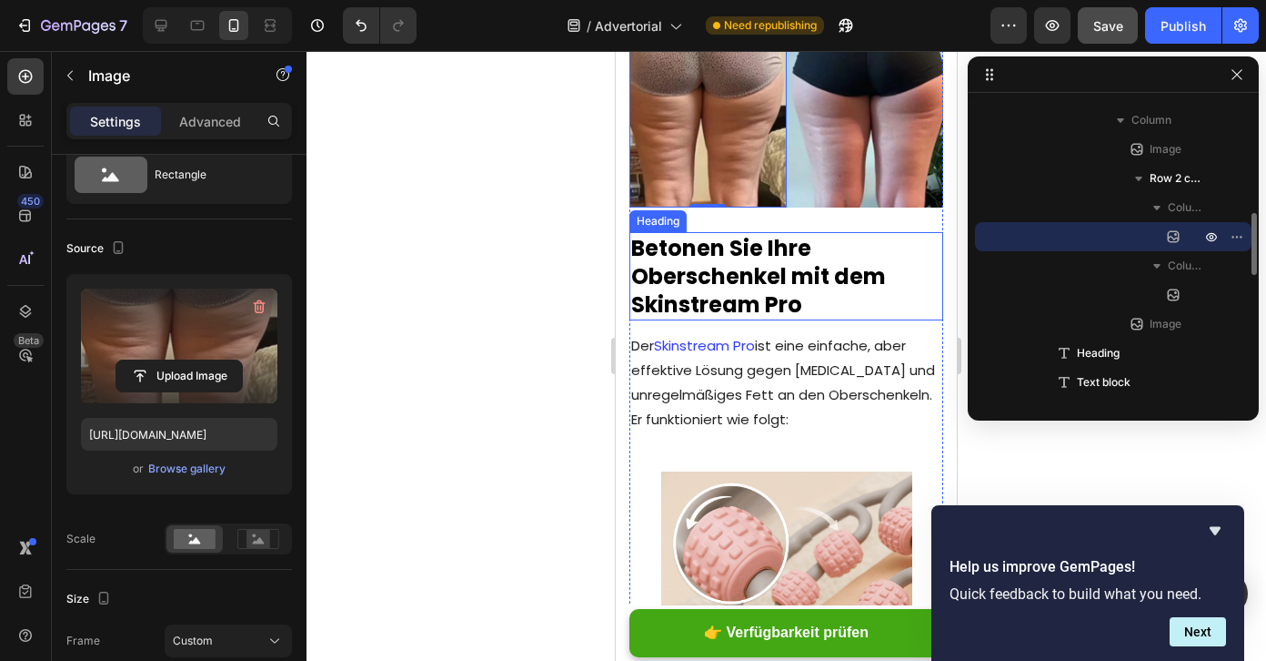
scroll to position [3289, 0]
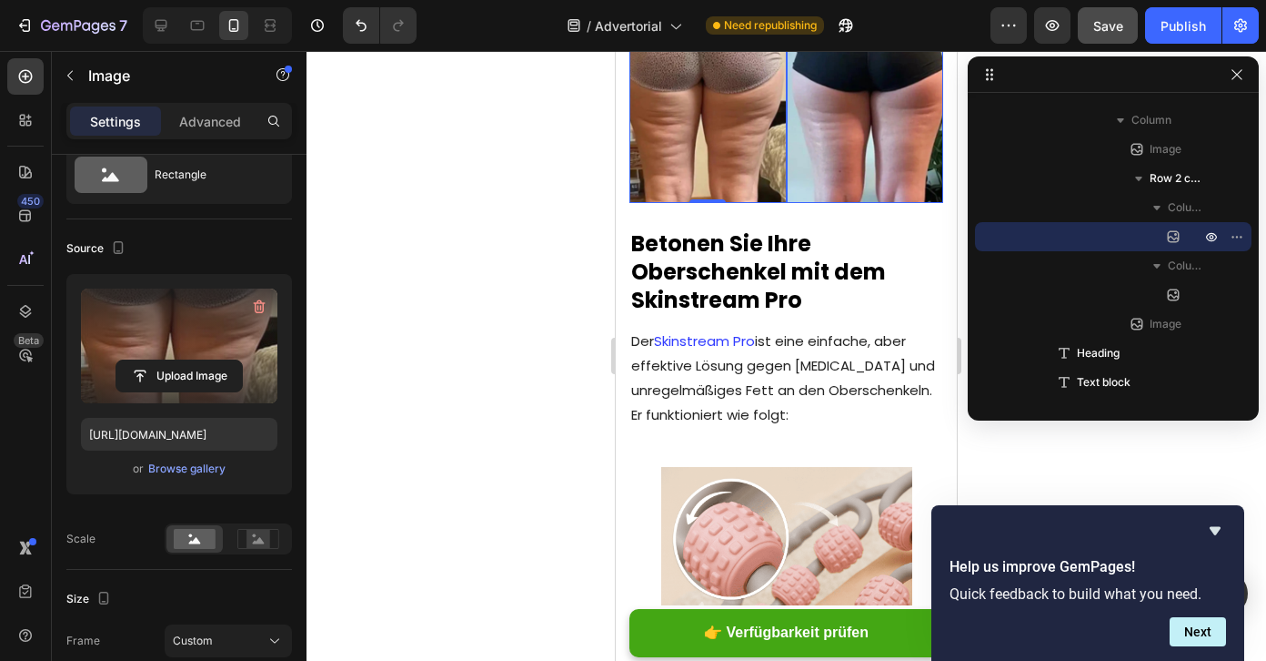
click at [863, 203] on img at bounding box center [865, 123] width 157 height 157
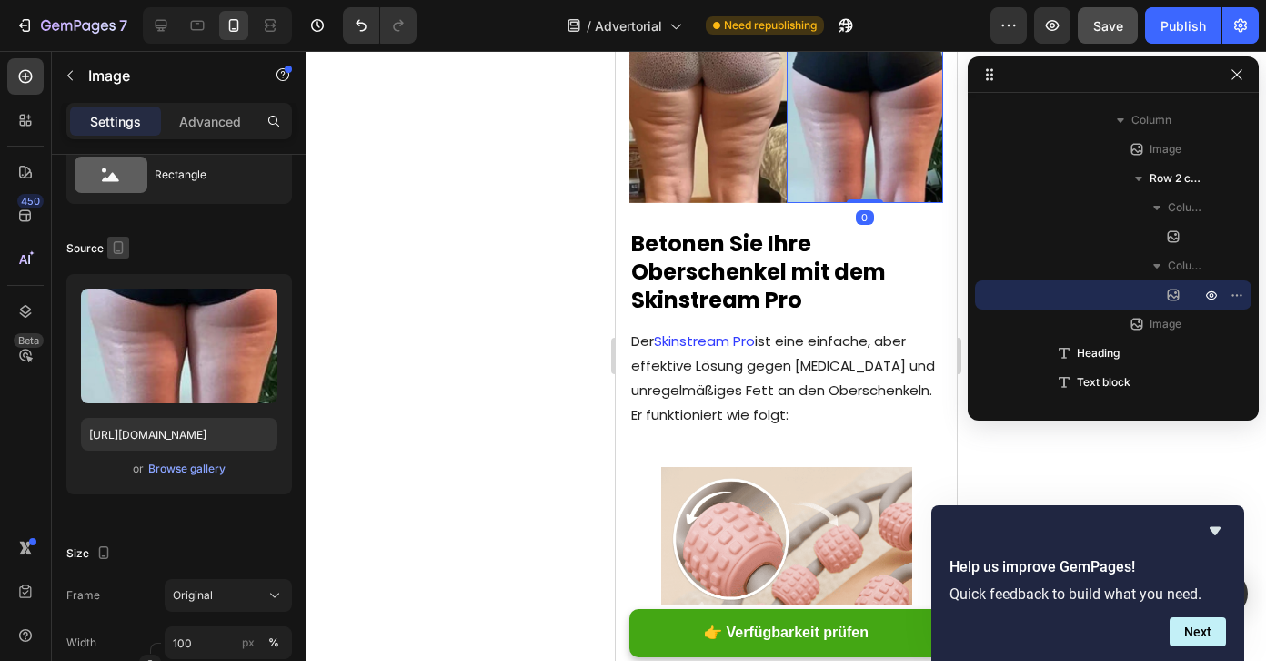
click at [115, 253] on icon "button" at bounding box center [119, 247] width 10 height 13
click at [119, 300] on icon "button" at bounding box center [122, 309] width 18 height 18
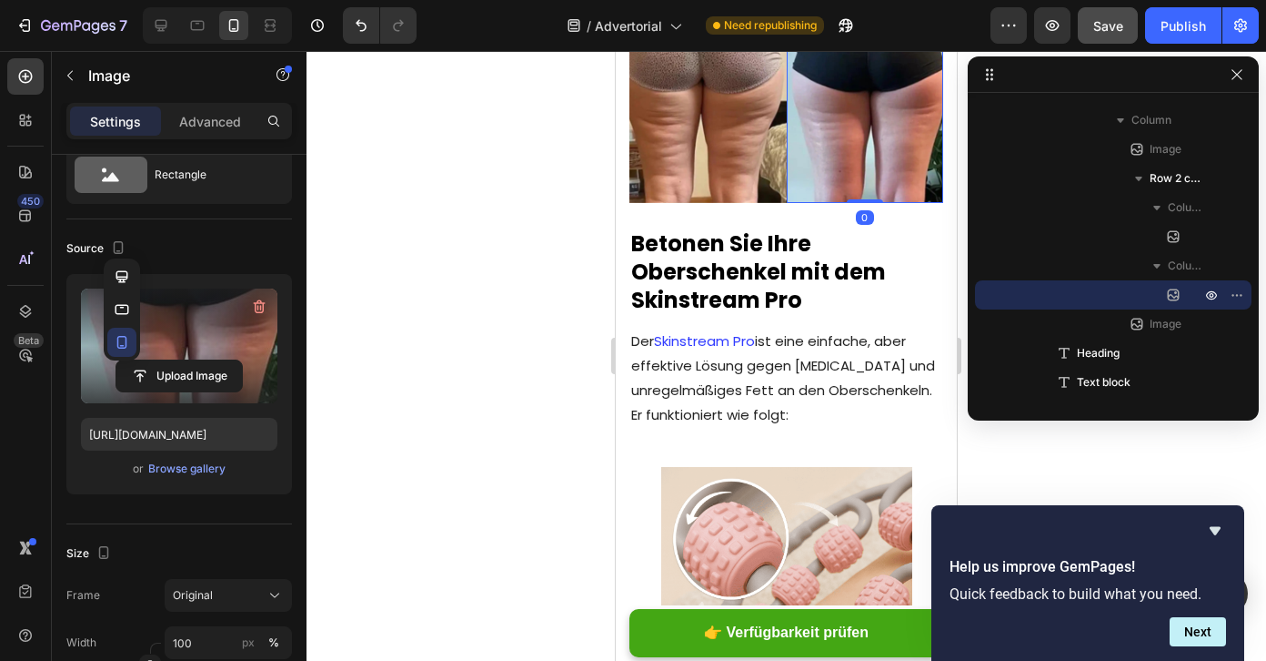
type input "[URL][DOMAIN_NAME]"
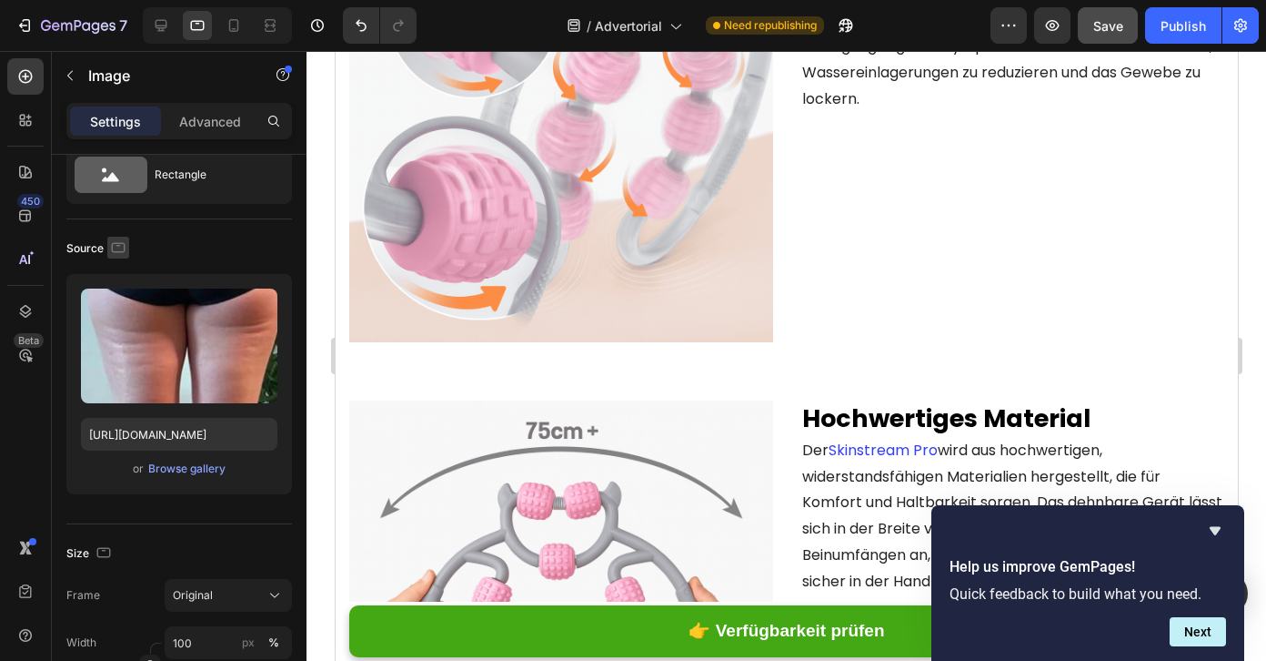
click at [122, 246] on icon "button" at bounding box center [118, 247] width 18 height 18
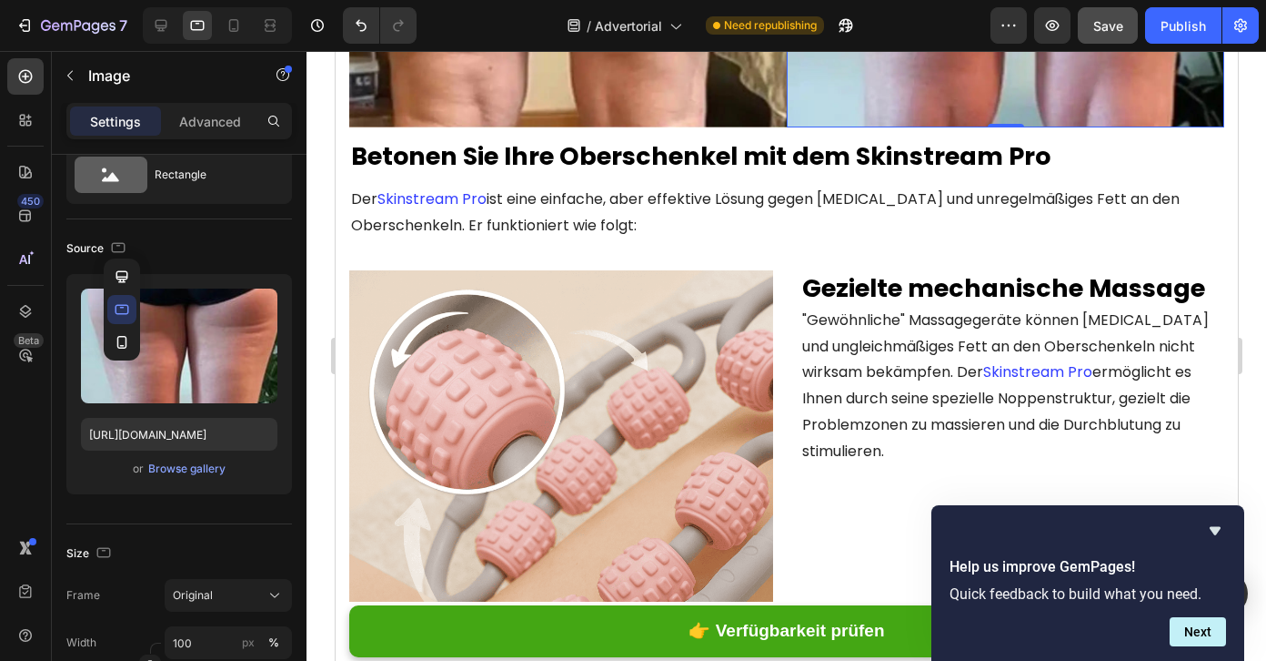
click at [123, 282] on icon "button" at bounding box center [122, 276] width 18 height 18
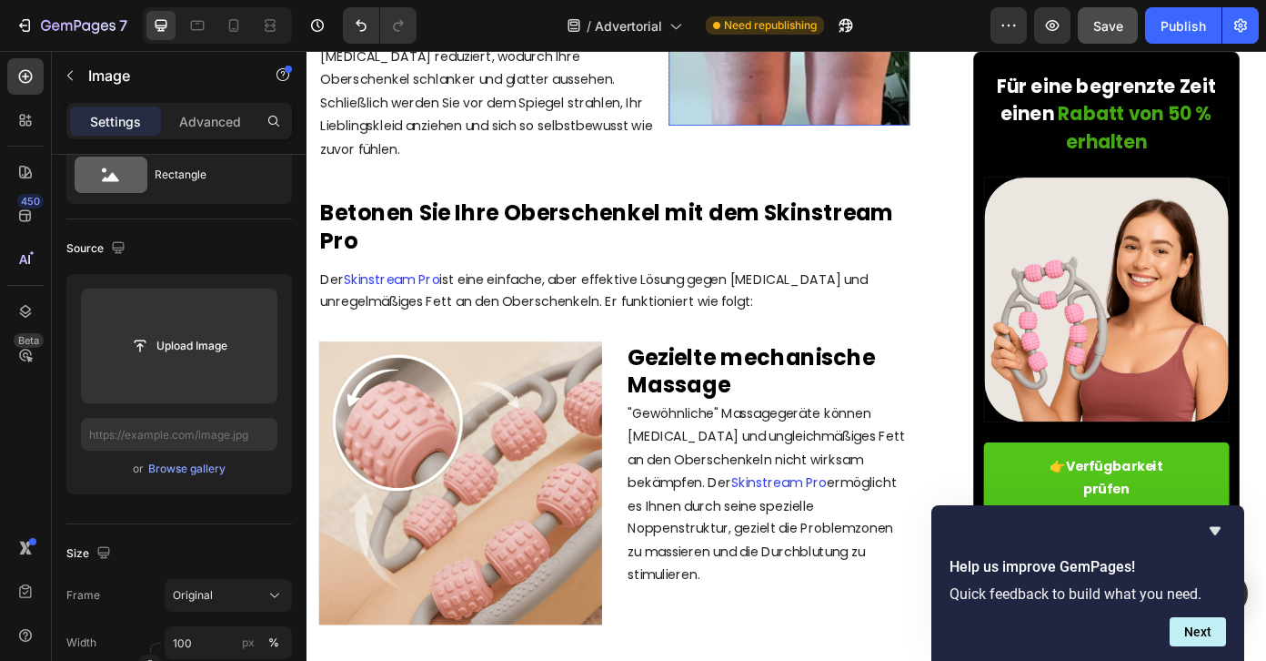
scroll to position [2266, 0]
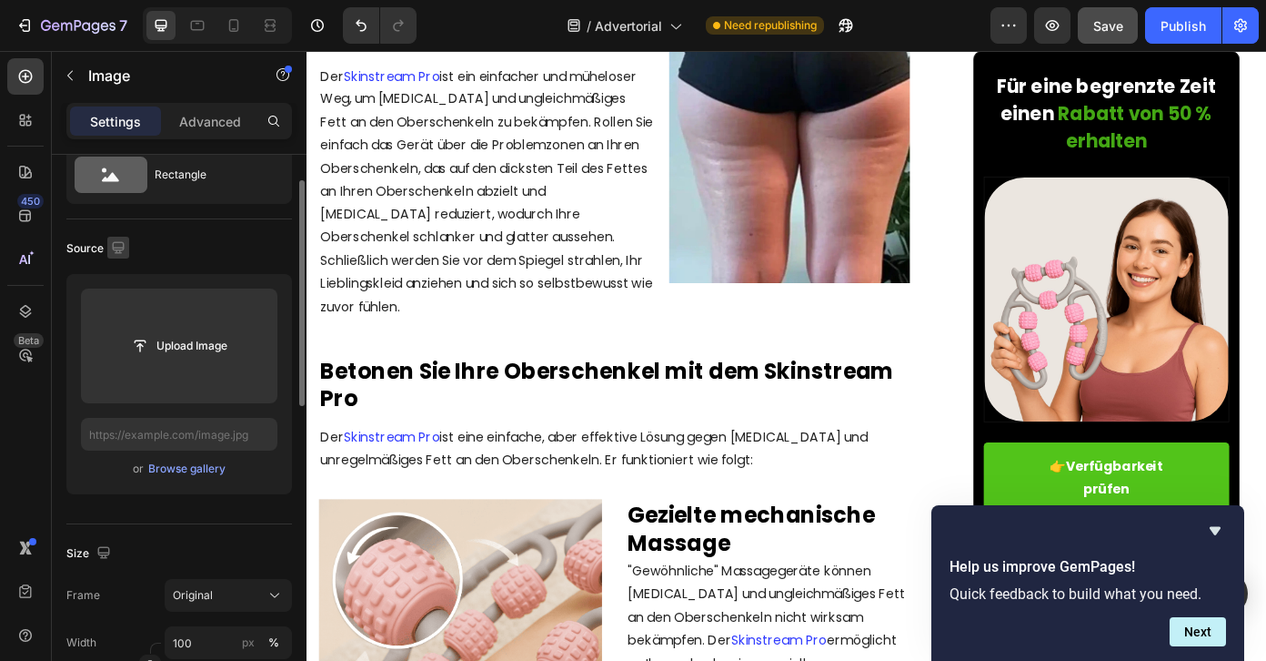
click at [116, 246] on icon "button" at bounding box center [118, 247] width 18 height 18
click at [125, 324] on div at bounding box center [122, 309] width 36 height 102
click at [125, 333] on icon "button" at bounding box center [122, 342] width 18 height 18
type input "[URL][DOMAIN_NAME]"
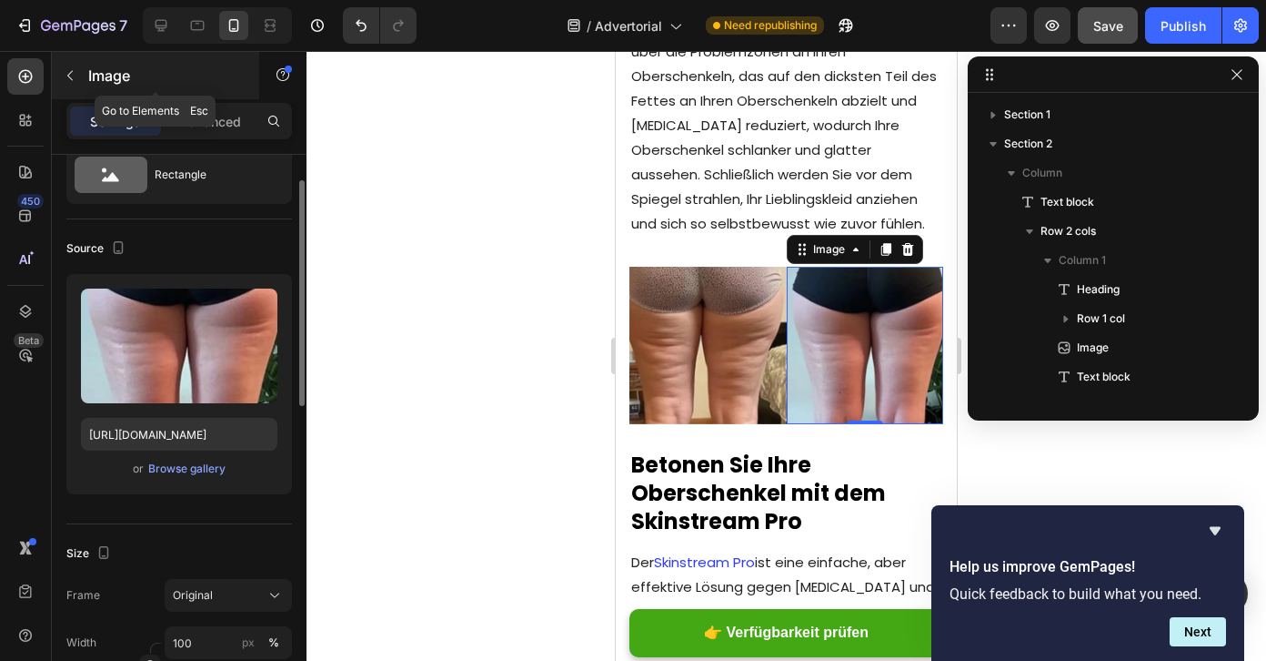
click at [215, 93] on div "Image" at bounding box center [155, 75] width 207 height 47
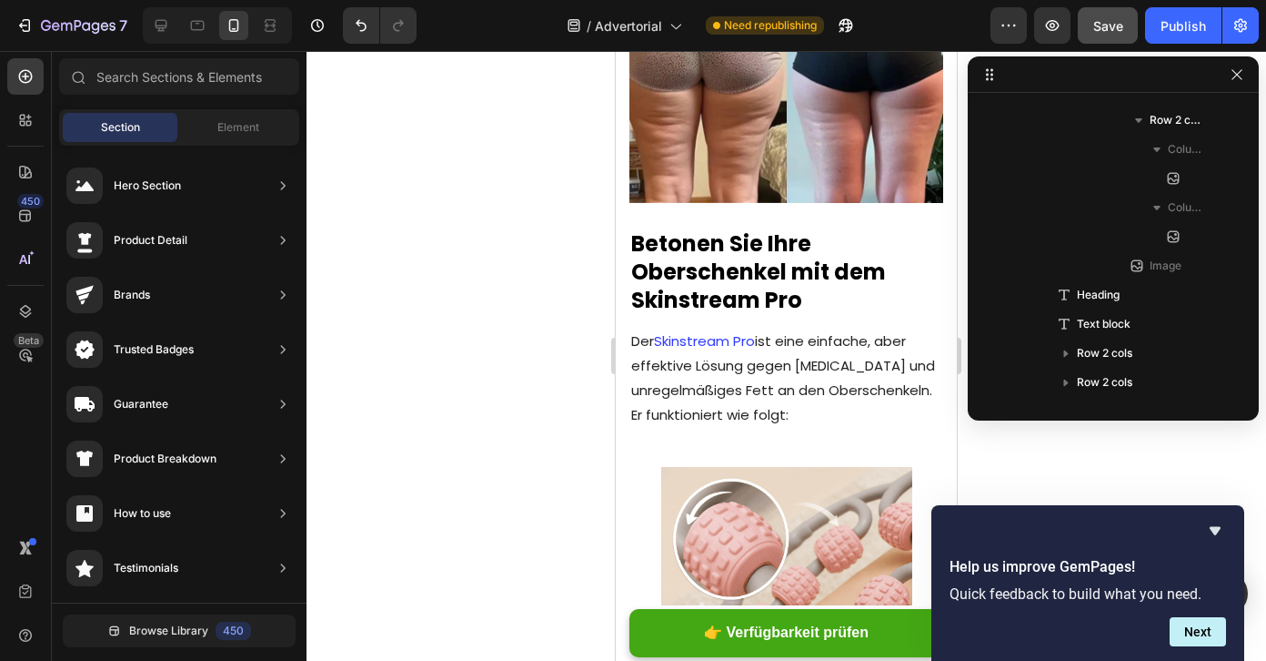
click at [146, 25] on div at bounding box center [217, 25] width 149 height 36
click at [152, 29] on icon at bounding box center [161, 25] width 18 height 18
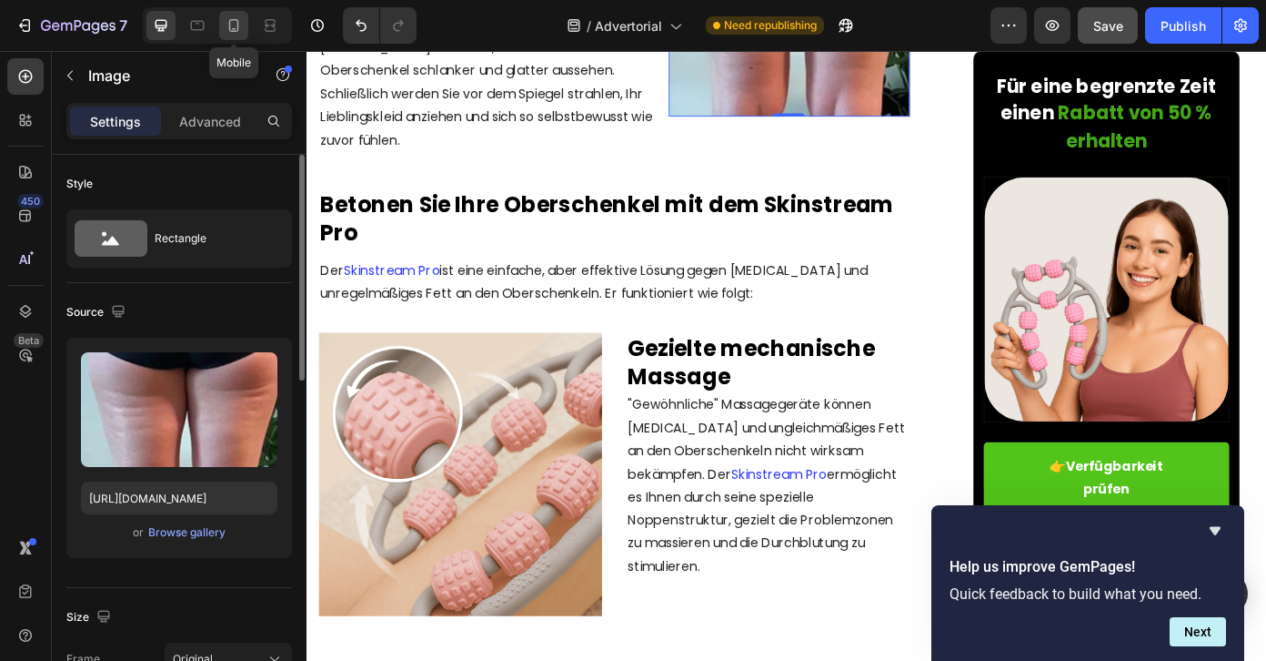
click at [238, 27] on icon at bounding box center [234, 25] width 10 height 13
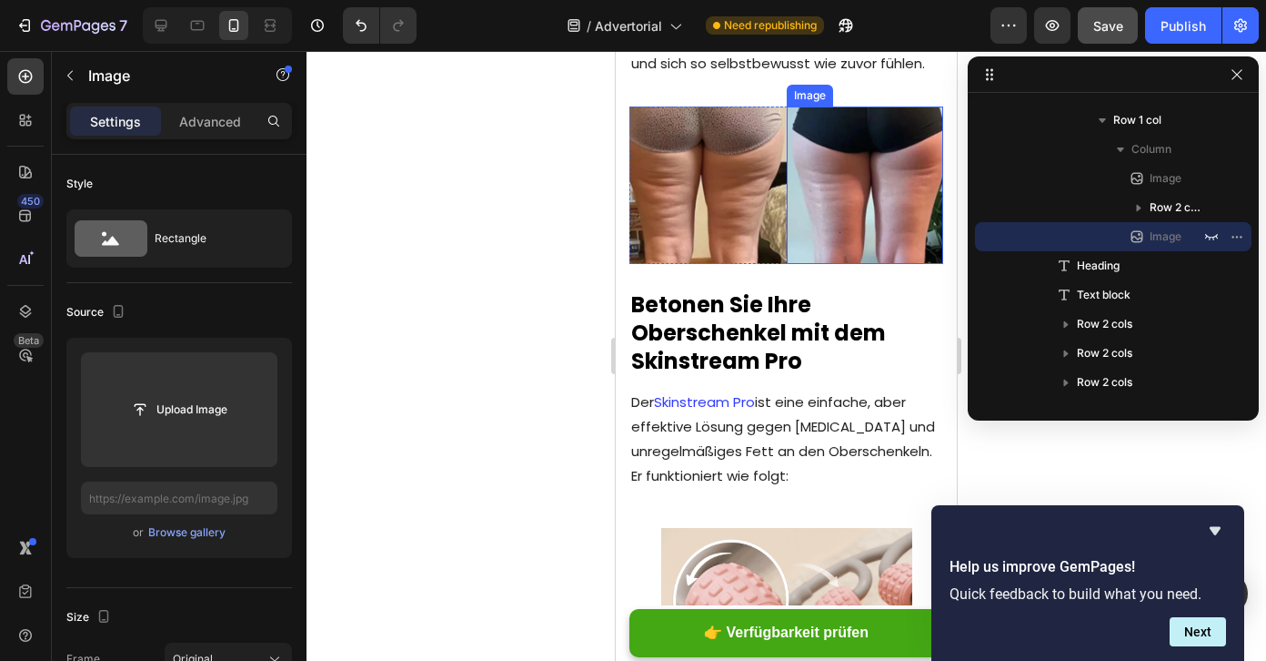
click at [851, 264] on img at bounding box center [865, 184] width 157 height 157
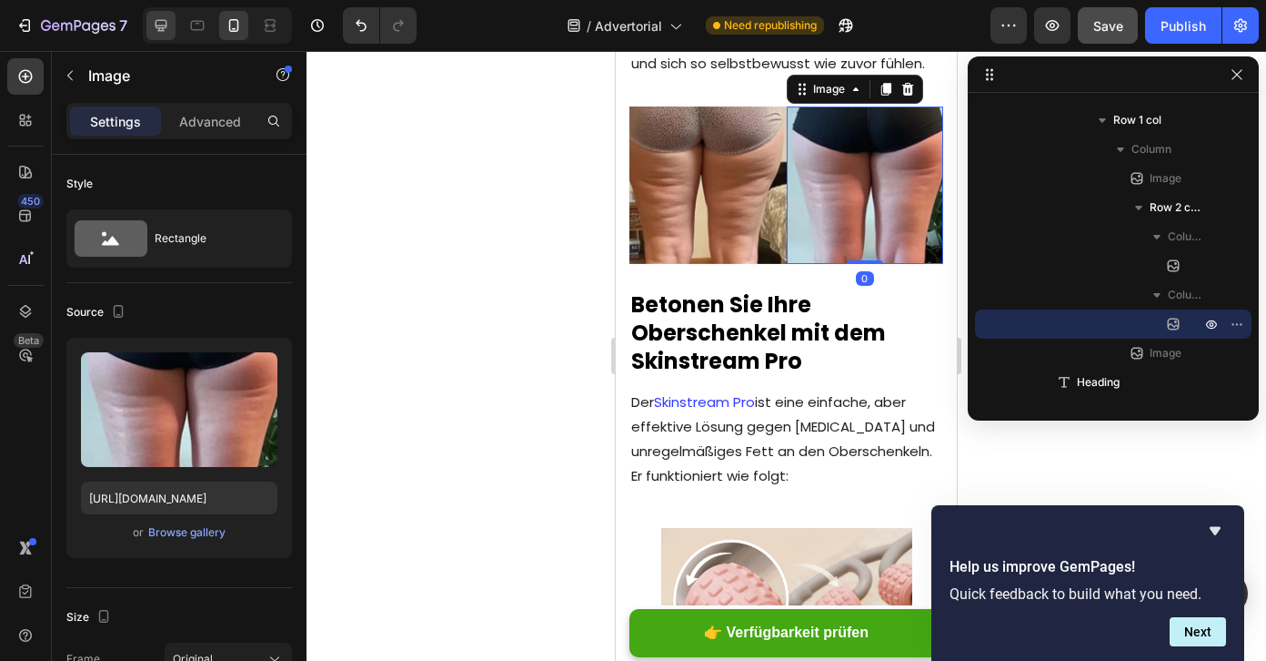
click at [158, 39] on div at bounding box center [160, 25] width 29 height 29
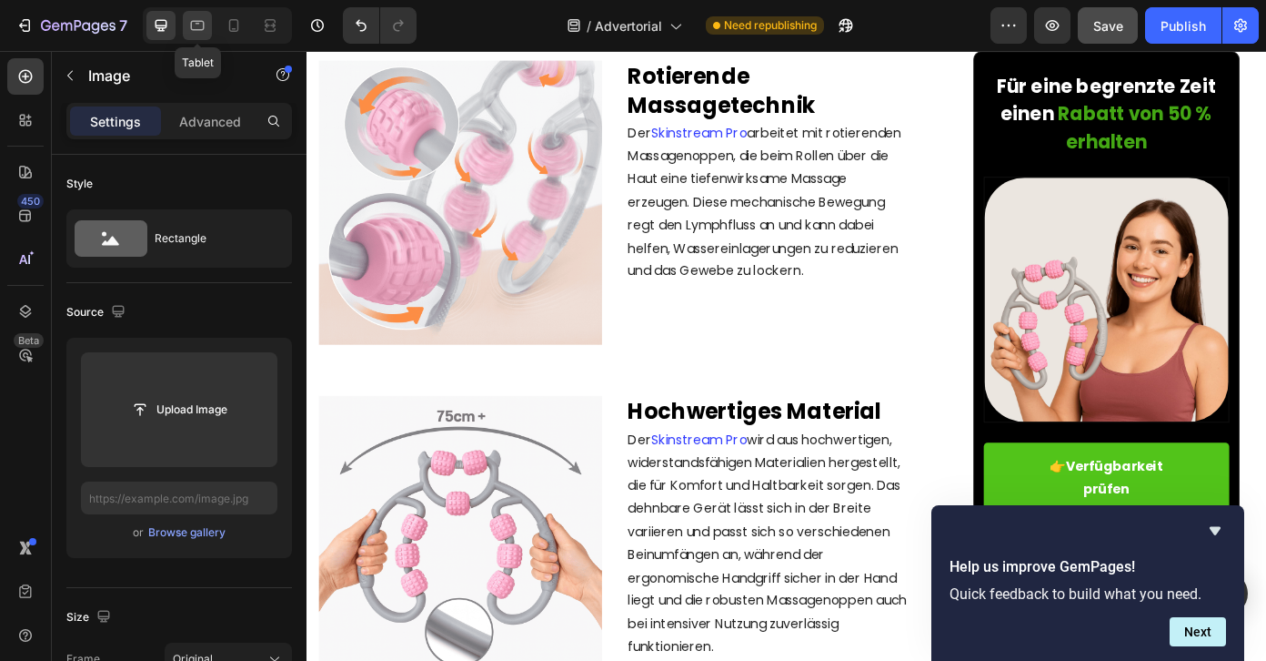
click at [198, 31] on icon at bounding box center [197, 25] width 18 height 18
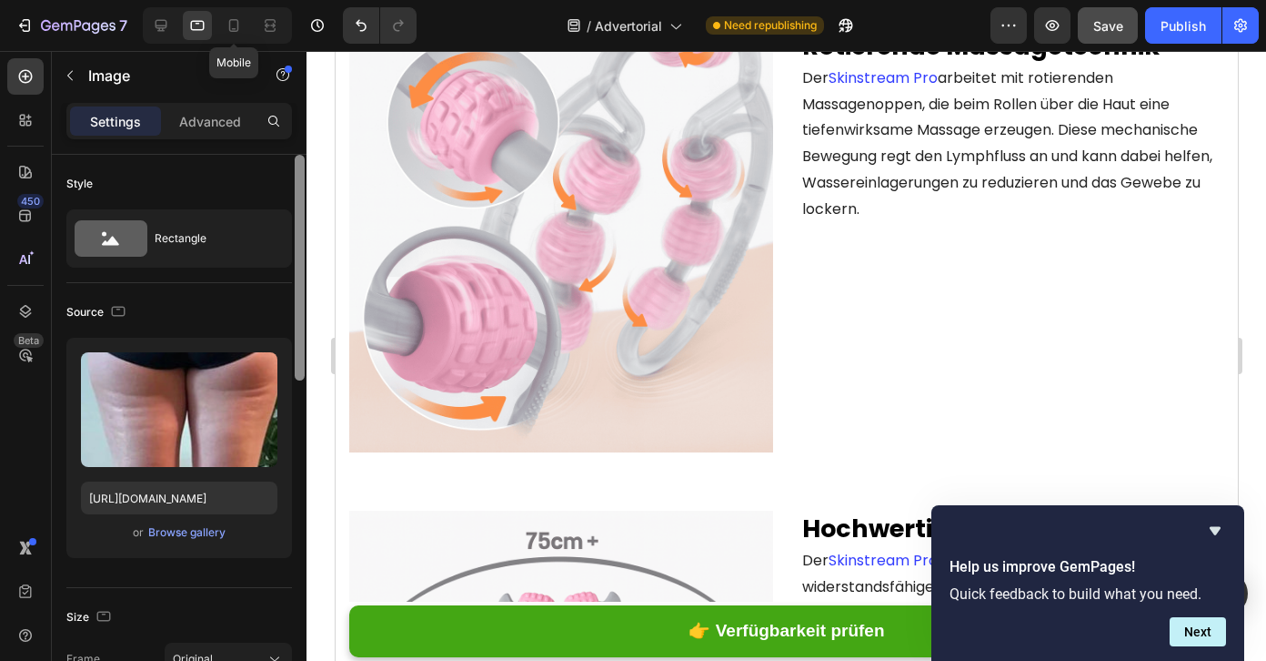
click at [236, 36] on div at bounding box center [233, 25] width 29 height 29
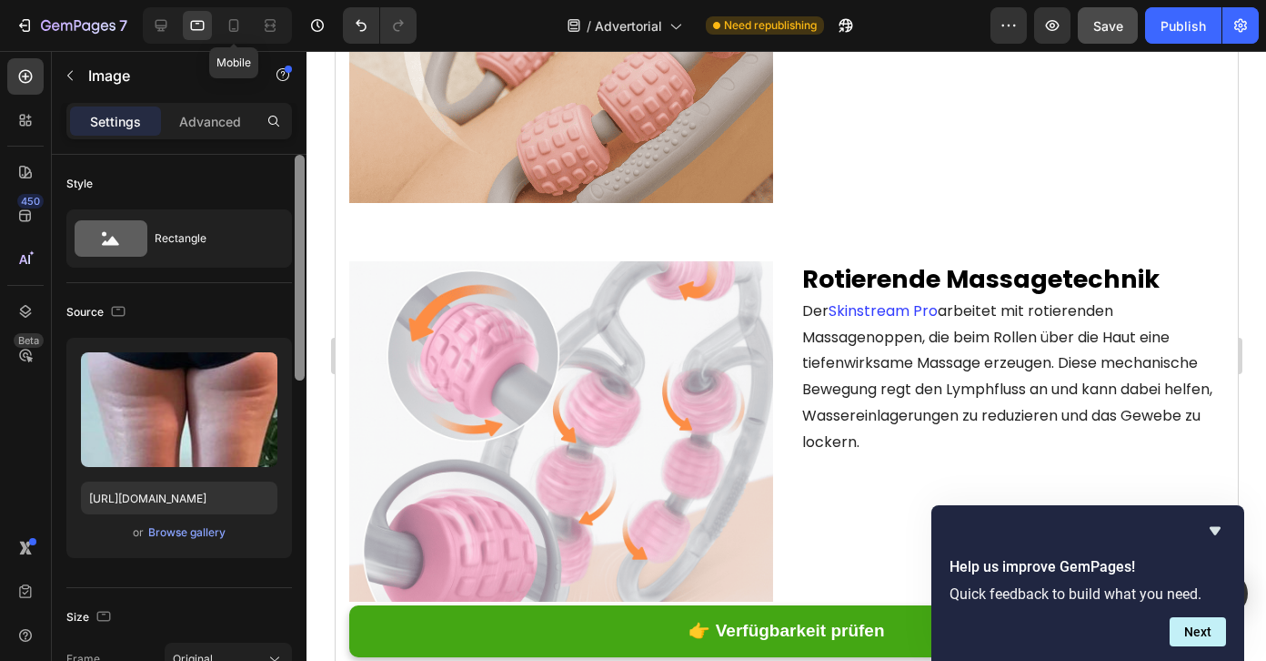
type input "[URL][DOMAIN_NAME]"
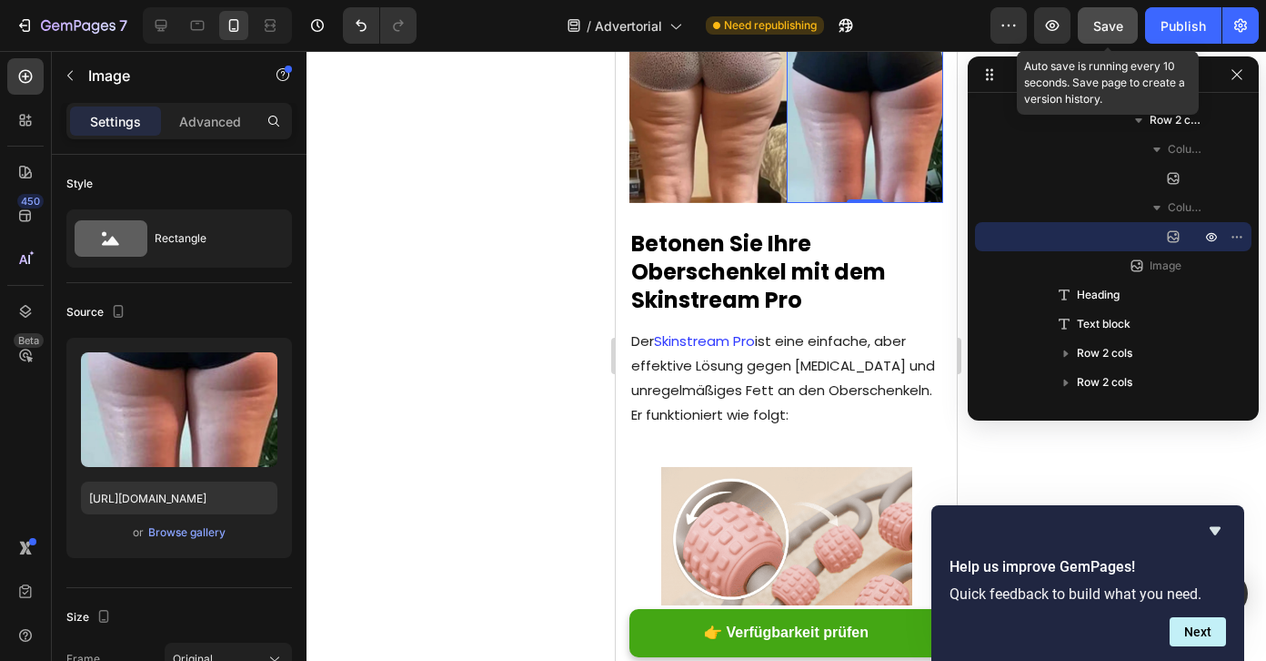
click at [1119, 37] on button "Save" at bounding box center [1108, 25] width 60 height 36
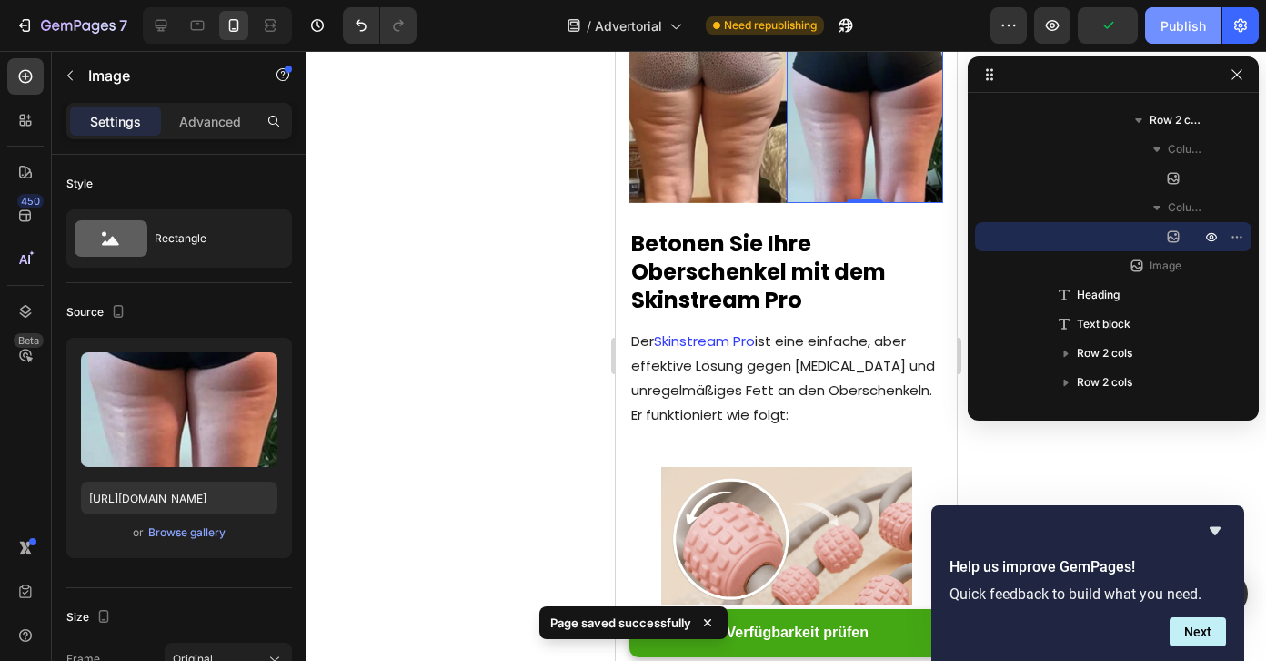
click at [1193, 29] on div "Publish" at bounding box center [1183, 25] width 45 height 19
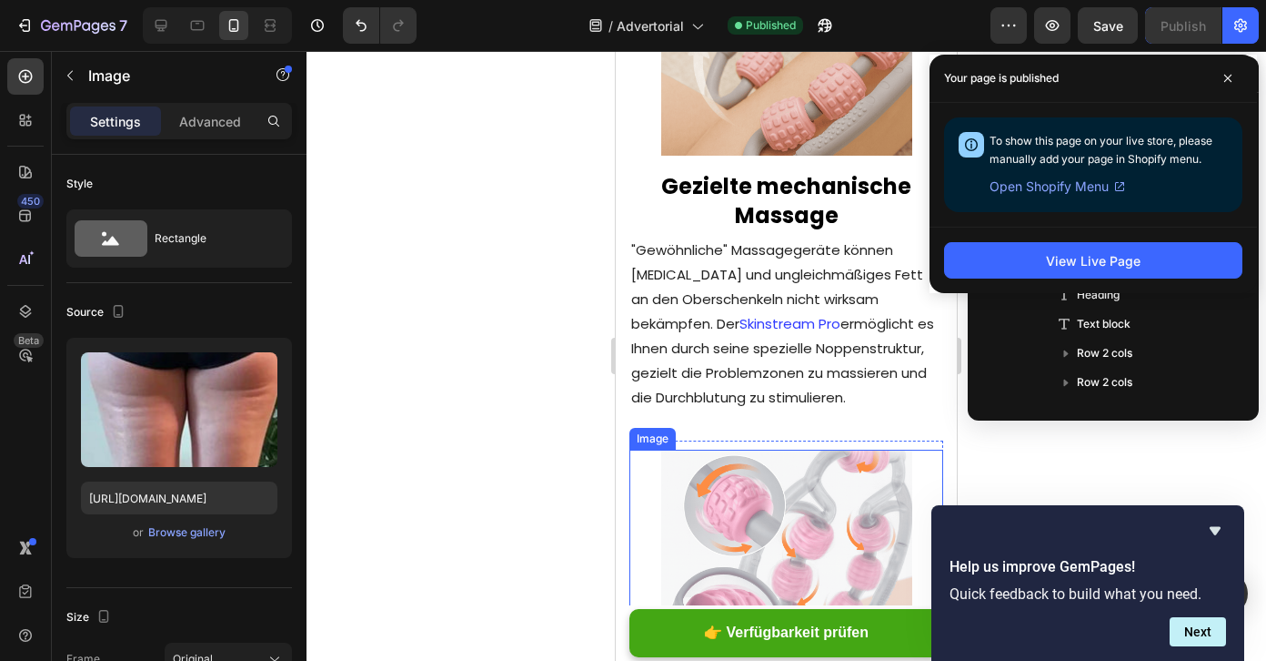
scroll to position [3713, 0]
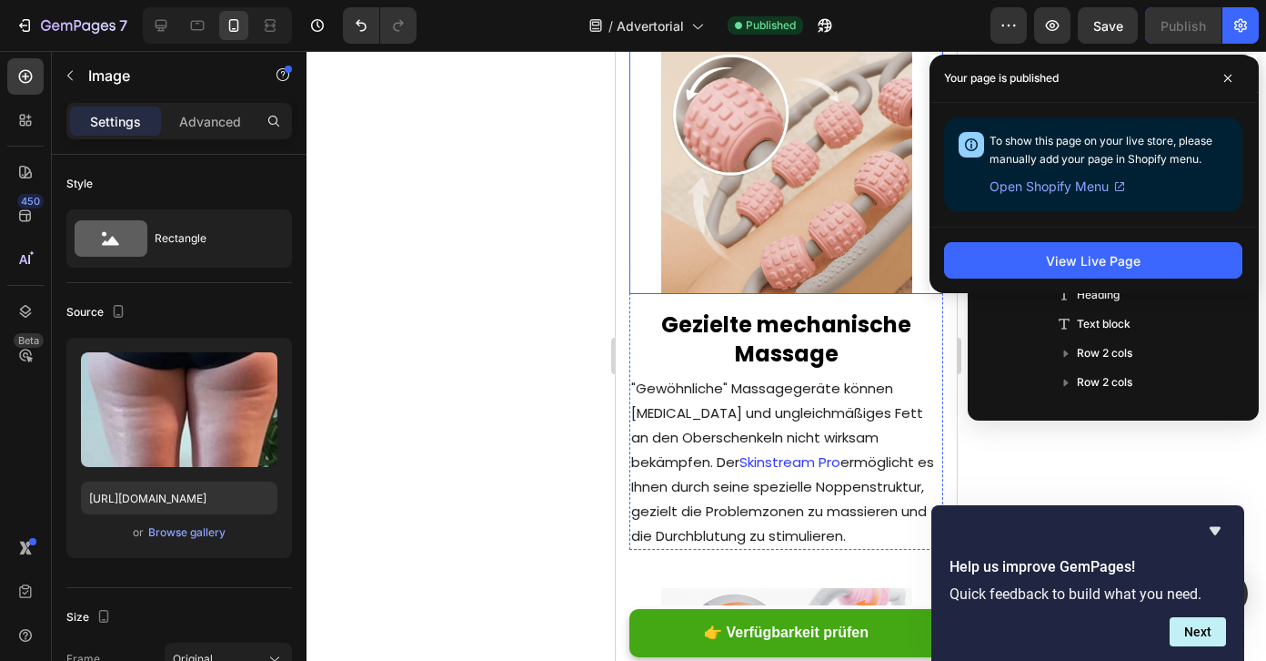
click at [770, 271] on img at bounding box center [786, 168] width 251 height 251
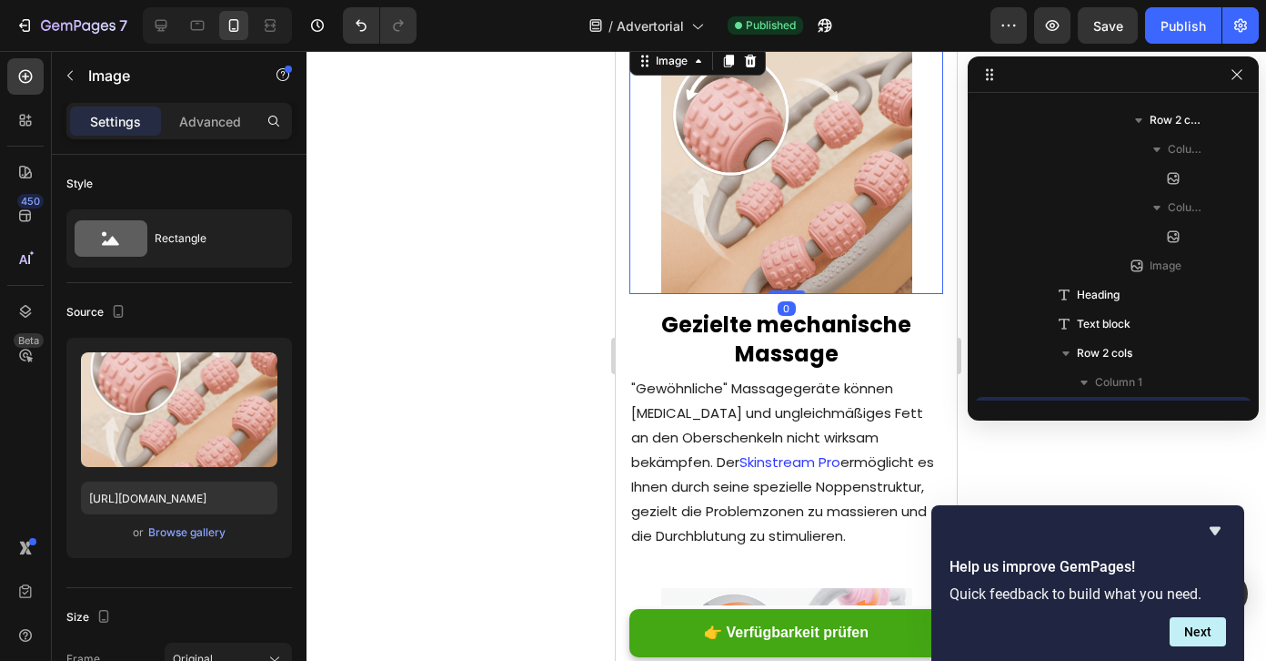
scroll to position [781, 0]
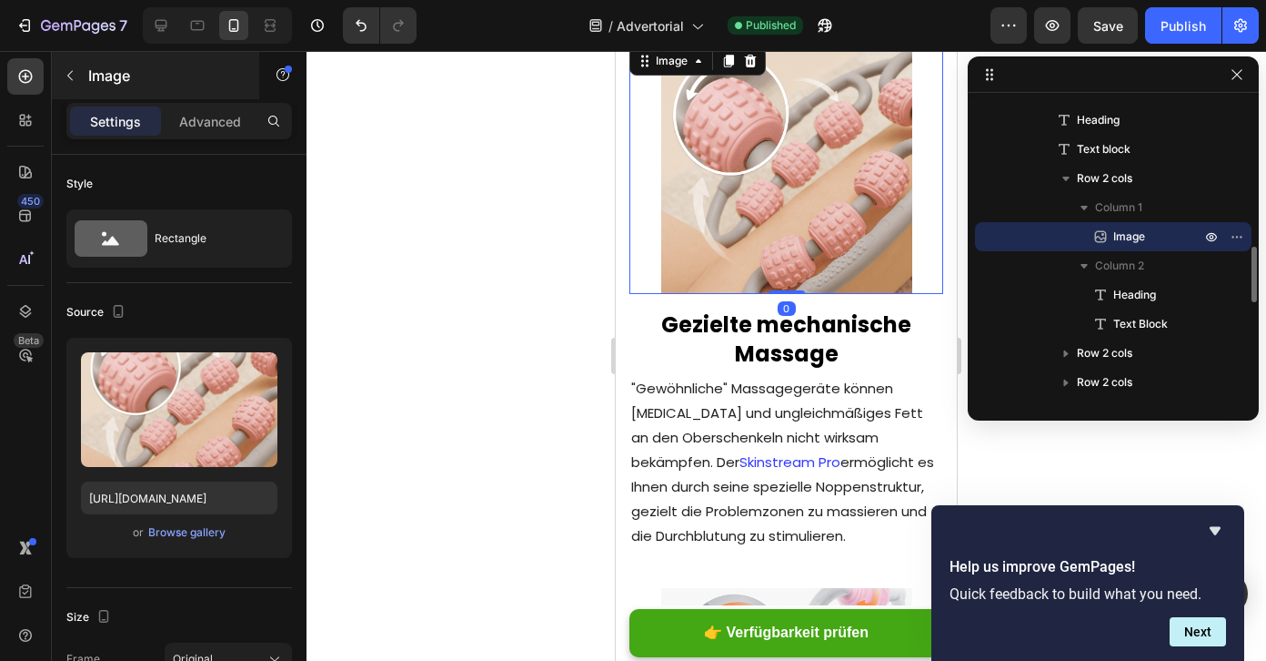
click at [179, 93] on div "Image" at bounding box center [155, 75] width 207 height 47
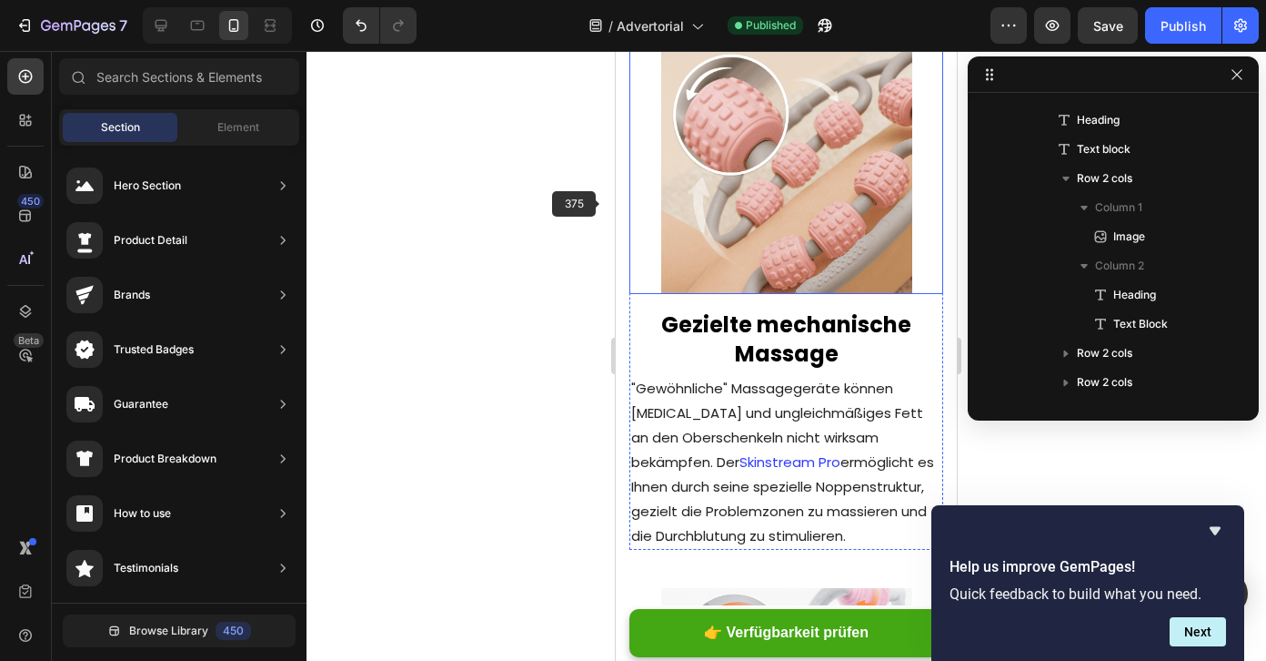
click at [682, 209] on img at bounding box center [786, 168] width 251 height 251
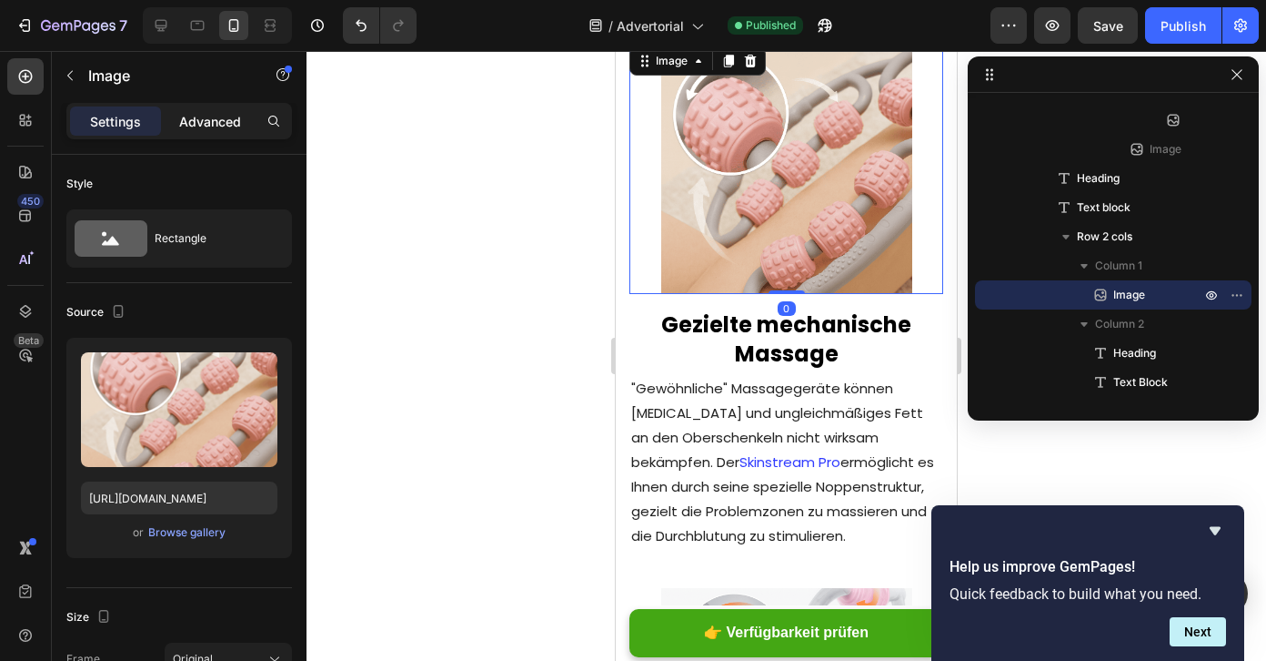
click at [197, 118] on p "Advanced" at bounding box center [210, 121] width 62 height 19
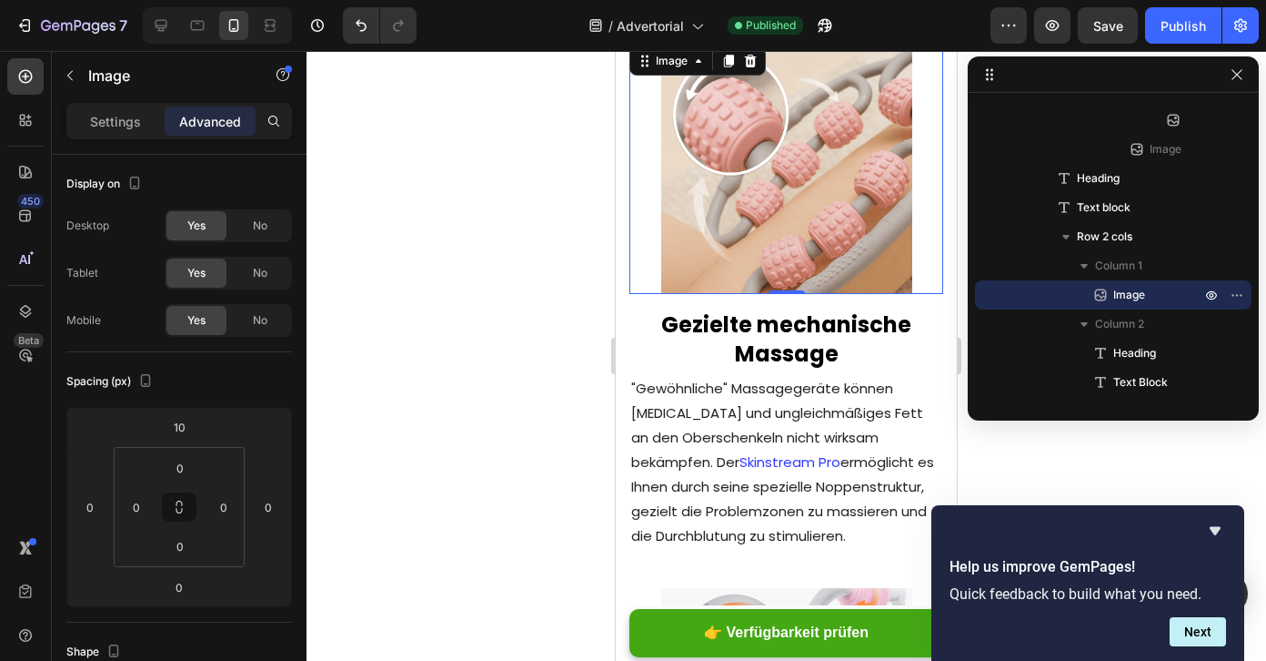
click at [731, 271] on img at bounding box center [786, 168] width 251 height 251
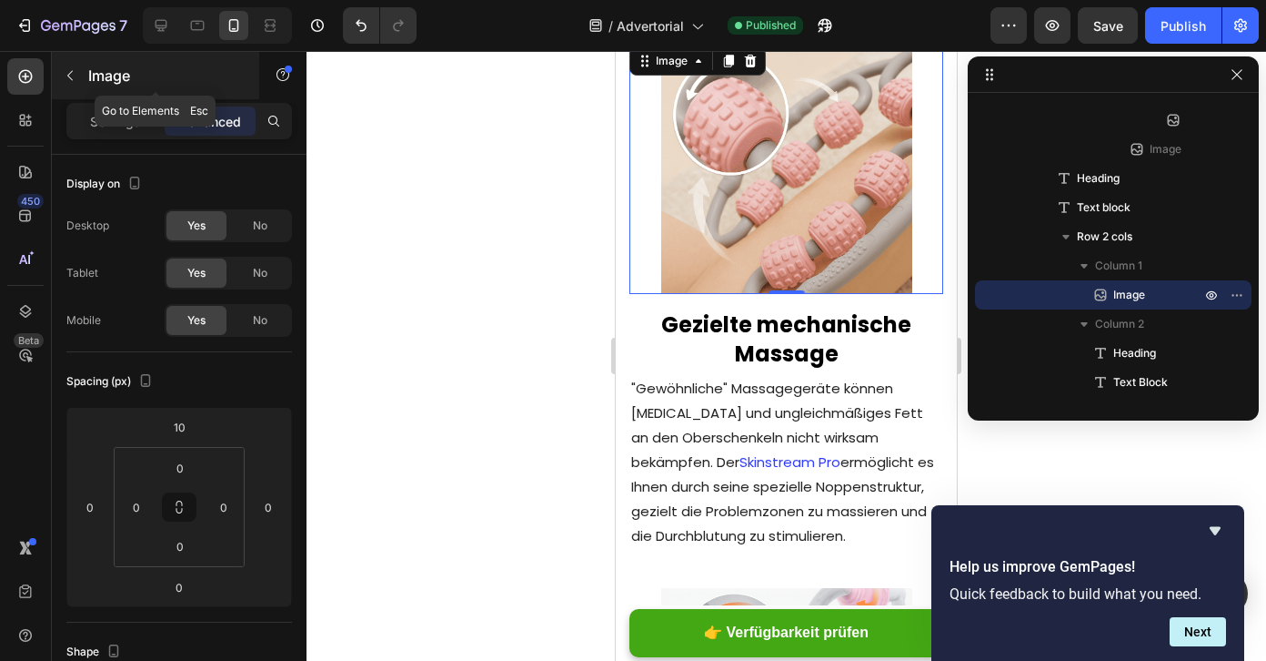
click at [66, 73] on icon "button" at bounding box center [70, 75] width 15 height 15
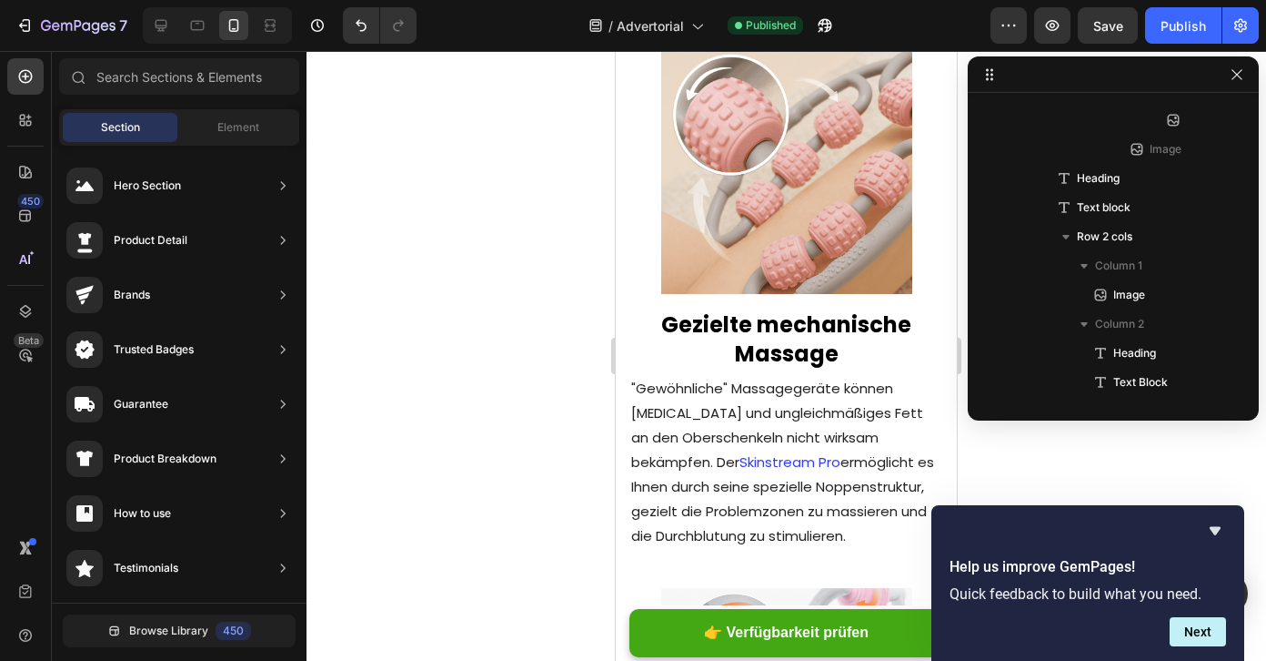
click at [852, 294] on img at bounding box center [786, 168] width 251 height 251
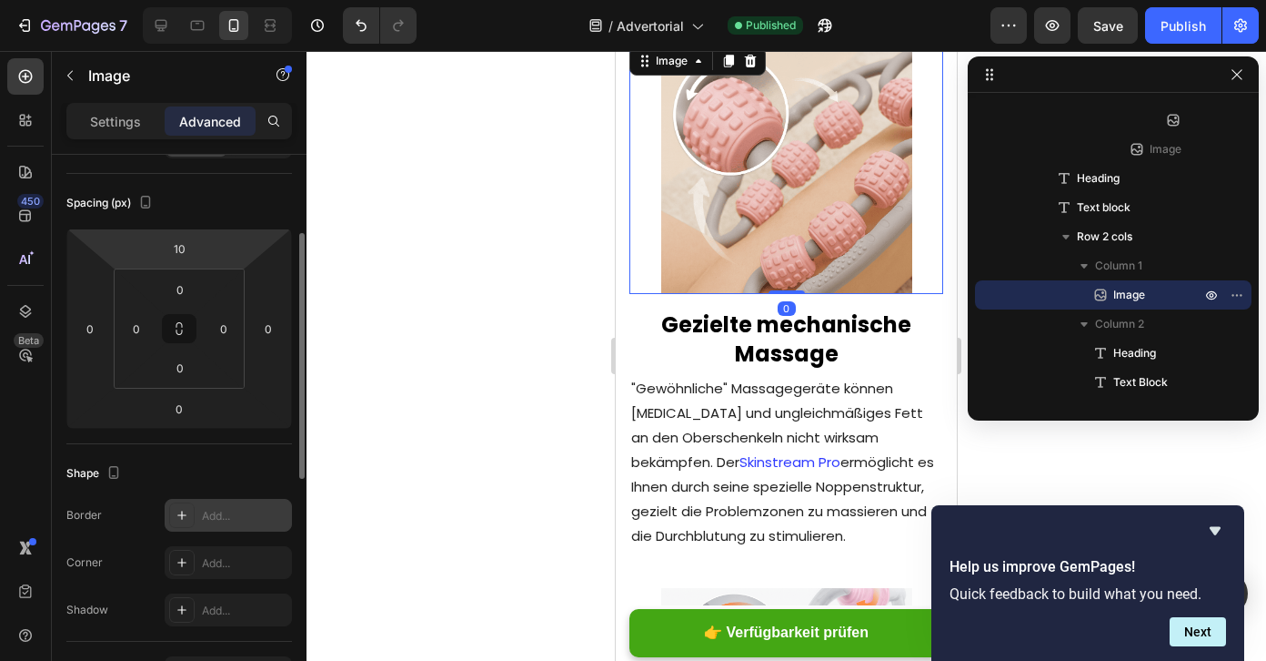
scroll to position [431, 0]
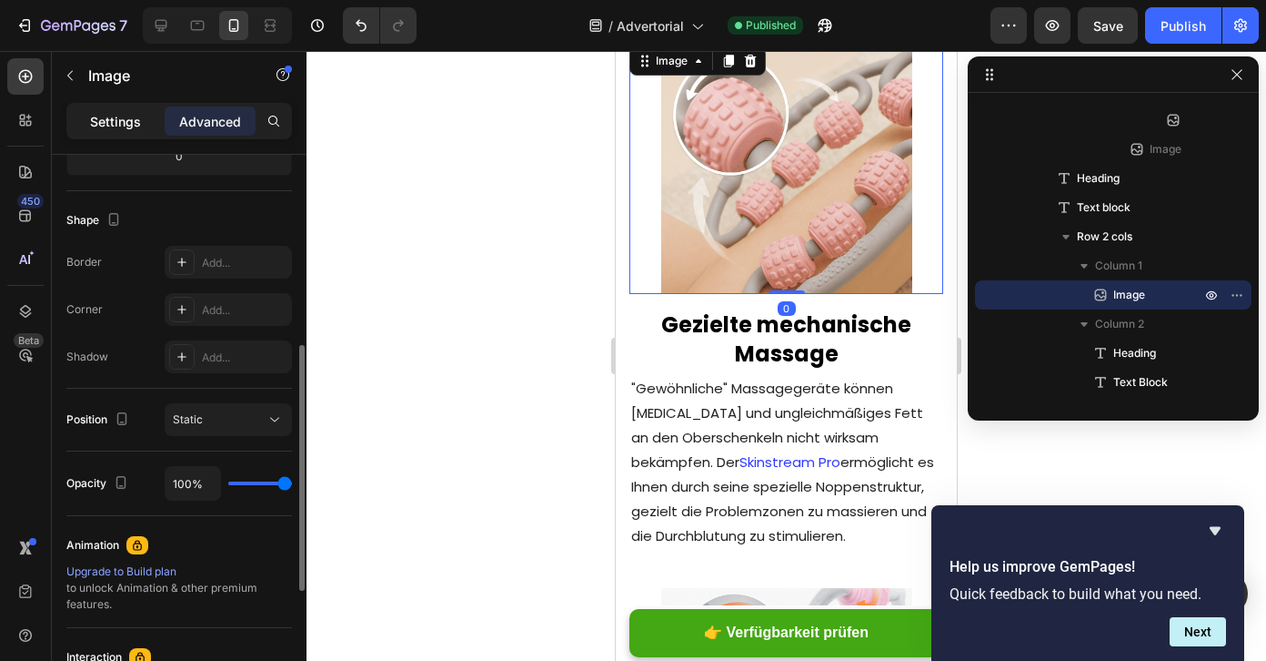
click at [116, 126] on p "Settings" at bounding box center [115, 121] width 51 height 19
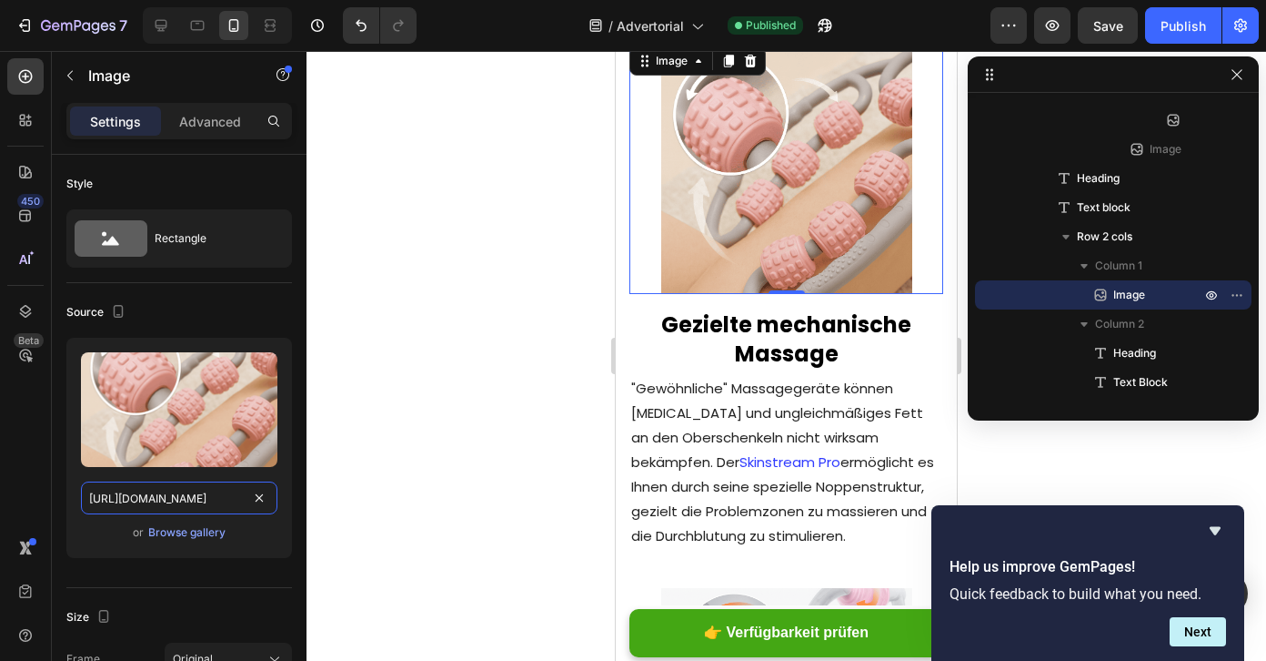
scroll to position [0, 564]
drag, startPoint x: 138, startPoint y: 498, endPoint x: 329, endPoint y: 498, distance: 191.1
click at [329, 0] on div "7 / Advertorial Published Preview Save Publish 450 Beta Sections(18) Elements(8…" at bounding box center [633, 0] width 1266 height 0
click at [127, 307] on button "button" at bounding box center [118, 311] width 22 height 22
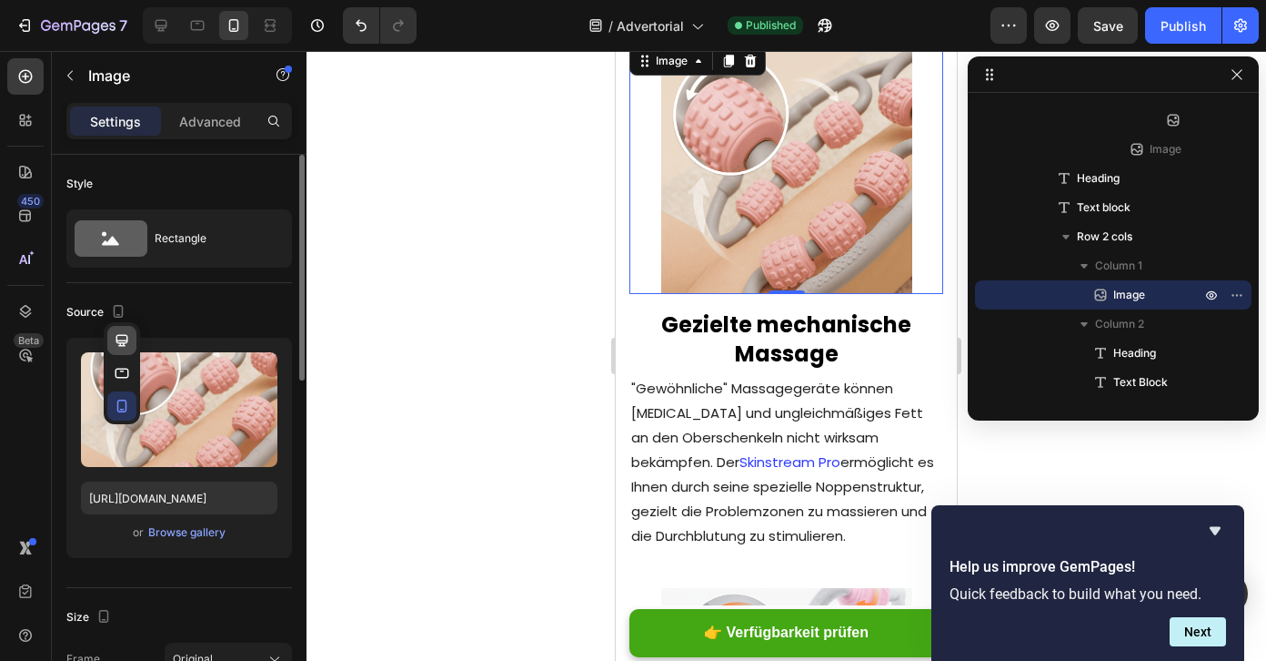
click at [118, 339] on icon "button" at bounding box center [122, 340] width 12 height 12
type input "100"
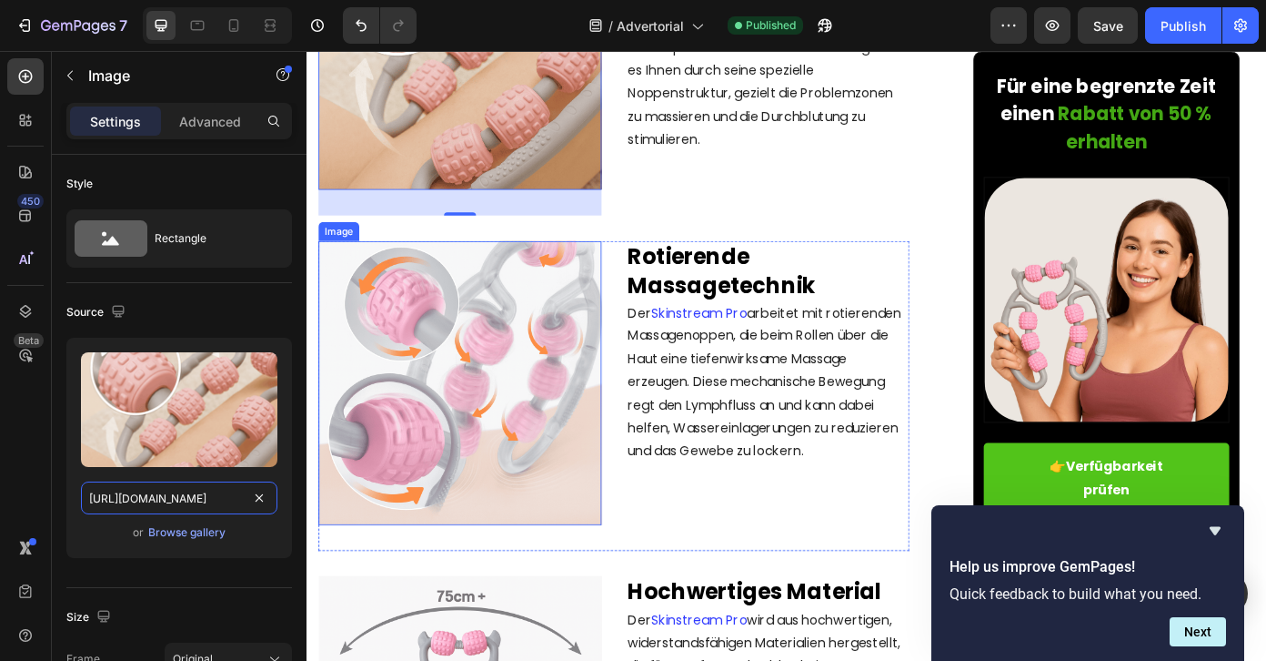
scroll to position [0, 564]
drag, startPoint x: 449, startPoint y: 542, endPoint x: 382, endPoint y: 550, distance: 67.8
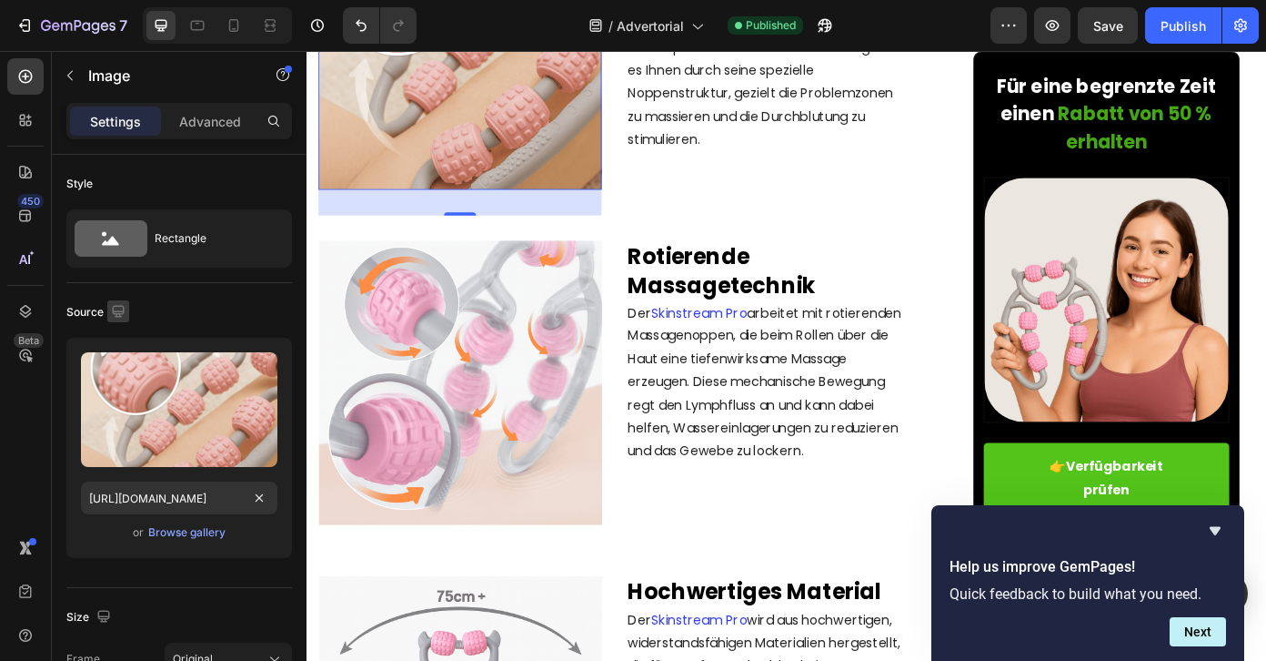
click at [116, 321] on div at bounding box center [118, 312] width 22 height 25
click at [116, 314] on icon "button" at bounding box center [118, 311] width 12 height 12
click at [126, 374] on icon "button" at bounding box center [122, 373] width 18 height 18
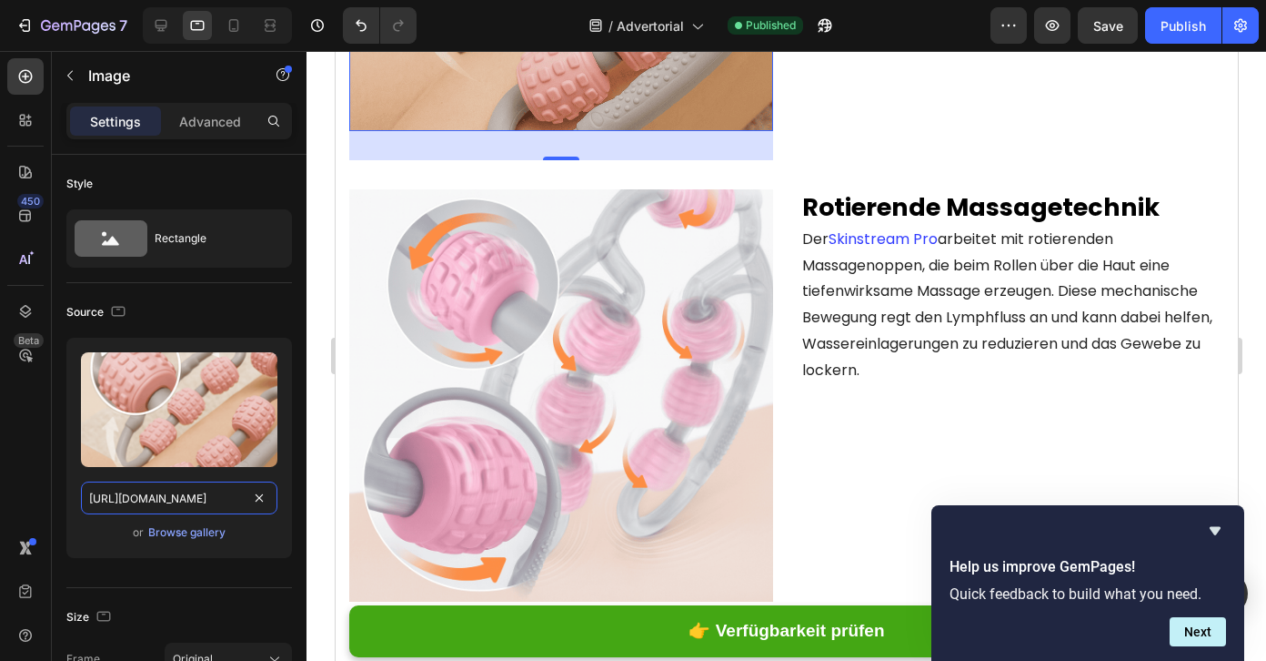
scroll to position [0, 564]
drag, startPoint x: 345, startPoint y: 504, endPoint x: 364, endPoint y: 503, distance: 19.1
click at [179, 505] on input "https://cdn.shopify.com/s/files/1/0935/4913/4148/files/gempages_578446831566979…" at bounding box center [179, 497] width 197 height 33
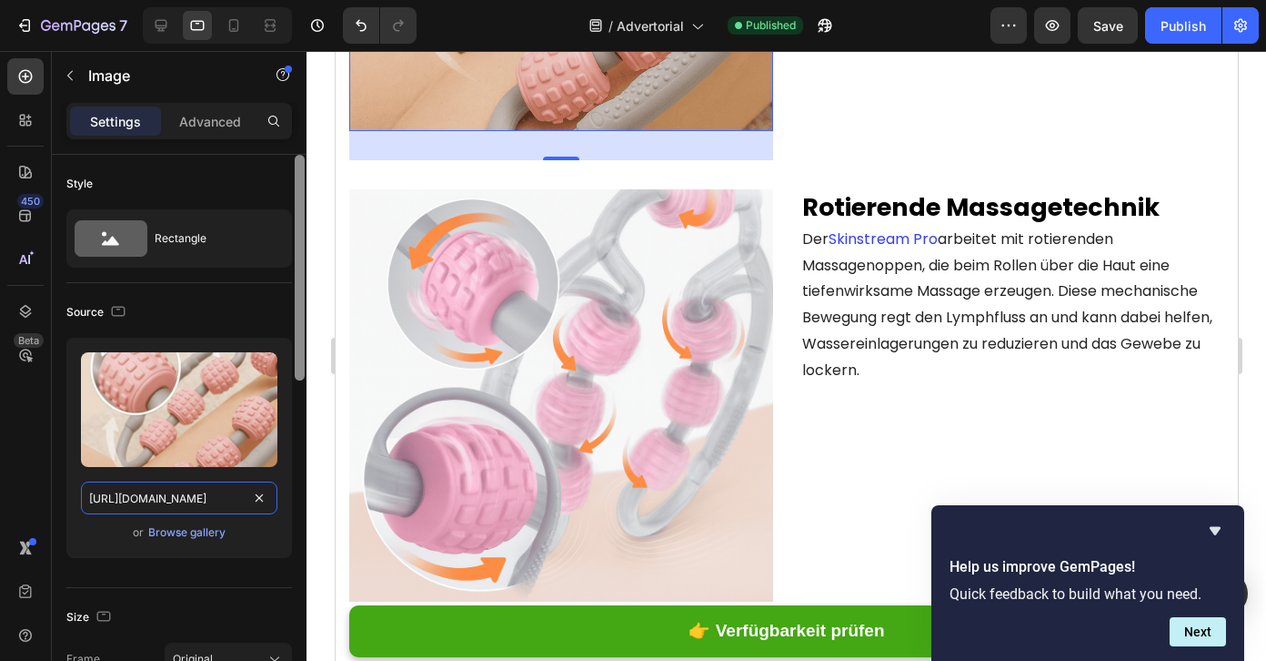
drag, startPoint x: 156, startPoint y: 499, endPoint x: 301, endPoint y: 499, distance: 144.7
click at [301, 499] on div "Style Rectangle Source Upload Image https://cdn.shopify.com/s/files/1/0935/4913…" at bounding box center [179, 434] width 255 height 558
click at [227, 499] on input "https://cdn.shopify.com/s/files/1/0935/4913/4148/files/gempages_578446831566979…" at bounding box center [179, 497] width 197 height 33
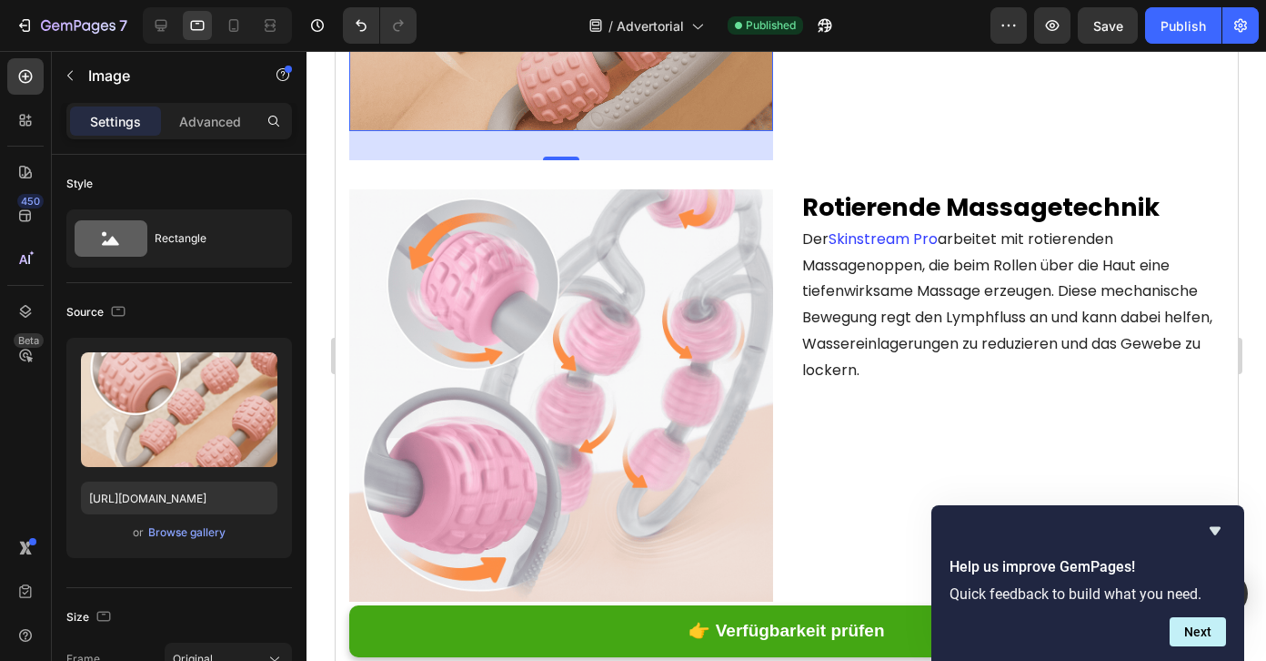
click at [116, 323] on div at bounding box center [118, 312] width 22 height 25
click at [107, 304] on button "button" at bounding box center [118, 311] width 22 height 22
click at [119, 340] on icon "button" at bounding box center [122, 340] width 12 height 12
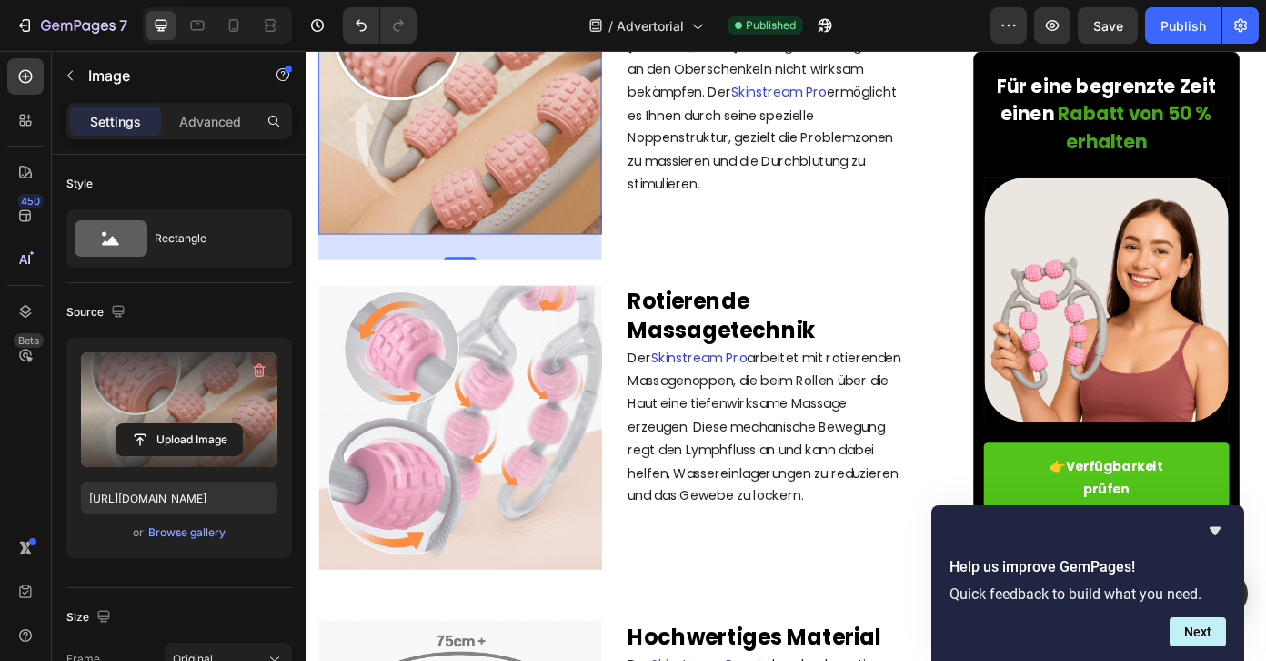
scroll to position [2940, 0]
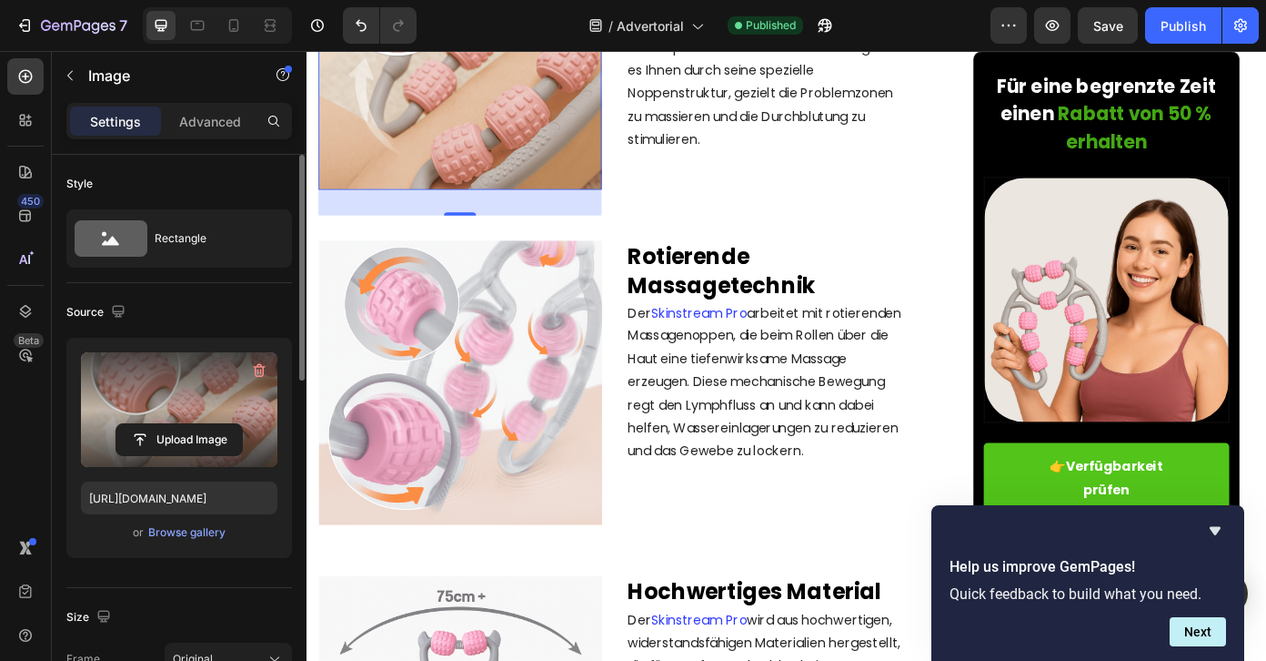
click at [176, 421] on label at bounding box center [179, 409] width 197 height 115
click at [176, 424] on input "file" at bounding box center [179, 439] width 126 height 31
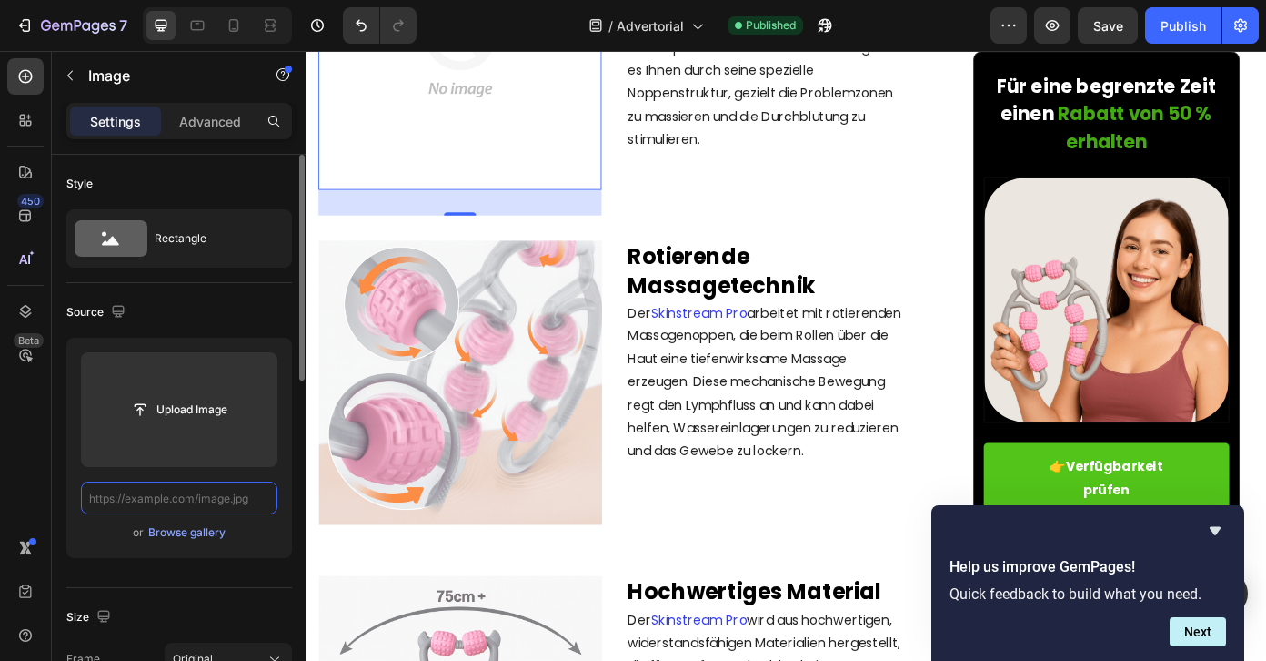
paste input "https://cdn.shopify.com/s/files/1/0935/4913/4148/files/gempage_11_1.webp?v=1758…"
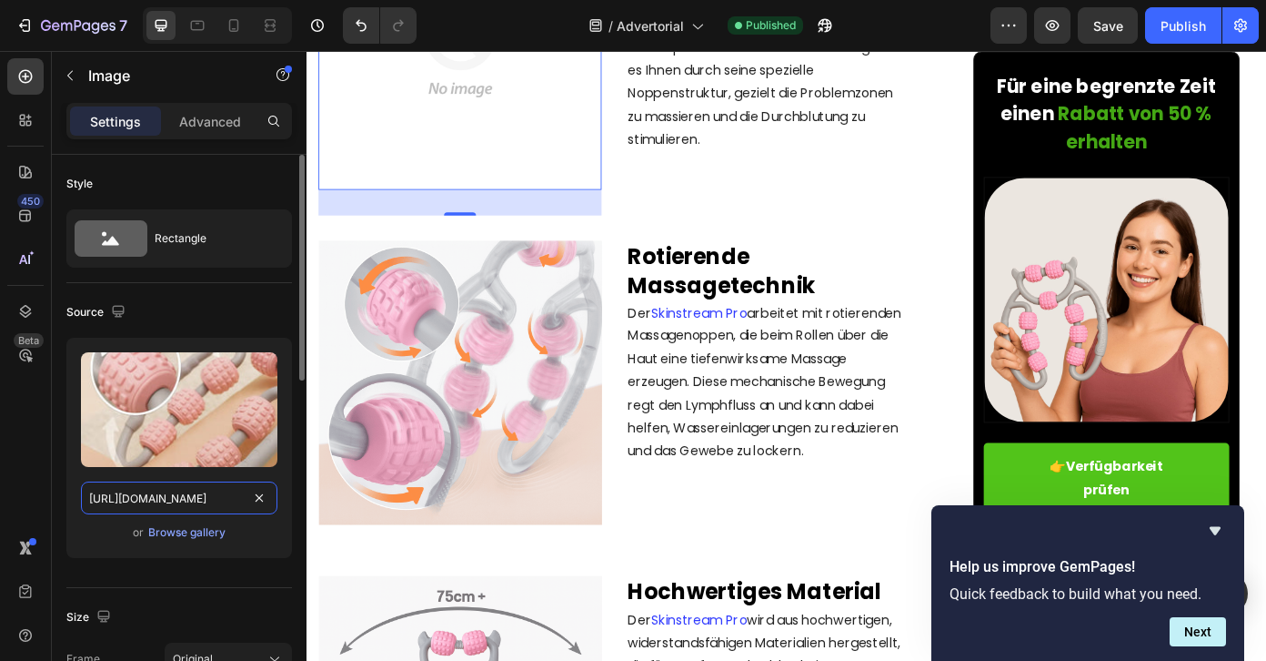
scroll to position [0, 315]
type input "https://cdn.shopify.com/s/files/1/0935/4913/4148/files/gempage_11_1.webp?v=1758…"
click at [267, 541] on div "or Browse gallery" at bounding box center [179, 532] width 197 height 22
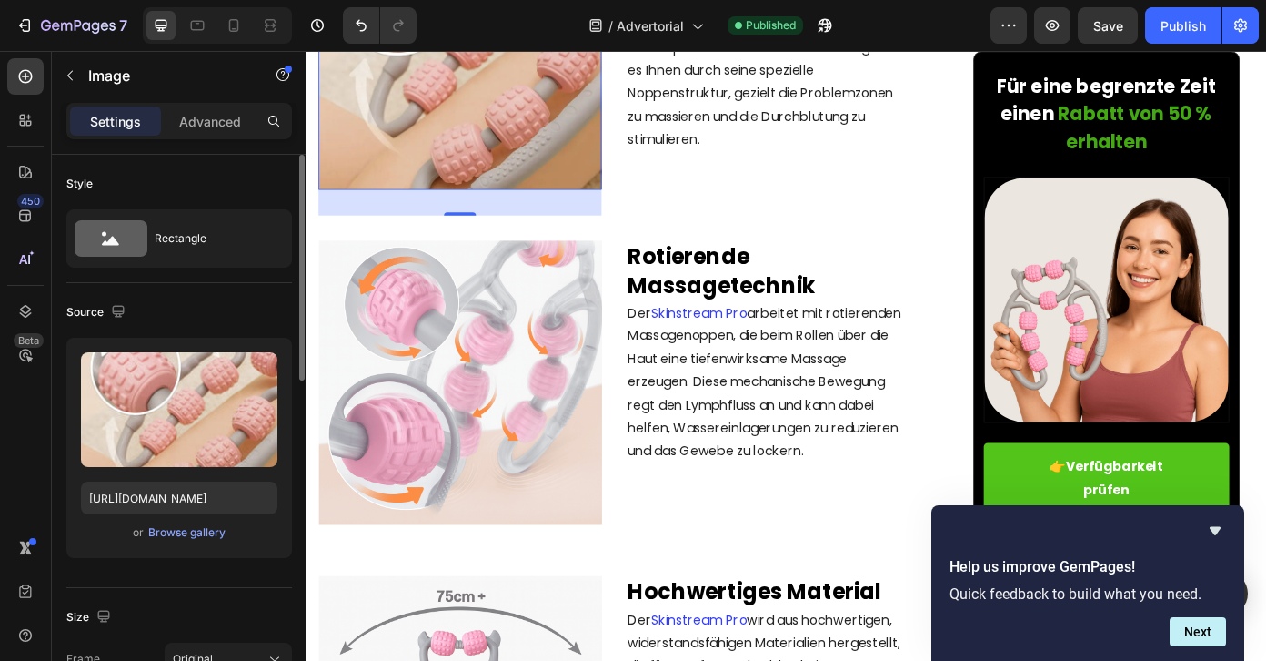
scroll to position [0, 0]
click at [124, 314] on icon "button" at bounding box center [118, 311] width 18 height 18
click at [115, 304] on icon "button" at bounding box center [118, 311] width 18 height 18
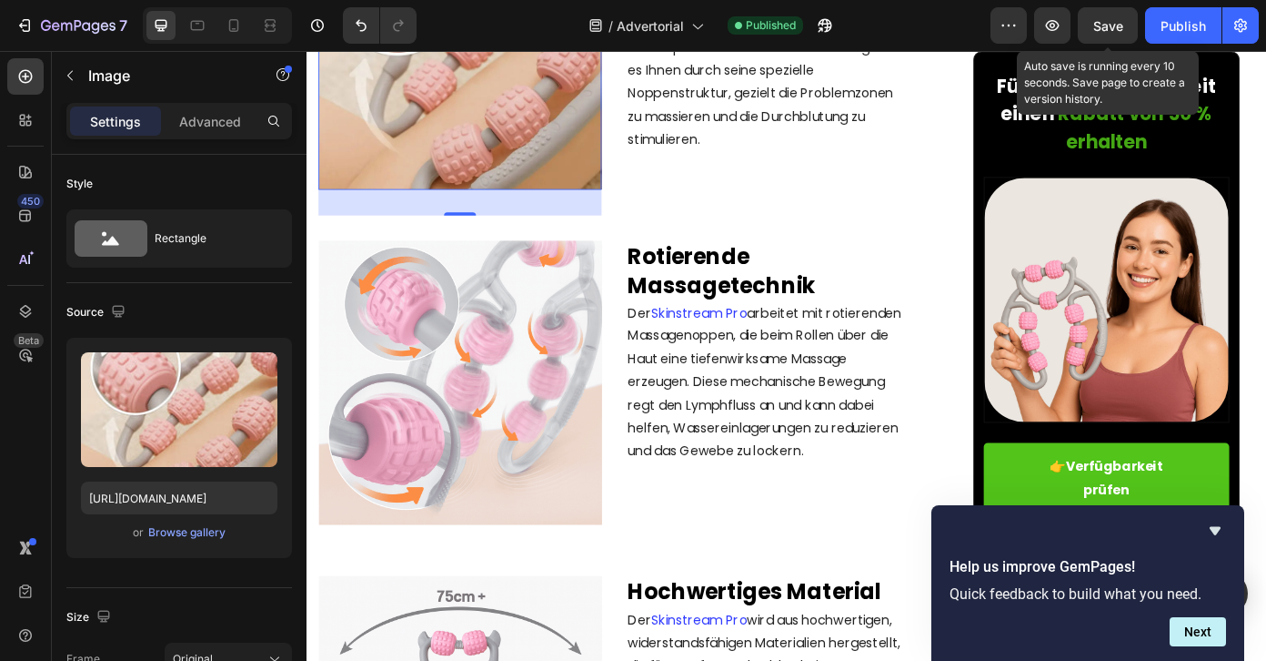
click at [1120, 25] on span "Save" at bounding box center [1109, 25] width 30 height 15
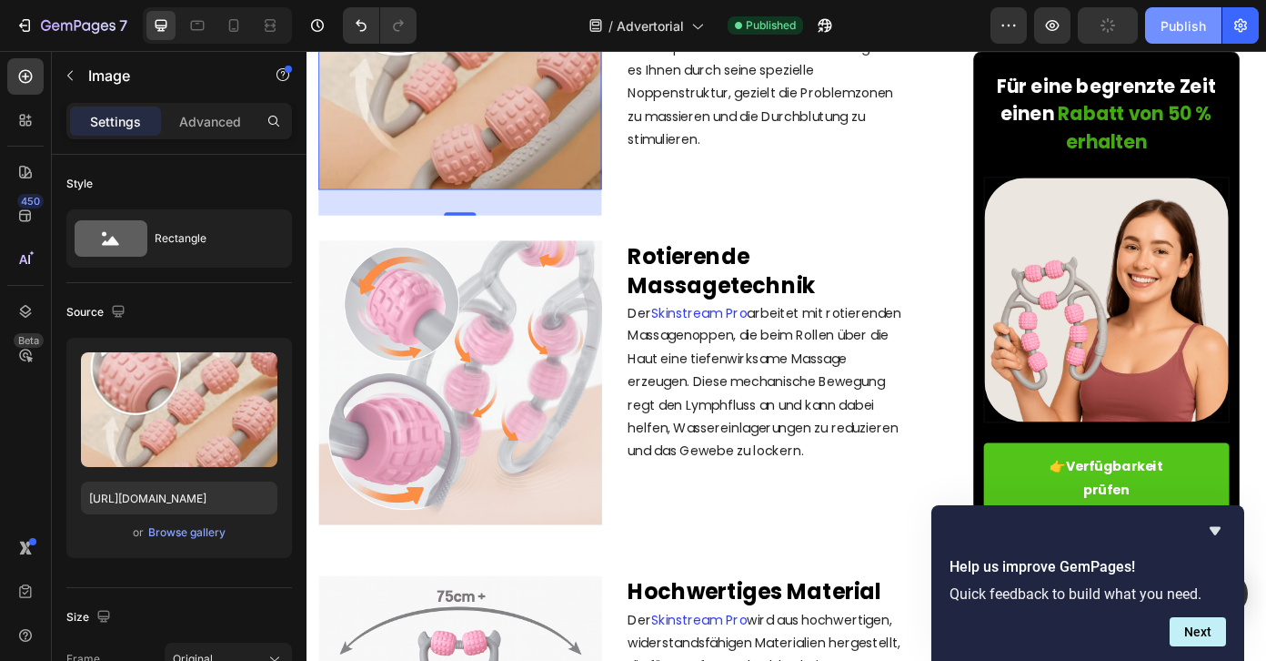
click at [1169, 24] on div "Publish" at bounding box center [1183, 25] width 45 height 19
